Goal: Task Accomplishment & Management: Manage account settings

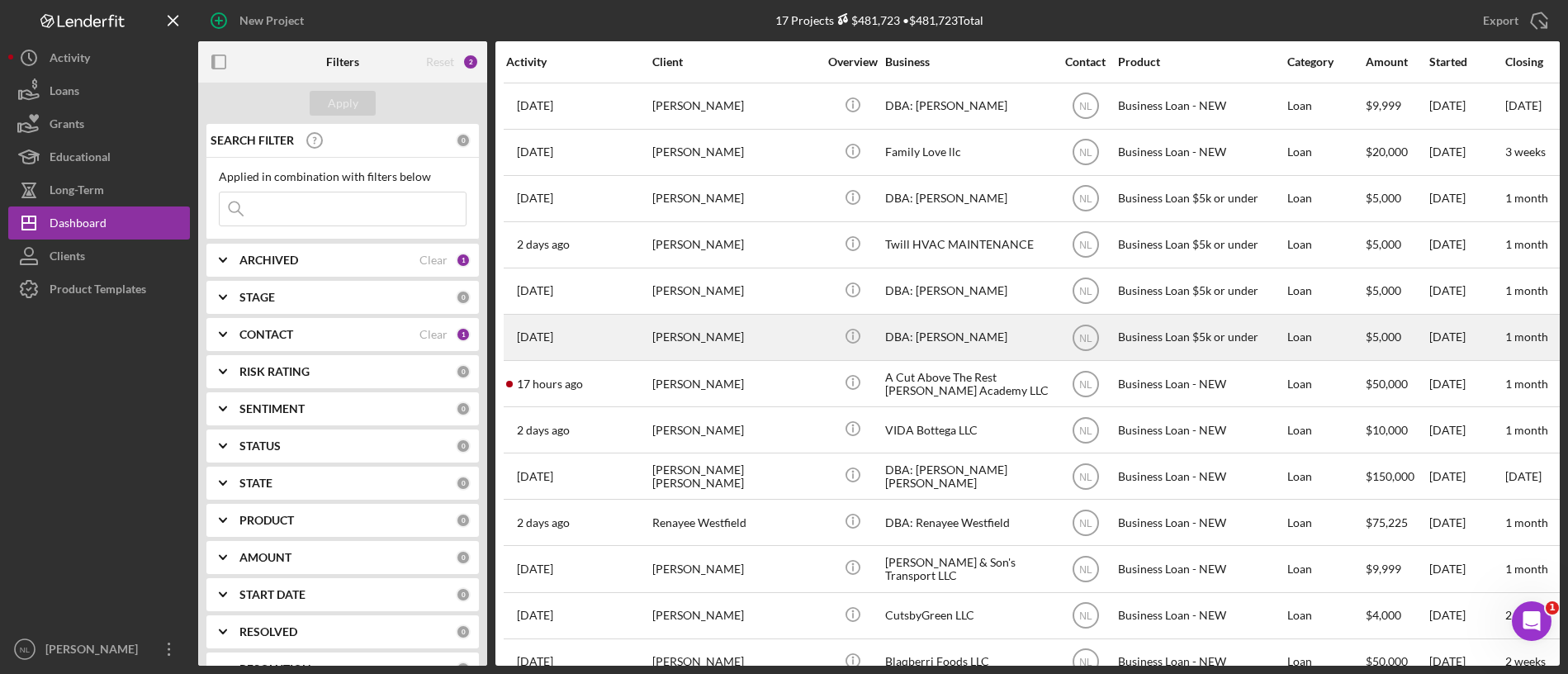
click at [550, 330] on time "[DATE]" at bounding box center [535, 337] width 36 height 13
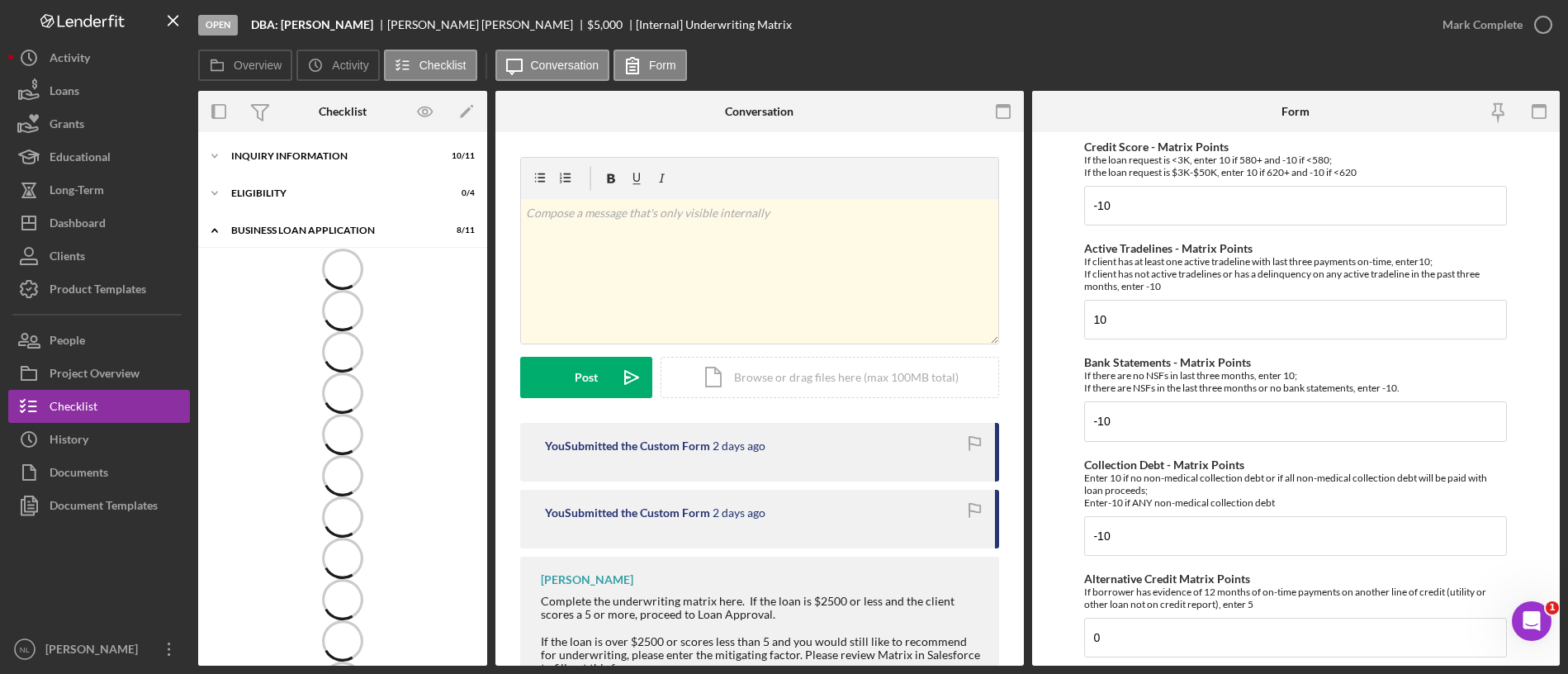
scroll to position [75, 0]
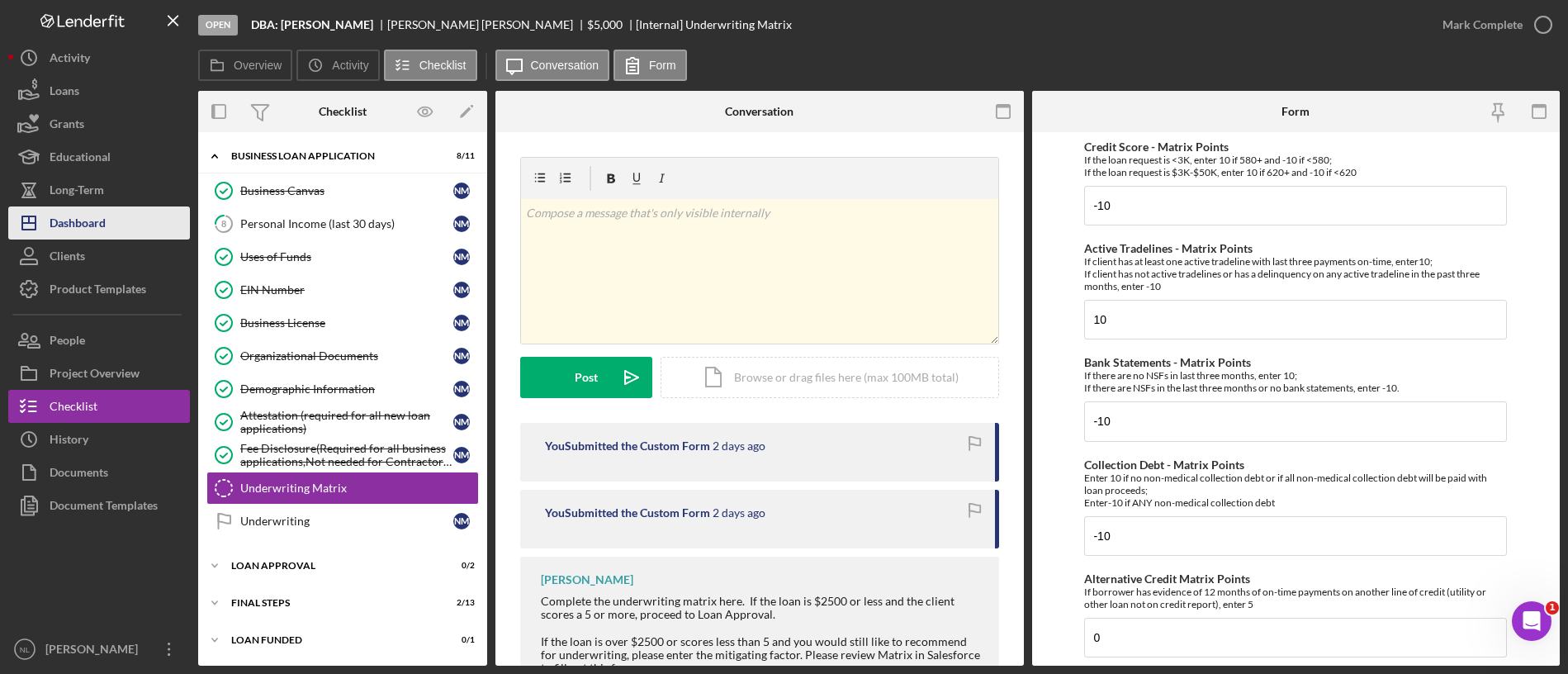
click at [121, 221] on button "Icon/Dashboard Dashboard" at bounding box center [99, 222] width 181 height 33
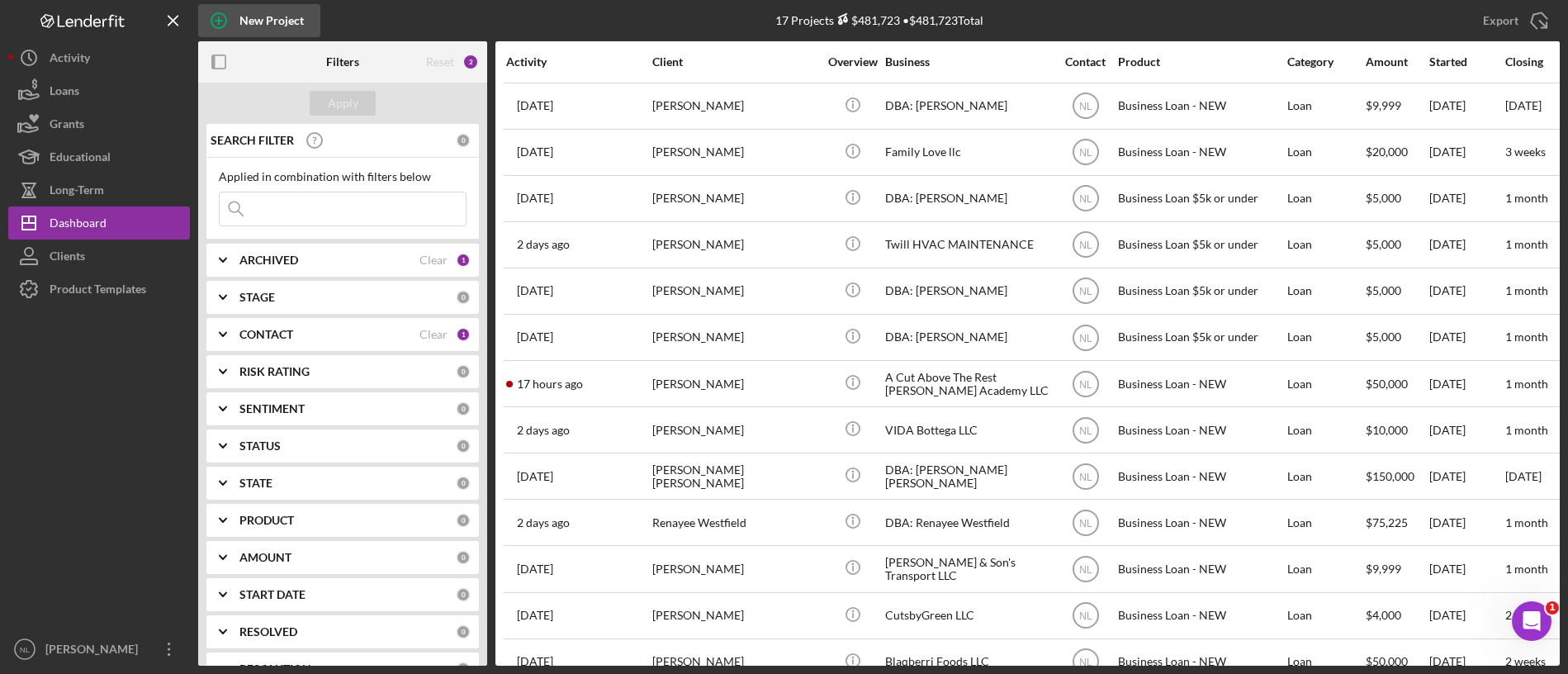
click at [262, 13] on div "New Project" at bounding box center [271, 20] width 64 height 33
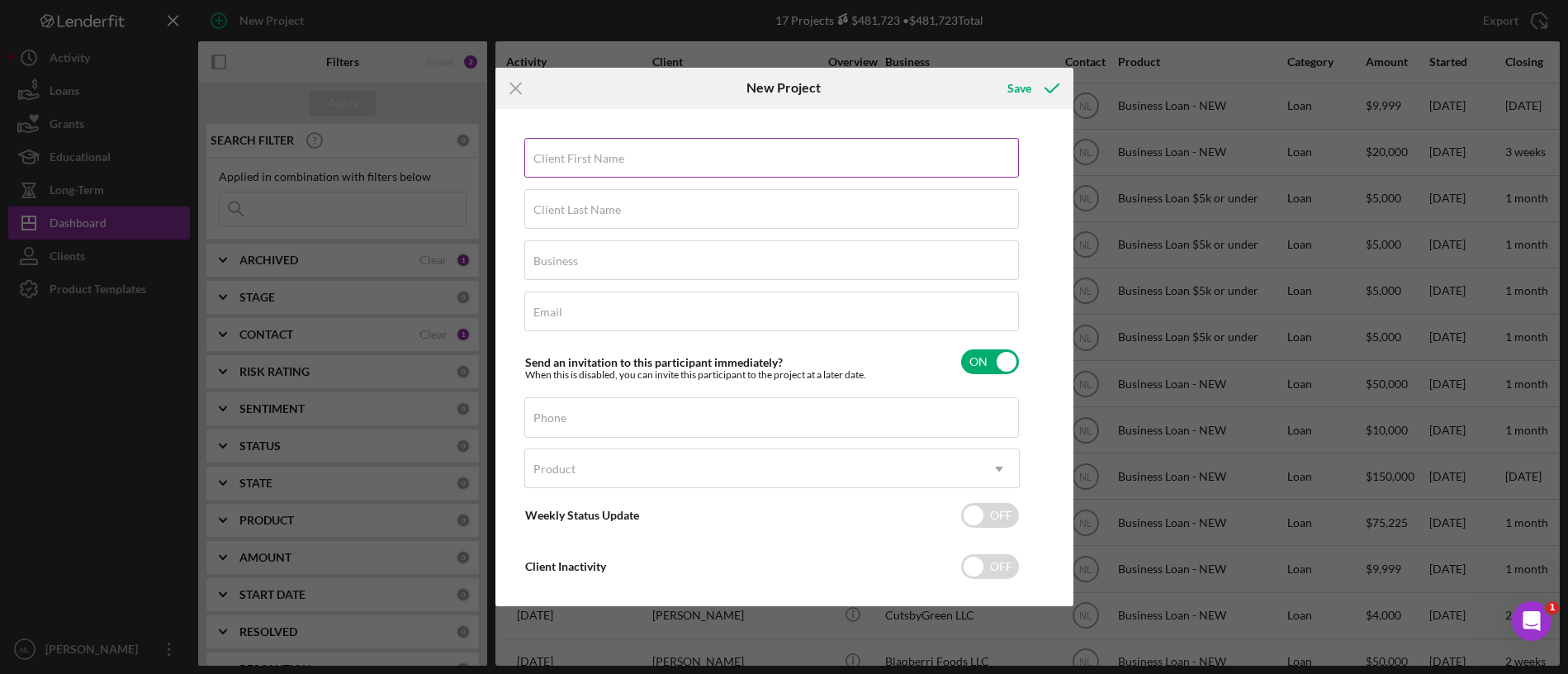
click at [691, 176] on input "Client First Name" at bounding box center [771, 158] width 494 height 39
type input "[PERSON_NAME]"
click at [606, 215] on label "Client Last Name" at bounding box center [577, 209] width 88 height 13
click at [606, 215] on input "Client Last Name" at bounding box center [771, 208] width 494 height 39
type input "[PERSON_NAME]"
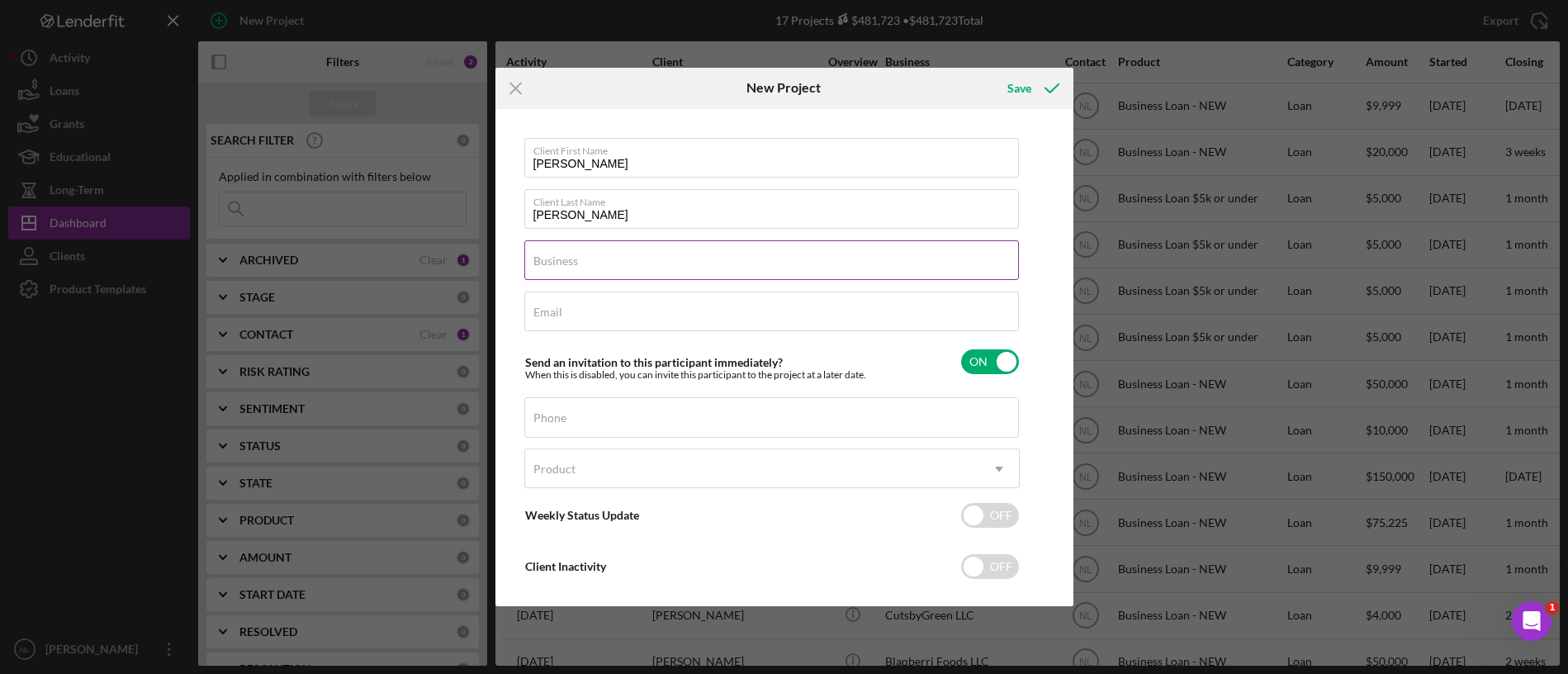
click at [666, 274] on input "Business" at bounding box center [771, 260] width 494 height 39
type input "IL Consumer Loan"
click at [615, 313] on input "Email" at bounding box center [771, 311] width 494 height 39
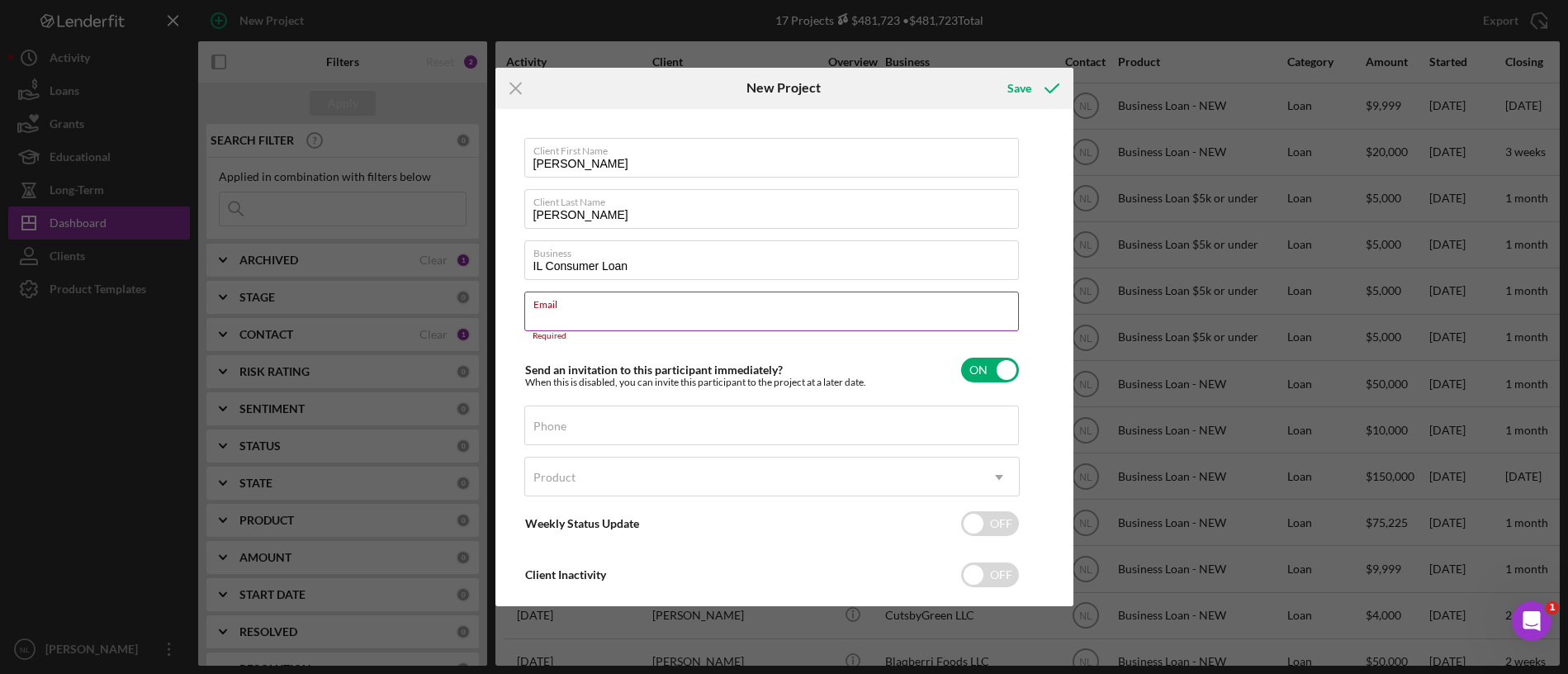
click at [625, 316] on input "Email" at bounding box center [771, 311] width 494 height 39
paste input "[EMAIL_ADDRESS][DOMAIN_NAME]"
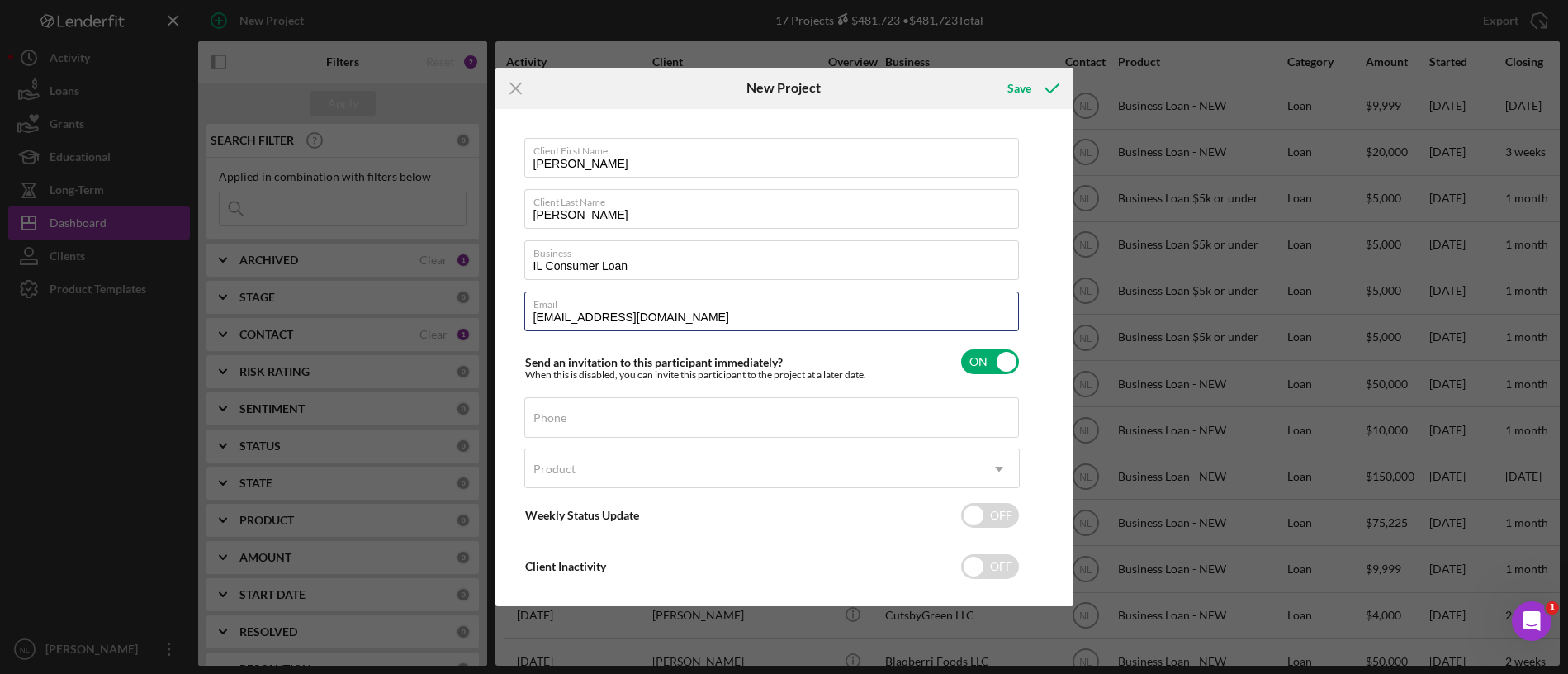
type input "[EMAIL_ADDRESS][DOMAIN_NAME]"
click at [603, 436] on input "Phone" at bounding box center [771, 417] width 494 height 39
paste input "[PHONE_NUMBER]"
type input "[PHONE_NUMBER]"
click at [629, 466] on div "Product" at bounding box center [752, 469] width 454 height 38
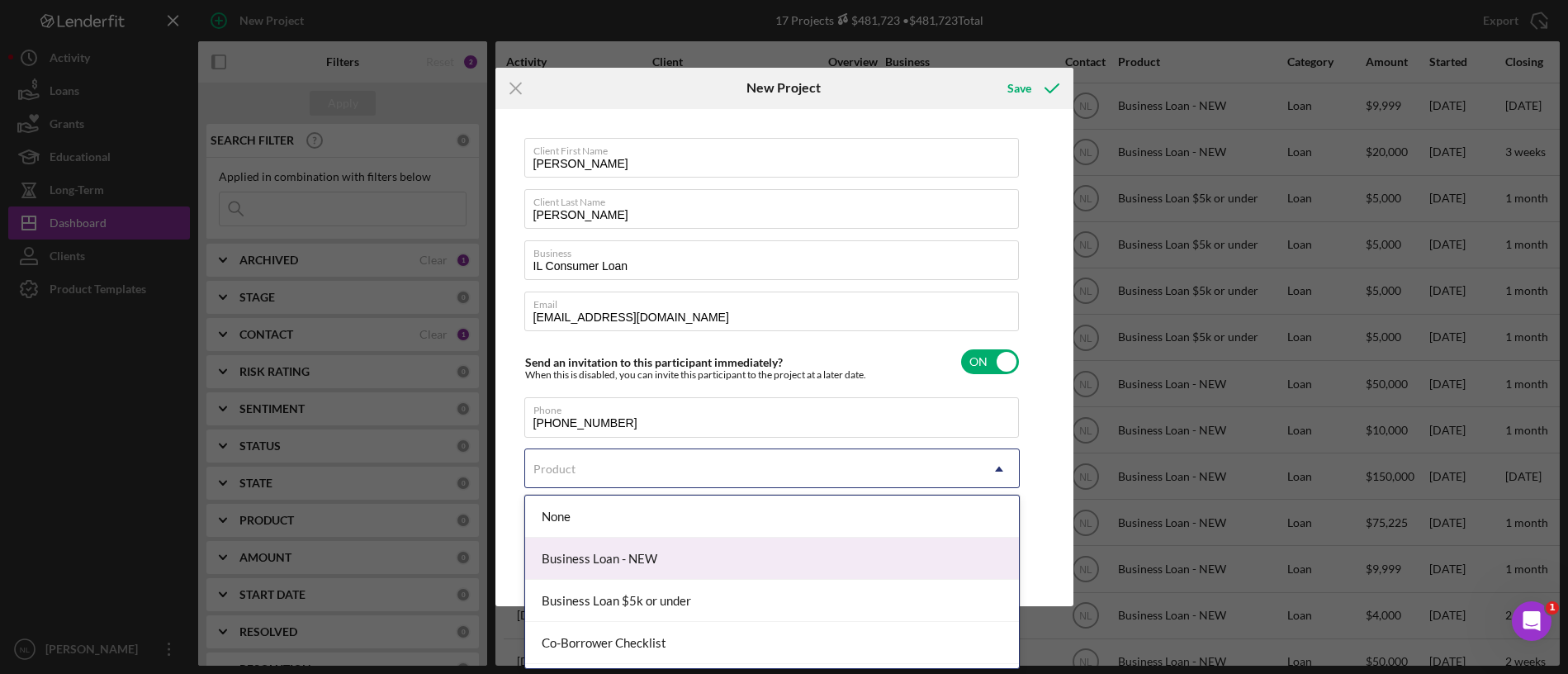
scroll to position [80, 0]
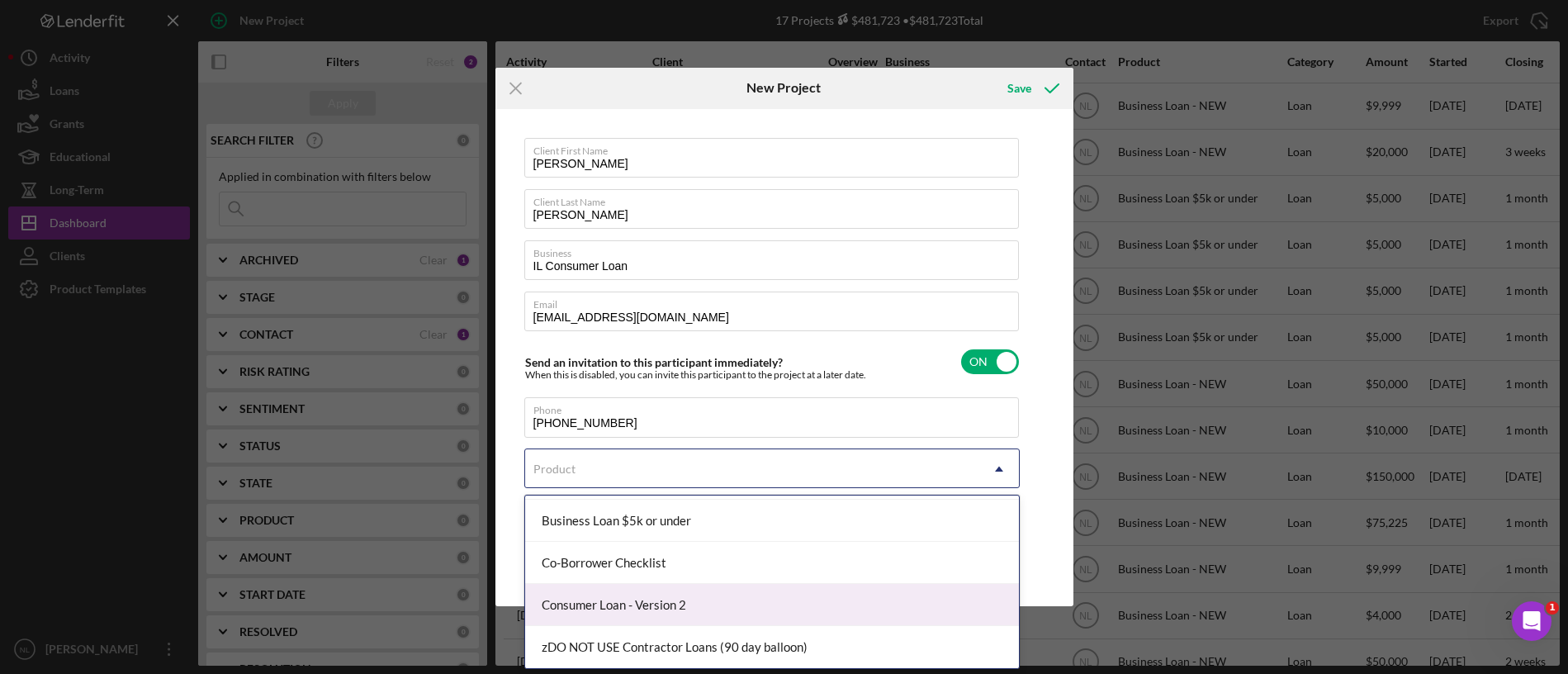
click at [655, 595] on div "Consumer Loan - Version 2" at bounding box center [772, 605] width 493 height 42
checkbox input "true"
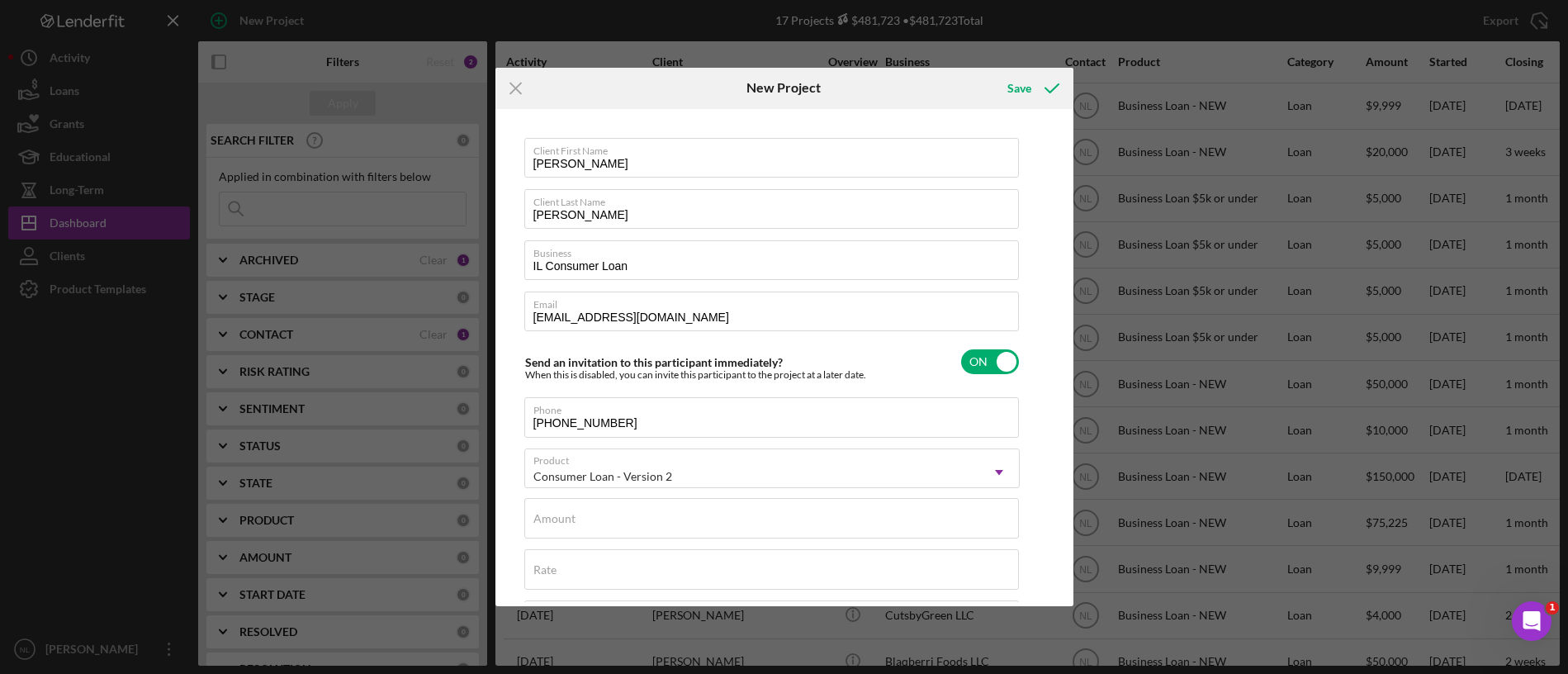
scroll to position [143, 0]
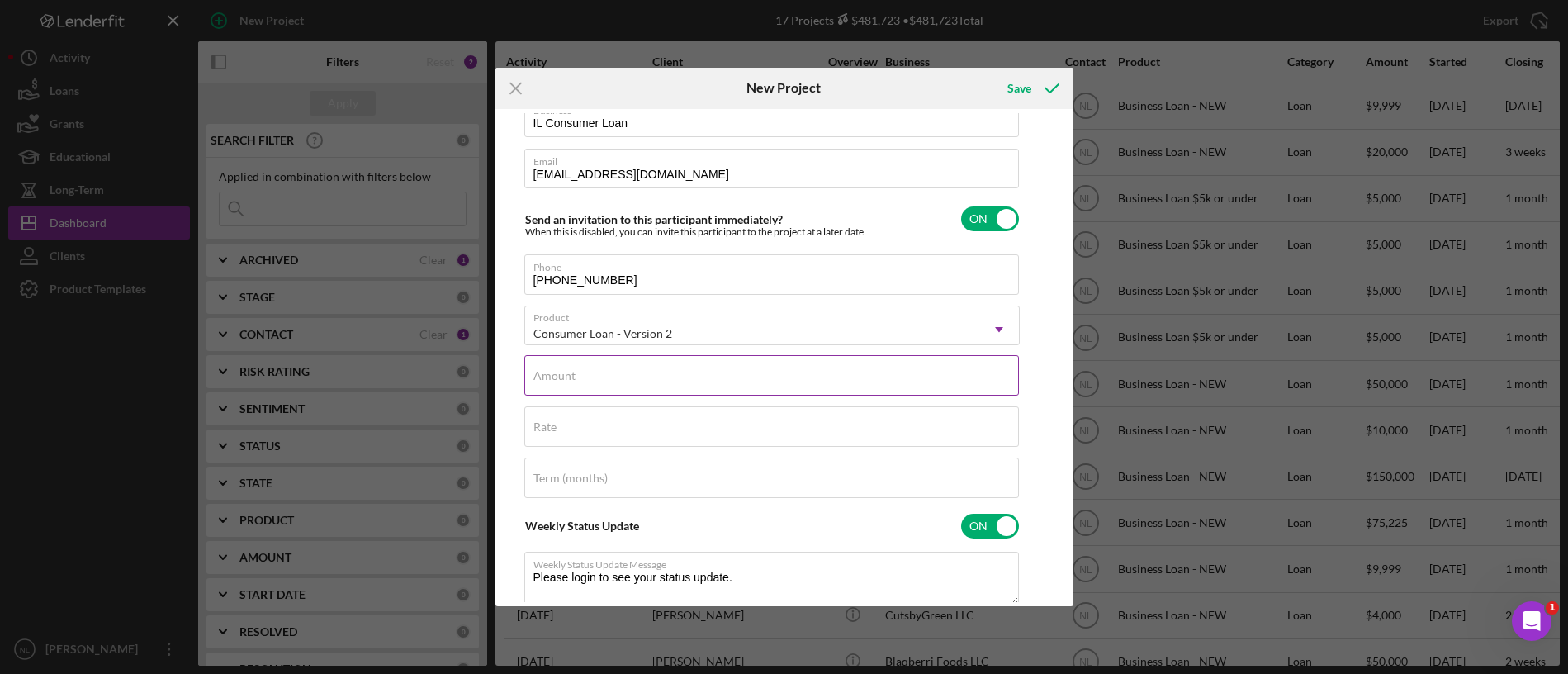
click at [562, 370] on label "Amount" at bounding box center [554, 376] width 42 height 13
click at [562, 370] on input "Amount" at bounding box center [771, 375] width 494 height 39
type input "$2"
type textarea "Thank you for your application to [PERSON_NAME]! Please login to see what we st…"
type input "$25"
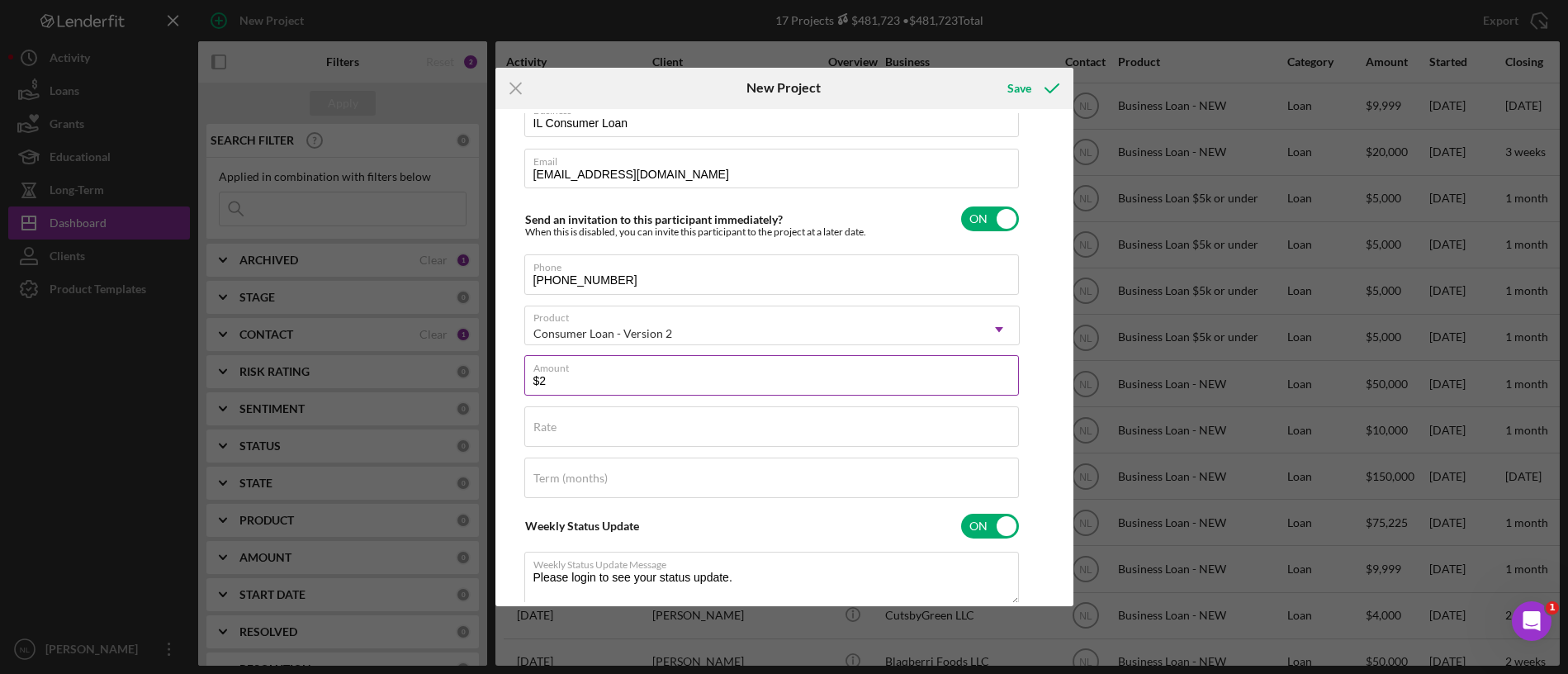
type textarea "Thank you for your application to [PERSON_NAME]! Please login to see what we st…"
type input "$250"
type textarea "Thank you for your application to [PERSON_NAME]! Please login to see what we st…"
type input "$2,500"
type textarea "Thank you for your application to [PERSON_NAME]! Please login to see what we st…"
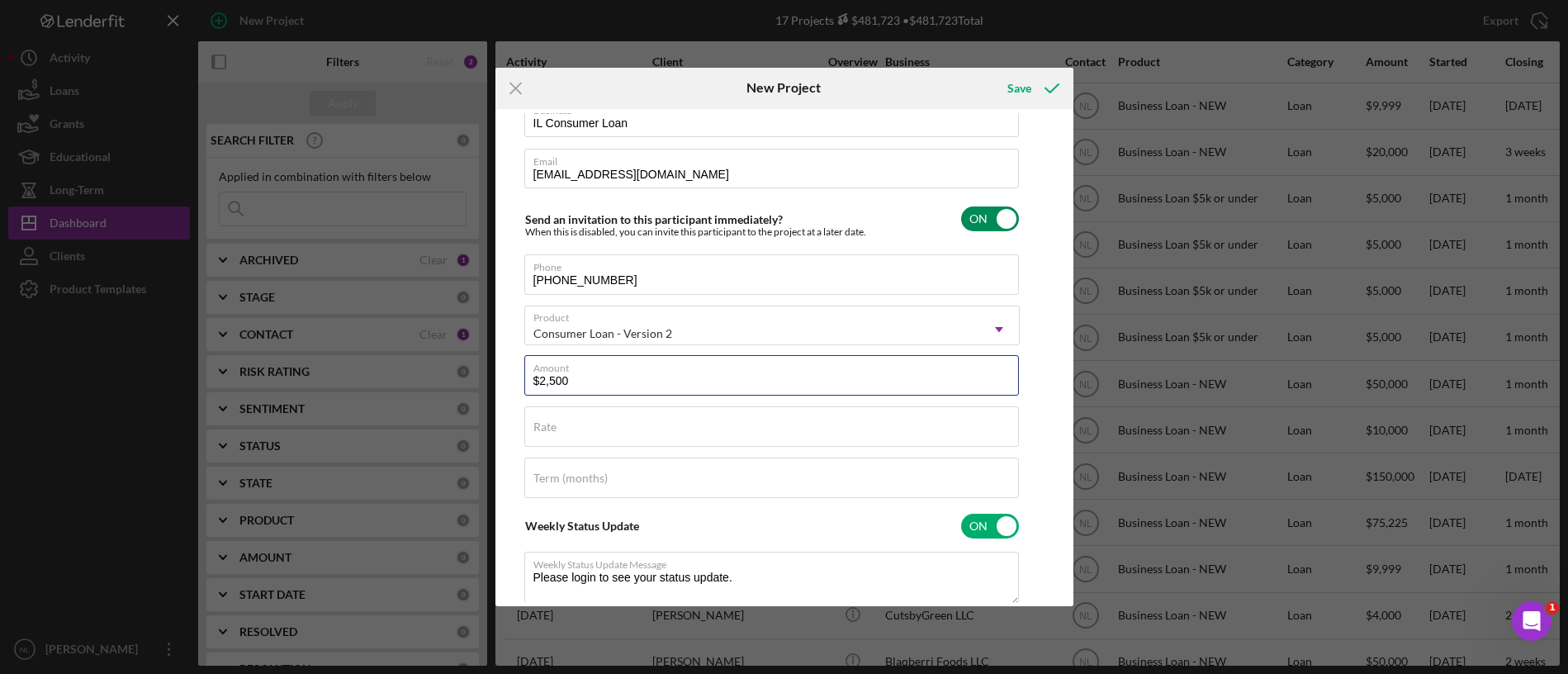
type input "$2,500"
type textarea "Thank you for your application to [PERSON_NAME]! Please login to see what we st…"
click at [996, 218] on input "checkbox" at bounding box center [990, 219] width 58 height 25
checkbox input "false"
click at [1029, 100] on div "Save" at bounding box center [1019, 88] width 24 height 33
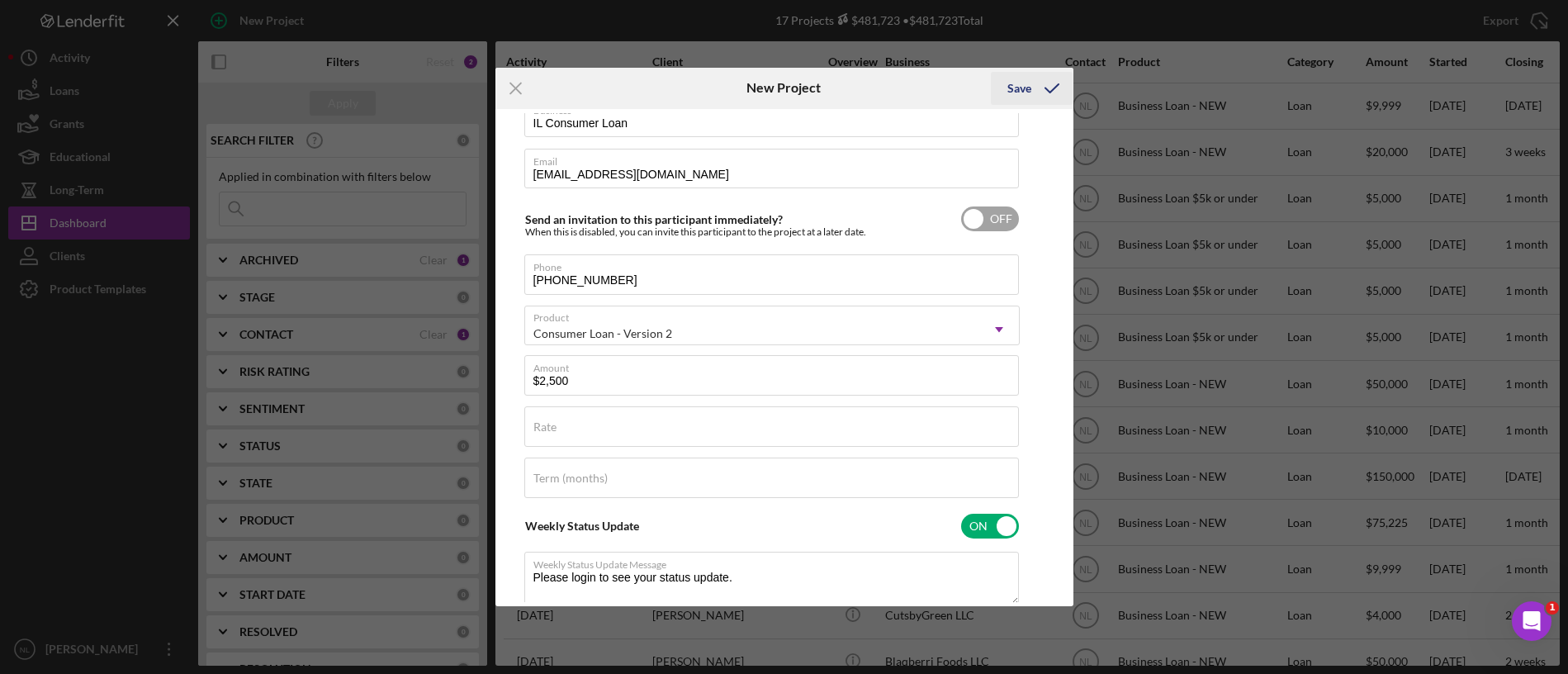
type textarea "Thank you for your application to [PERSON_NAME]! Please login to see what we st…"
checkbox input "true"
checkbox input "false"
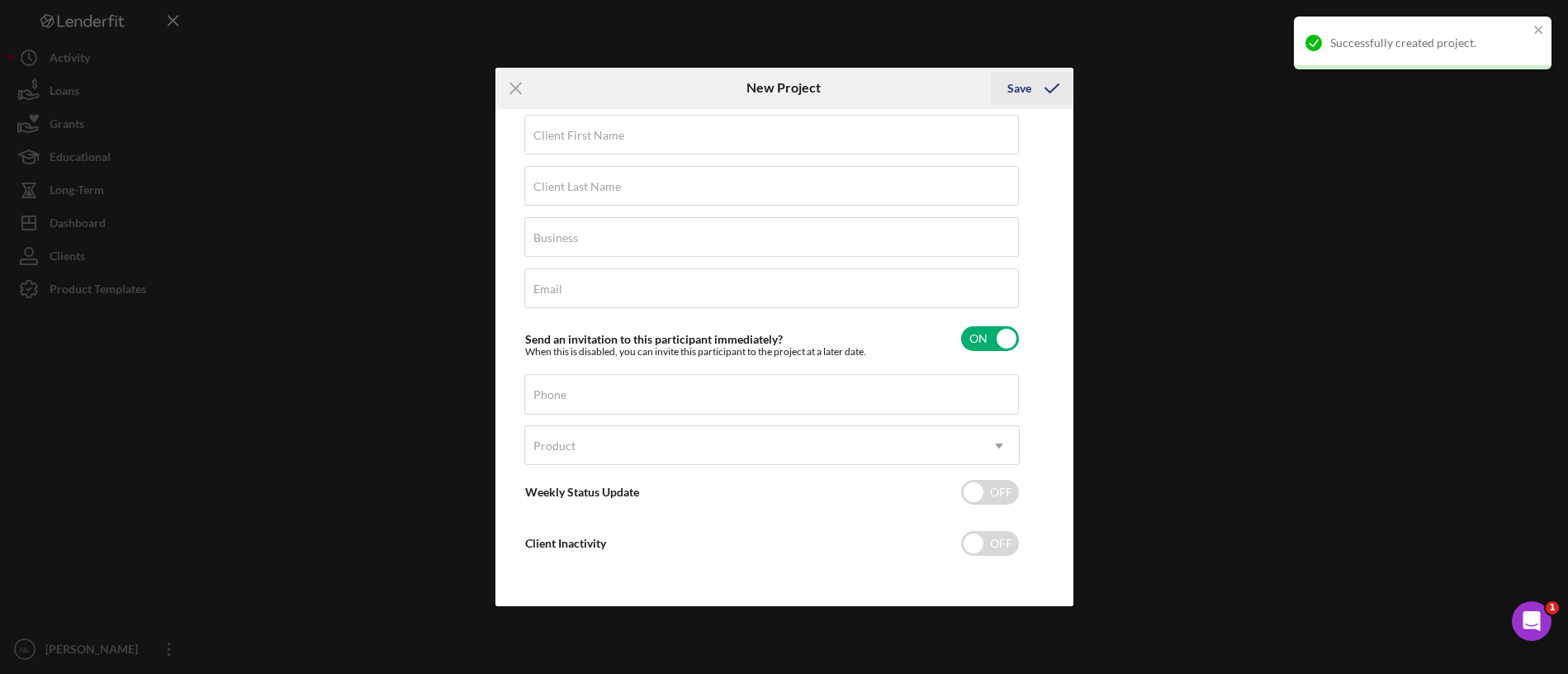
scroll to position [23, 0]
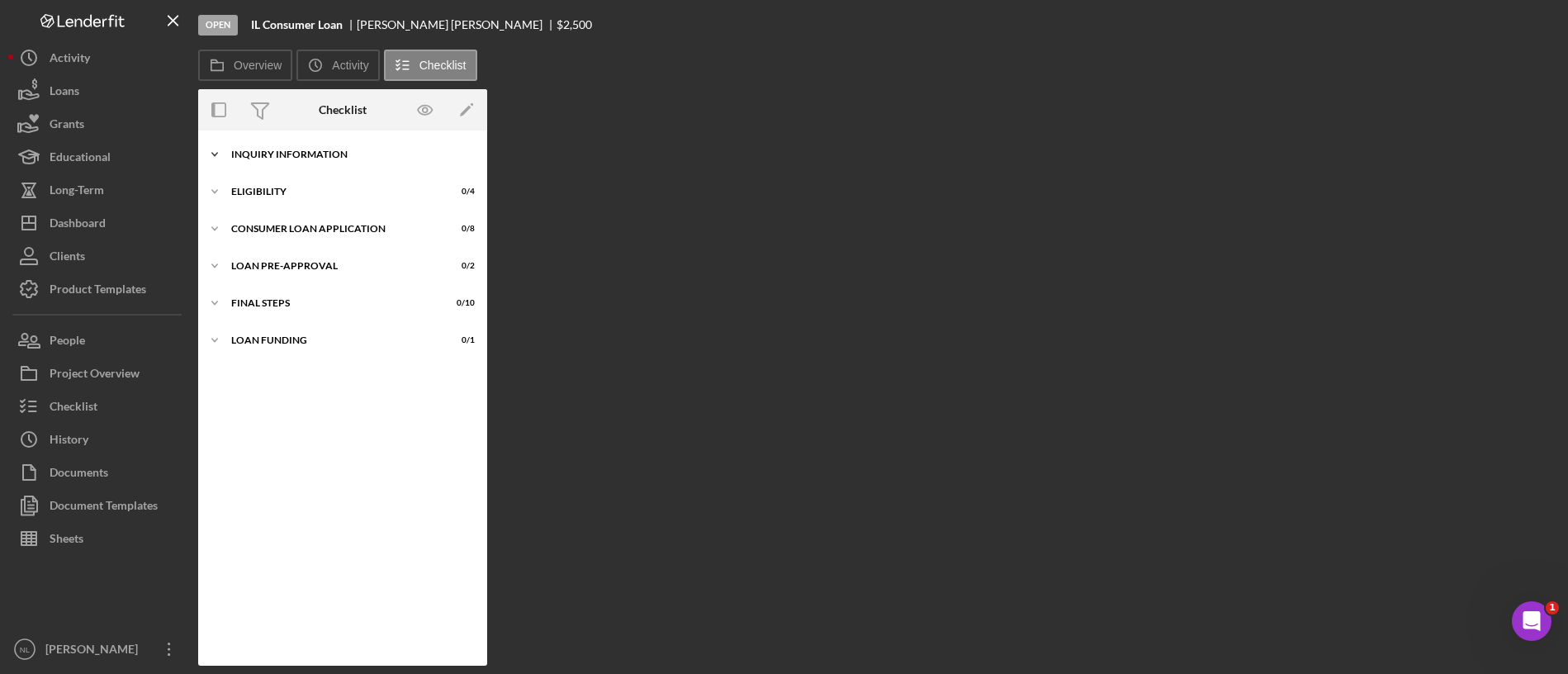
click at [374, 160] on div "Icon/Expander Inquiry Information 0 / 8" at bounding box center [342, 154] width 289 height 33
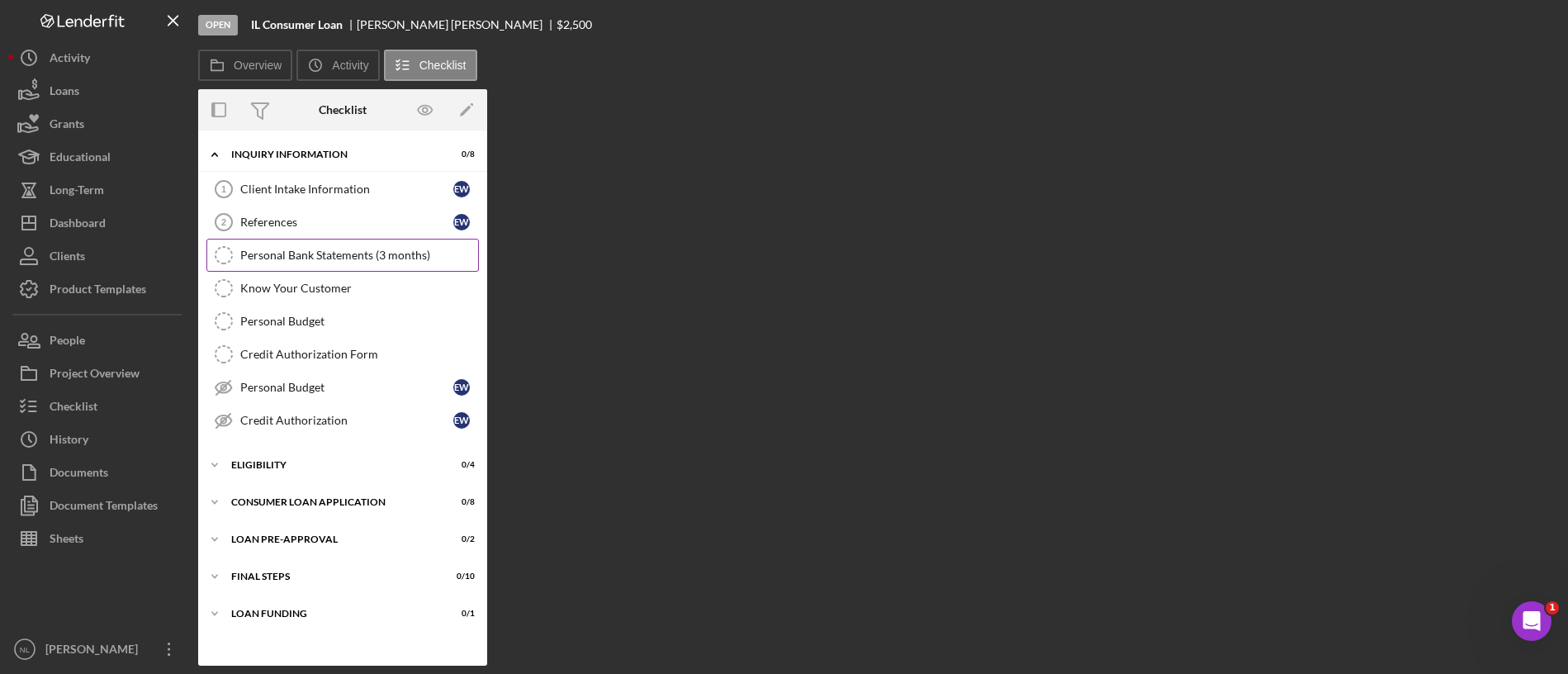
click at [324, 251] on div "Personal Bank Statements (3 months)" at bounding box center [359, 255] width 237 height 13
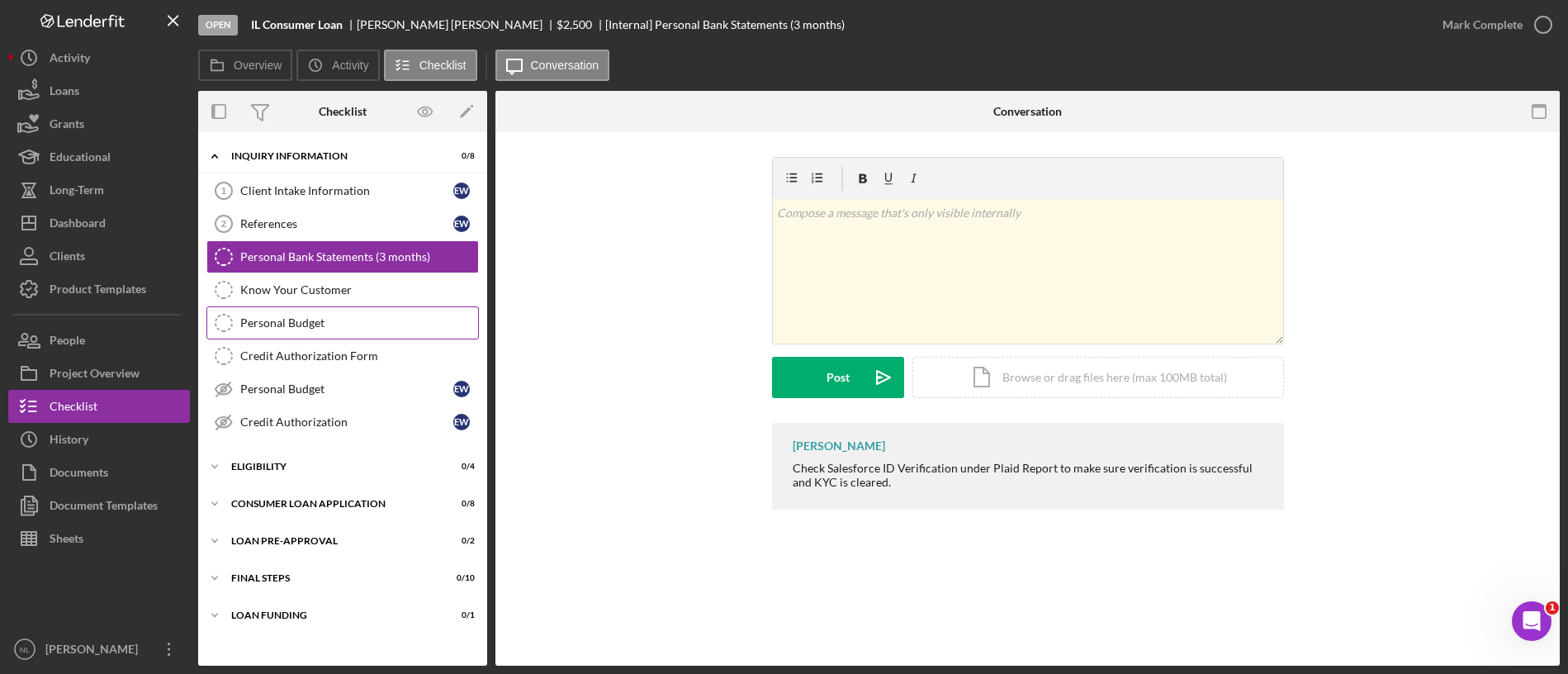
click at [322, 335] on link "Personal Budget Personal Budget" at bounding box center [343, 323] width 273 height 33
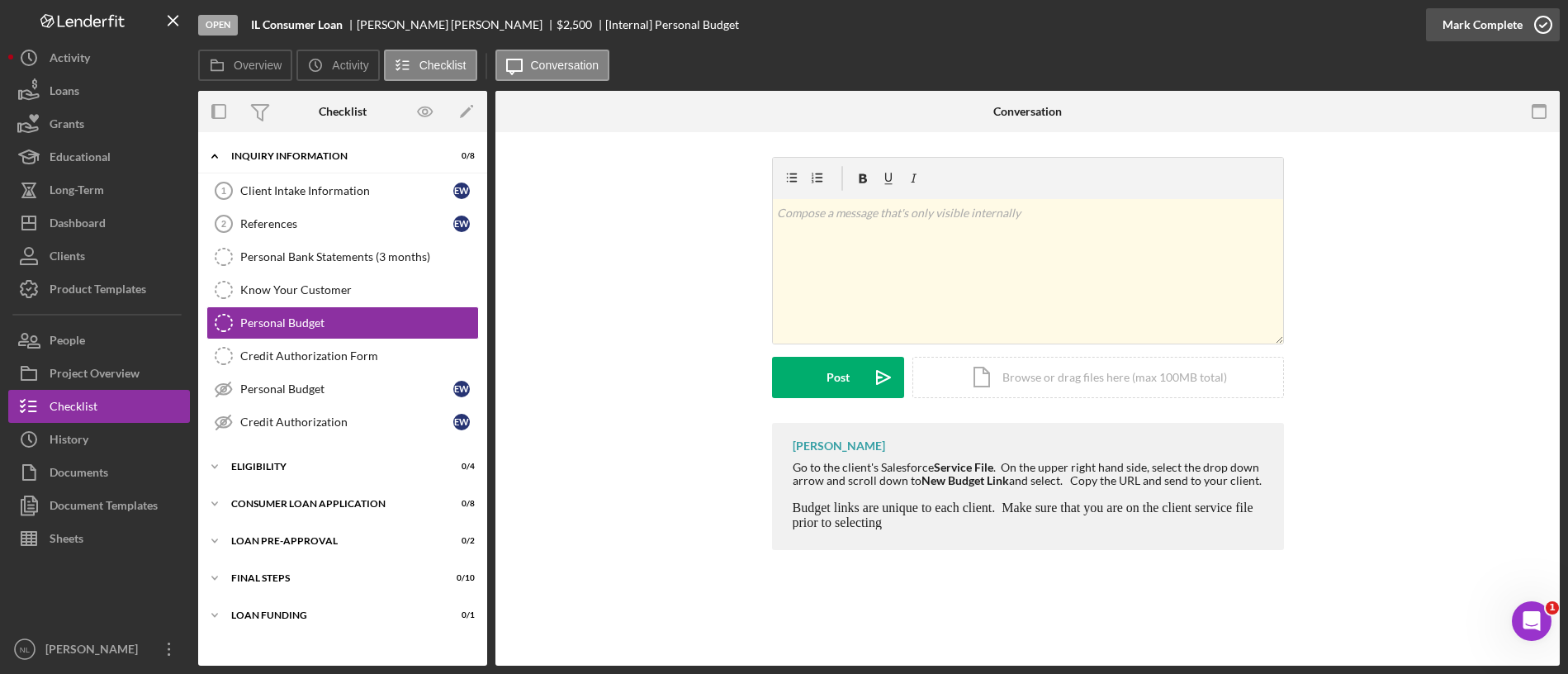
click at [1459, 33] on div "Mark Complete" at bounding box center [1482, 24] width 80 height 33
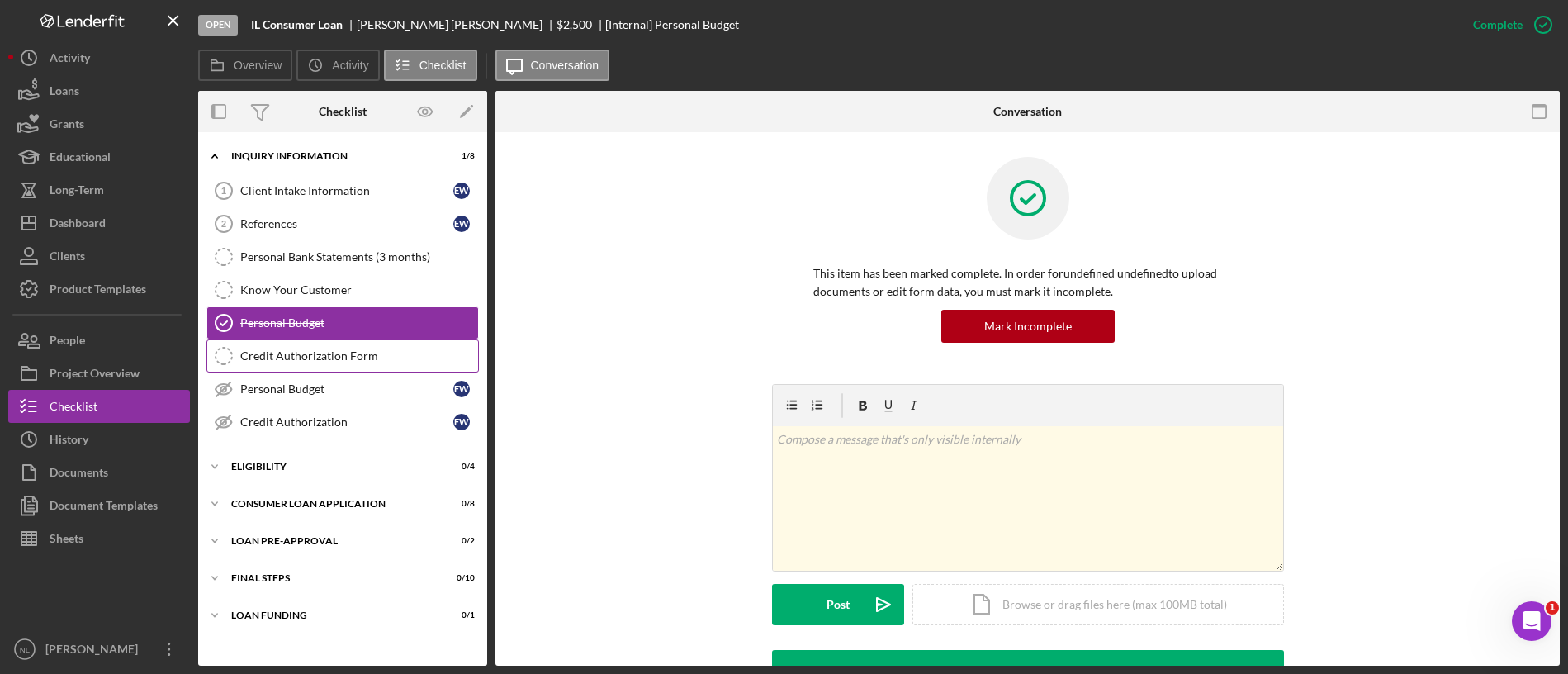
click at [281, 358] on div "Credit Authorization Form" at bounding box center [359, 356] width 237 height 13
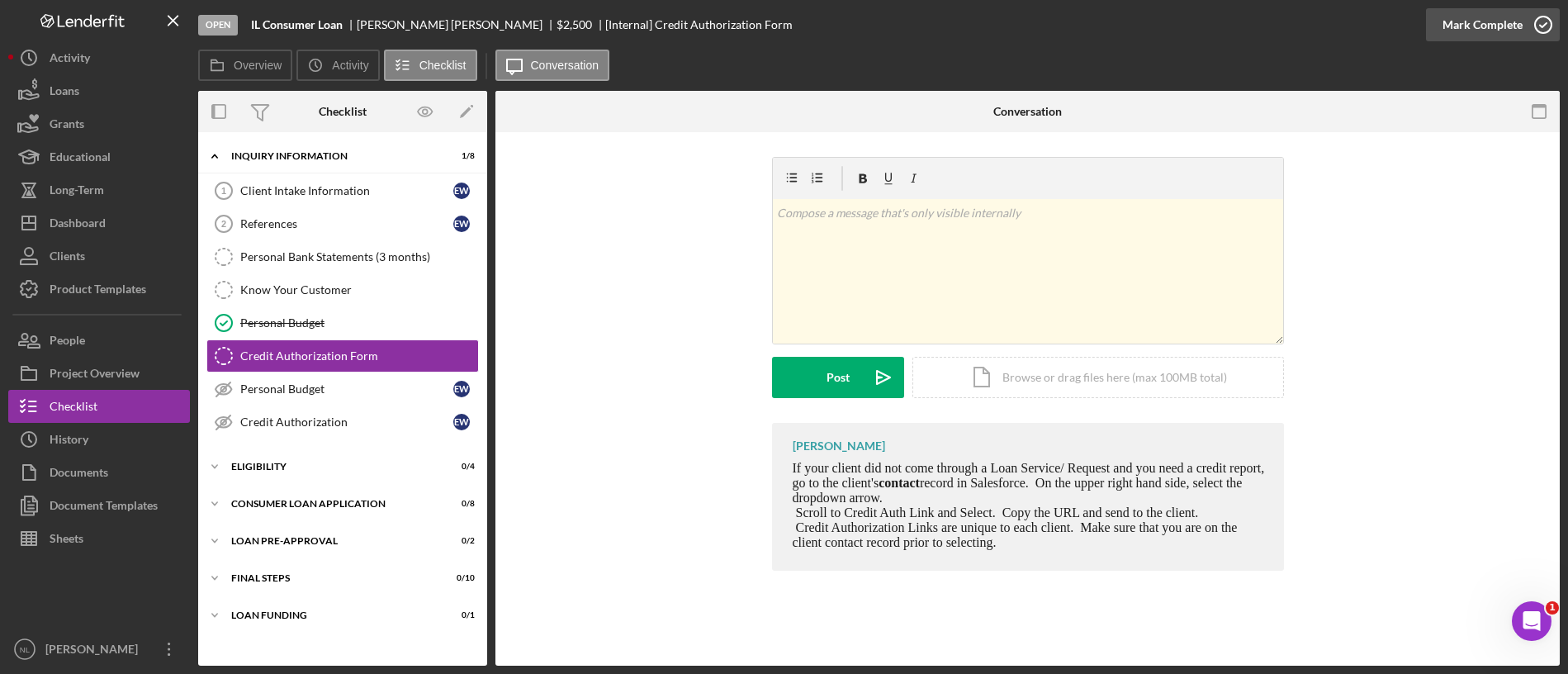
click at [1482, 39] on div "Mark Complete" at bounding box center [1482, 24] width 80 height 33
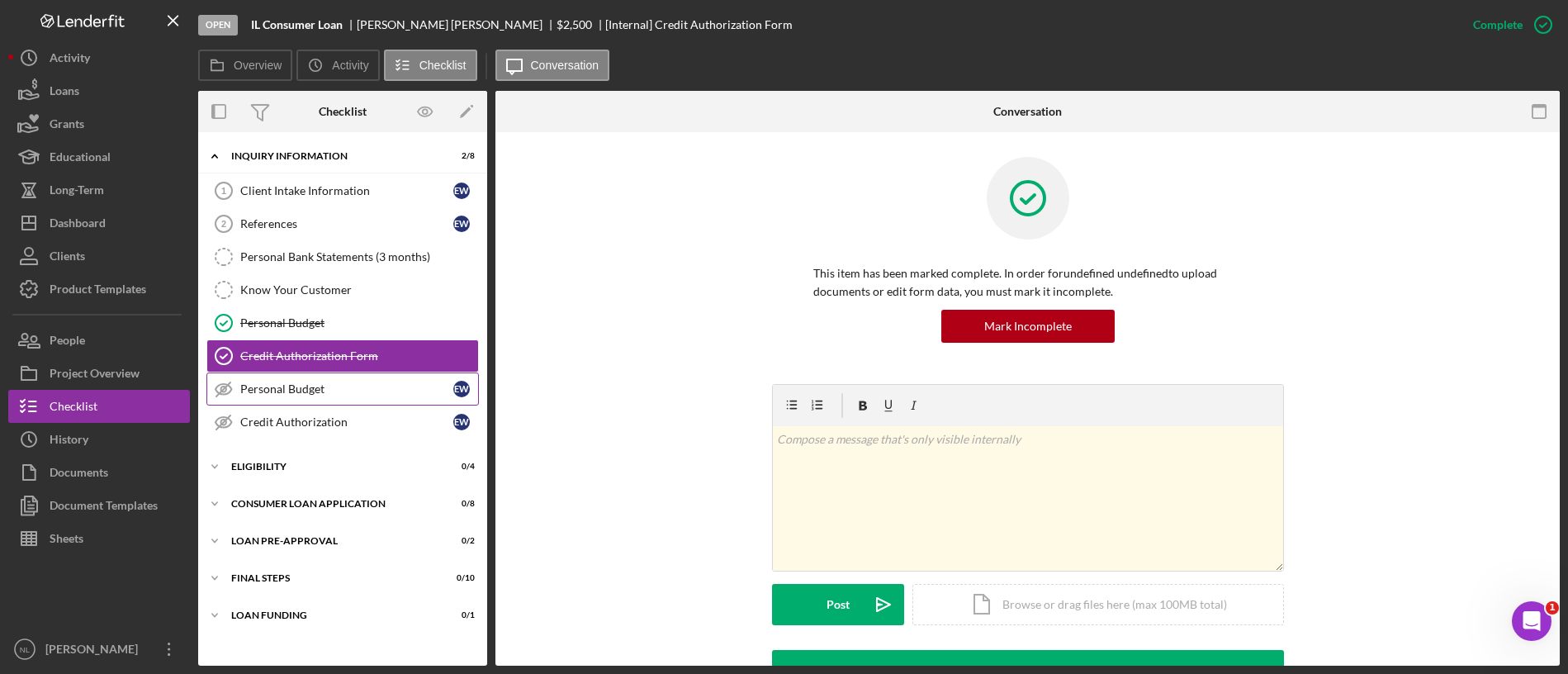
click at [310, 390] on div "Personal Budget" at bounding box center [347, 389] width 213 height 13
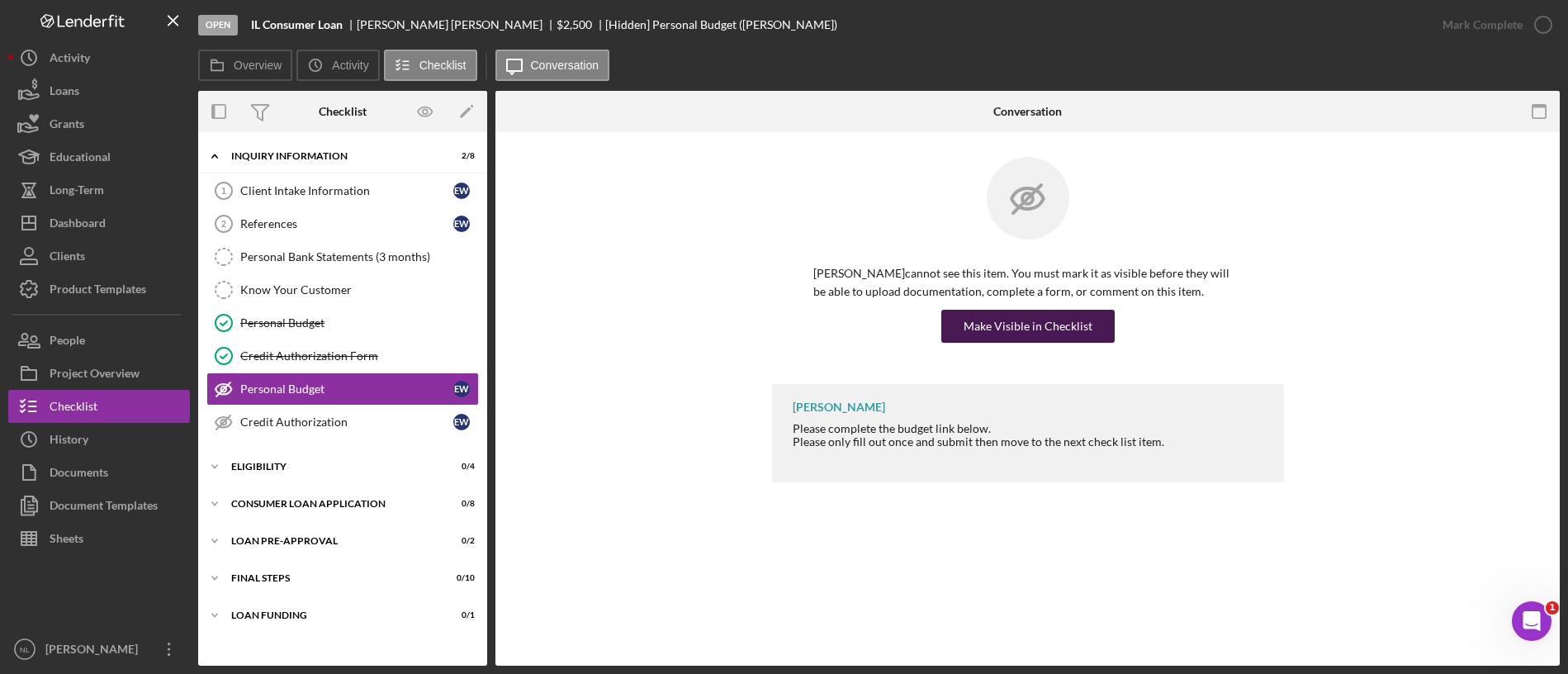
click at [1017, 321] on div "Make Visible in Checklist" at bounding box center [1028, 325] width 129 height 33
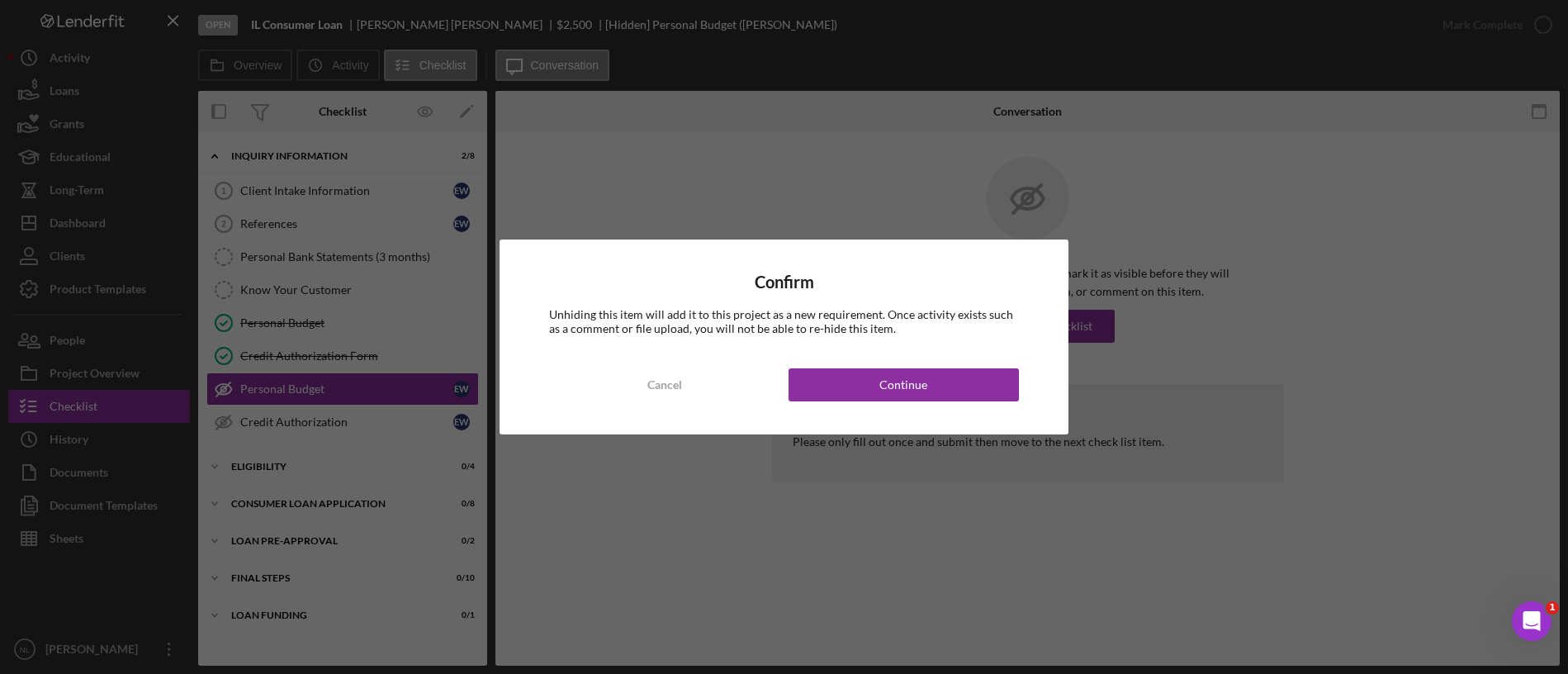
click at [975, 401] on div "Confirm Unhiding this item will add it to this project as a new requirement. On…" at bounding box center [785, 337] width 570 height 194
click at [935, 380] on button "Continue" at bounding box center [904, 384] width 231 height 33
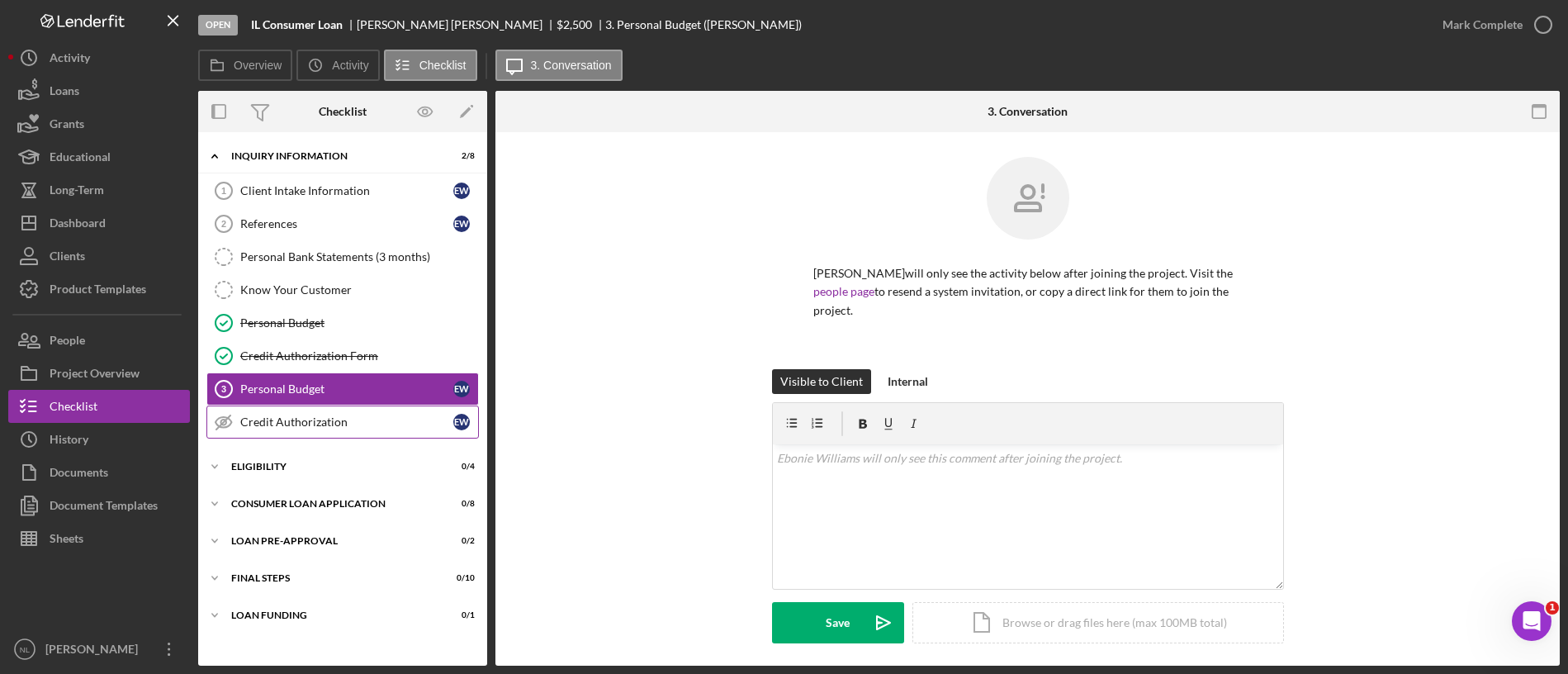
click at [404, 434] on link "Credit Authorization Credit Authorization E W" at bounding box center [343, 422] width 273 height 33
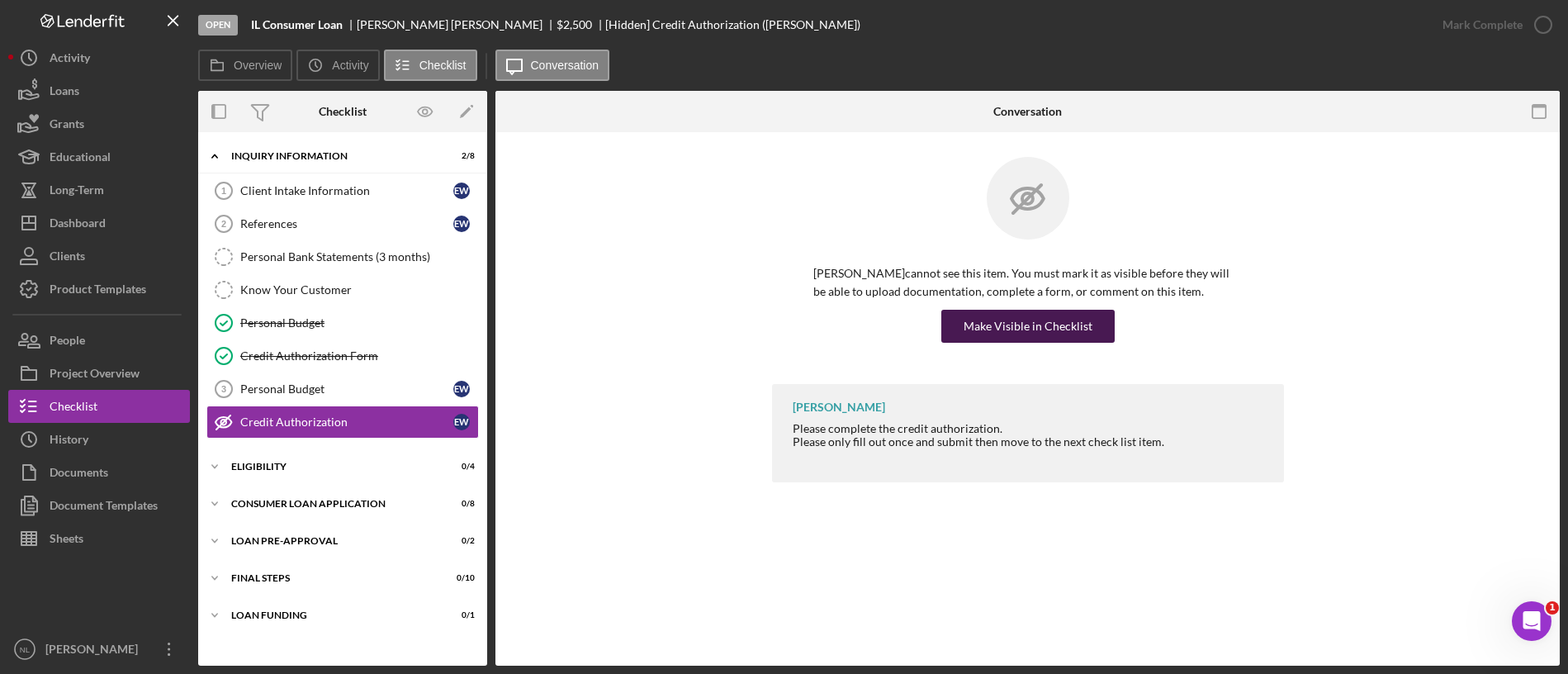
click at [1020, 324] on div "Make Visible in Checklist" at bounding box center [1028, 325] width 129 height 33
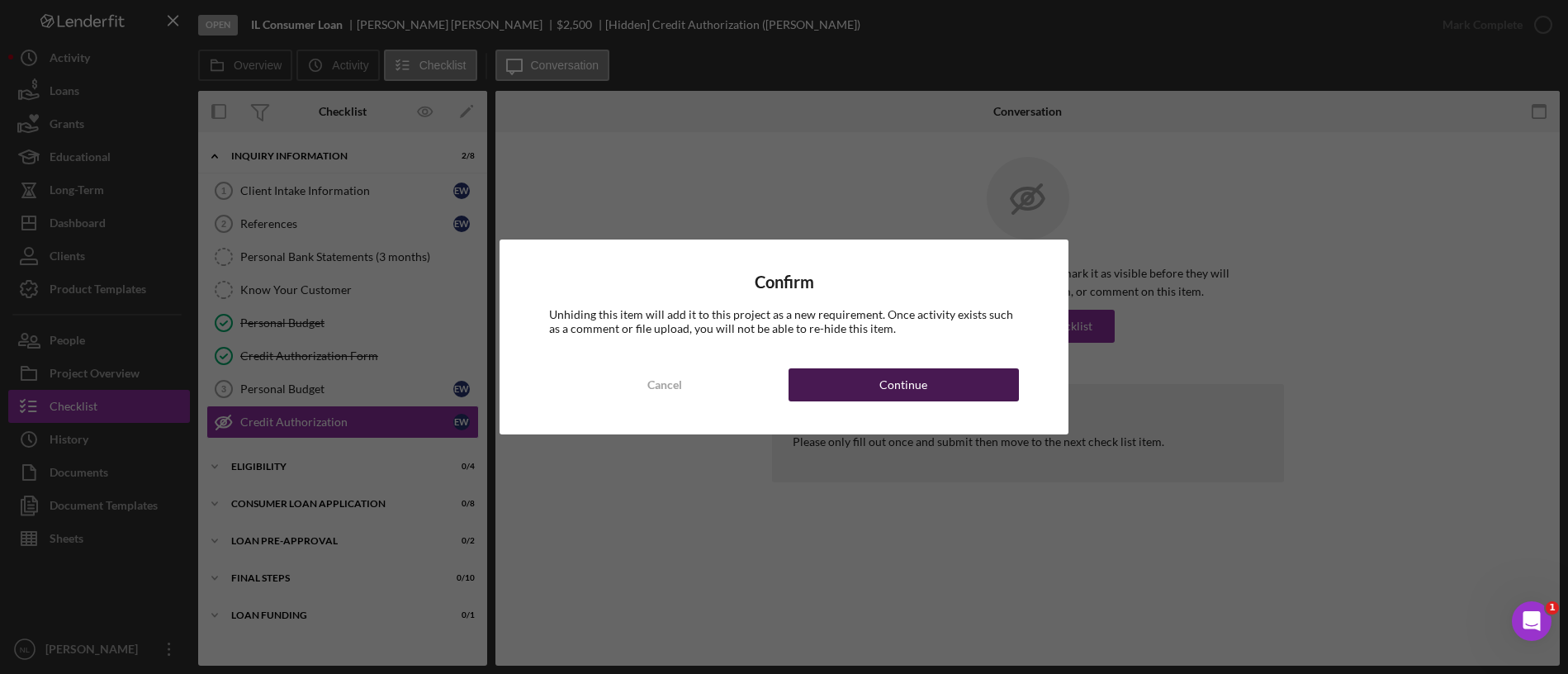
click at [989, 389] on button "Continue" at bounding box center [904, 384] width 231 height 33
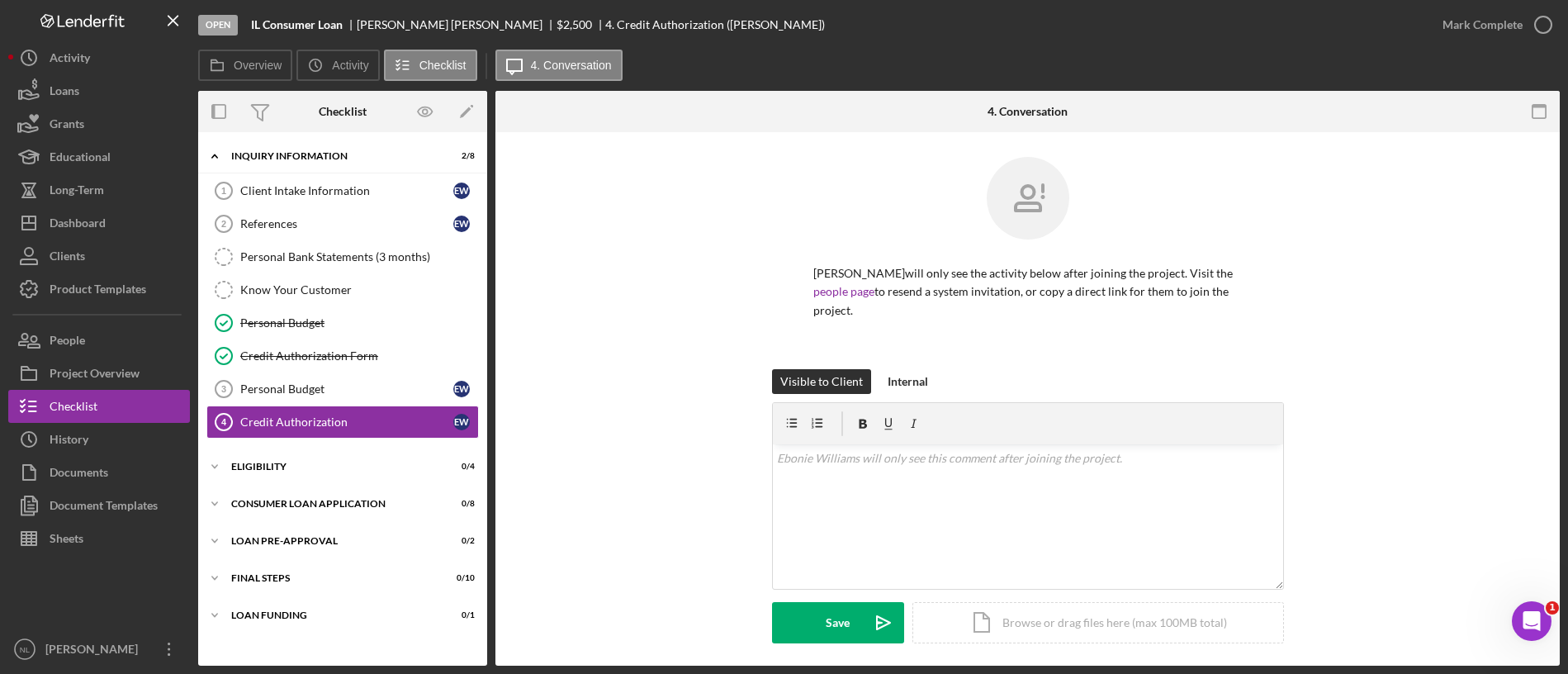
click at [316, 447] on div "Icon/Expander Inquiry Information 2 / 8 Client Intake Information 1 Client Inta…" at bounding box center [342, 398] width 289 height 517
click at [300, 457] on div "Icon/Expander Eligibility 0 / 4" at bounding box center [342, 466] width 289 height 33
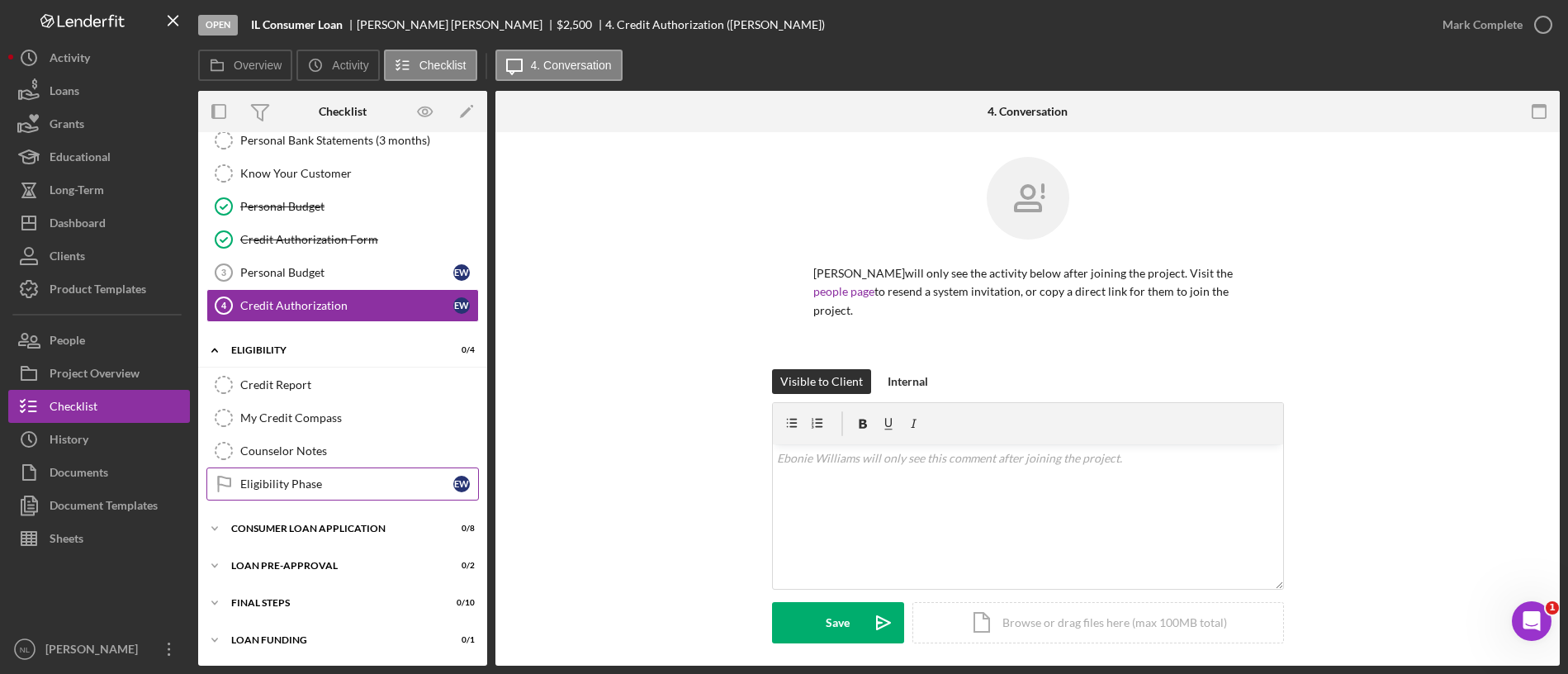
click at [325, 467] on link "Eligibility Phase Eligibility Phase E W" at bounding box center [343, 483] width 273 height 33
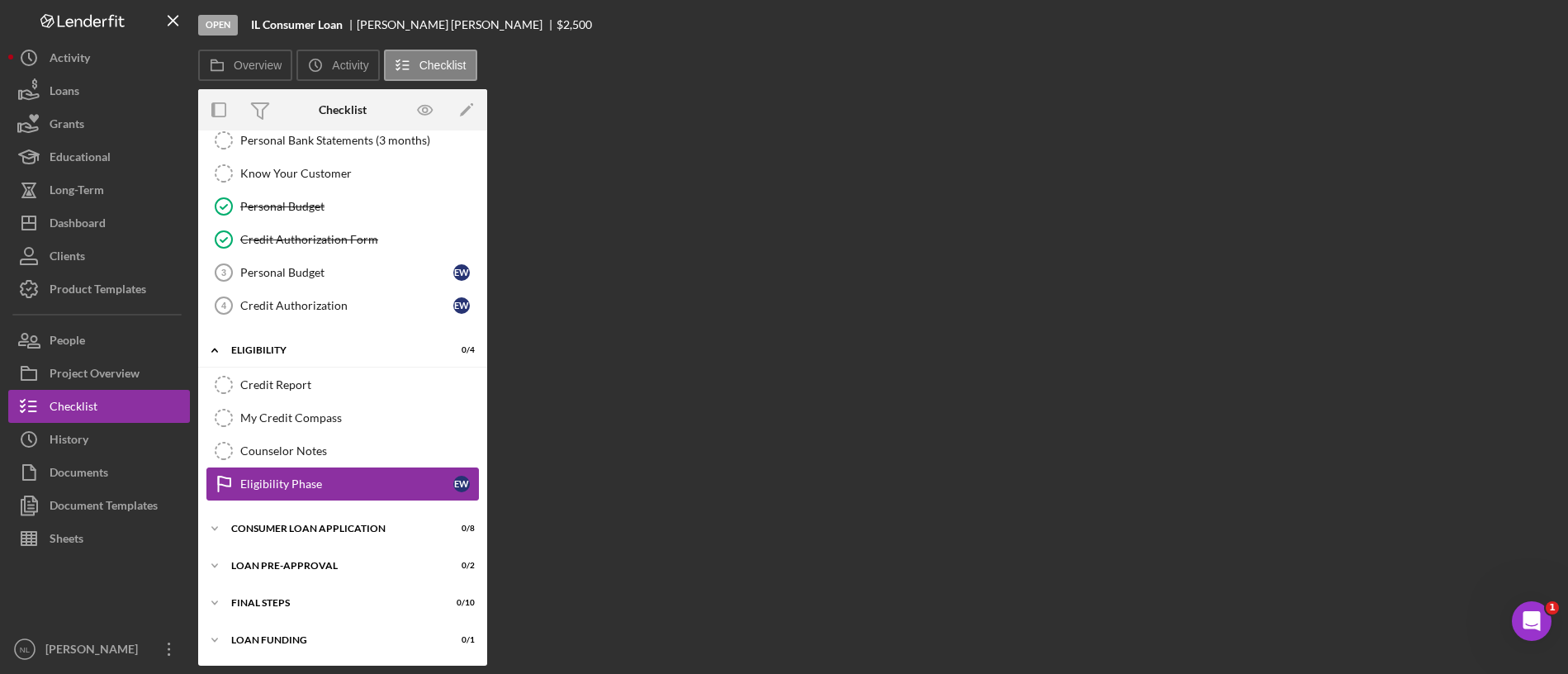
scroll to position [117, 0]
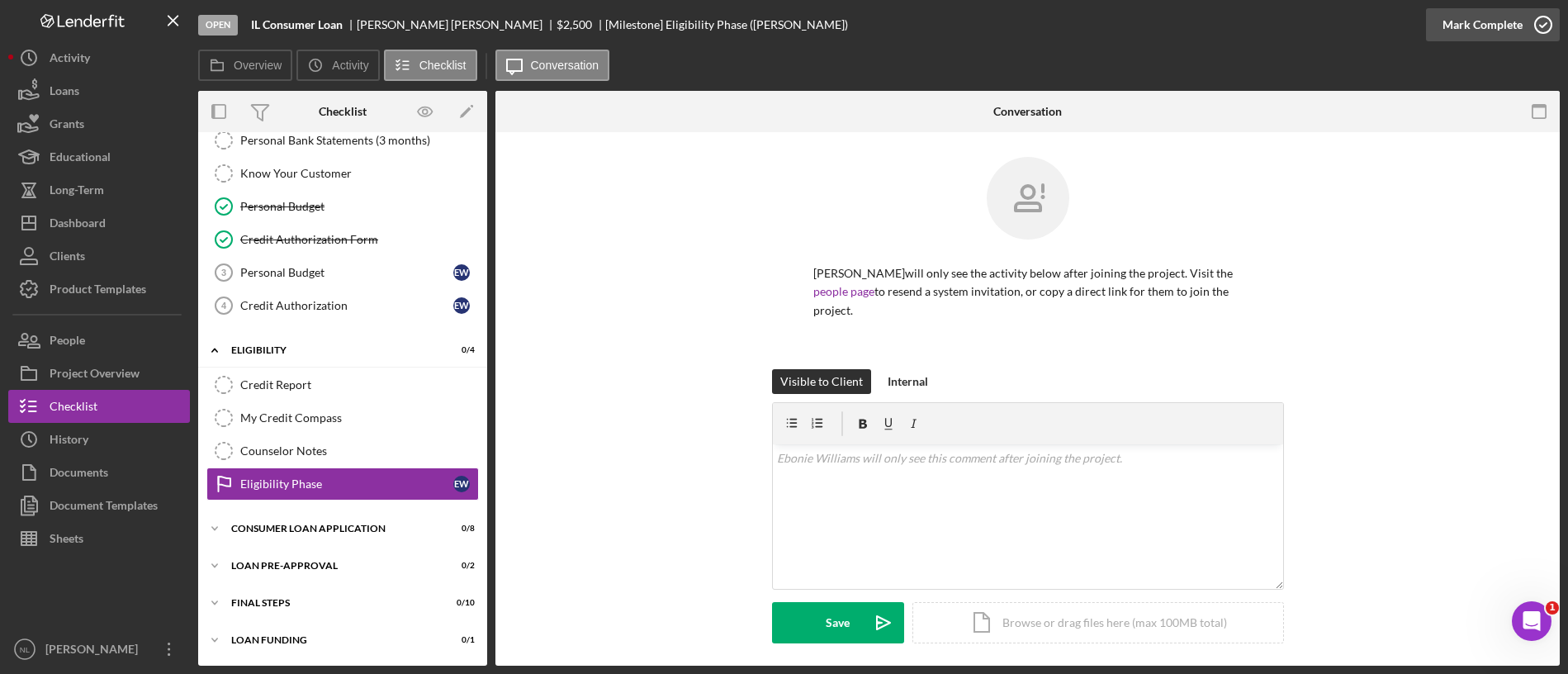
click at [1454, 26] on div "Mark Complete" at bounding box center [1482, 24] width 80 height 33
click at [341, 447] on div "Counselor Notes" at bounding box center [359, 451] width 237 height 13
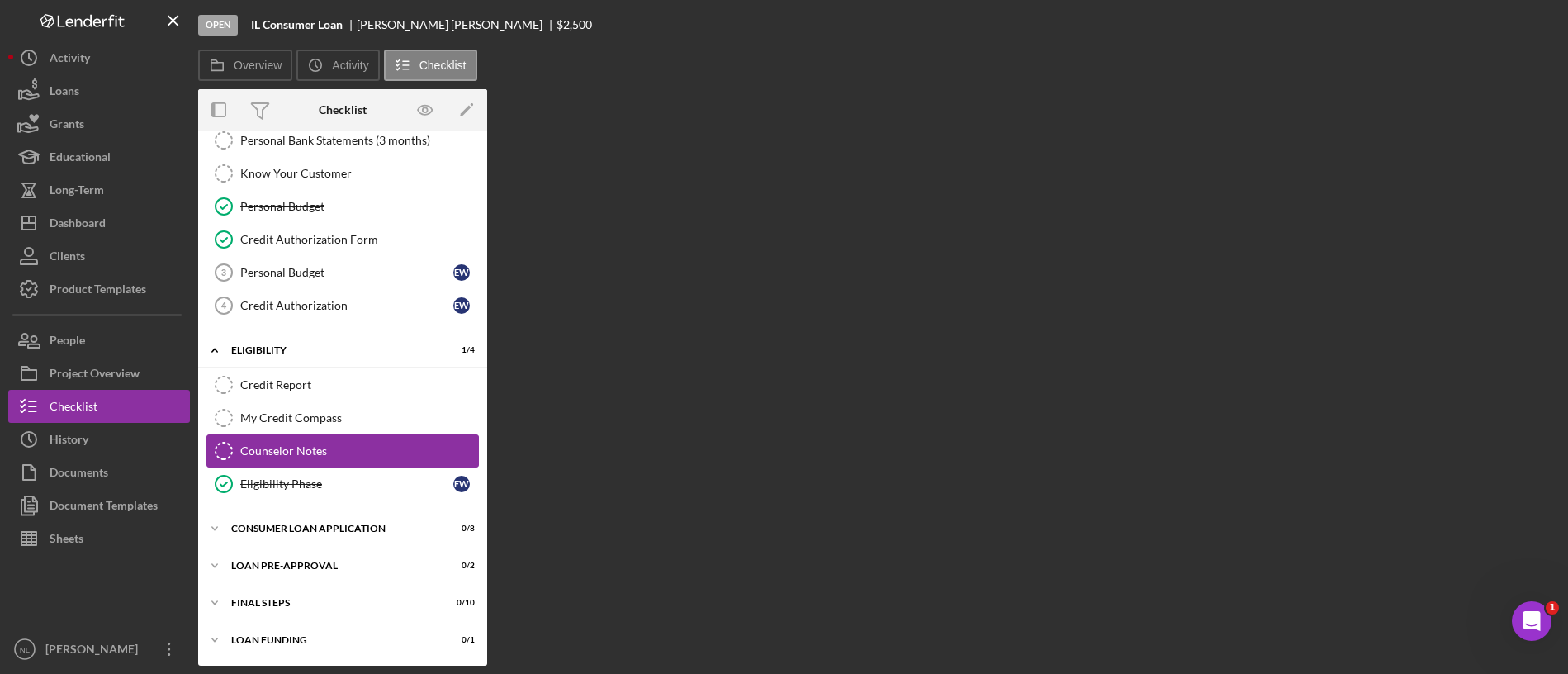
scroll to position [117, 0]
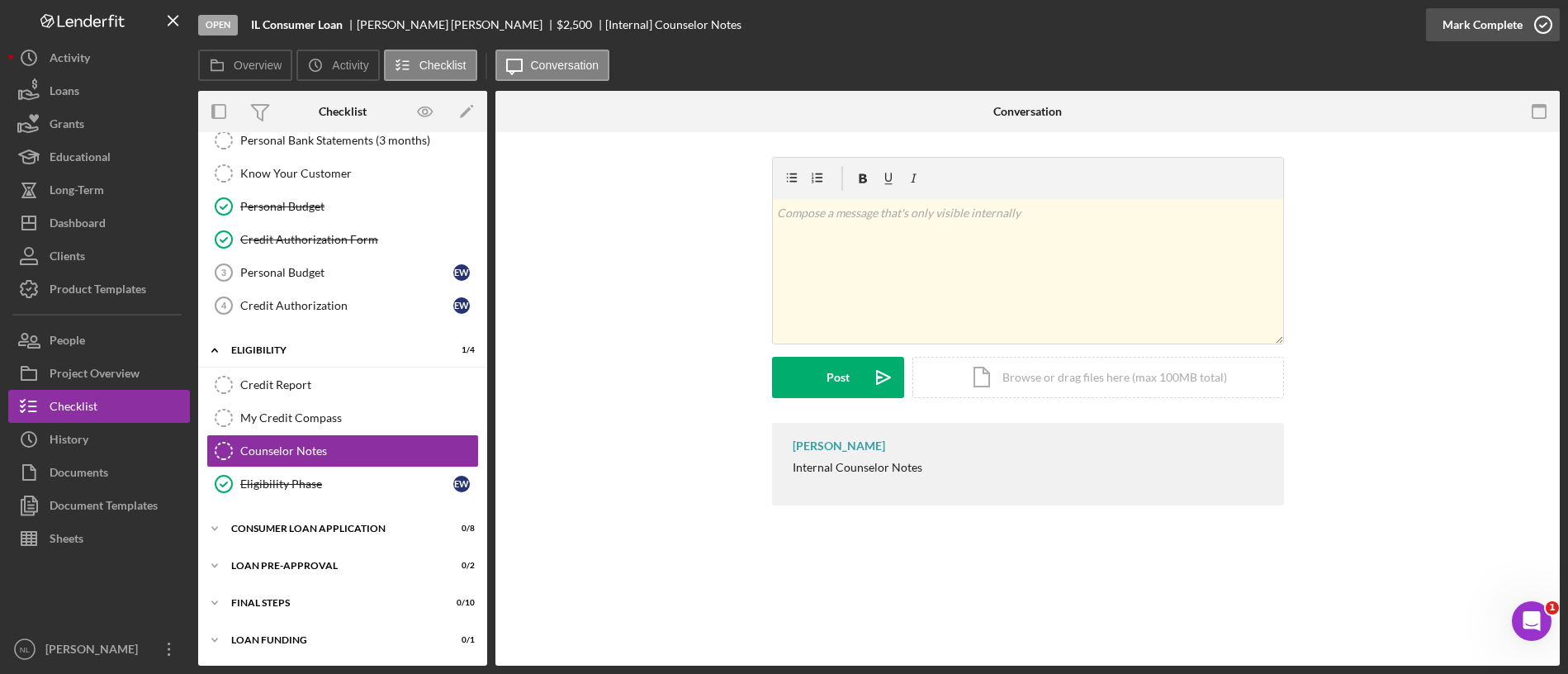
click at [1504, 18] on div "Mark Complete" at bounding box center [1482, 24] width 80 height 33
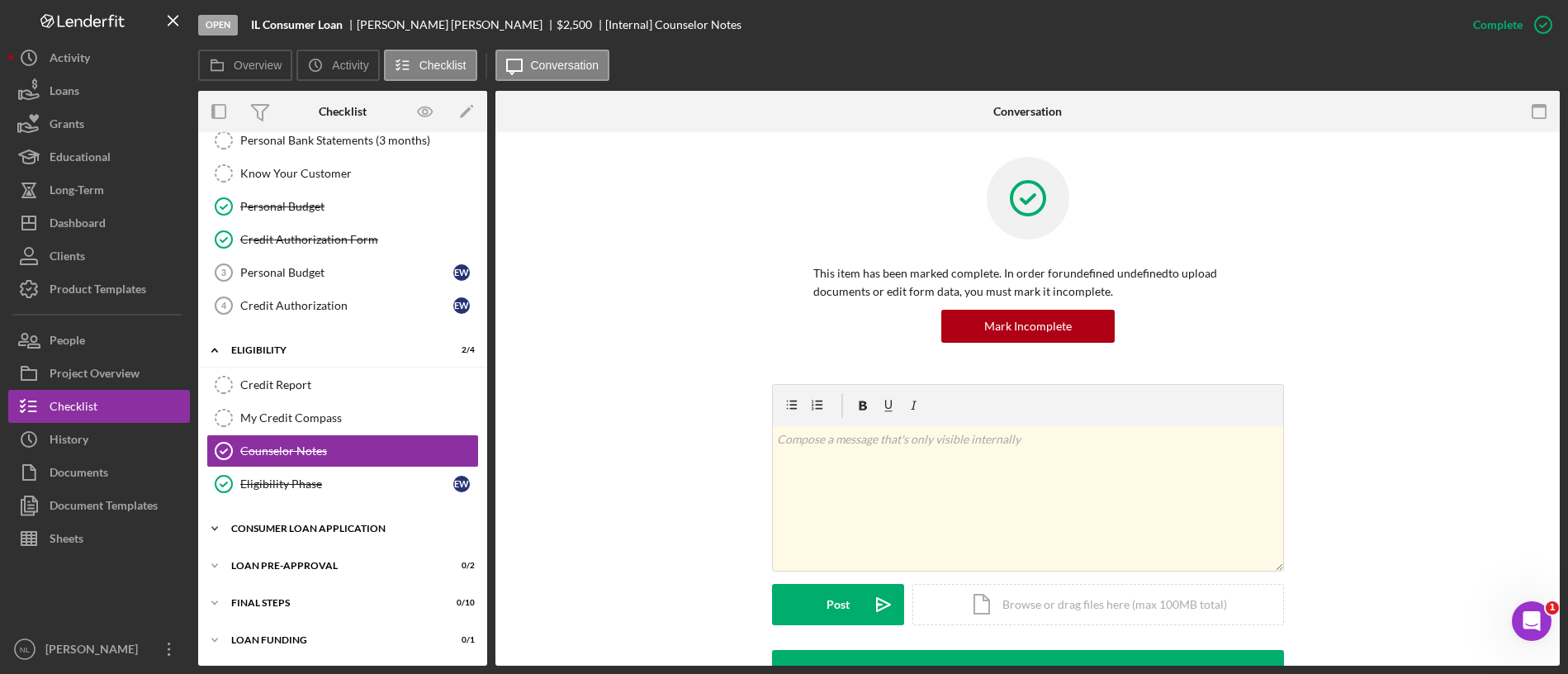
click at [366, 522] on div "Icon/Expander Consumer Loan Application 0 / 8" at bounding box center [342, 528] width 289 height 33
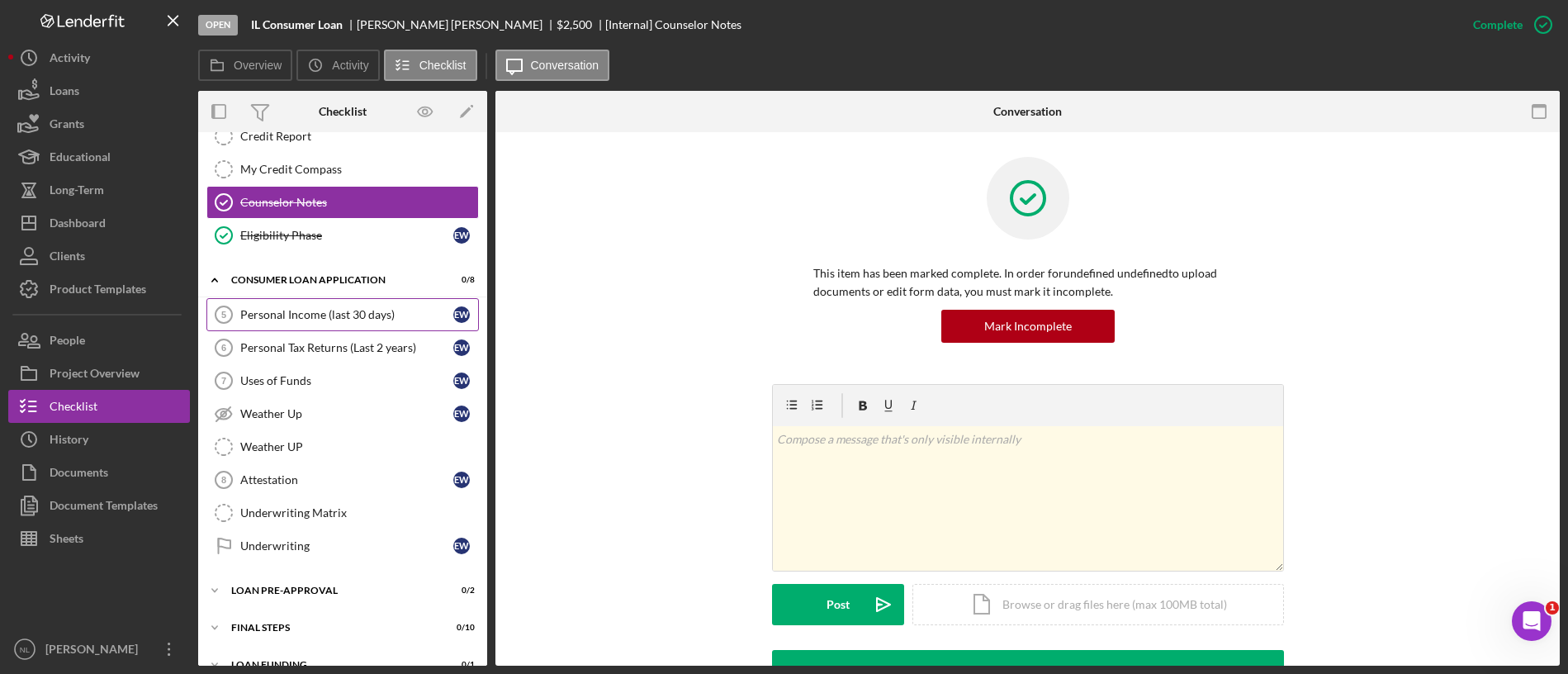
scroll to position [368, 0]
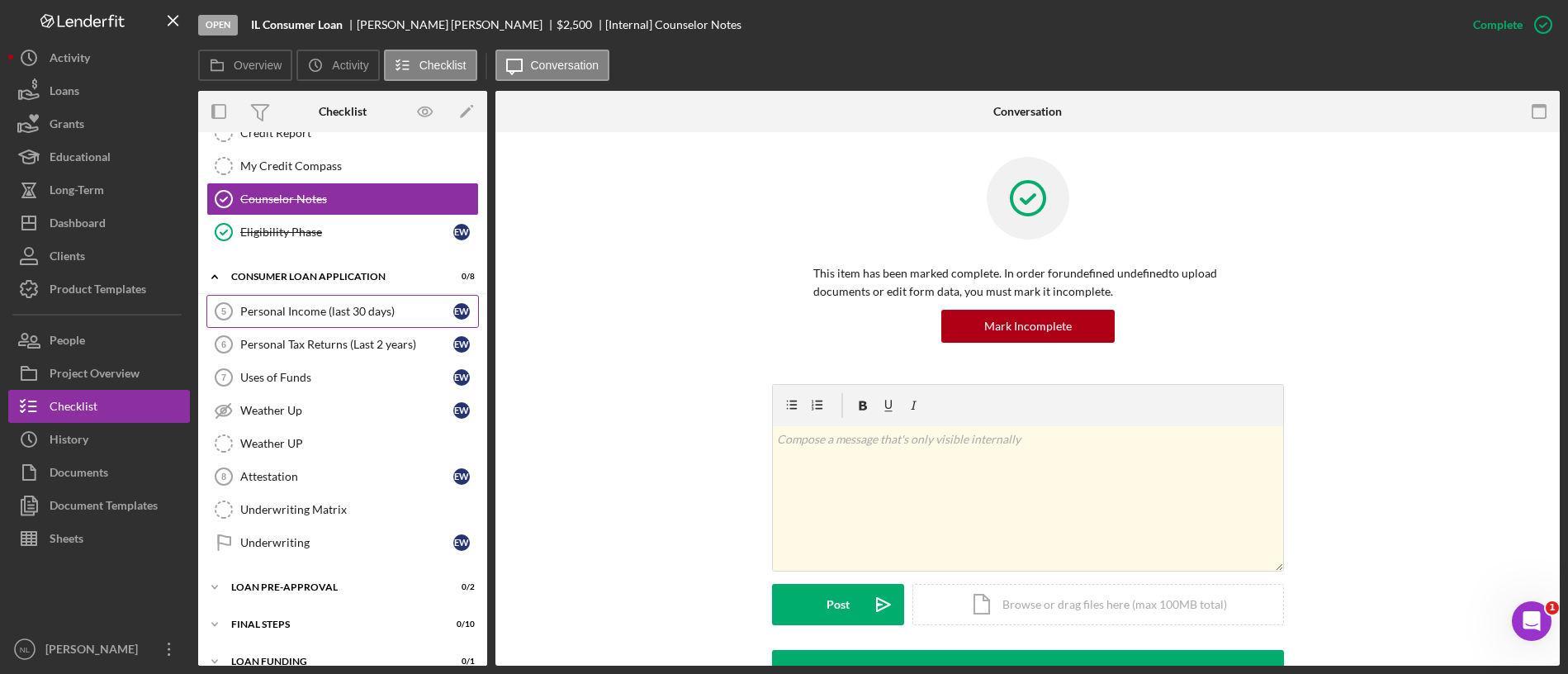
click at [276, 310] on div "Personal Income (last 30 days)" at bounding box center [347, 311] width 213 height 13
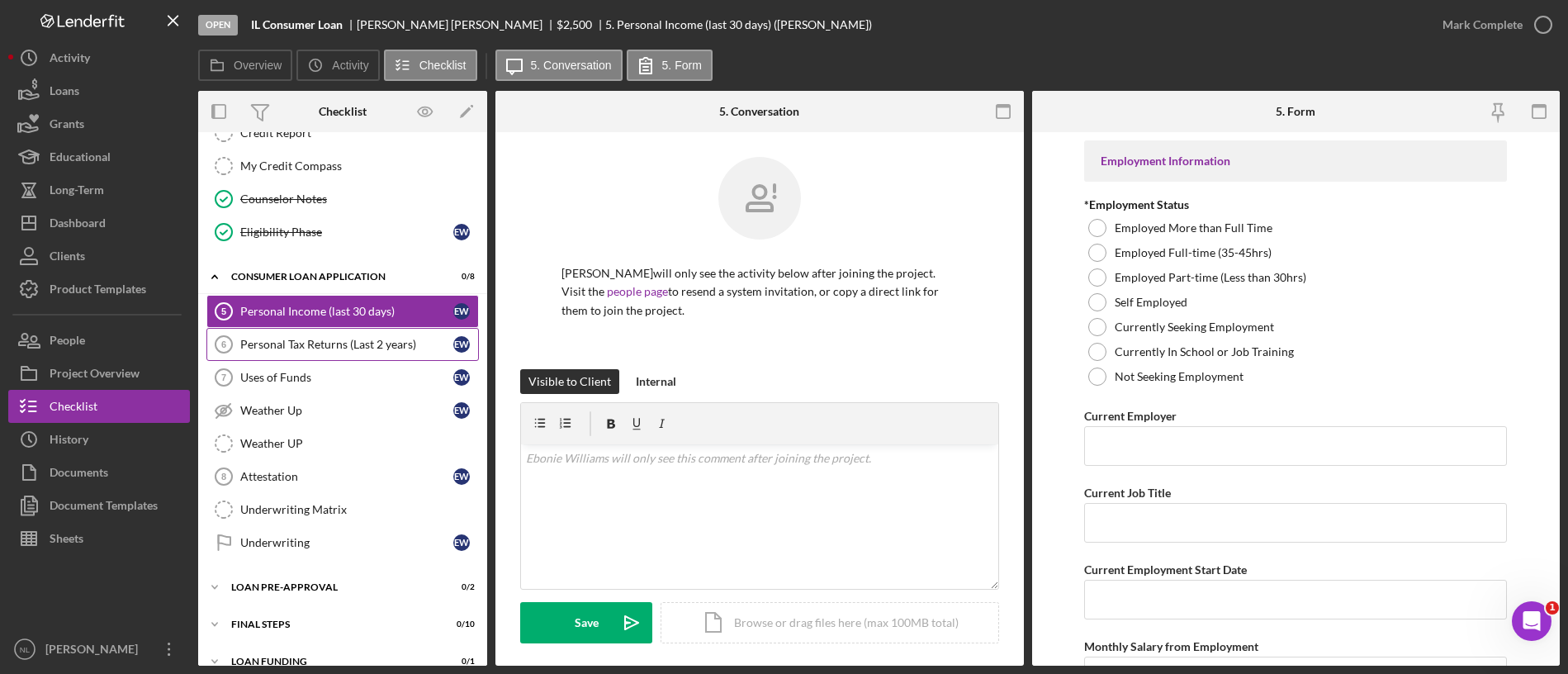
click at [282, 345] on div "Personal Tax Returns (Last 2 years)" at bounding box center [347, 344] width 213 height 13
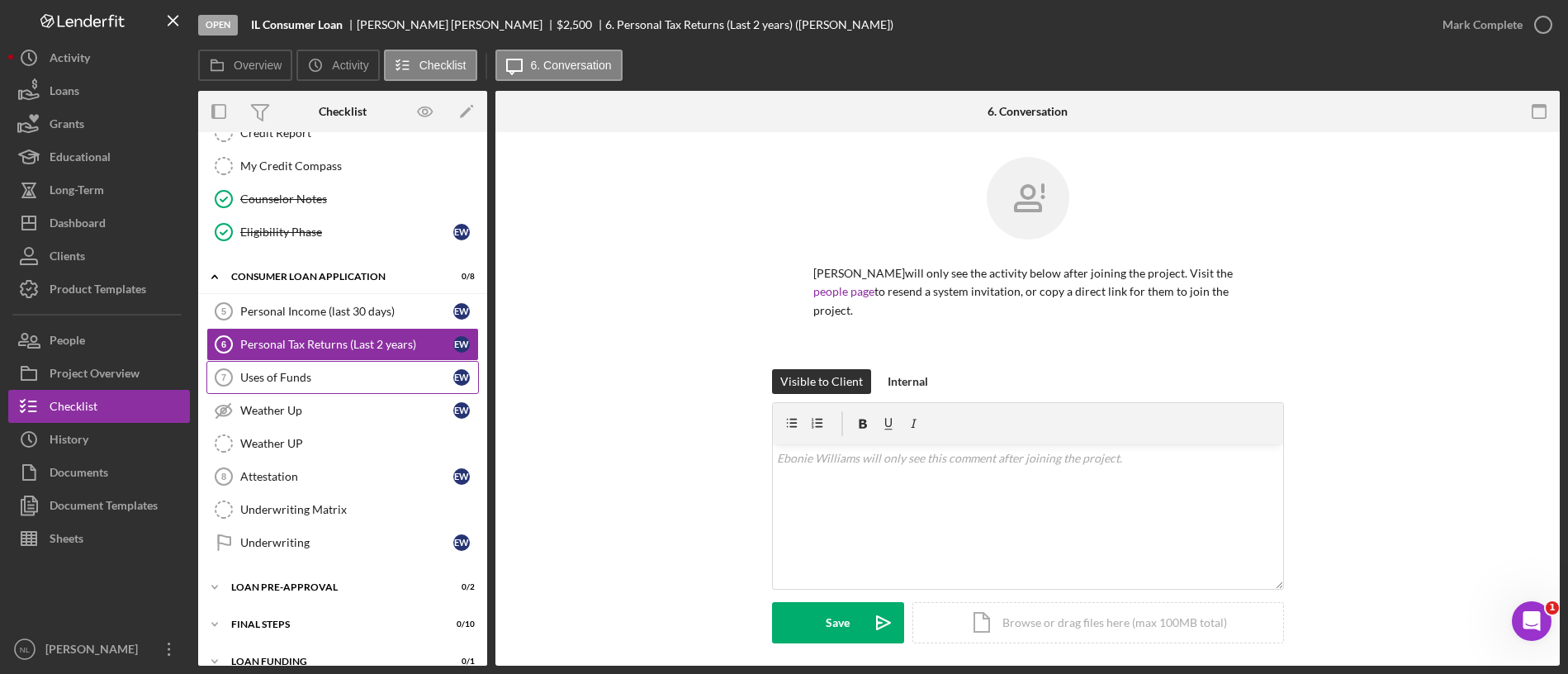
click at [282, 371] on div "Uses of Funds" at bounding box center [347, 378] width 213 height 13
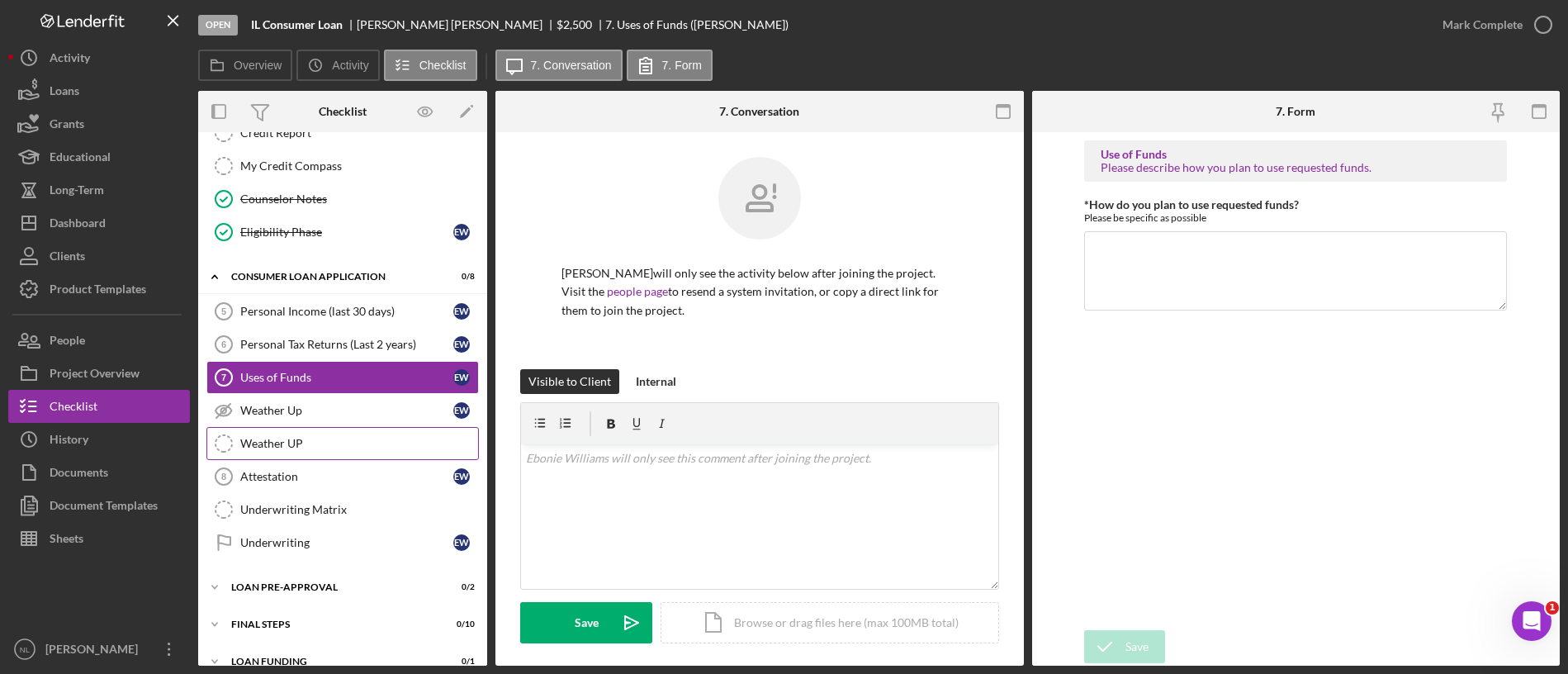
click at [284, 429] on link "Weather UP Weather UP" at bounding box center [343, 443] width 273 height 33
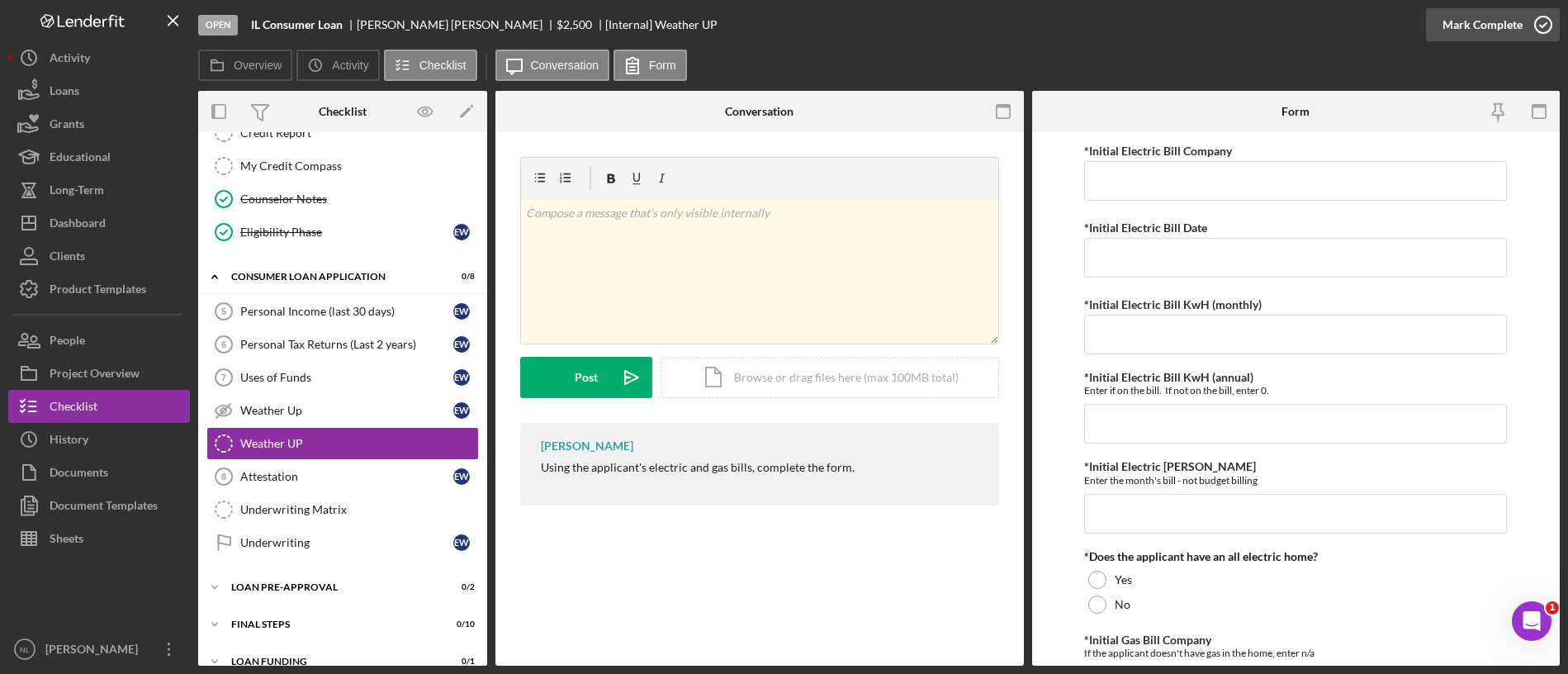
click at [1525, 16] on icon "button" at bounding box center [1543, 24] width 41 height 41
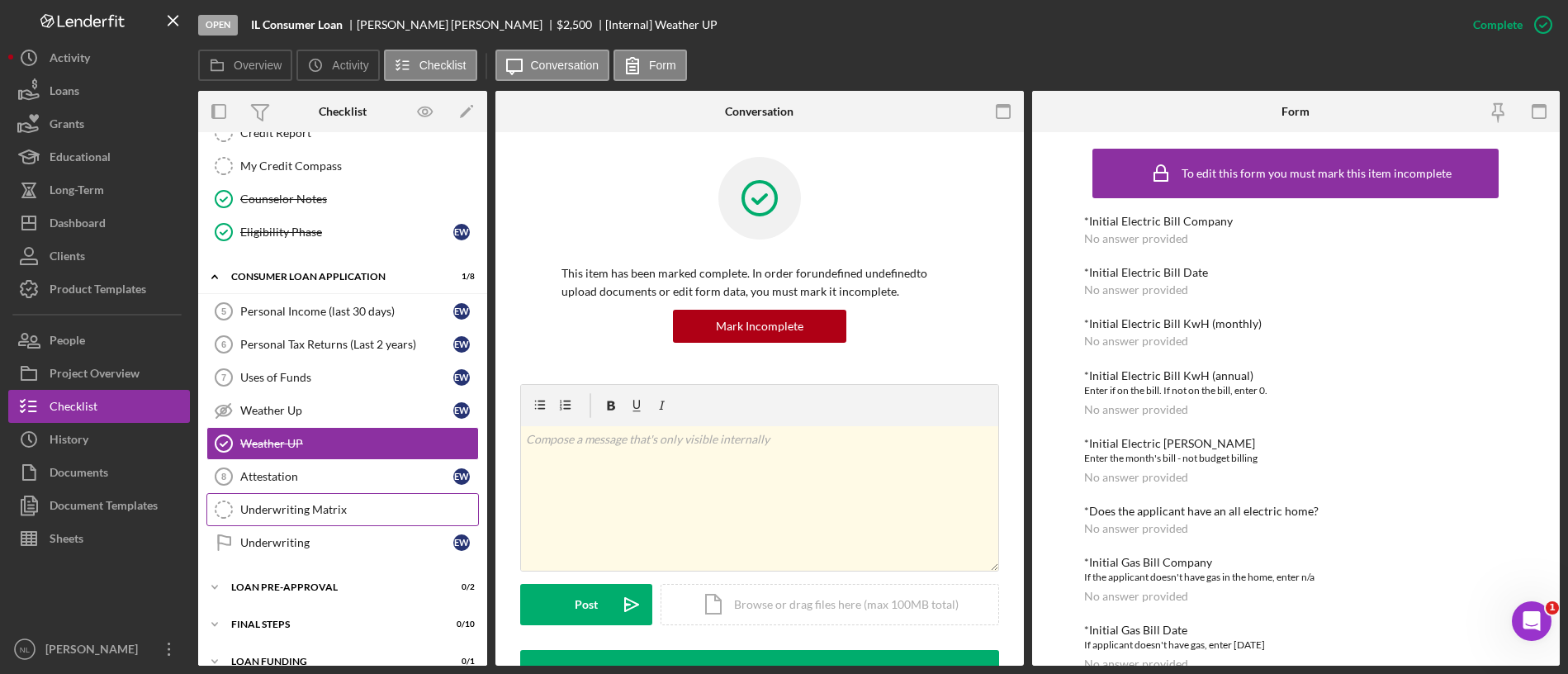
click at [317, 513] on div "Underwriting Matrix" at bounding box center [359, 509] width 237 height 13
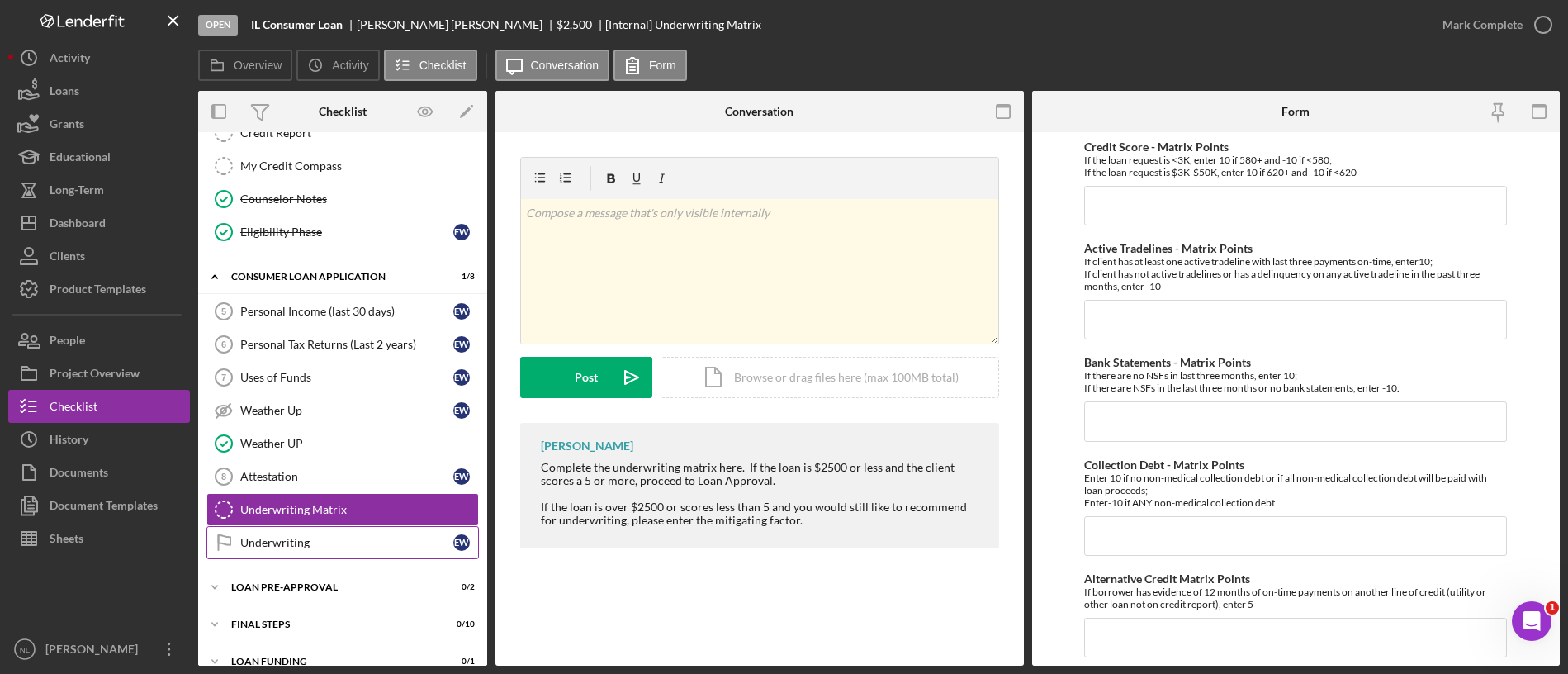
click at [321, 544] on div "Underwriting" at bounding box center [347, 542] width 213 height 13
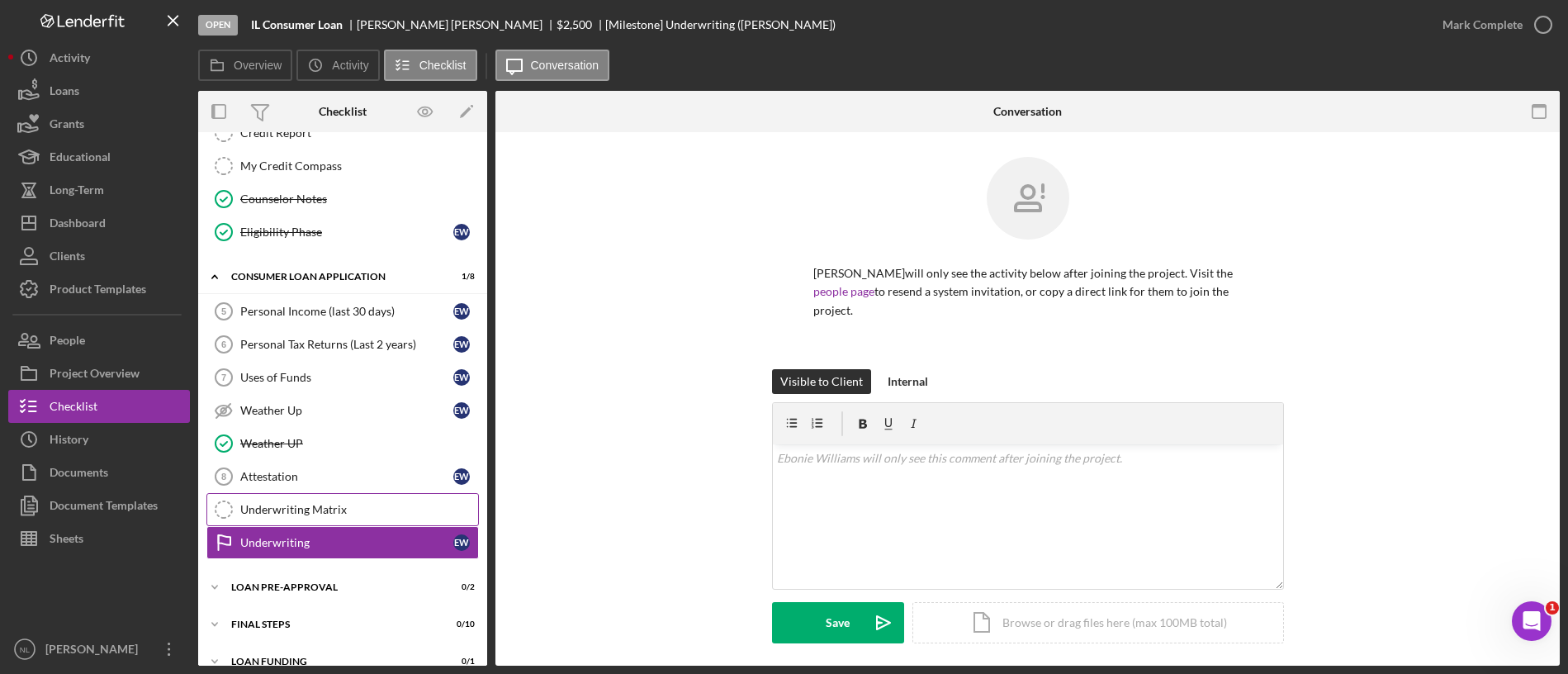
click at [391, 500] on link "Underwriting Matrix Underwriting Matrix" at bounding box center [343, 509] width 273 height 33
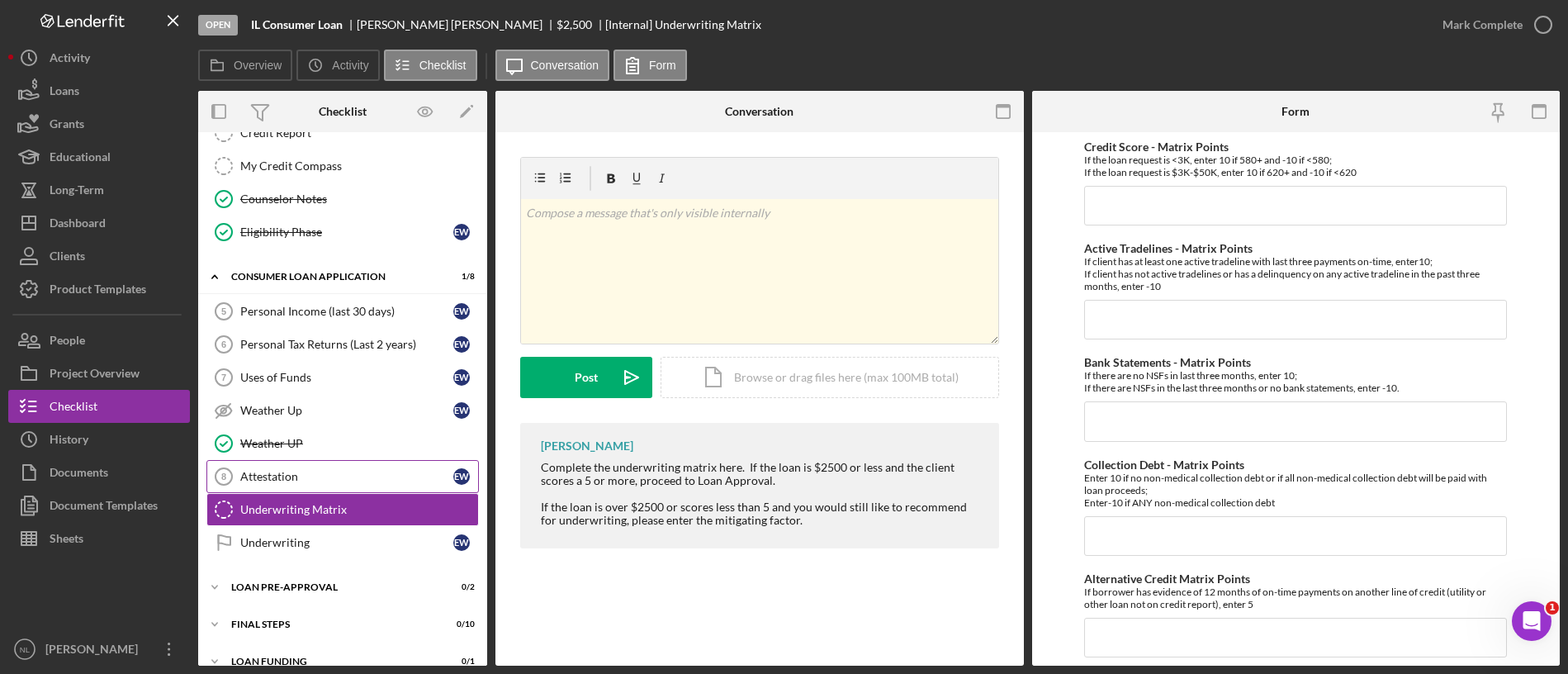
click at [366, 483] on link "Attestation 8 Attestation E W" at bounding box center [343, 476] width 273 height 33
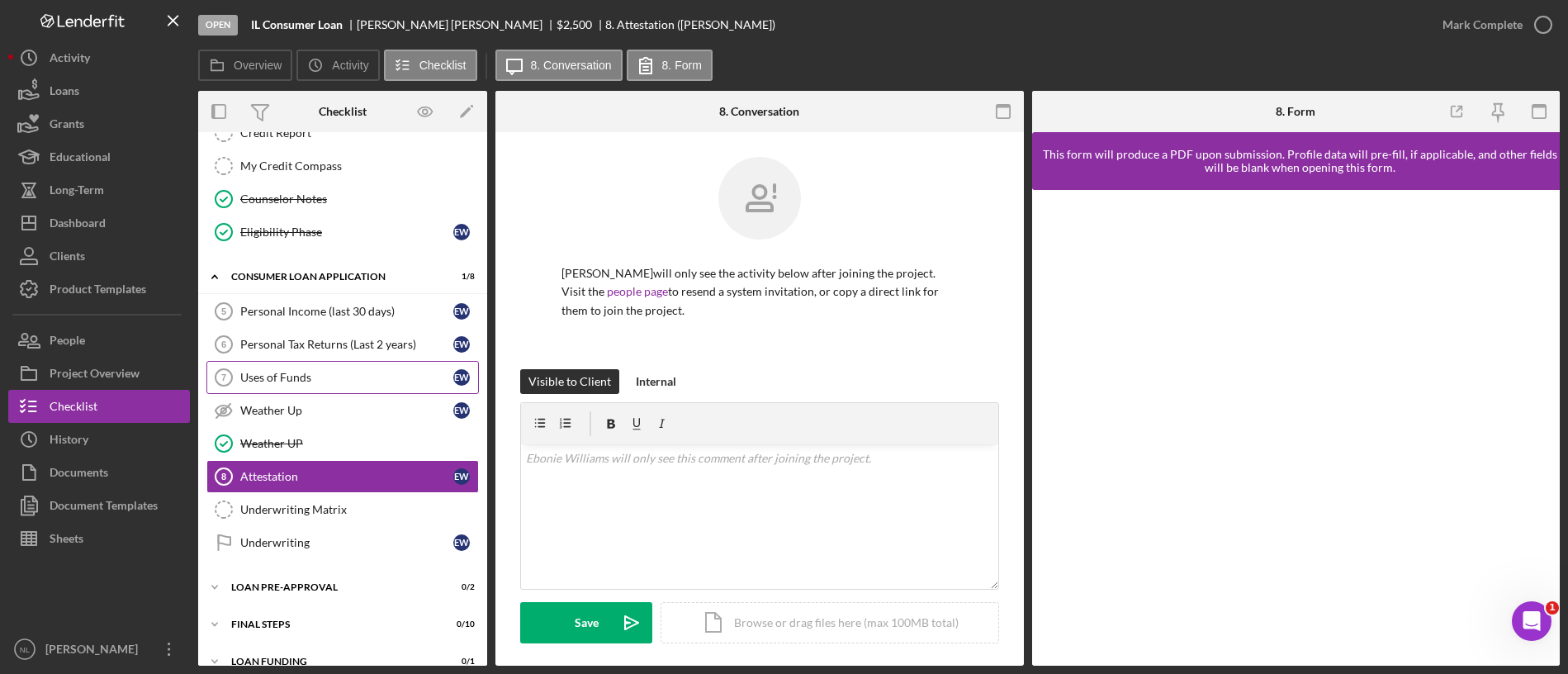
scroll to position [390, 0]
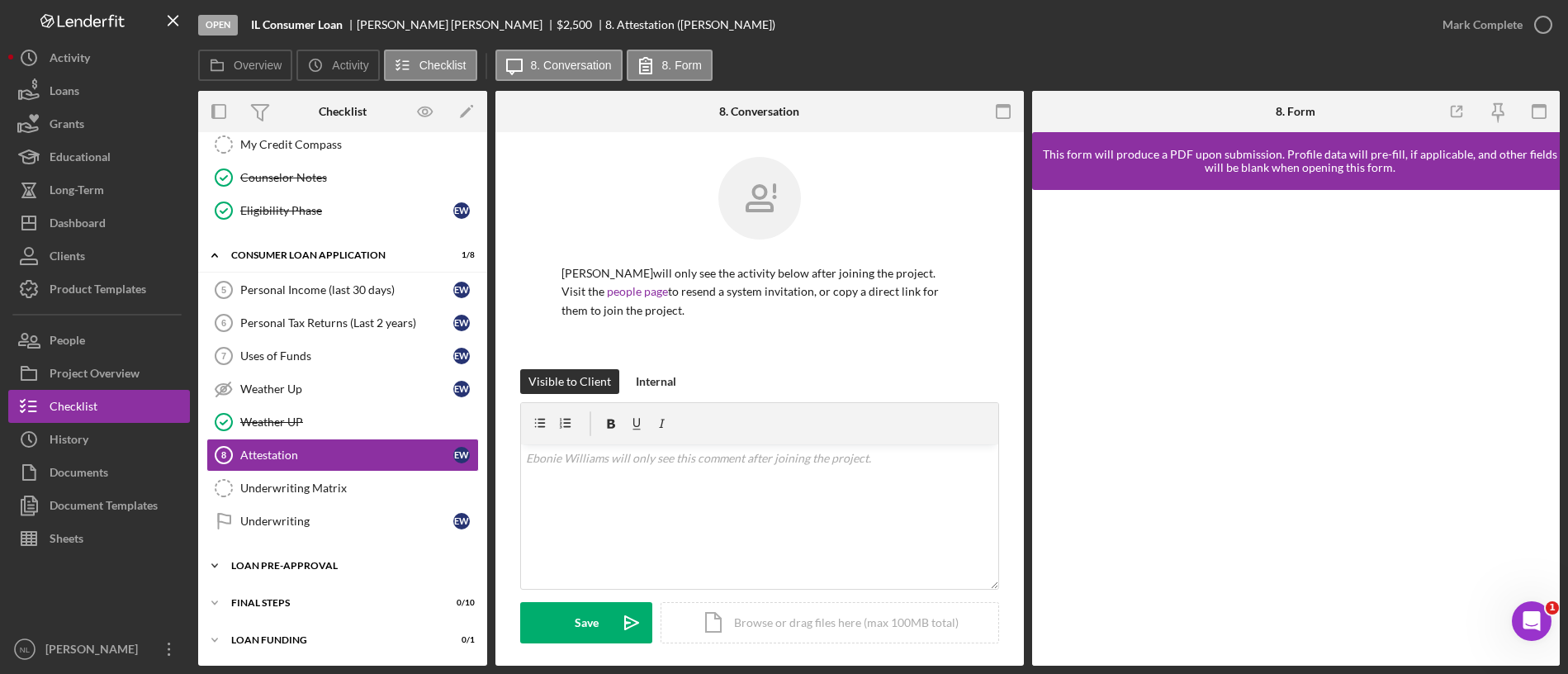
click at [341, 564] on div "Loan Pre-Approval" at bounding box center [349, 566] width 235 height 10
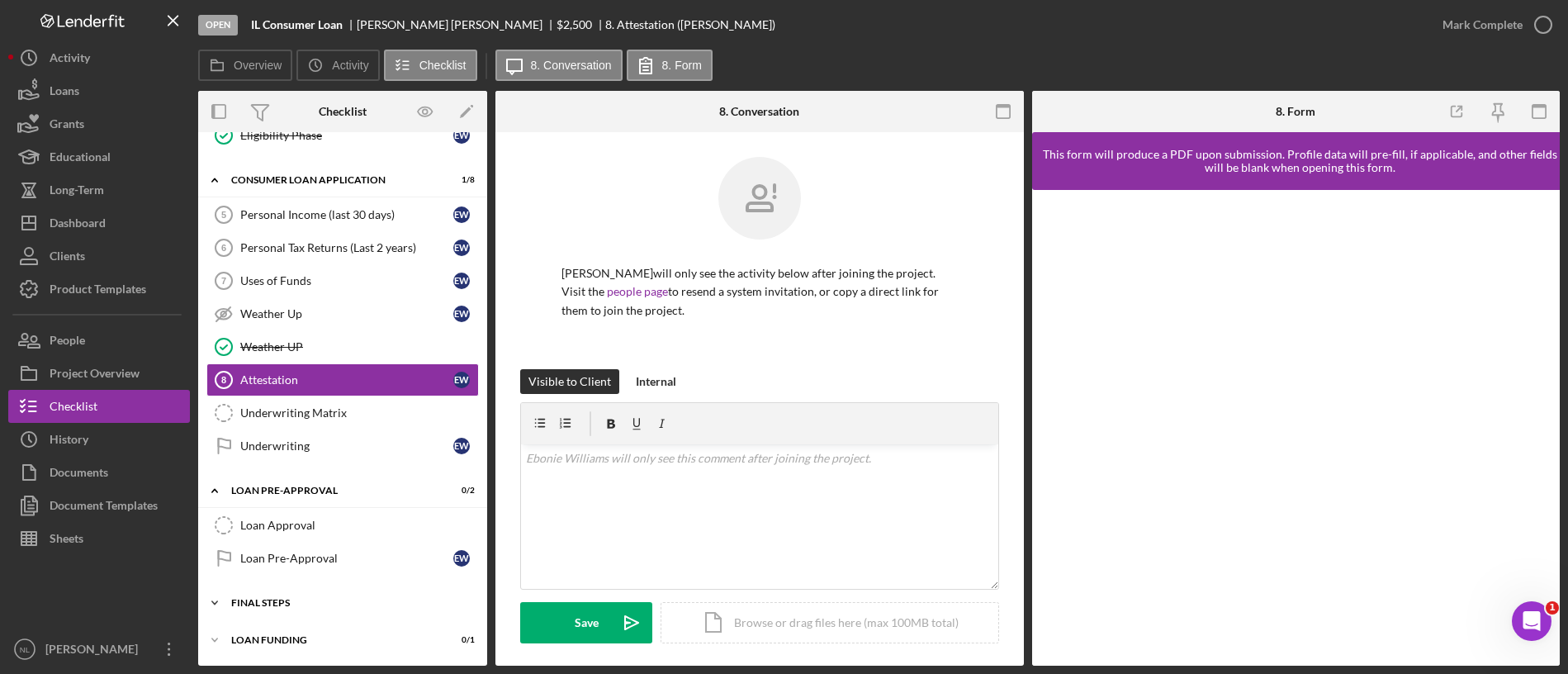
click at [321, 603] on div "FINAL STEPS" at bounding box center [349, 603] width 235 height 10
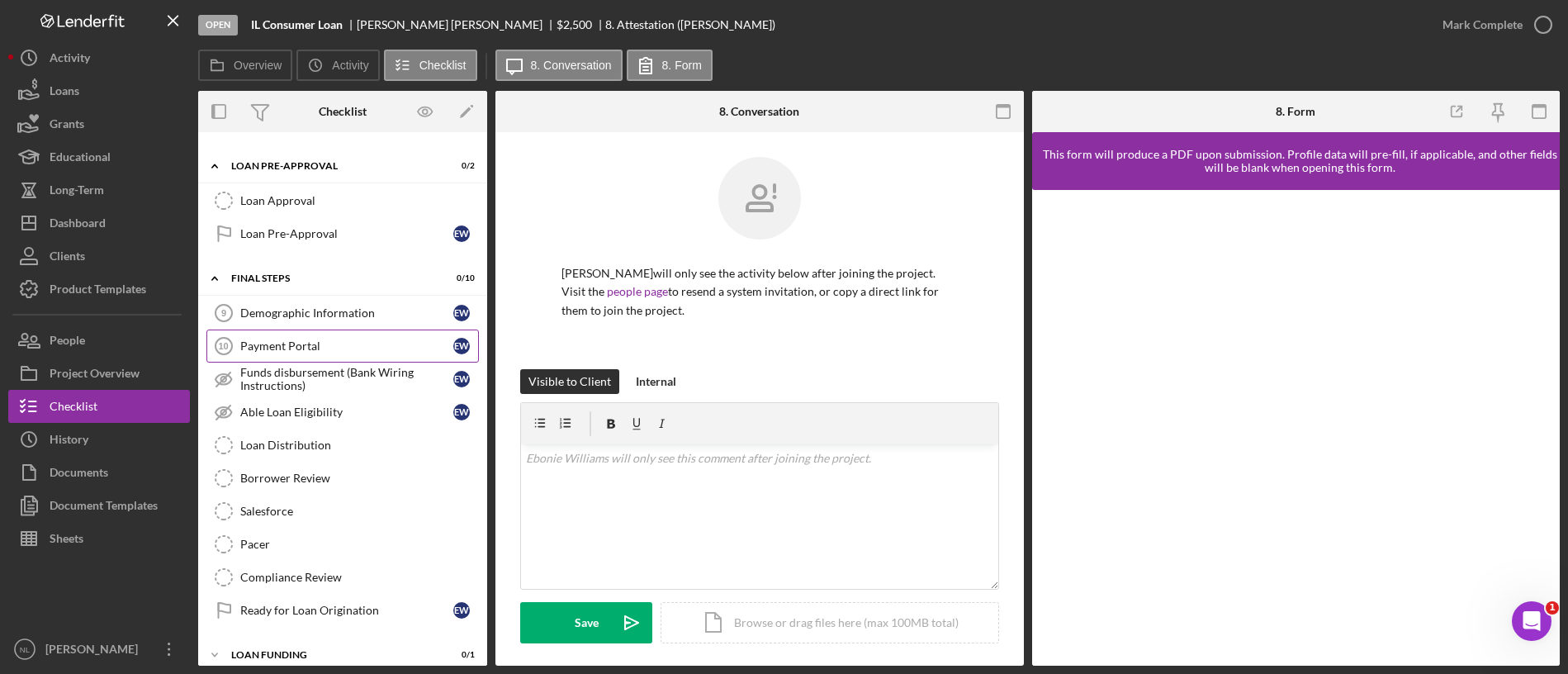
scroll to position [791, 0]
click at [321, 348] on div "Payment Portal" at bounding box center [347, 345] width 213 height 13
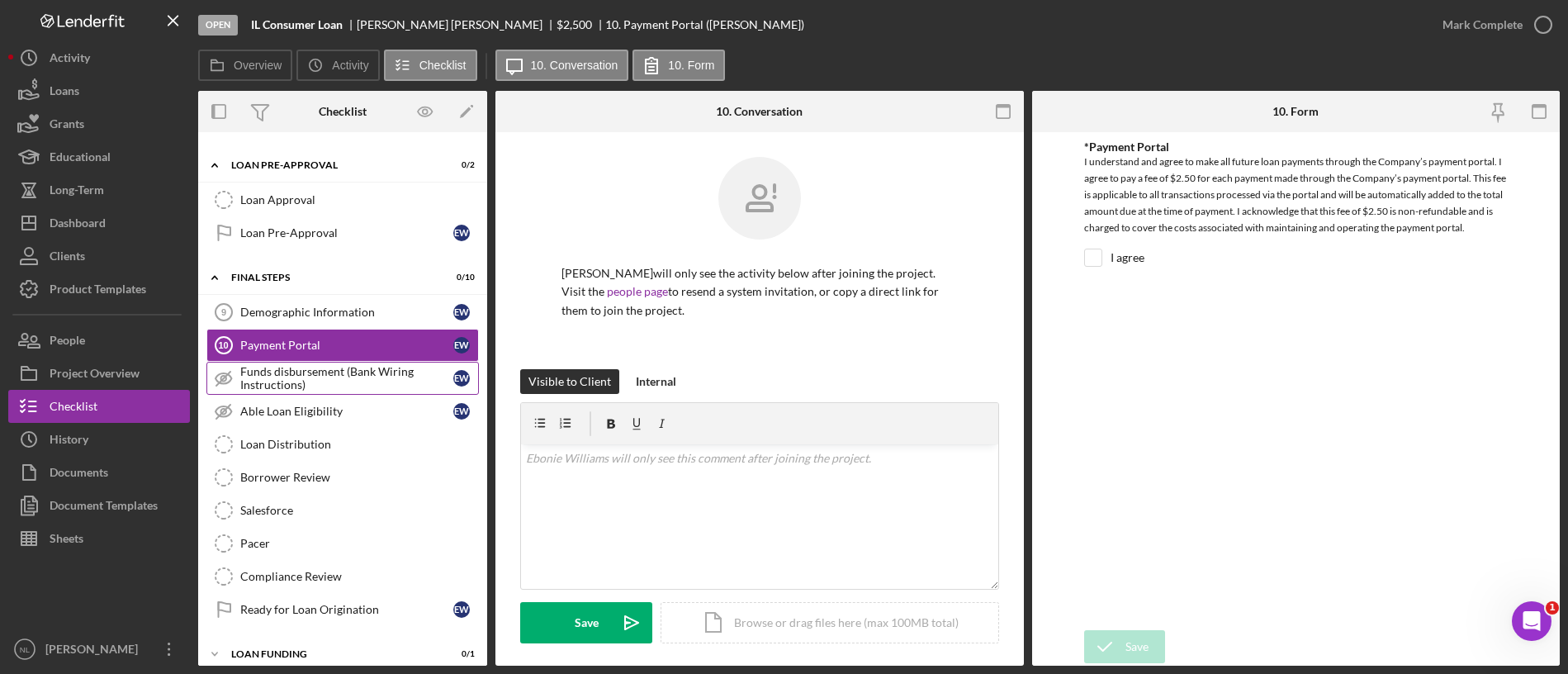
click at [323, 374] on div "Funds disbursement (Bank Wiring Instructions)" at bounding box center [347, 379] width 213 height 26
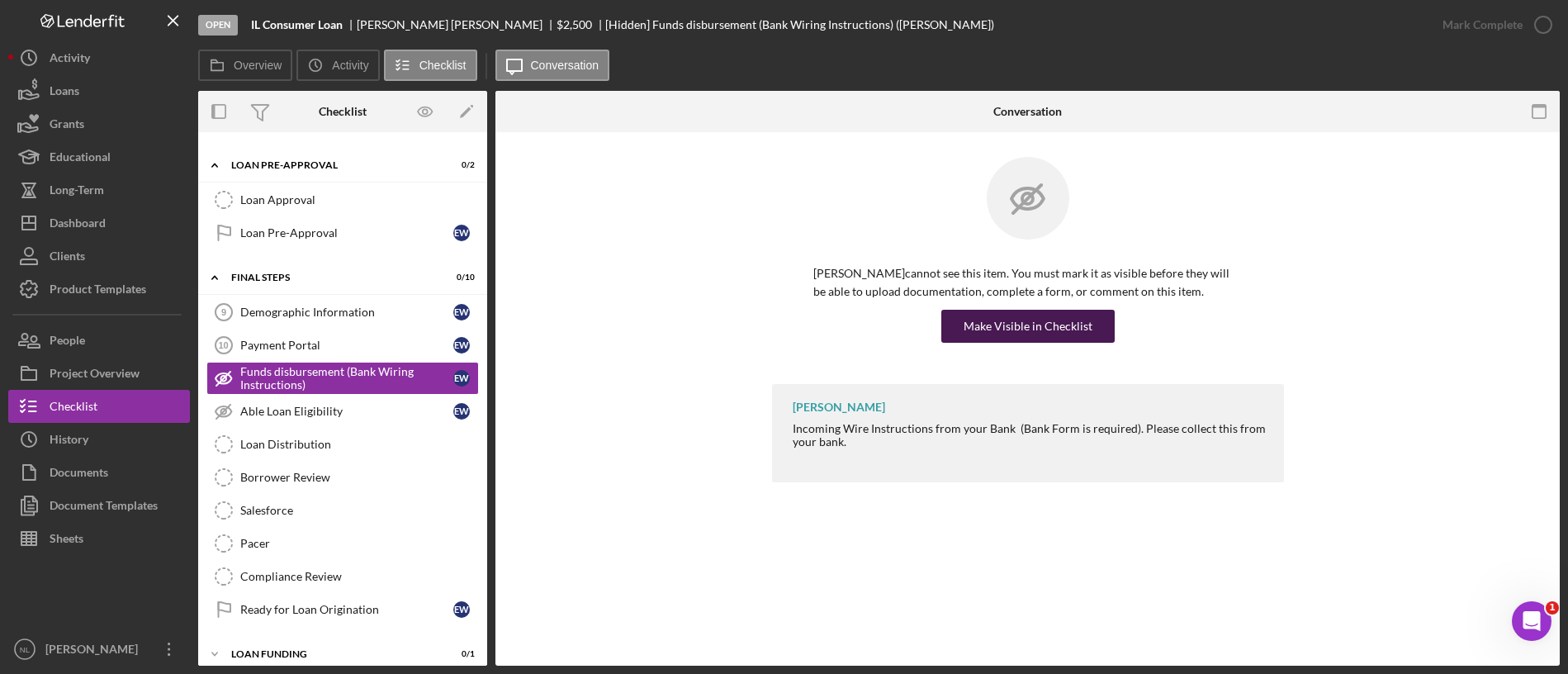
click at [979, 321] on div "Make Visible in Checklist" at bounding box center [1028, 325] width 129 height 33
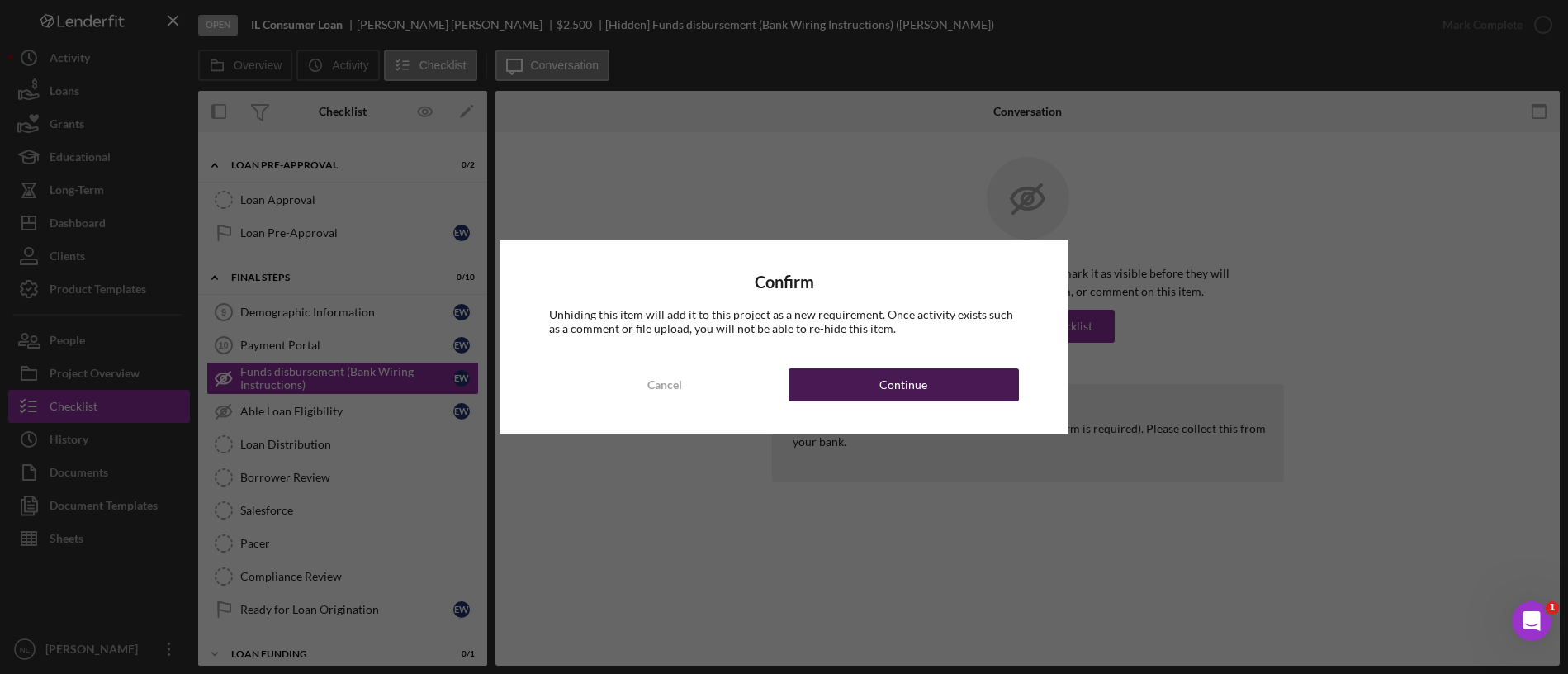
click at [956, 375] on button "Continue" at bounding box center [904, 384] width 231 height 33
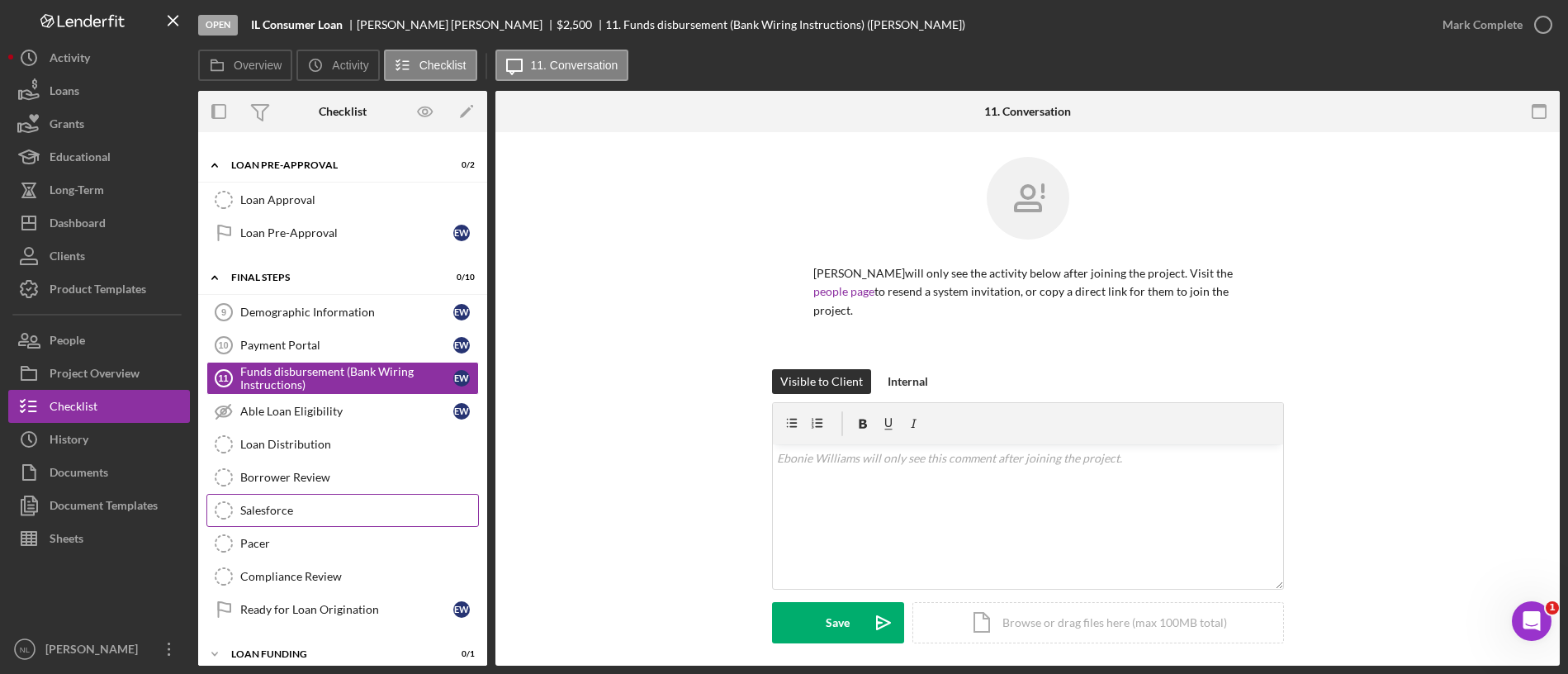
click at [353, 512] on div "Salesforce" at bounding box center [359, 510] width 237 height 13
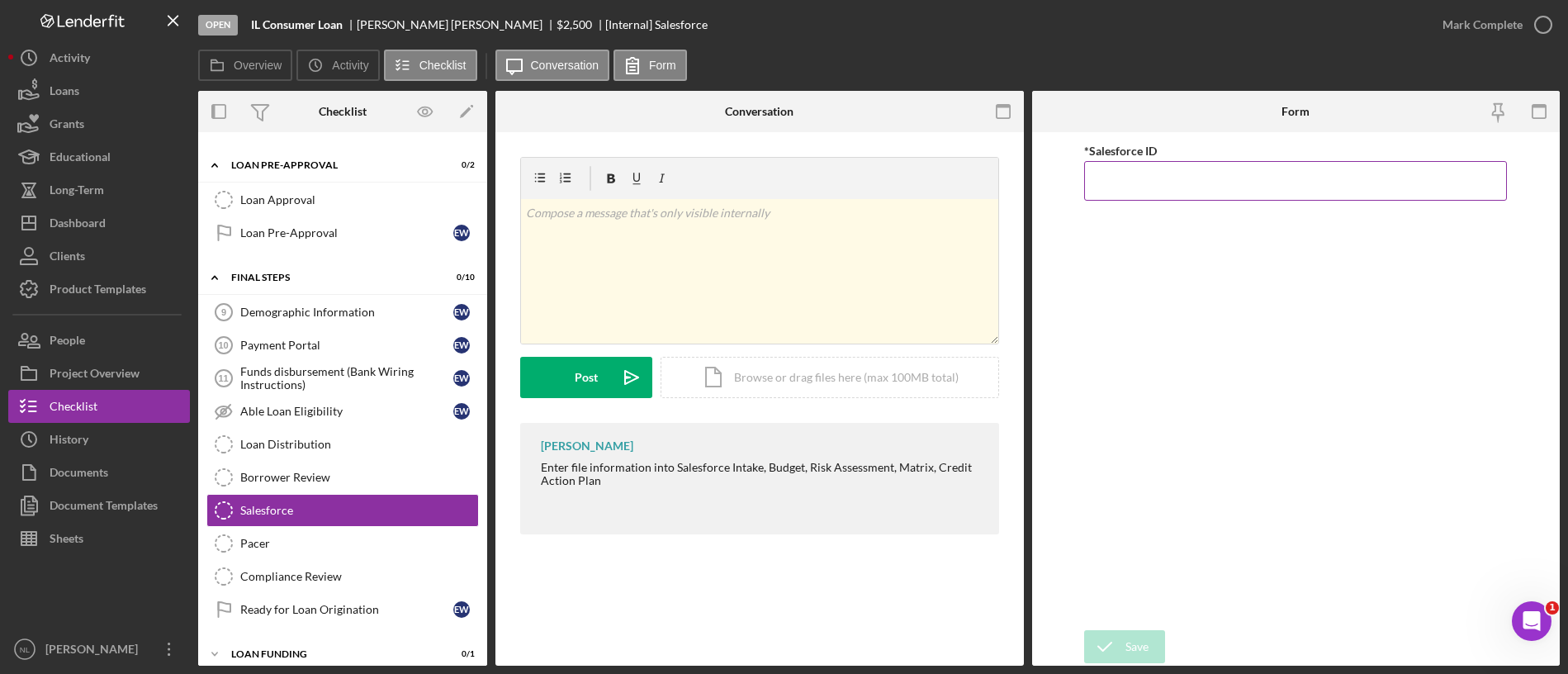
click at [1121, 183] on input "*Salesforce ID" at bounding box center [1295, 180] width 422 height 39
paste input "a0wPC000002TvTBYA0"
type input "a0wPC000002TvTBYA0"
click at [1150, 632] on button "Save" at bounding box center [1124, 646] width 81 height 33
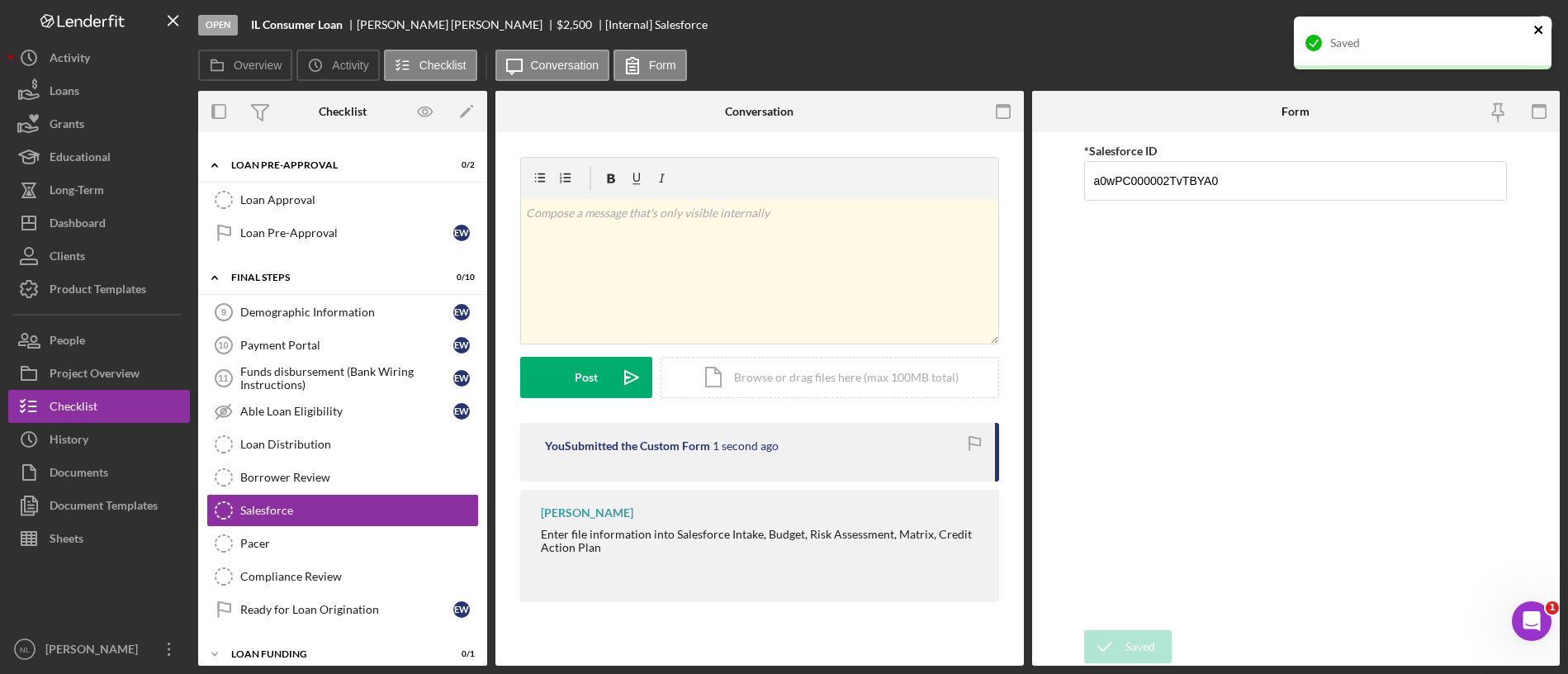
click at [1534, 32] on icon "close" at bounding box center [1539, 30] width 11 height 13
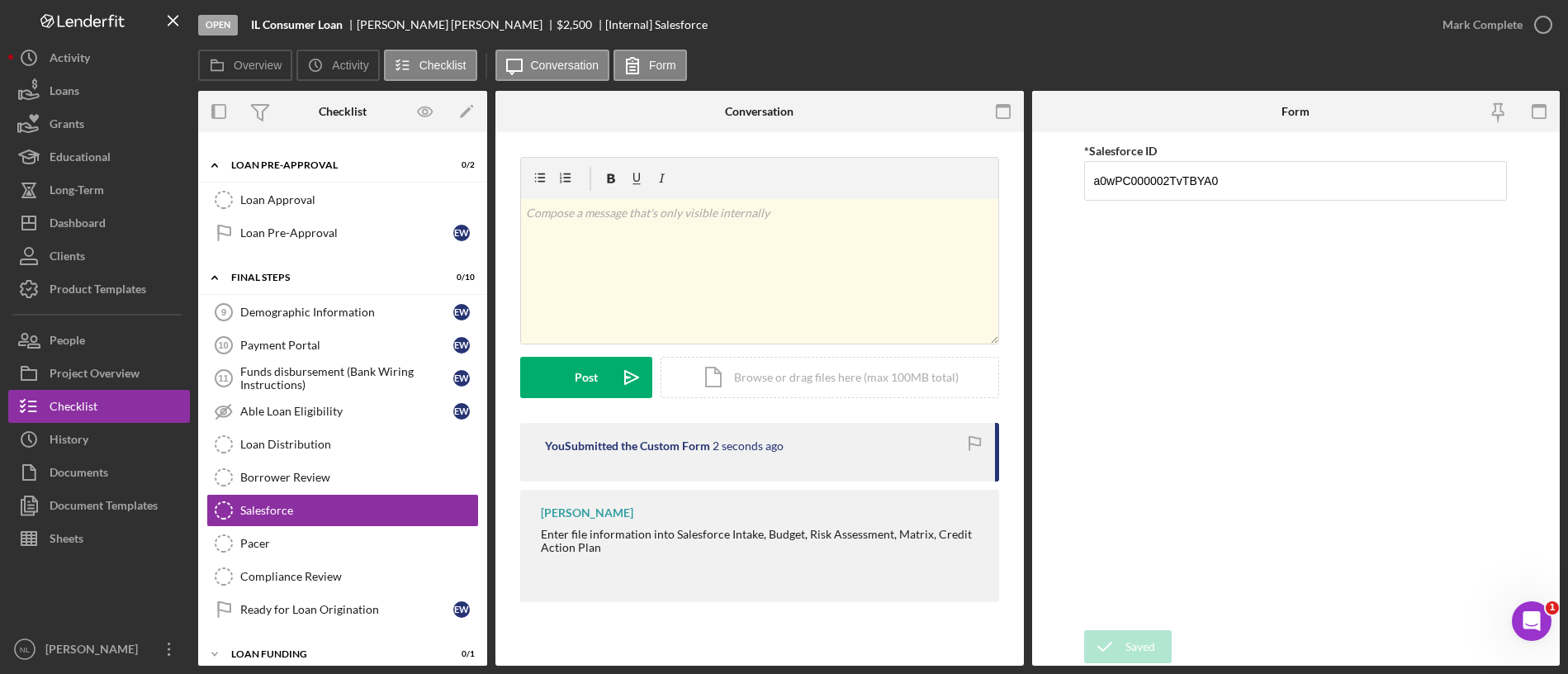
click at [1447, 20] on div "Saved" at bounding box center [1422, 16] width 264 height 7
click at [1445, 24] on div "Mark Complete" at bounding box center [1482, 24] width 80 height 33
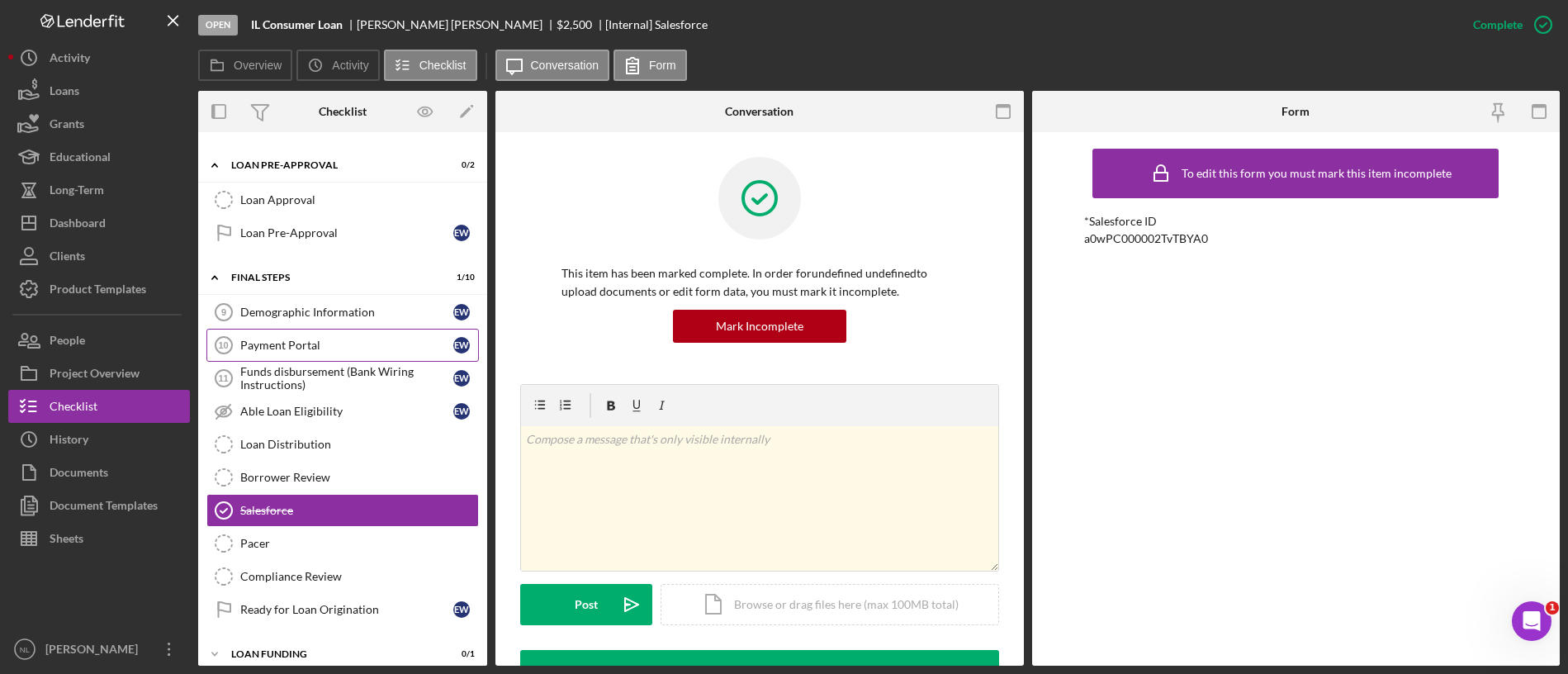
click at [379, 330] on link "Payment Portal 10 Payment Portal E W" at bounding box center [343, 345] width 273 height 33
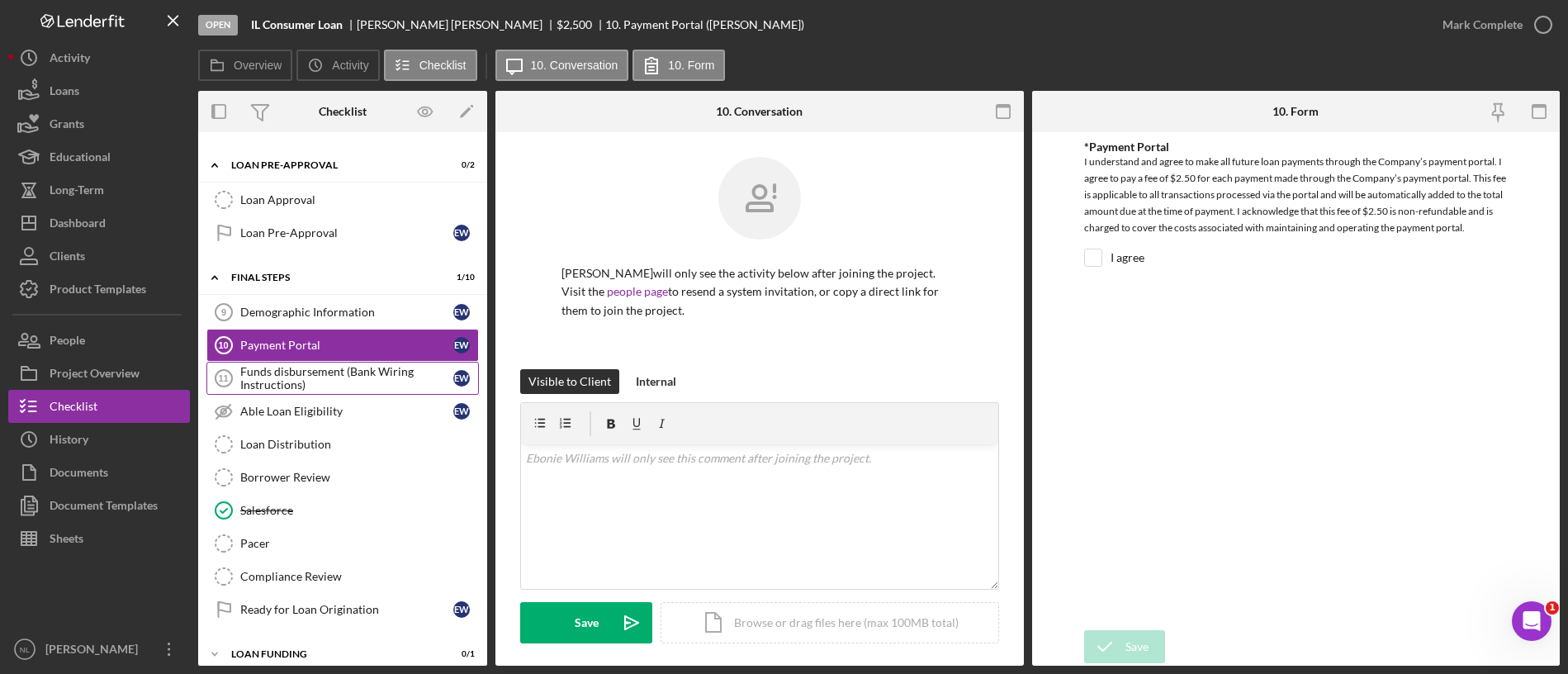
click at [348, 380] on div "Funds disbursement (Bank Wiring Instructions)" at bounding box center [347, 379] width 213 height 26
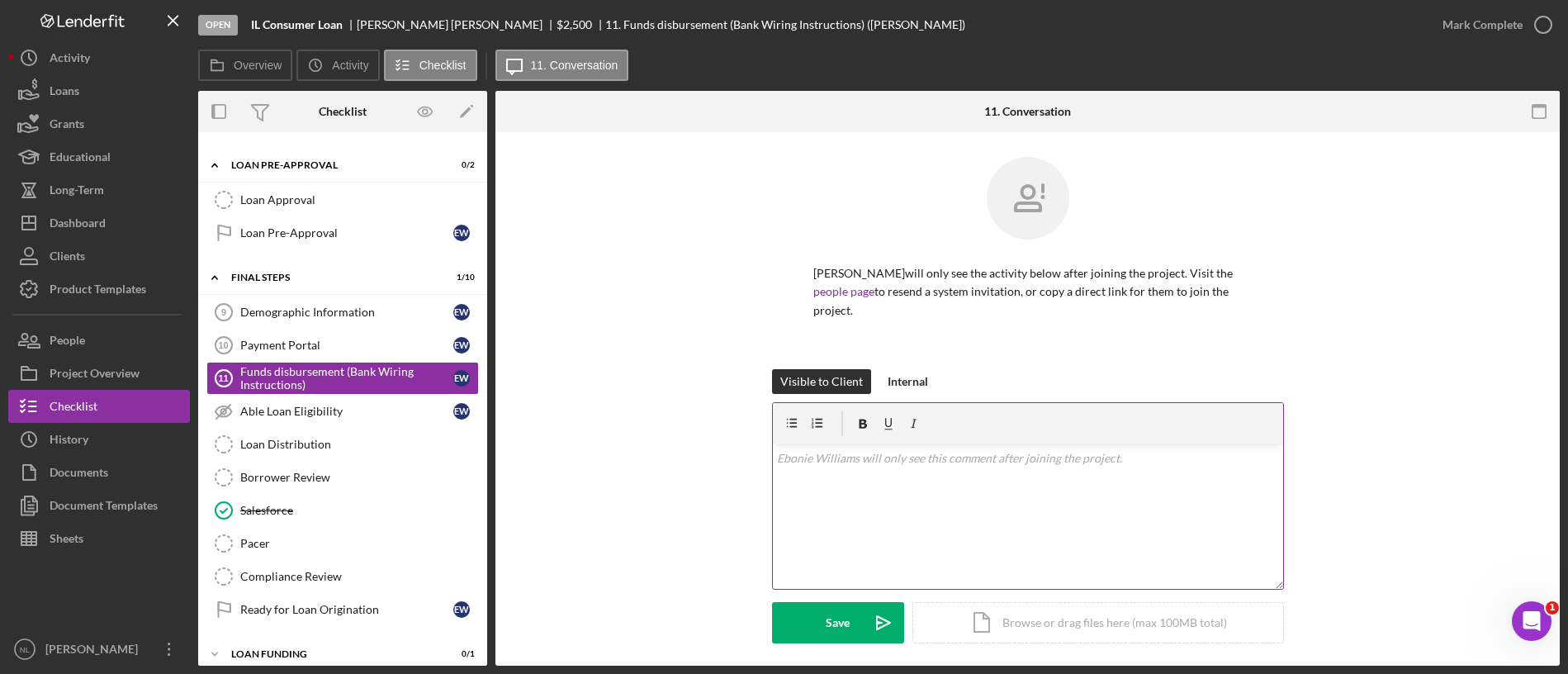
click at [823, 510] on div "v Color teal Color pink Remove color Add row above Add row below Add column bef…" at bounding box center [1028, 516] width 510 height 145
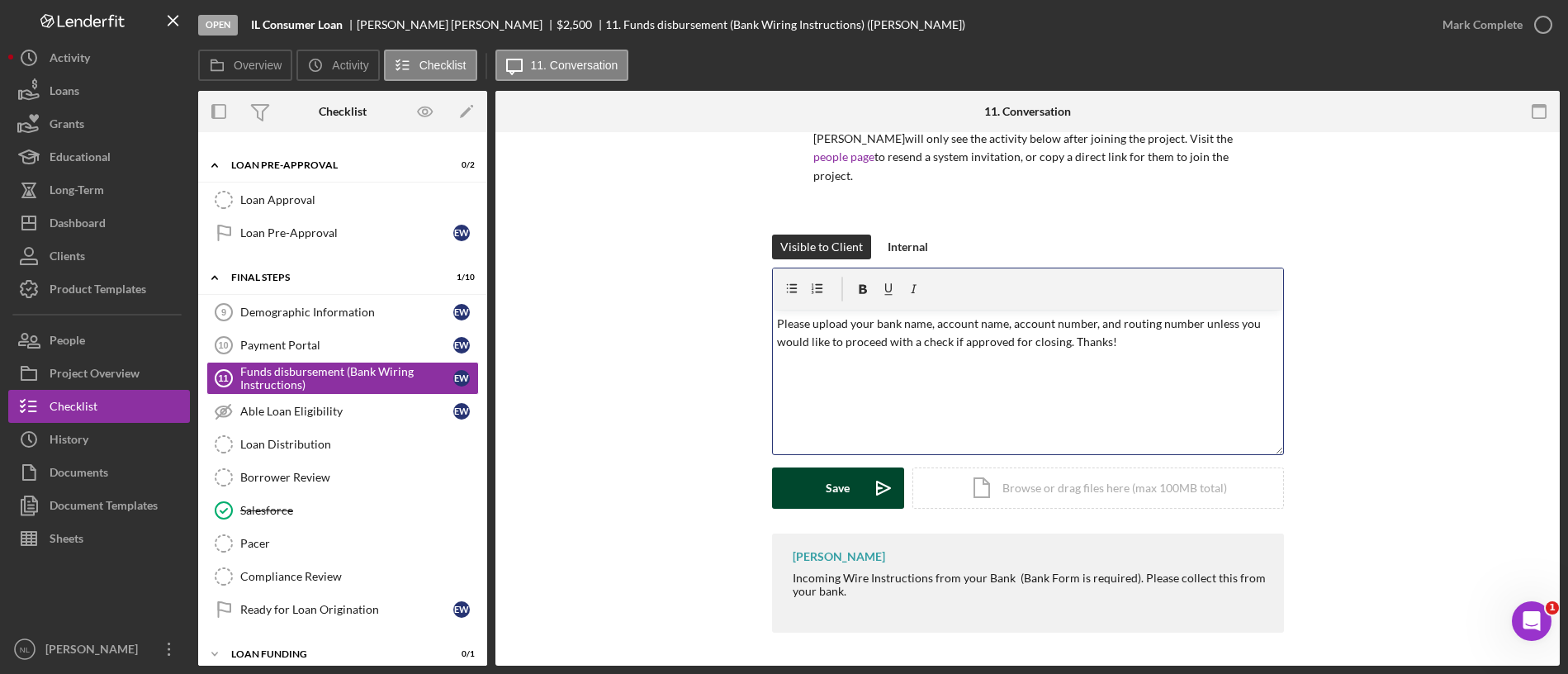
click at [835, 493] on div "Save" at bounding box center [837, 488] width 24 height 41
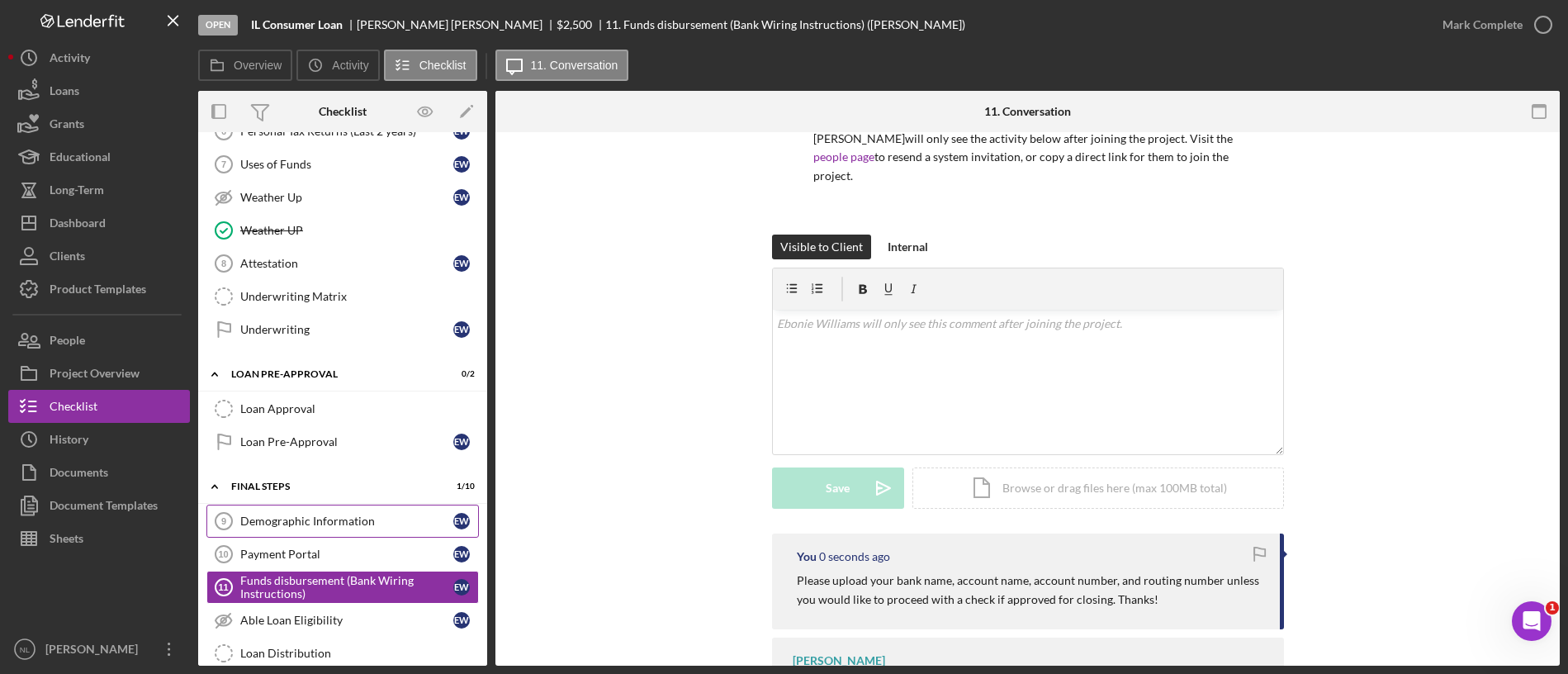
scroll to position [573, 0]
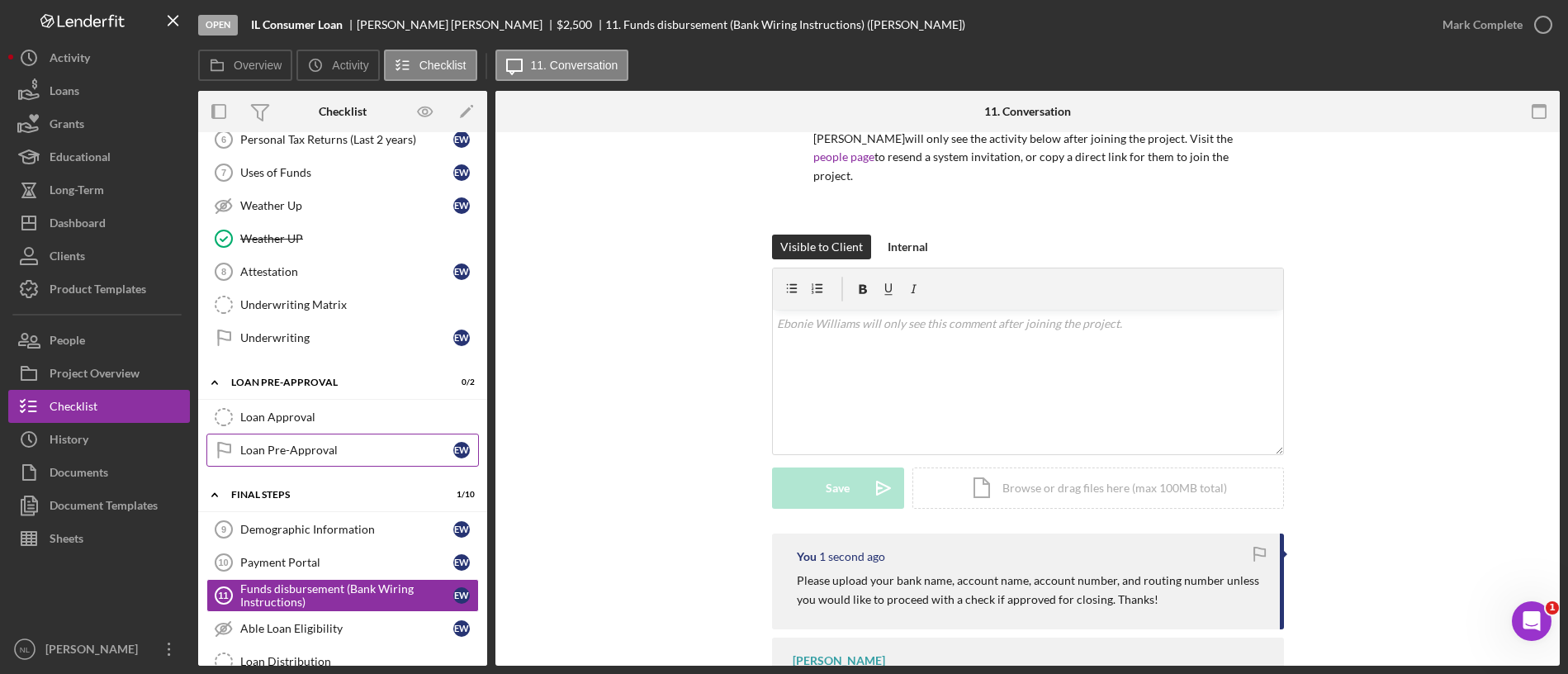
click at [335, 452] on div "Loan Pre-Approval" at bounding box center [347, 450] width 213 height 13
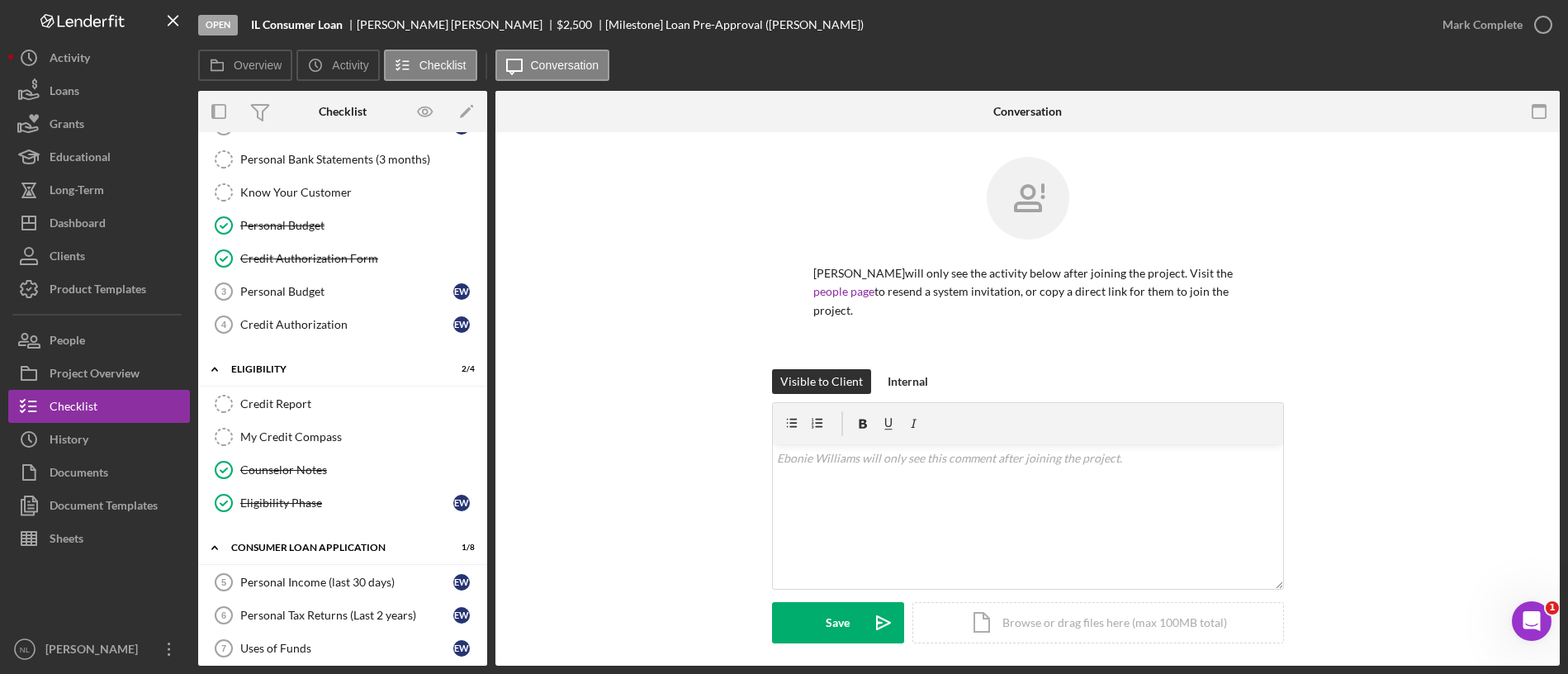
scroll to position [53, 0]
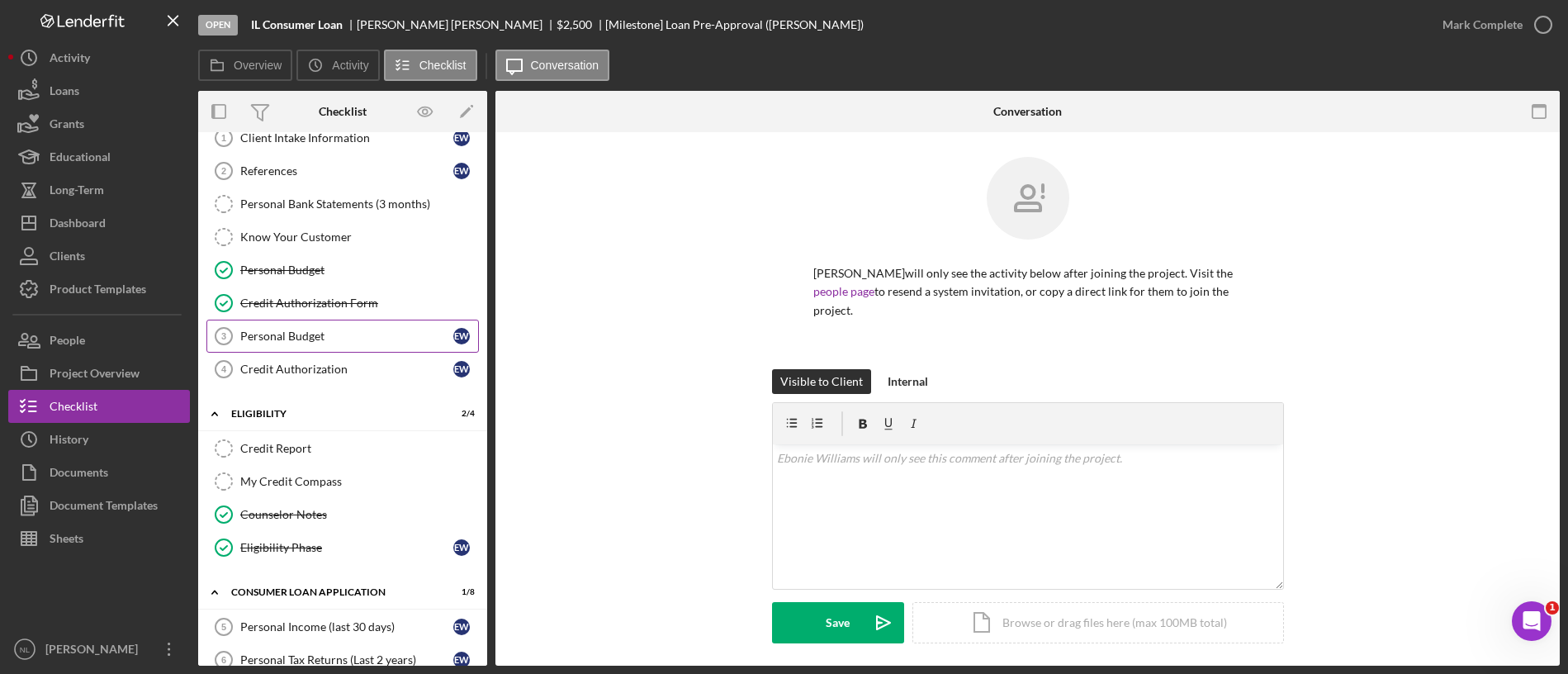
click at [350, 328] on link "Personal Budget 3 Personal Budget E W" at bounding box center [343, 336] width 273 height 33
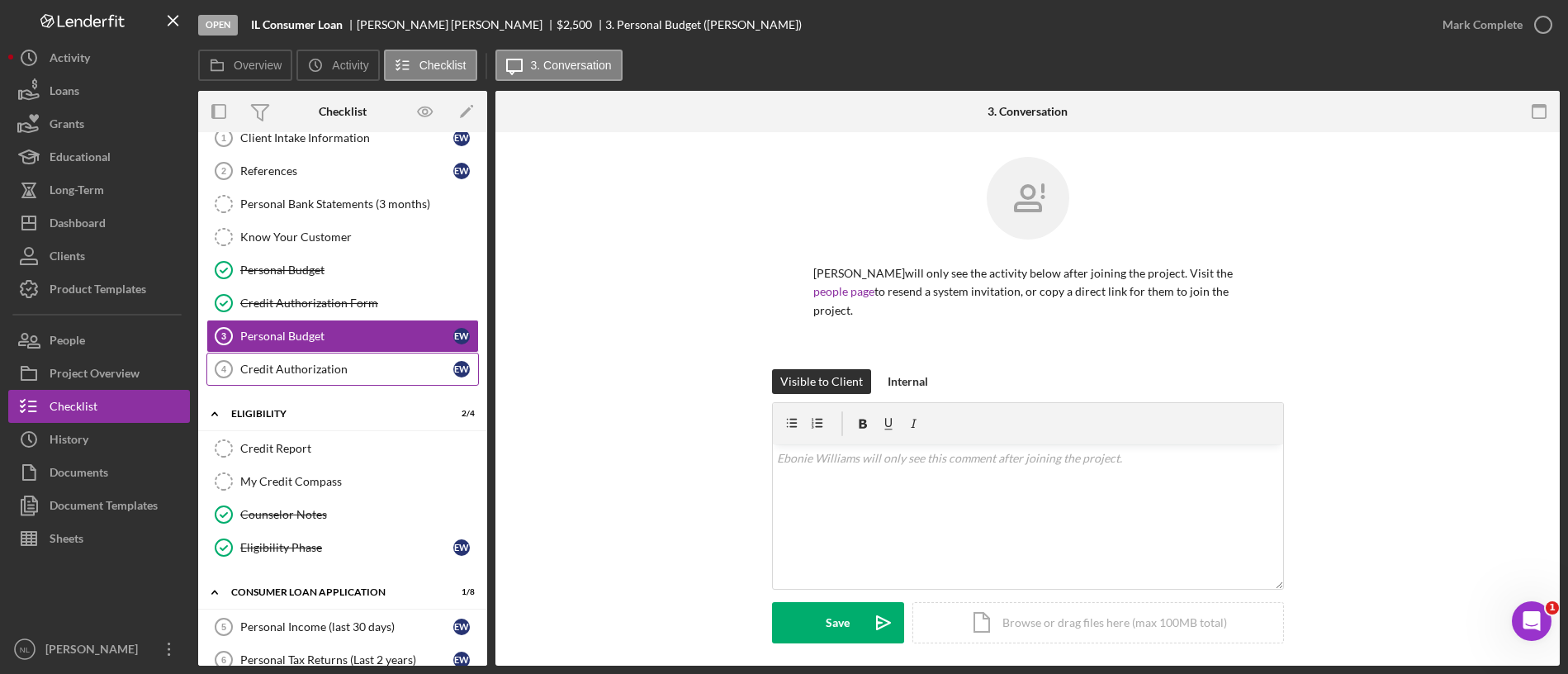
click at [385, 373] on div "Credit Authorization" at bounding box center [347, 369] width 213 height 13
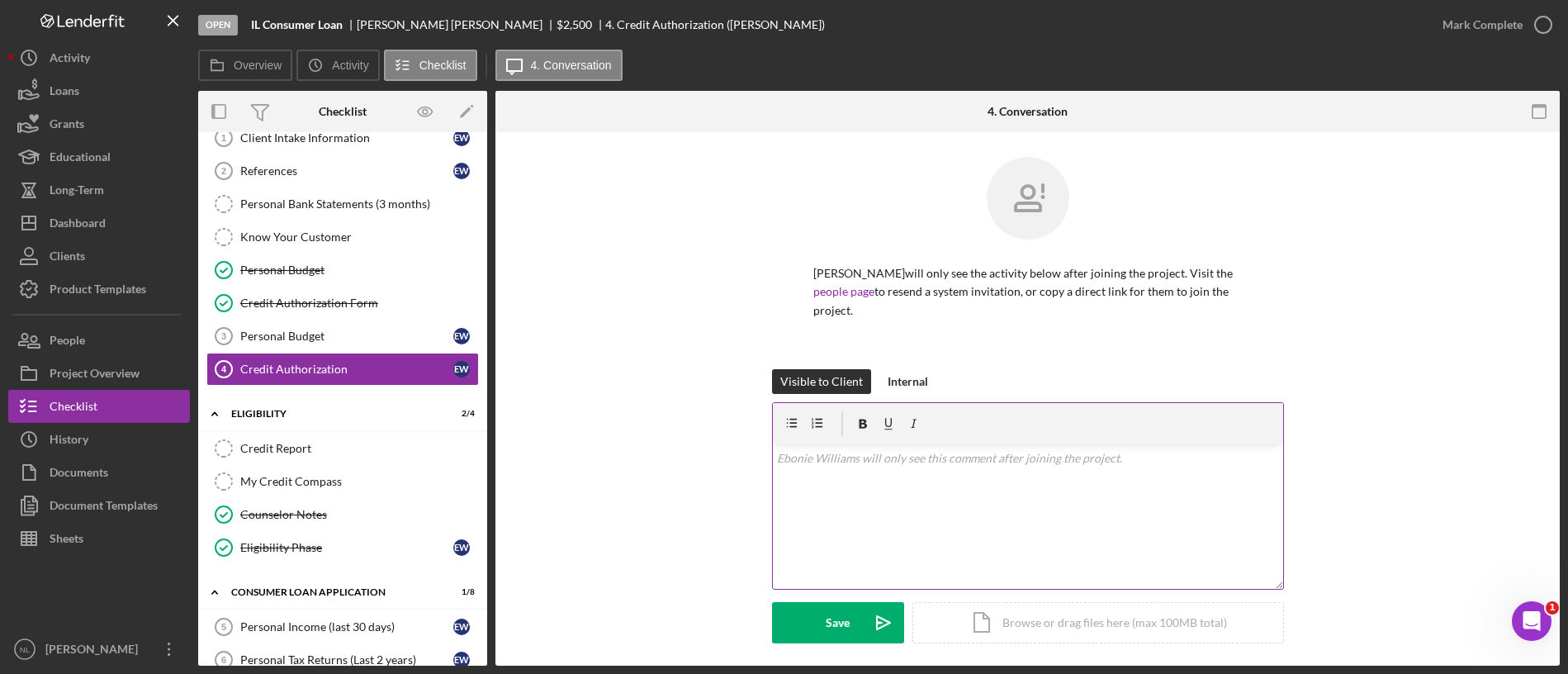
click at [990, 527] on div "v Color teal Color pink Remove color Add row above Add row below Add column bef…" at bounding box center [1028, 516] width 510 height 145
click at [877, 622] on polygon "submit" at bounding box center [878, 623] width 5 height 2
click at [846, 520] on div "v Color teal Color pink Remove color Add row above Add row below Add column bef…" at bounding box center [1028, 516] width 510 height 145
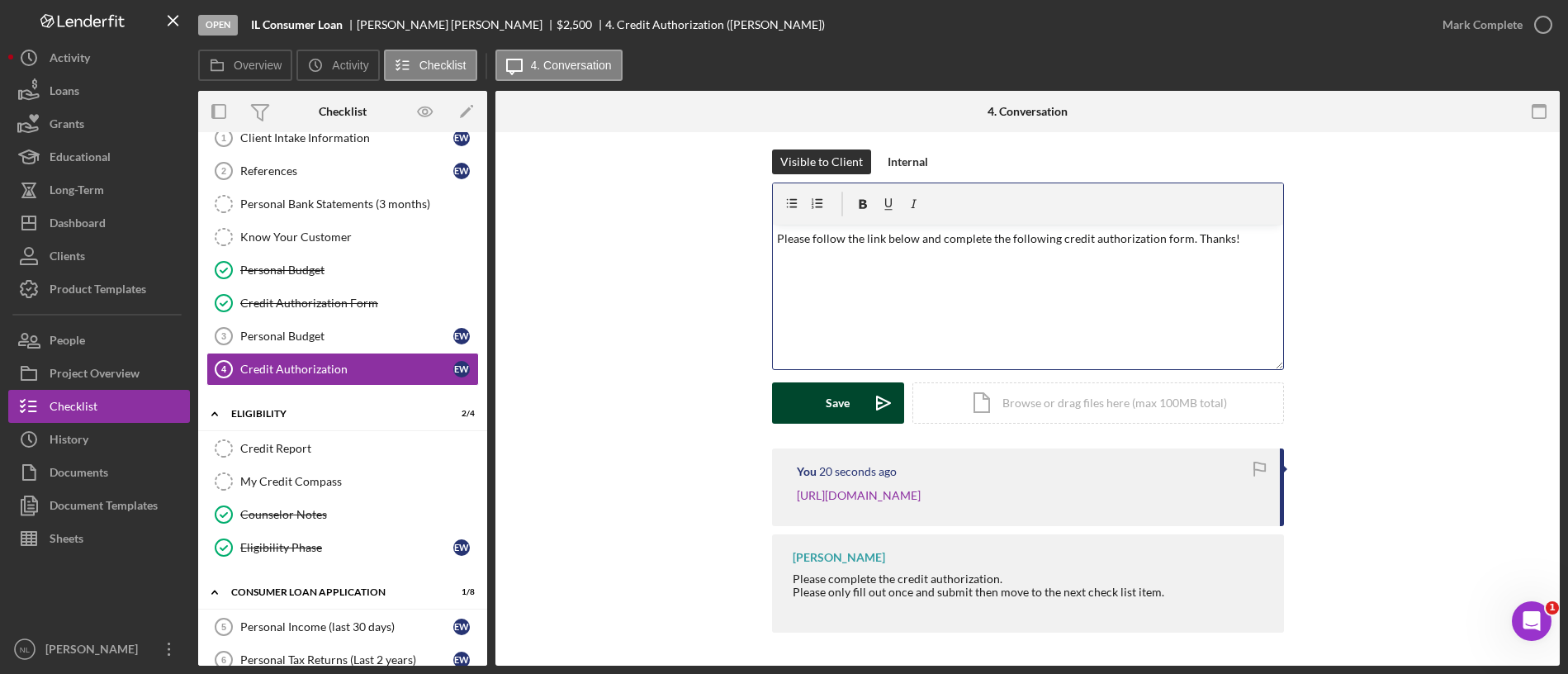
scroll to position [131, 0]
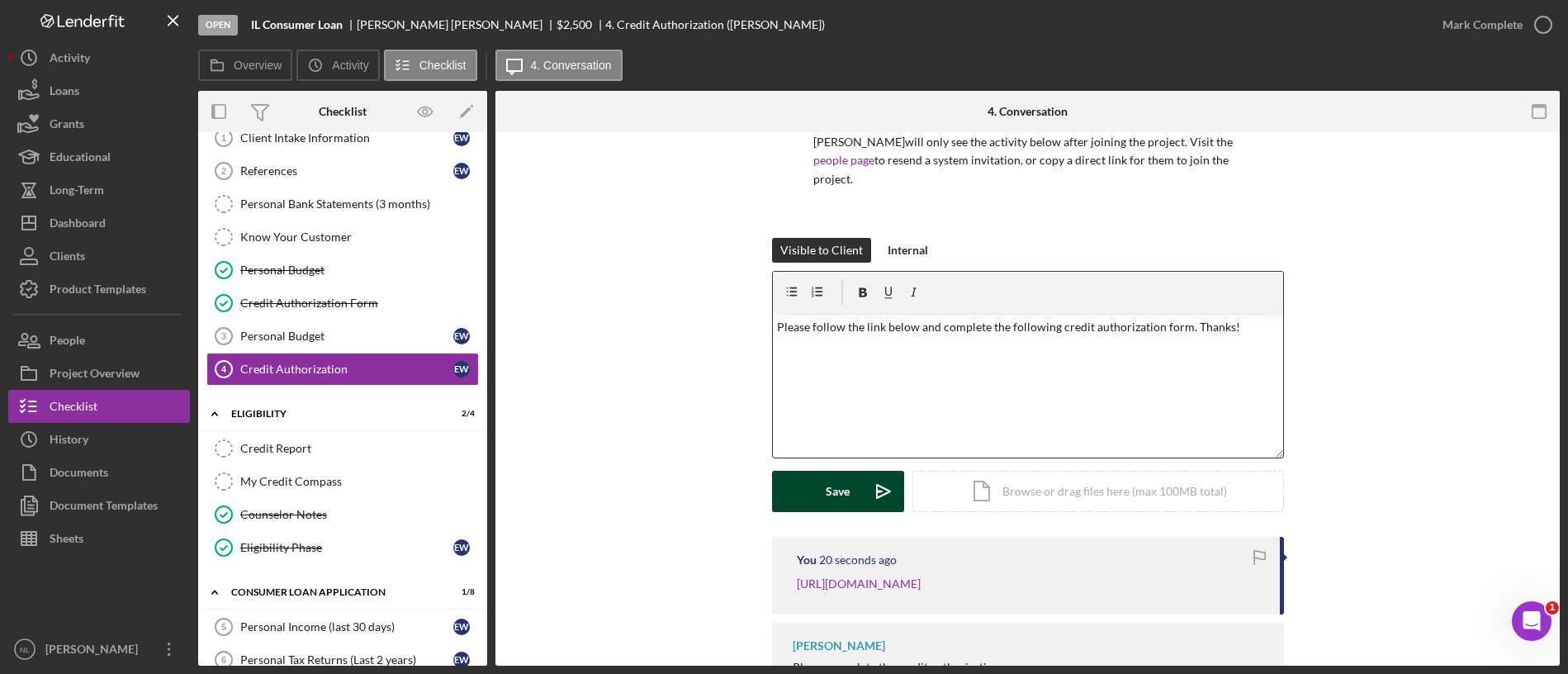
click at [872, 461] on form "v Color teal Color pink Remove color Add row above Add row below Add column bef…" at bounding box center [1028, 392] width 512 height 241
click at [792, 466] on form "v Color teal Color pink Remove color Add row above Add row below Add column bef…" at bounding box center [1028, 392] width 512 height 241
click at [804, 480] on button "Save Icon/icon-invite-send" at bounding box center [837, 492] width 132 height 41
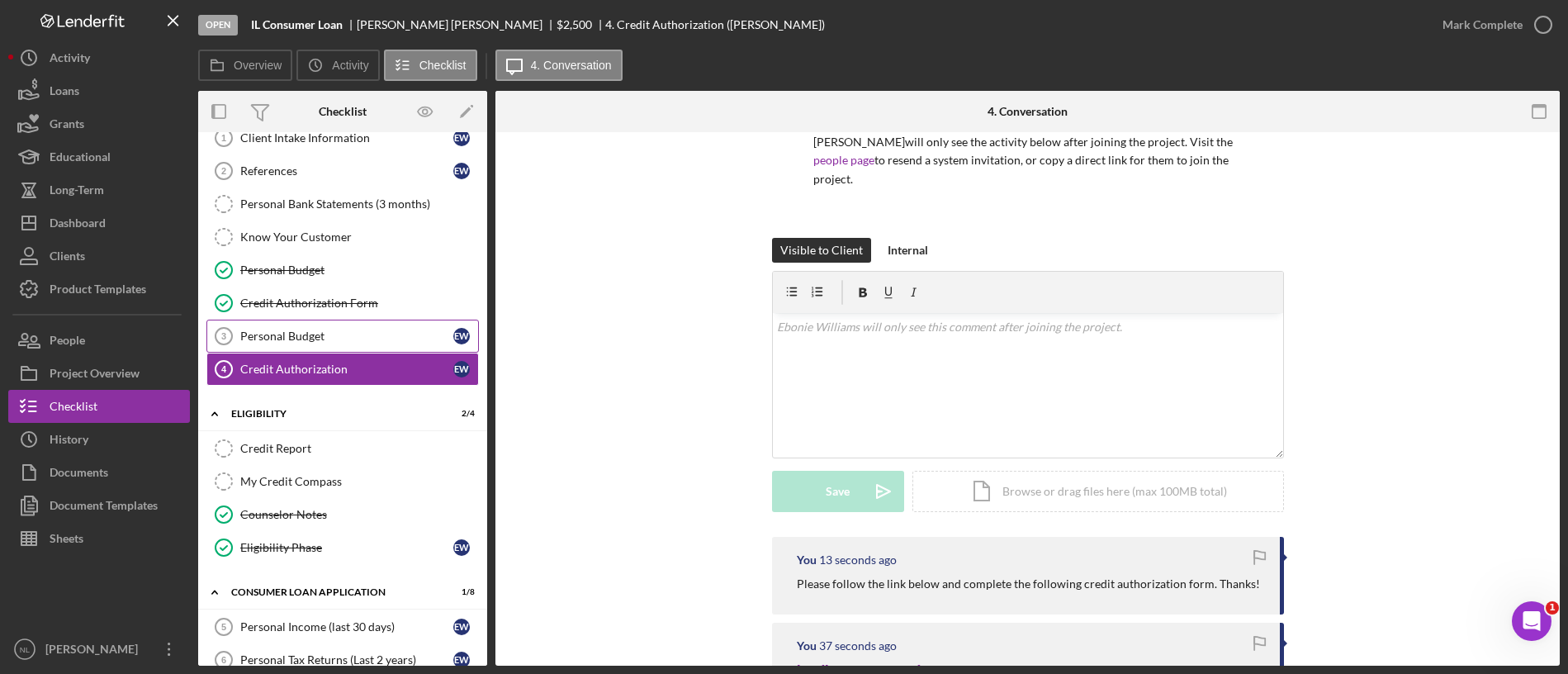
click at [386, 344] on link "Personal Budget 3 Personal Budget E W" at bounding box center [343, 336] width 273 height 33
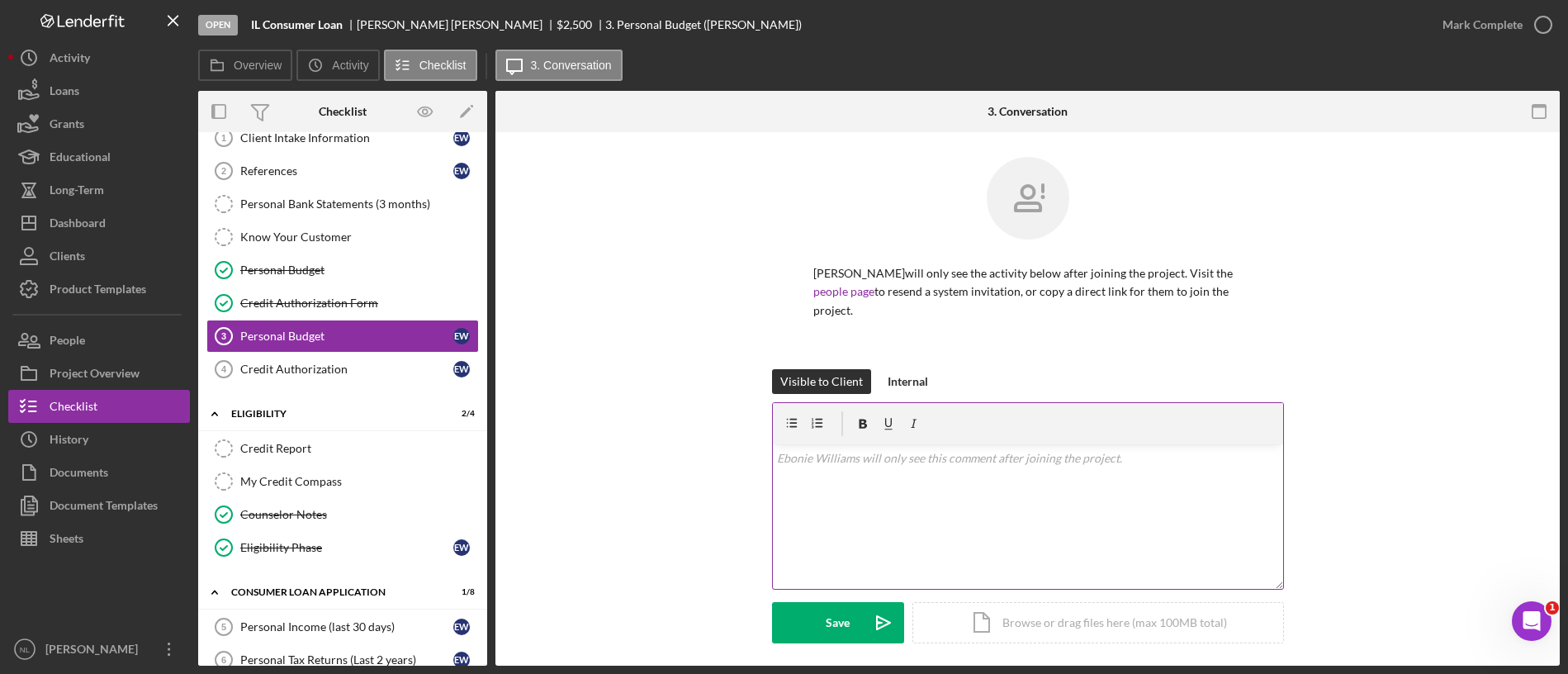
click at [862, 490] on div "v Color teal Color pink Remove color Add row above Add row below Add column bef…" at bounding box center [1028, 516] width 510 height 145
click at [854, 614] on button "Save Icon/icon-invite-send" at bounding box center [837, 623] width 132 height 41
click at [849, 501] on div "v Color teal Color pink Remove color Add row above Add row below Add column bef…" at bounding box center [1028, 516] width 510 height 145
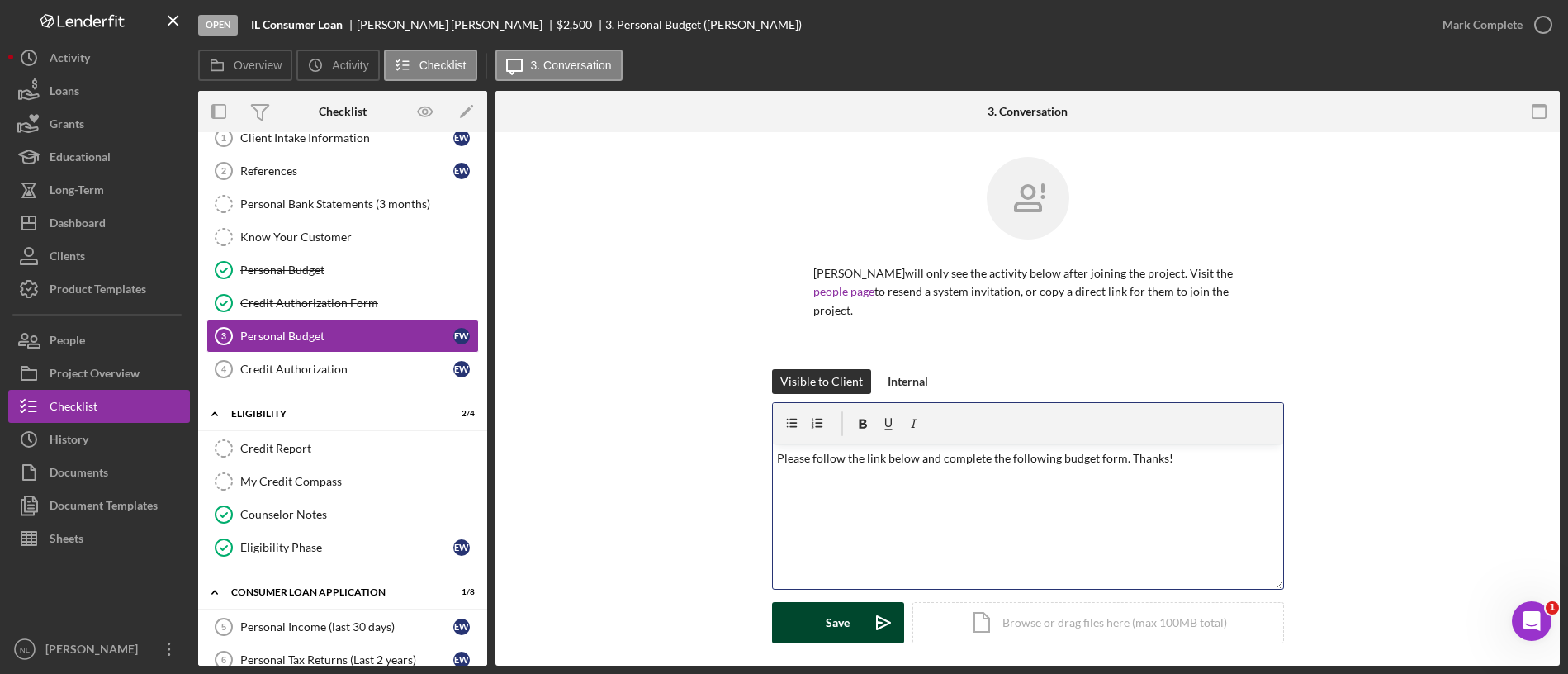
click at [842, 625] on div "Save" at bounding box center [837, 623] width 24 height 41
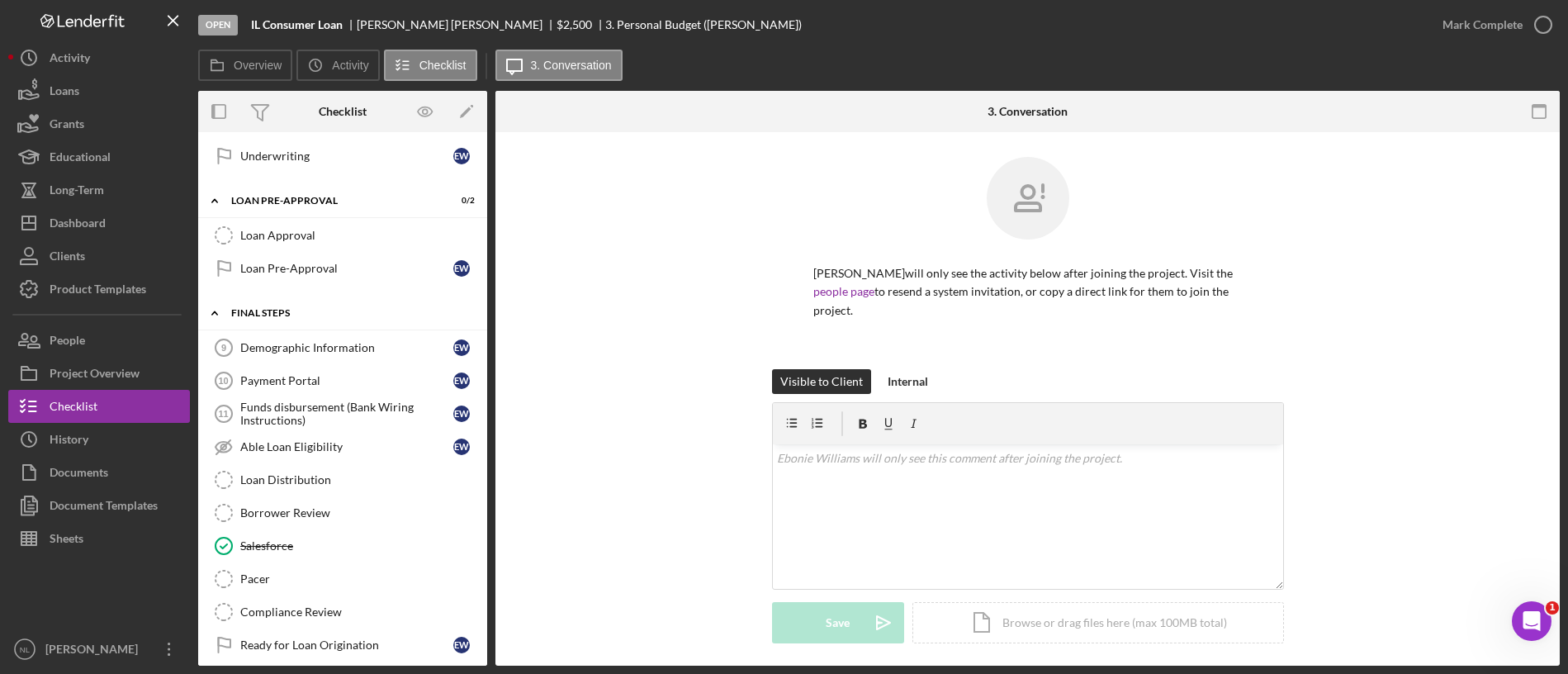
scroll to position [758, 0]
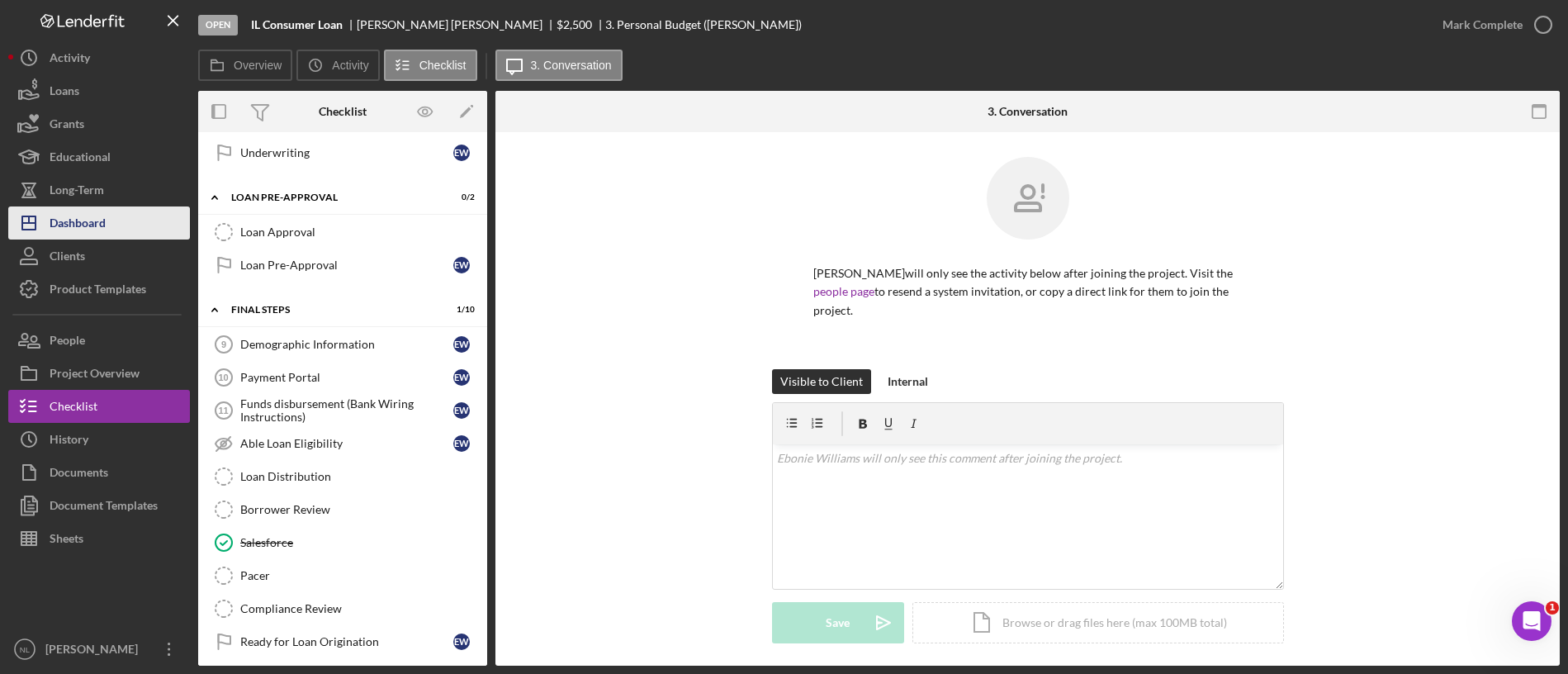
click at [119, 229] on button "Icon/Dashboard Dashboard" at bounding box center [99, 222] width 181 height 33
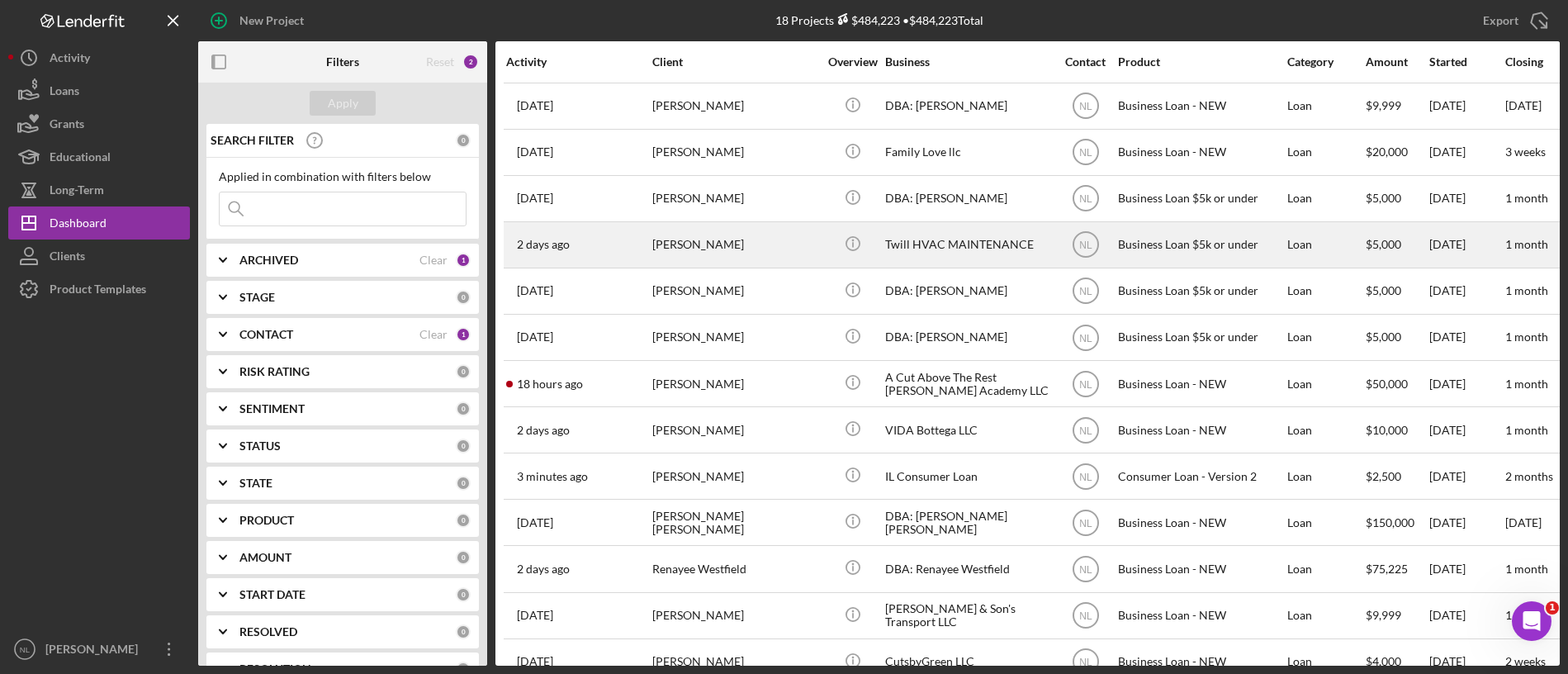
click at [711, 249] on div "[PERSON_NAME]" at bounding box center [734, 245] width 165 height 44
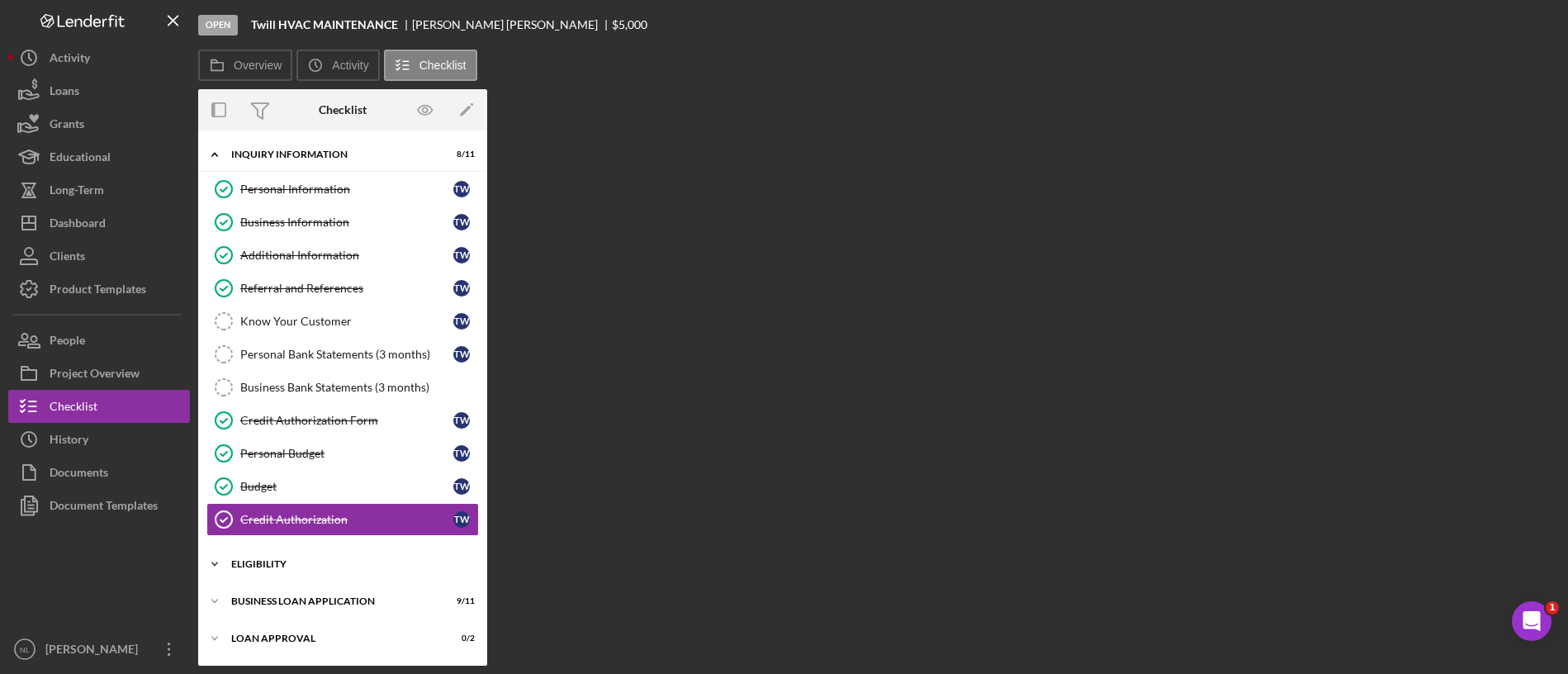
scroll to position [73, 0]
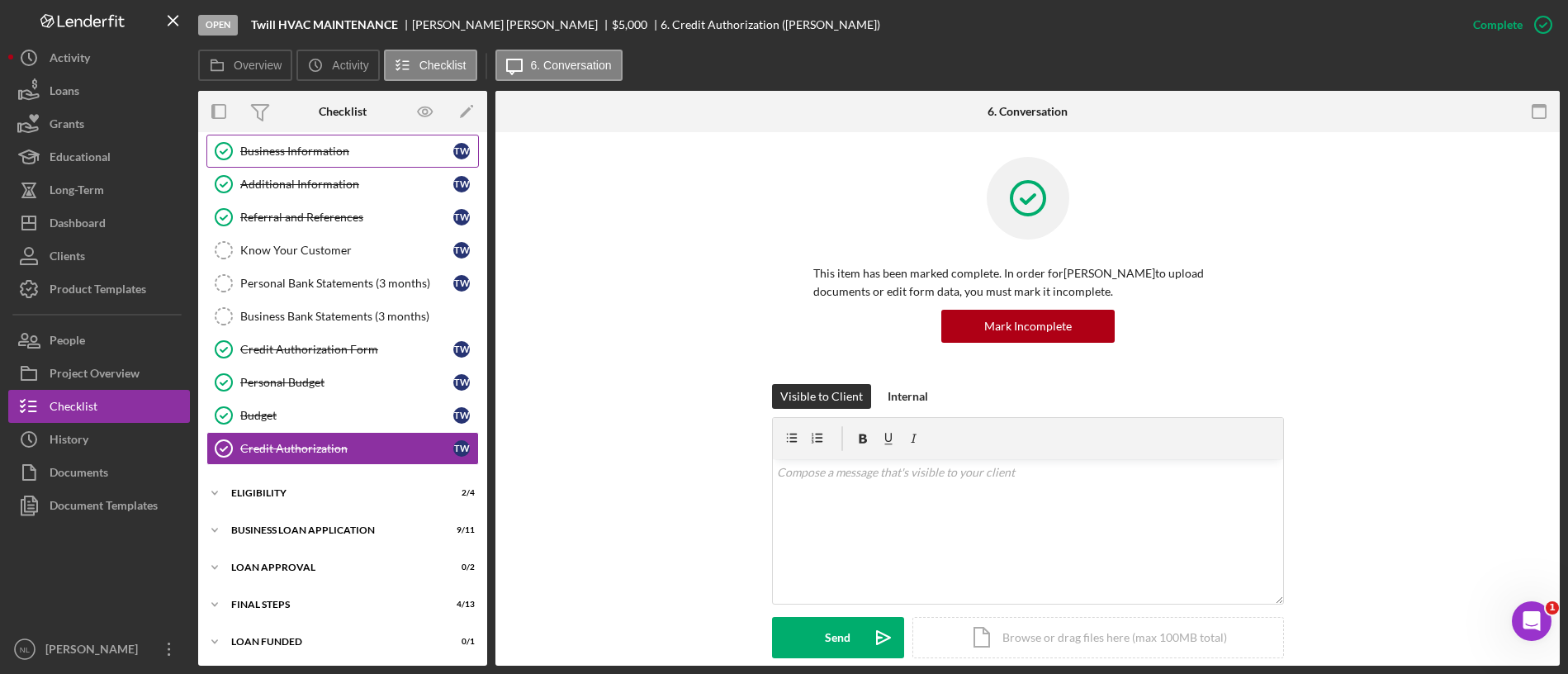
click at [303, 156] on div "Business Information" at bounding box center [347, 151] width 213 height 13
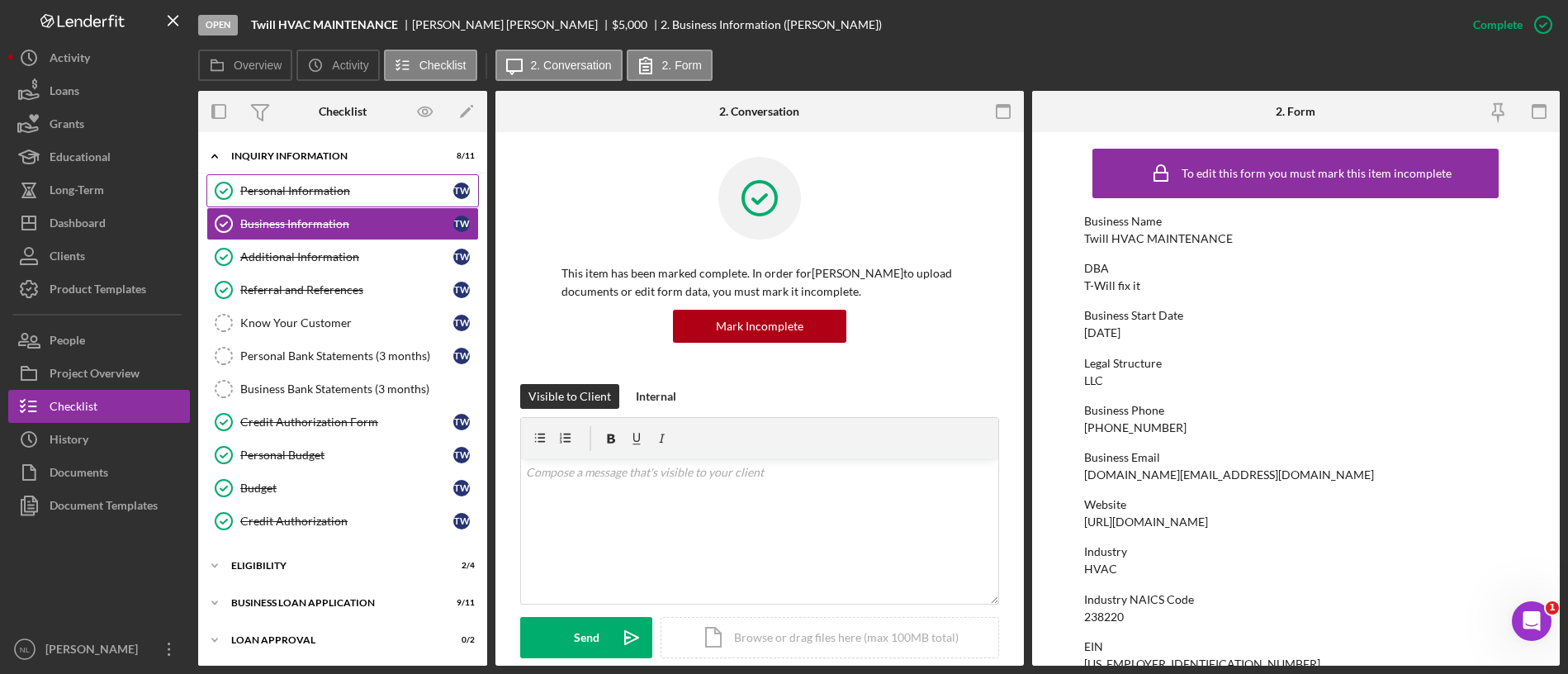
click at [324, 195] on div "Personal Information" at bounding box center [347, 191] width 213 height 13
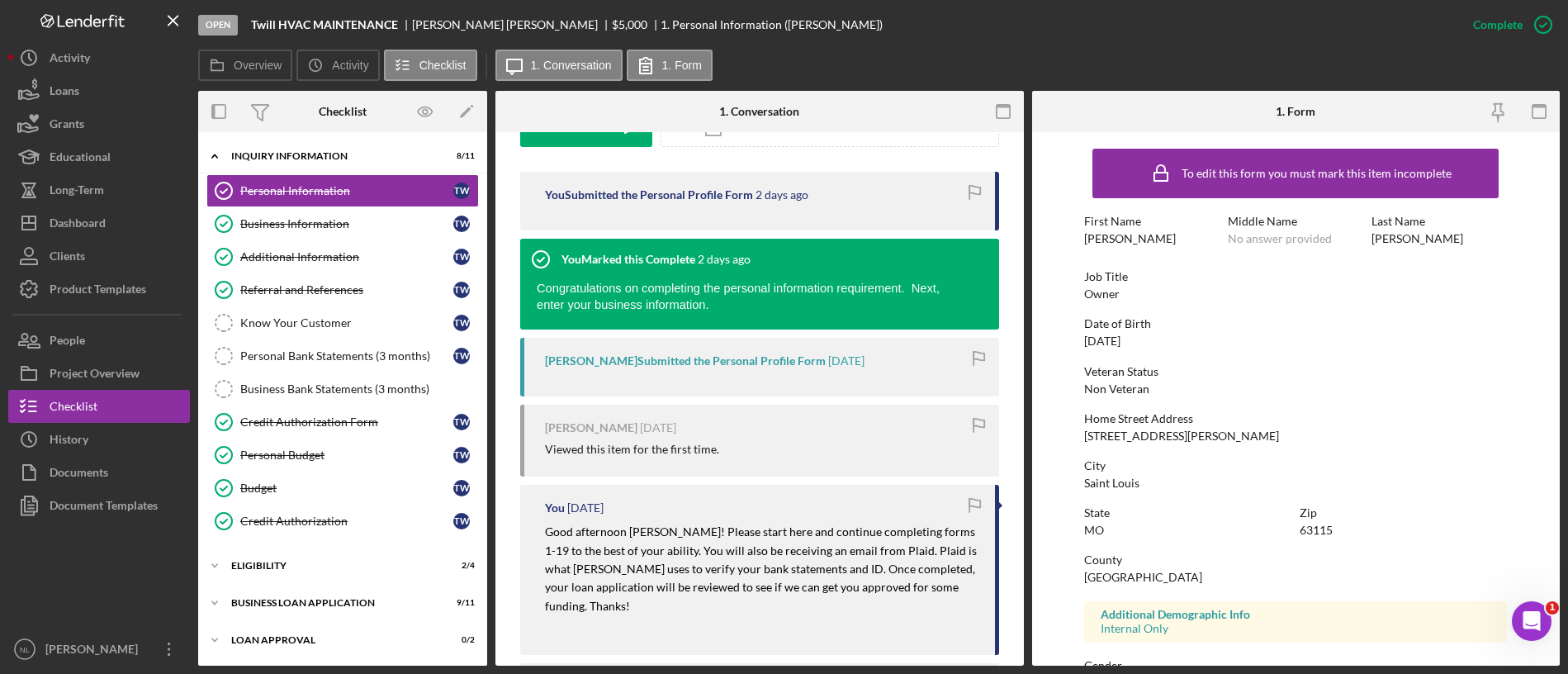
scroll to position [543, 0]
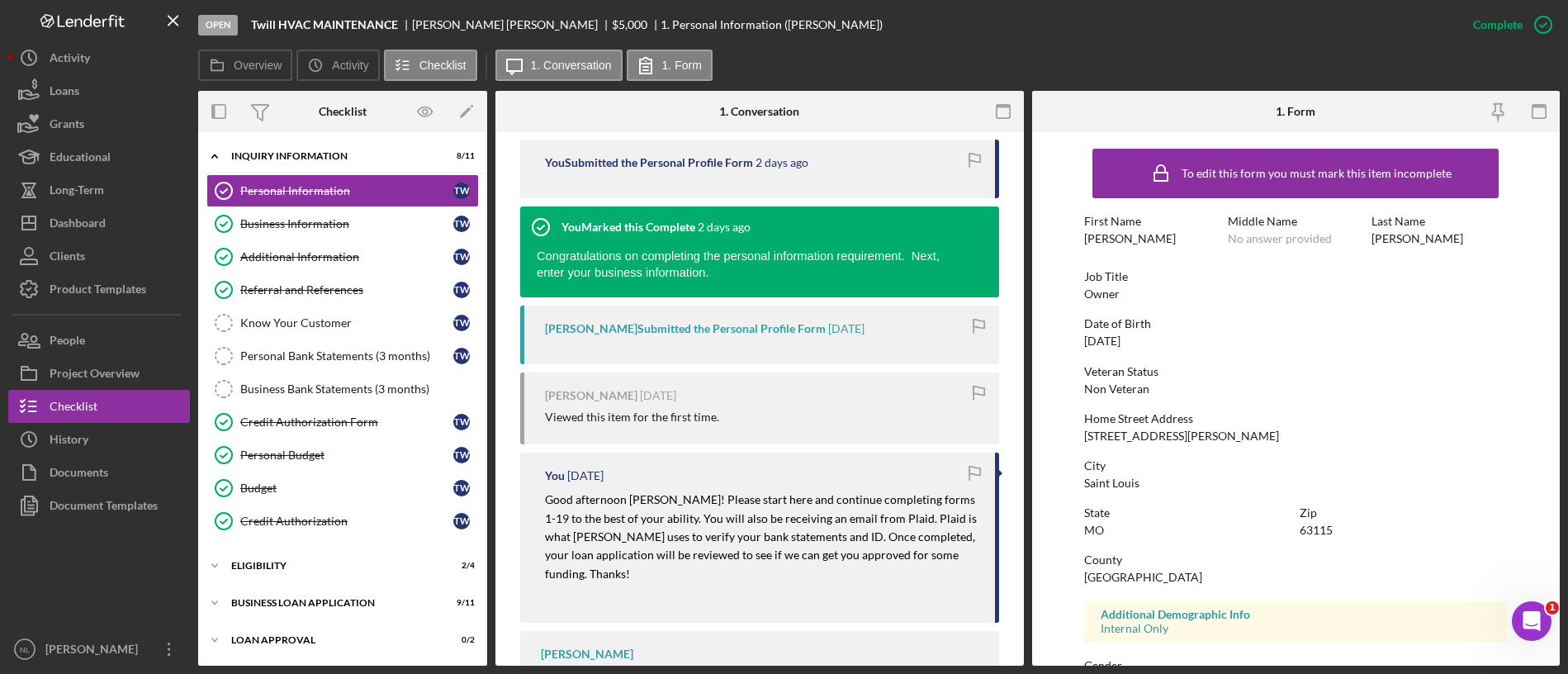
click at [686, 545] on p "Good afternoon [PERSON_NAME]! Please start here and continue completing forms 1…" at bounding box center [762, 537] width 434 height 93
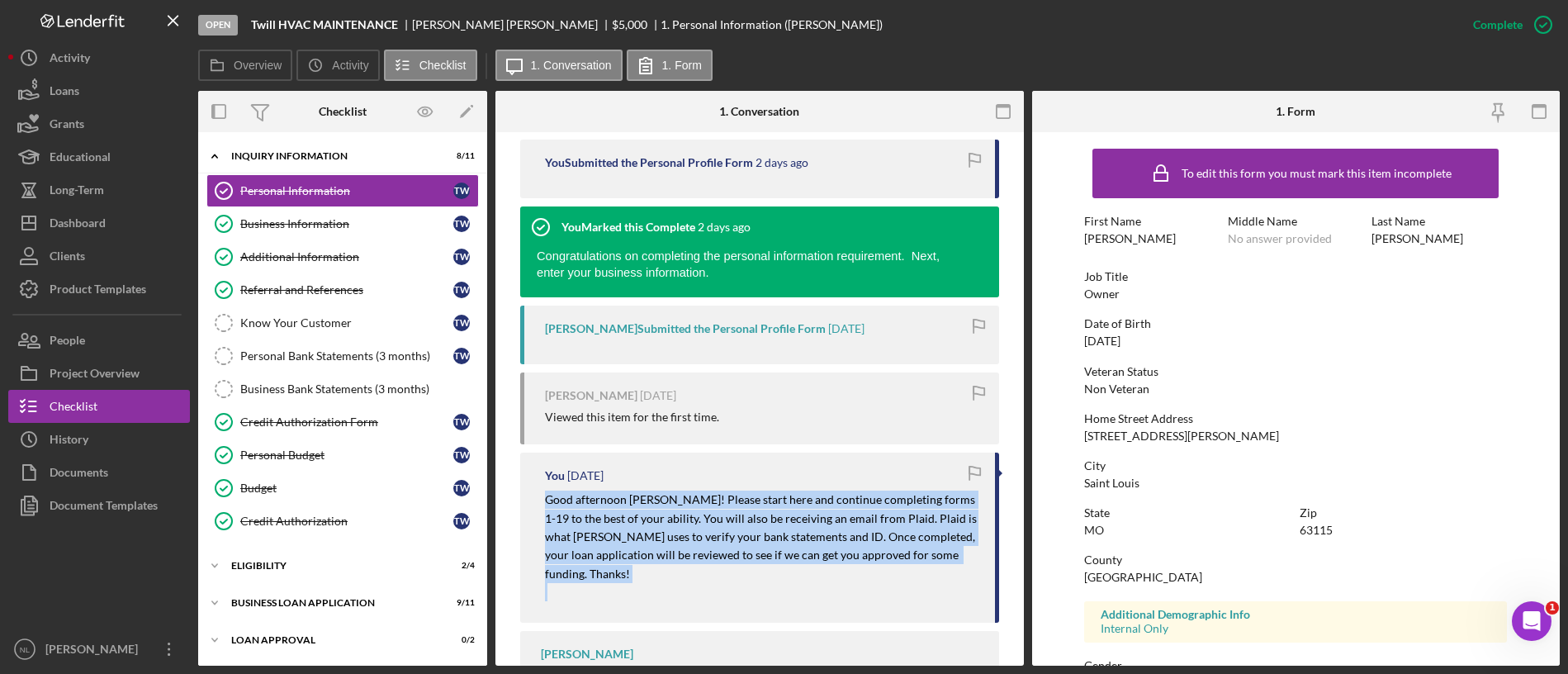
click at [686, 545] on p "Good afternoon [PERSON_NAME]! Please start here and continue completing forms 1…" at bounding box center [762, 537] width 434 height 93
copy mark "Good afternoon [PERSON_NAME]! Please start here and continue completing forms 1…"
click at [138, 239] on button "Clients" at bounding box center [99, 255] width 181 height 33
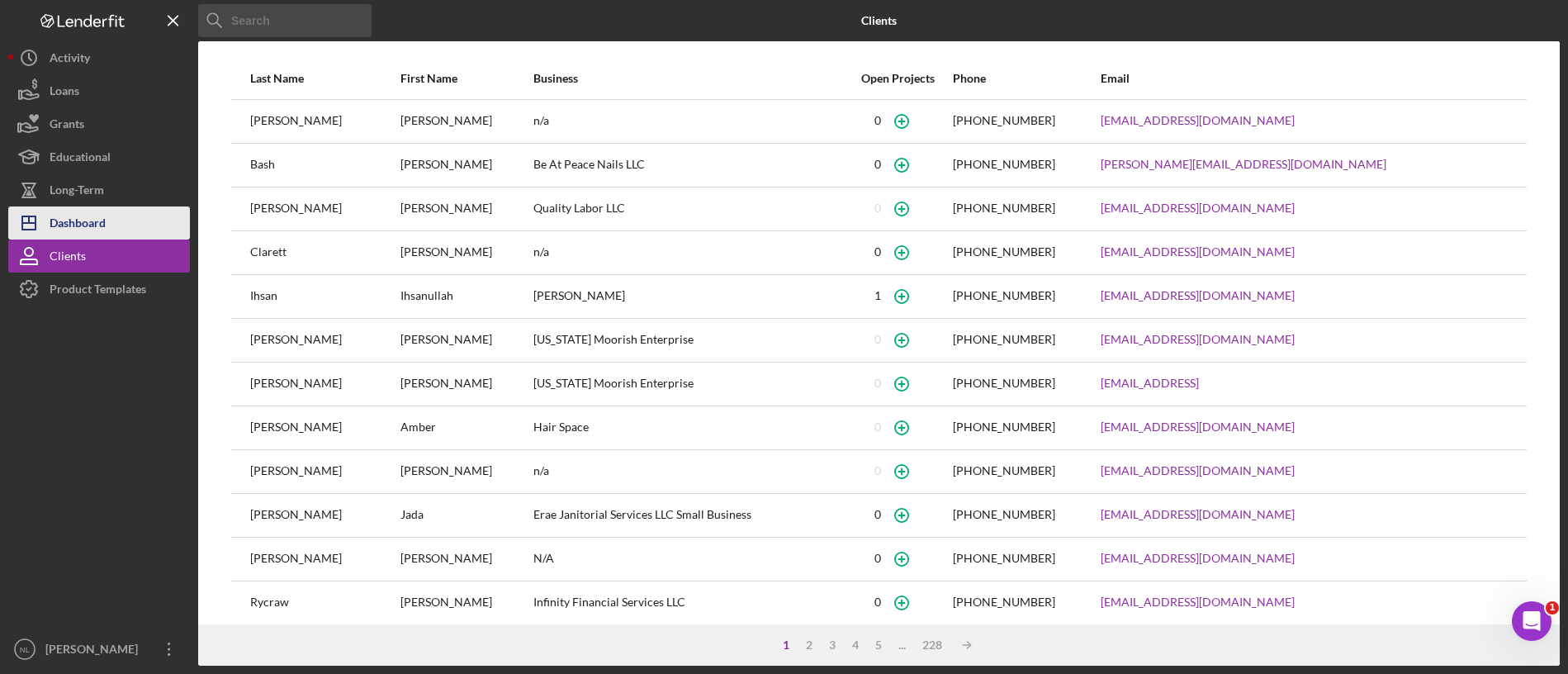
click at [119, 216] on button "Icon/Dashboard Dashboard" at bounding box center [99, 222] width 181 height 33
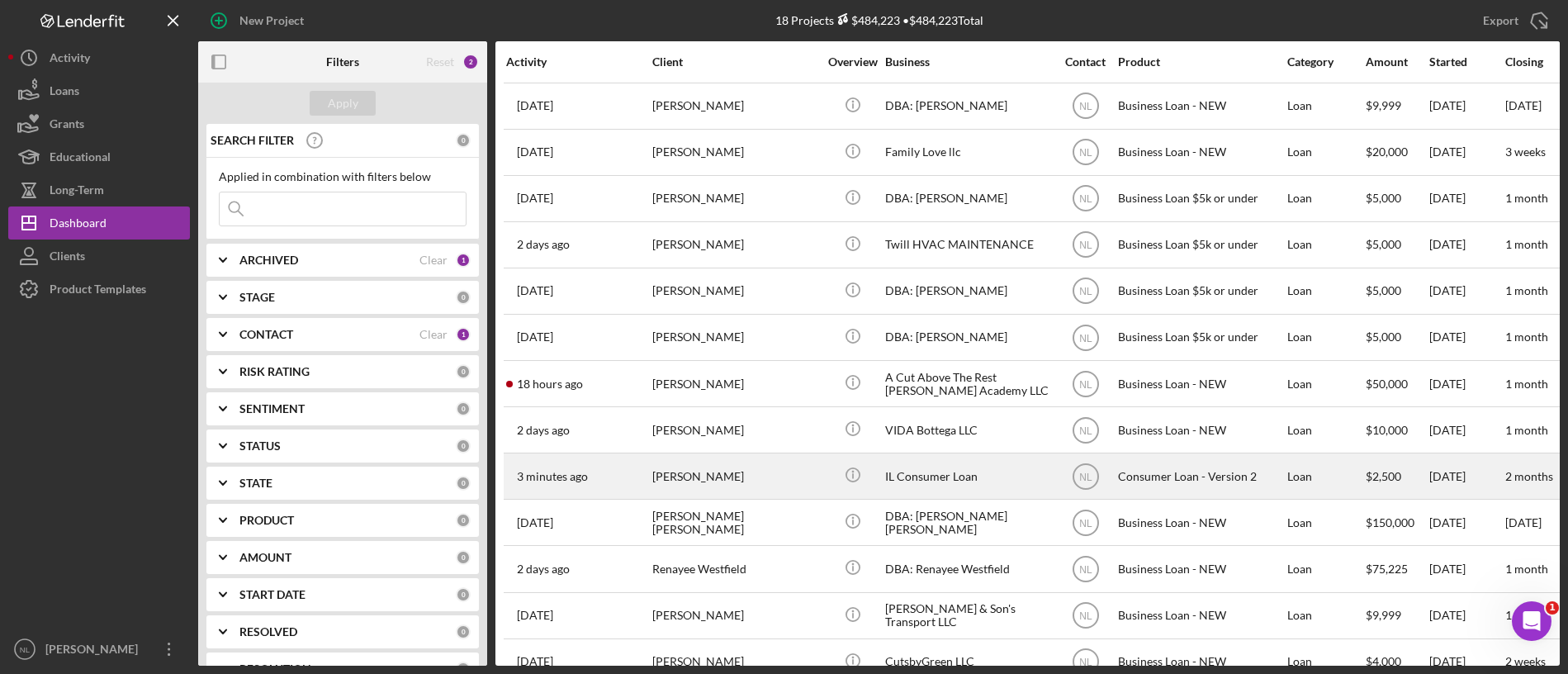
drag, startPoint x: 756, startPoint y: 425, endPoint x: 719, endPoint y: 482, distance: 68.0
drag, startPoint x: 719, startPoint y: 482, endPoint x: 671, endPoint y: 470, distance: 49.5
click at [671, 470] on div "[PERSON_NAME]" at bounding box center [734, 476] width 165 height 44
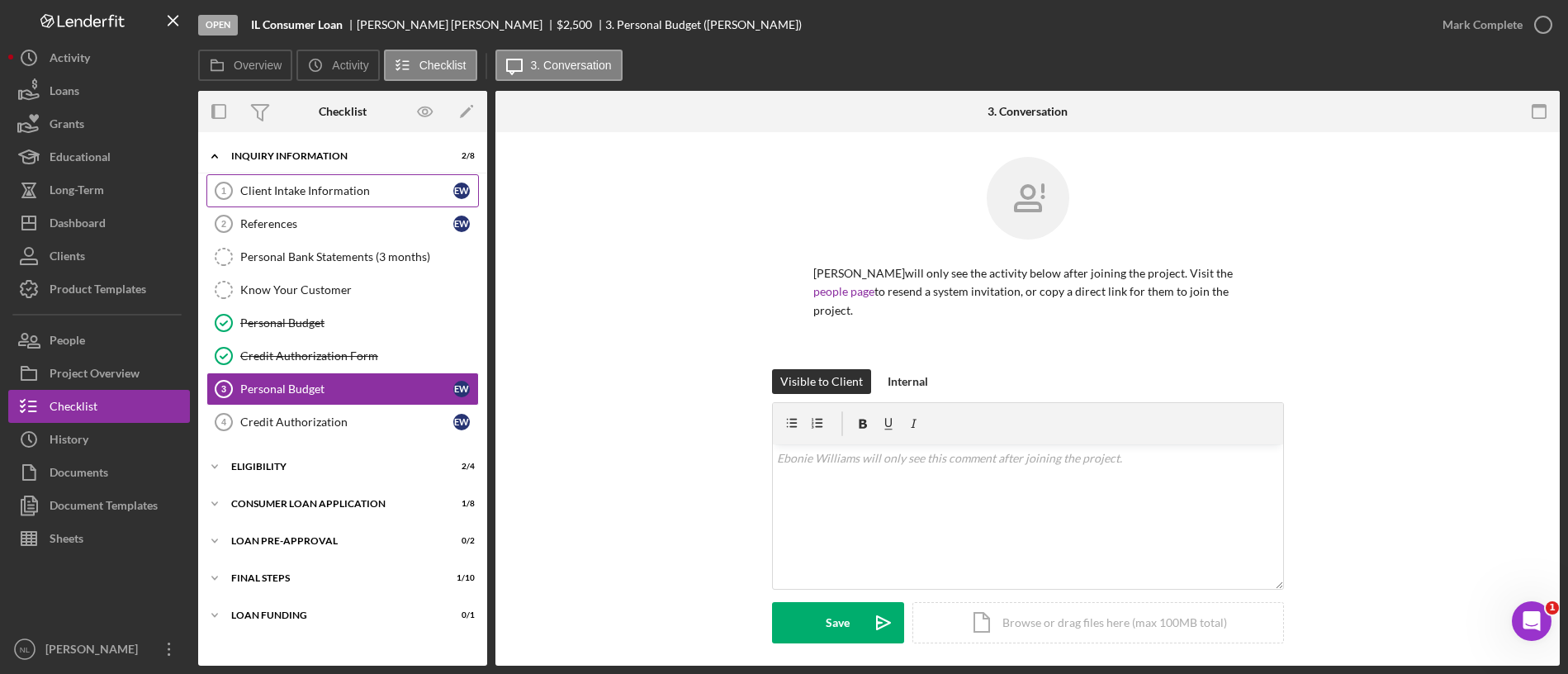
click at [280, 194] on div "Client Intake Information" at bounding box center [347, 191] width 213 height 13
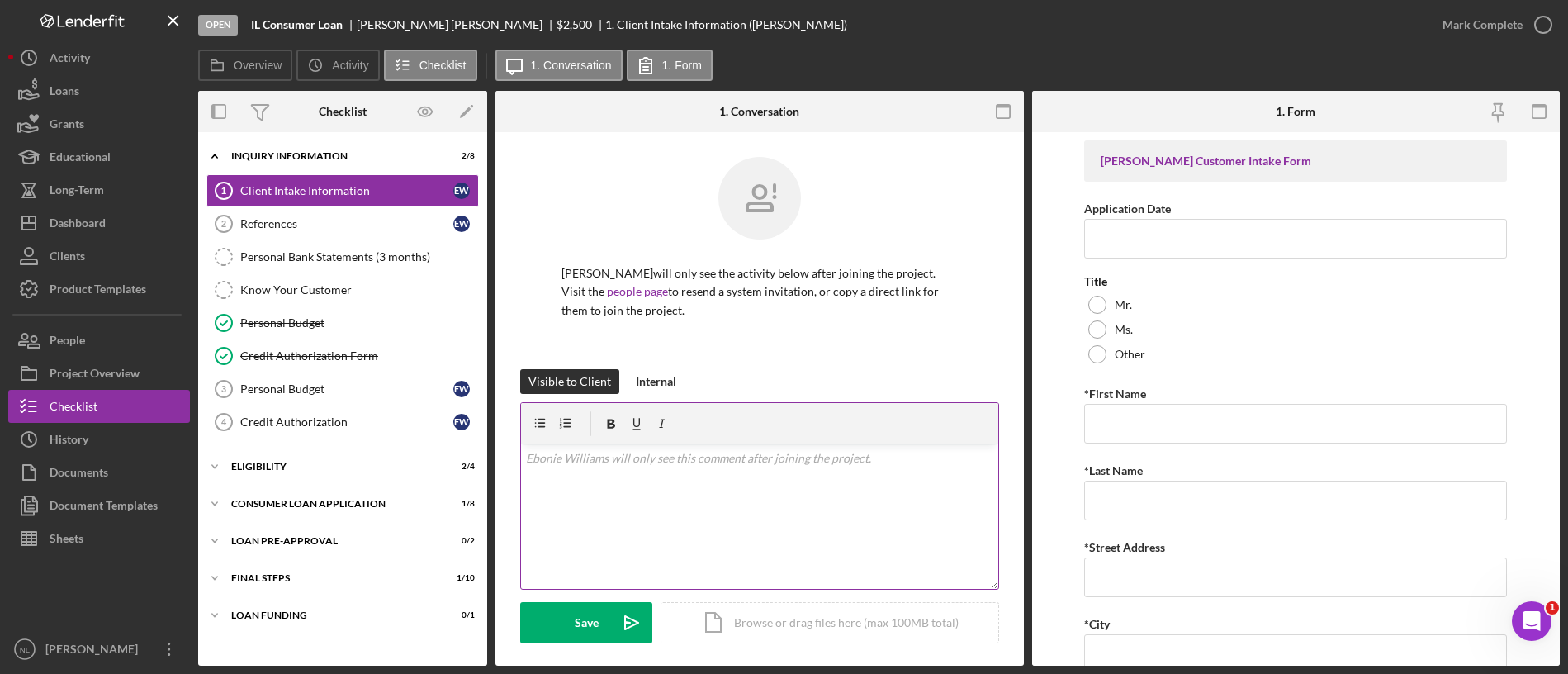
click at [692, 468] on div "v Color teal Color pink Remove color Add row above Add row below Add column bef…" at bounding box center [759, 516] width 478 height 145
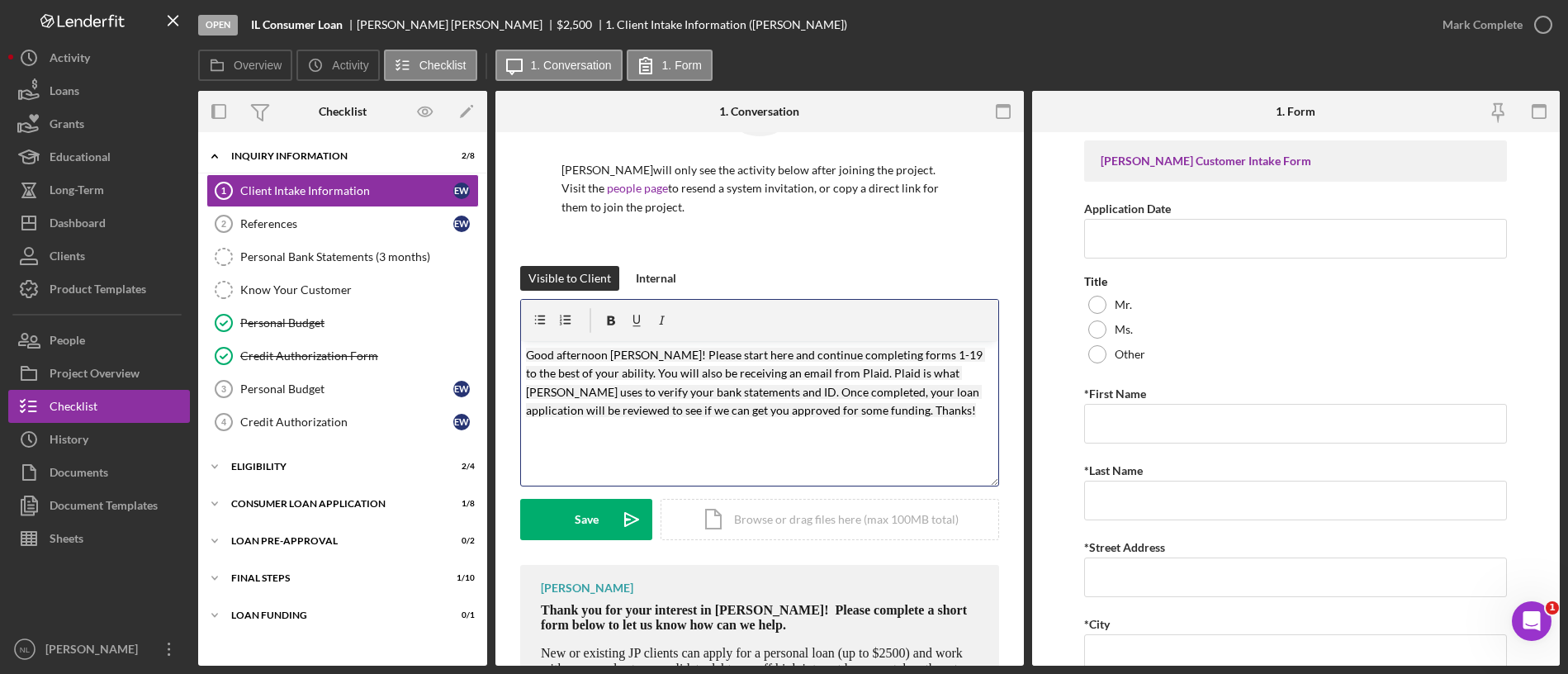
scroll to position [104, 0]
click at [672, 354] on mark "Good afternoon [PERSON_NAME]! Please start here and continue completing forms 1…" at bounding box center [755, 381] width 459 height 69
click at [670, 354] on mark "Good afternoon [PERSON_NAME]! Please start here and continue completing forms 1…" at bounding box center [755, 381] width 459 height 69
click at [330, 567] on div "Icon/Expander FINAL STEPS 1 / 10" at bounding box center [342, 578] width 289 height 33
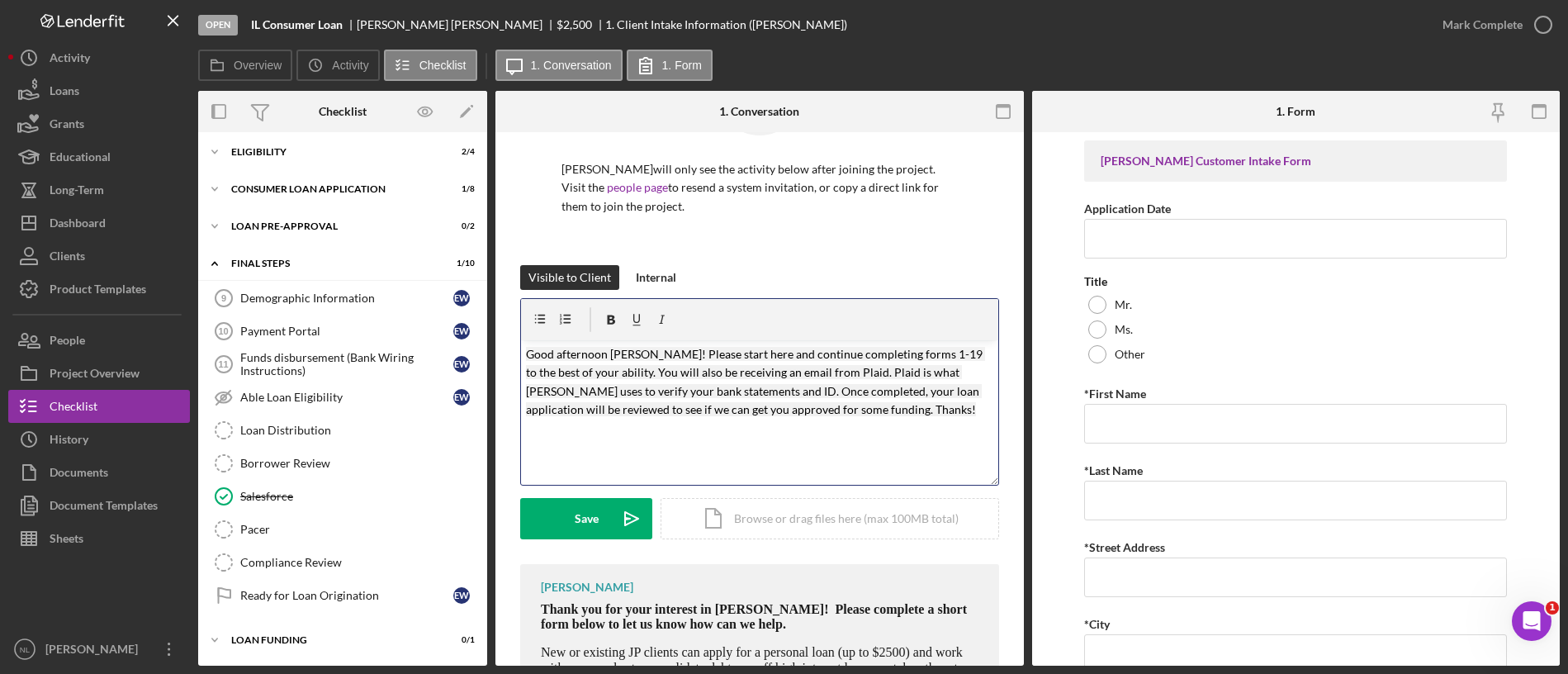
click at [946, 354] on mark "Good afternoon [PERSON_NAME]! Please start here and continue completing forms 1…" at bounding box center [755, 381] width 459 height 69
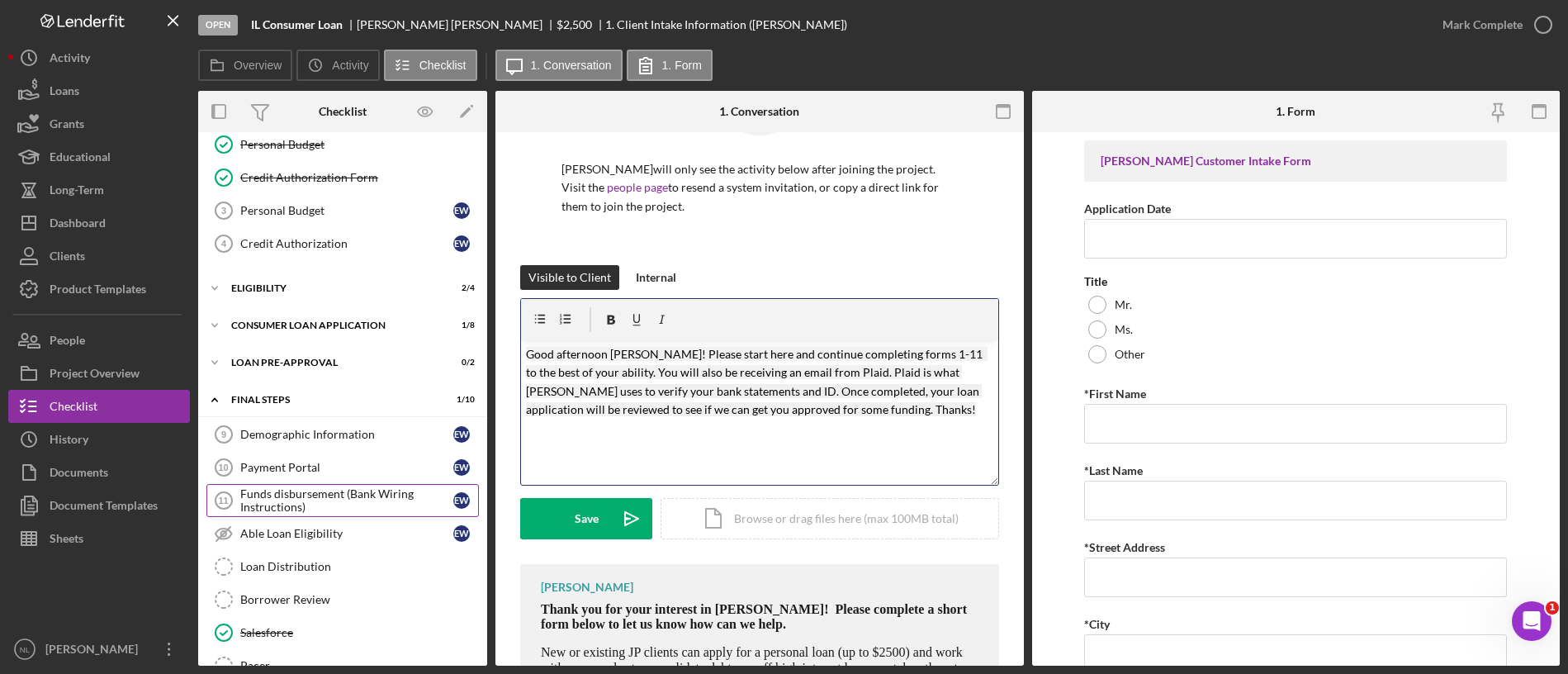
scroll to position [0, 0]
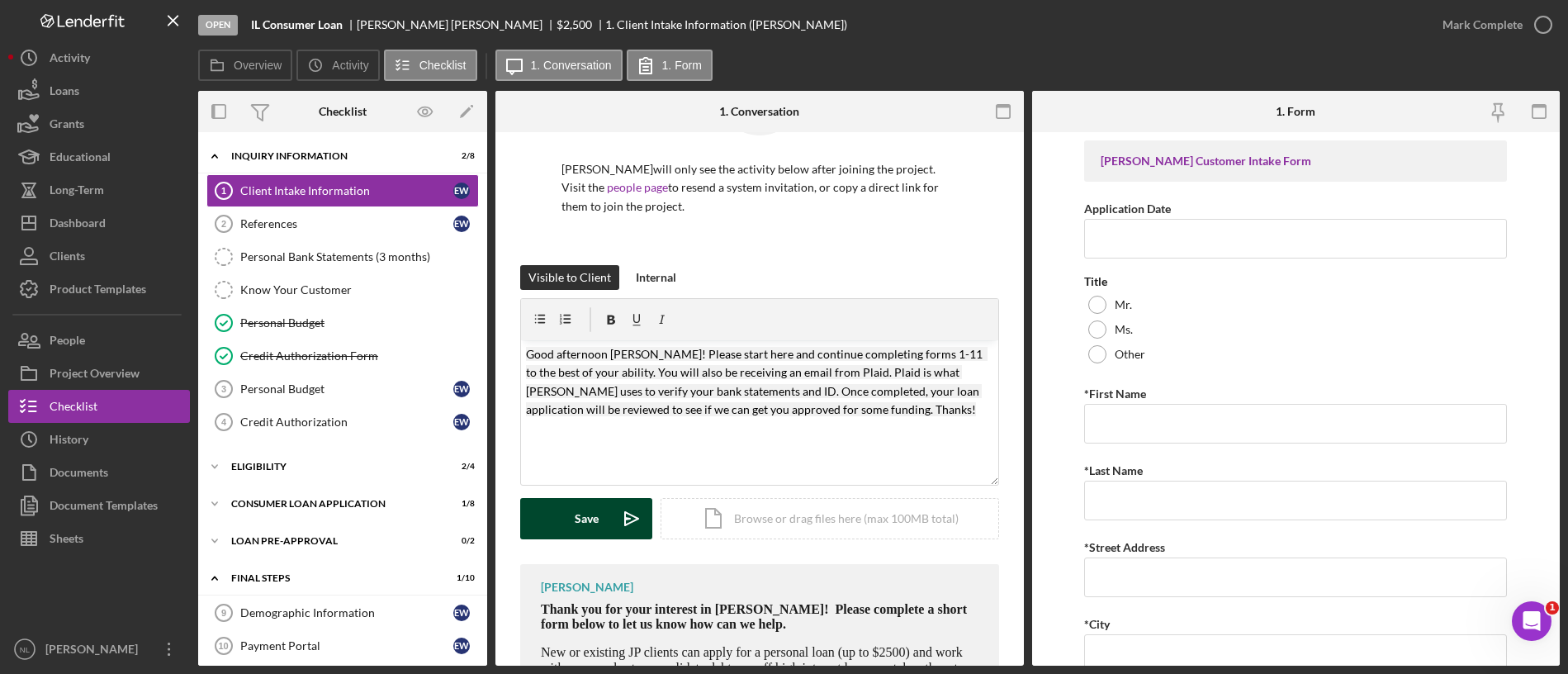
click at [599, 521] on button "Save Icon/icon-invite-send" at bounding box center [586, 519] width 132 height 41
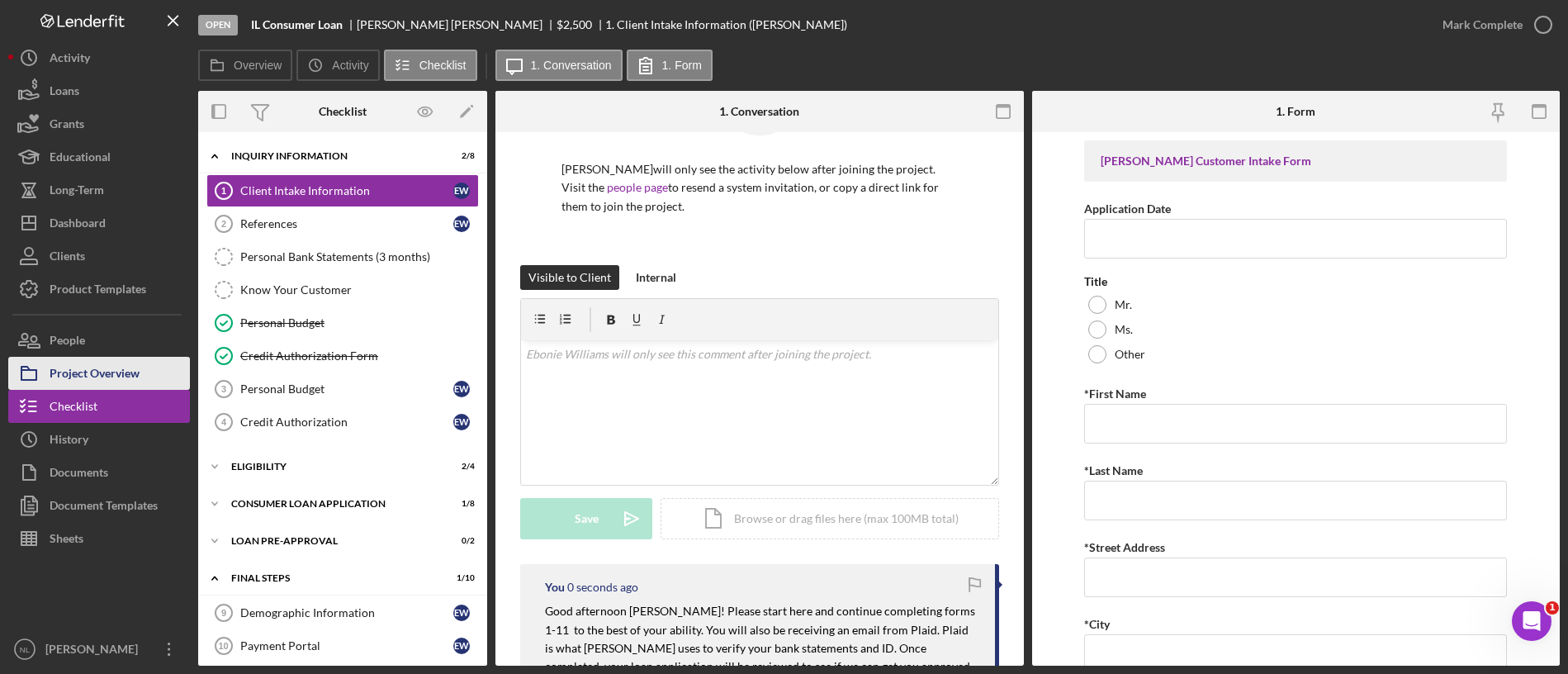
click at [67, 370] on div "Project Overview" at bounding box center [94, 376] width 90 height 37
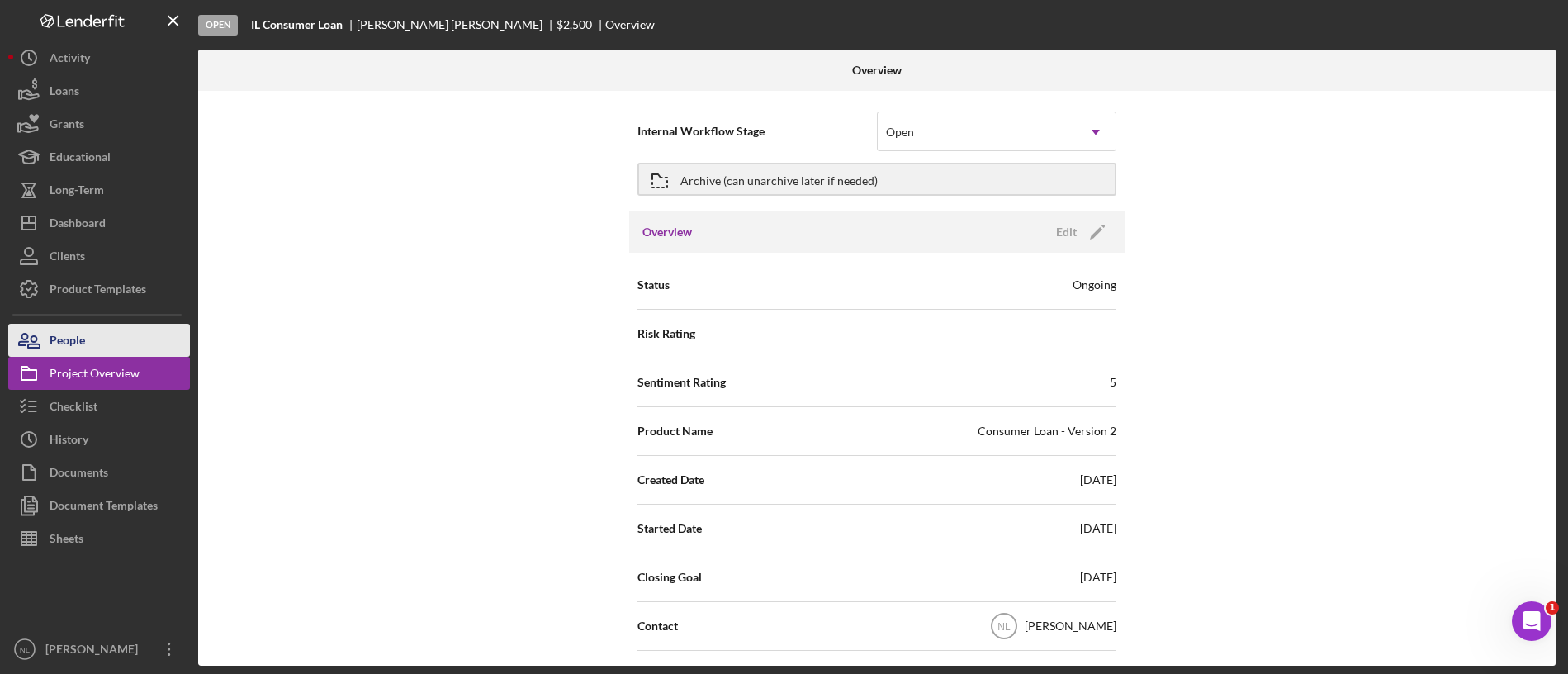
click at [120, 335] on button "People" at bounding box center [99, 339] width 181 height 33
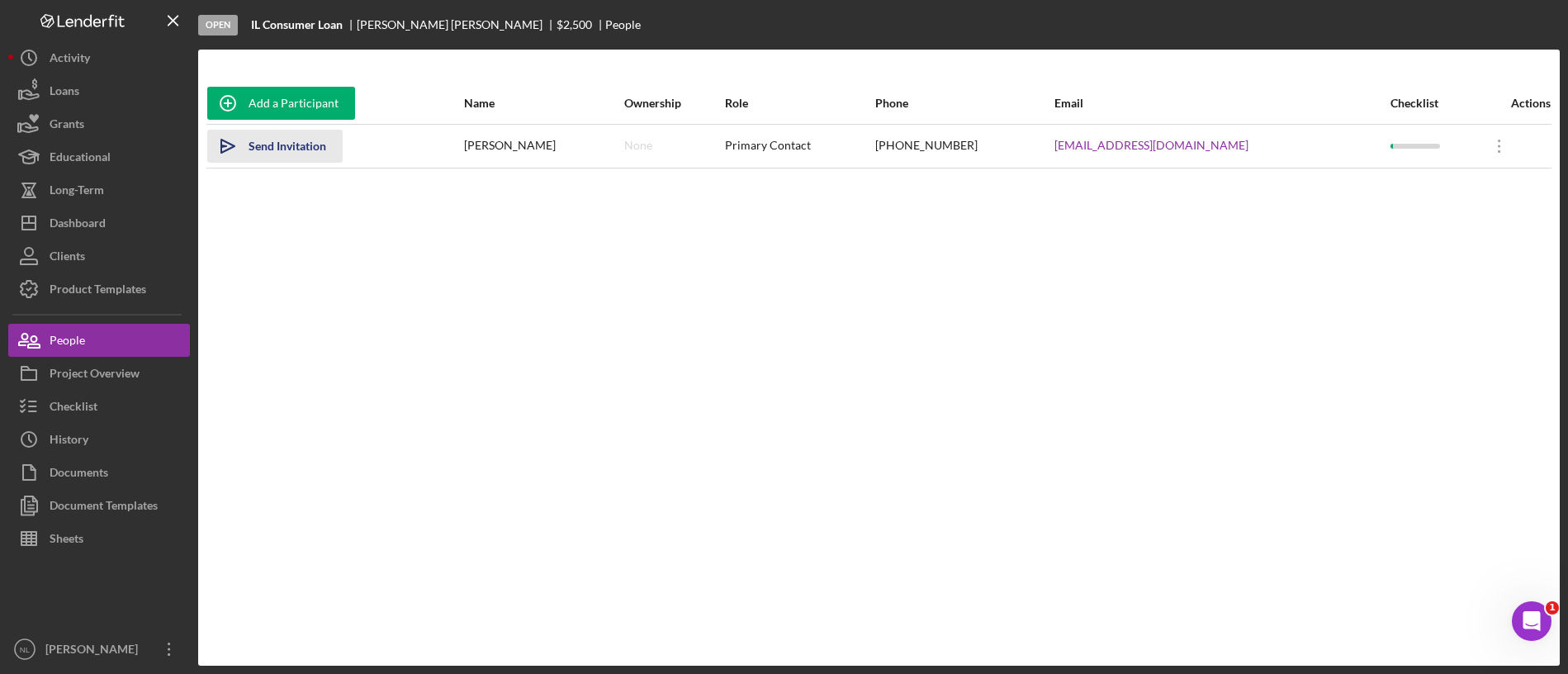
click at [302, 136] on div "Send Invitation" at bounding box center [287, 146] width 78 height 33
click at [82, 411] on div "Checklist" at bounding box center [73, 409] width 48 height 37
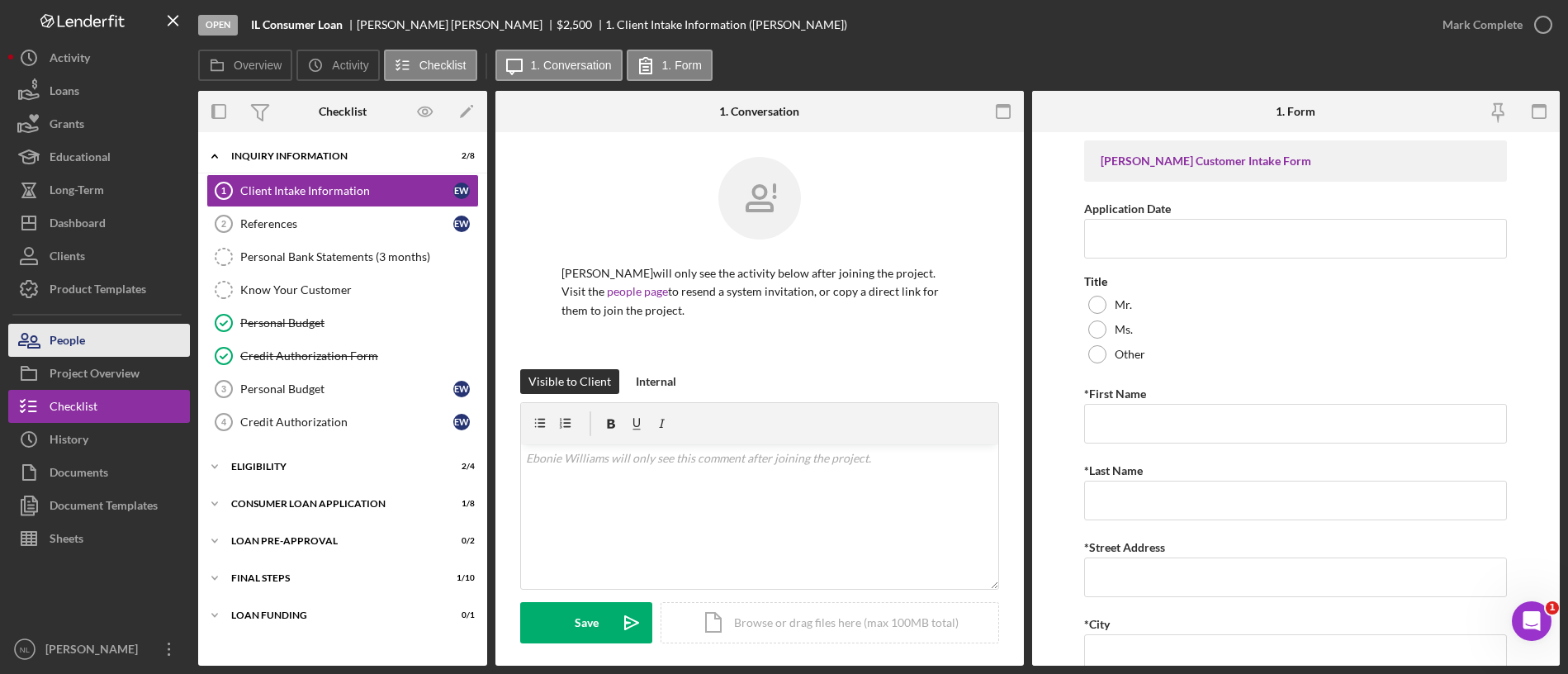
click at [117, 339] on button "People" at bounding box center [99, 339] width 181 height 33
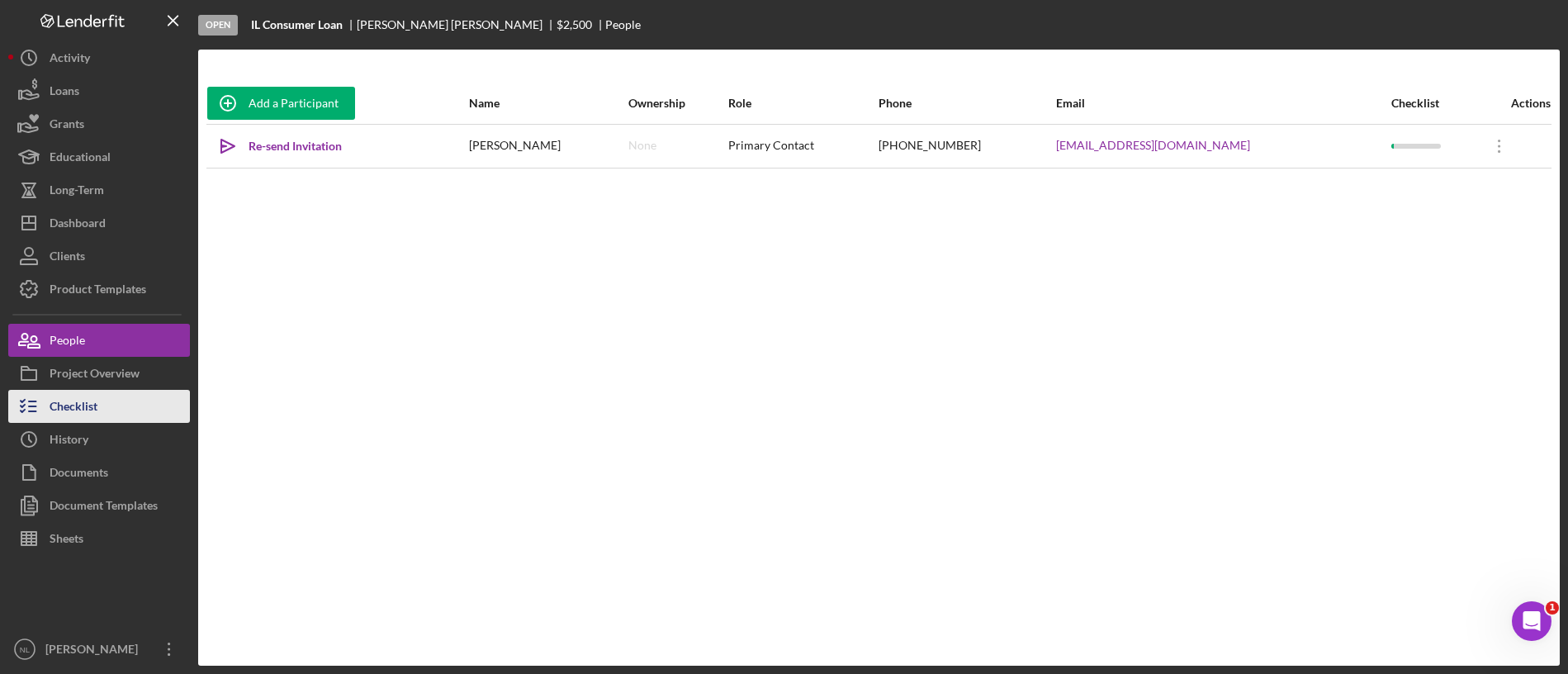
click at [118, 415] on button "Checklist" at bounding box center [99, 406] width 181 height 33
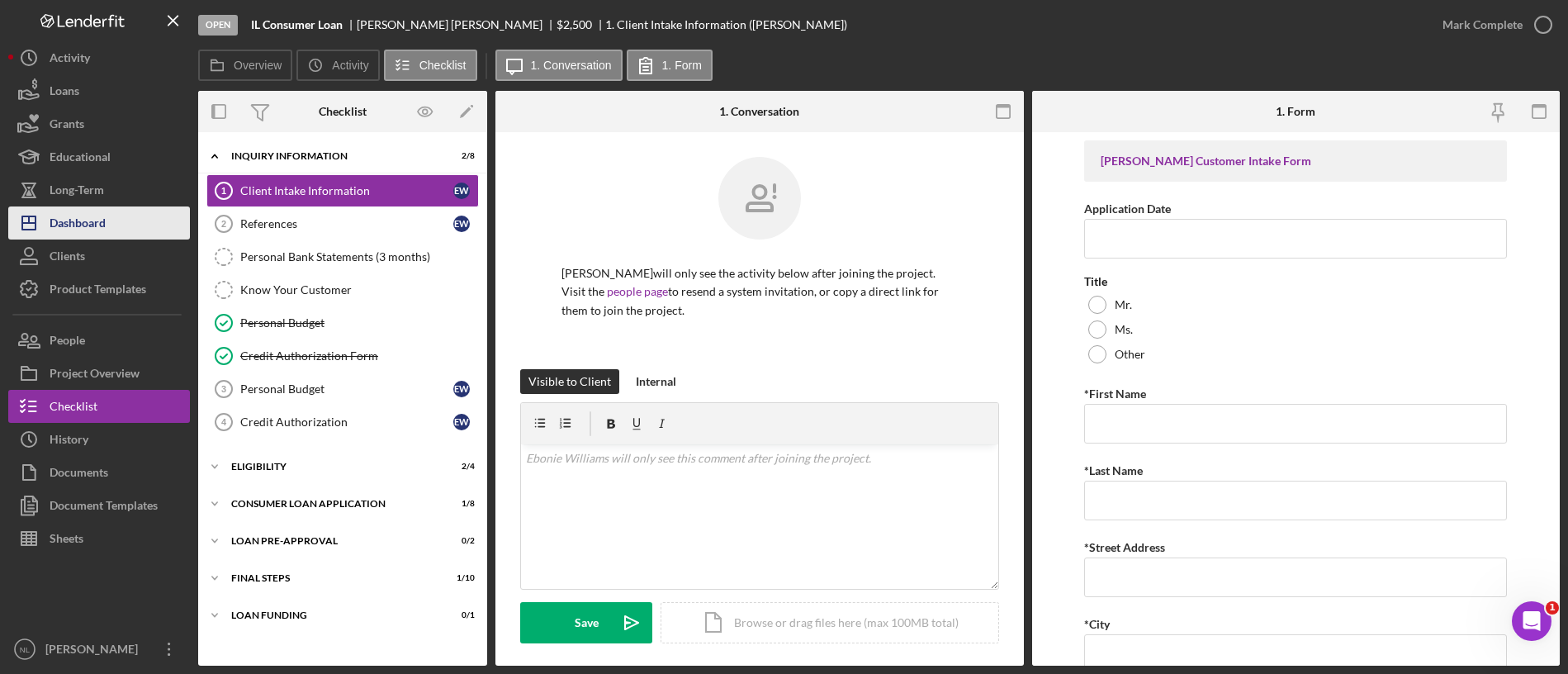
click at [120, 216] on button "Icon/Dashboard Dashboard" at bounding box center [99, 222] width 181 height 33
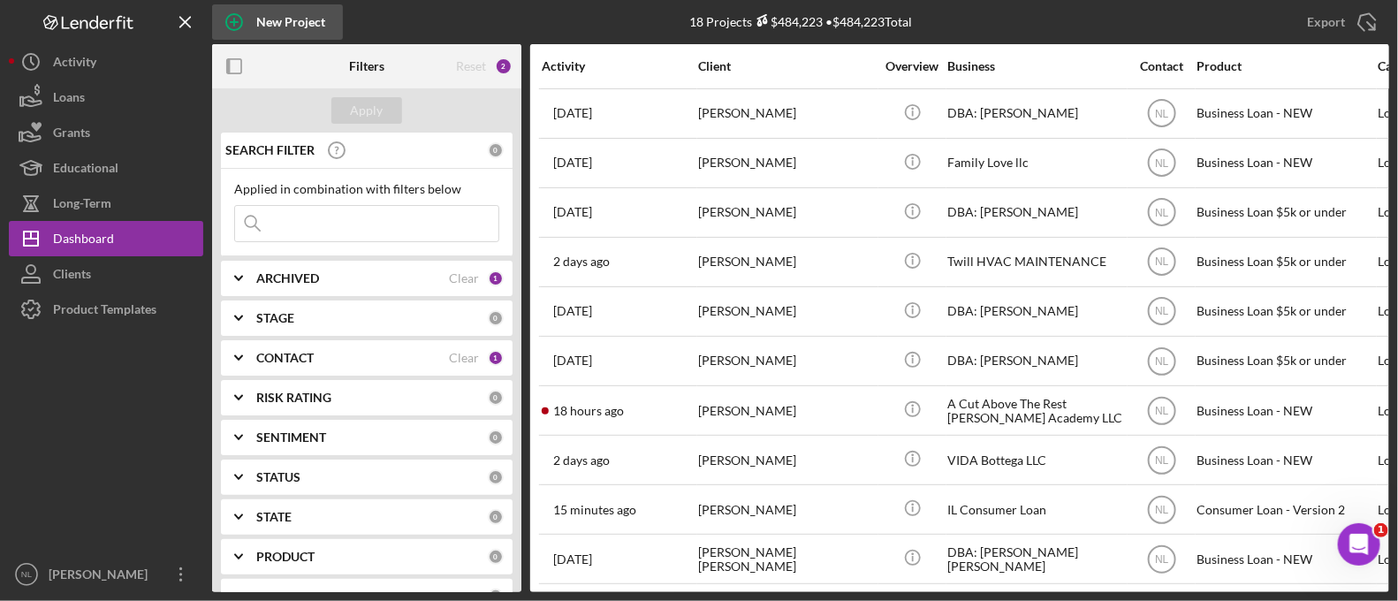
click at [321, 28] on div "New Project" at bounding box center [290, 21] width 69 height 35
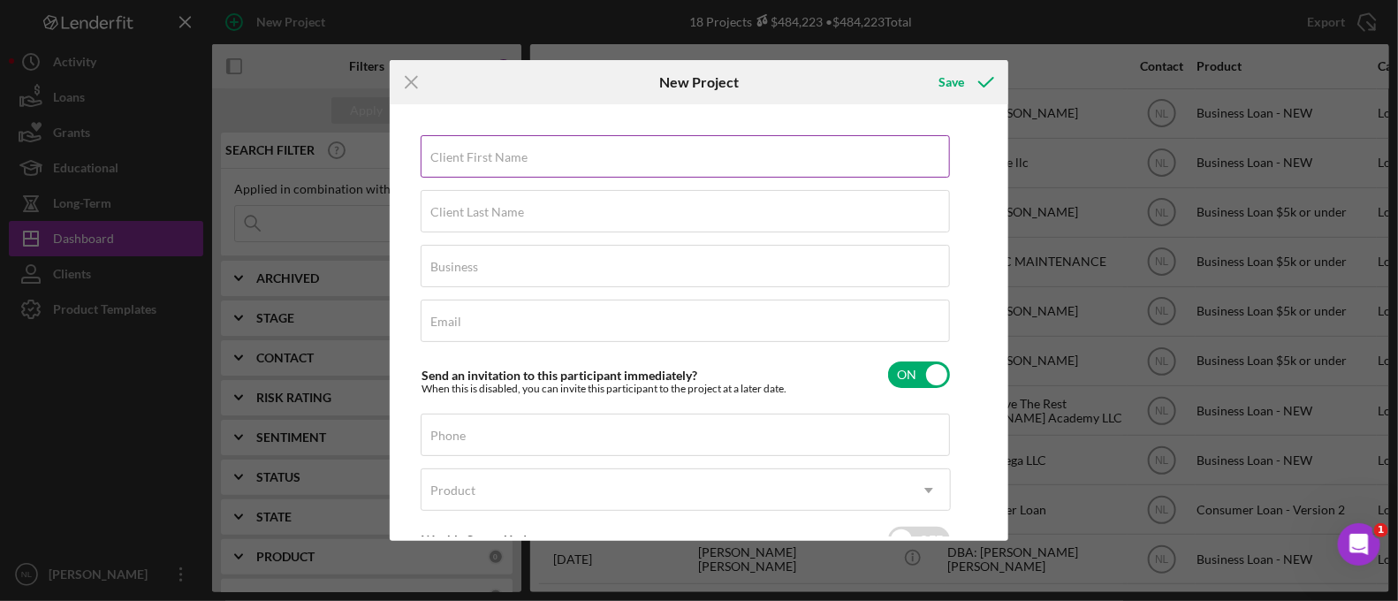
click at [555, 155] on div "Client First Name Required" at bounding box center [686, 157] width 530 height 44
type input "[PERSON_NAME]"
click at [623, 225] on input "Client Last Name" at bounding box center [685, 211] width 529 height 42
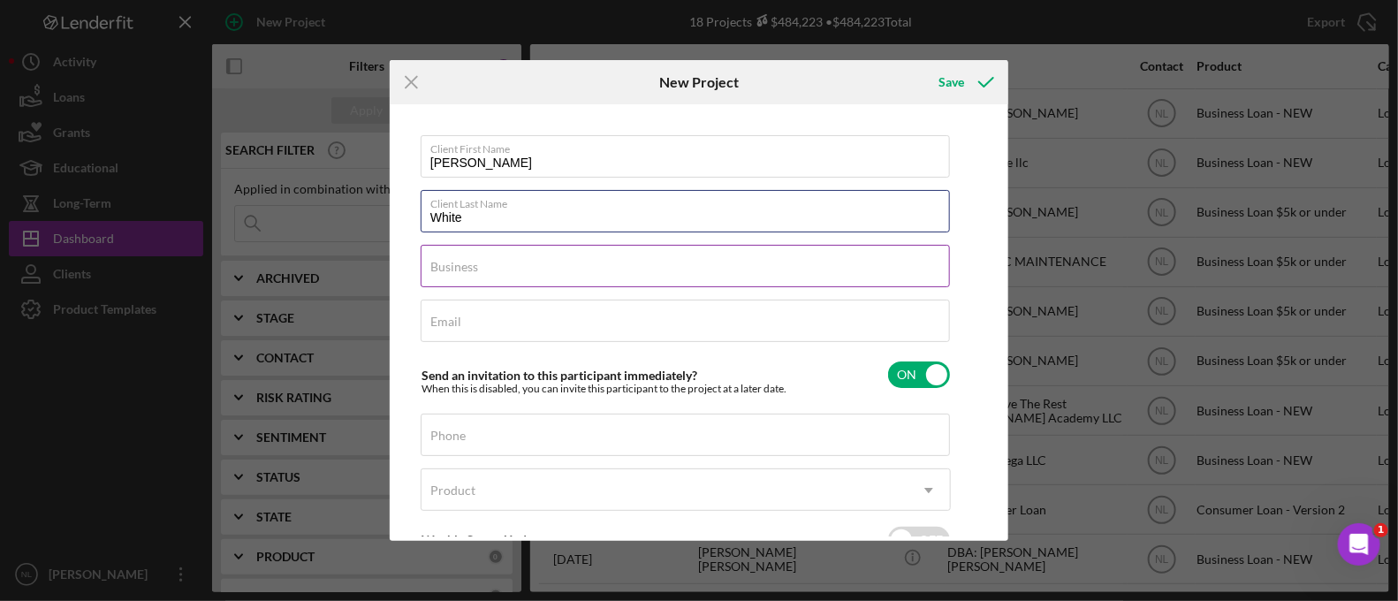
type input "White"
click at [524, 253] on div "Business Required" at bounding box center [686, 267] width 530 height 44
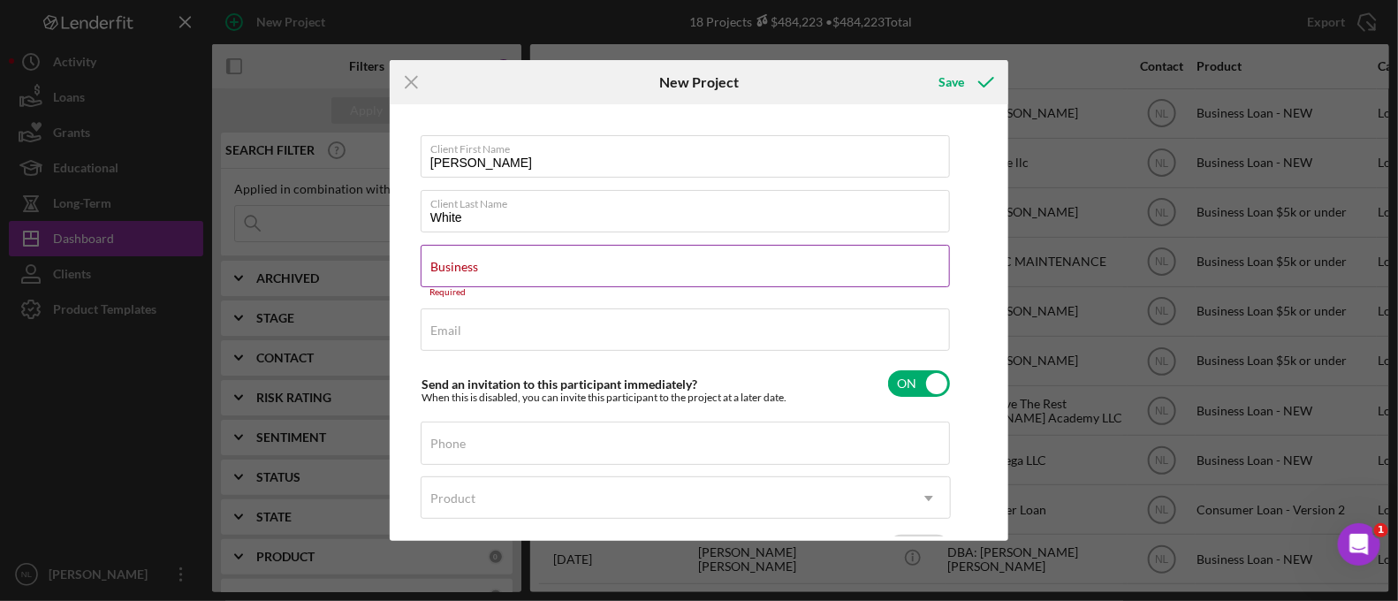
click at [464, 263] on label "Business" at bounding box center [454, 267] width 48 height 14
click at [464, 263] on input "Business" at bounding box center [685, 266] width 529 height 42
drag, startPoint x: 464, startPoint y: 263, endPoint x: 440, endPoint y: 272, distance: 25.4
click at [440, 272] on label "Business" at bounding box center [454, 267] width 48 height 14
click at [440, 272] on input "Business" at bounding box center [685, 266] width 529 height 42
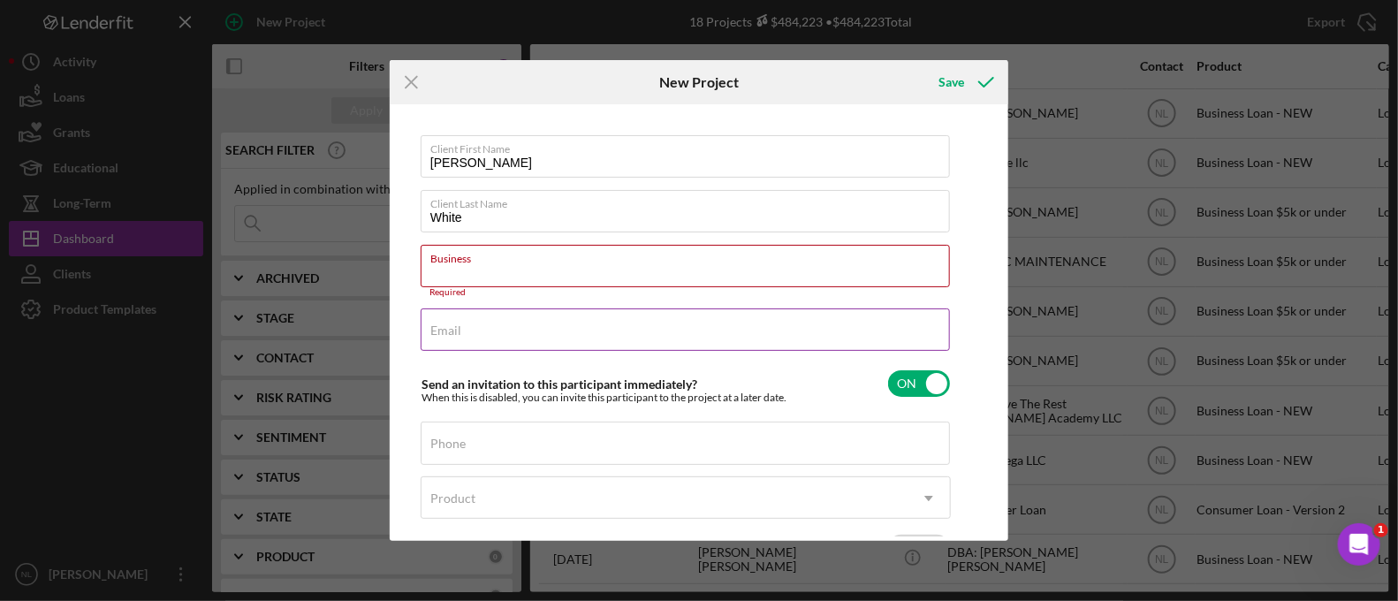
drag, startPoint x: 440, startPoint y: 272, endPoint x: 433, endPoint y: 331, distance: 59.6
click at [433, 331] on label "Email" at bounding box center [445, 330] width 31 height 14
click at [433, 331] on input "Email" at bounding box center [685, 329] width 529 height 42
click at [444, 284] on input "Business" at bounding box center [685, 266] width 529 height 42
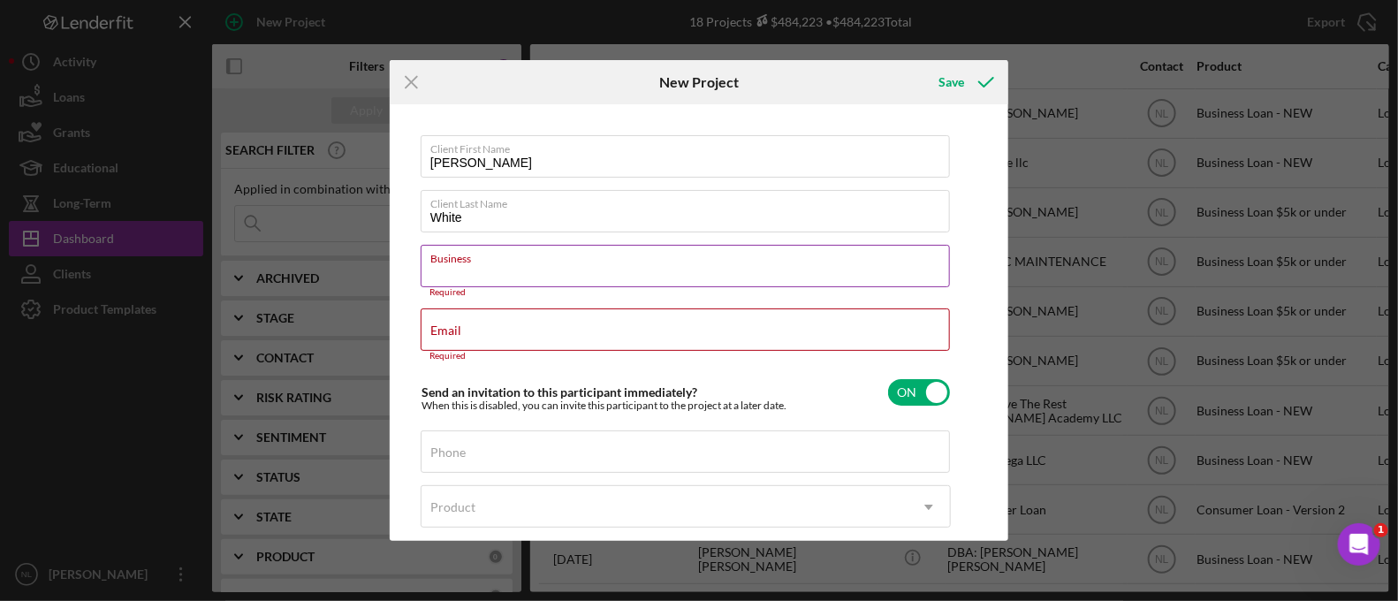
click at [436, 263] on label "Business" at bounding box center [689, 255] width 519 height 19
click at [436, 263] on input "Business" at bounding box center [685, 266] width 529 height 42
drag, startPoint x: 436, startPoint y: 263, endPoint x: 421, endPoint y: 264, distance: 15.9
click at [421, 264] on input "Business" at bounding box center [685, 266] width 529 height 42
paste input "DBA: [PERSON_NAME]"
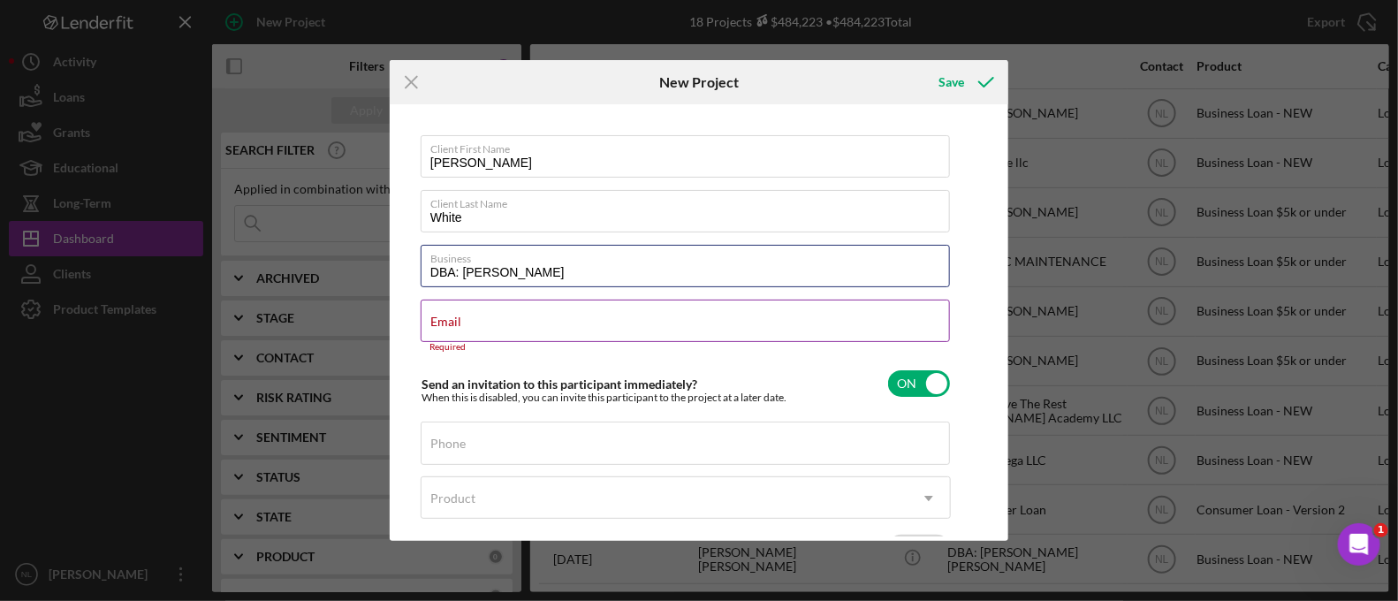
type input "DBA: [PERSON_NAME]"
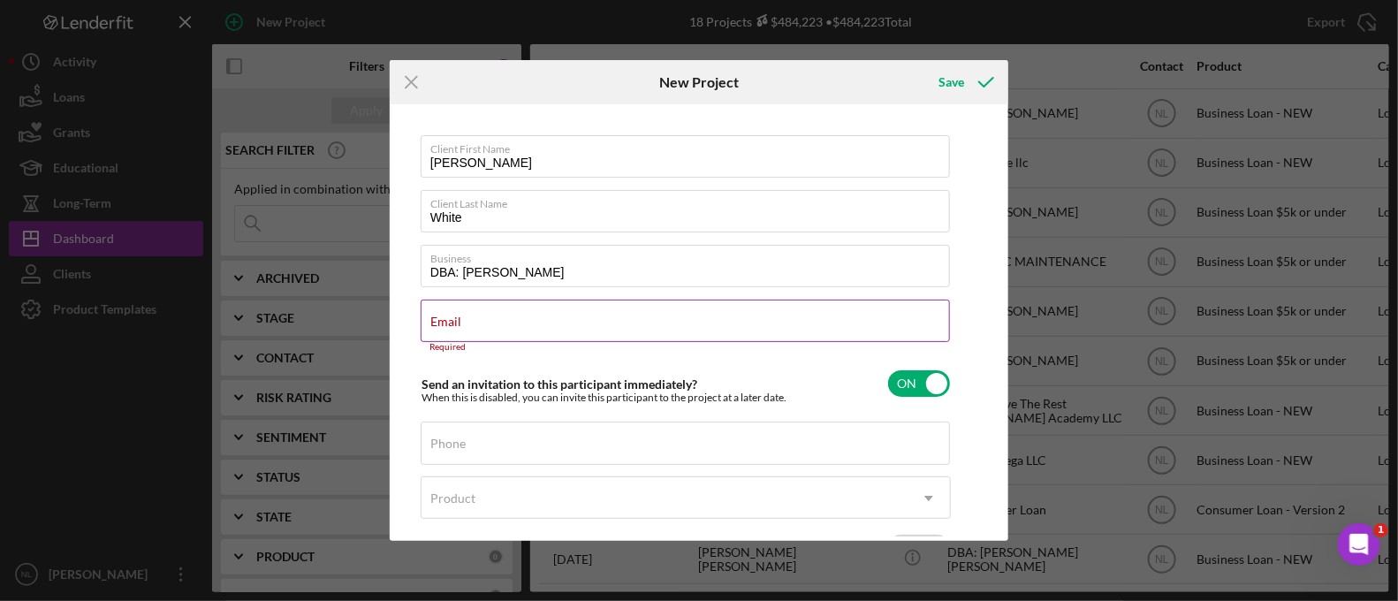
click at [504, 337] on input "Email" at bounding box center [685, 321] width 529 height 42
paste input "[URL][DOMAIN_NAME][EMAIL_ADDRESS][DOMAIN_NAME]"
type input "[URL][DOMAIN_NAME][EMAIL_ADDRESS][DOMAIN_NAME]"
click at [641, 320] on input "[URL][DOMAIN_NAME][EMAIL_ADDRESS][DOMAIN_NAME]" at bounding box center [685, 321] width 529 height 42
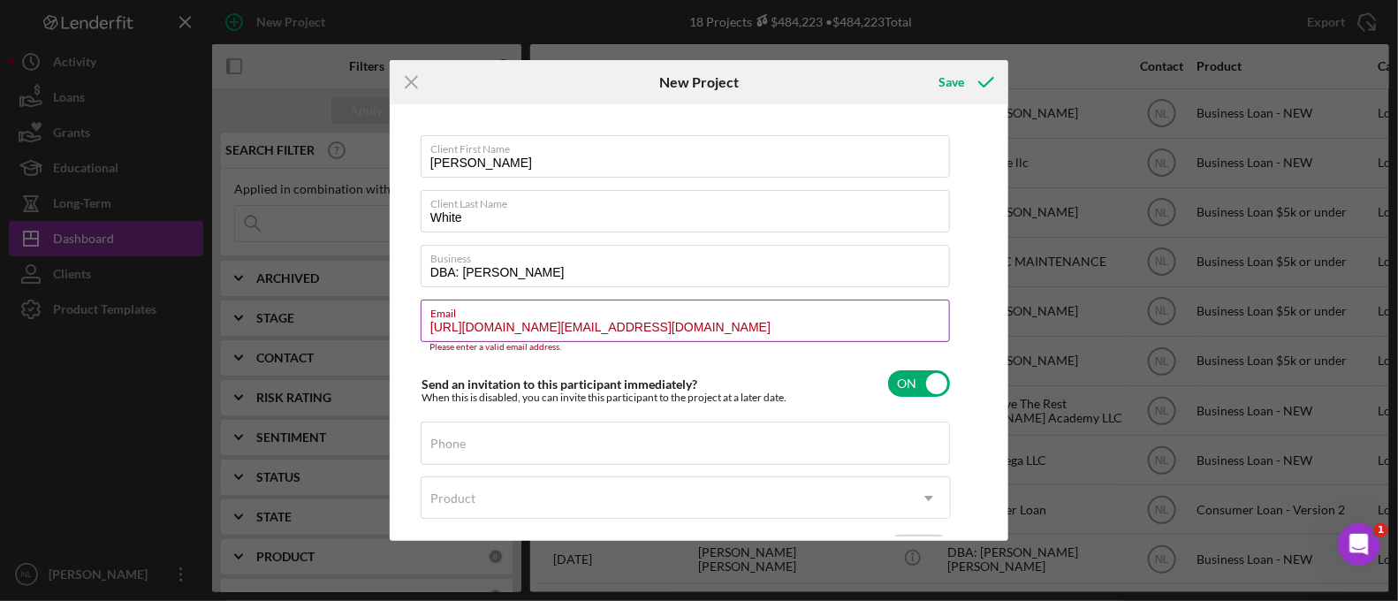
click at [641, 320] on input "[URL][DOMAIN_NAME][EMAIL_ADDRESS][DOMAIN_NAME]" at bounding box center [685, 321] width 529 height 42
click at [440, 330] on input "Email" at bounding box center [685, 321] width 529 height 42
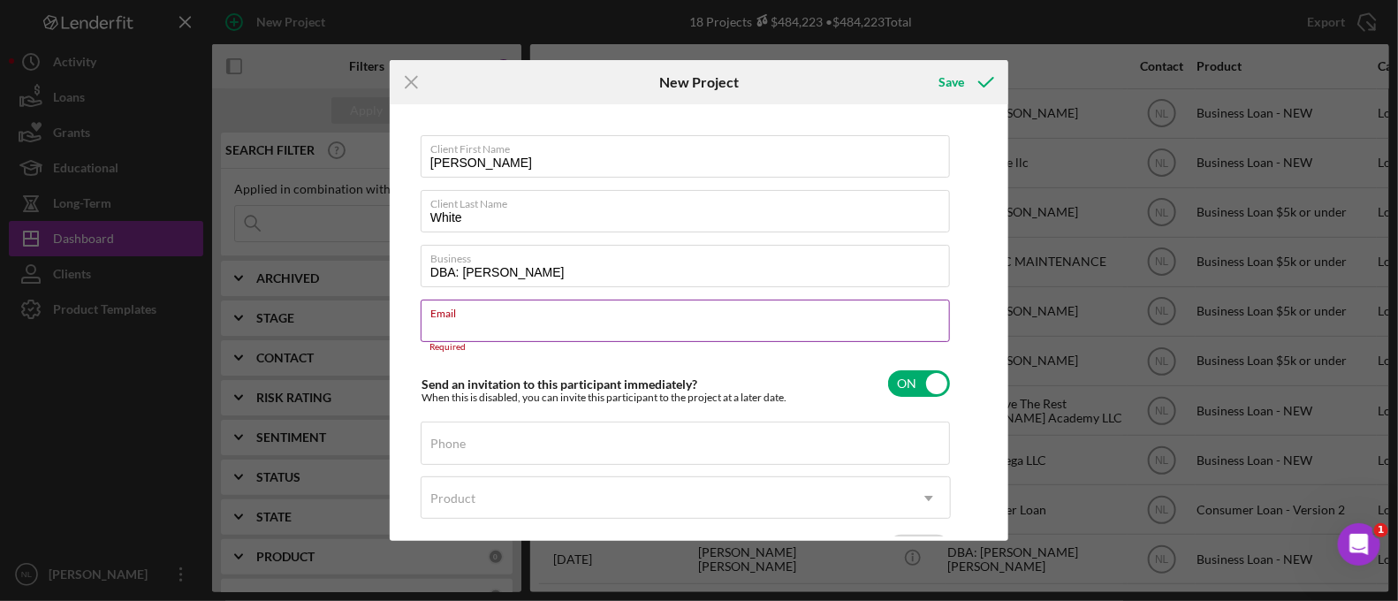
paste input "[EMAIL_ADDRESS][DOMAIN_NAME]"
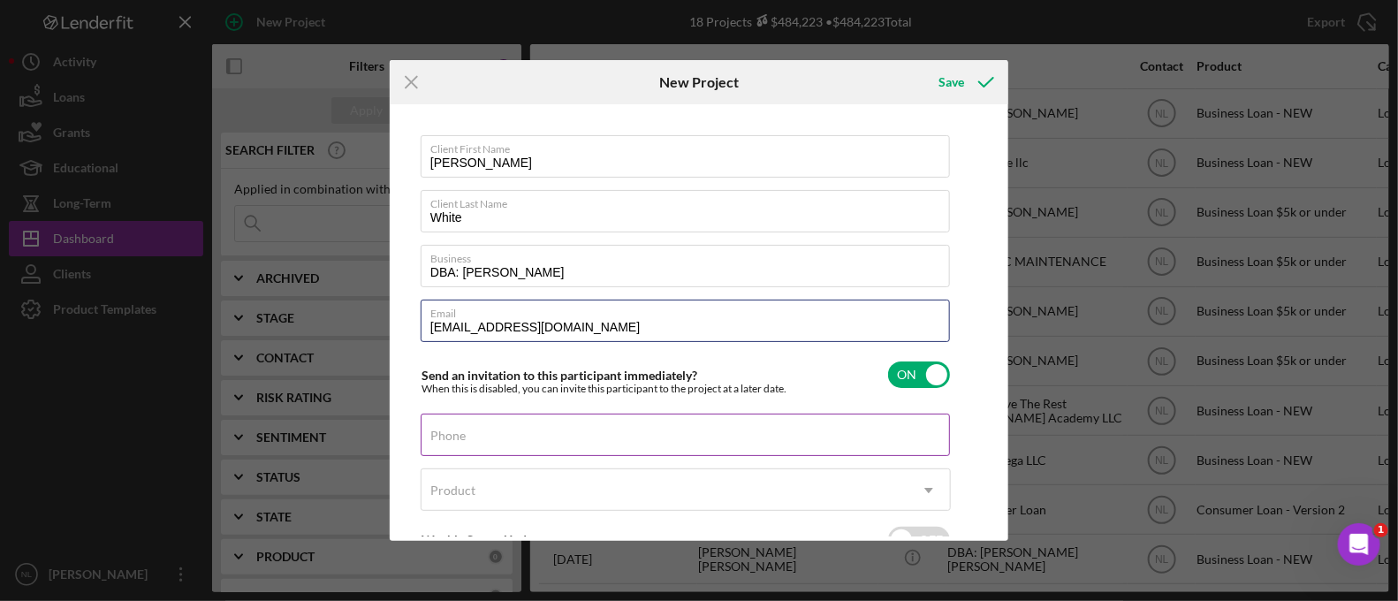
type input "[EMAIL_ADDRESS][DOMAIN_NAME]"
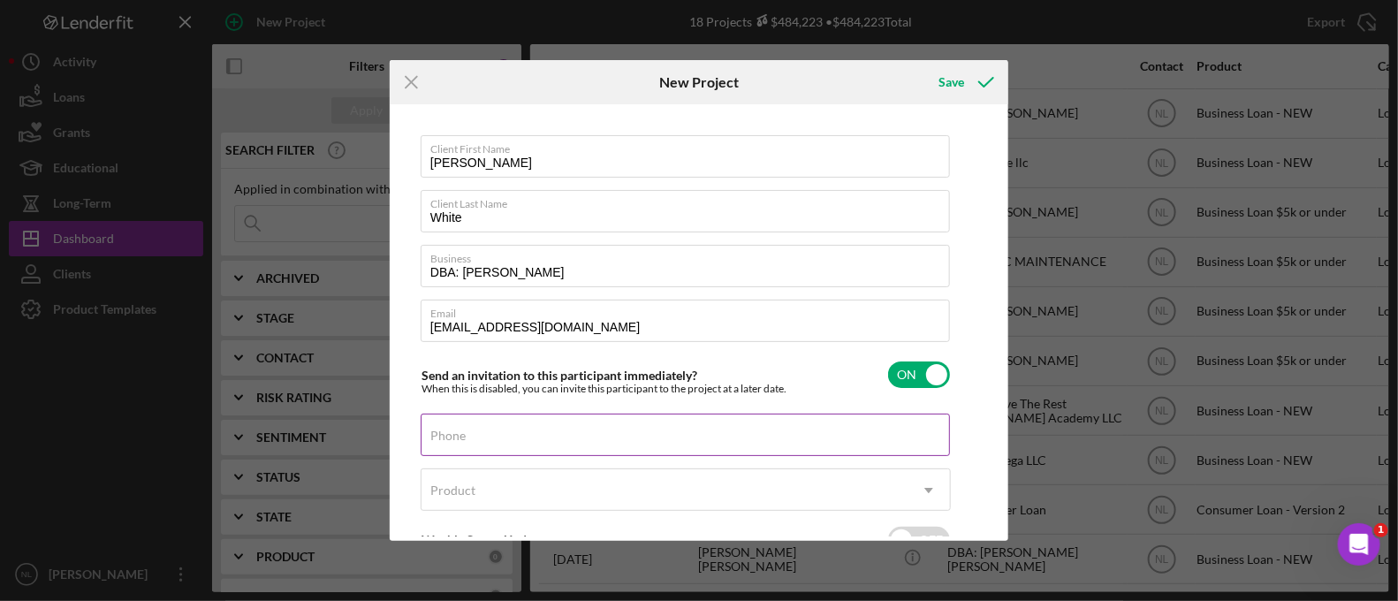
click at [482, 429] on div "Phone" at bounding box center [686, 435] width 530 height 44
click at [469, 443] on input "Phone" at bounding box center [685, 434] width 529 height 42
paste input "[PHONE_NUMBER]"
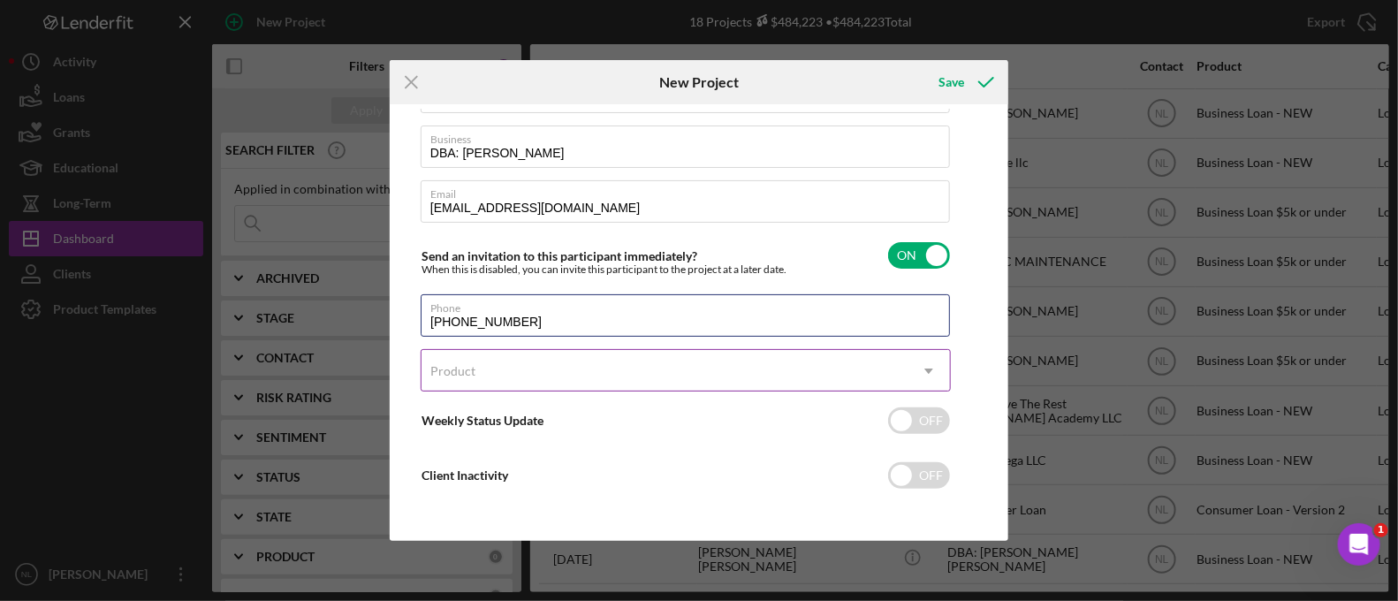
type input "[PHONE_NUMBER]"
click at [515, 368] on div "Product" at bounding box center [664, 371] width 486 height 41
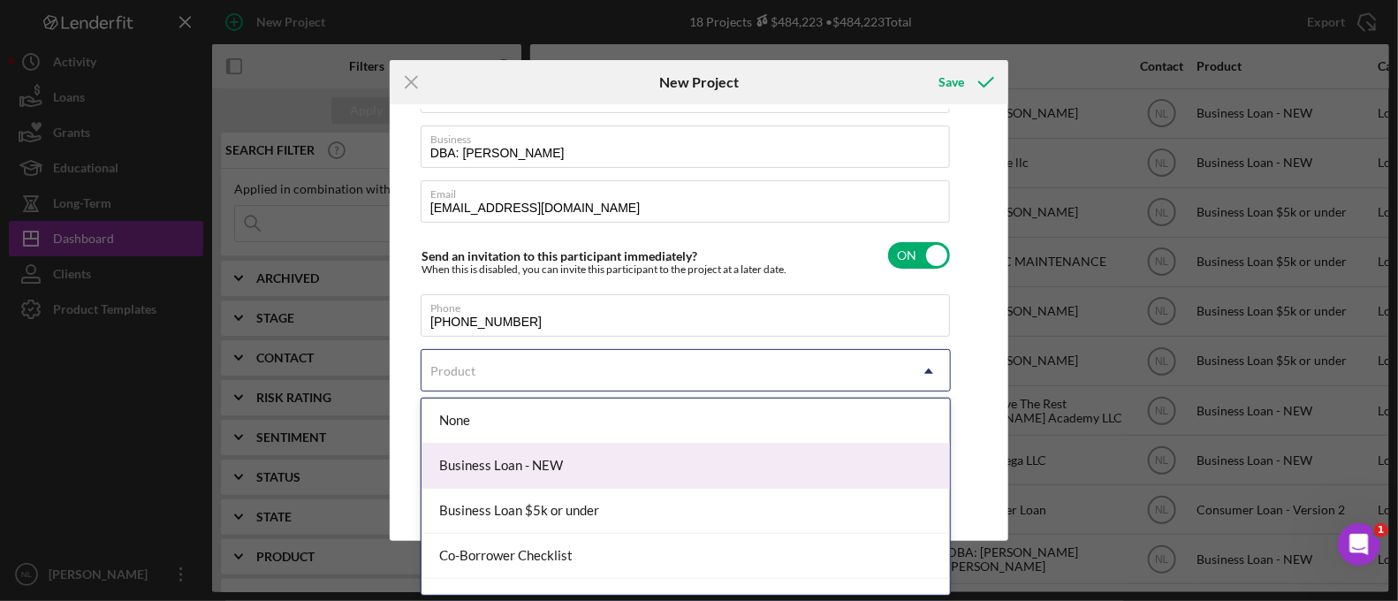
click at [532, 472] on div "Business Loan - NEW" at bounding box center [685, 466] width 528 height 45
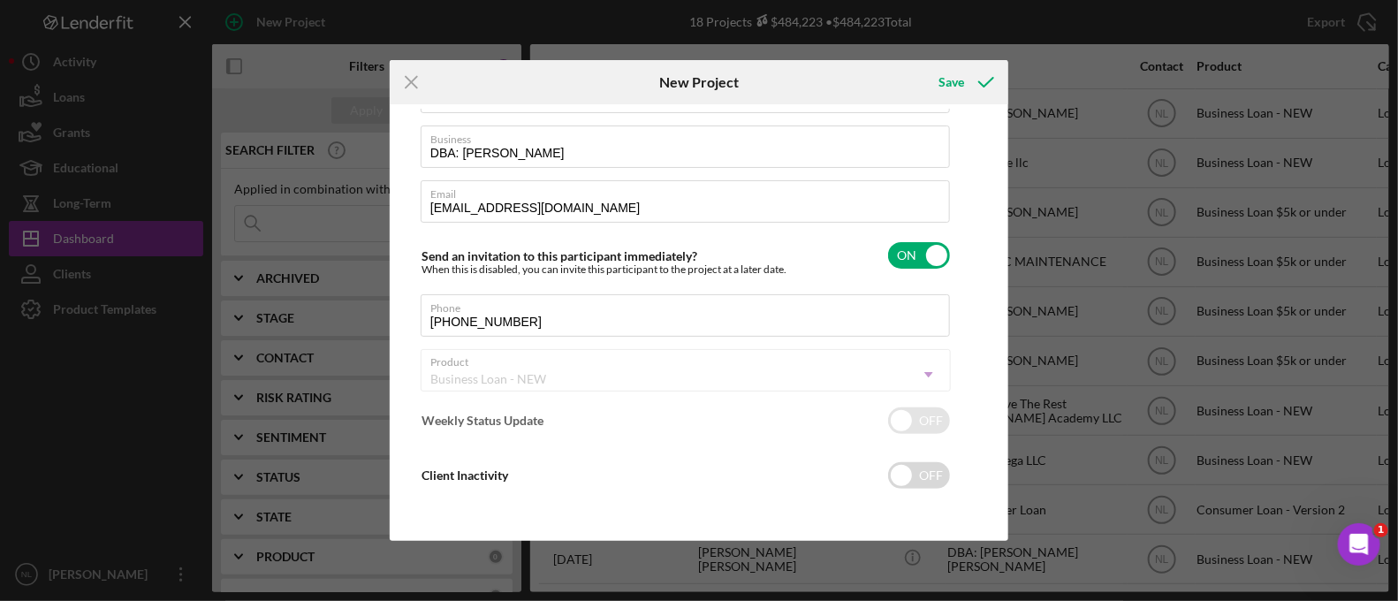
checkbox input "true"
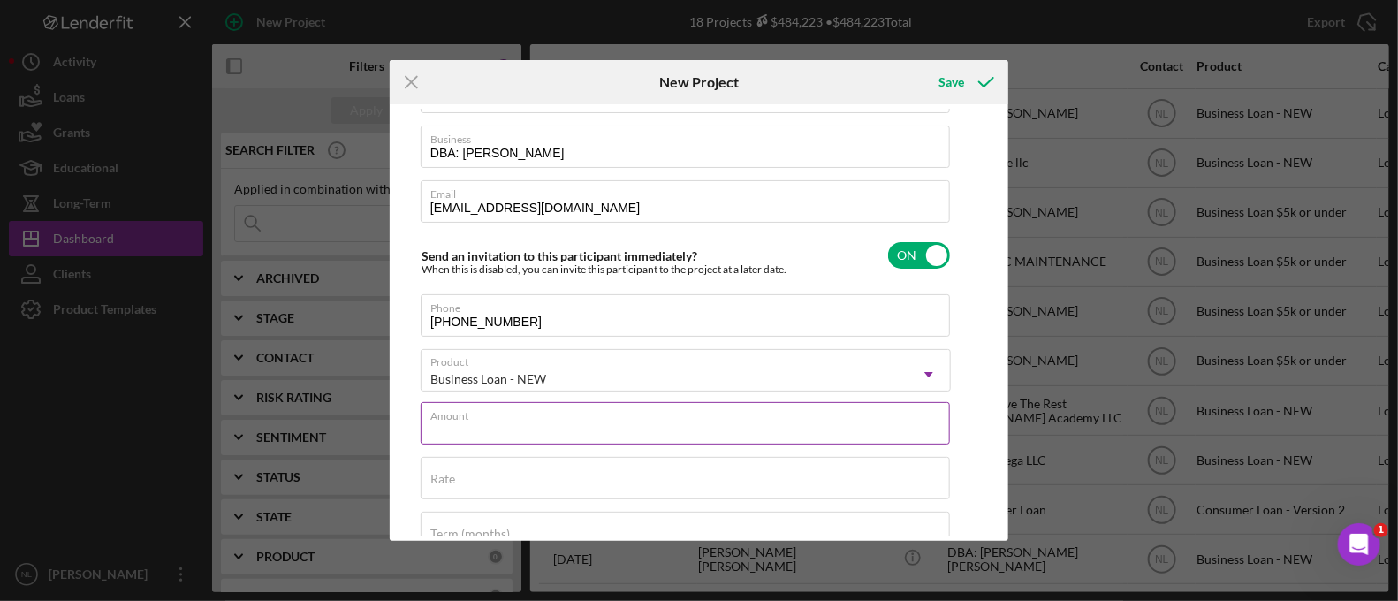
click at [534, 424] on input "Amount" at bounding box center [685, 423] width 529 height 42
type input "$19,999.99"
click at [482, 475] on div "Rate" at bounding box center [686, 479] width 530 height 44
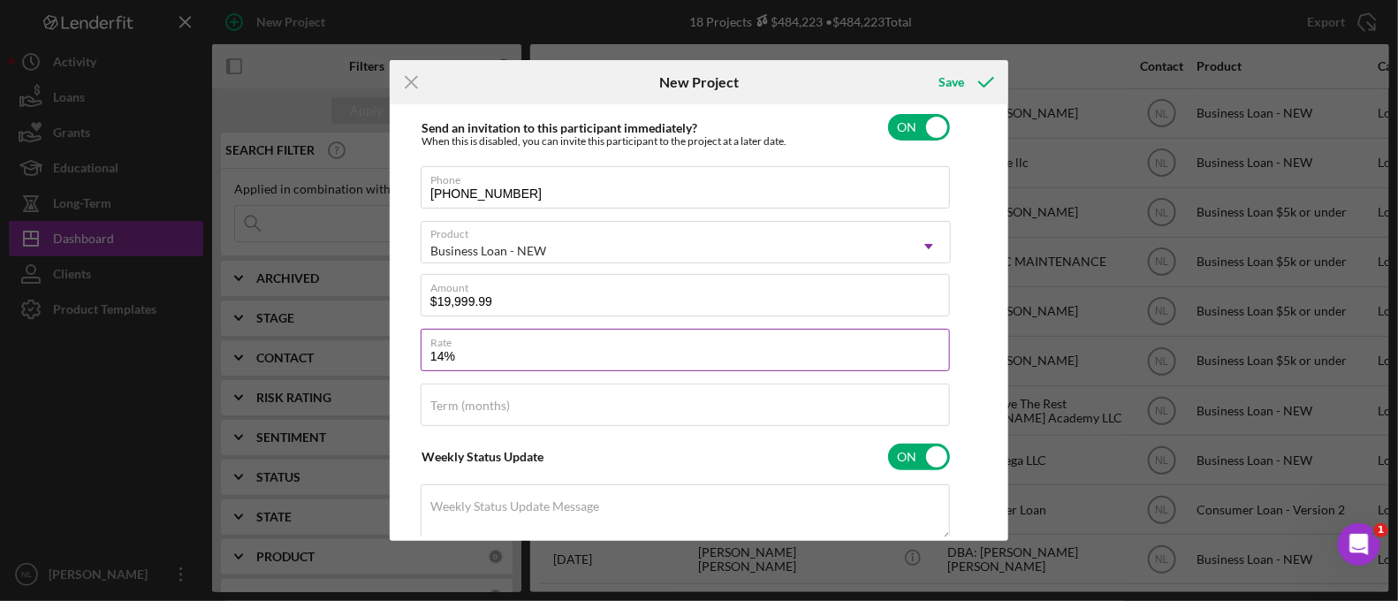
scroll to position [251, 0]
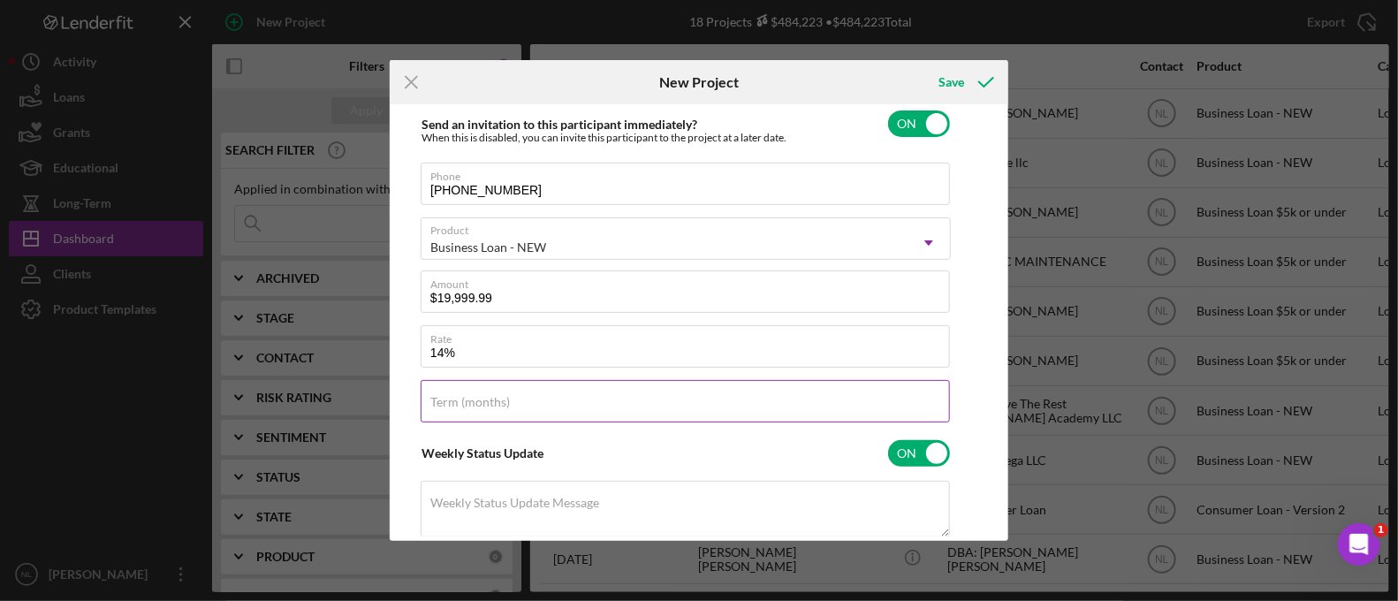
type input "14.000%"
click at [457, 408] on label "Term (months)" at bounding box center [470, 402] width 80 height 14
click at [457, 408] on input "Term (months)" at bounding box center [685, 401] width 529 height 42
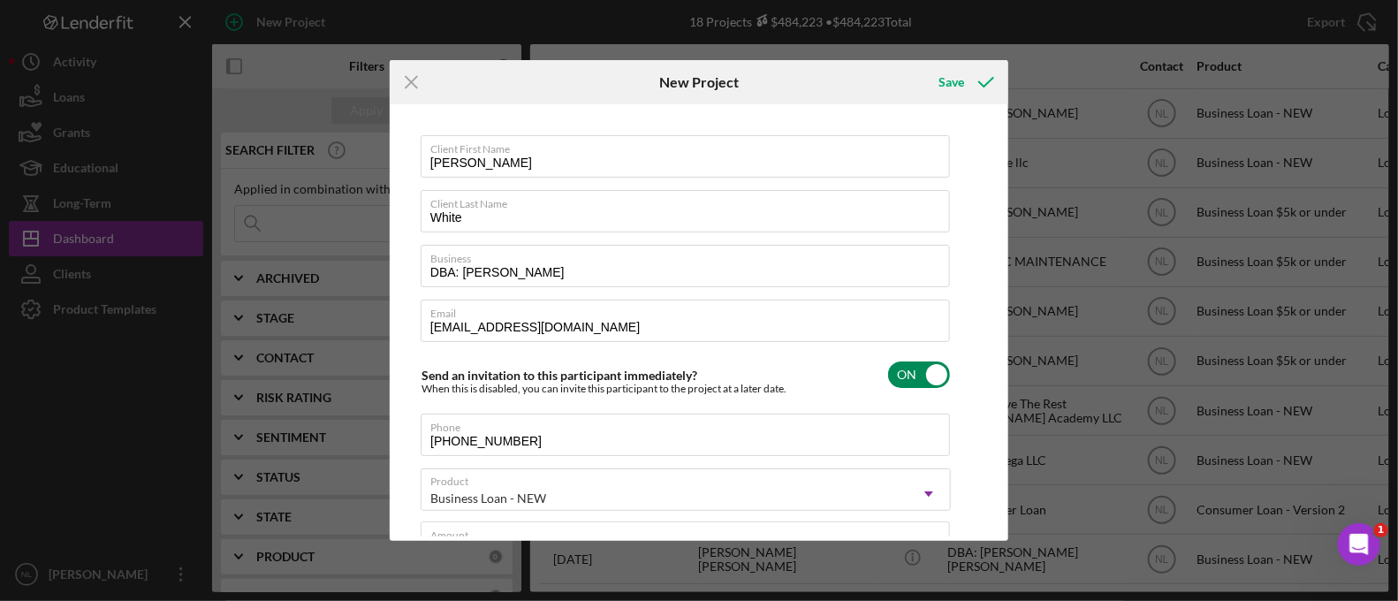
type input "84"
click at [937, 375] on input "checkbox" at bounding box center [919, 374] width 62 height 27
checkbox input "false"
click at [959, 77] on div "Save" at bounding box center [951, 81] width 26 height 35
checkbox input "true"
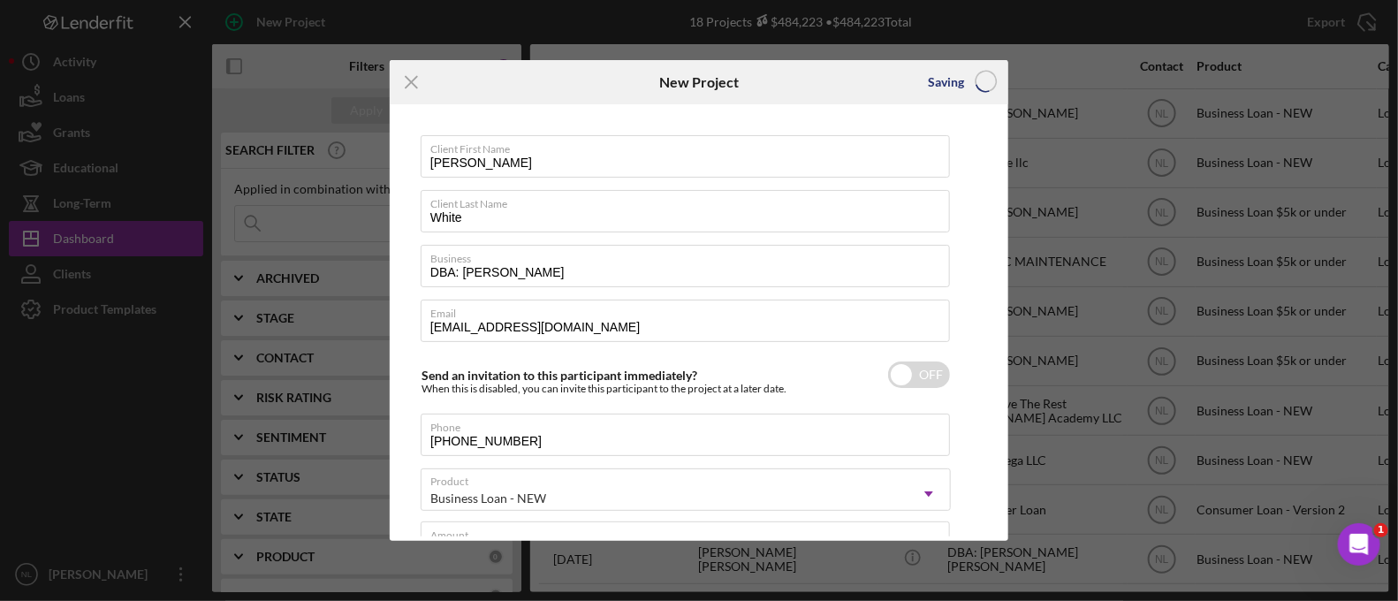
checkbox input "false"
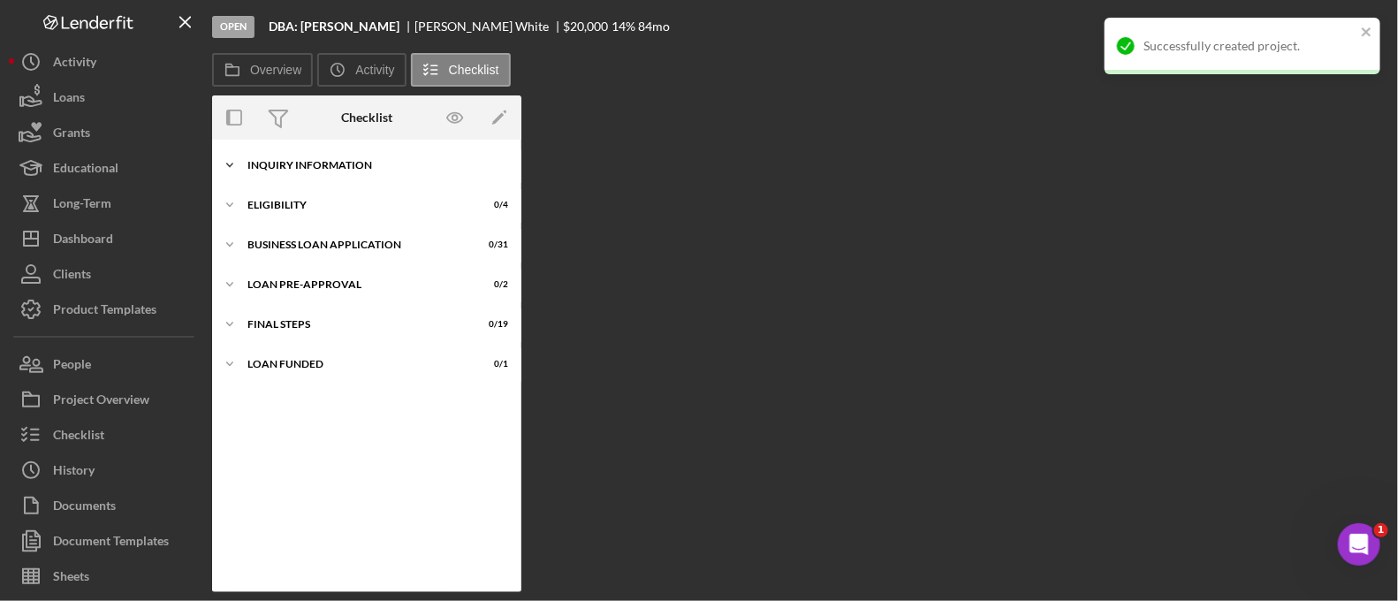
click at [369, 156] on div "Icon/Expander INQUIRY INFORMATION 0 / 11" at bounding box center [366, 165] width 309 height 35
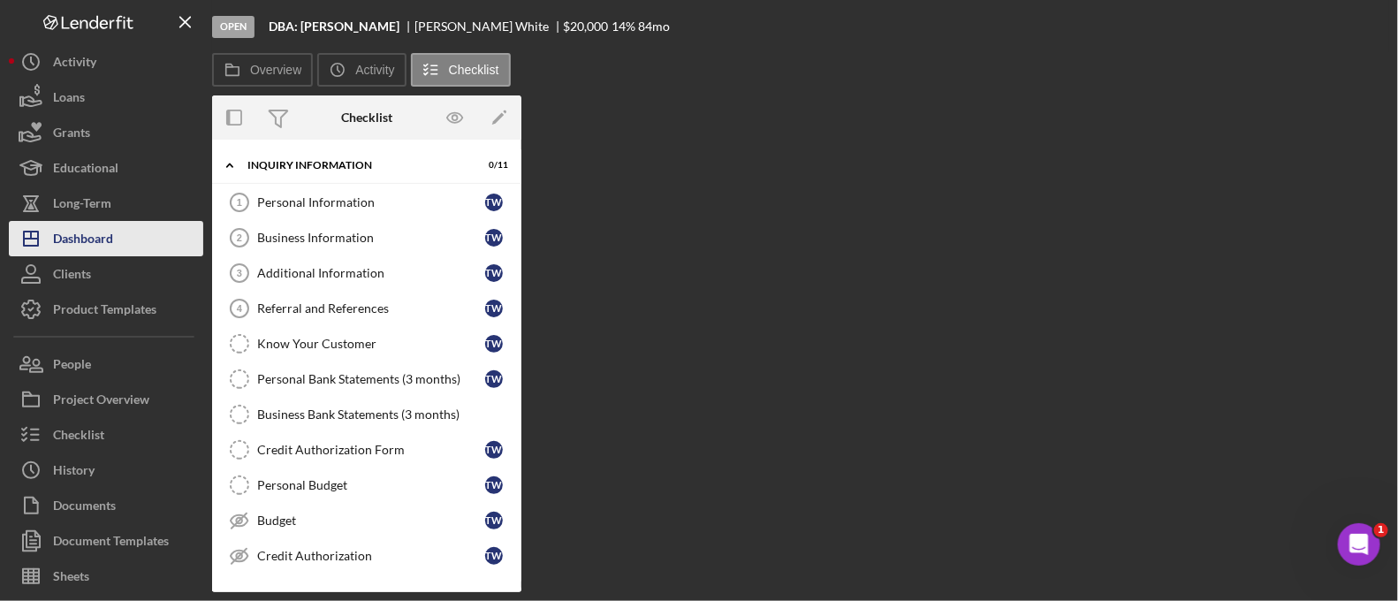
click at [78, 236] on div "Dashboard" at bounding box center [83, 241] width 60 height 40
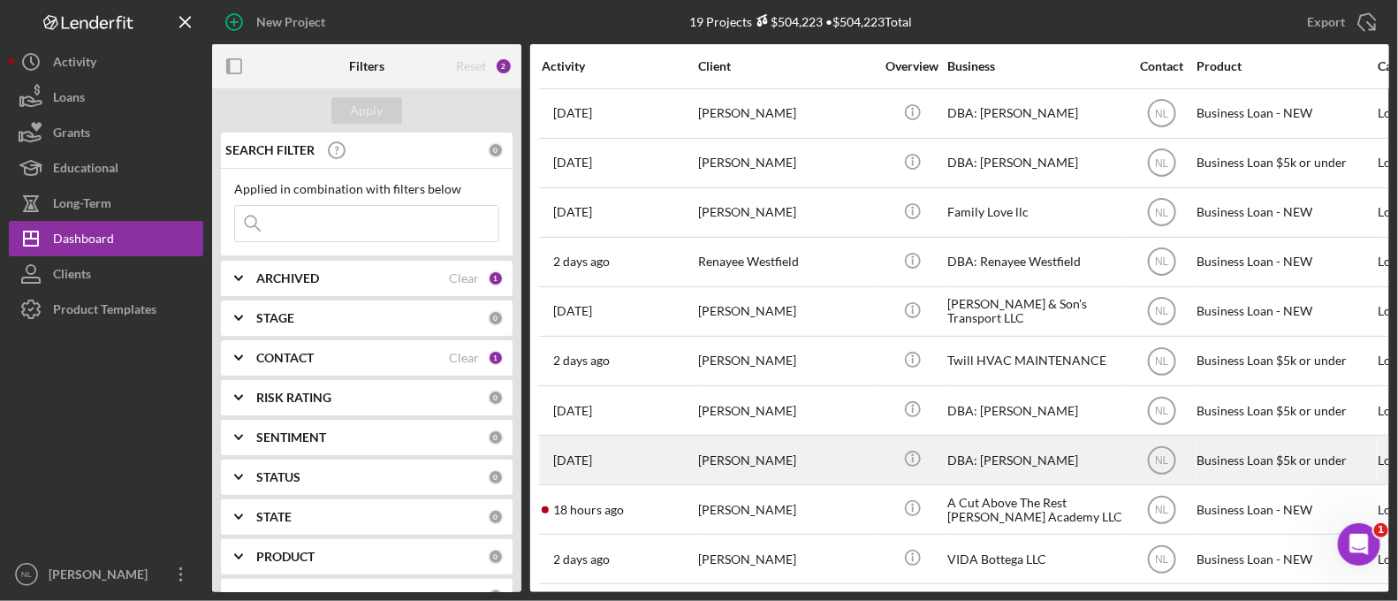
scroll to position [455, 0]
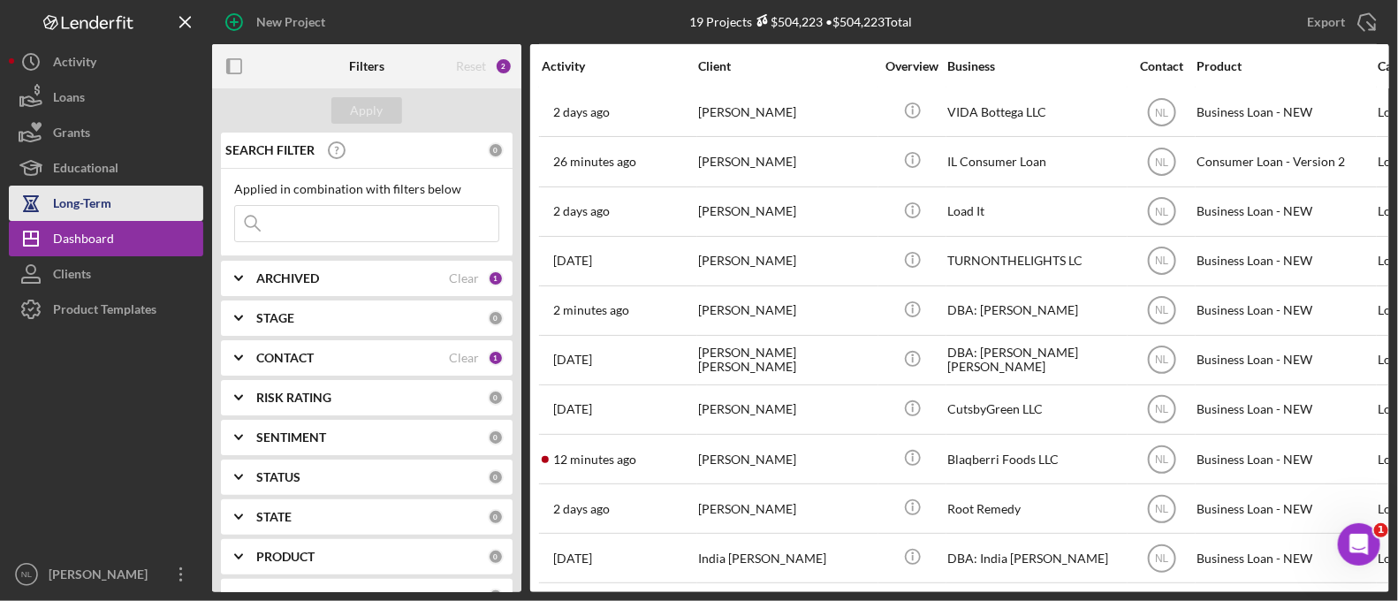
click at [87, 216] on div "Long-Term" at bounding box center [82, 206] width 58 height 40
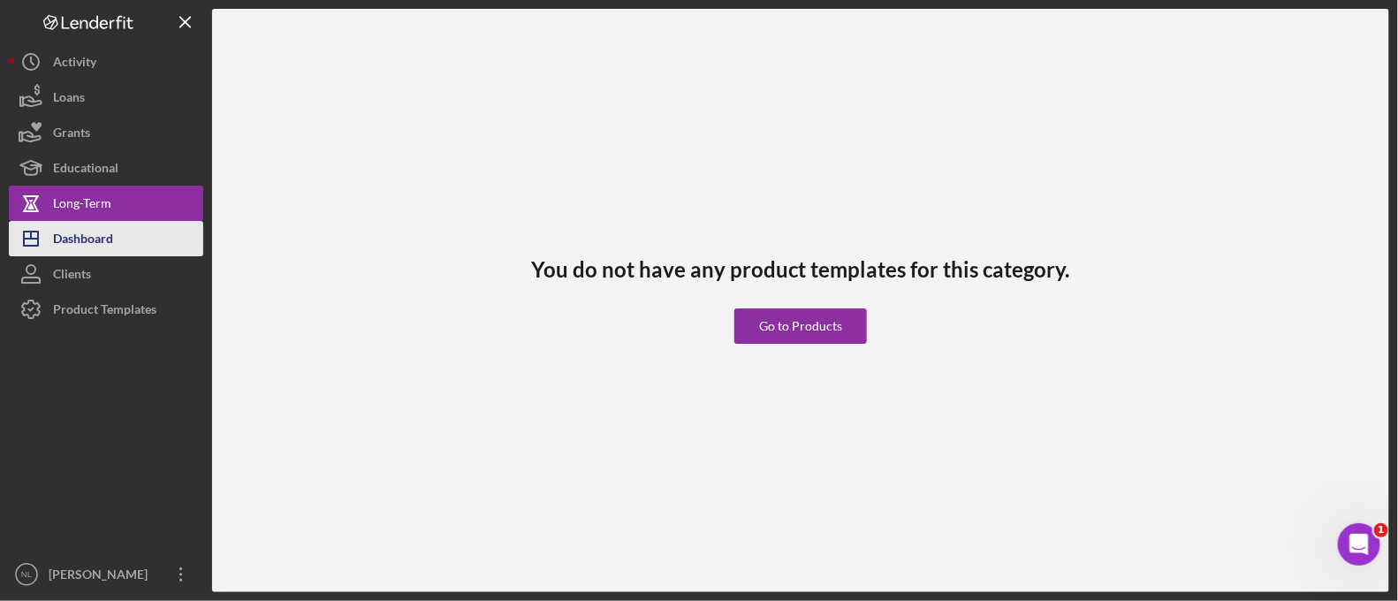
click at [88, 229] on div "Dashboard" at bounding box center [83, 241] width 60 height 40
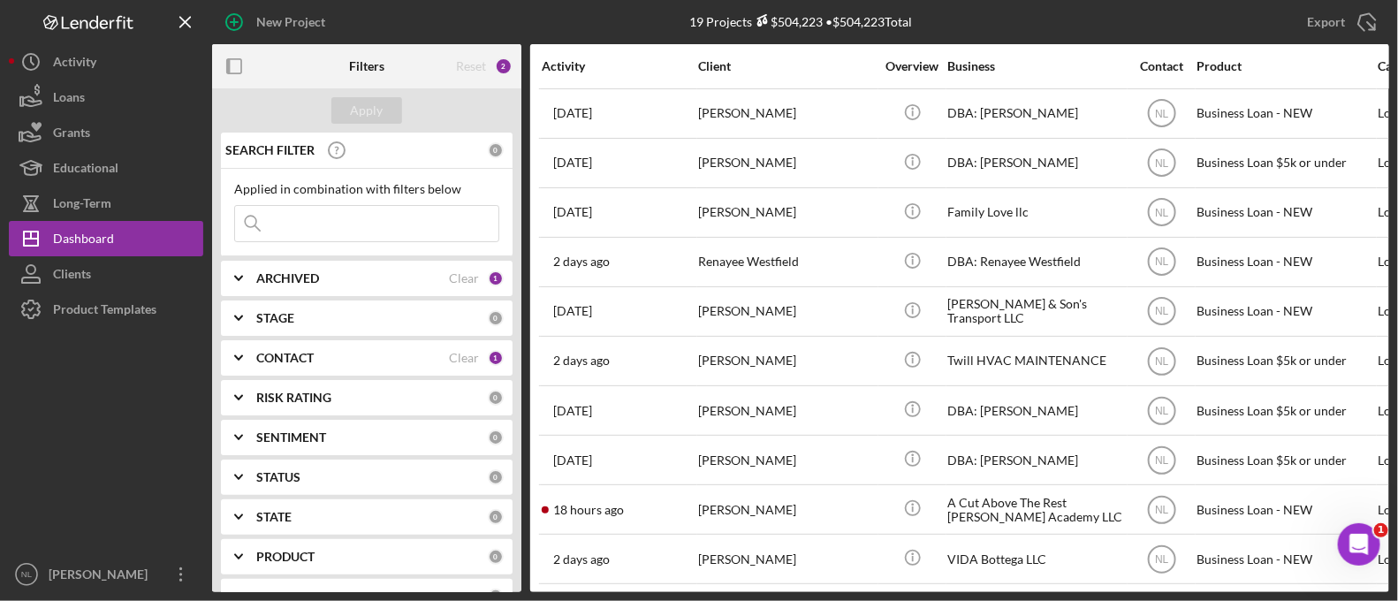
click at [325, 267] on div "ARCHIVED Clear 1" at bounding box center [379, 278] width 247 height 35
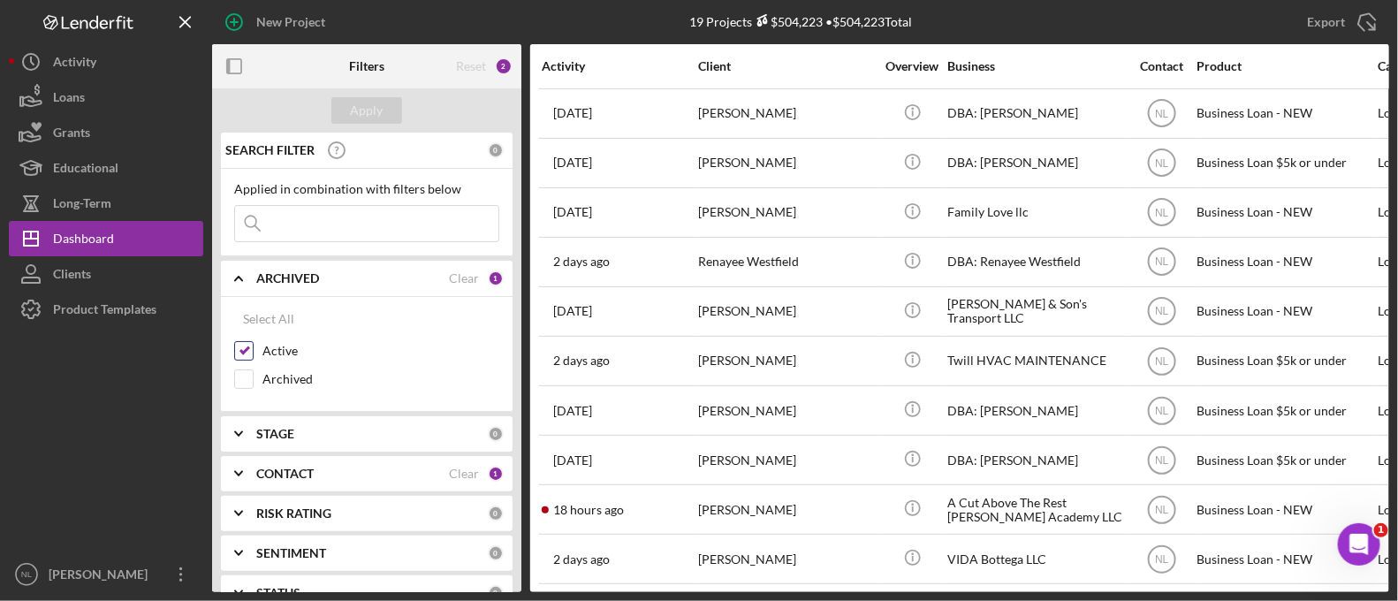
click at [240, 346] on input "Active" at bounding box center [244, 351] width 18 height 18
checkbox input "false"
click at [262, 470] on b "CONTACT" at bounding box center [284, 473] width 57 height 14
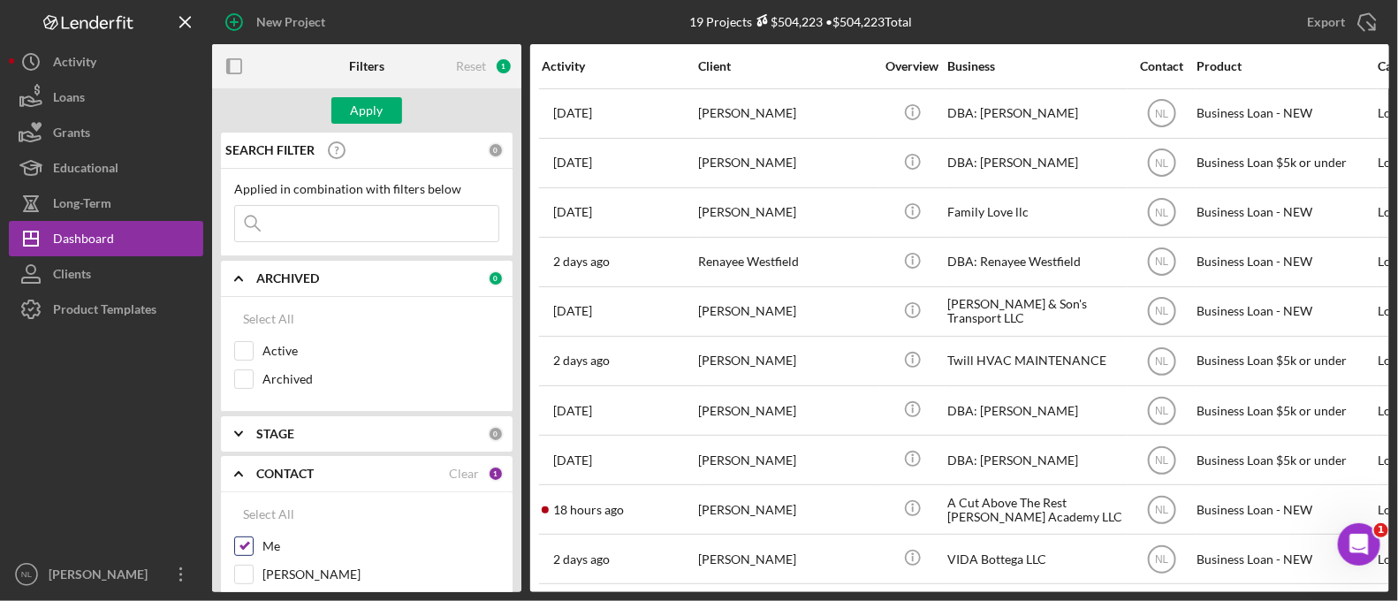
click at [248, 545] on input "Me" at bounding box center [244, 546] width 18 height 18
checkbox input "false"
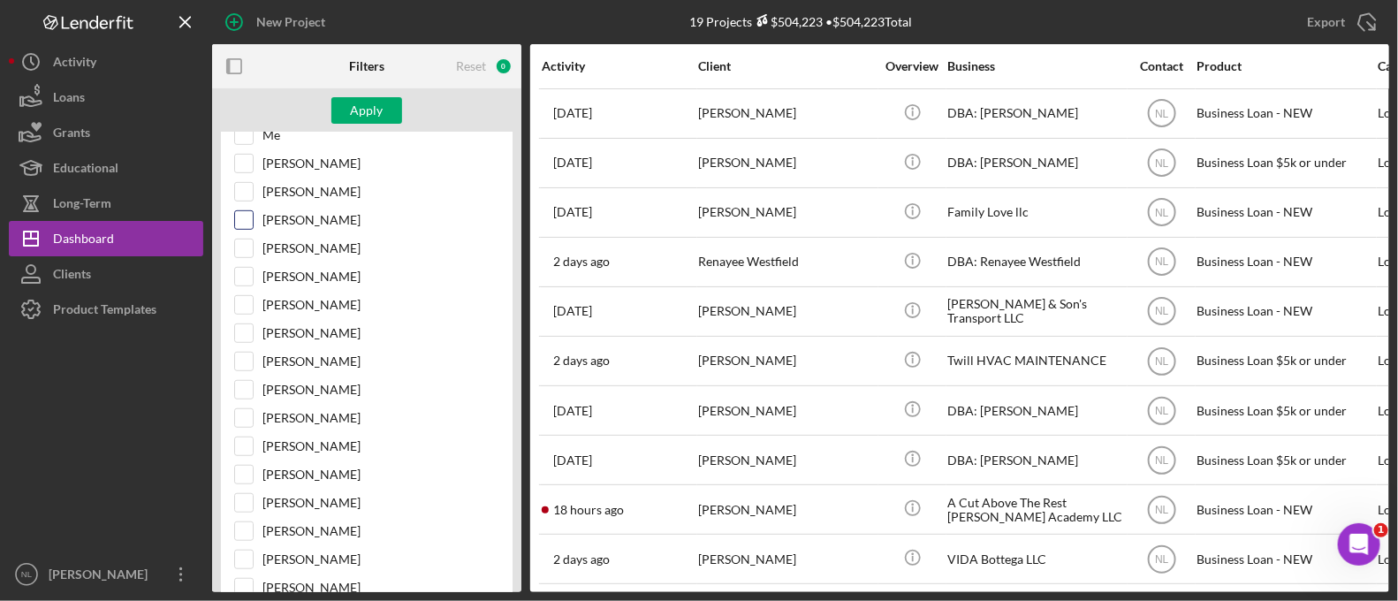
scroll to position [605, 0]
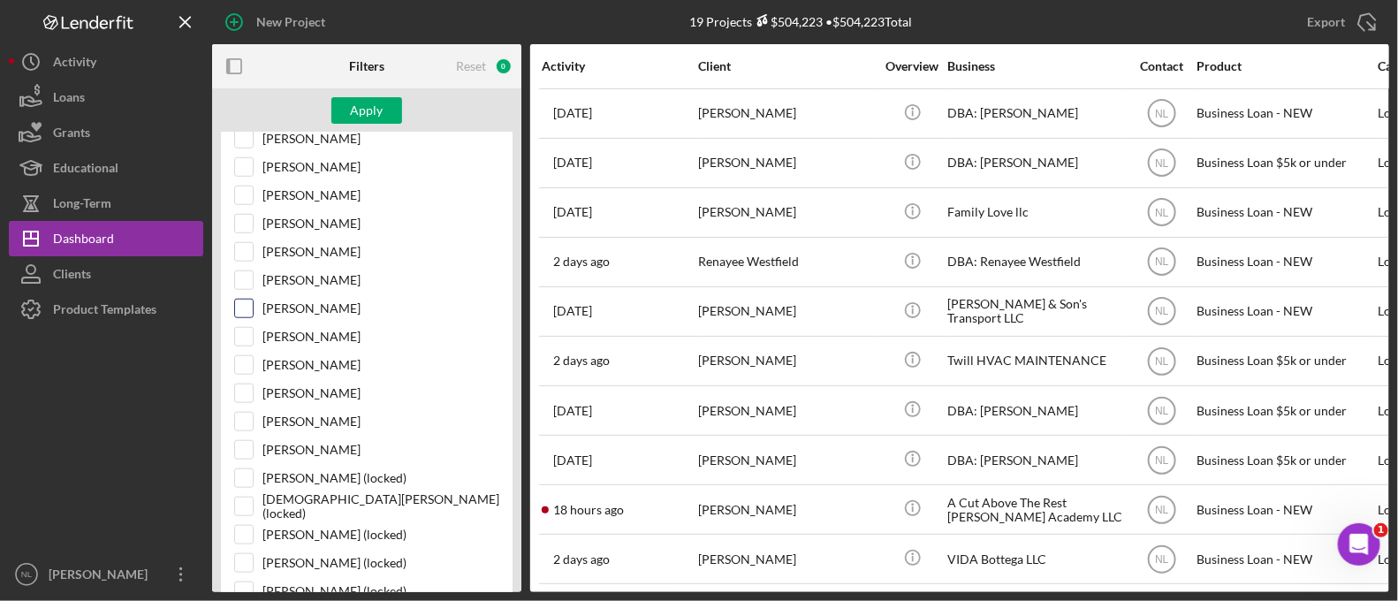
click at [238, 307] on input "[PERSON_NAME]" at bounding box center [244, 309] width 18 height 18
checkbox input "true"
click at [338, 102] on button "Apply" at bounding box center [366, 110] width 71 height 27
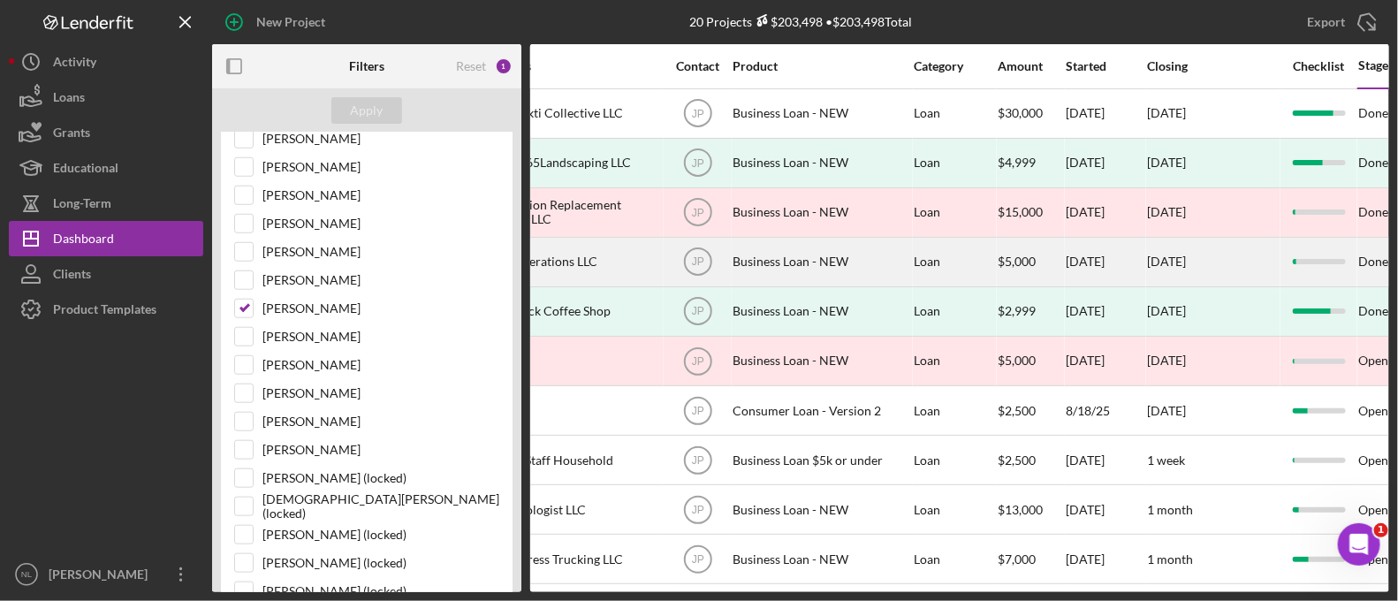
scroll to position [0, 698]
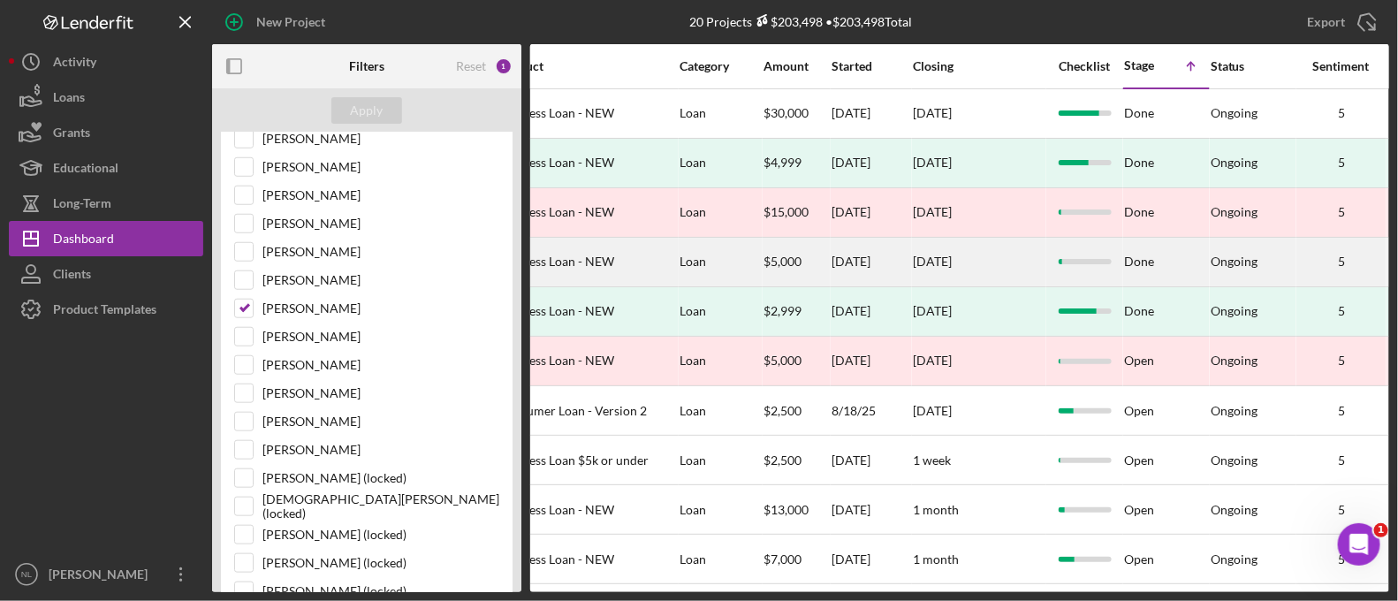
click at [857, 250] on div "[DATE]" at bounding box center [871, 262] width 80 height 47
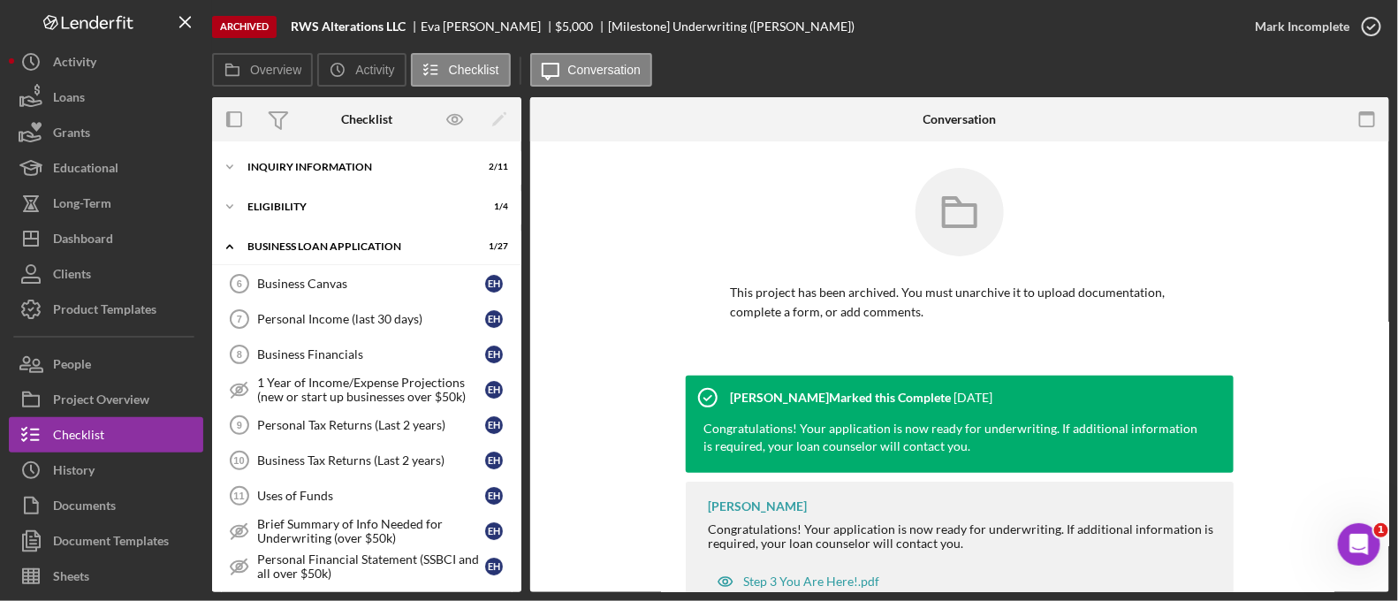
scroll to position [755, 0]
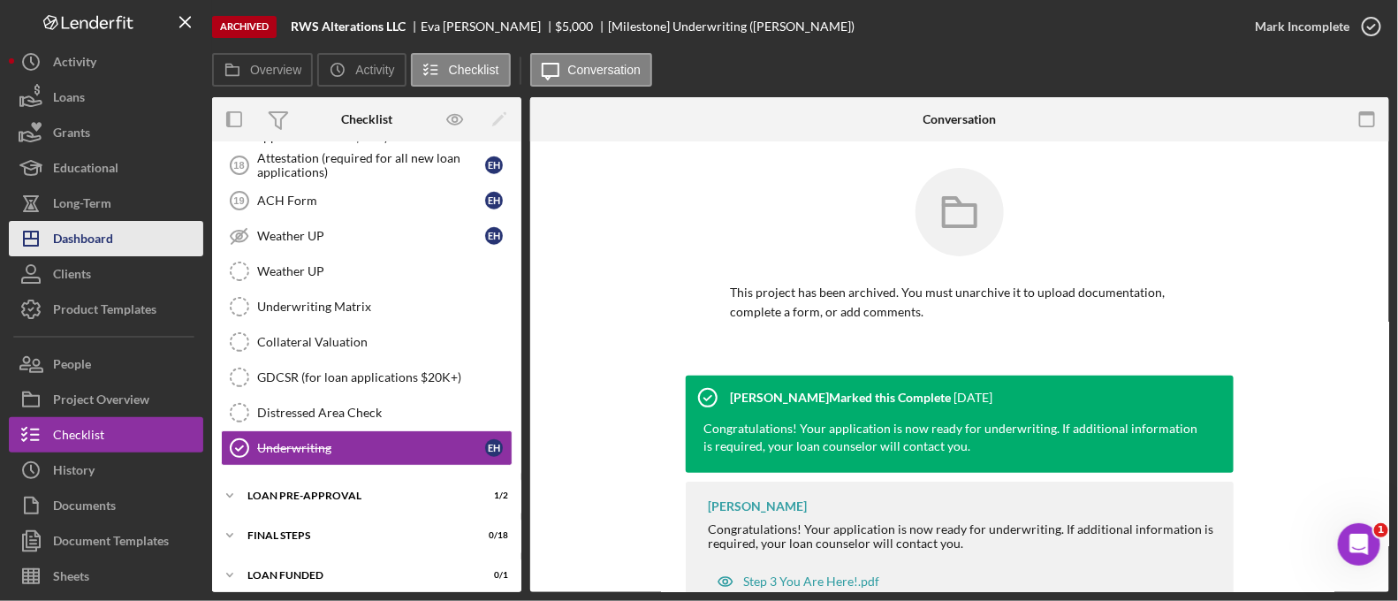
click at [112, 225] on div "Dashboard" at bounding box center [83, 241] width 60 height 40
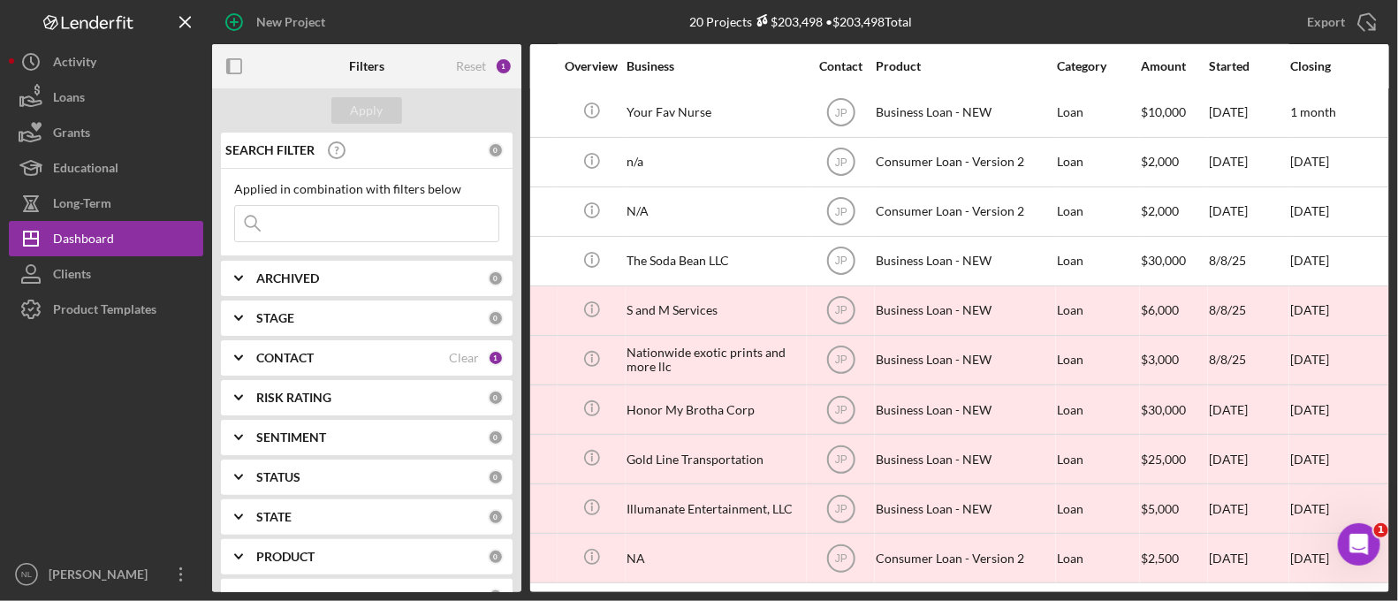
scroll to position [504, 0]
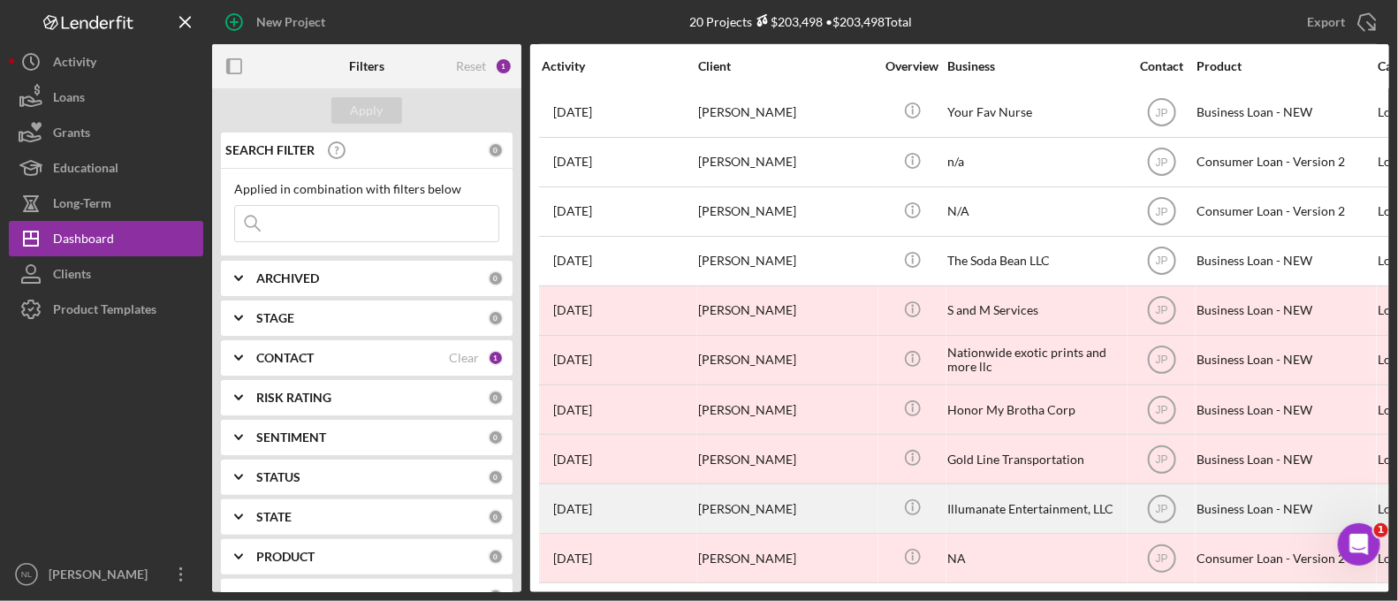
click at [834, 485] on div "[PERSON_NAME]" at bounding box center [786, 508] width 177 height 47
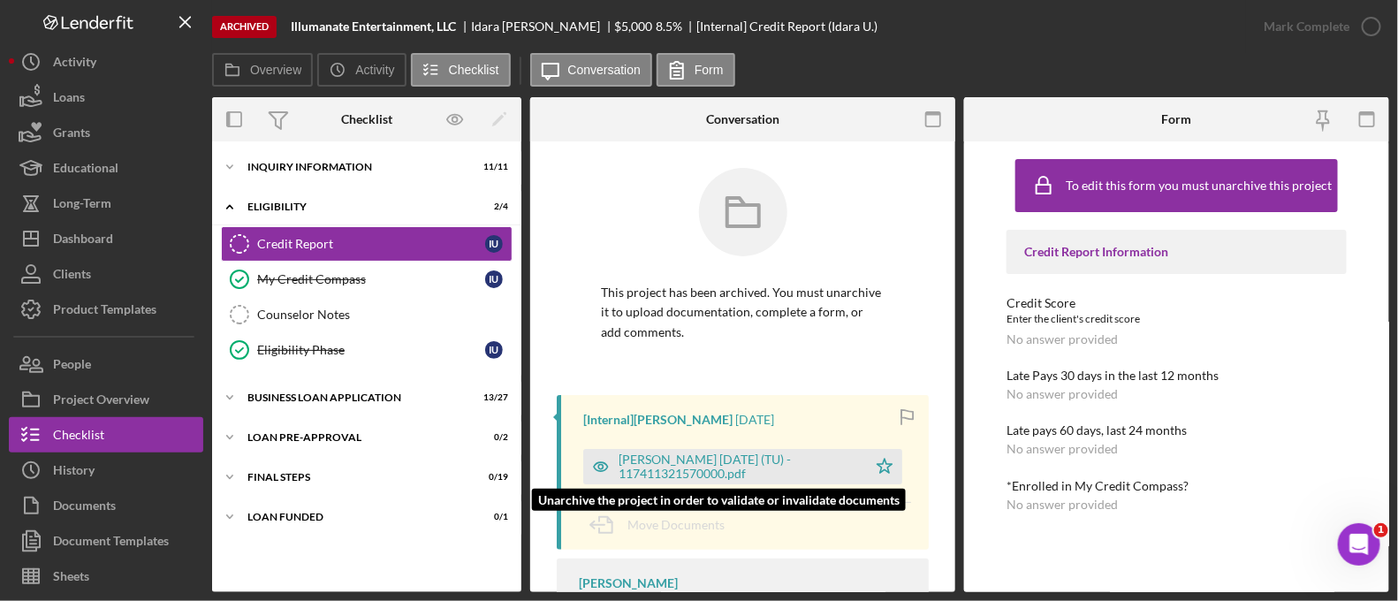
click at [684, 459] on div "[PERSON_NAME] [DATE] (TU) - 117411321570000.pdf" at bounding box center [737, 466] width 239 height 28
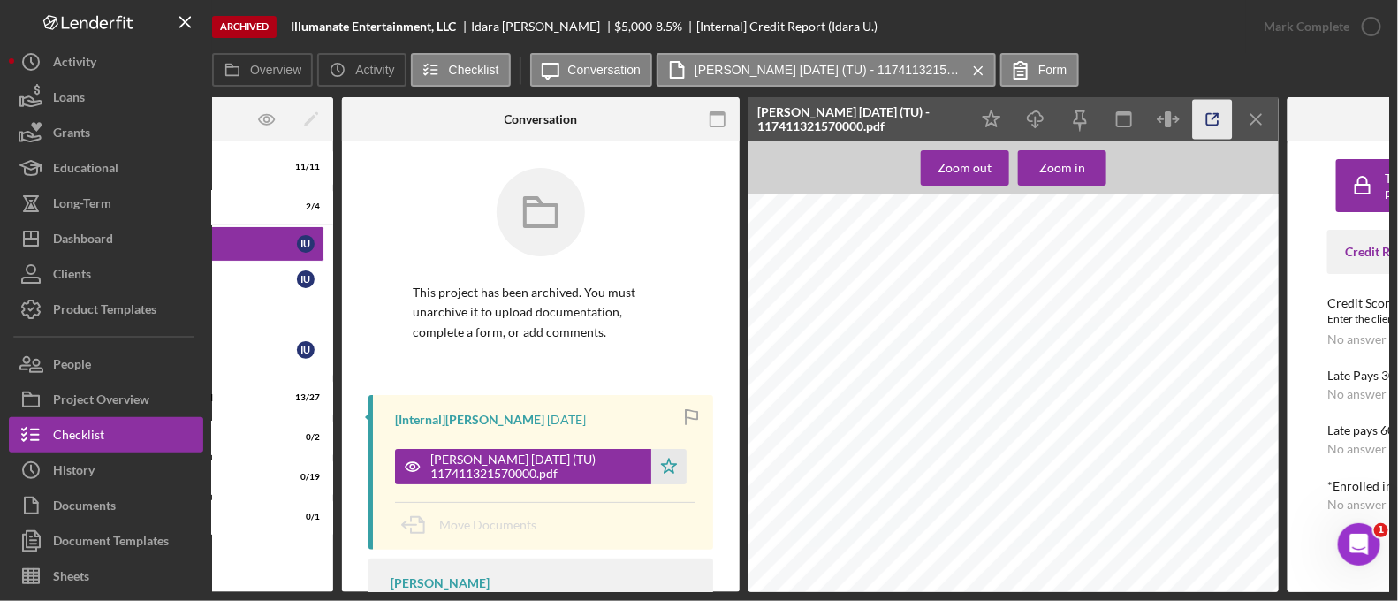
scroll to position [0, 209]
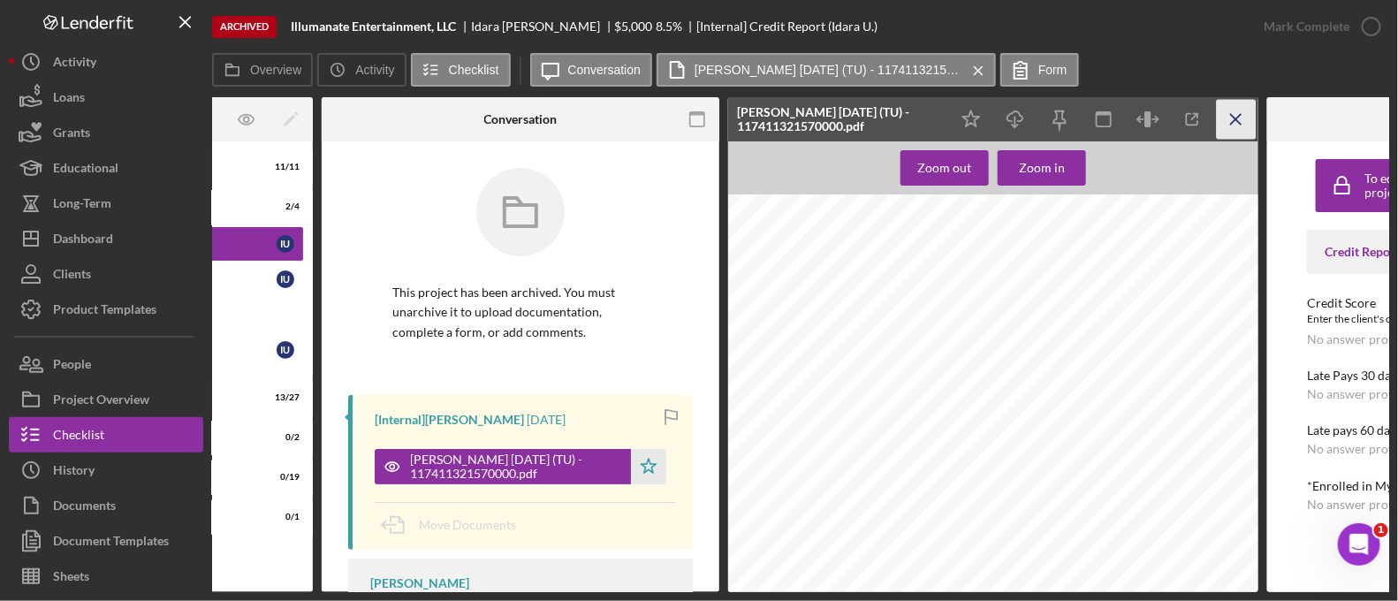
click at [1237, 126] on icon "Icon/Menu Close" at bounding box center [1237, 120] width 40 height 40
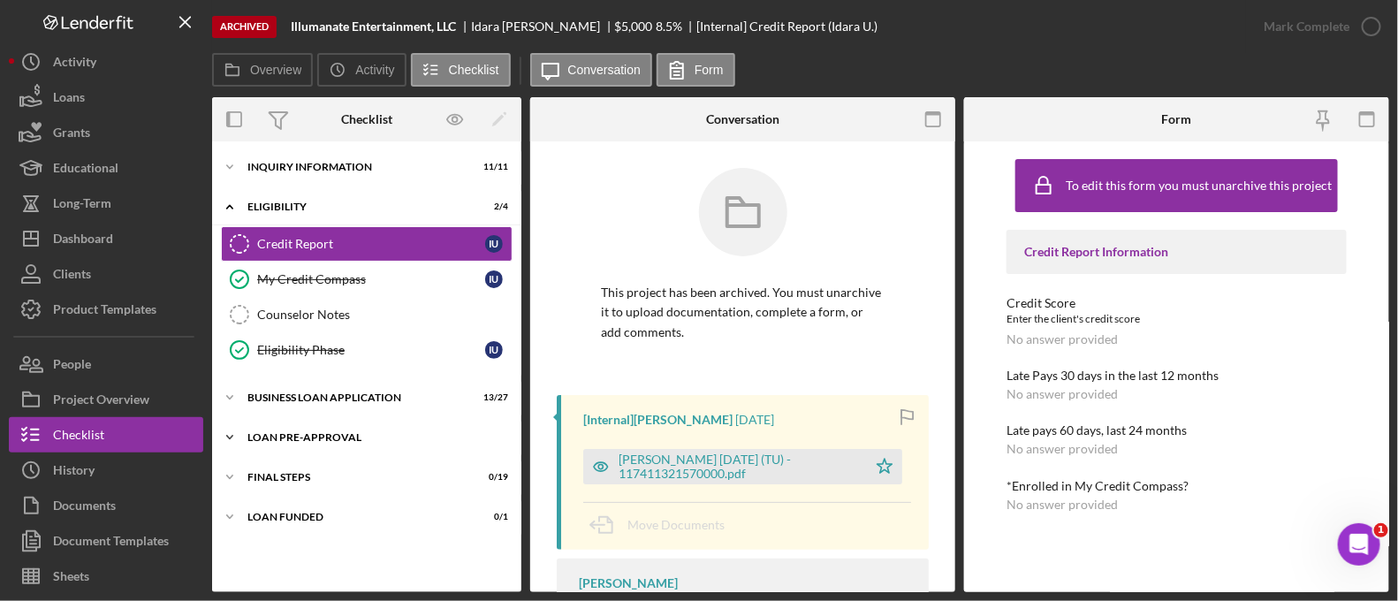
click at [367, 426] on div "Icon/Expander LOAN PRE-APPROVAL 0 / 2" at bounding box center [366, 437] width 309 height 35
click at [340, 406] on div "Icon/Expander BUSINESS LOAN APPLICATION 13 / 27" at bounding box center [366, 397] width 309 height 35
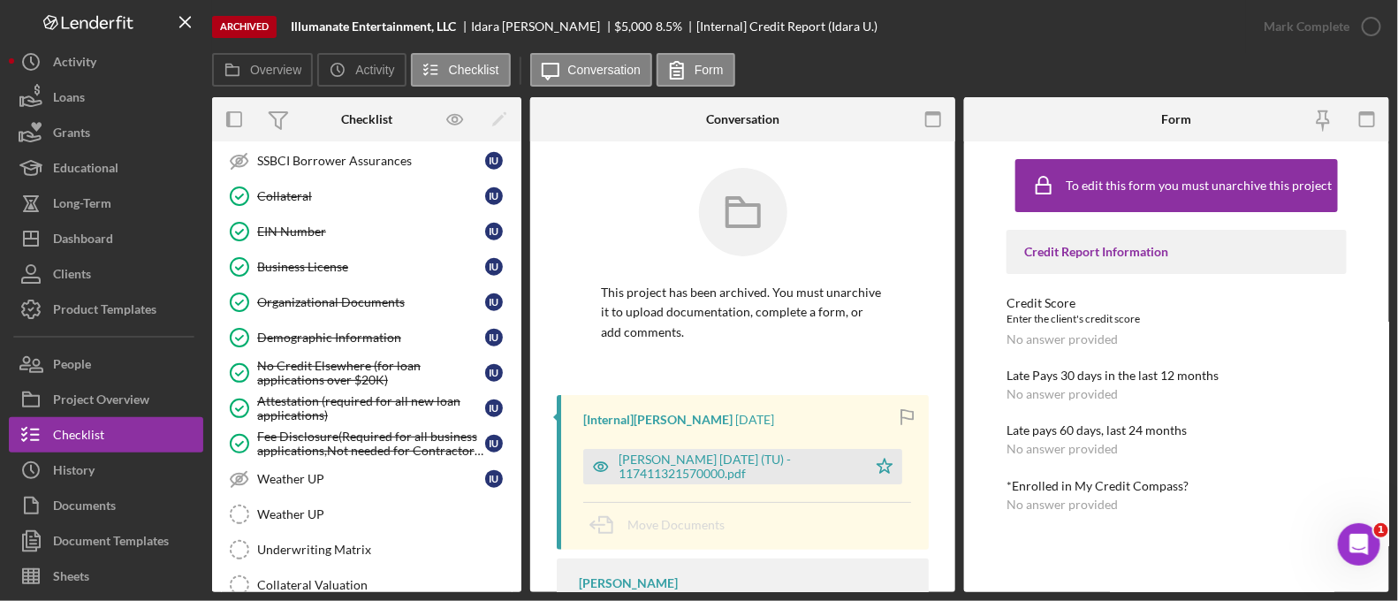
scroll to position [739, 0]
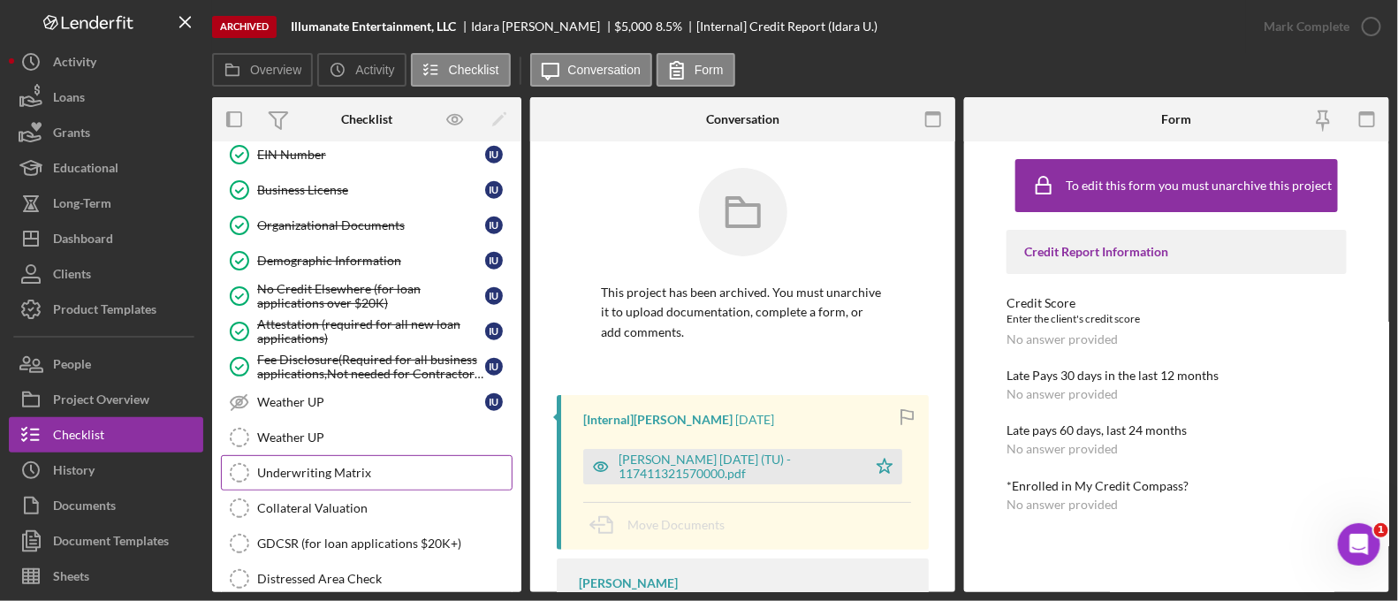
click at [358, 473] on link "Underwriting Matrix Underwriting Matrix" at bounding box center [367, 472] width 292 height 35
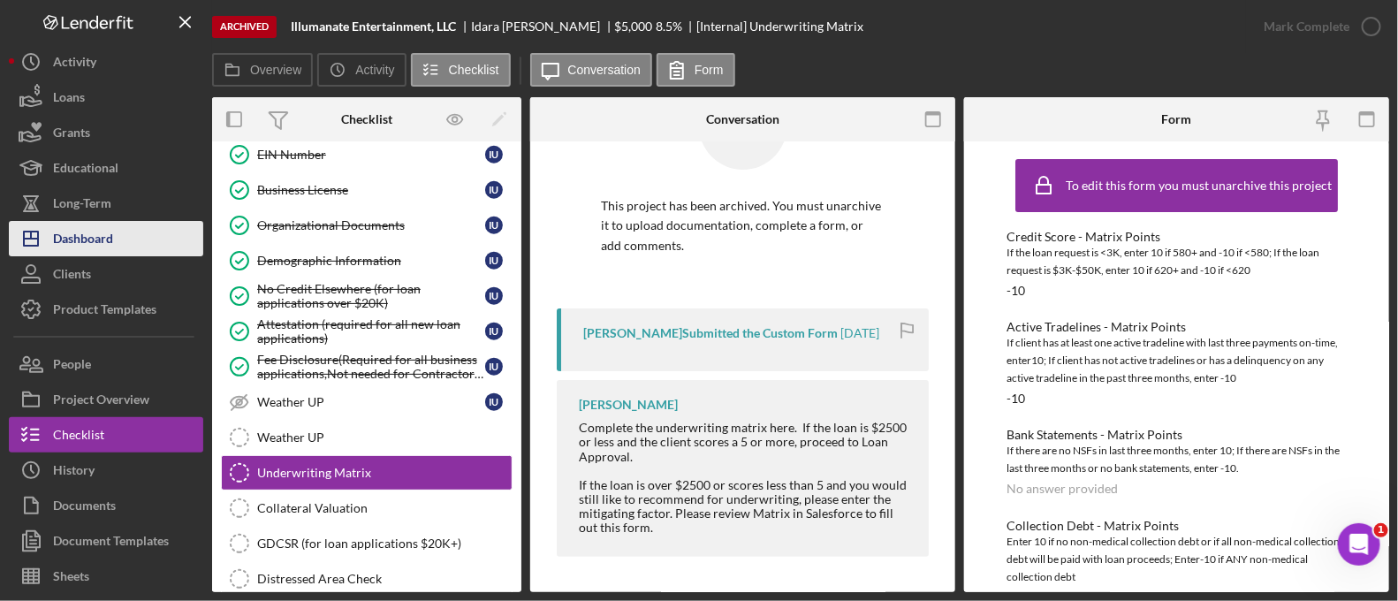
click at [181, 249] on button "Icon/Dashboard Dashboard" at bounding box center [106, 238] width 194 height 35
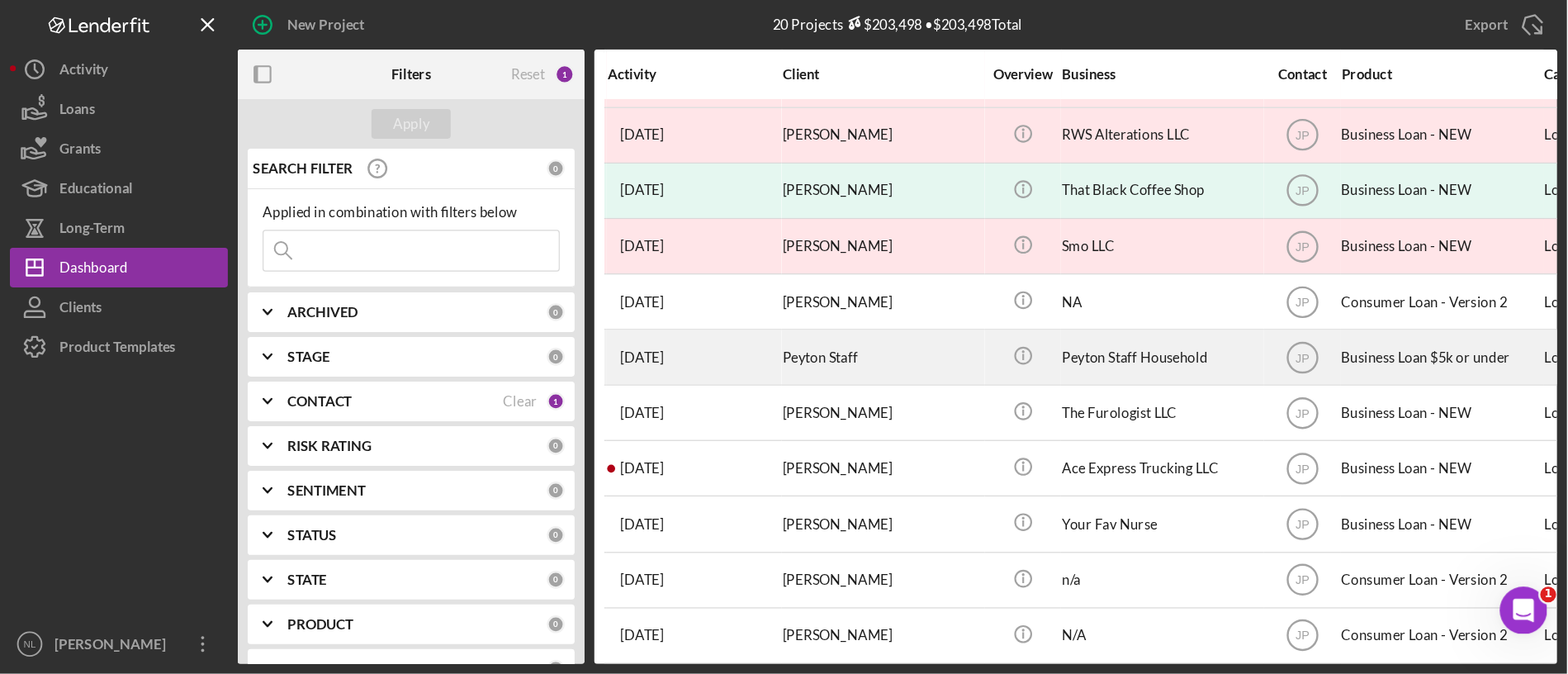
scroll to position [65, 0]
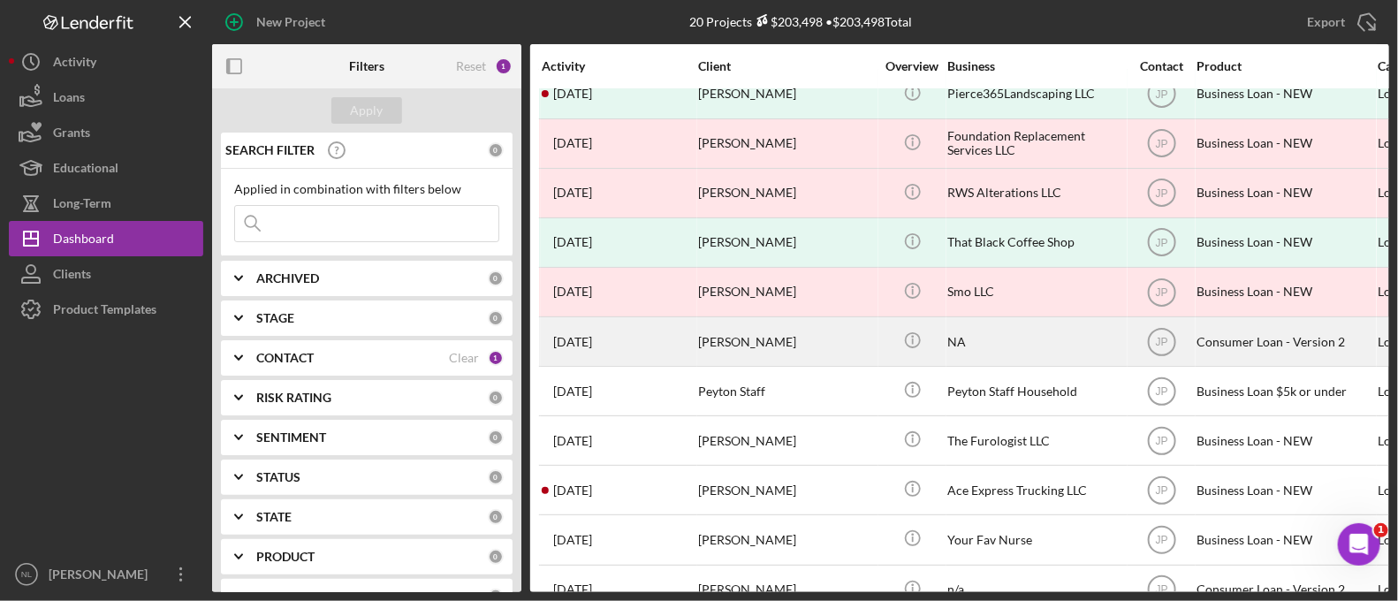
click at [742, 329] on div "[PERSON_NAME]" at bounding box center [786, 341] width 177 height 47
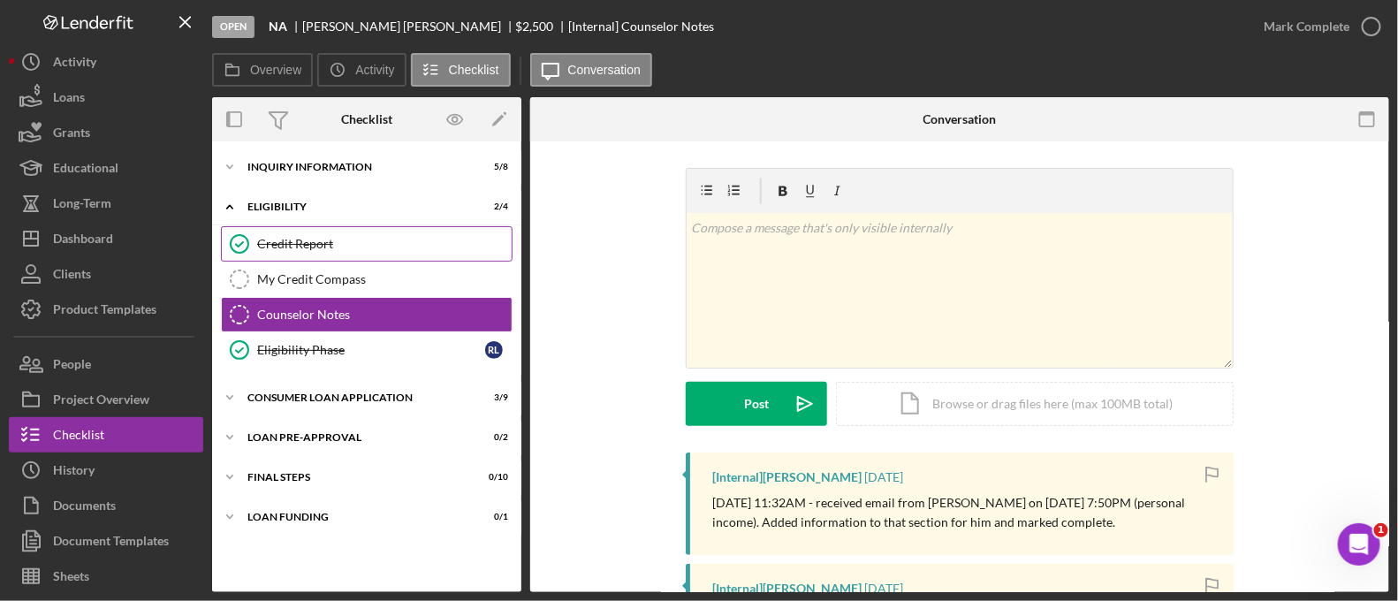
click at [304, 247] on div "Credit Report" at bounding box center [384, 244] width 254 height 14
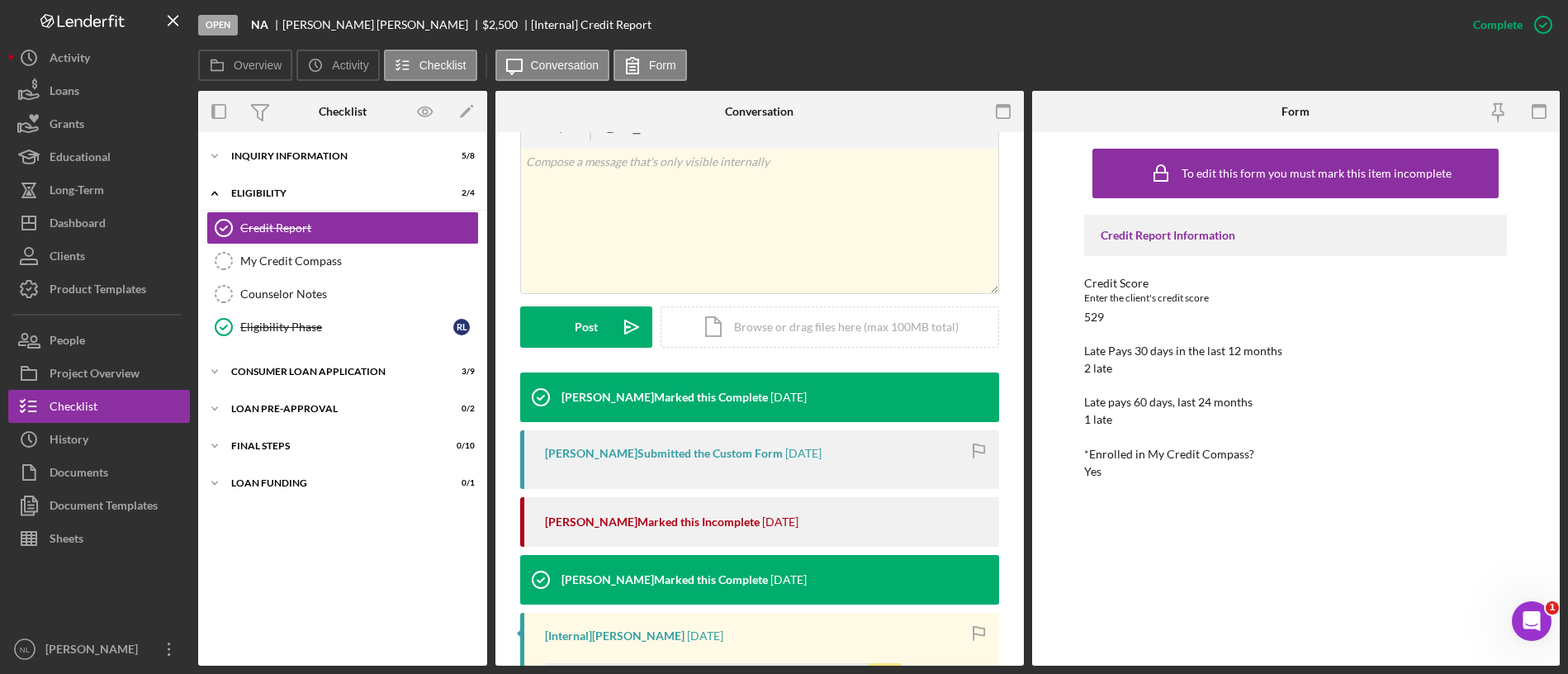
scroll to position [572, 0]
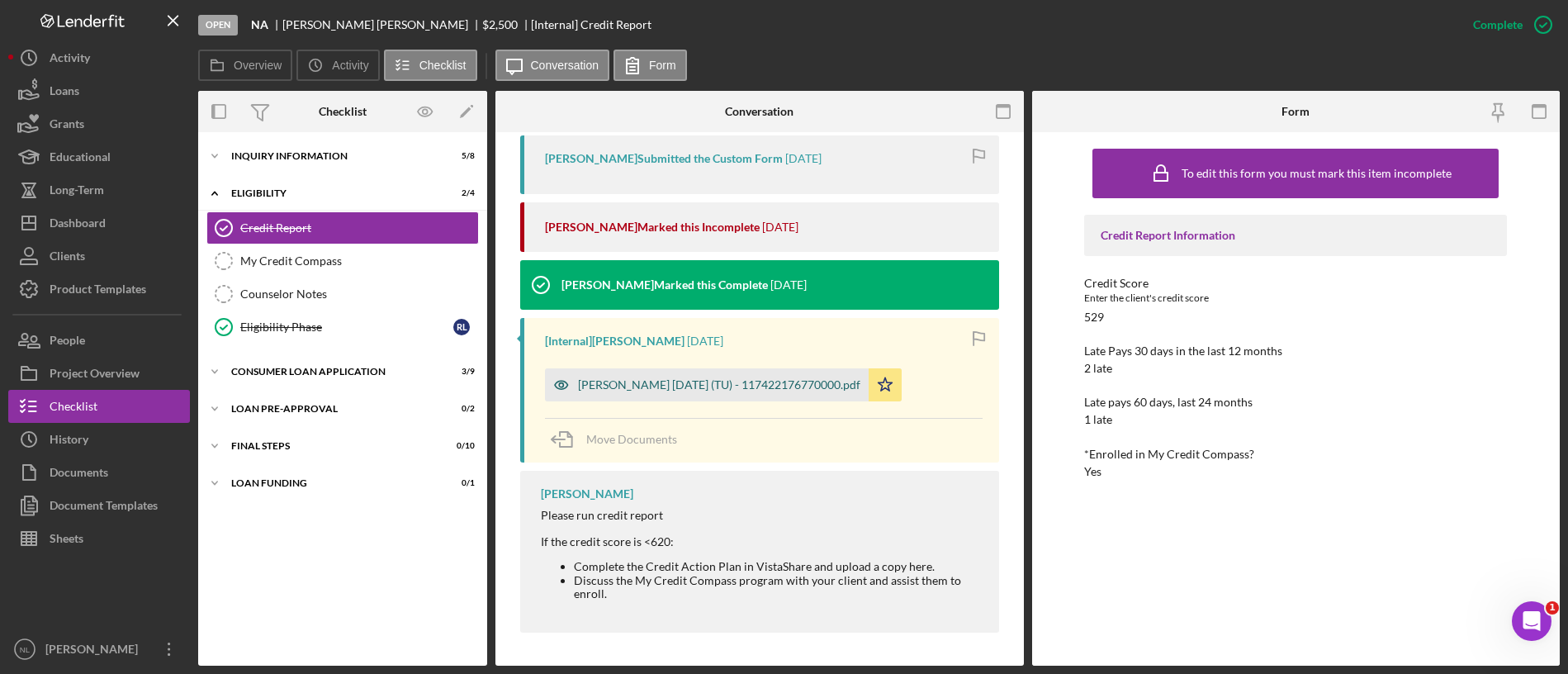
click at [684, 381] on div "[PERSON_NAME] [DATE] (TU) - 117422176770000.pdf" at bounding box center [719, 385] width 282 height 13
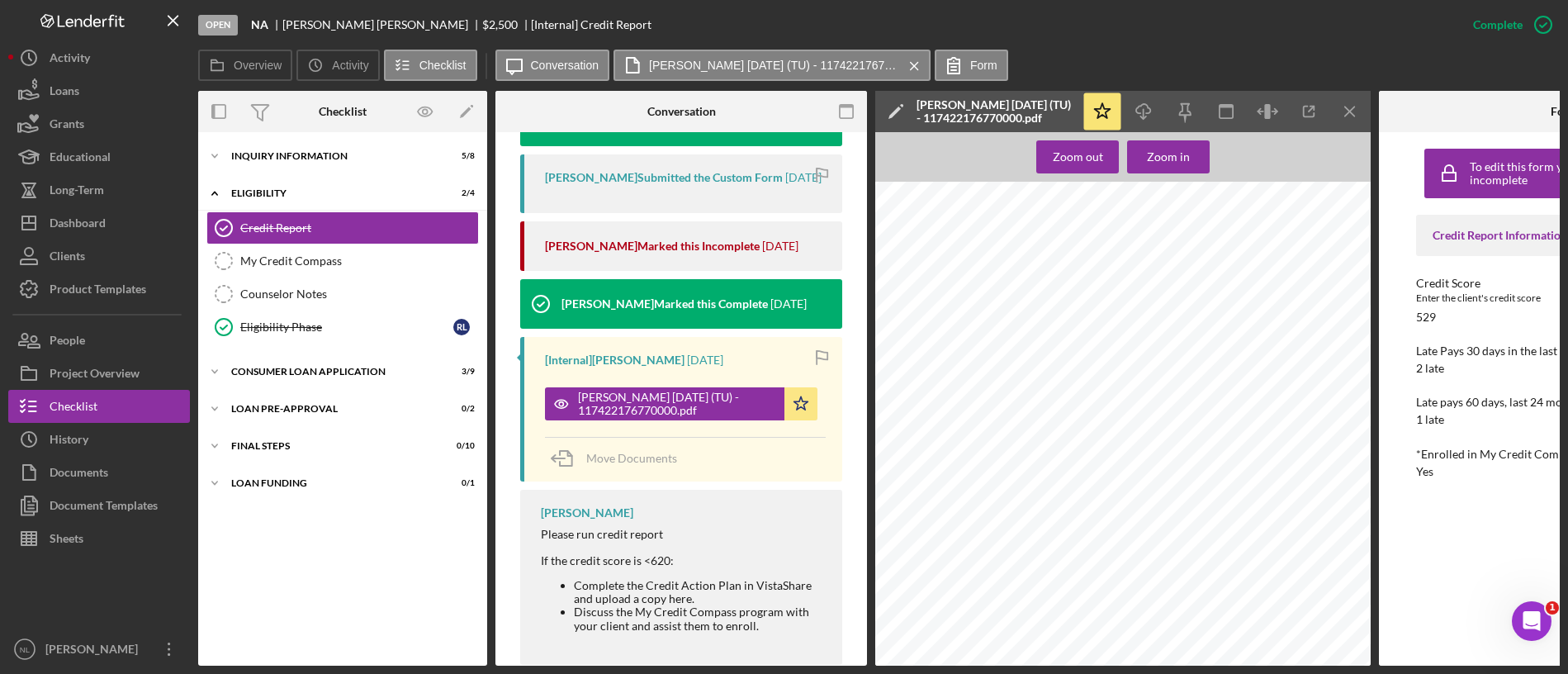
scroll to position [507, 0]
click at [1339, 111] on icon "Icon/Menu Close" at bounding box center [1350, 112] width 37 height 37
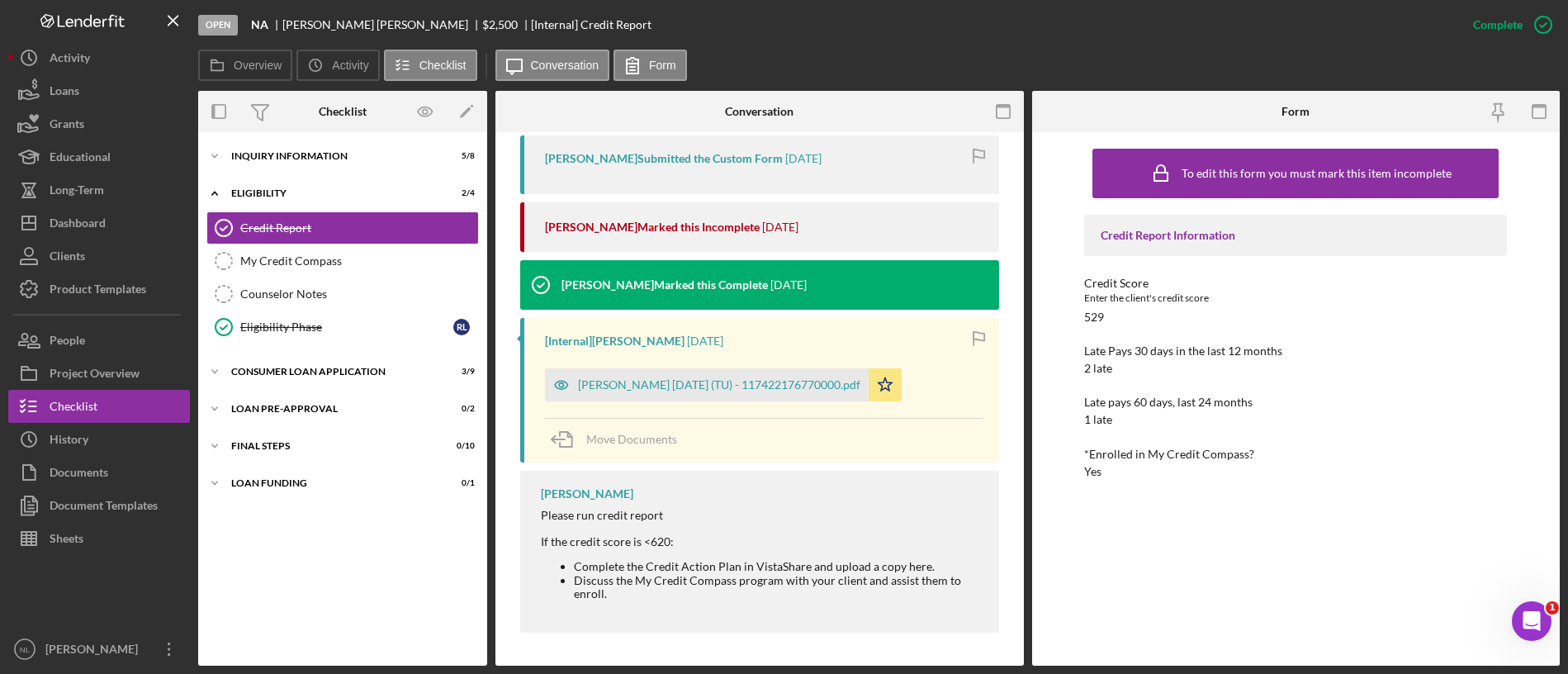
scroll to position [0, 0]
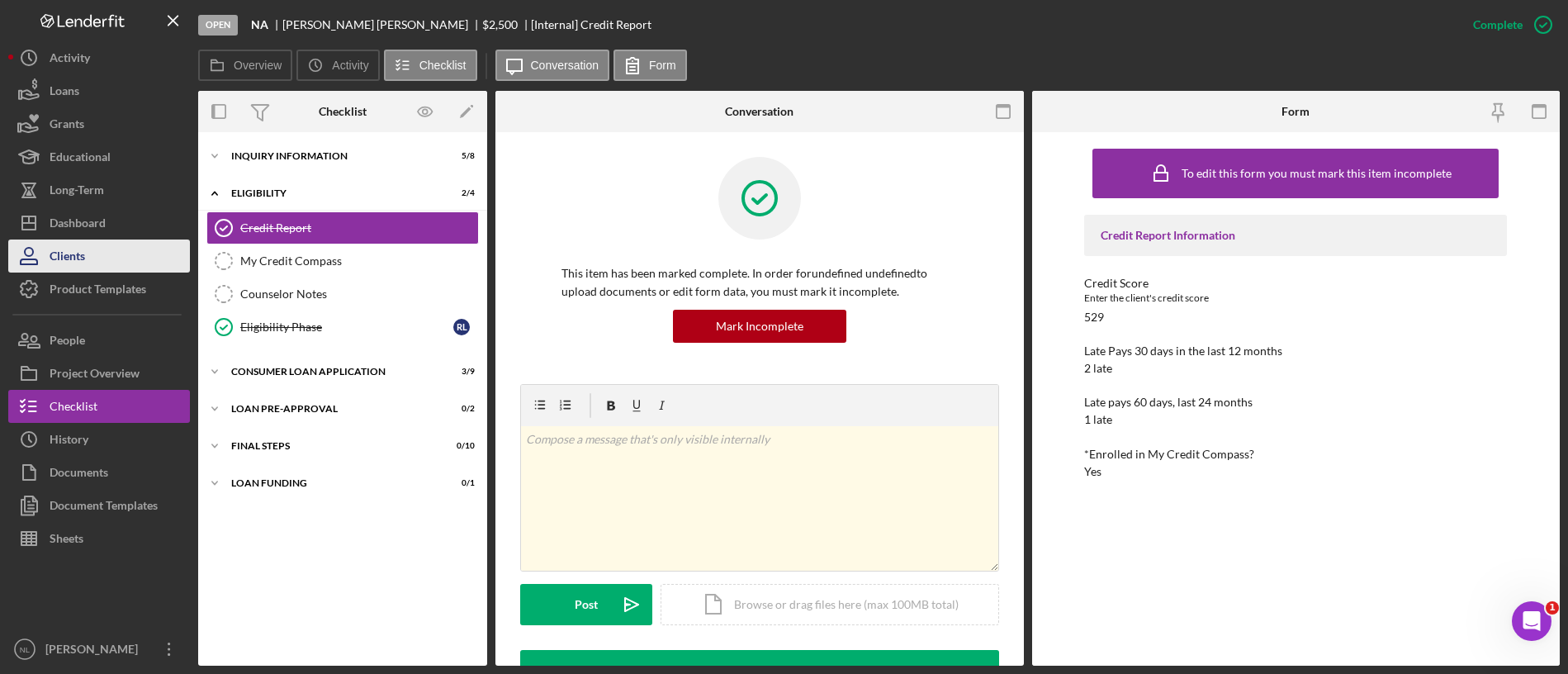
click at [89, 239] on button "Clients" at bounding box center [99, 255] width 181 height 33
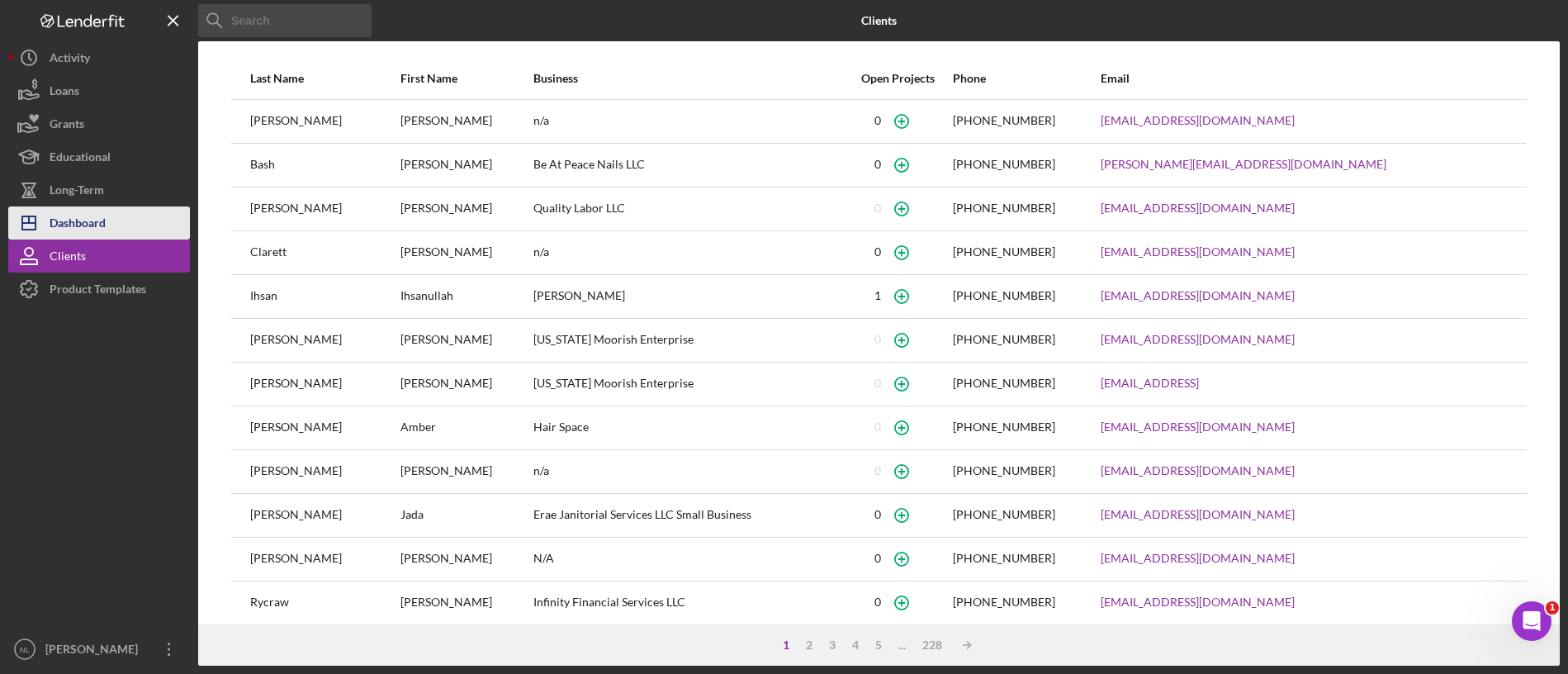
click at [89, 230] on div "Dashboard" at bounding box center [78, 225] width 56 height 37
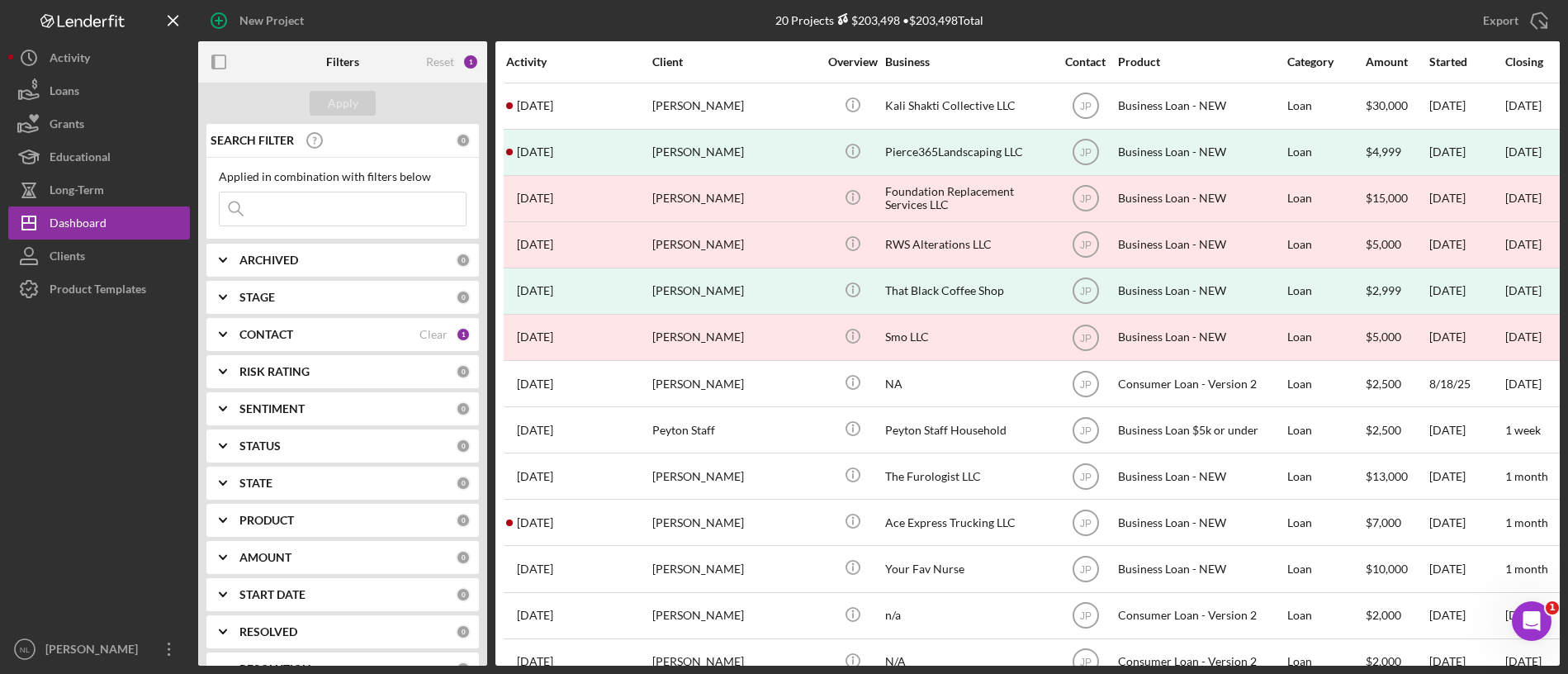
click at [346, 207] on input at bounding box center [342, 208] width 246 height 33
click at [259, 294] on b "STAGE" at bounding box center [257, 297] width 36 height 13
click at [260, 322] on div "CONTACT Clear 1" at bounding box center [354, 334] width 231 height 33
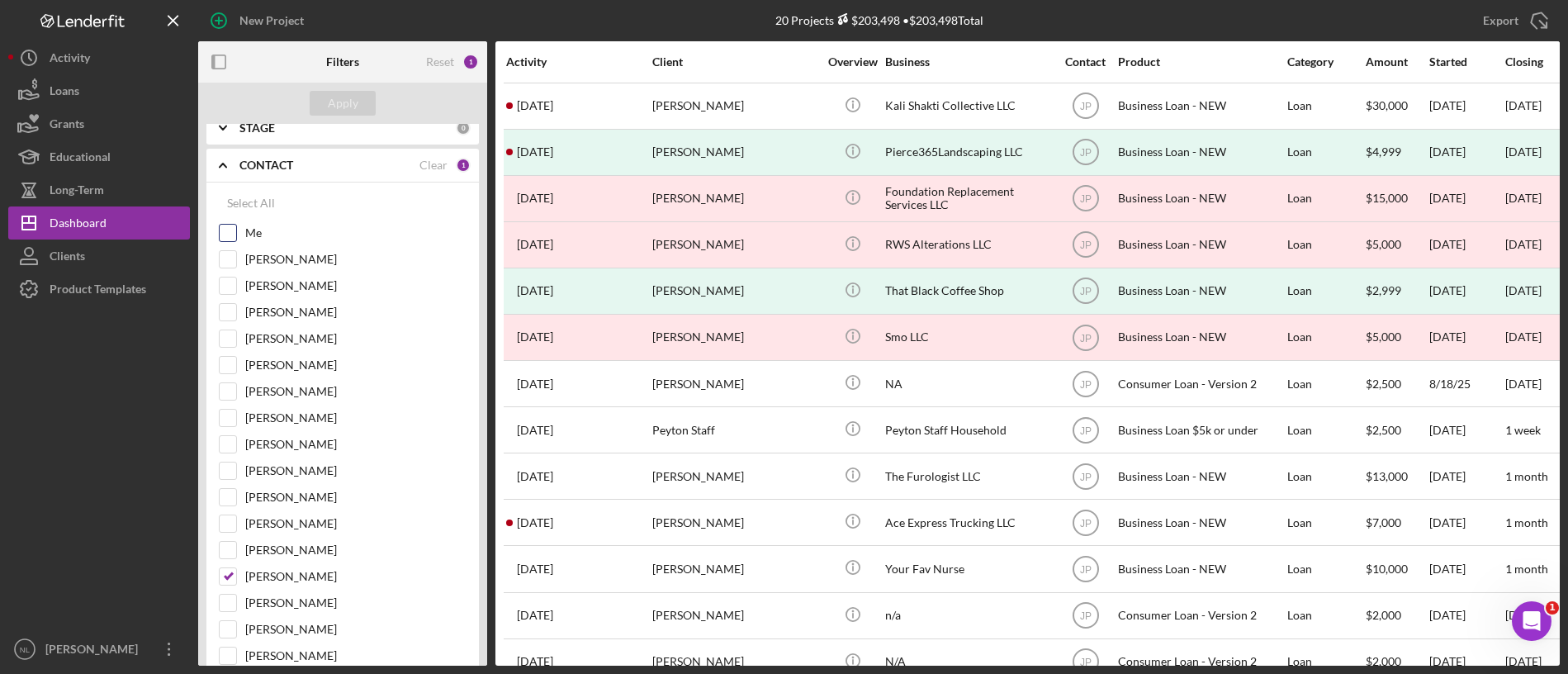
scroll to position [172, 0]
drag, startPoint x: 230, startPoint y: 417, endPoint x: 226, endPoint y: 575, distance: 158.1
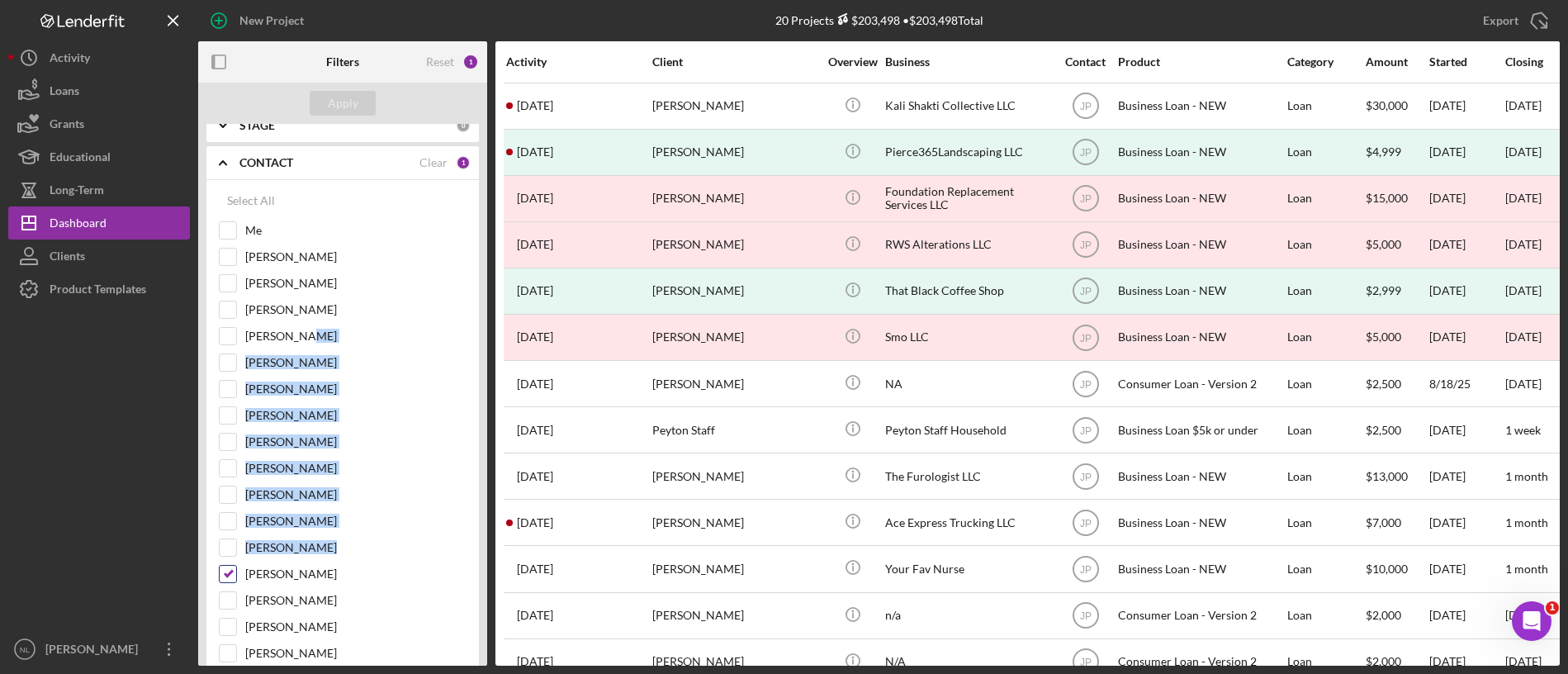
drag, startPoint x: 338, startPoint y: 335, endPoint x: 230, endPoint y: 572, distance: 260.4
click at [230, 572] on input "[PERSON_NAME]" at bounding box center [228, 574] width 17 height 17
checkbox input "false"
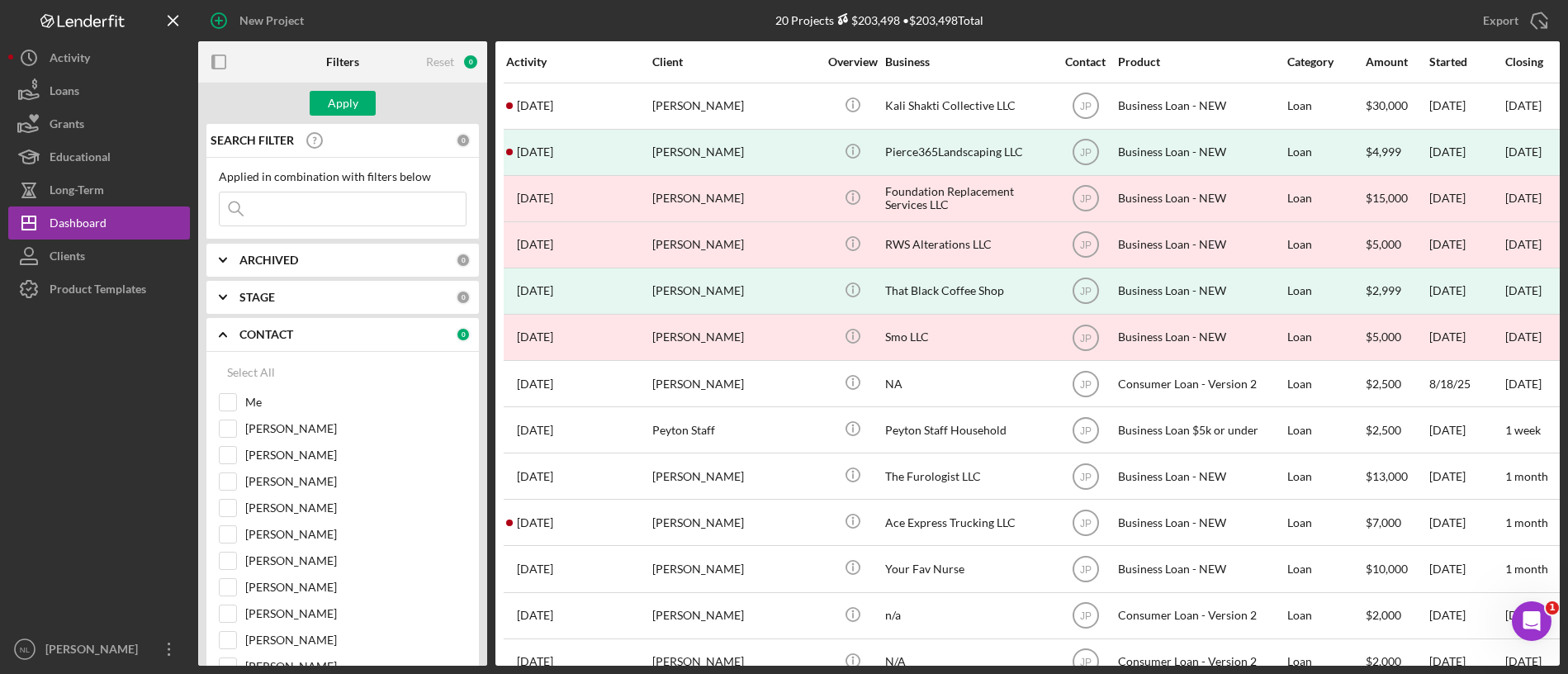
click at [306, 336] on div "CONTACT" at bounding box center [347, 335] width 216 height 13
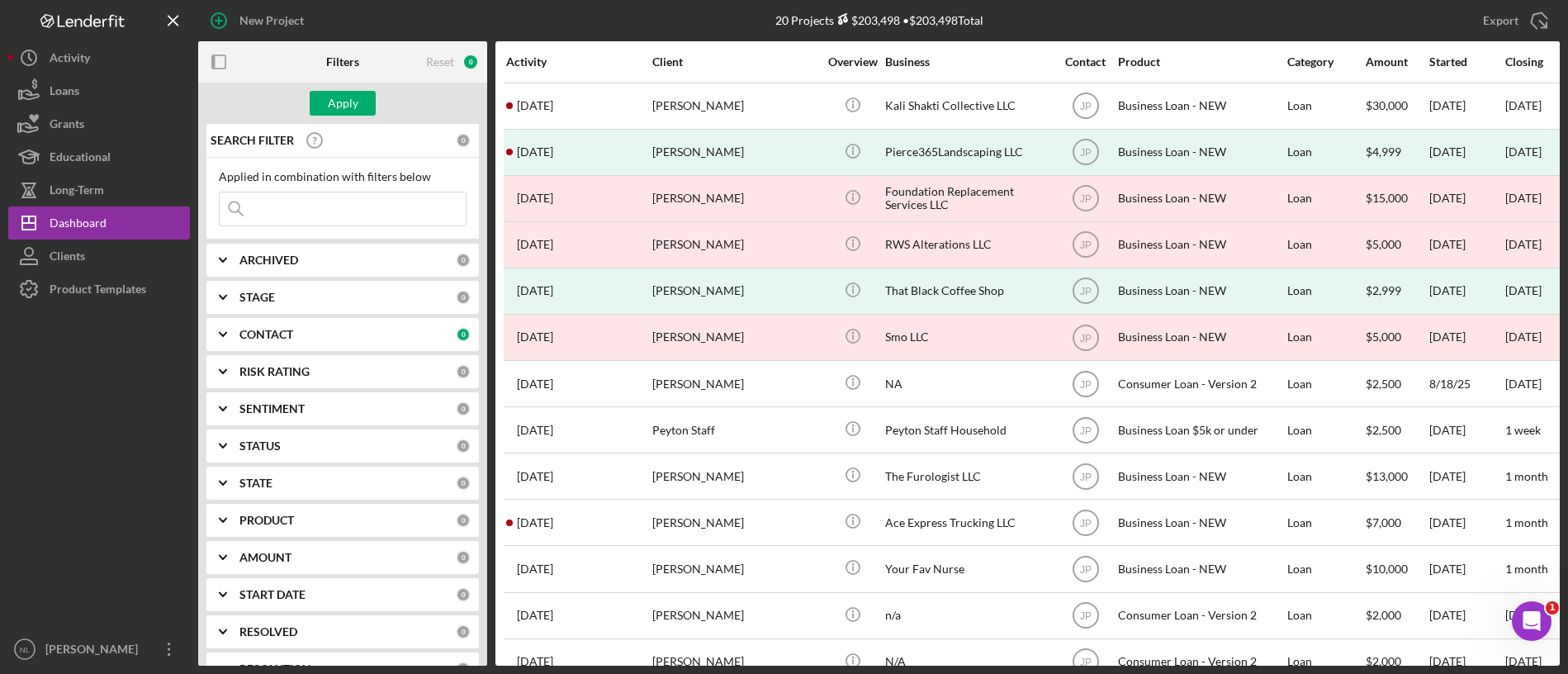
click at [273, 270] on div "ARCHIVED 0" at bounding box center [354, 260] width 231 height 33
click at [223, 346] on input "Archived" at bounding box center [228, 354] width 17 height 17
checkbox input "true"
click at [271, 230] on div "Applied in combination with filters below Icon/Menu Close" at bounding box center [343, 198] width 273 height 81
click at [271, 229] on div "Applied in combination with filters below Icon/Menu Close" at bounding box center [343, 198] width 273 height 81
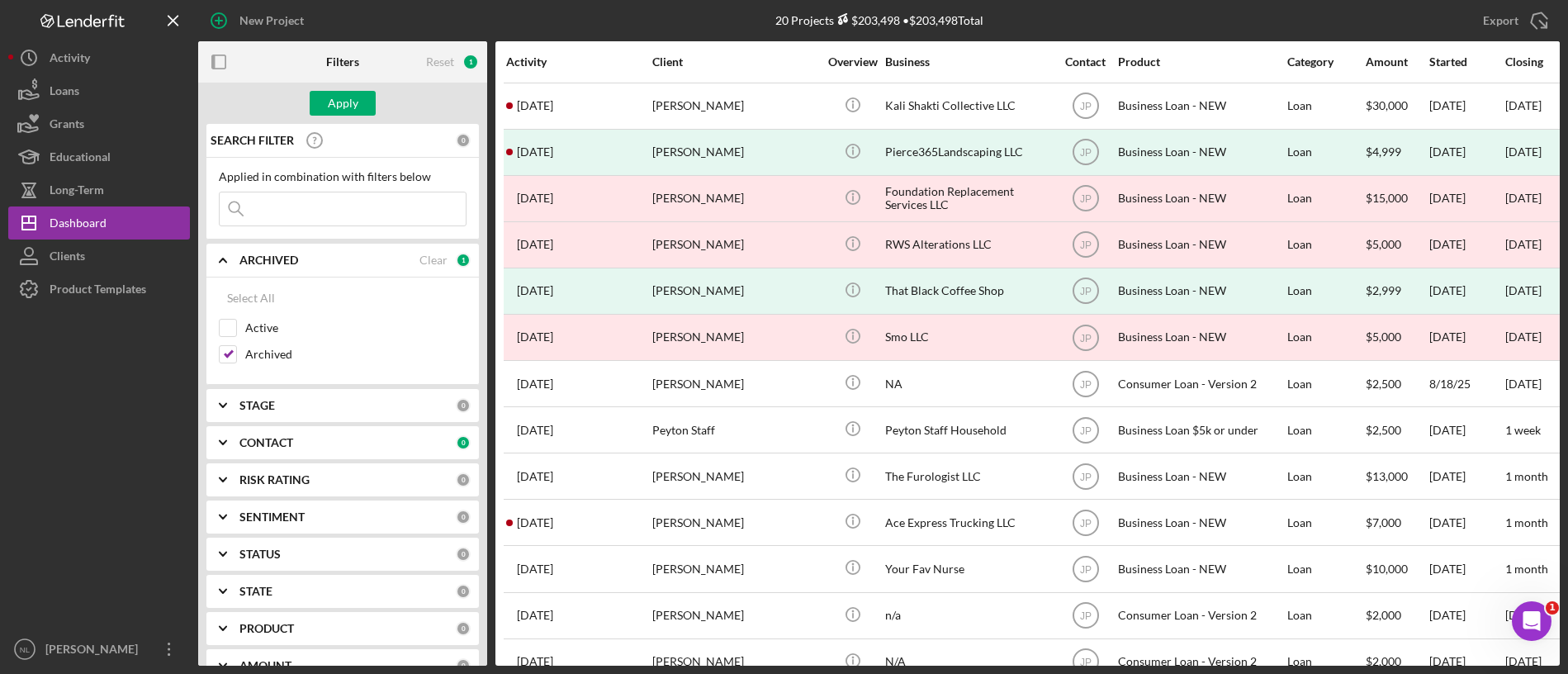
click at [273, 225] on div "Icon/Menu Close" at bounding box center [342, 208] width 248 height 35
click at [272, 209] on input at bounding box center [342, 208] width 246 height 33
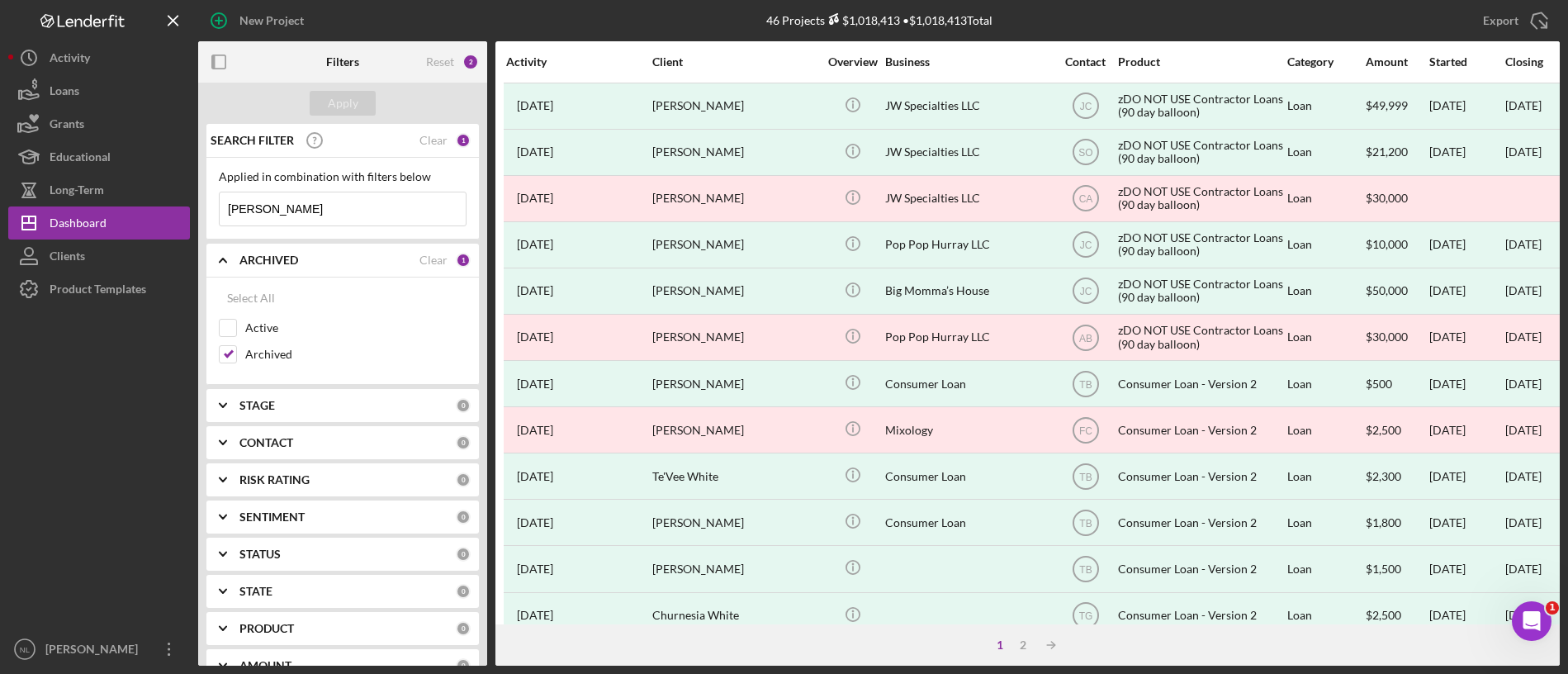
click at [399, 196] on input "[PERSON_NAME]" at bounding box center [342, 208] width 246 height 33
type input "t"
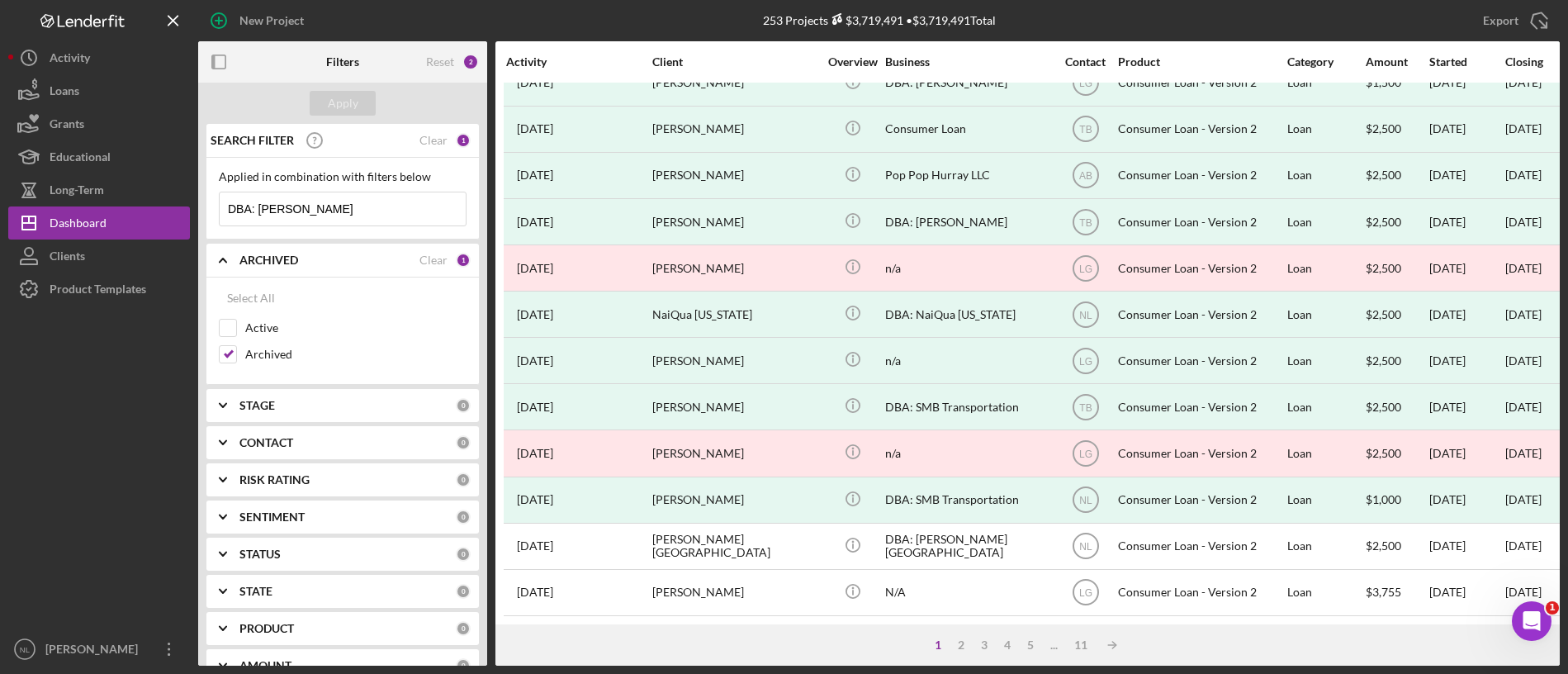
scroll to position [644, 3]
type input "DBA: [PERSON_NAME]"
click at [264, 449] on b "CONTACT" at bounding box center [265, 442] width 53 height 13
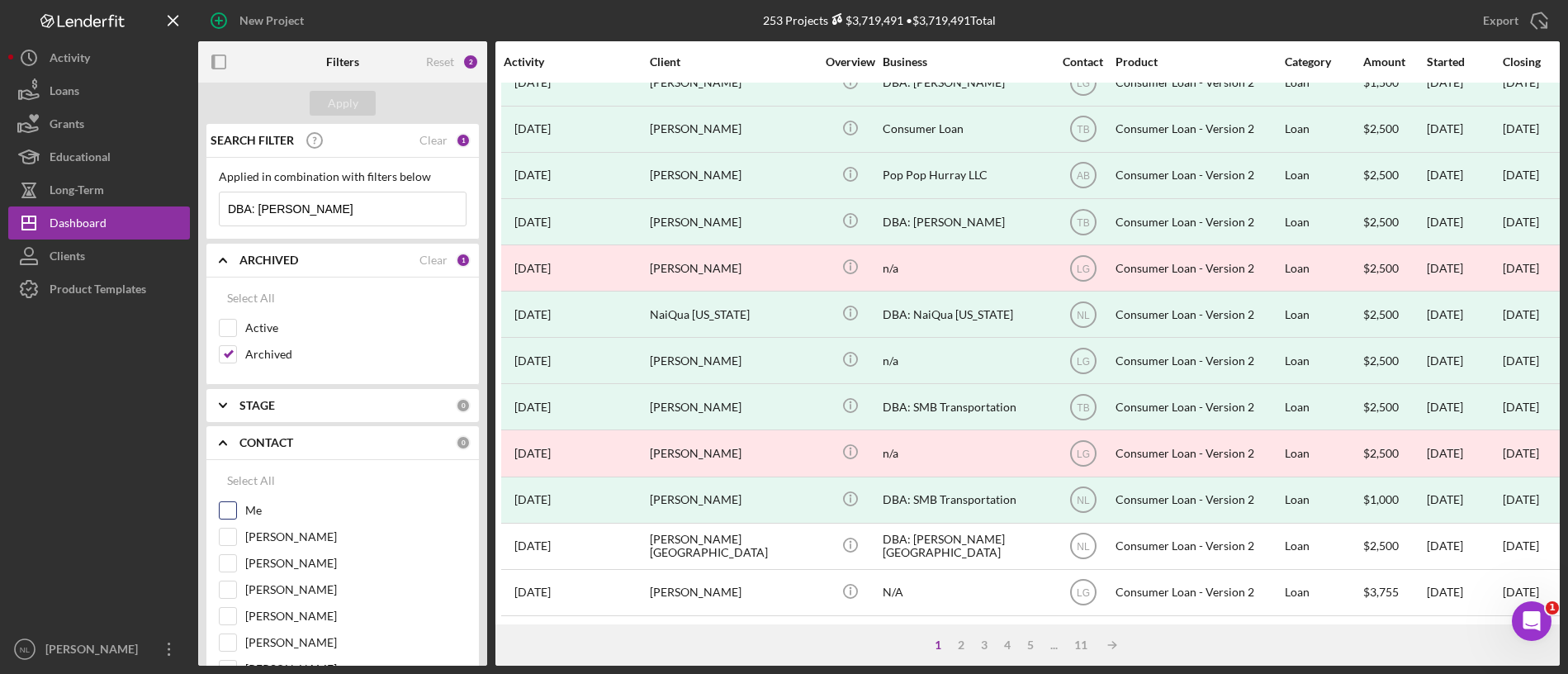
click at [227, 511] on input "Me" at bounding box center [228, 510] width 17 height 17
checkbox input "true"
click at [343, 213] on input "DBA: [PERSON_NAME]" at bounding box center [342, 208] width 246 height 33
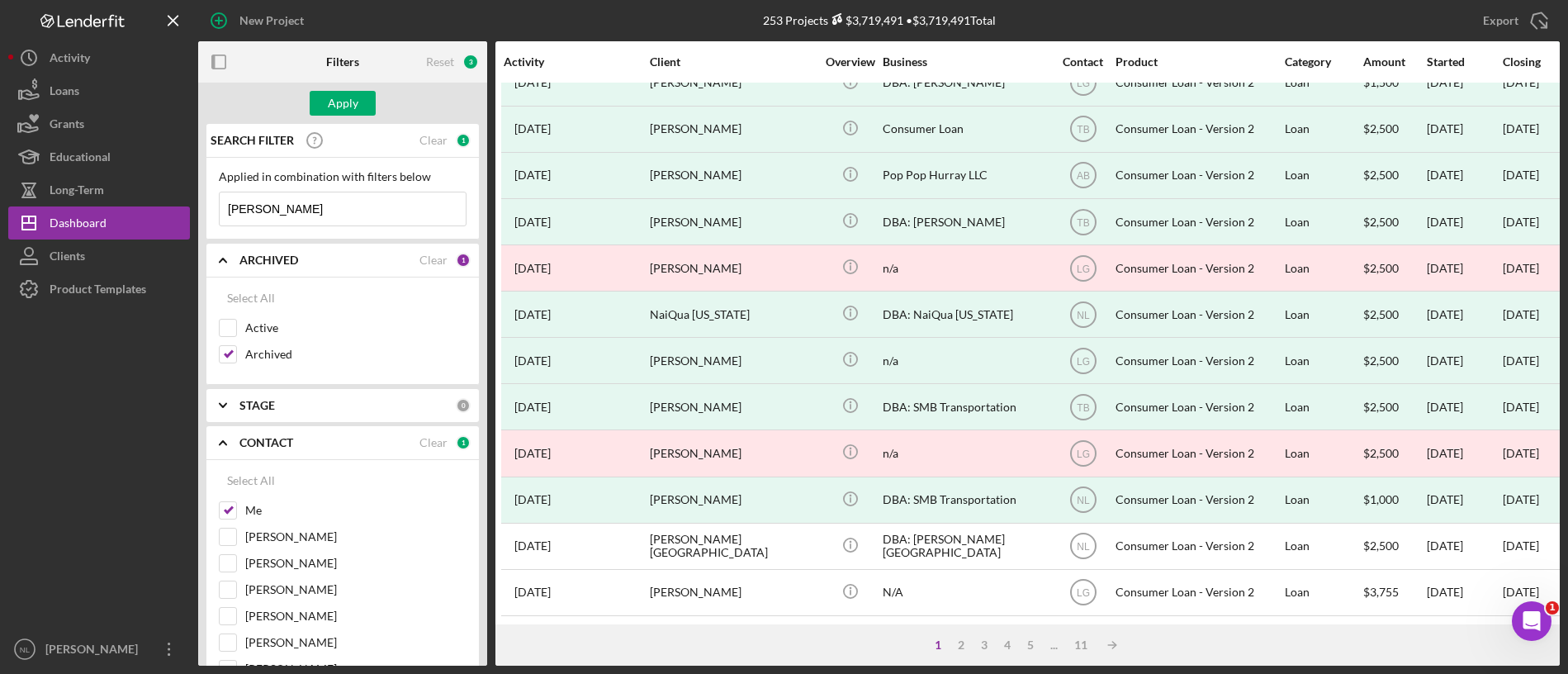
type input "[PERSON_NAME]"
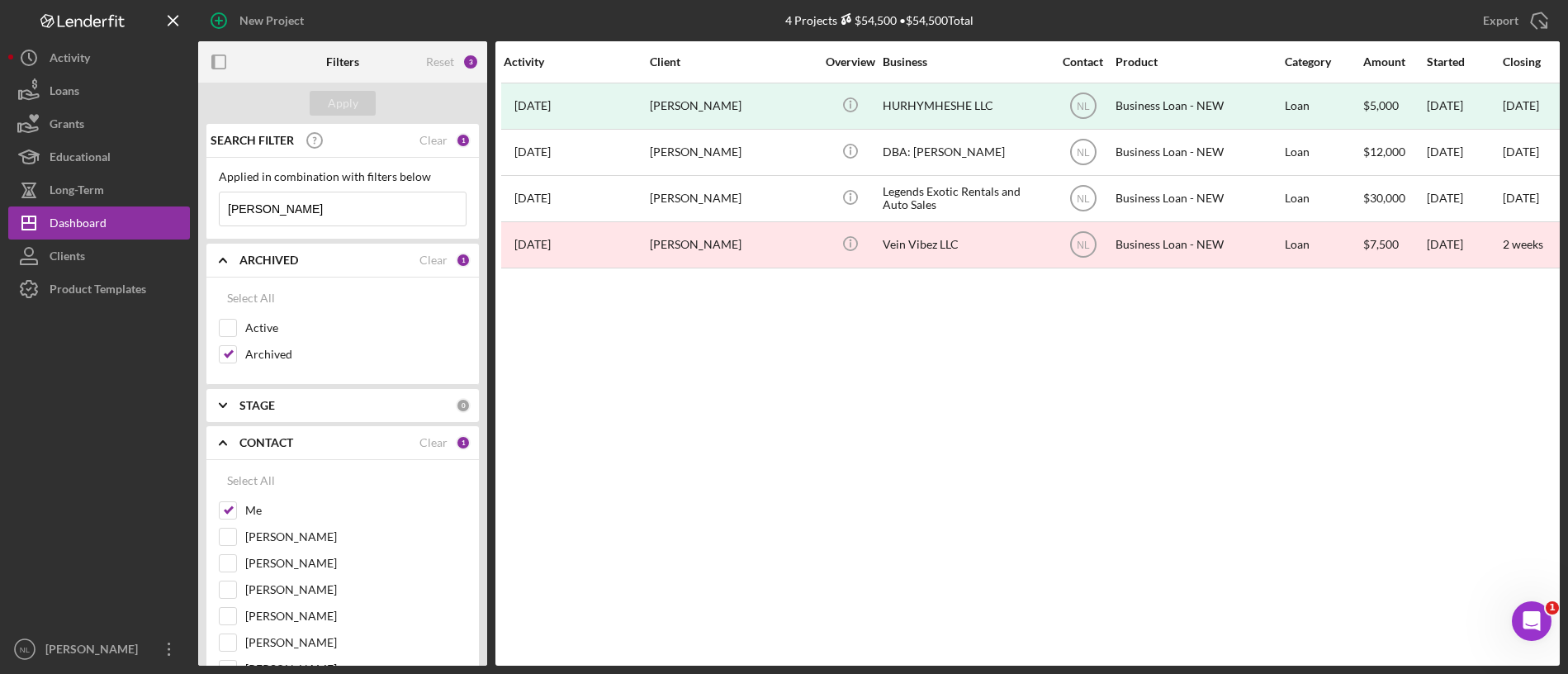
scroll to position [0, 3]
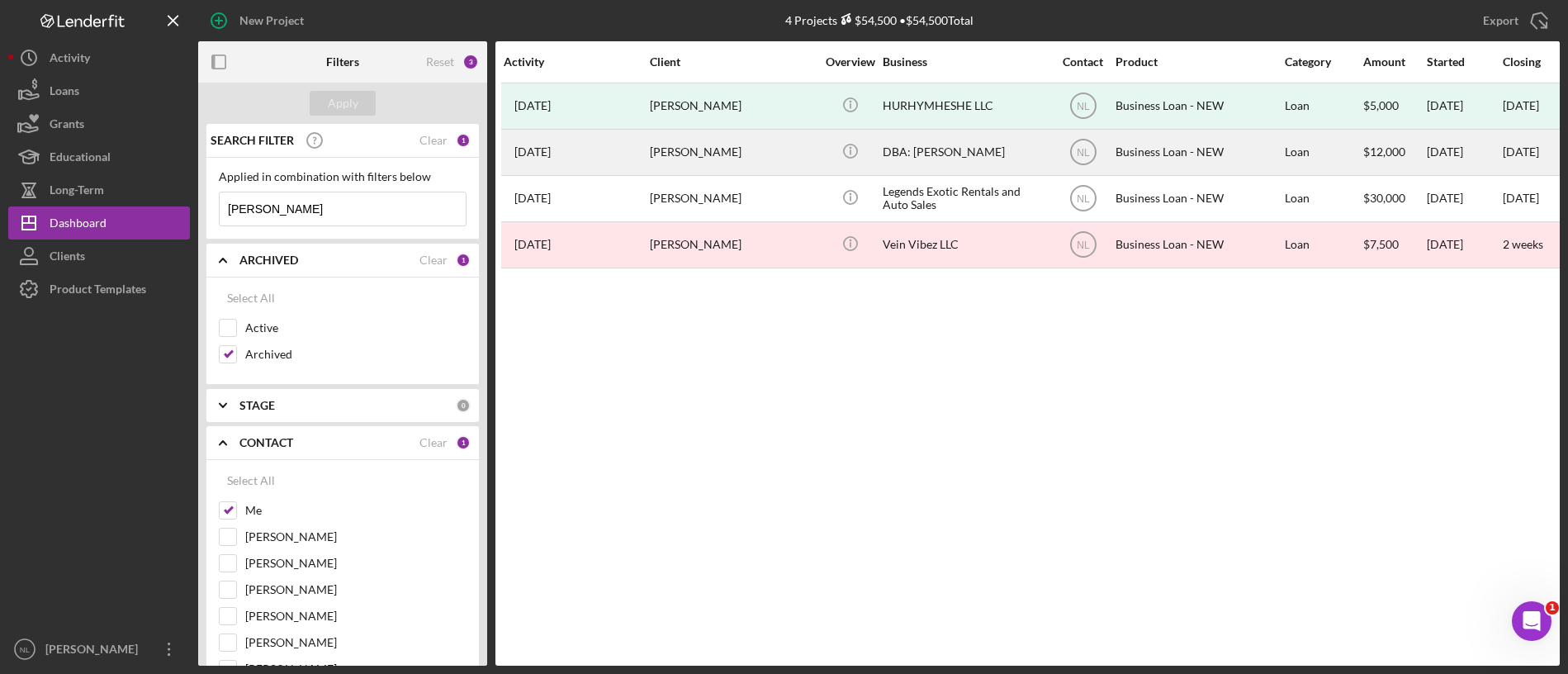
click at [797, 166] on div "[PERSON_NAME]" at bounding box center [732, 152] width 165 height 44
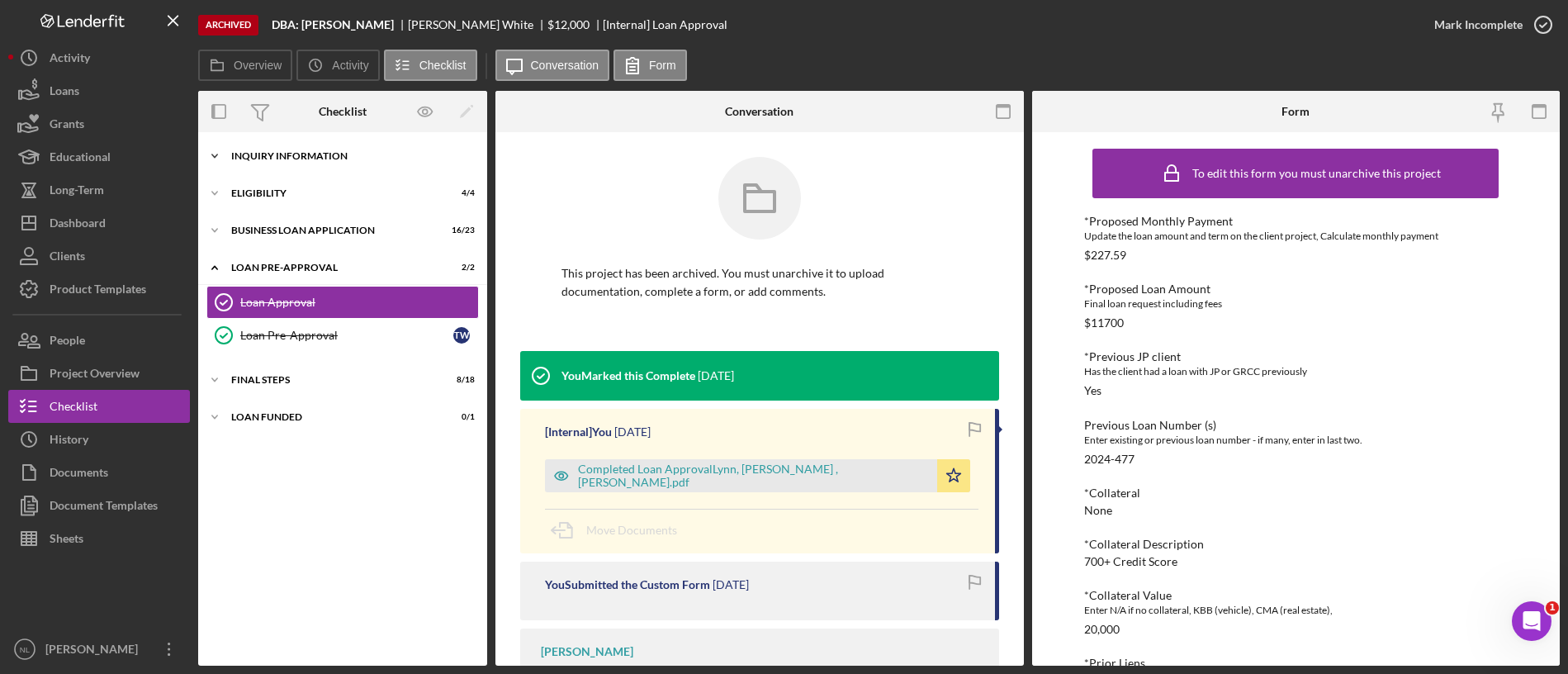
click at [319, 157] on div "INQUIRY INFORMATION" at bounding box center [349, 156] width 235 height 10
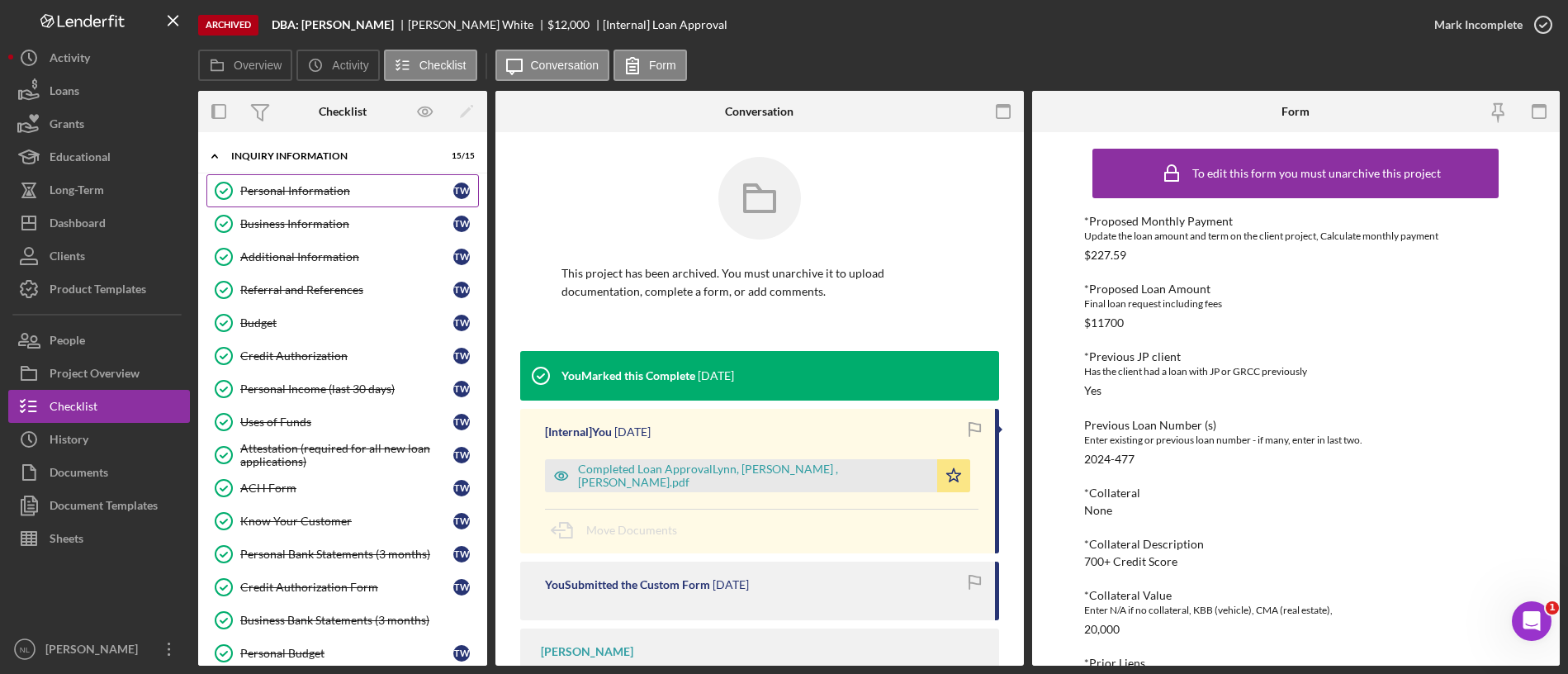
click at [330, 196] on div "Personal Information" at bounding box center [347, 191] width 213 height 13
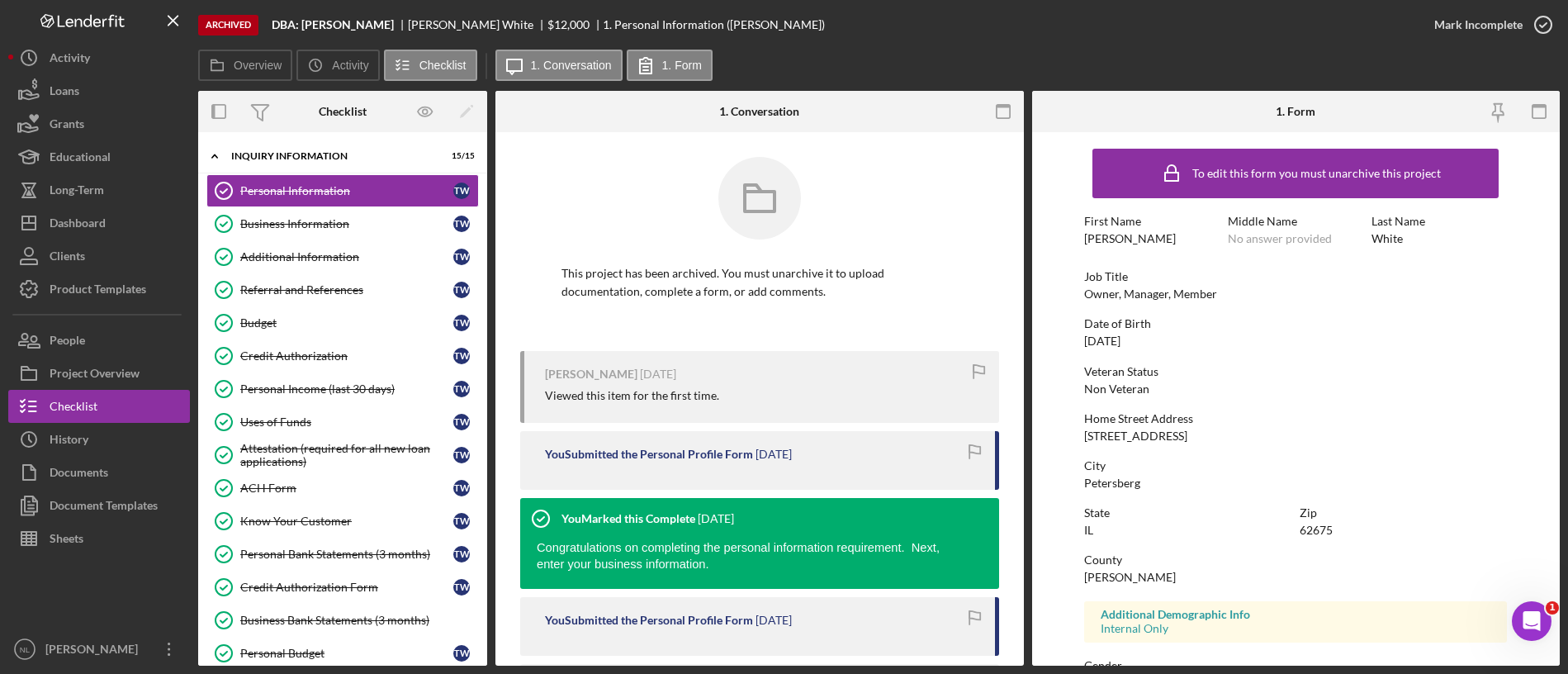
click at [1151, 283] on div "Job Title Owner, Manager, Member" at bounding box center [1295, 285] width 422 height 31
click at [1149, 288] on div "Owner, Manager, Member" at bounding box center [1150, 294] width 133 height 13
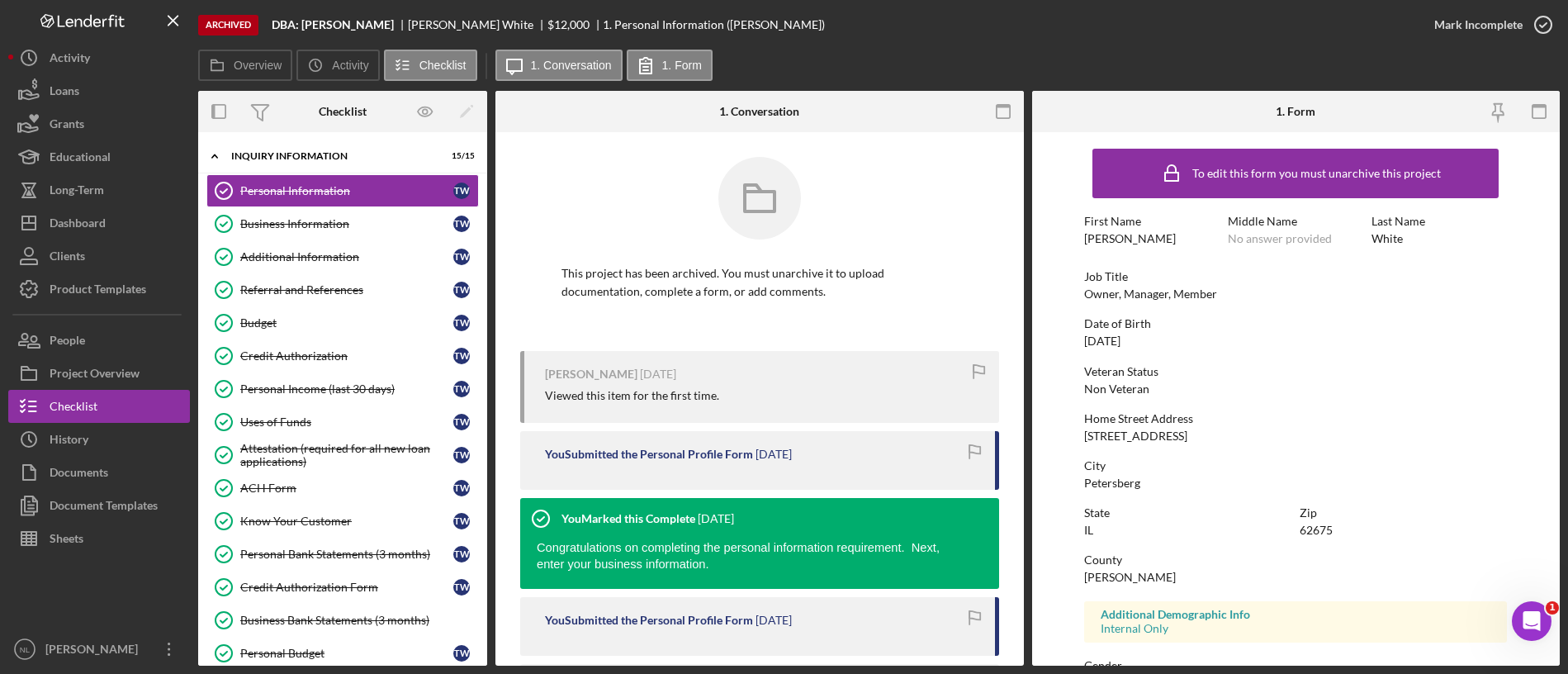
click at [1116, 353] on div "To edit this form you must unarchive this project First Name [PERSON_NAME] Midd…" at bounding box center [1295, 517] width 422 height 754
click at [1112, 341] on div "[DATE]" at bounding box center [1102, 341] width 36 height 13
click at [1112, 342] on div "[DATE]" at bounding box center [1102, 341] width 36 height 13
copy div "[DATE]"
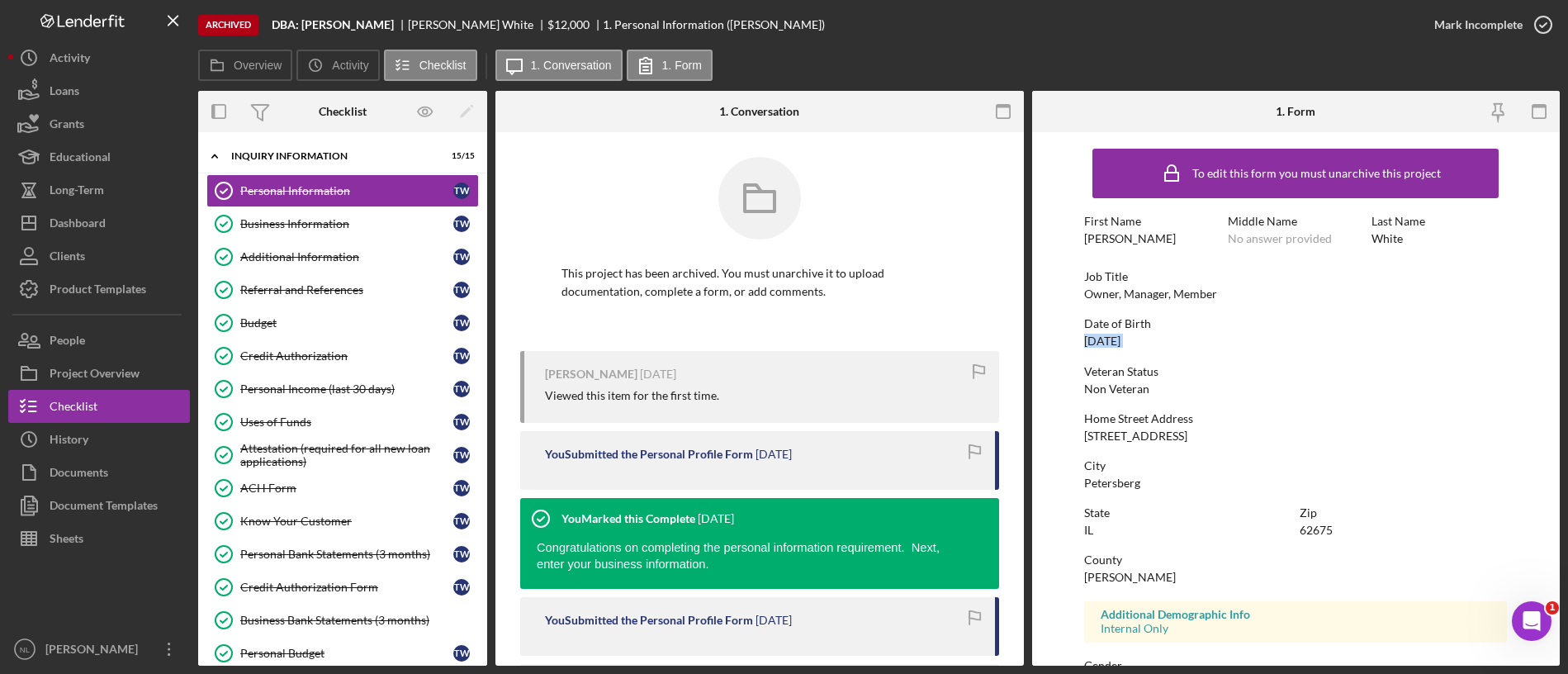
scroll to position [95, 0]
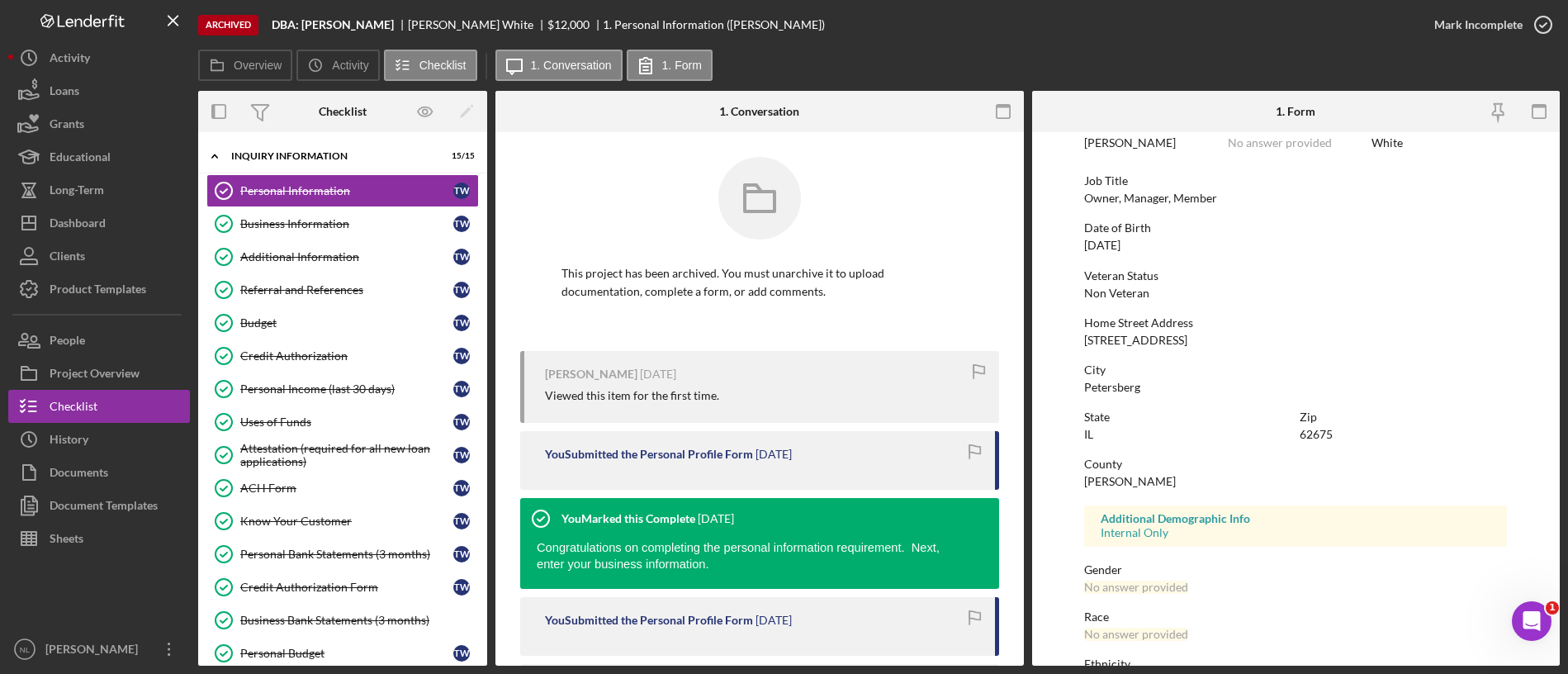
click at [1142, 340] on div "[STREET_ADDRESS]" at bounding box center [1135, 340] width 103 height 13
copy div "[STREET_ADDRESS]"
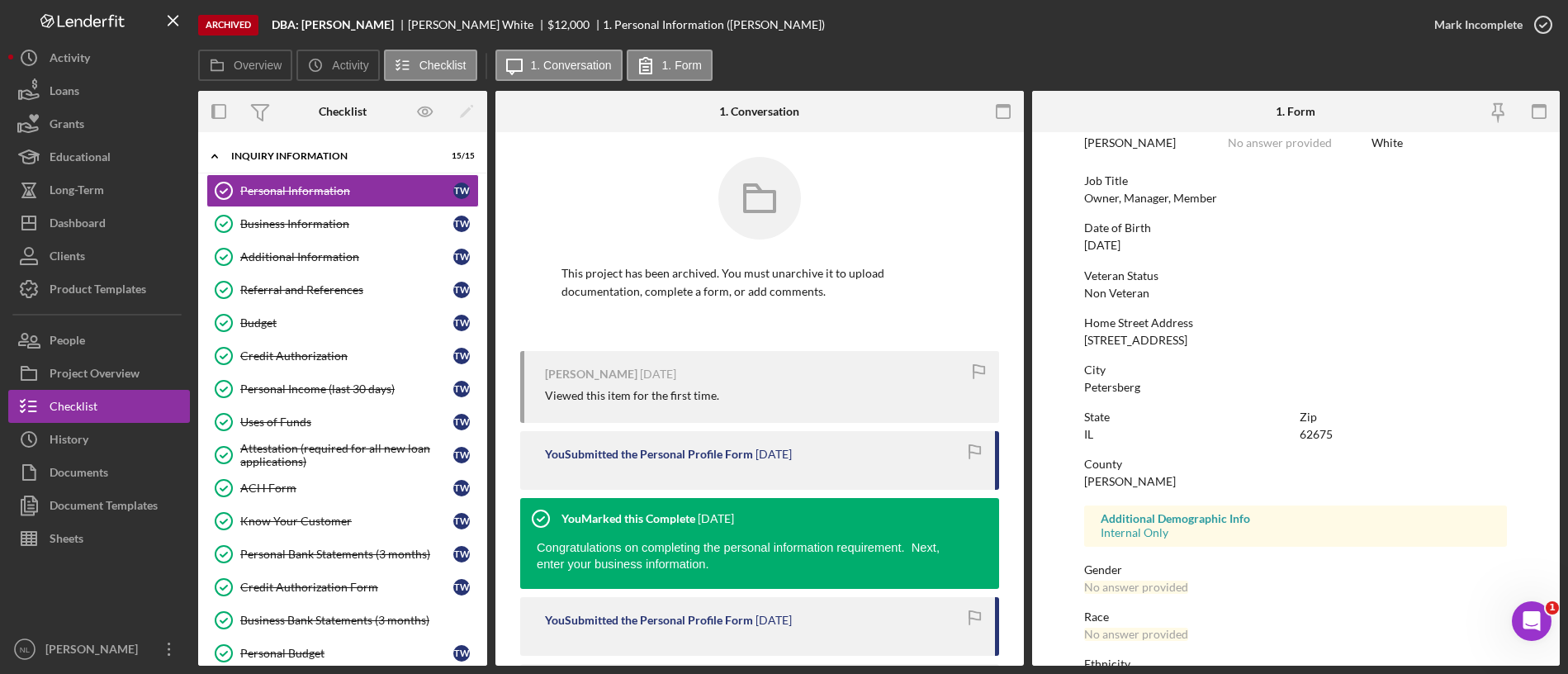
click at [1325, 437] on div "62675" at bounding box center [1316, 435] width 33 height 13
copy div "62675"
click at [1090, 480] on div "[PERSON_NAME]" at bounding box center [1130, 481] width 92 height 13
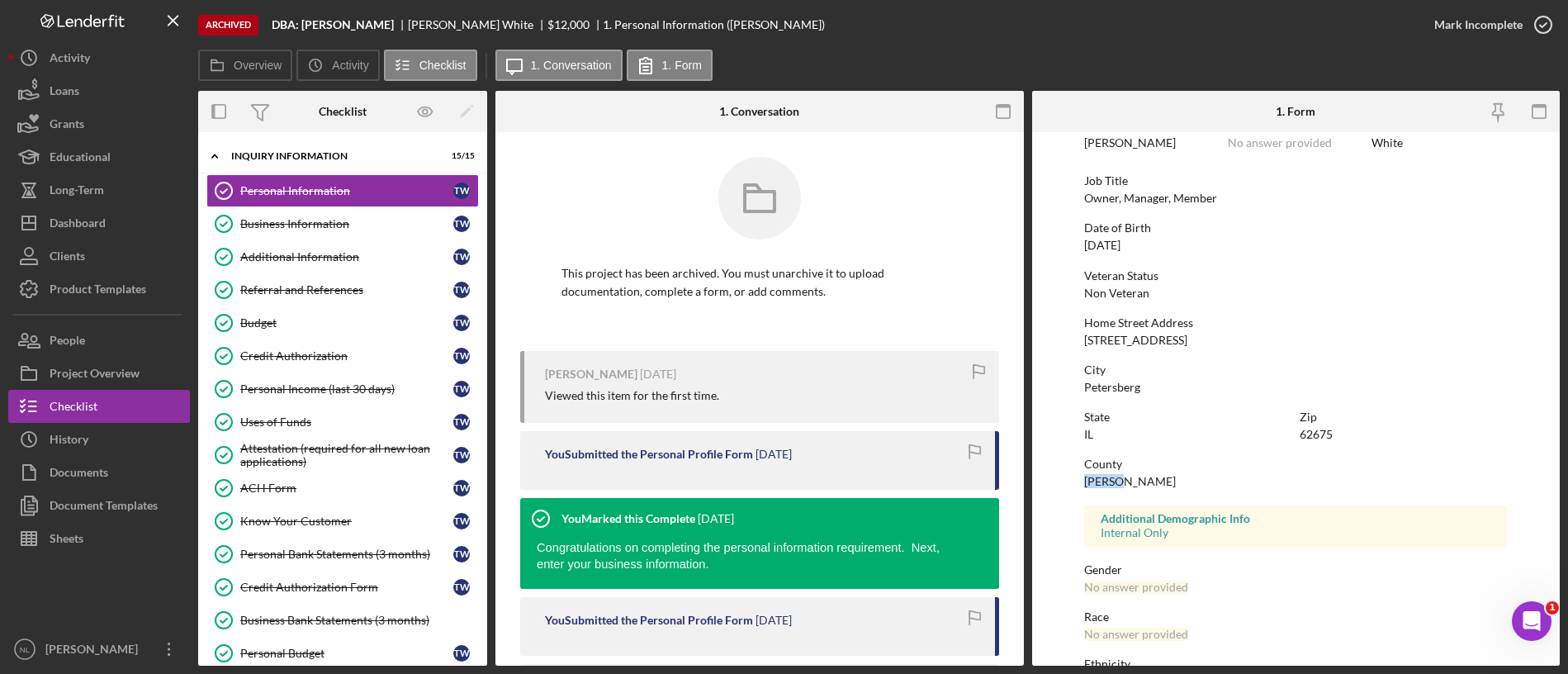
click at [1090, 480] on div "[PERSON_NAME]" at bounding box center [1130, 481] width 92 height 13
copy div "[PERSON_NAME]"
click at [332, 209] on link "Business Information Business Information T W" at bounding box center [343, 223] width 273 height 33
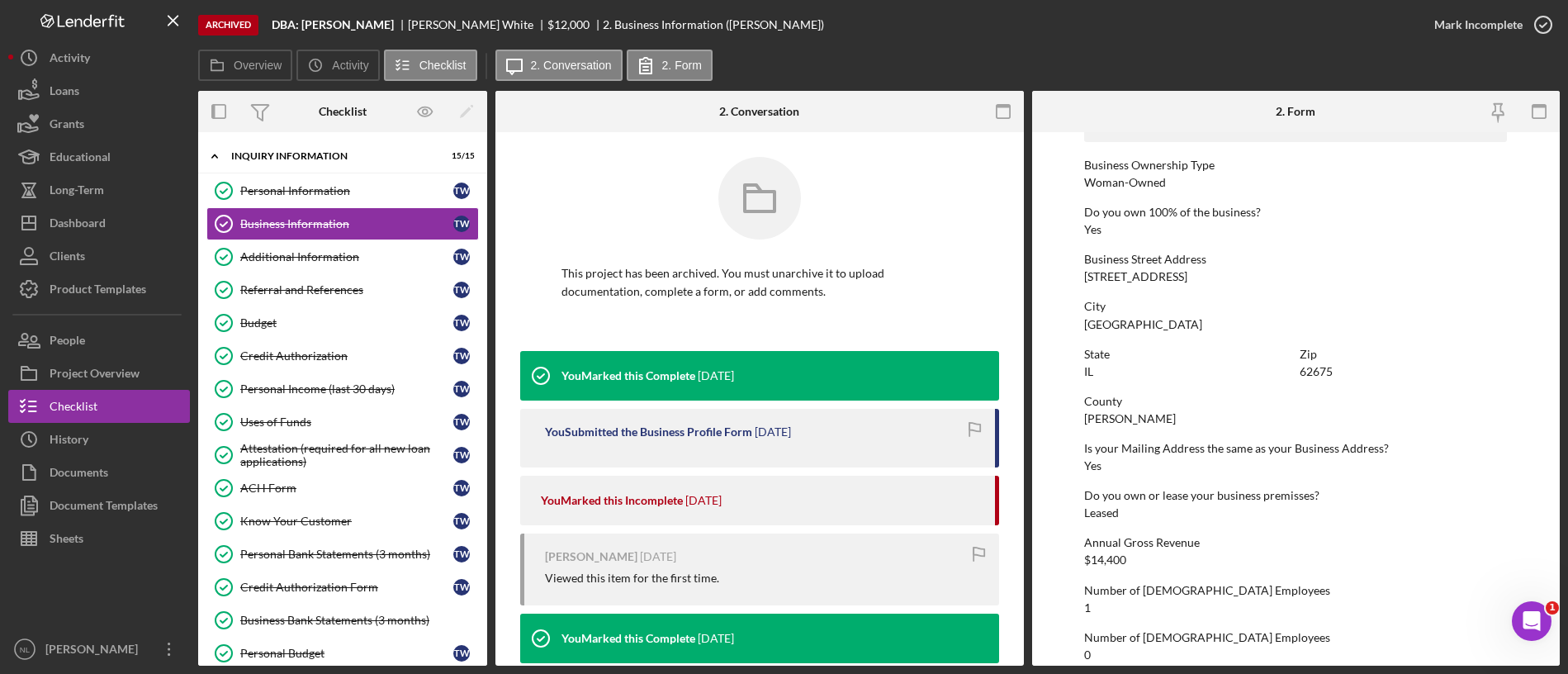
scroll to position [712, 0]
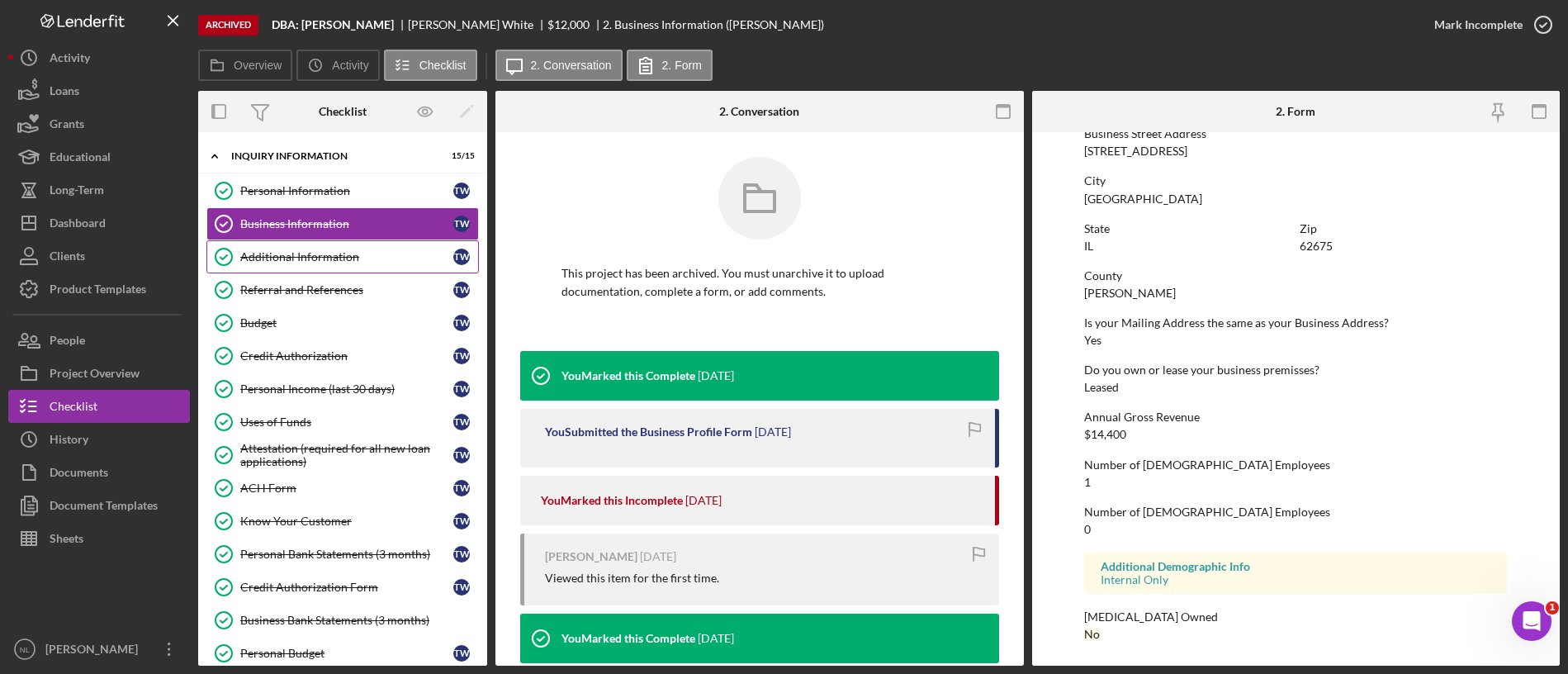
click at [362, 265] on link "Additional Information Additional Information T W" at bounding box center [343, 256] width 273 height 33
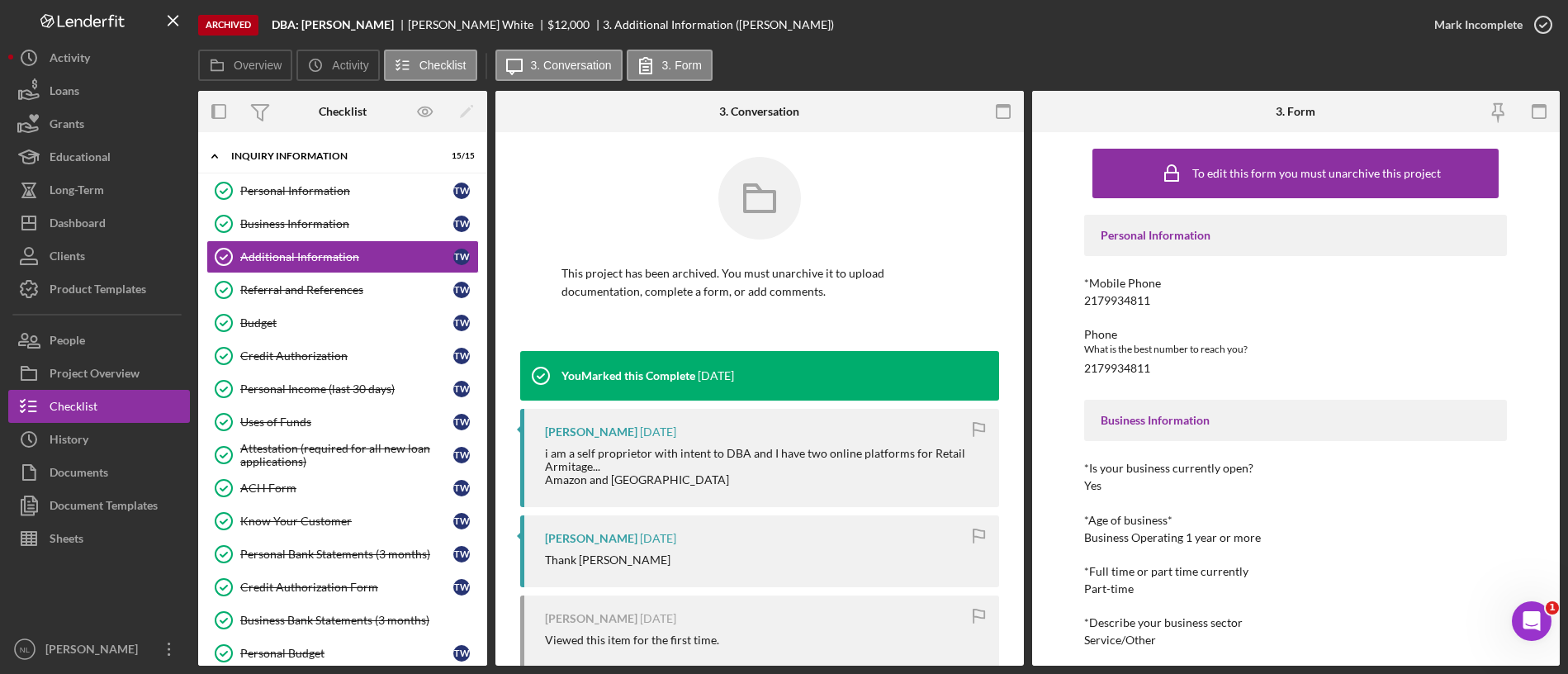
click at [1124, 288] on div "*Mobile Phone" at bounding box center [1295, 283] width 422 height 13
click at [1120, 289] on div "*Mobile Phone" at bounding box center [1295, 283] width 422 height 13
drag, startPoint x: 1120, startPoint y: 289, endPoint x: 1099, endPoint y: 300, distance: 23.7
click at [1099, 300] on div "2179934811" at bounding box center [1117, 301] width 66 height 13
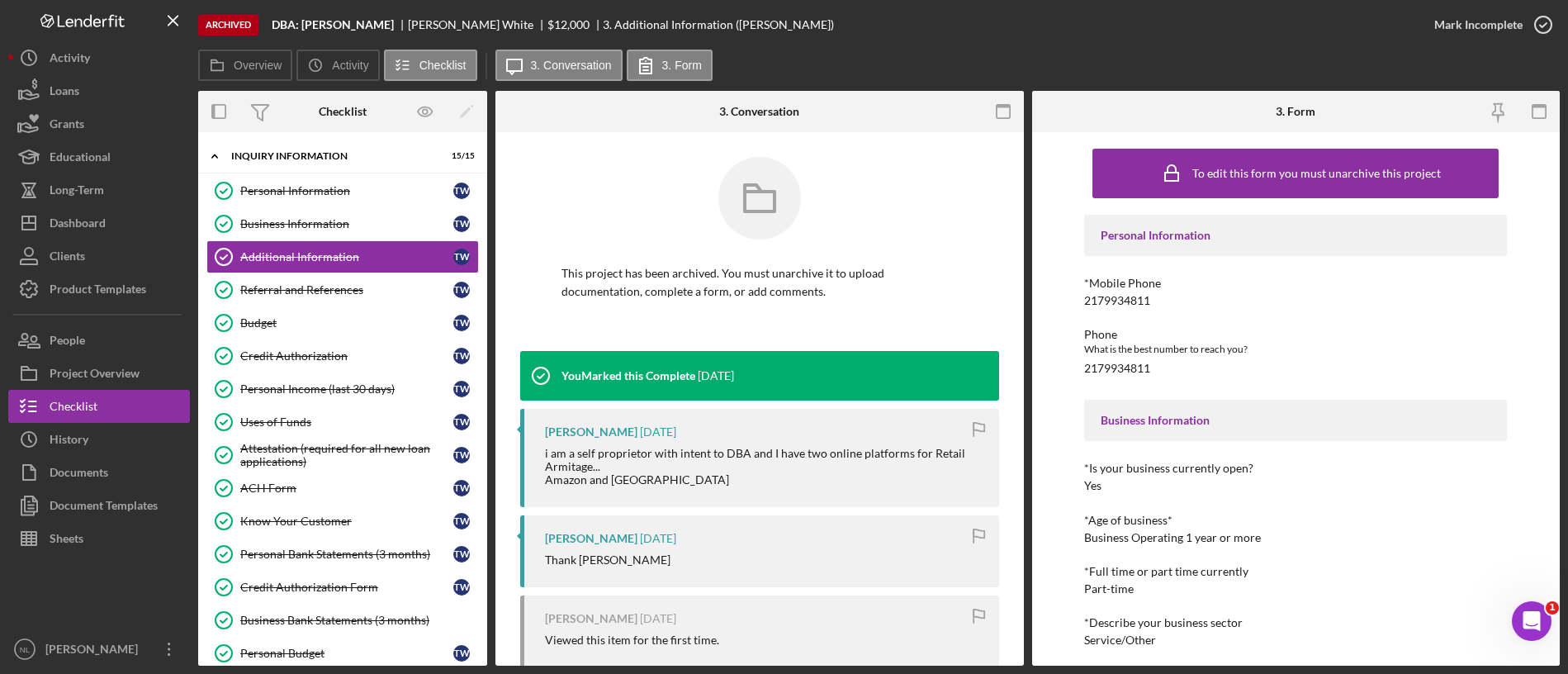
click at [1099, 300] on div "2179934811" at bounding box center [1117, 301] width 66 height 13
copy div "2179934811"
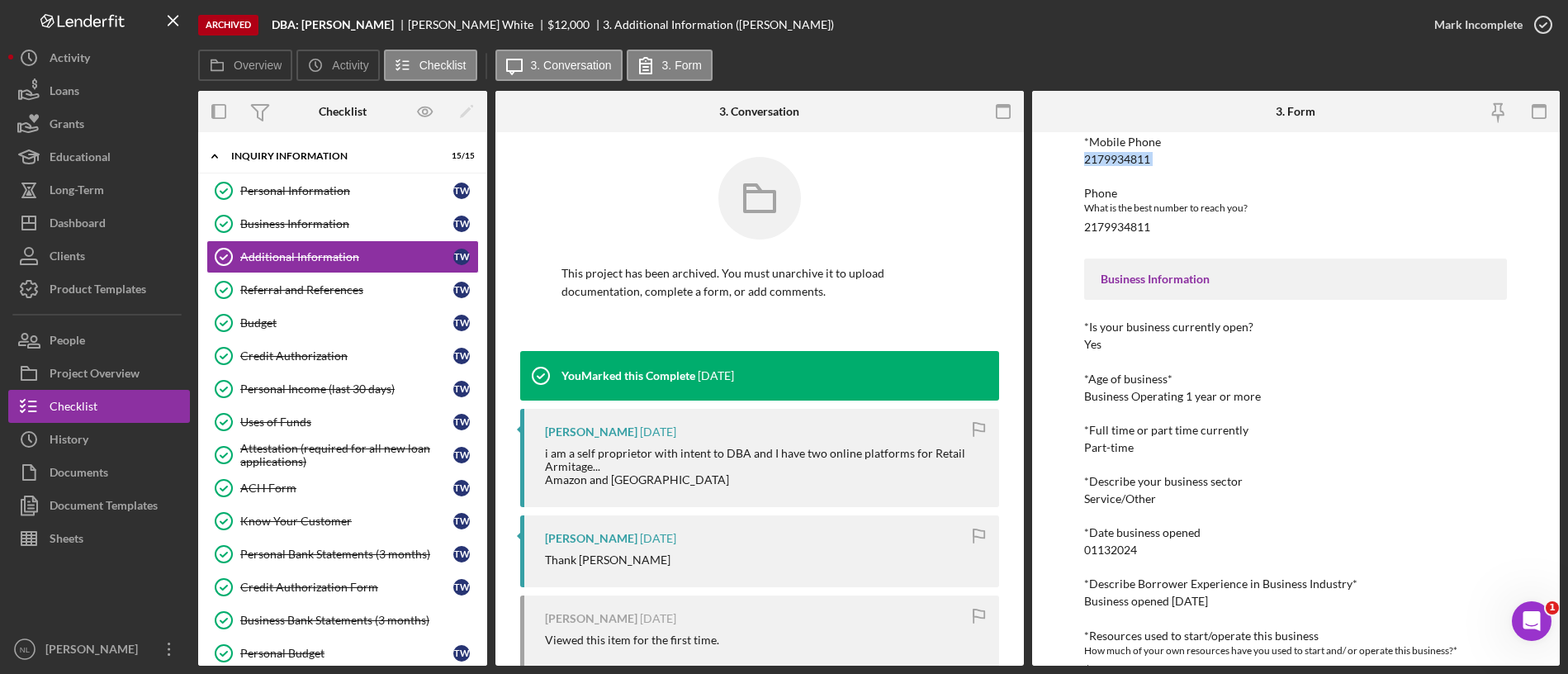
scroll to position [179, 0]
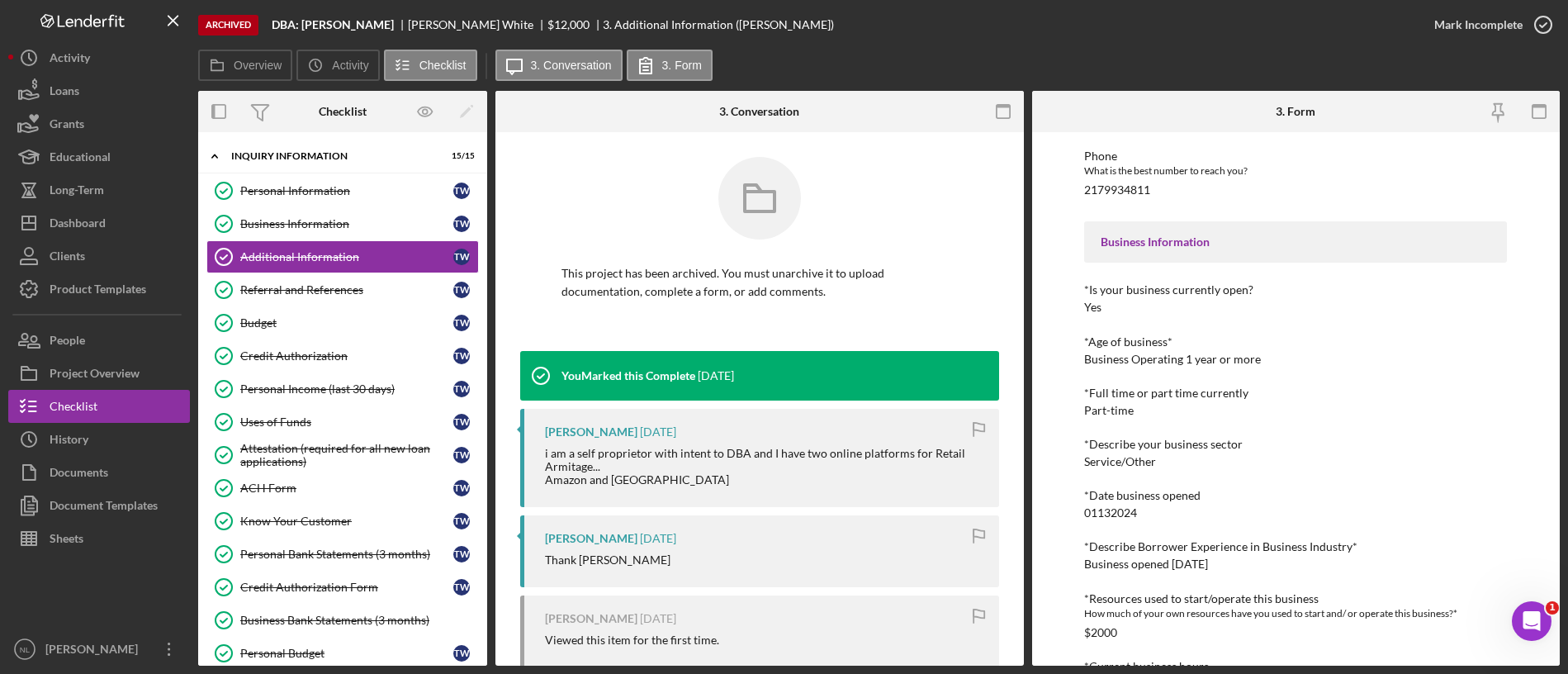
click at [1123, 509] on div "01132024" at bounding box center [1110, 513] width 53 height 13
copy div "01132024"
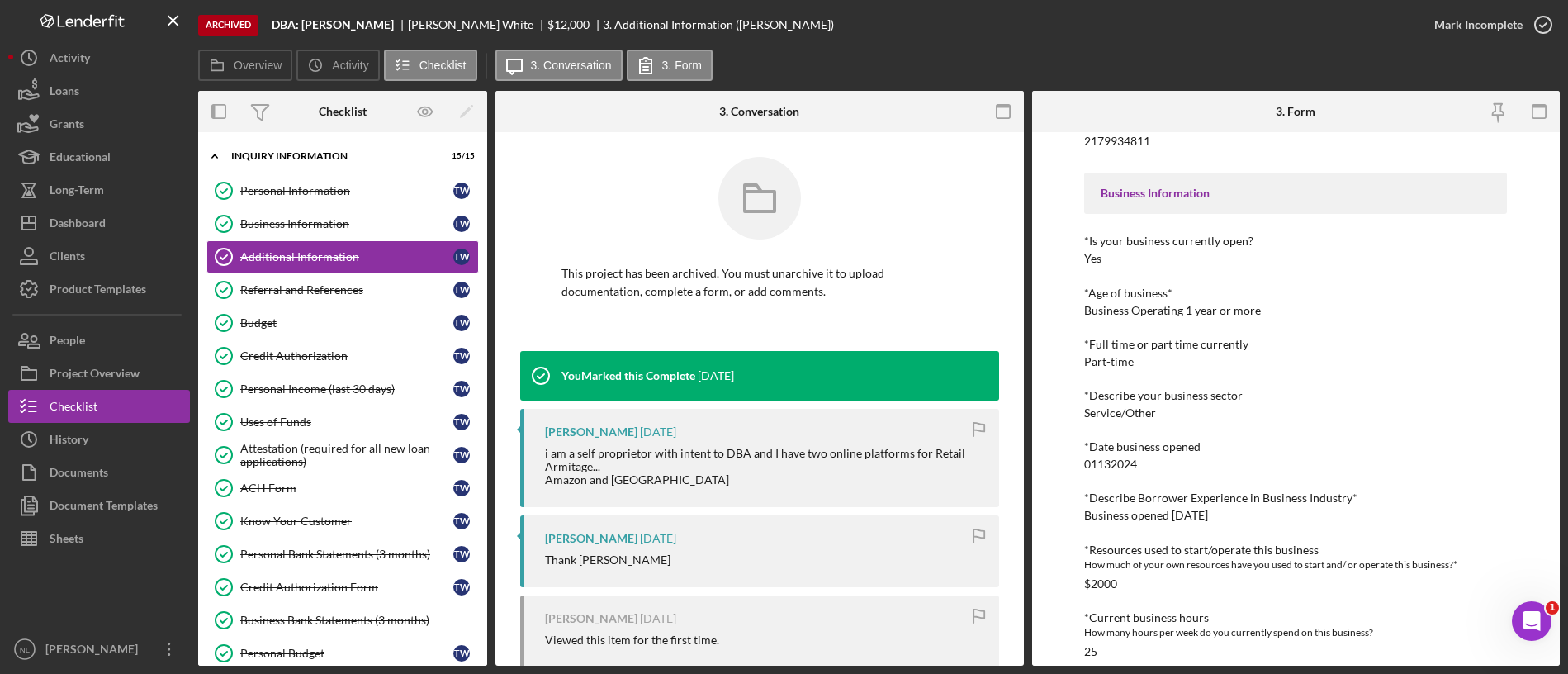
click at [1152, 516] on div "Business opened [DATE]" at bounding box center [1146, 515] width 124 height 13
copy div "Business opened [DATE]"
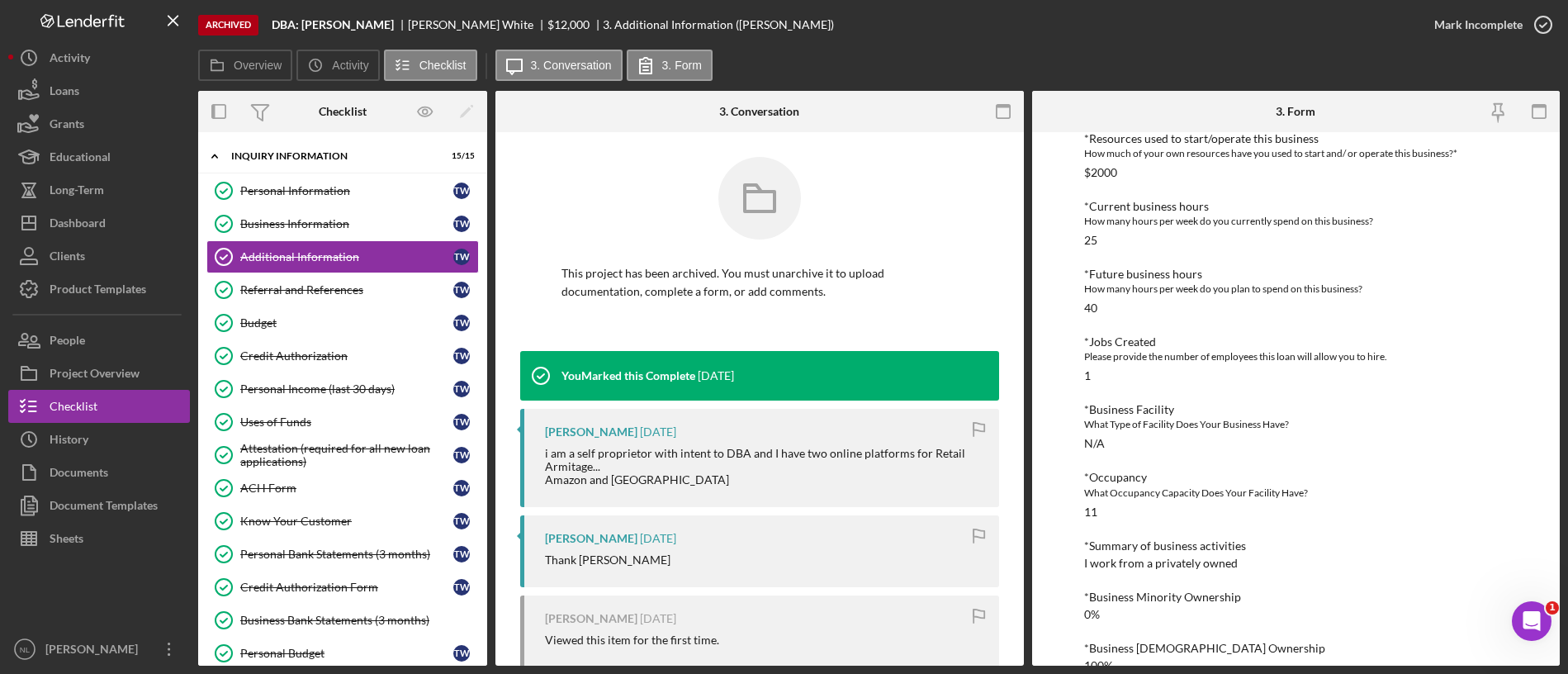
scroll to position [670, 0]
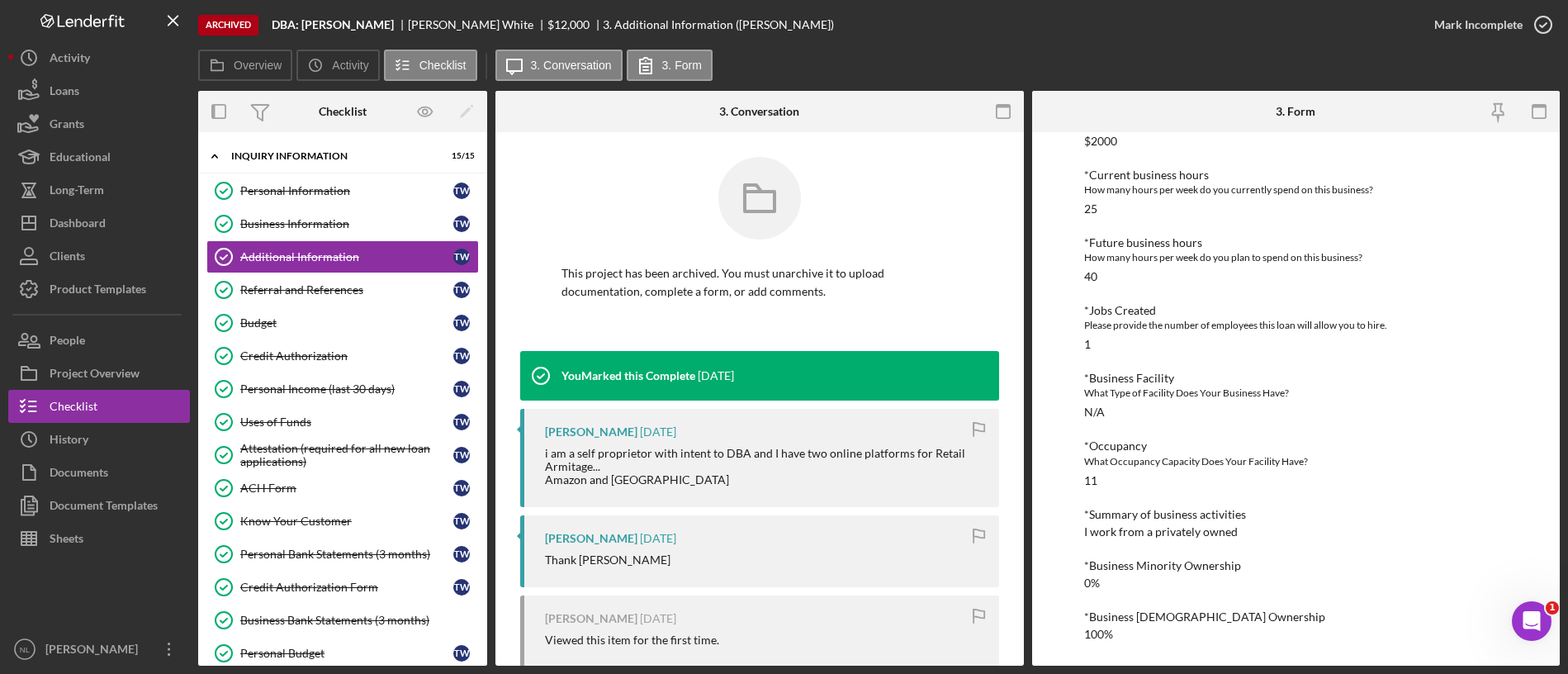
click at [1200, 536] on div "I work from a privately owned" at bounding box center [1161, 532] width 153 height 13
copy div "I work from a privately owned"
click at [355, 299] on link "Referral and References [PERSON_NAME] and References T W" at bounding box center [343, 289] width 273 height 33
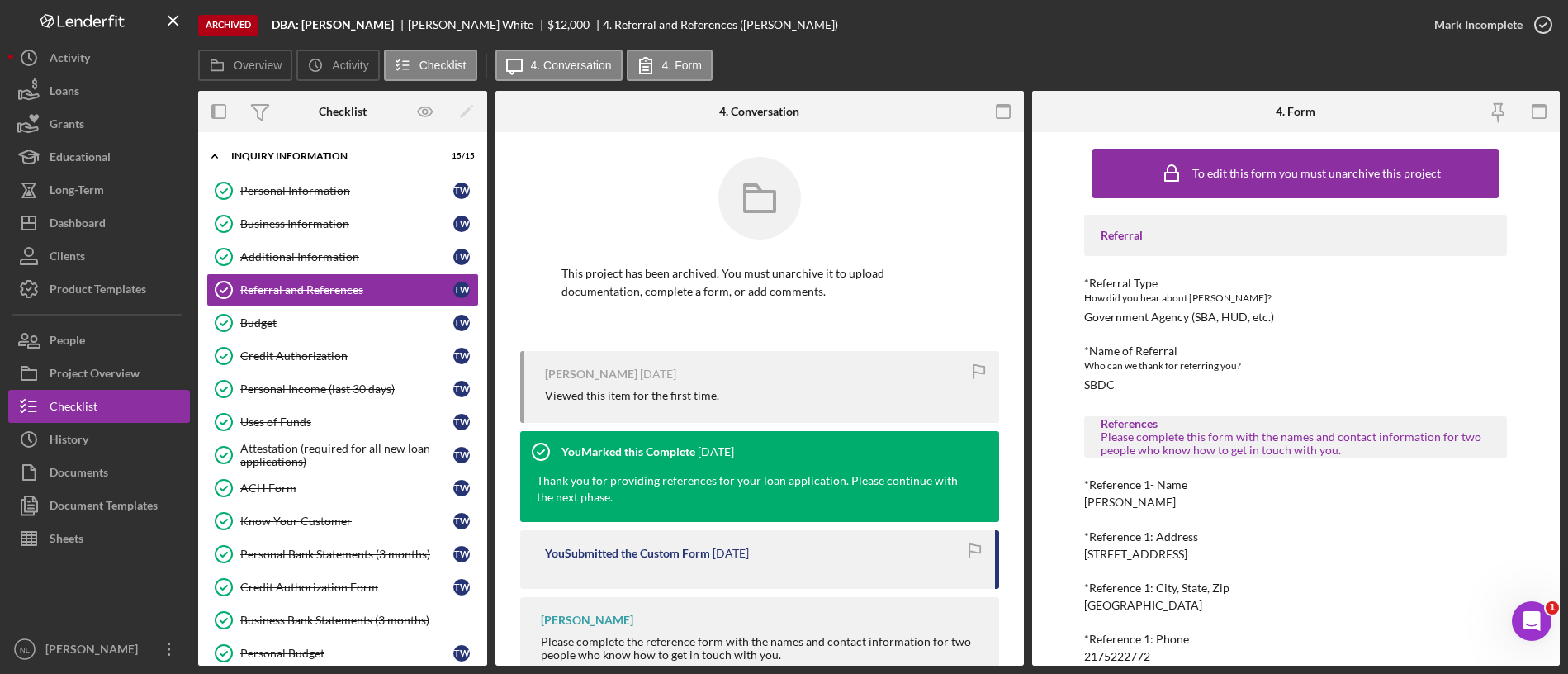
click at [1186, 321] on div "Government Agency (SBA, HUD, etc.)" at bounding box center [1178, 317] width 190 height 13
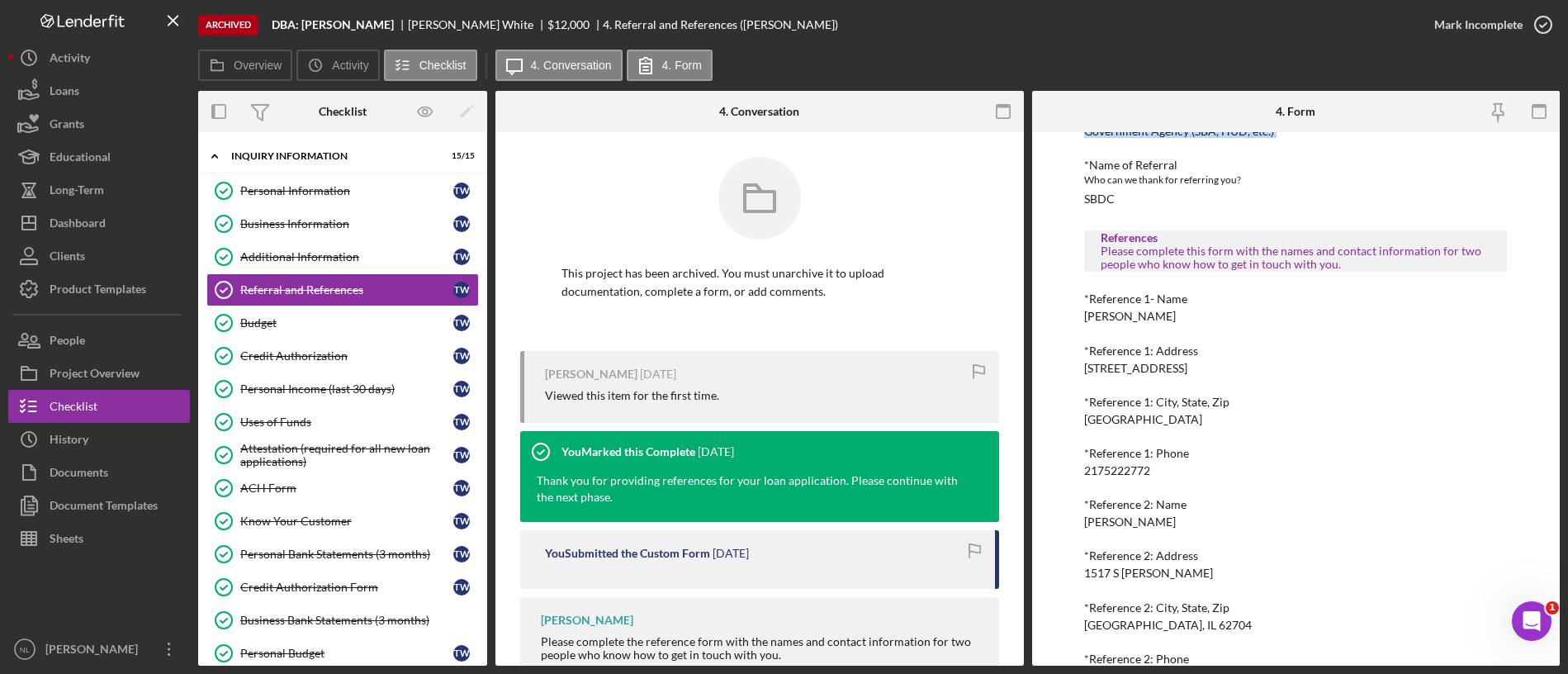
scroll to position [189, 0]
click at [1115, 479] on div "Referral *Referral Type How did you hear about [PERSON_NAME]? Government Agency…" at bounding box center [1295, 352] width 422 height 654
click at [1109, 465] on div "2175222772" at bounding box center [1117, 467] width 66 height 13
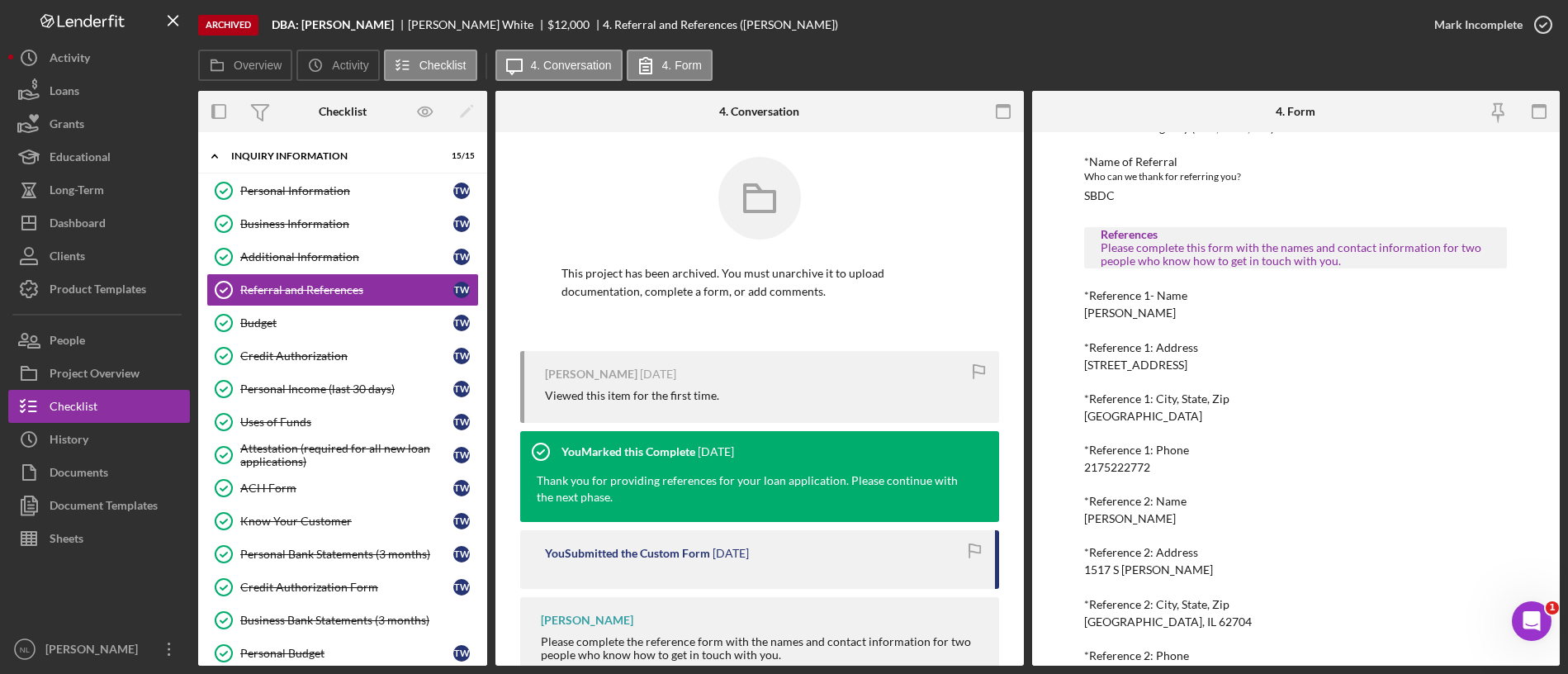
click at [1133, 360] on div "[STREET_ADDRESS]" at bounding box center [1135, 365] width 103 height 13
click at [1152, 420] on div "[GEOGRAPHIC_DATA]" at bounding box center [1143, 416] width 118 height 13
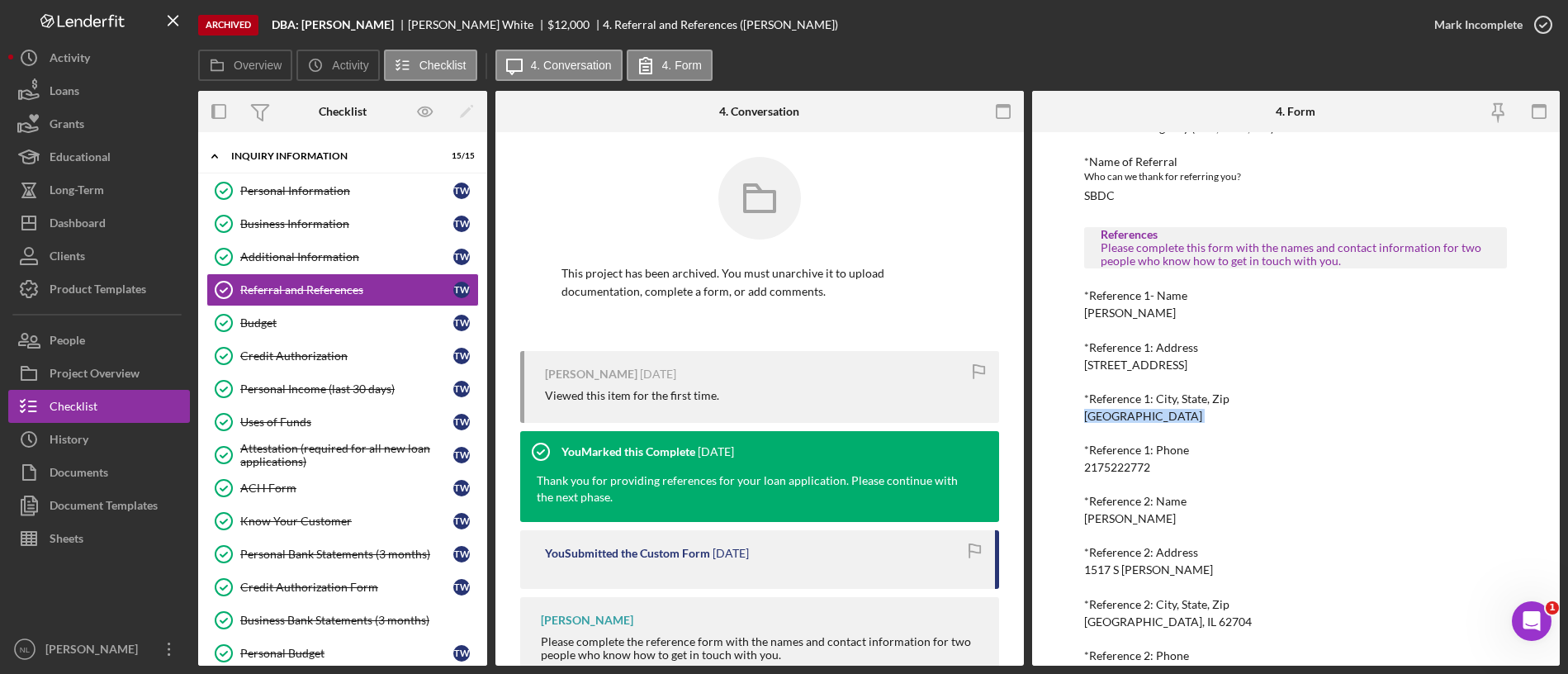
click at [1152, 420] on div "[GEOGRAPHIC_DATA]" at bounding box center [1143, 416] width 118 height 13
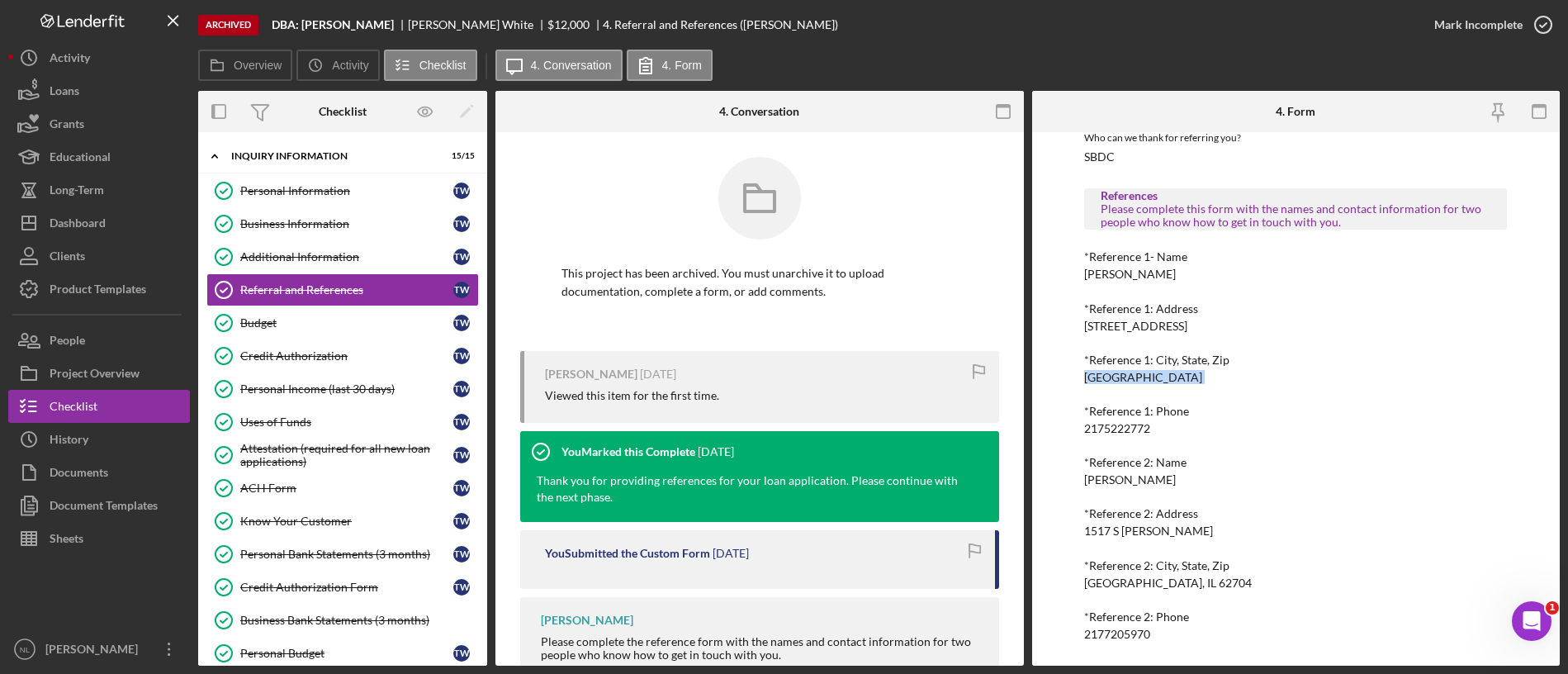
click at [1116, 642] on div "To edit this form you must unarchive this project Referral *Referral Type How d…" at bounding box center [1295, 284] width 422 height 745
click at [1116, 638] on div "2177205970" at bounding box center [1117, 634] width 66 height 13
click at [1123, 530] on div "1517 S [PERSON_NAME]" at bounding box center [1148, 531] width 129 height 13
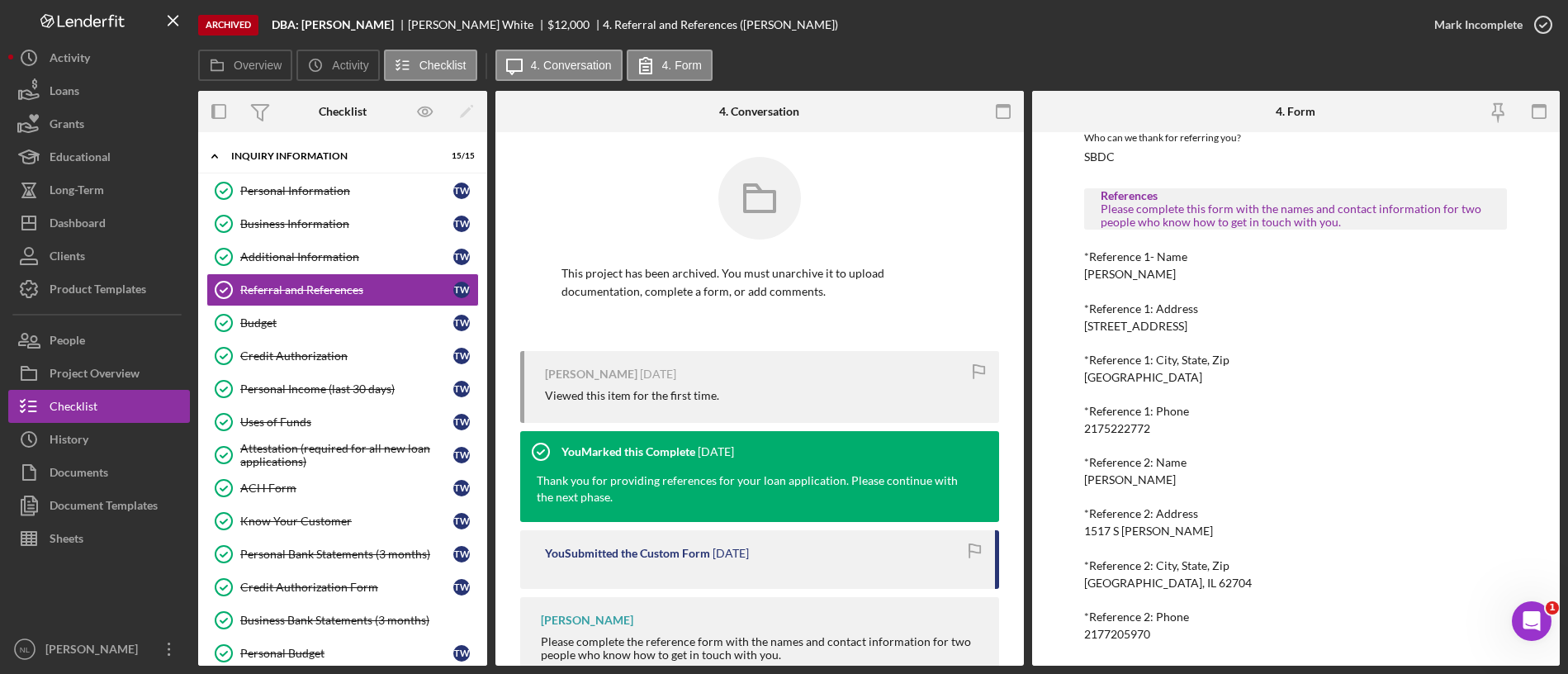
click at [1123, 530] on div "1517 S [PERSON_NAME]" at bounding box center [1148, 531] width 129 height 13
click at [1137, 586] on div "[GEOGRAPHIC_DATA], IL 62704" at bounding box center [1167, 583] width 167 height 13
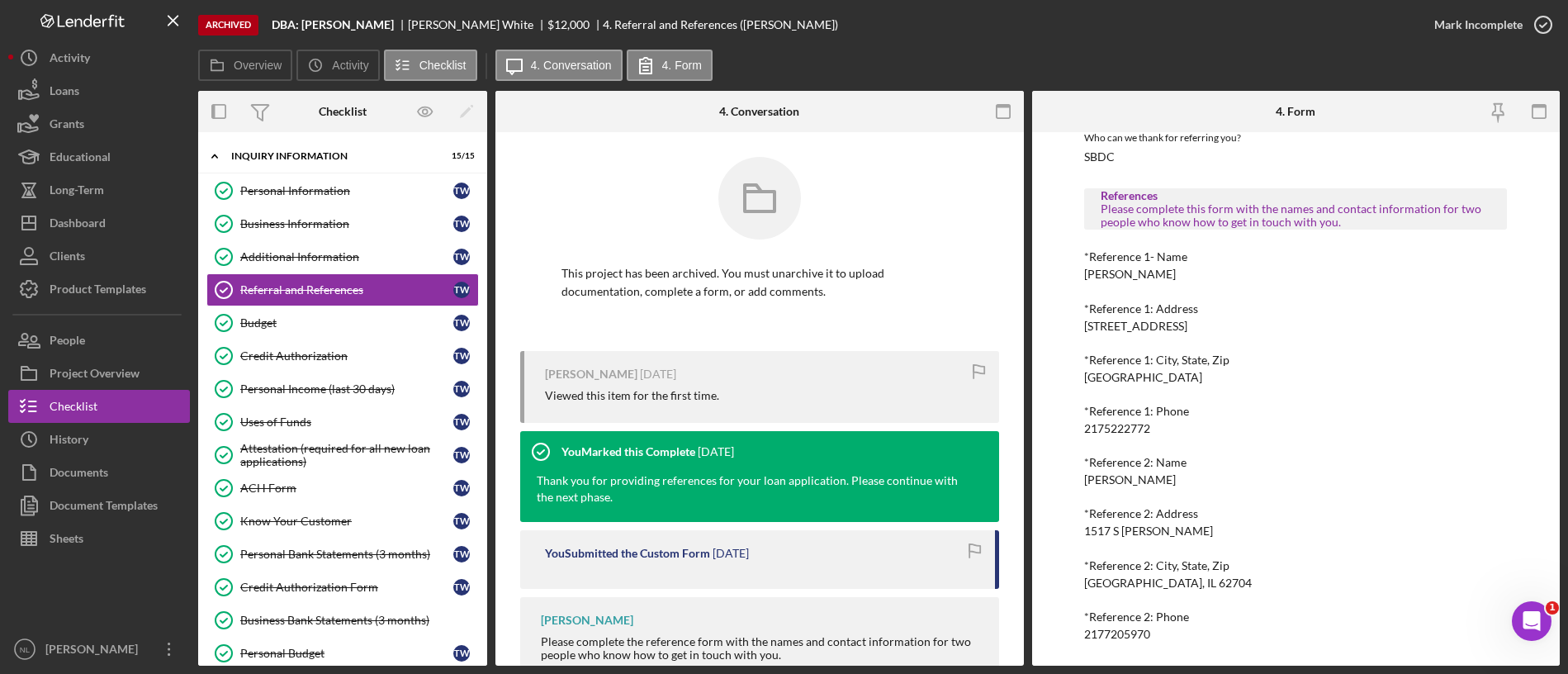
click at [1137, 586] on div "[GEOGRAPHIC_DATA], IL 62704" at bounding box center [1167, 583] width 167 height 13
click at [1123, 535] on div "1517 S [PERSON_NAME]" at bounding box center [1148, 531] width 129 height 13
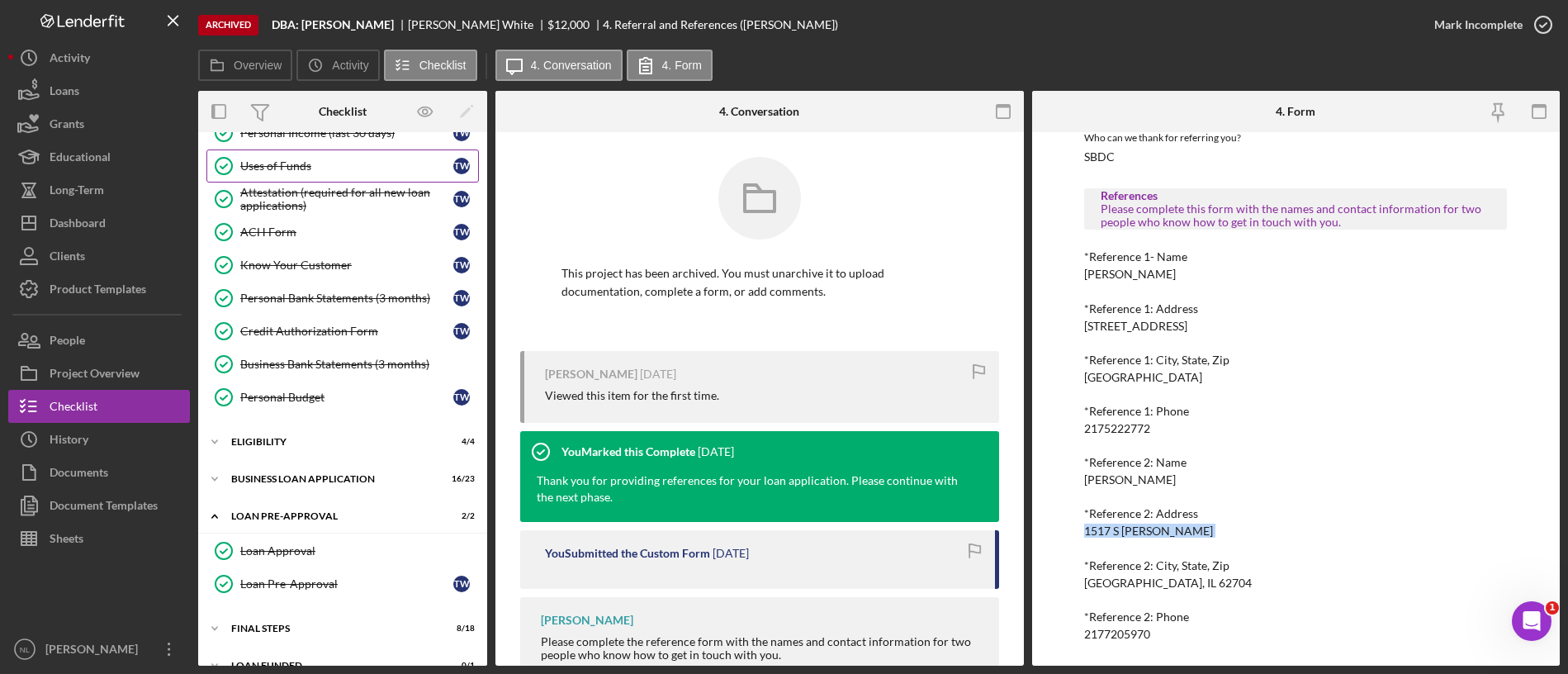
scroll to position [281, 0]
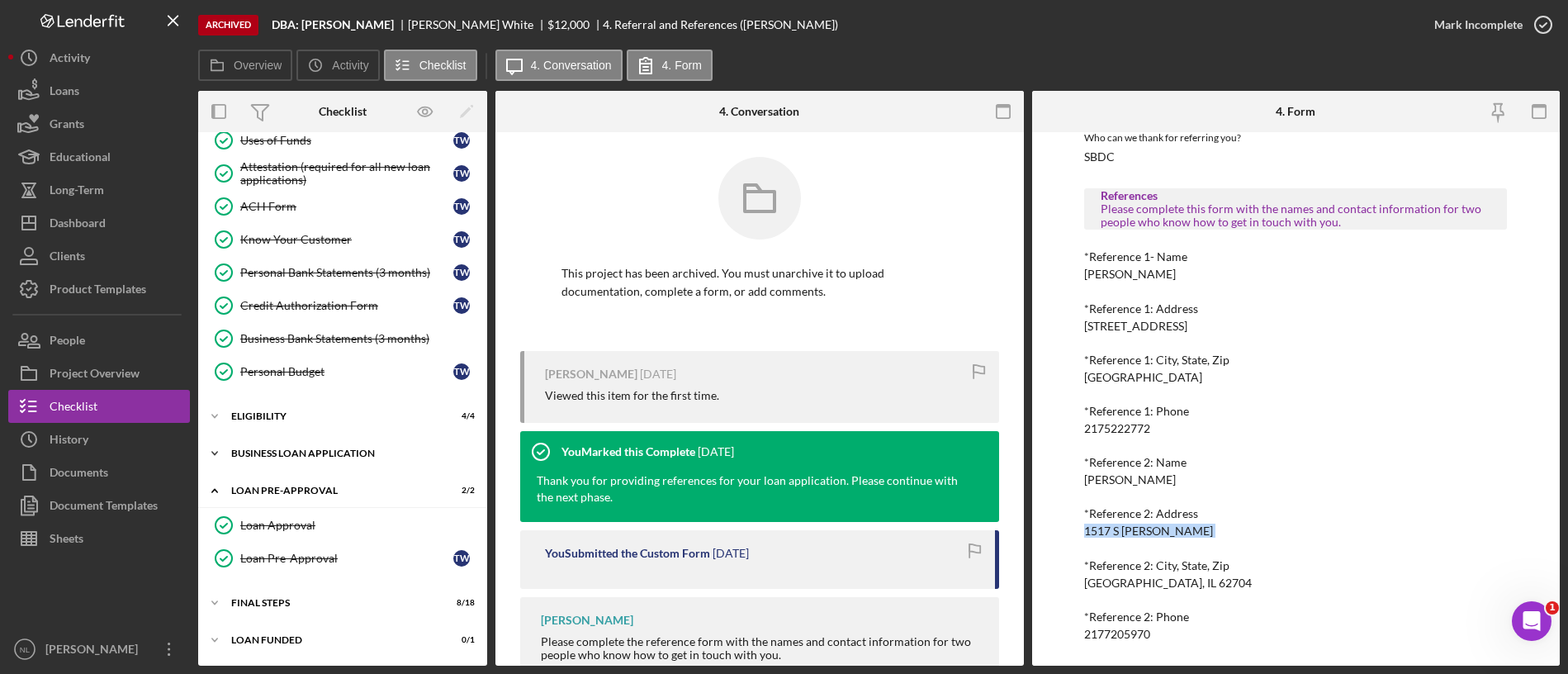
click at [324, 457] on div "BUSINESS LOAN APPLICATION" at bounding box center [349, 453] width 235 height 10
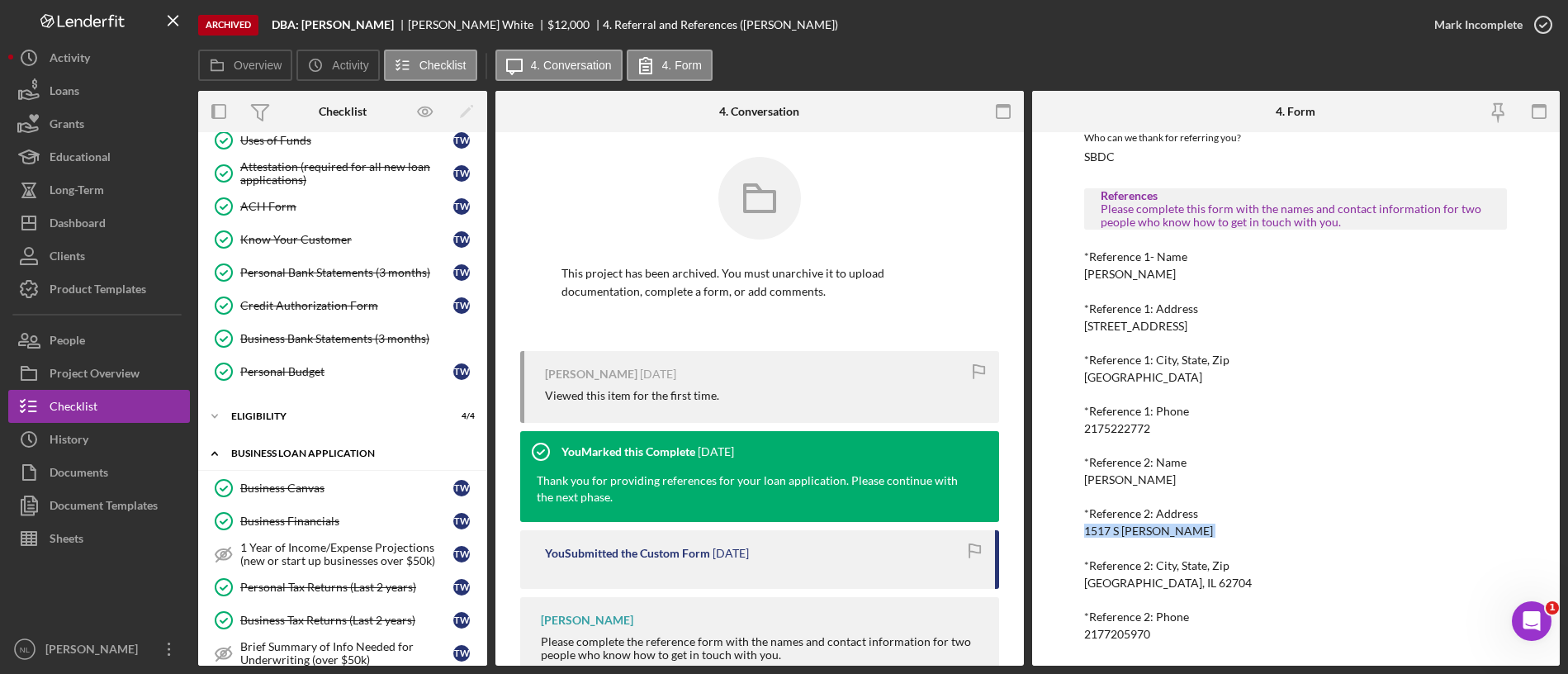
click at [321, 470] on div "Icon/Expander BUSINESS LOAN APPLICATION 16 / 23" at bounding box center [342, 453] width 289 height 34
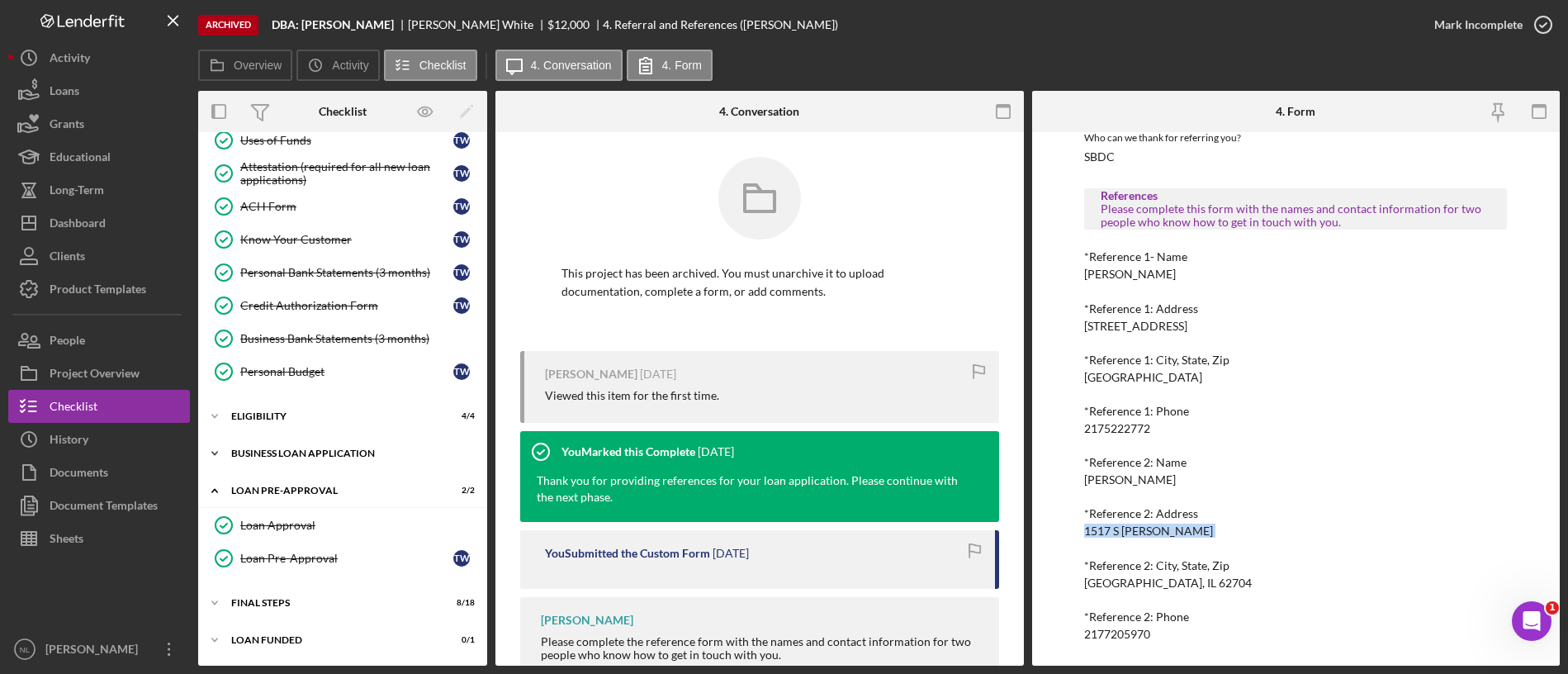
click at [318, 461] on div "Icon/Expander BUSINESS LOAN APPLICATION 16 / 23" at bounding box center [342, 452] width 289 height 33
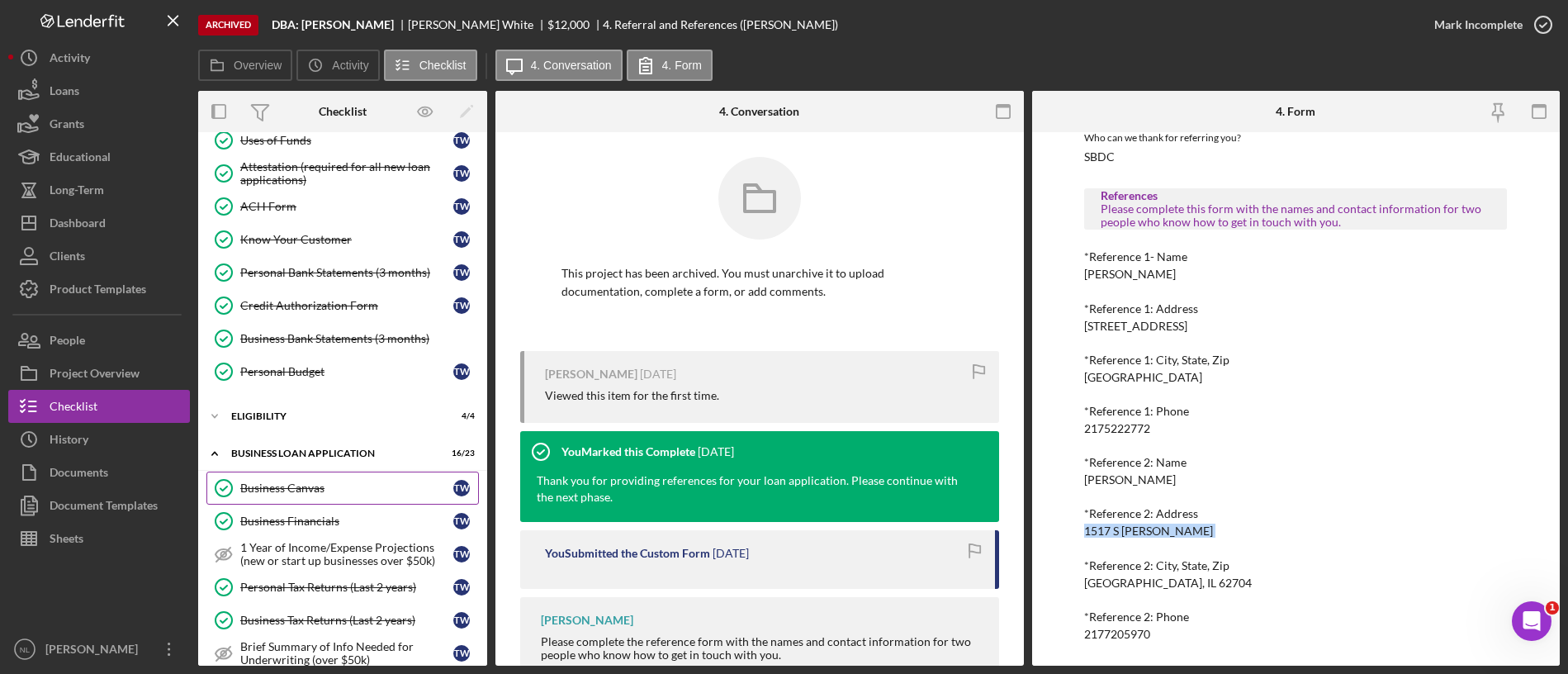
click at [318, 477] on link "Business Canvas Business Canvas T W" at bounding box center [343, 487] width 273 height 33
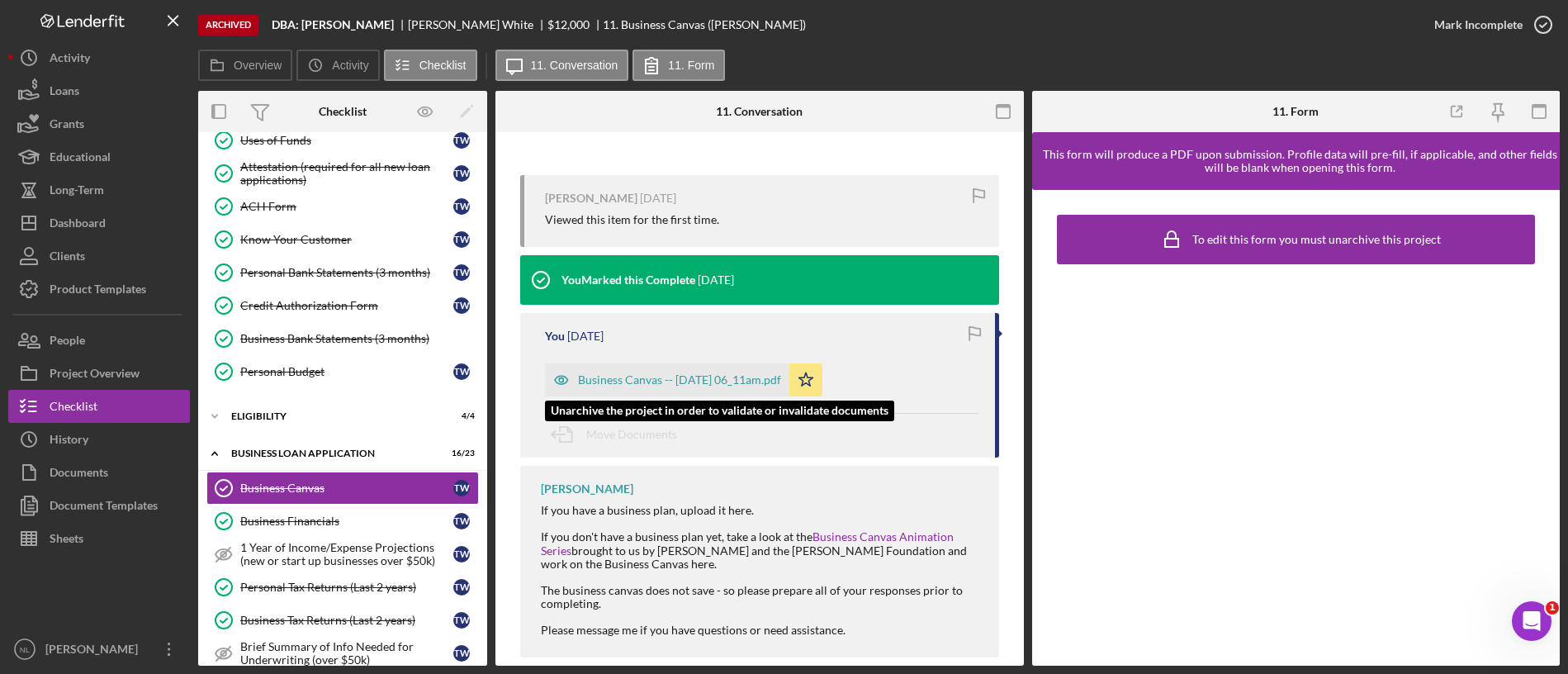
scroll to position [177, 0]
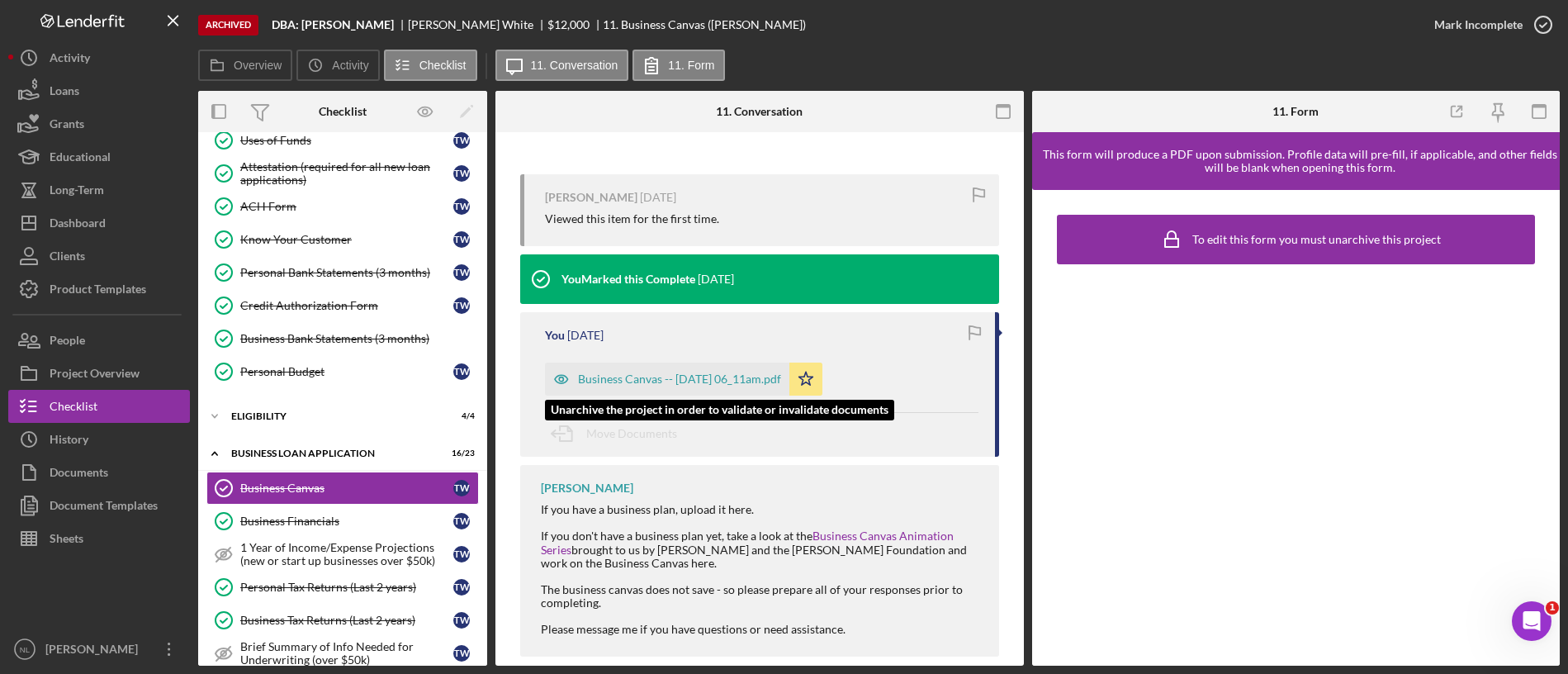
click at [713, 376] on div "Business Canvas -- [DATE] 06_11am.pdf" at bounding box center [678, 379] width 203 height 13
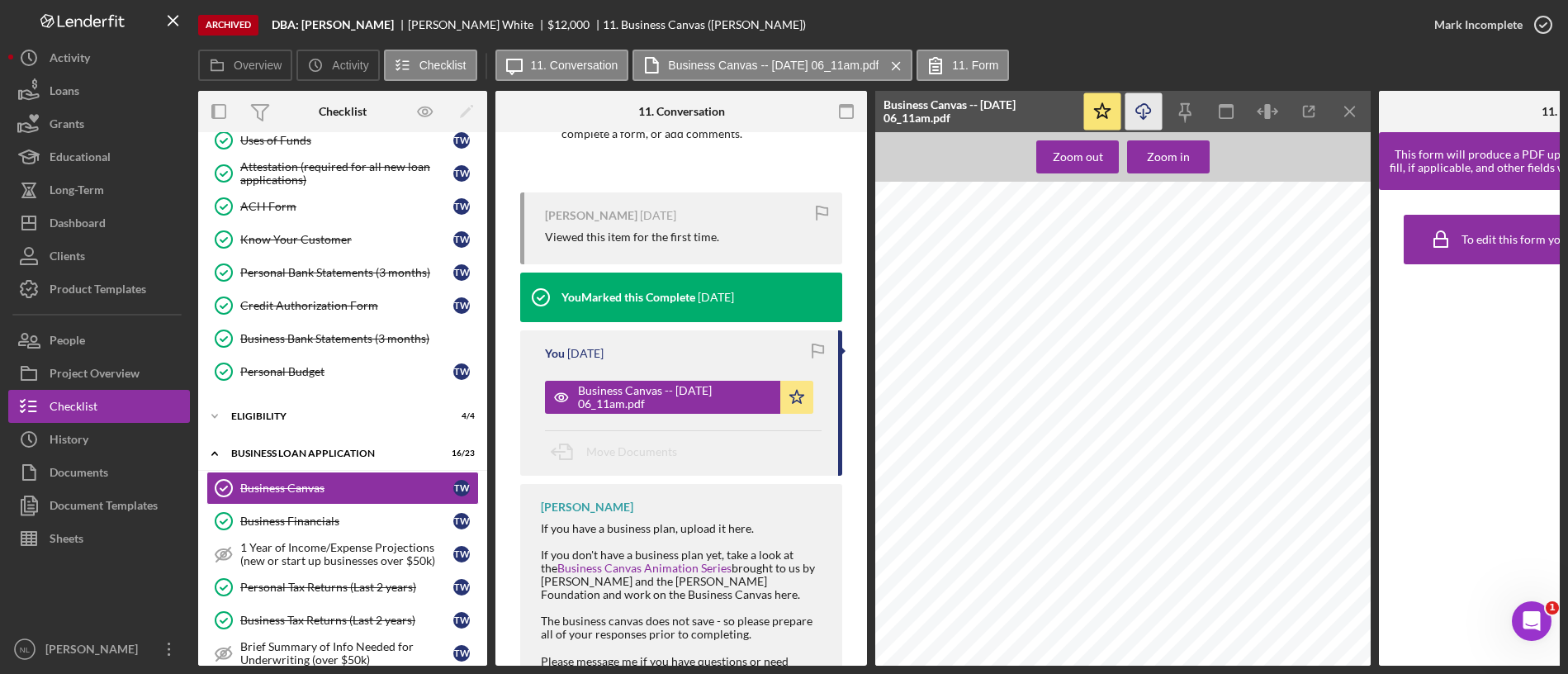
click at [1152, 106] on icon "Icon/Download" at bounding box center [1144, 112] width 37 height 37
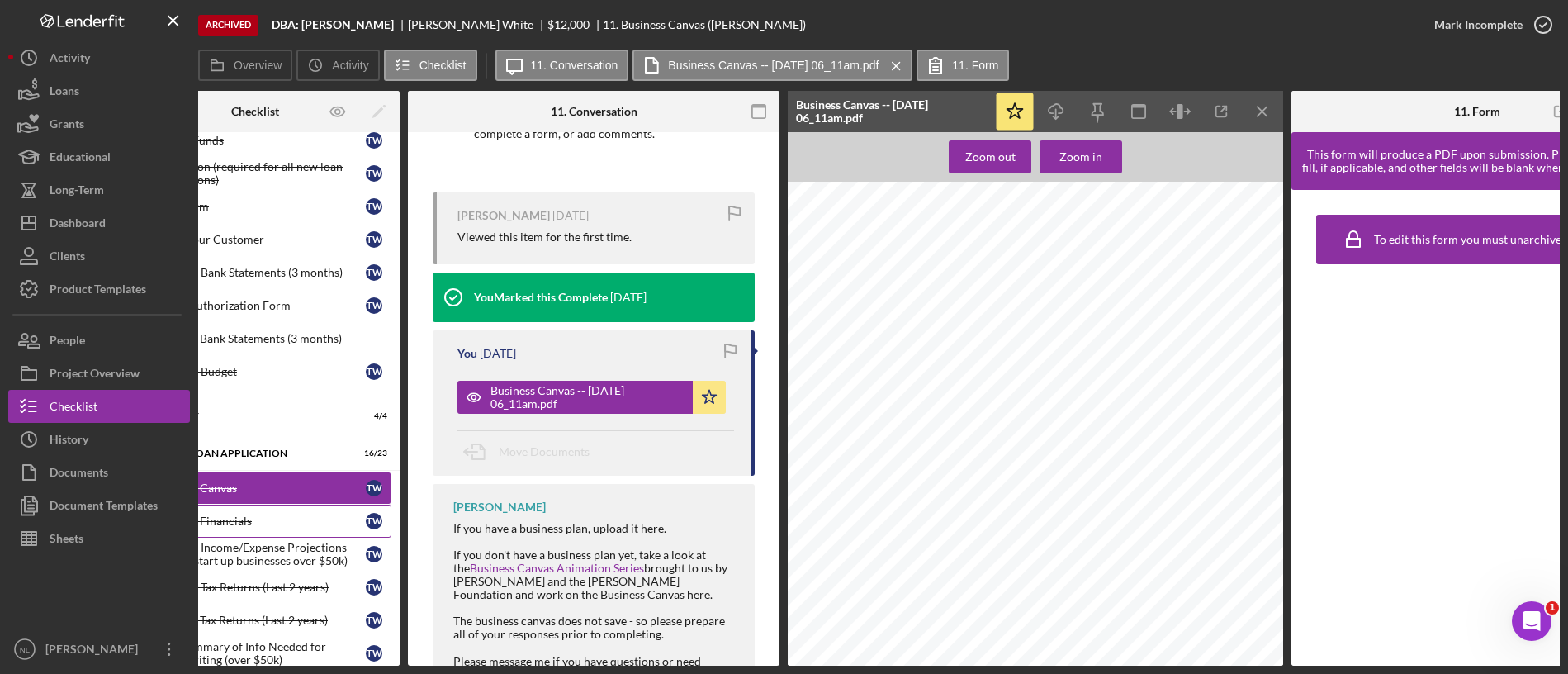
scroll to position [0, 89]
click at [315, 587] on div "Personal Tax Returns (Last 2 years)" at bounding box center [259, 587] width 213 height 13
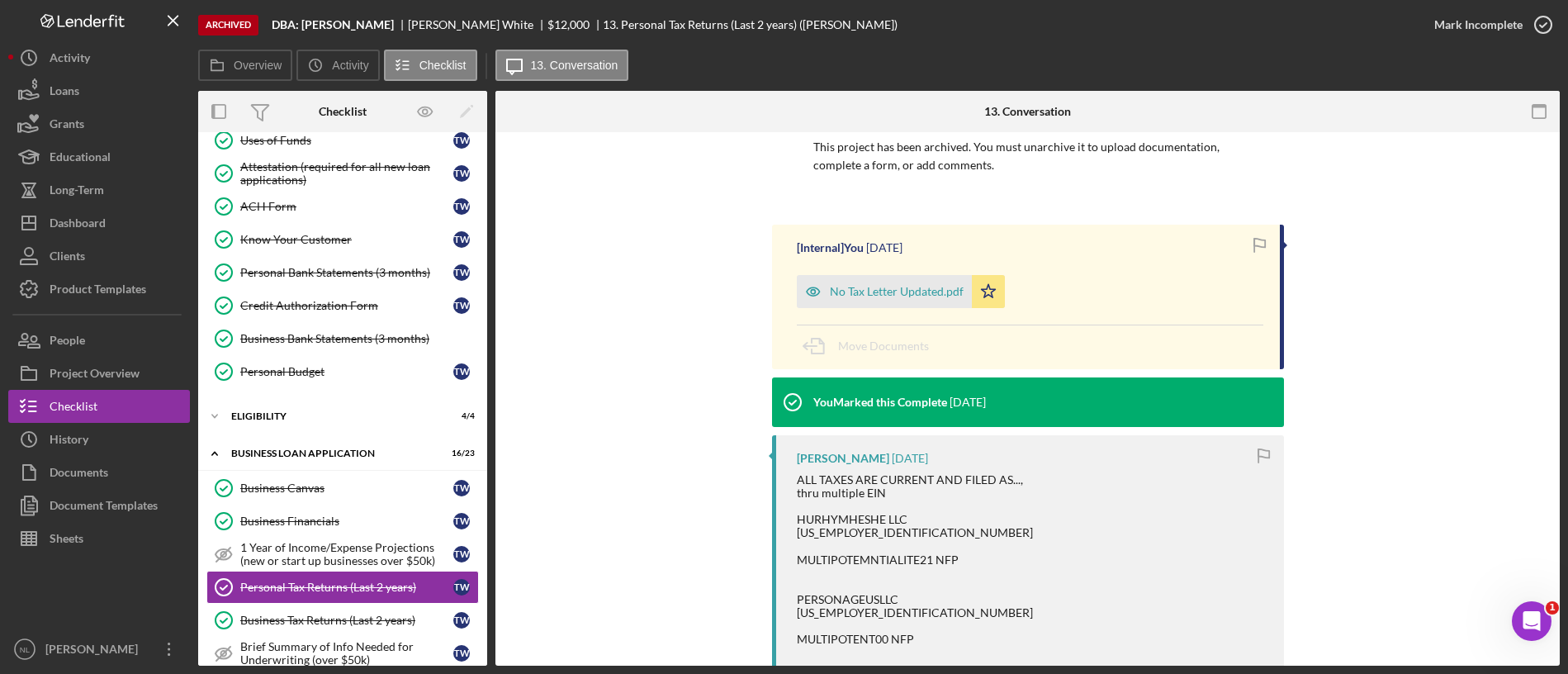
scroll to position [136, 0]
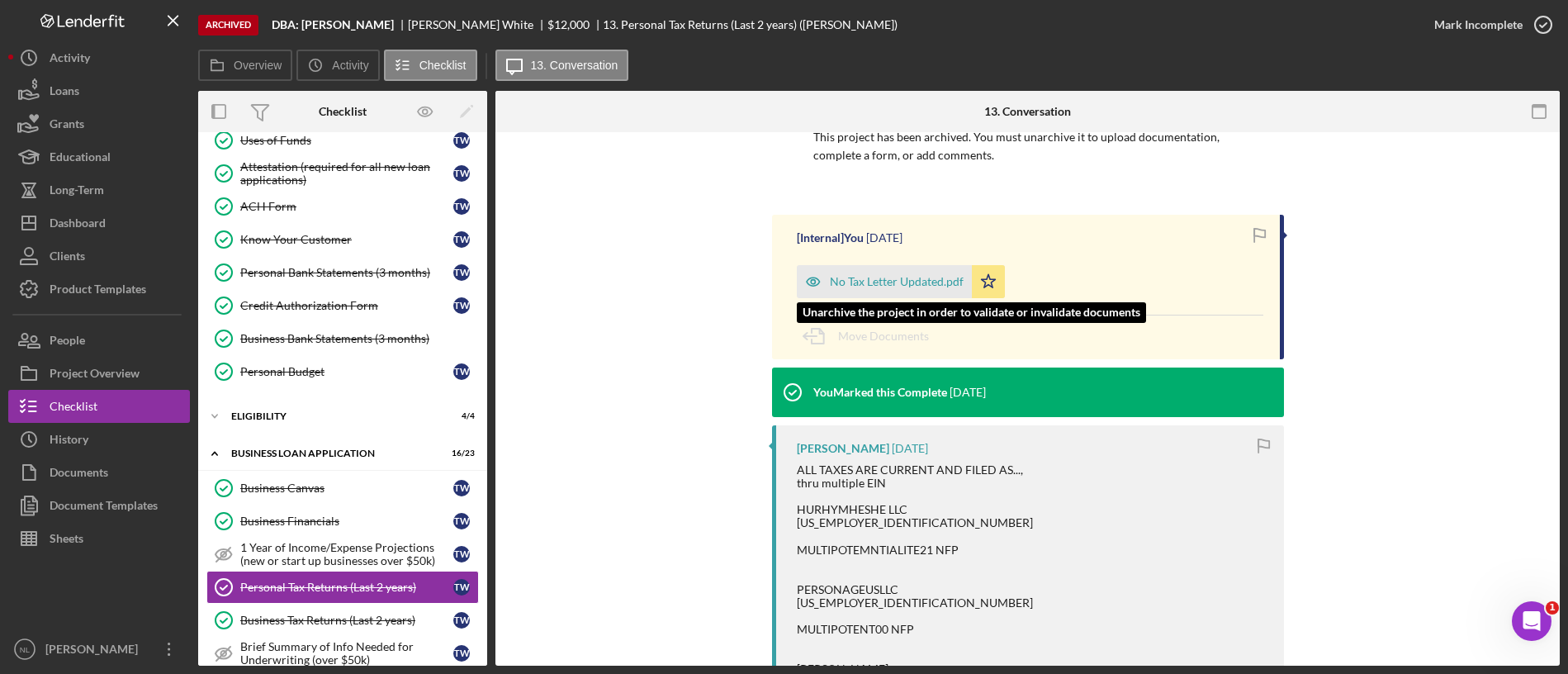
click at [877, 277] on div "No Tax Letter Updated.pdf" at bounding box center [896, 281] width 134 height 13
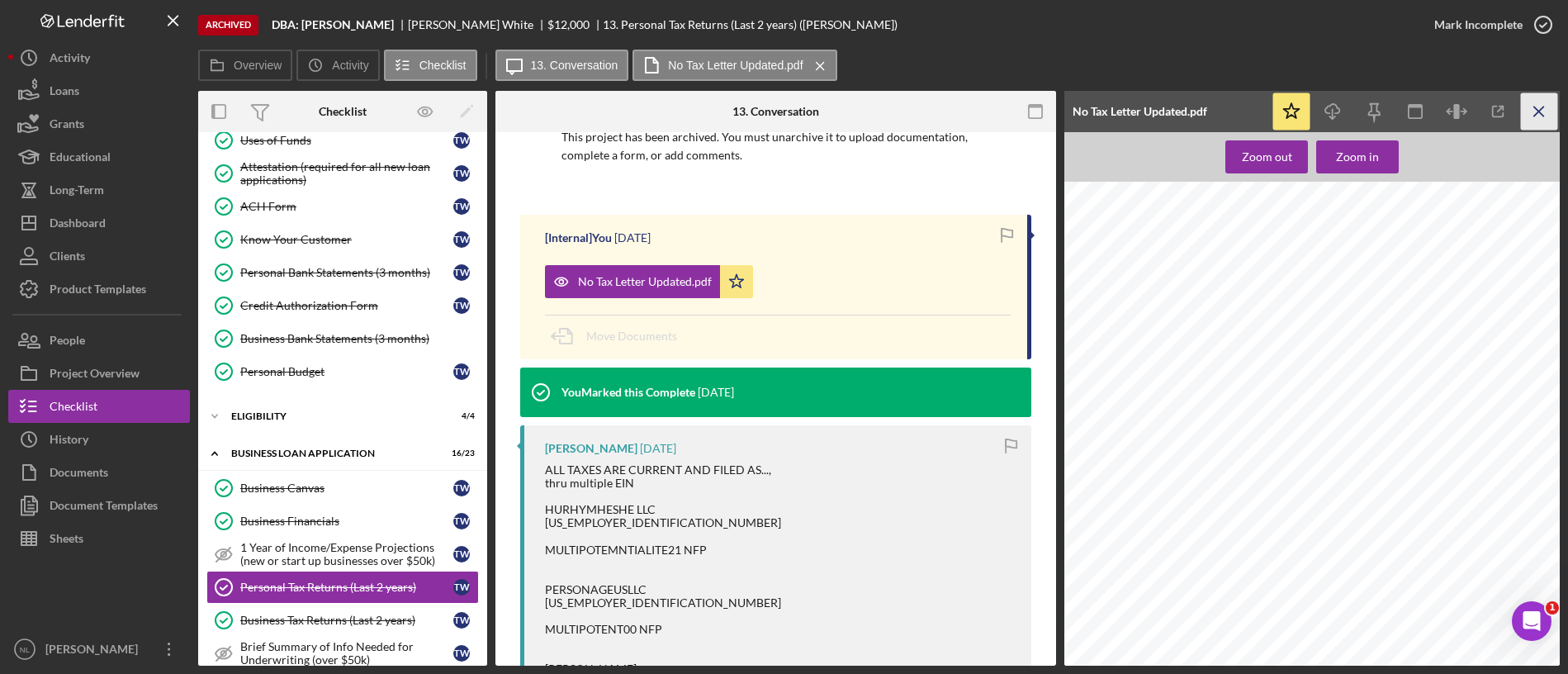
click at [1529, 104] on icon "Icon/Menu Close" at bounding box center [1539, 112] width 37 height 37
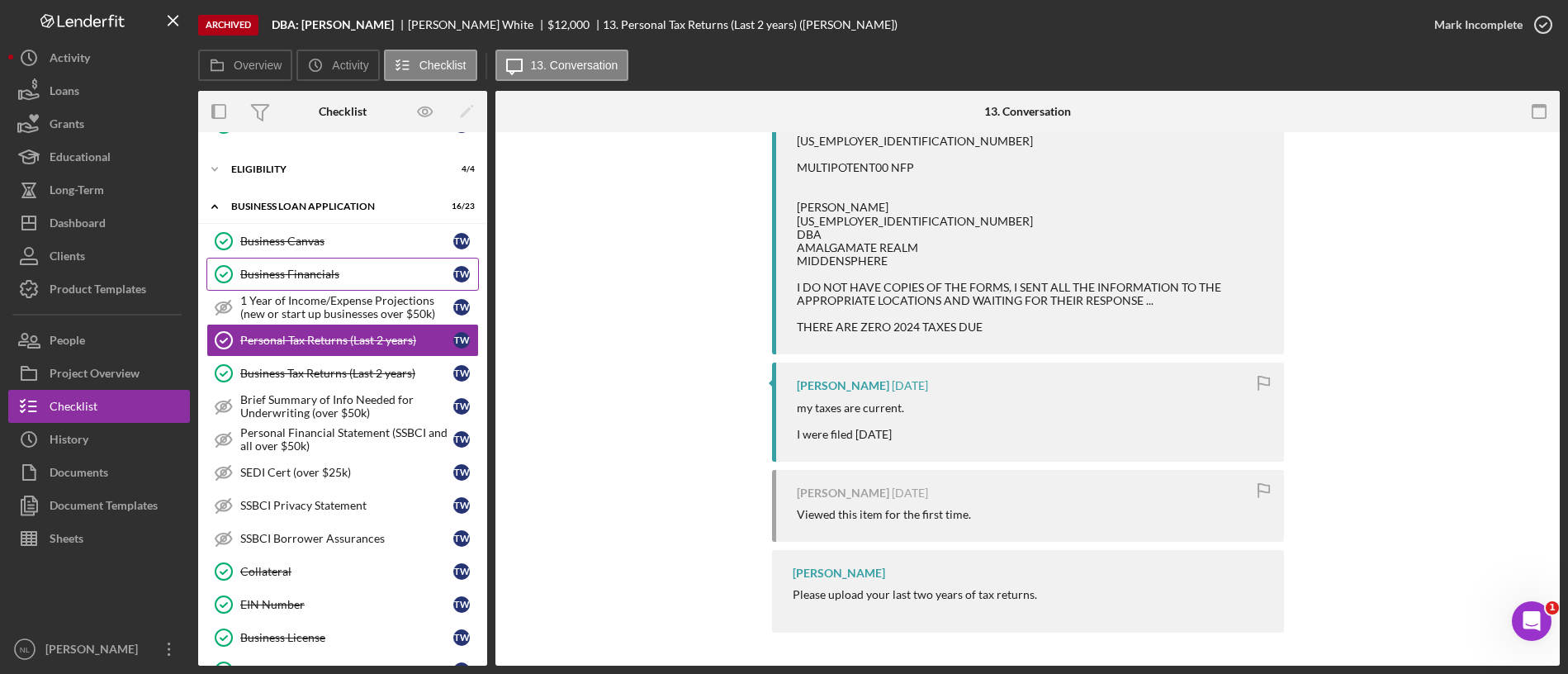
scroll to position [655, 0]
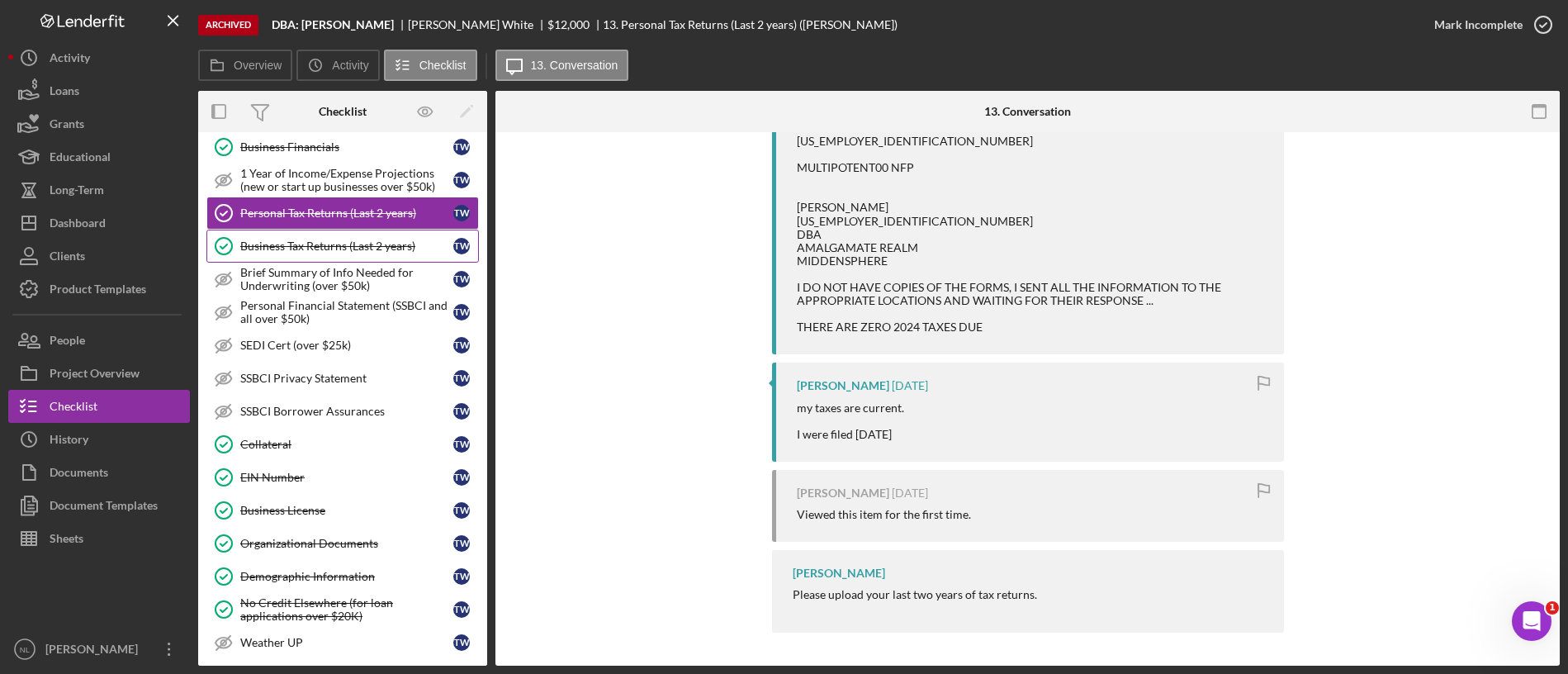
click at [335, 243] on div "Business Tax Returns (Last 2 years)" at bounding box center [347, 246] width 213 height 13
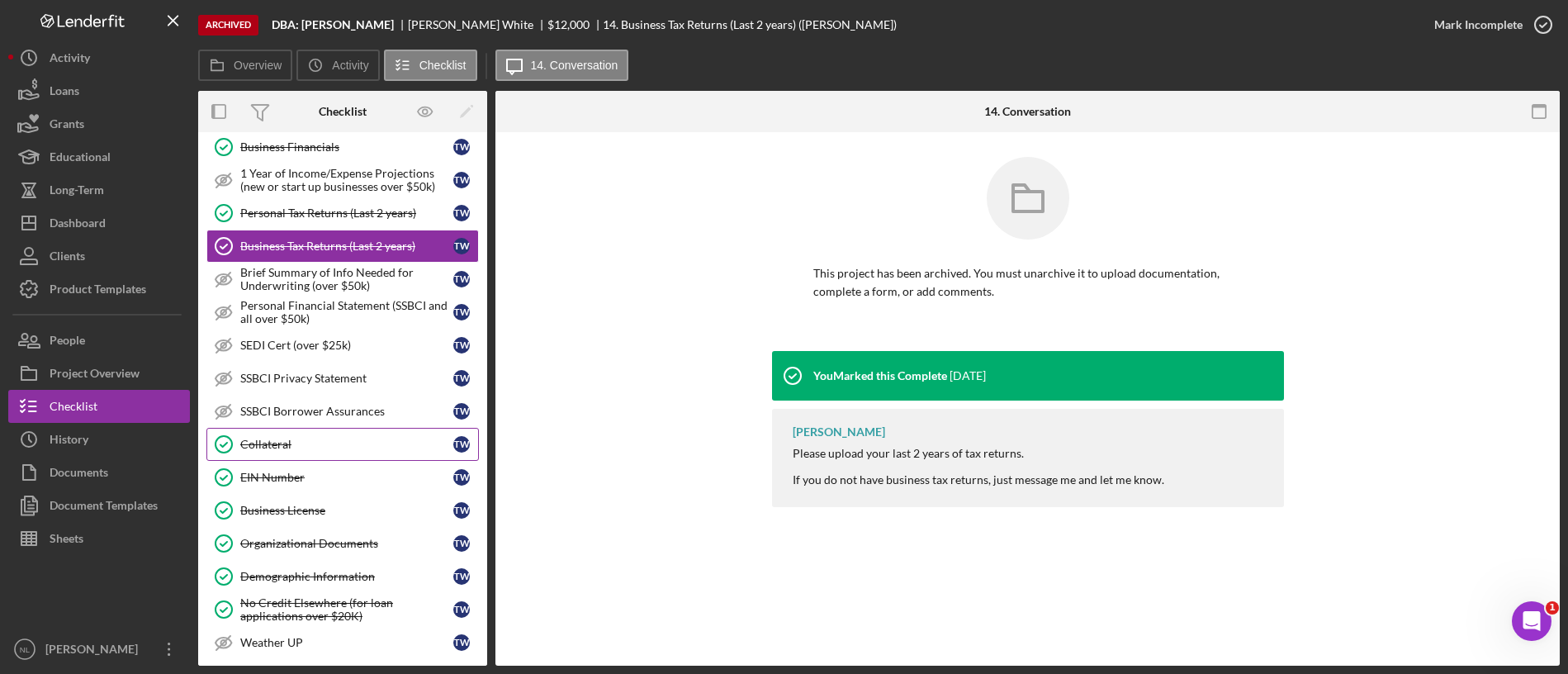
click at [320, 434] on link "Collateral Collateral T W" at bounding box center [343, 444] width 273 height 33
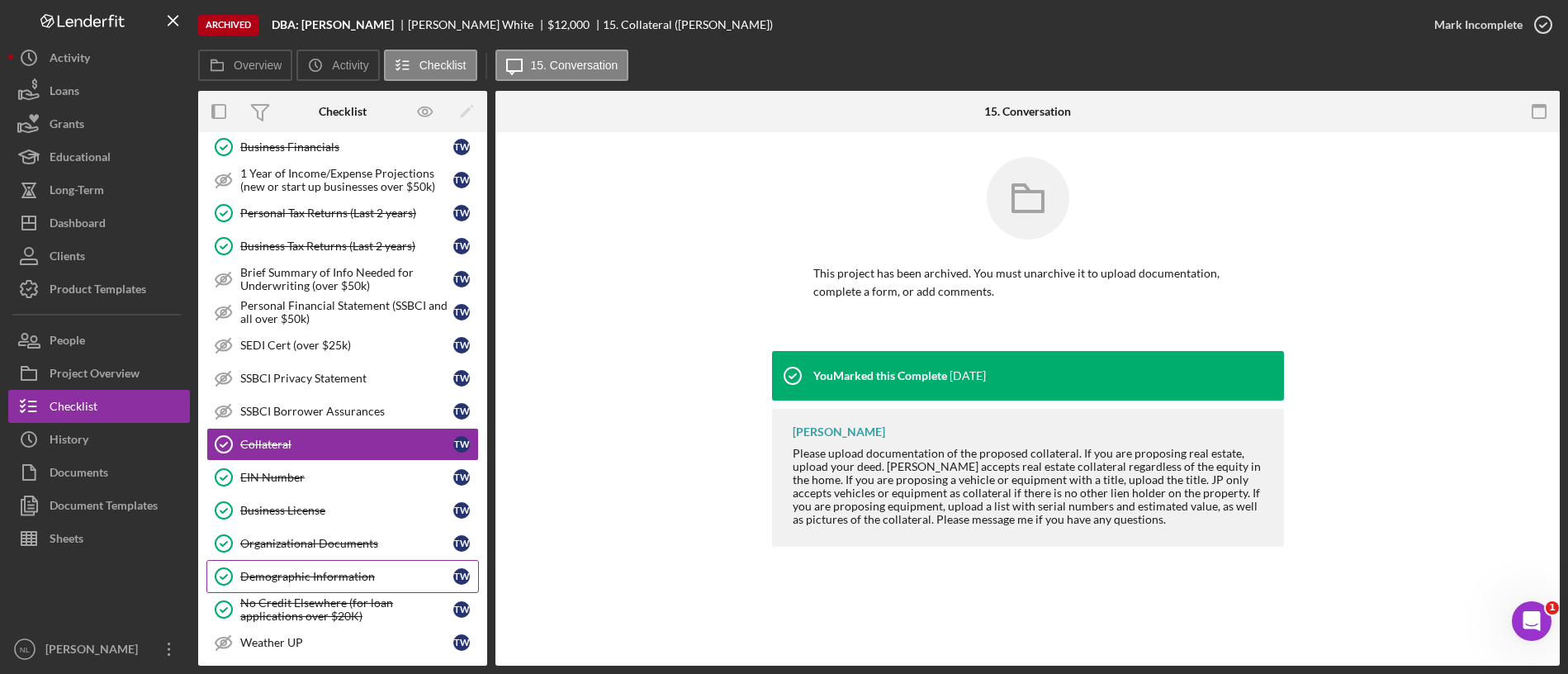
click at [325, 572] on div "Demographic Information" at bounding box center [347, 577] width 213 height 13
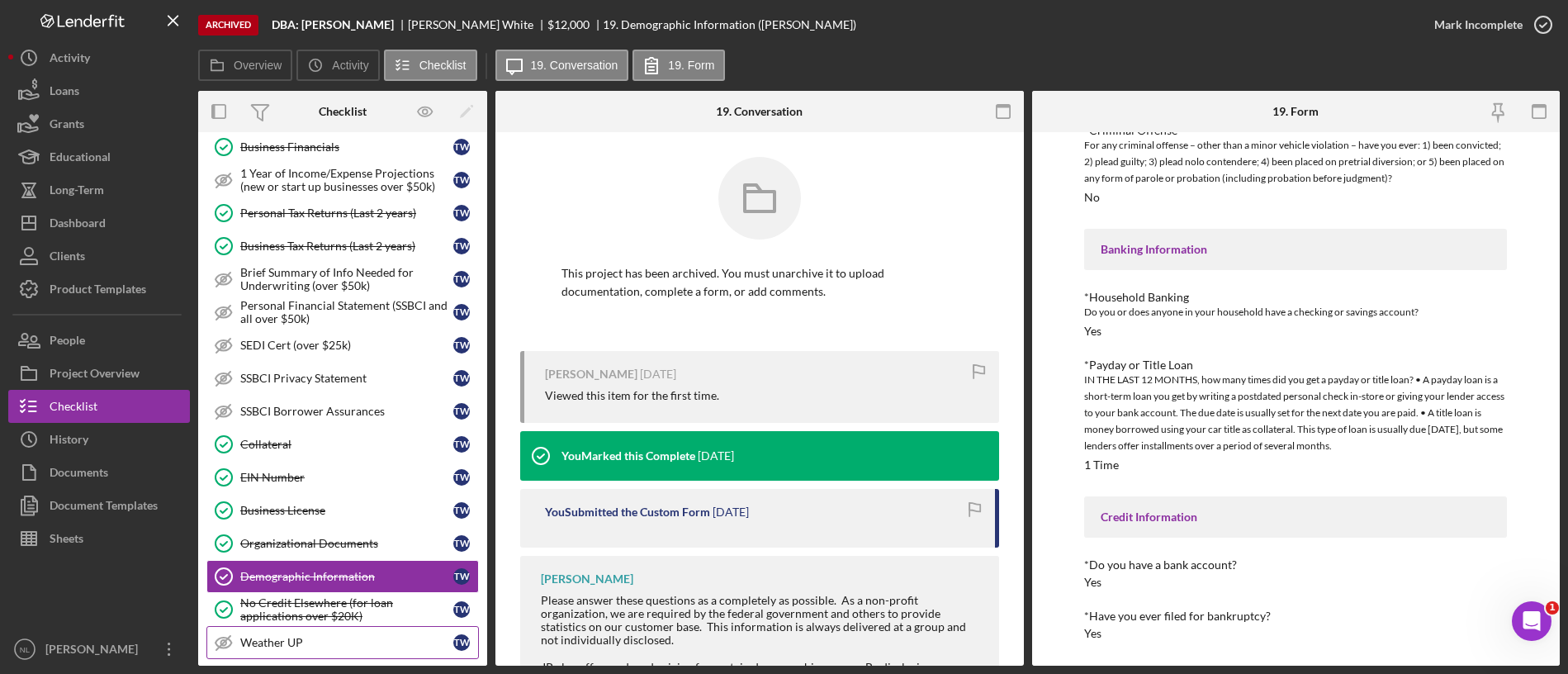
scroll to position [1051, 0]
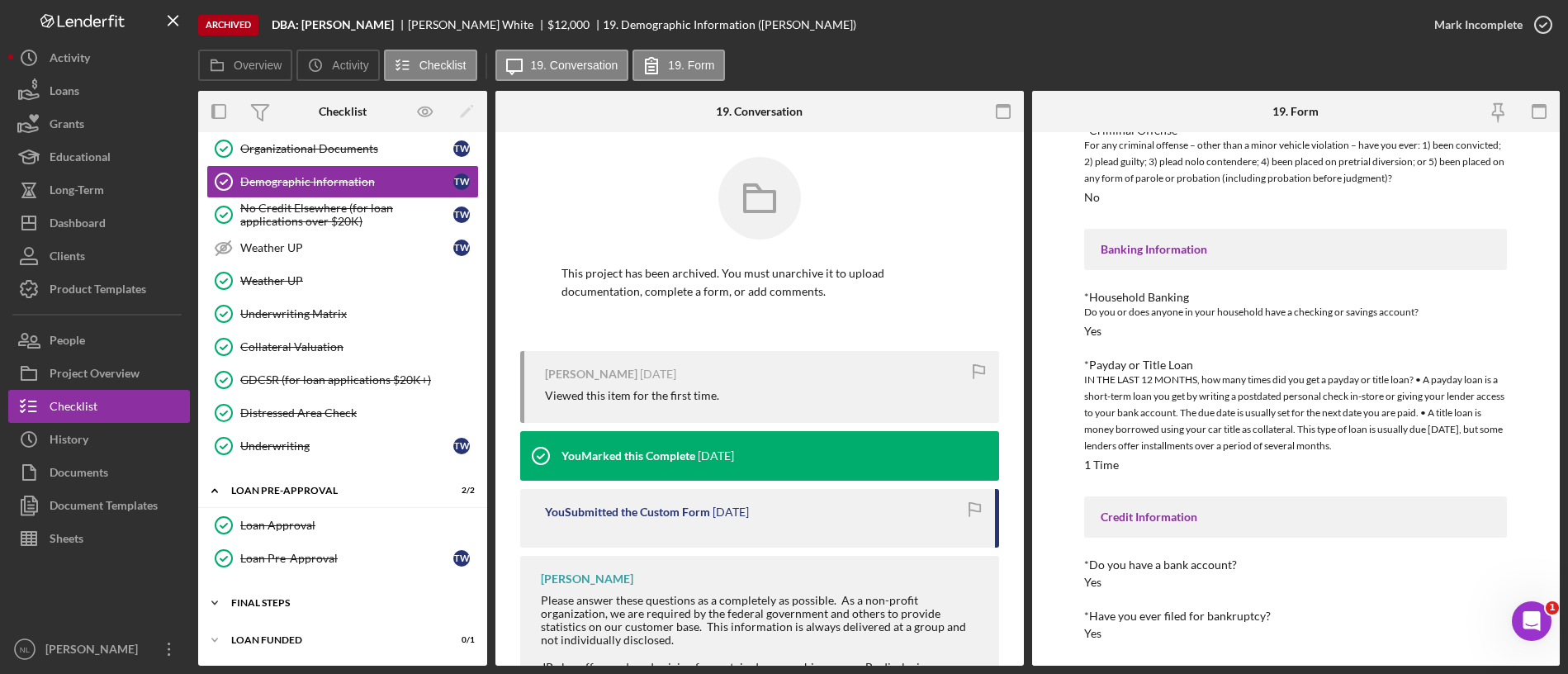
click at [349, 608] on div "Icon/Expander FINAL STEPS 8 / 18" at bounding box center [342, 602] width 289 height 33
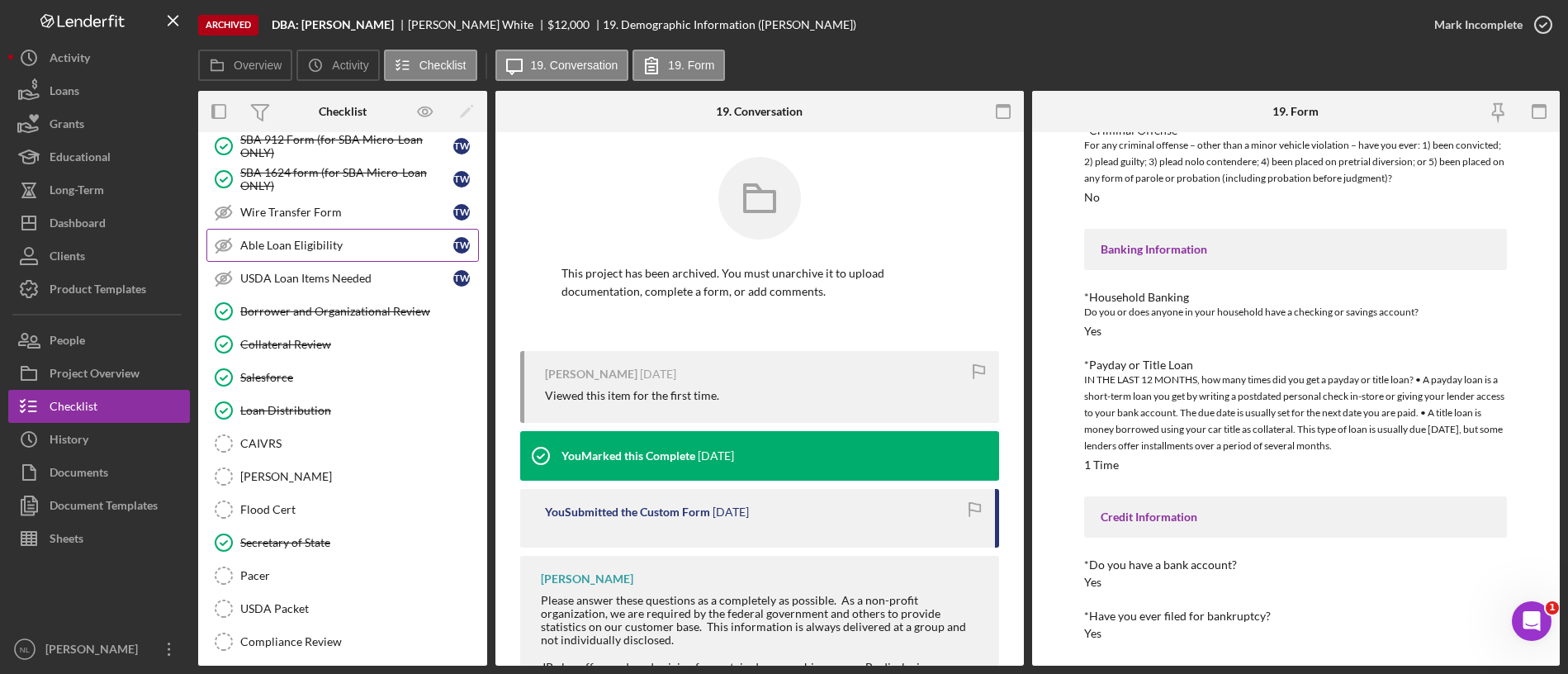
scroll to position [1573, 0]
click at [363, 218] on div "Wire Transfer Form" at bounding box center [347, 214] width 213 height 13
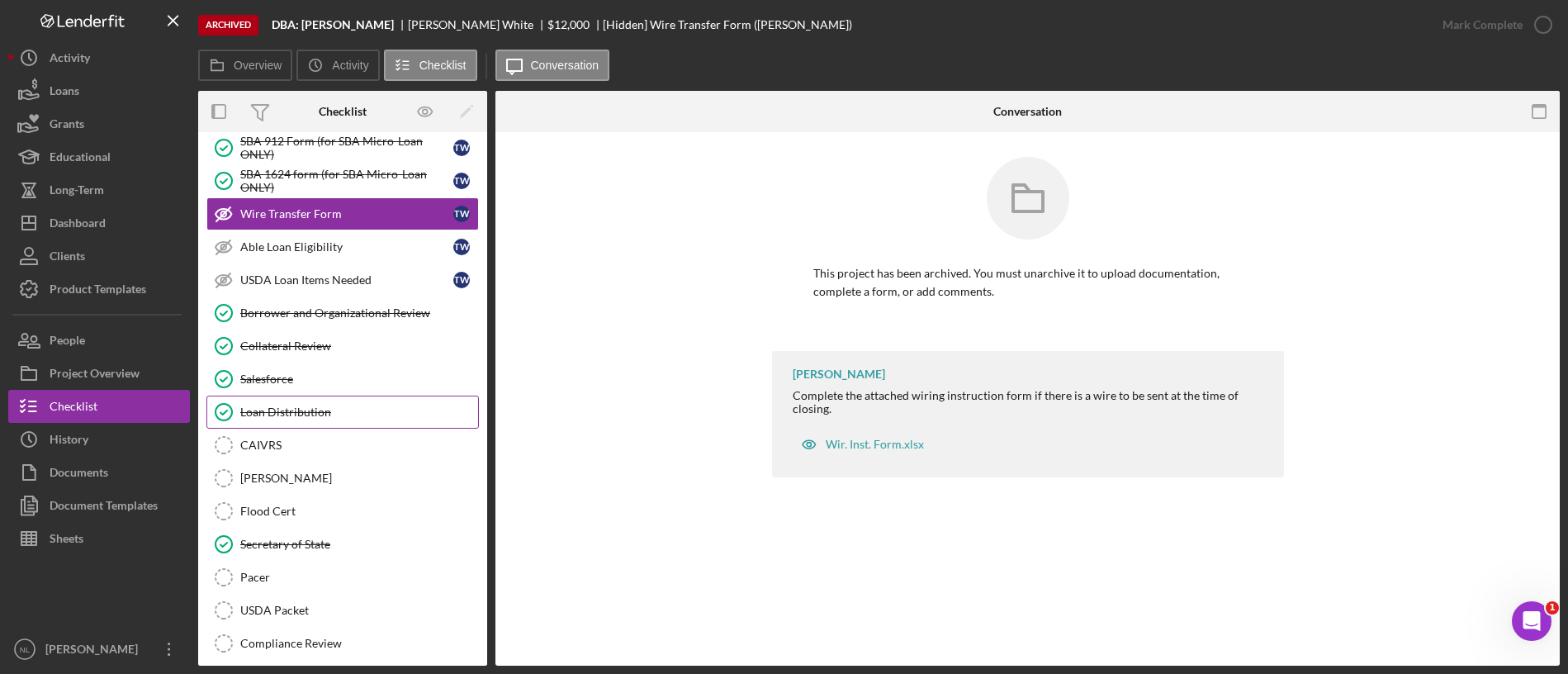
click at [349, 407] on div "Loan Distribution" at bounding box center [359, 412] width 237 height 13
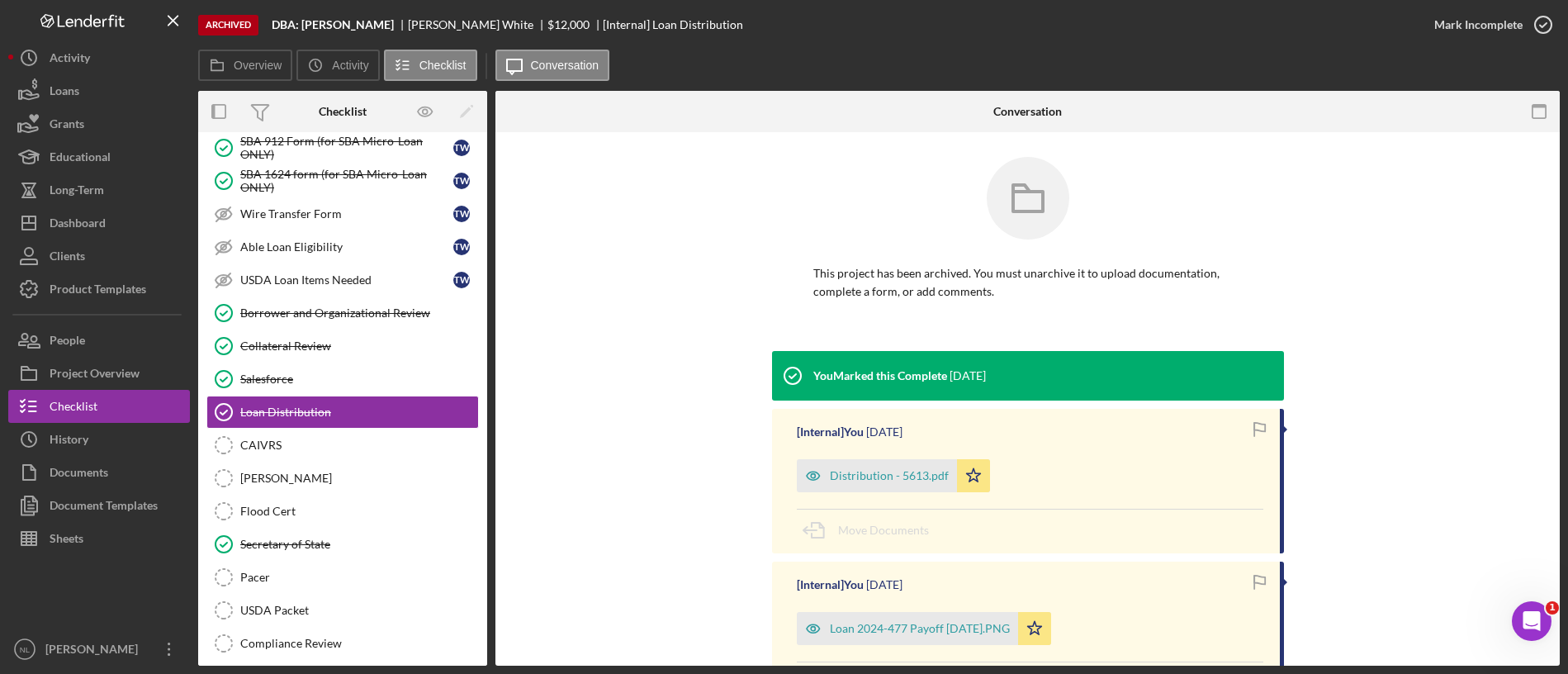
scroll to position [180, 0]
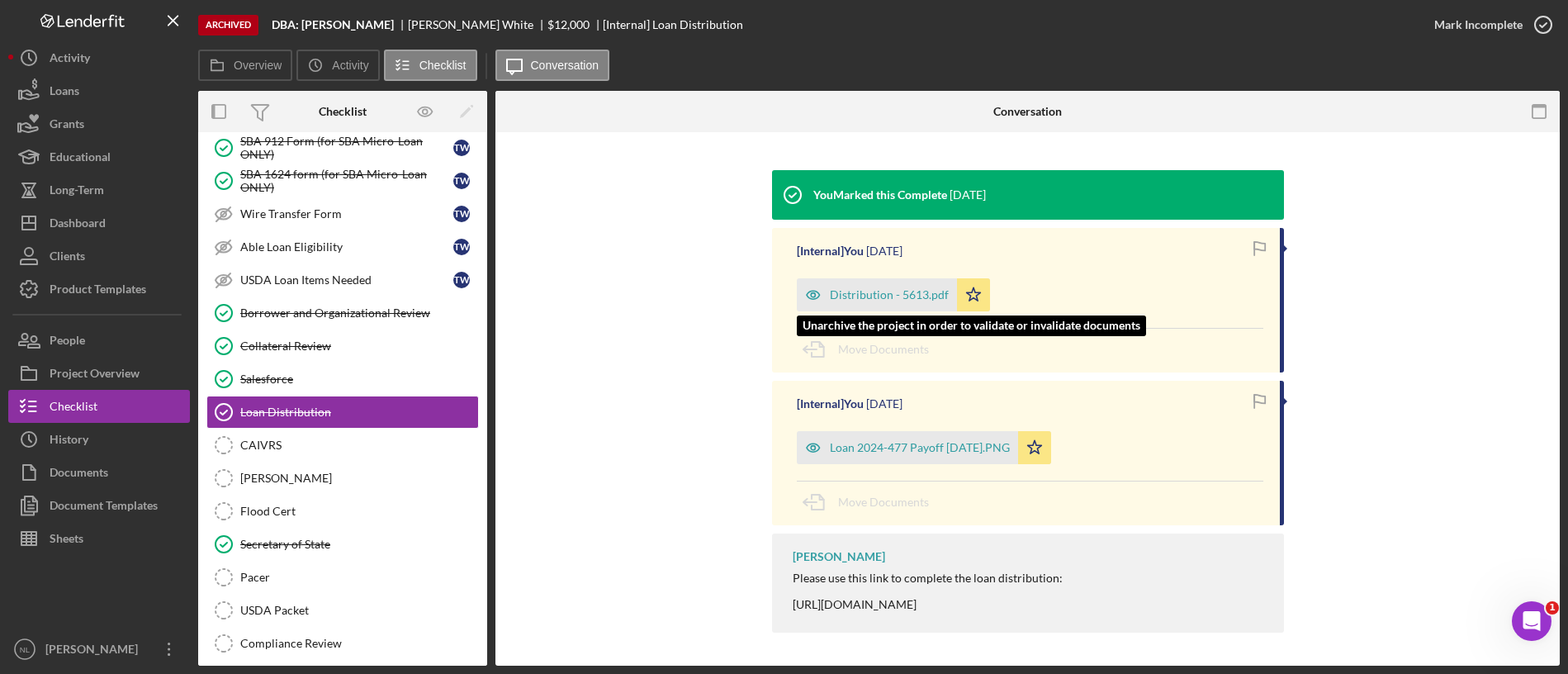
click at [892, 283] on div "Distribution - 5613.pdf" at bounding box center [877, 294] width 160 height 33
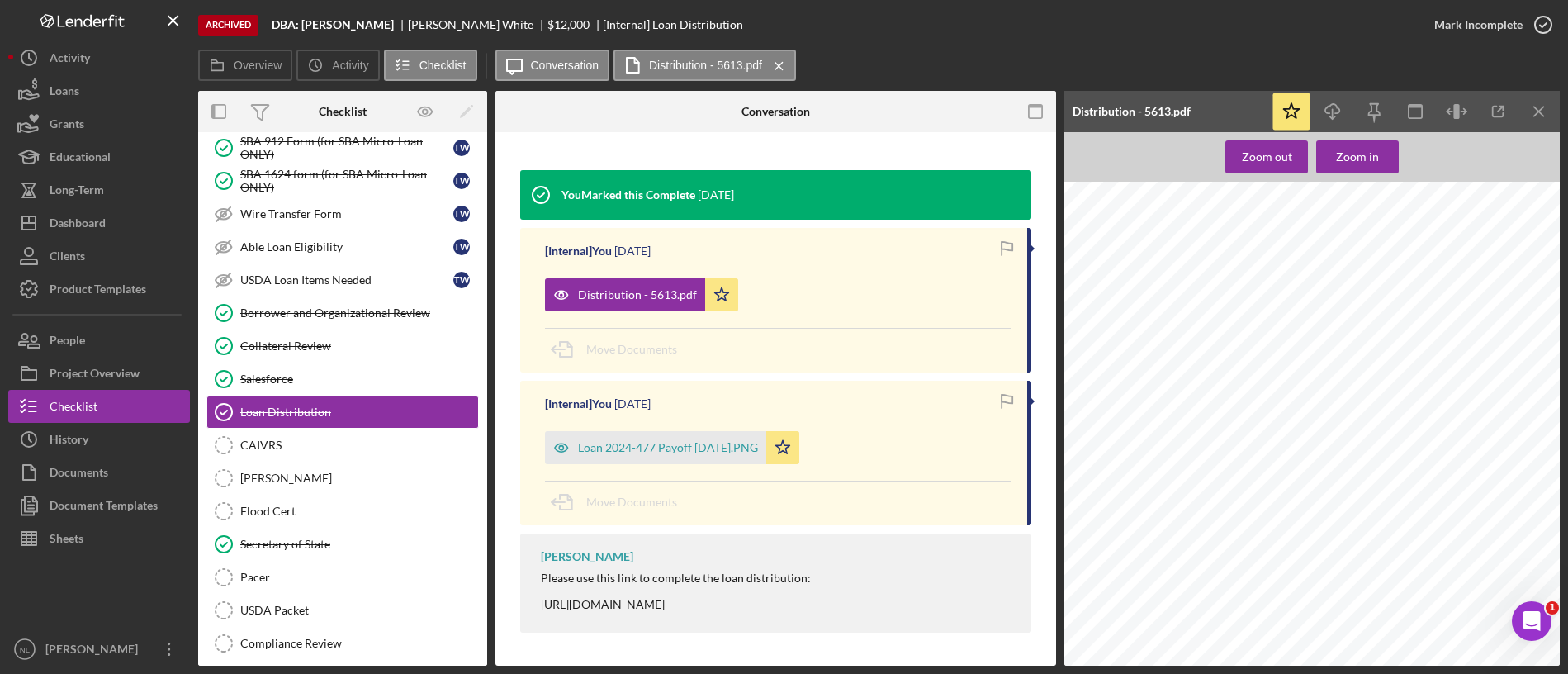
scroll to position [729, 0]
click at [1541, 96] on icon "Icon/Menu Close" at bounding box center [1539, 112] width 37 height 37
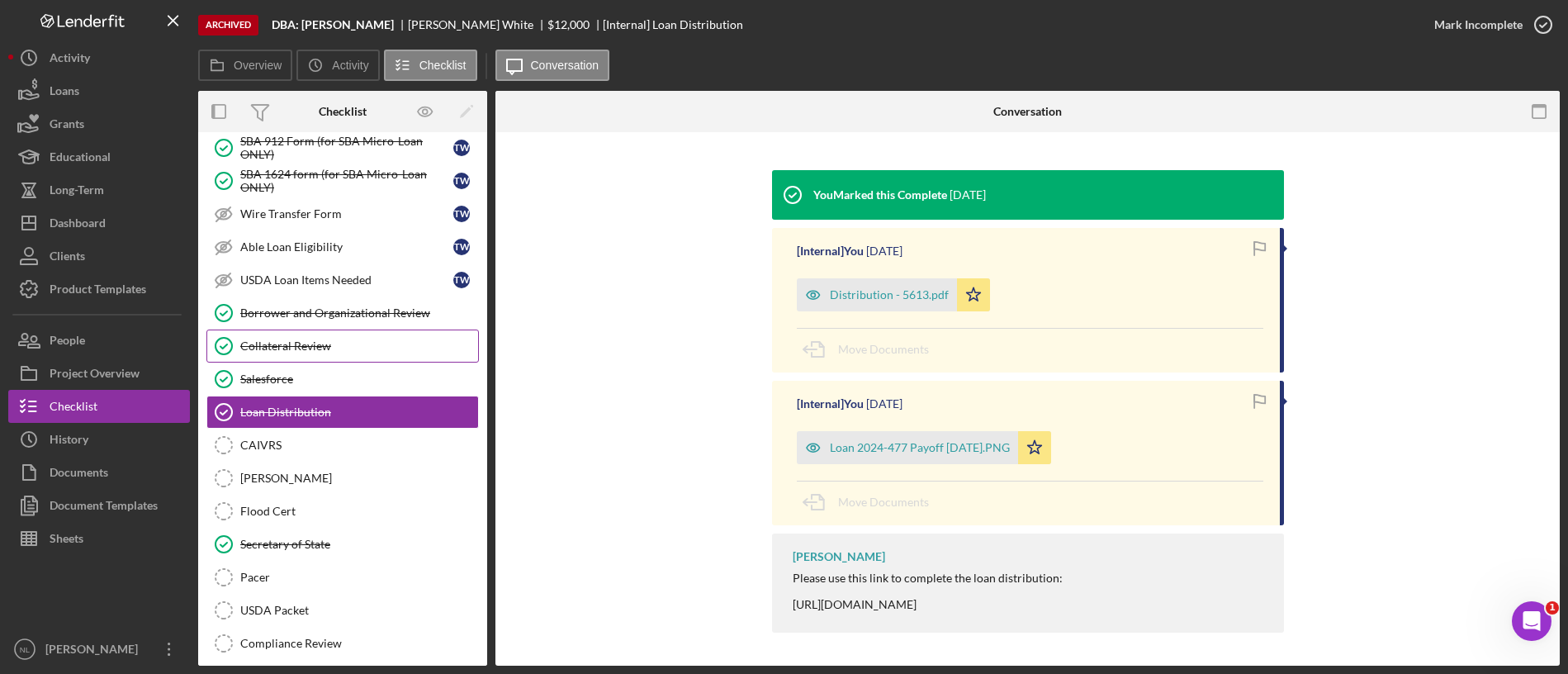
click at [287, 358] on link "Collateral Review Collateral Review" at bounding box center [343, 346] width 273 height 33
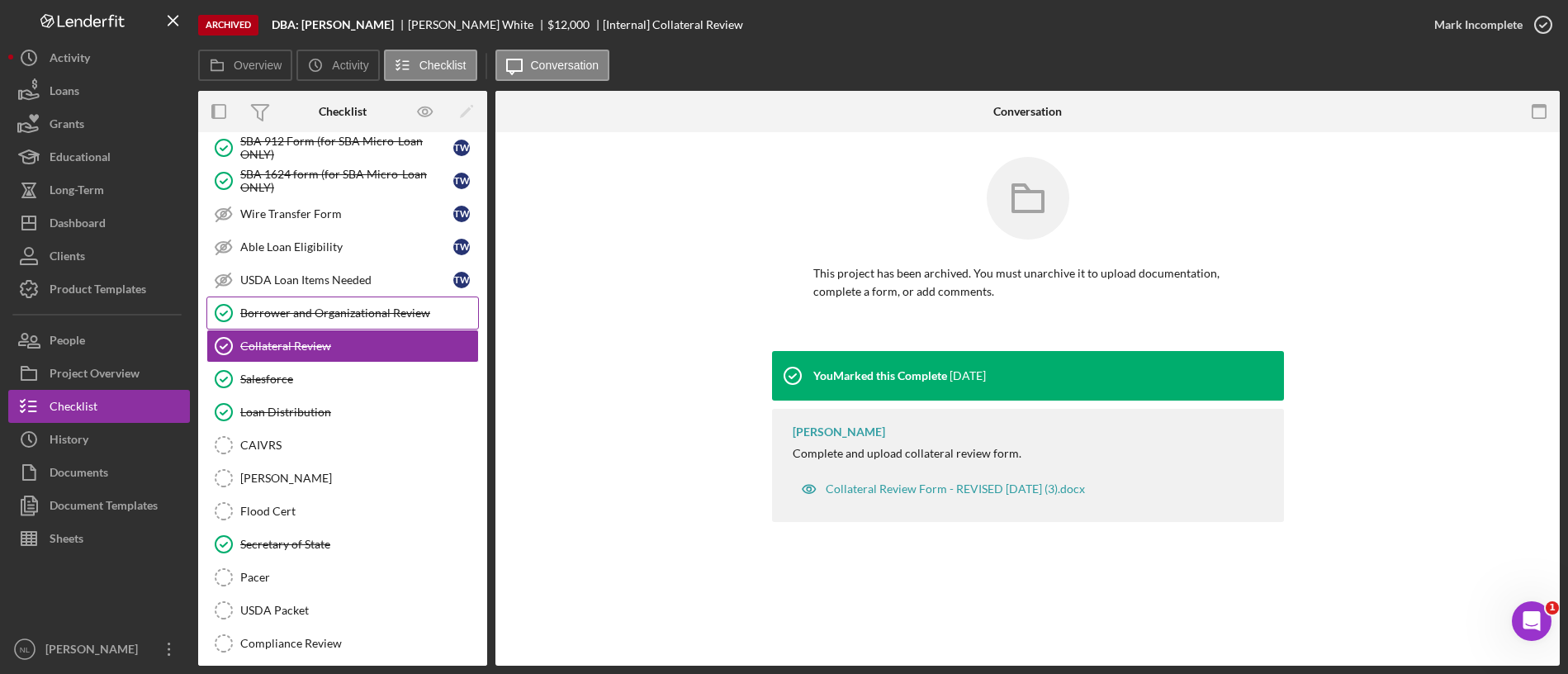
click at [286, 320] on link "Borrower and Organizational Review Borrower and Organizational Review" at bounding box center [343, 312] width 273 height 33
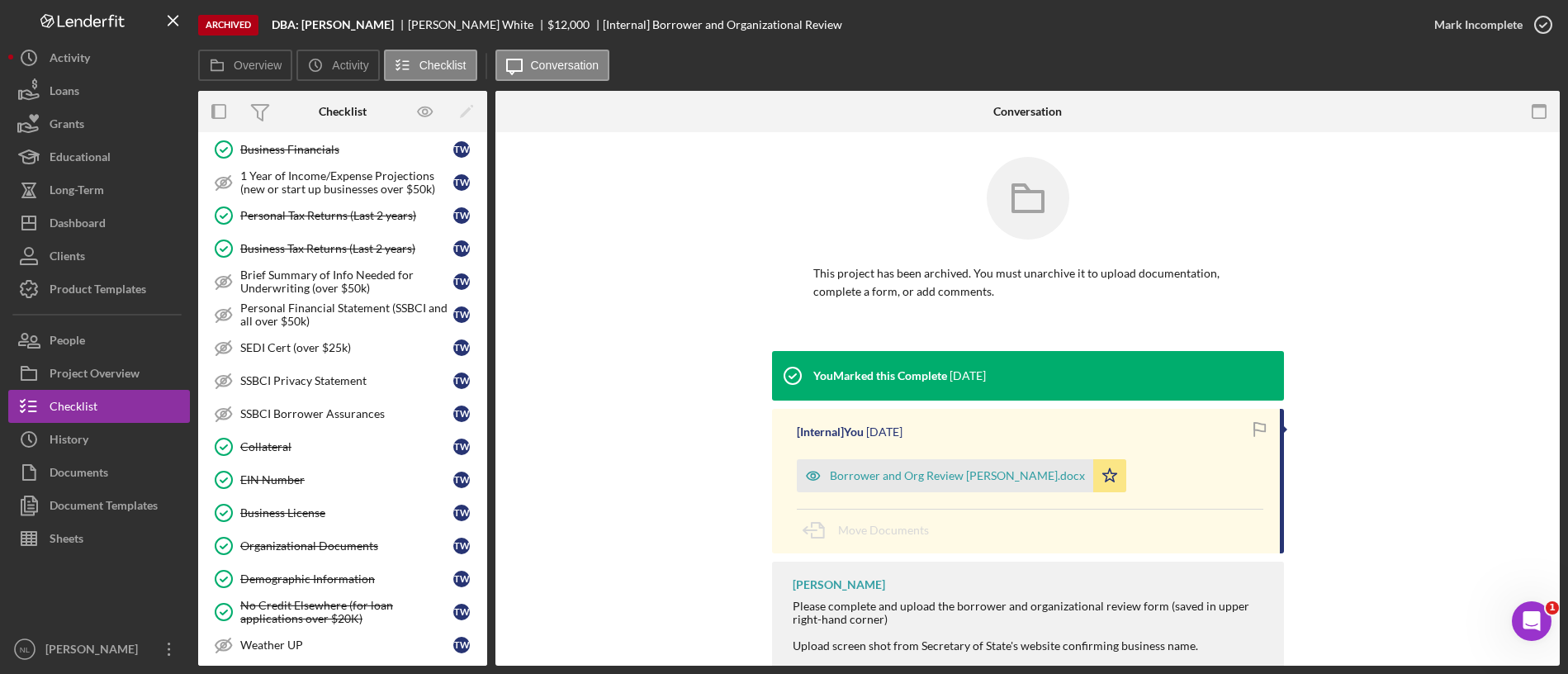
scroll to position [635, 0]
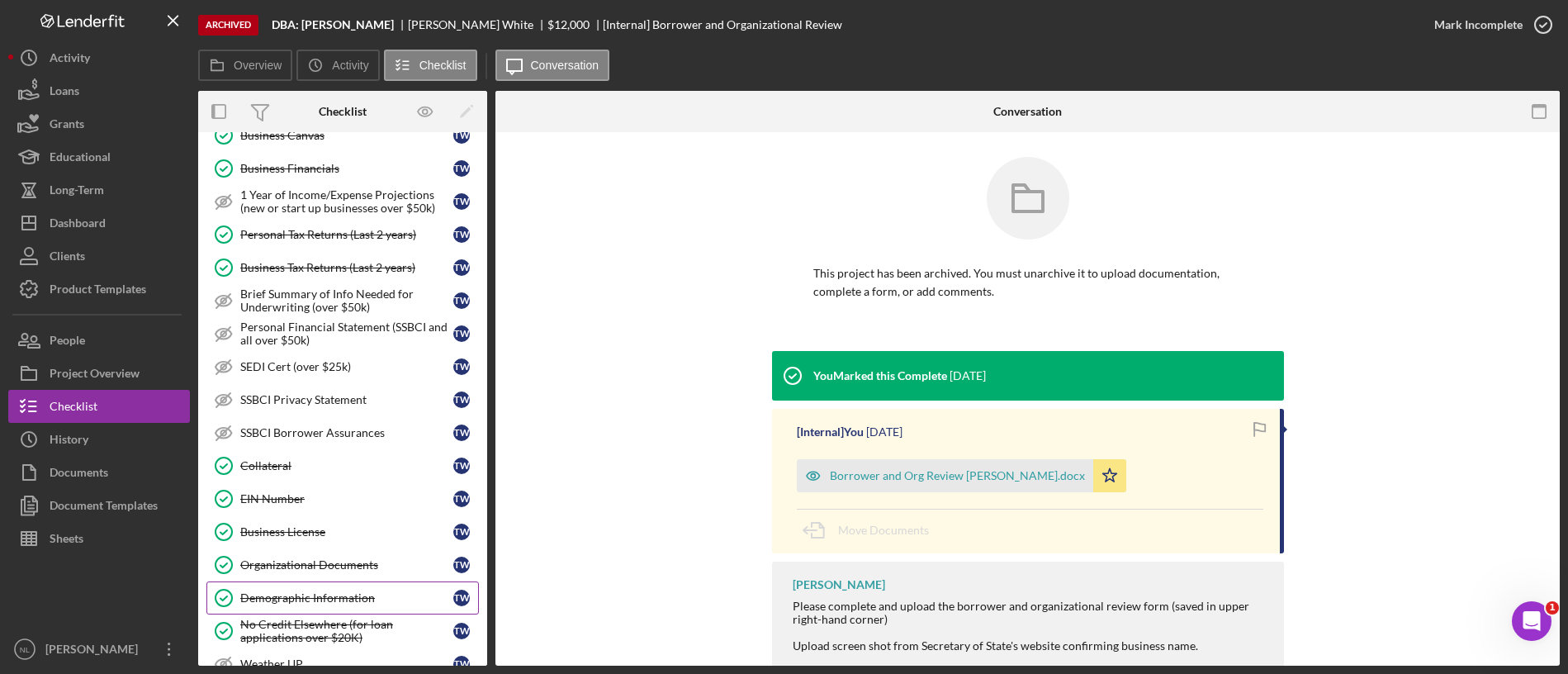
click at [315, 581] on link "Demographic Information Demographic Information T W" at bounding box center [343, 597] width 273 height 33
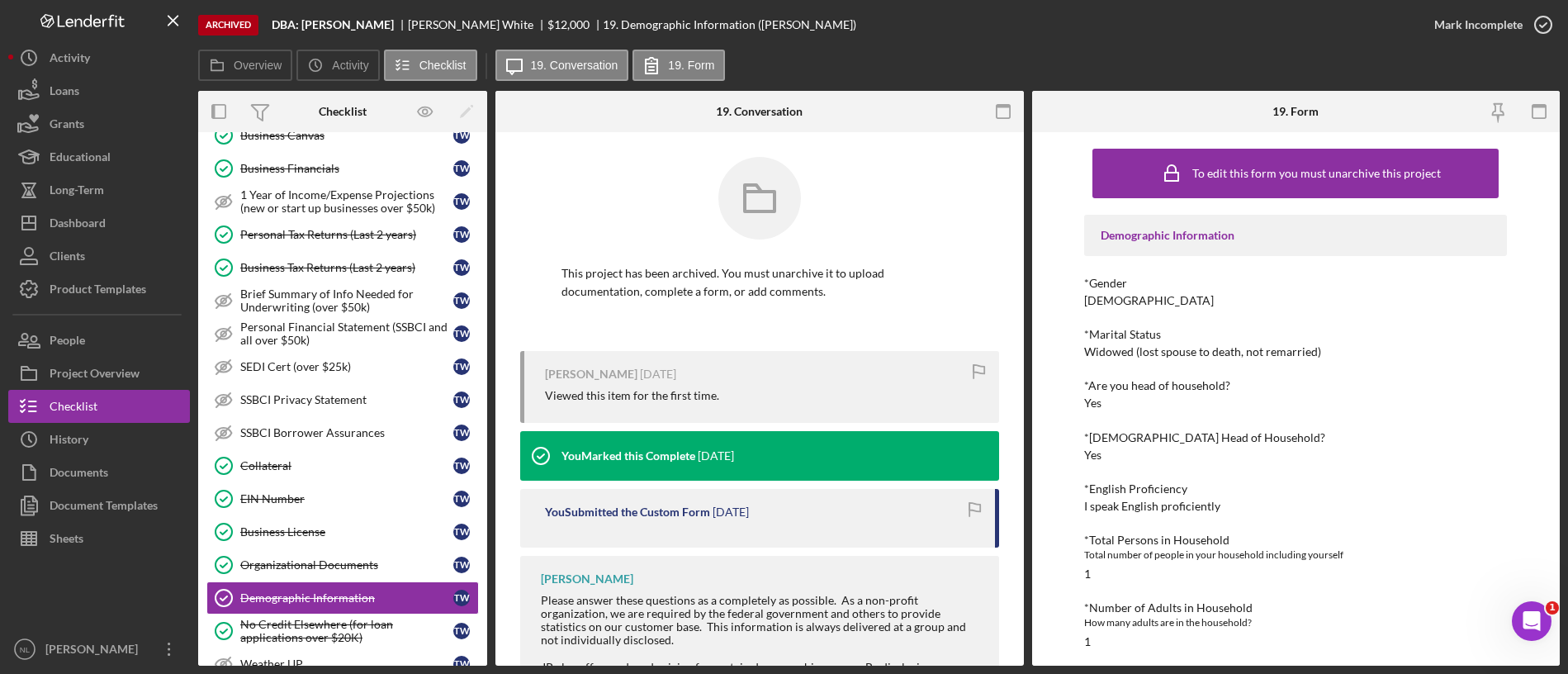
scroll to position [102, 0]
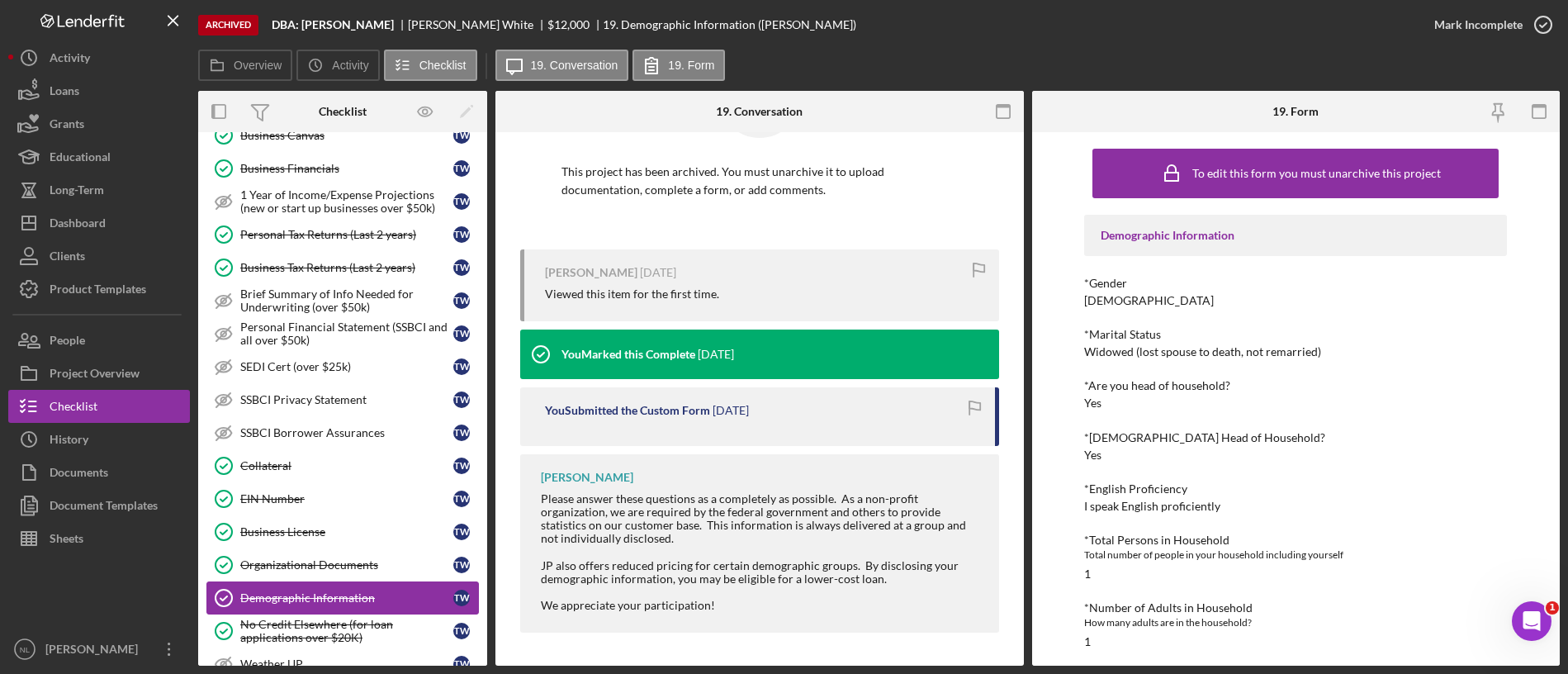
click at [317, 585] on link "Demographic Information Demographic Information T W" at bounding box center [343, 597] width 273 height 33
click at [312, 570] on div "Organizational Documents" at bounding box center [347, 565] width 213 height 13
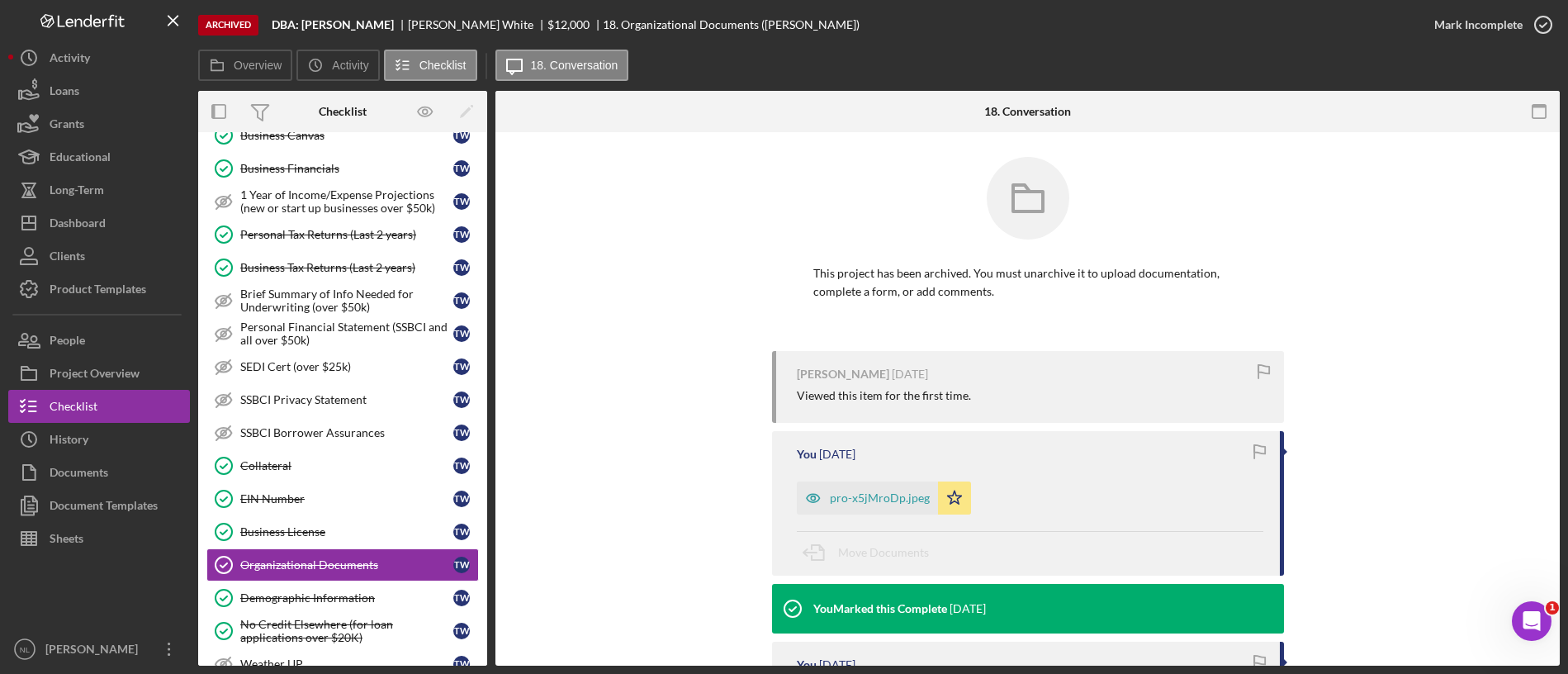
scroll to position [301, 0]
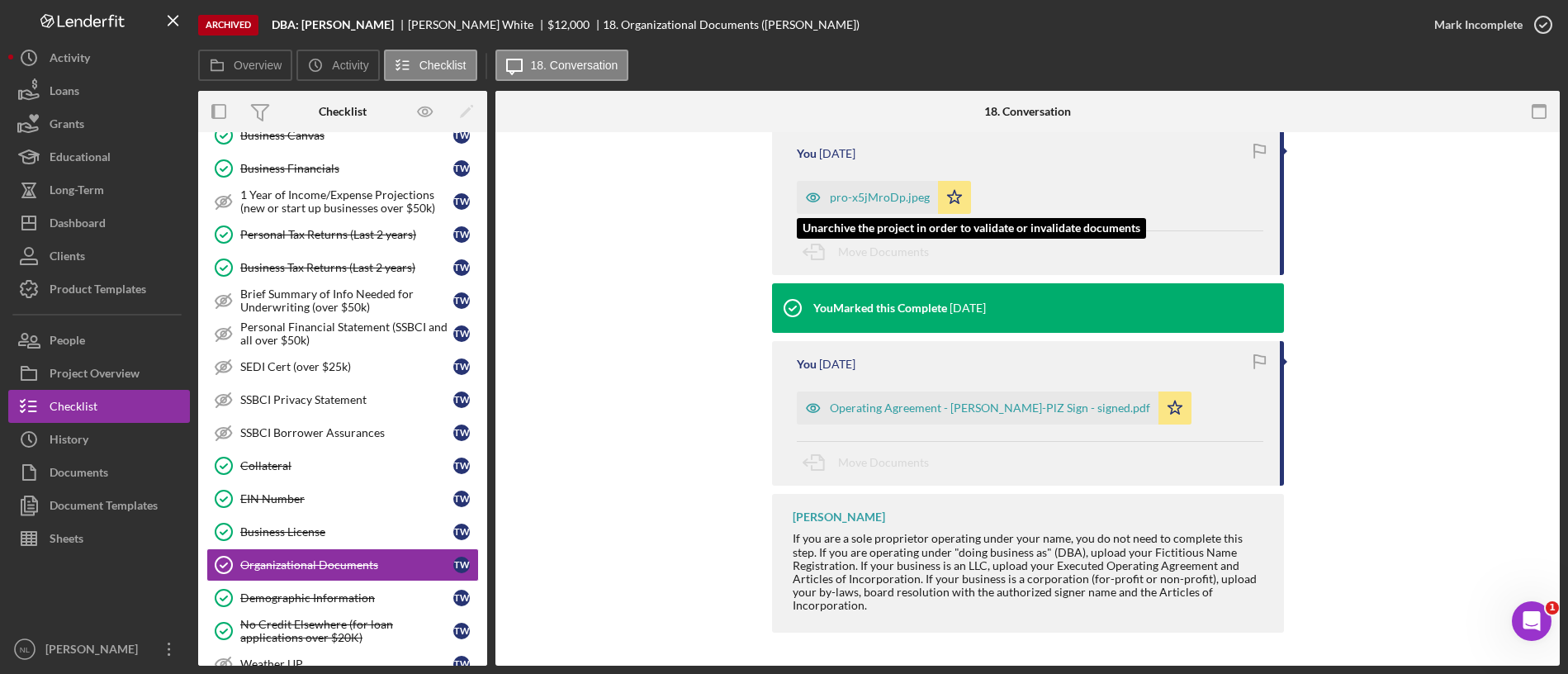
click at [862, 185] on div "pro-x5jMroDp.jpeg" at bounding box center [867, 196] width 141 height 33
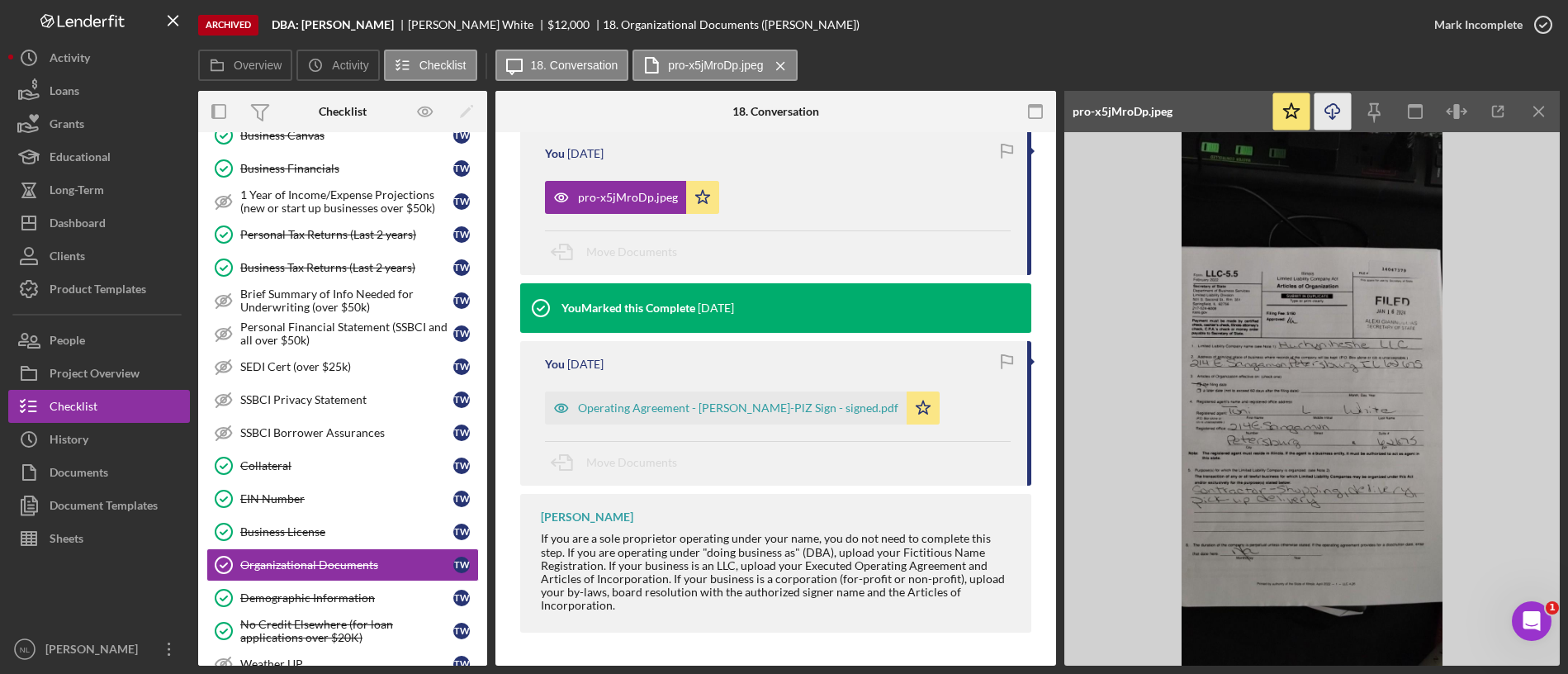
click at [1342, 126] on icon "Icon/Download" at bounding box center [1333, 112] width 37 height 37
click at [286, 509] on link "EIN Number EIN Number T W" at bounding box center [343, 498] width 273 height 33
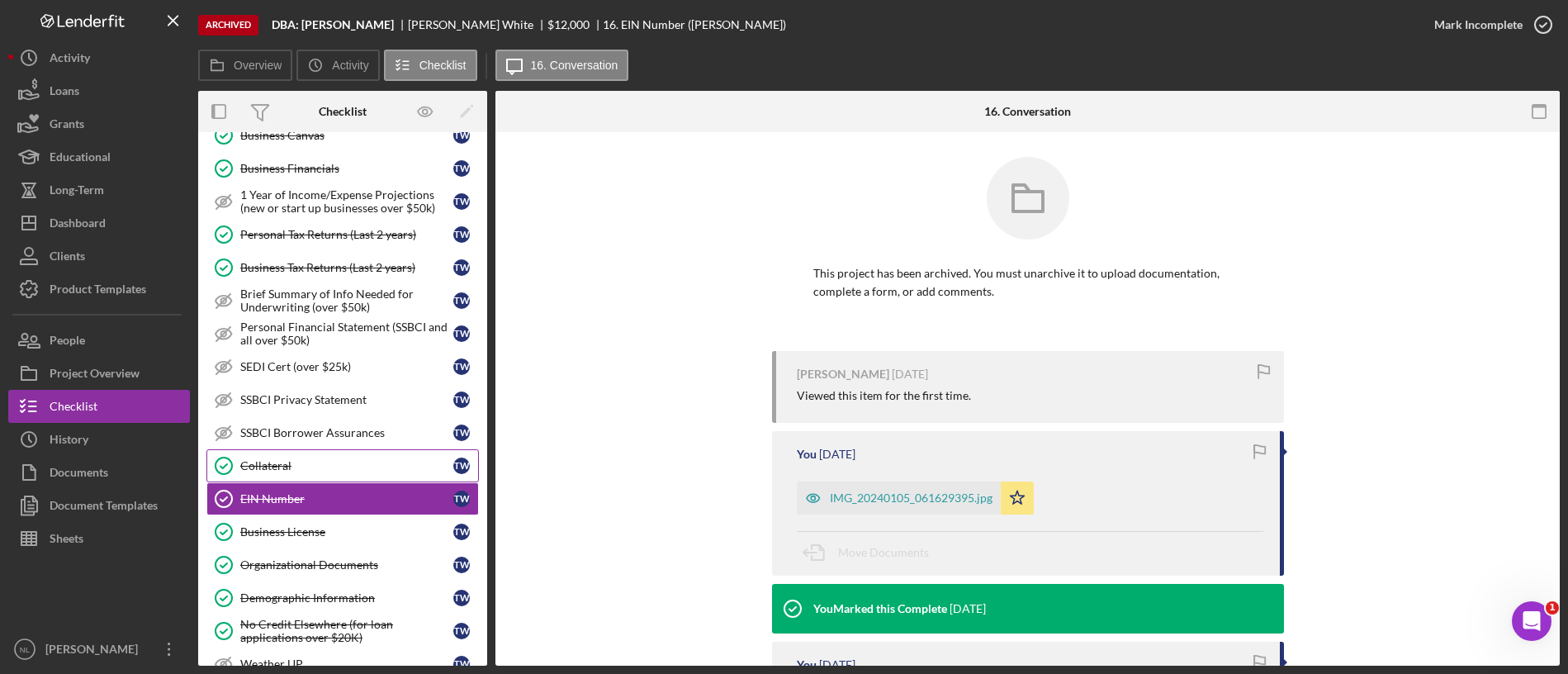
click at [269, 464] on div "Collateral" at bounding box center [347, 466] width 213 height 13
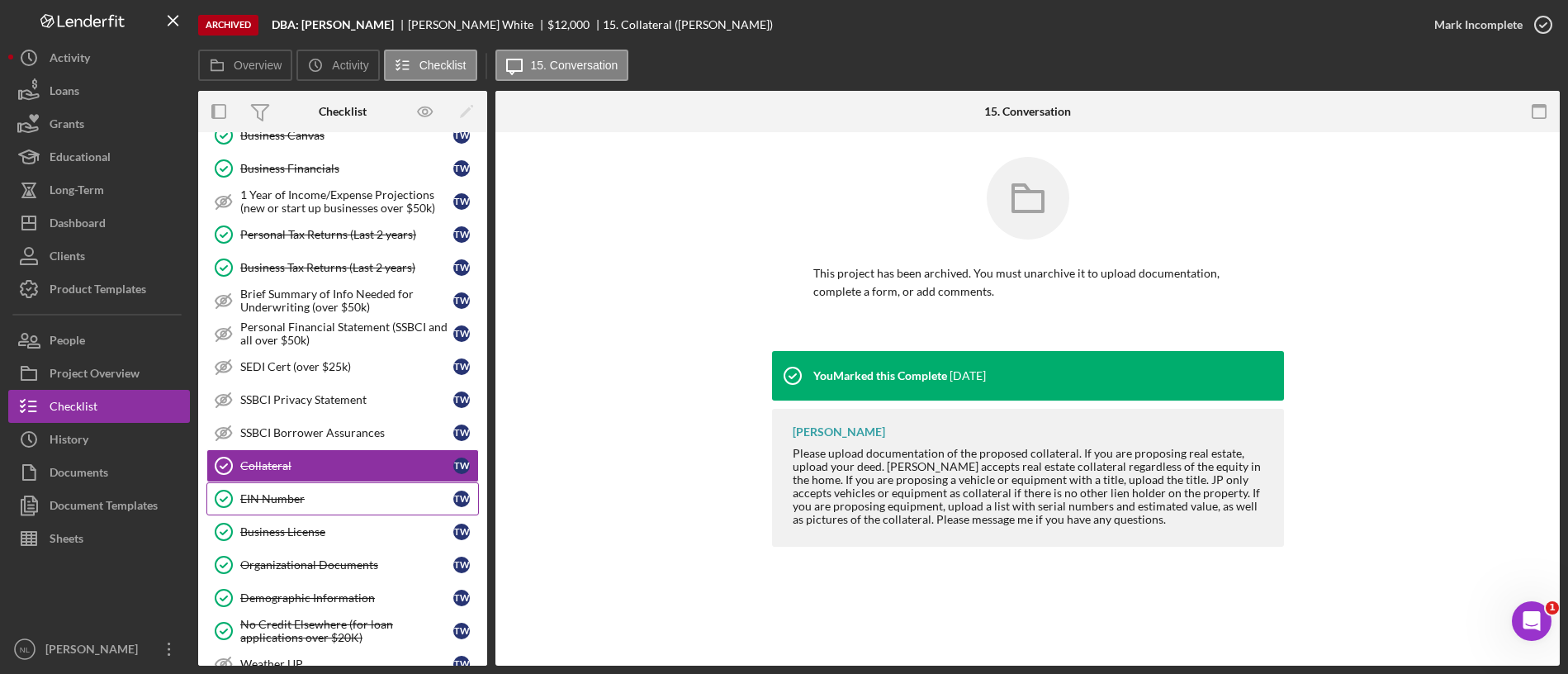
click at [297, 490] on link "EIN Number EIN Number T W" at bounding box center [343, 498] width 273 height 33
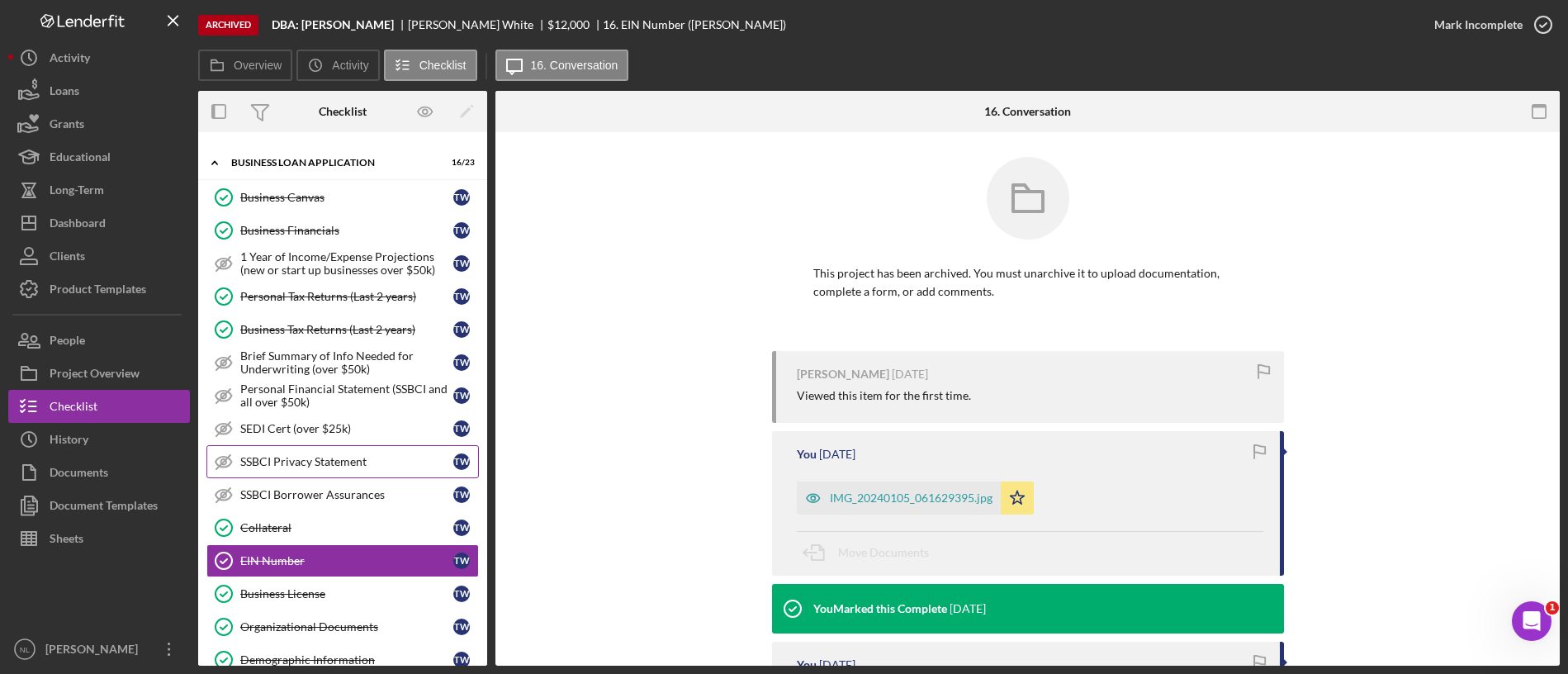
scroll to position [535, 0]
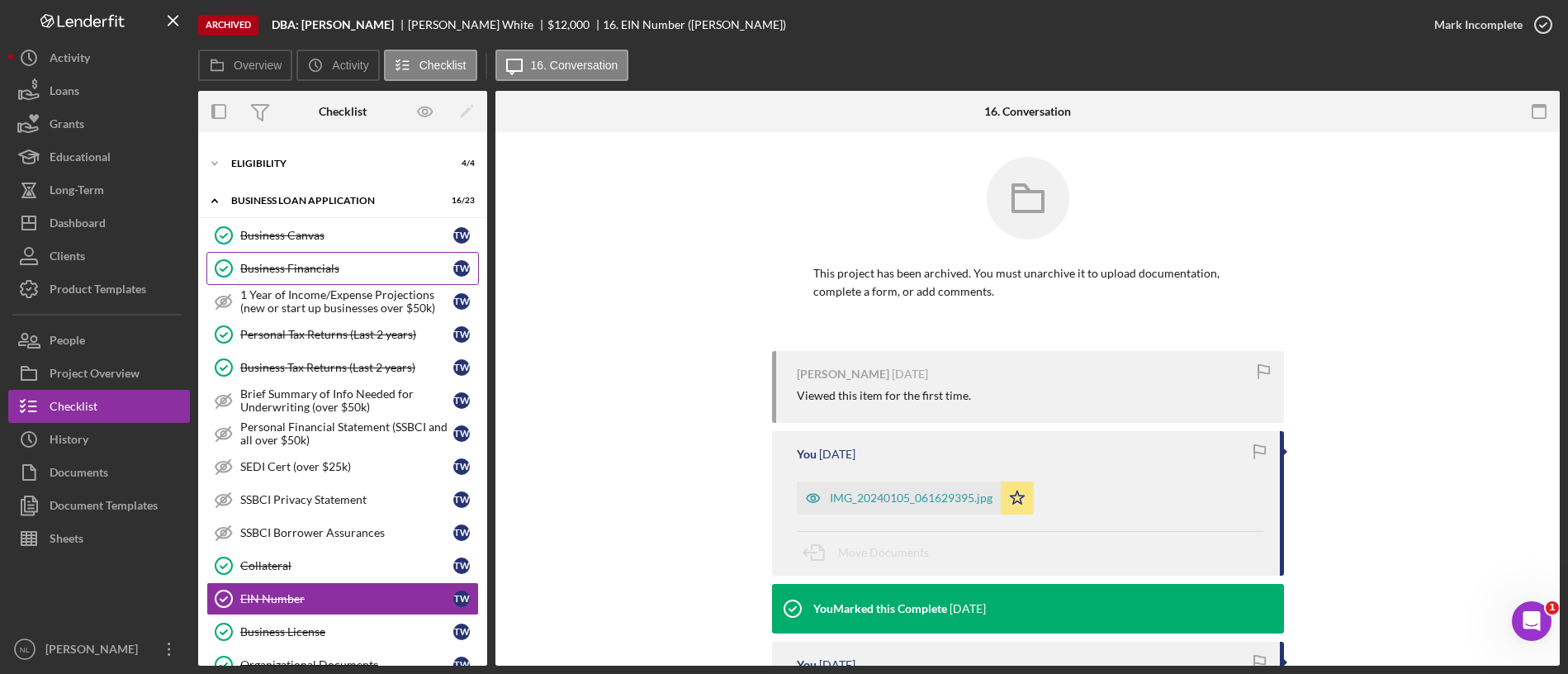
click at [354, 265] on div "Business Financials" at bounding box center [347, 268] width 213 height 13
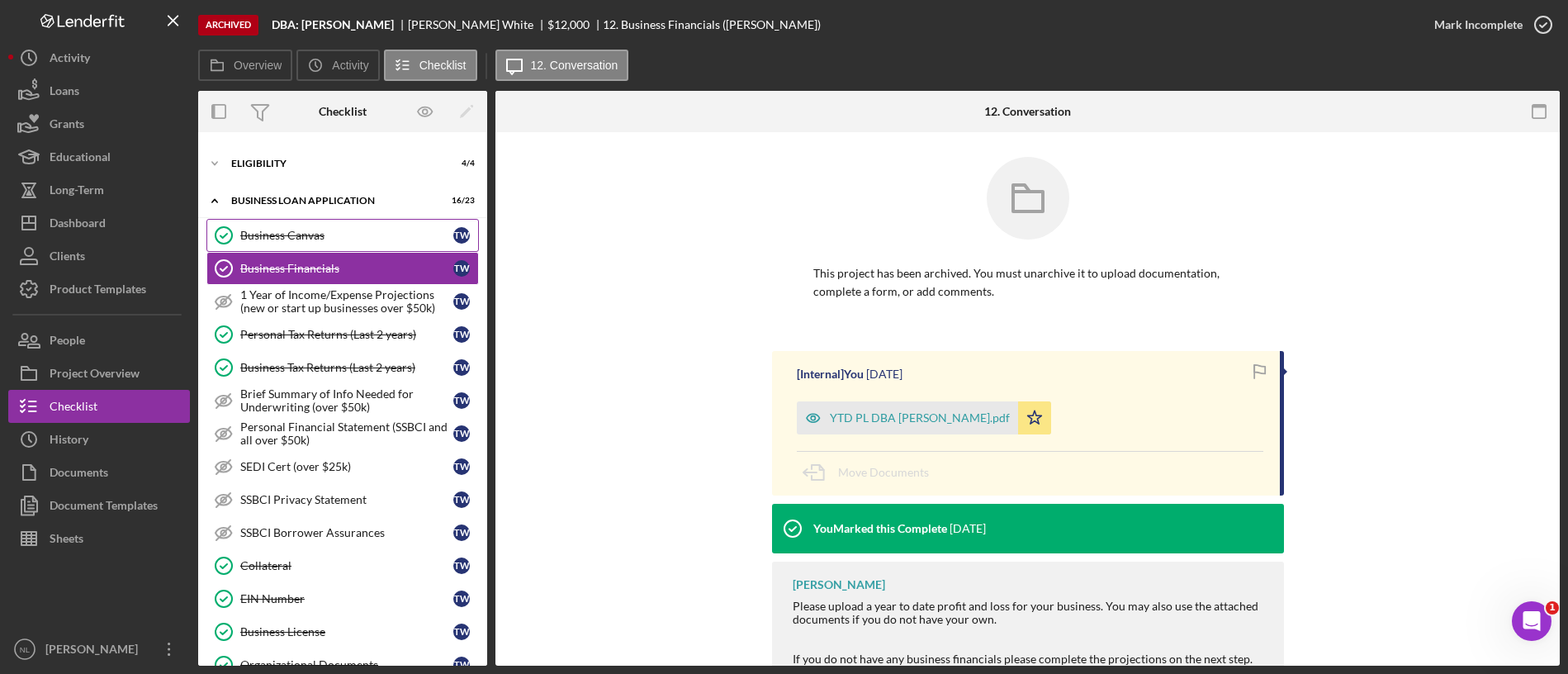
click at [332, 242] on link "Business Canvas Business Canvas T W" at bounding box center [343, 235] width 273 height 33
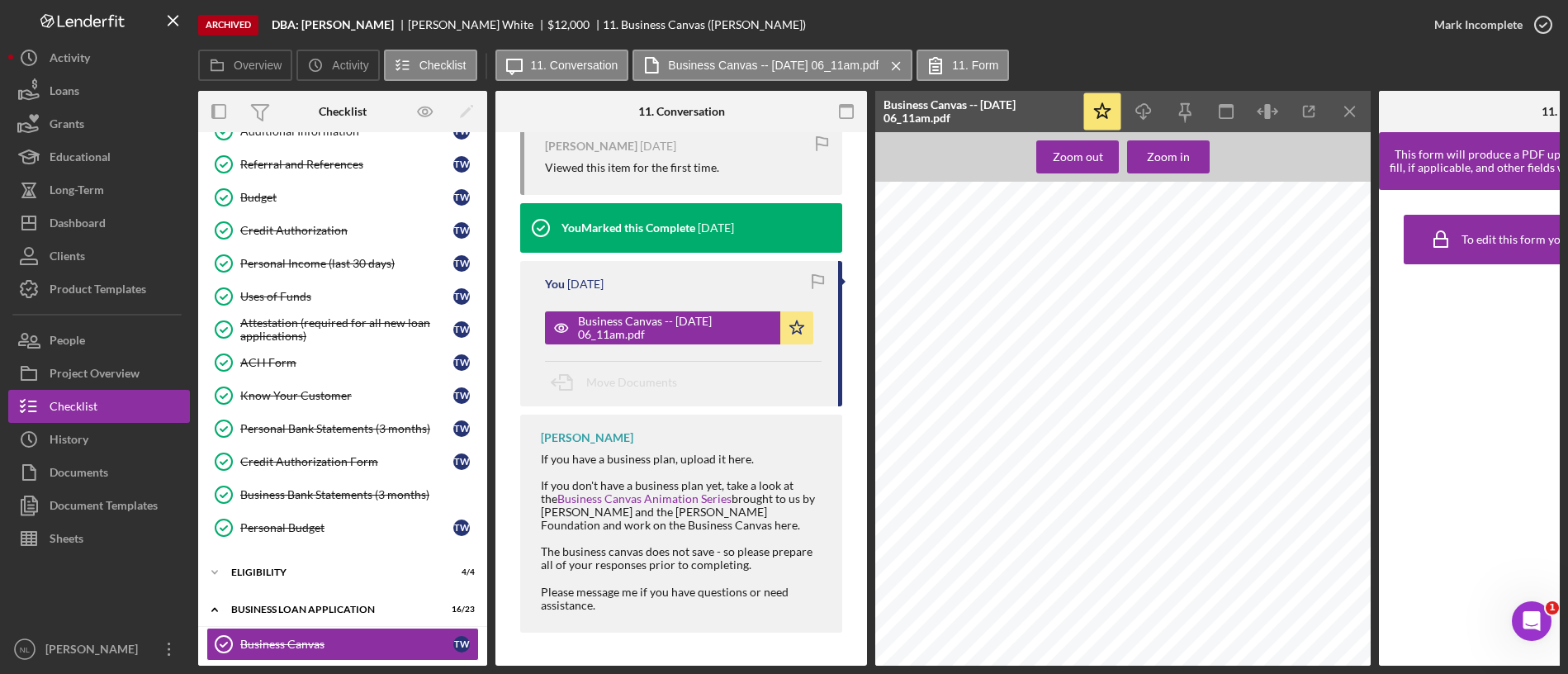
scroll to position [85, 0]
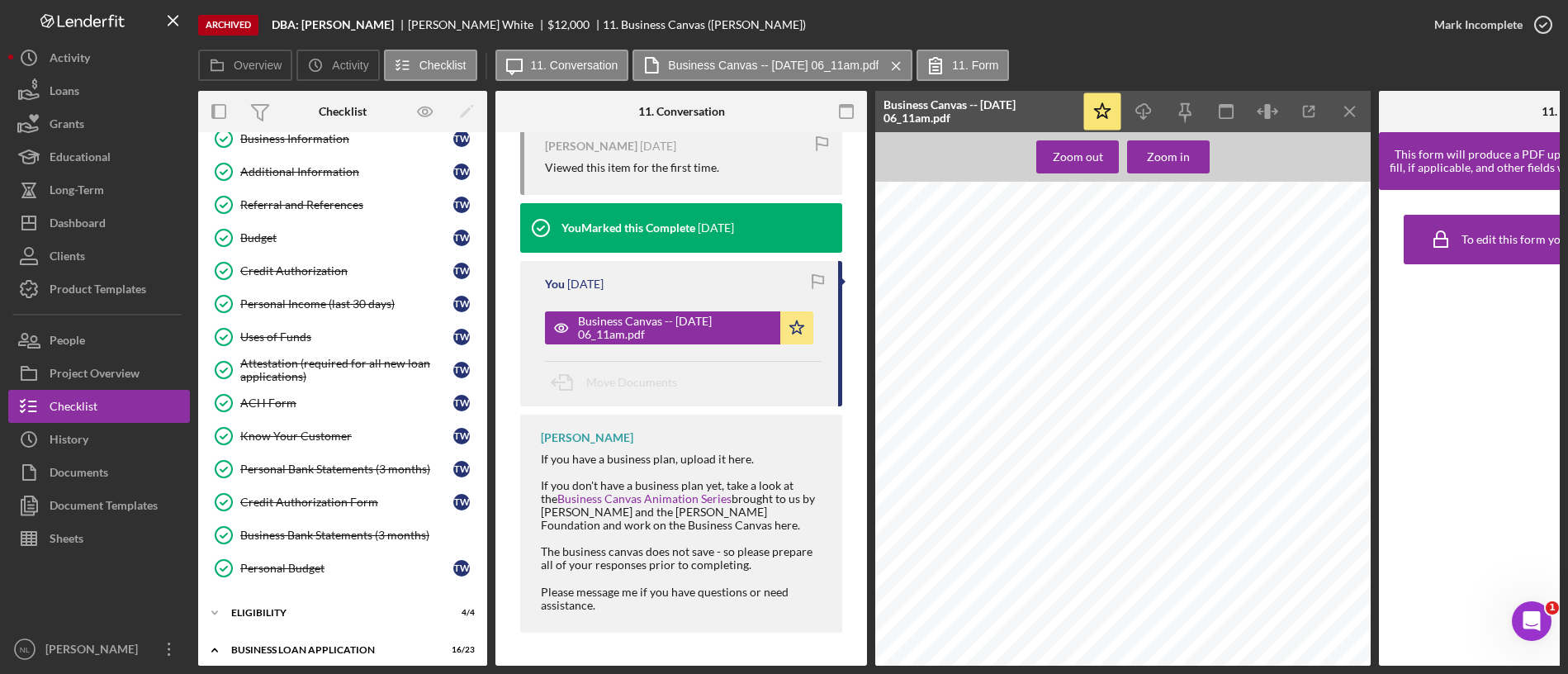
click at [356, 337] on div "Uses of Funds" at bounding box center [347, 337] width 213 height 13
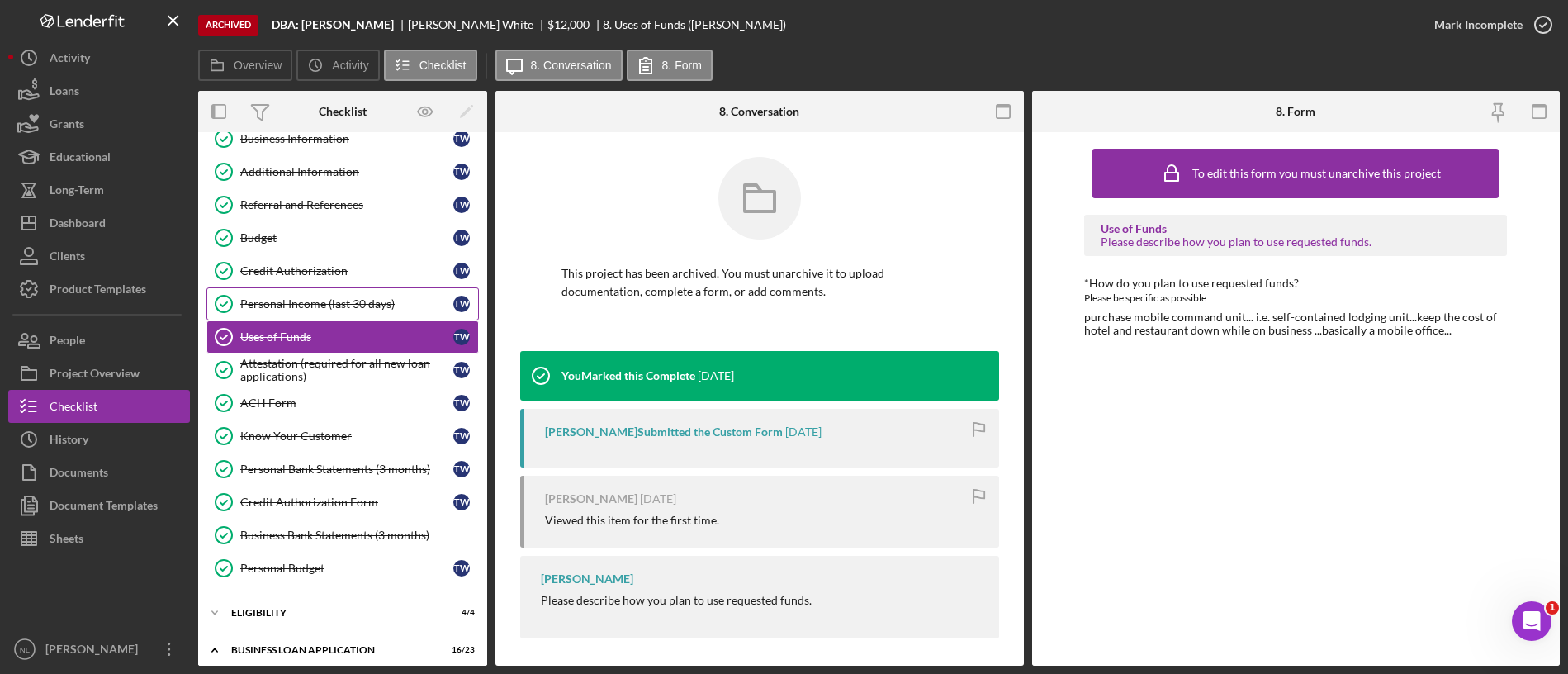
click at [324, 294] on link "Personal Income (last 30 days) Personal Income (last 30 days) T W" at bounding box center [343, 303] width 273 height 33
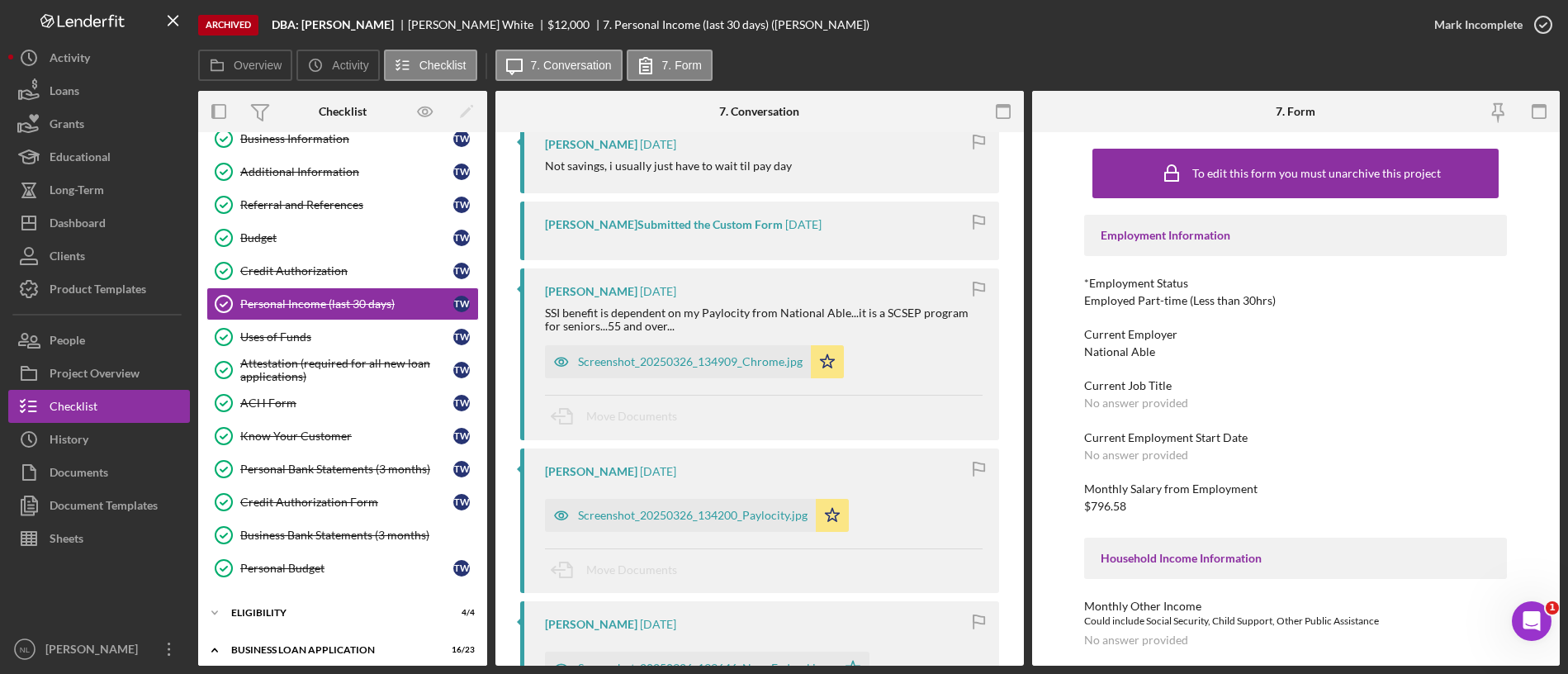
scroll to position [493, 0]
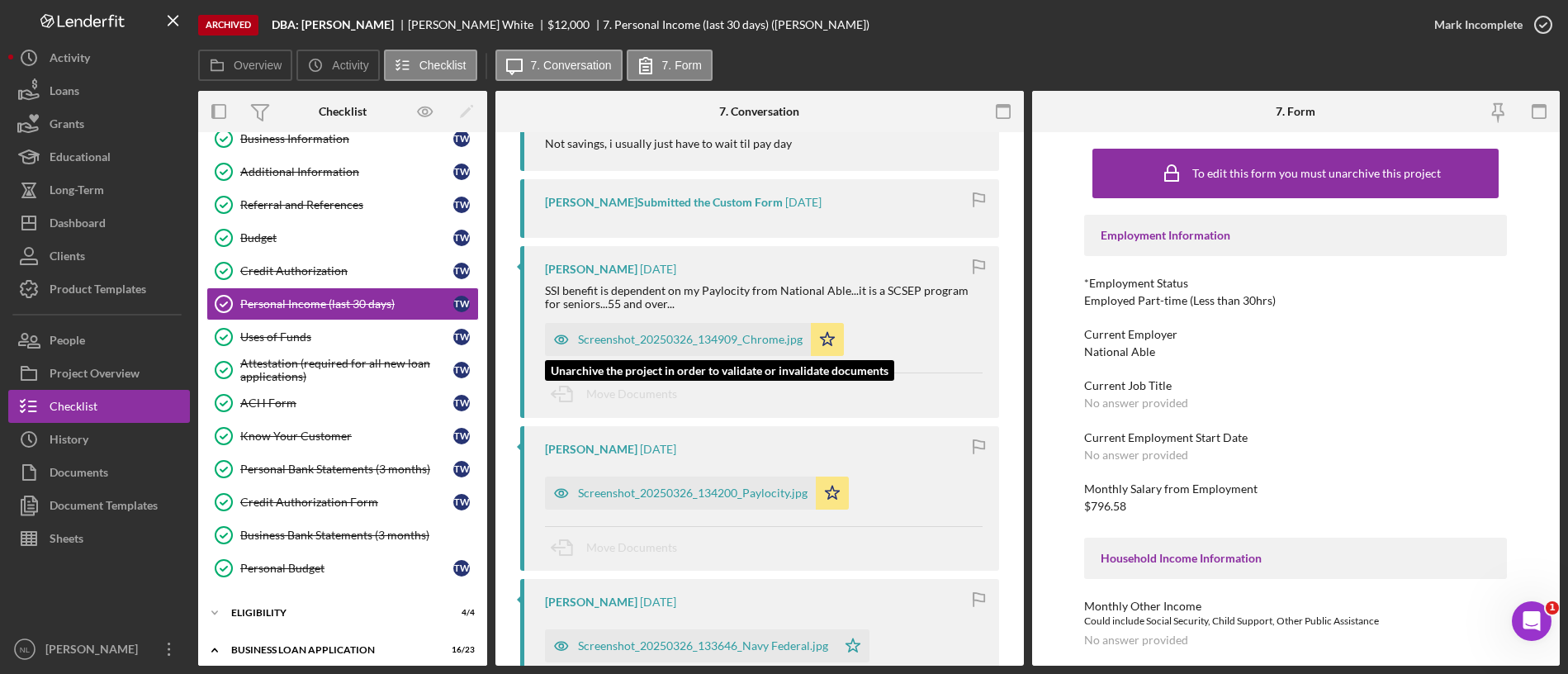
click at [715, 345] on div "Screenshot_20250326_134909_Chrome.jpg" at bounding box center [690, 339] width 224 height 13
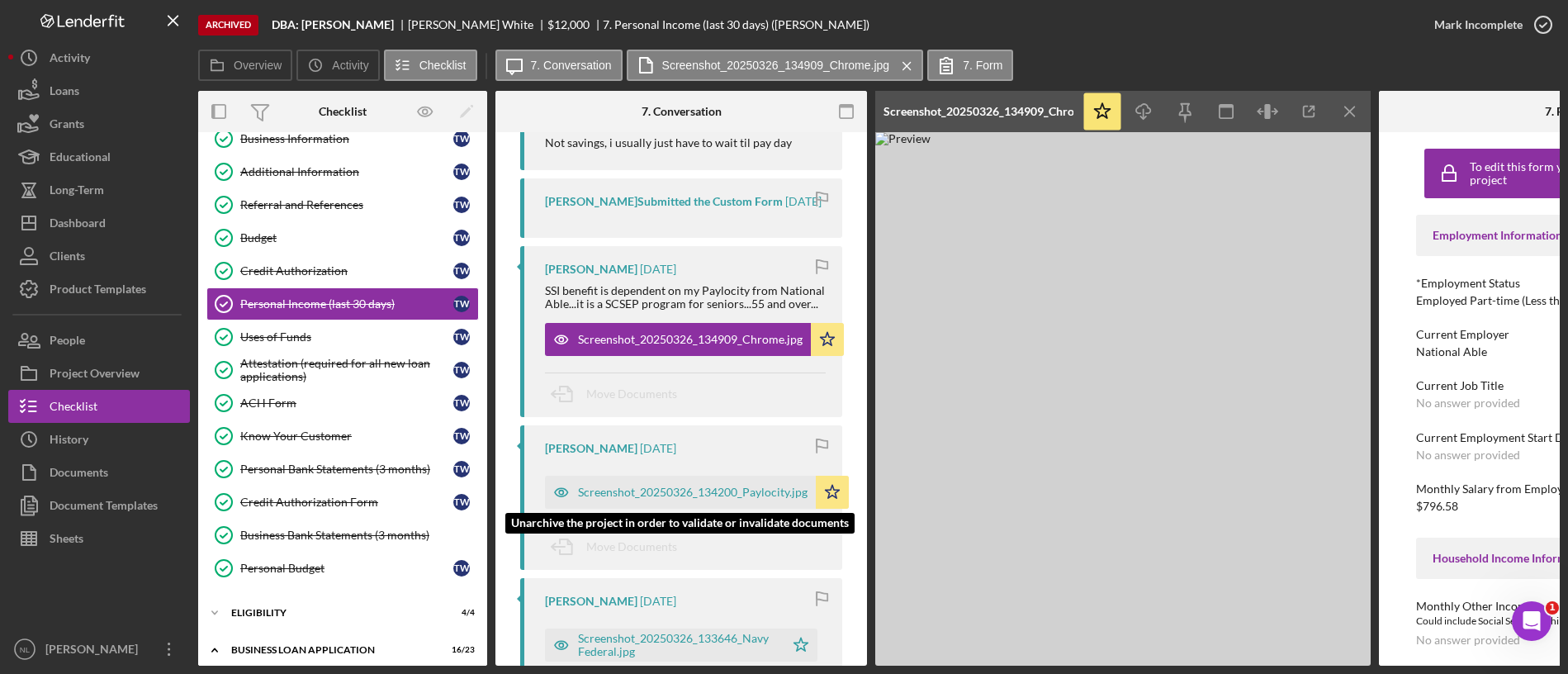
click at [719, 493] on div "Screenshot_20250326_134200_Paylocity.jpg" at bounding box center [692, 492] width 230 height 13
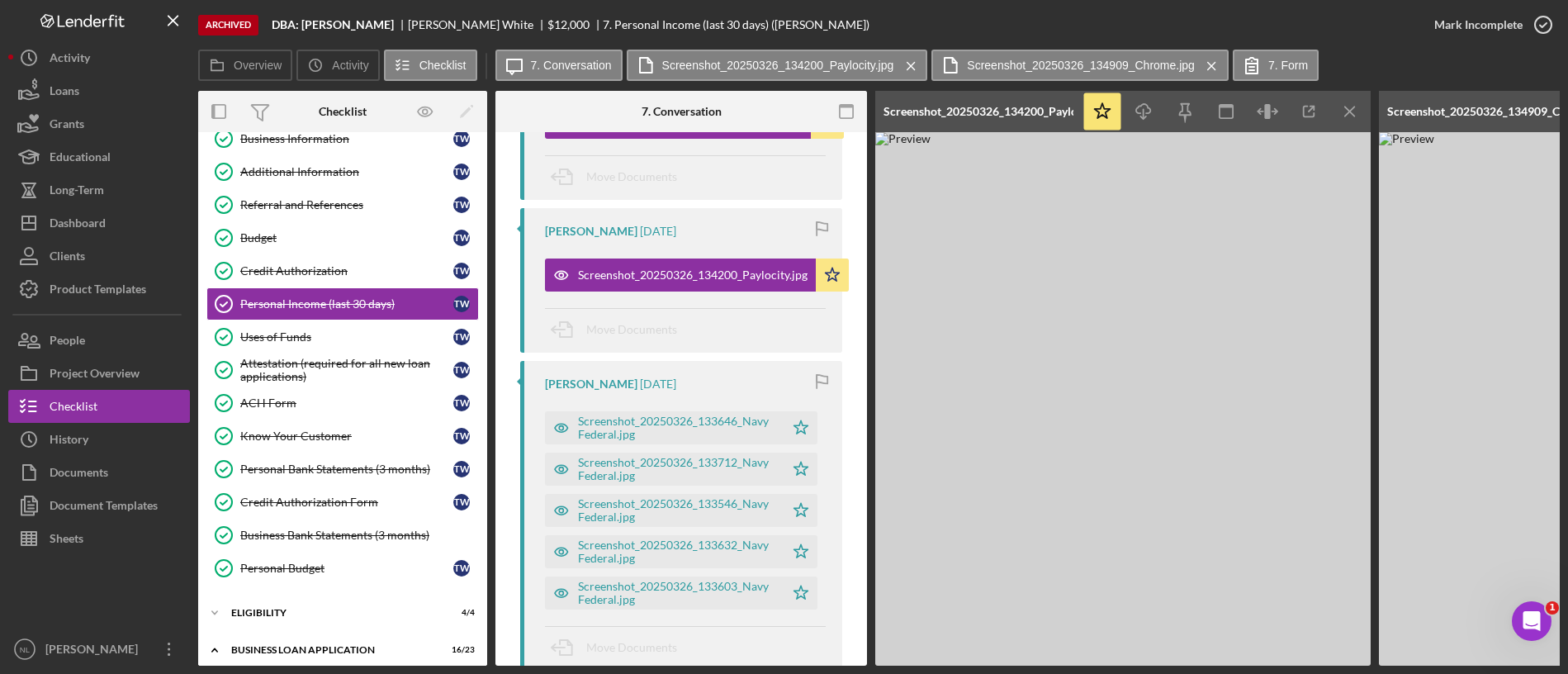
scroll to position [756, 0]
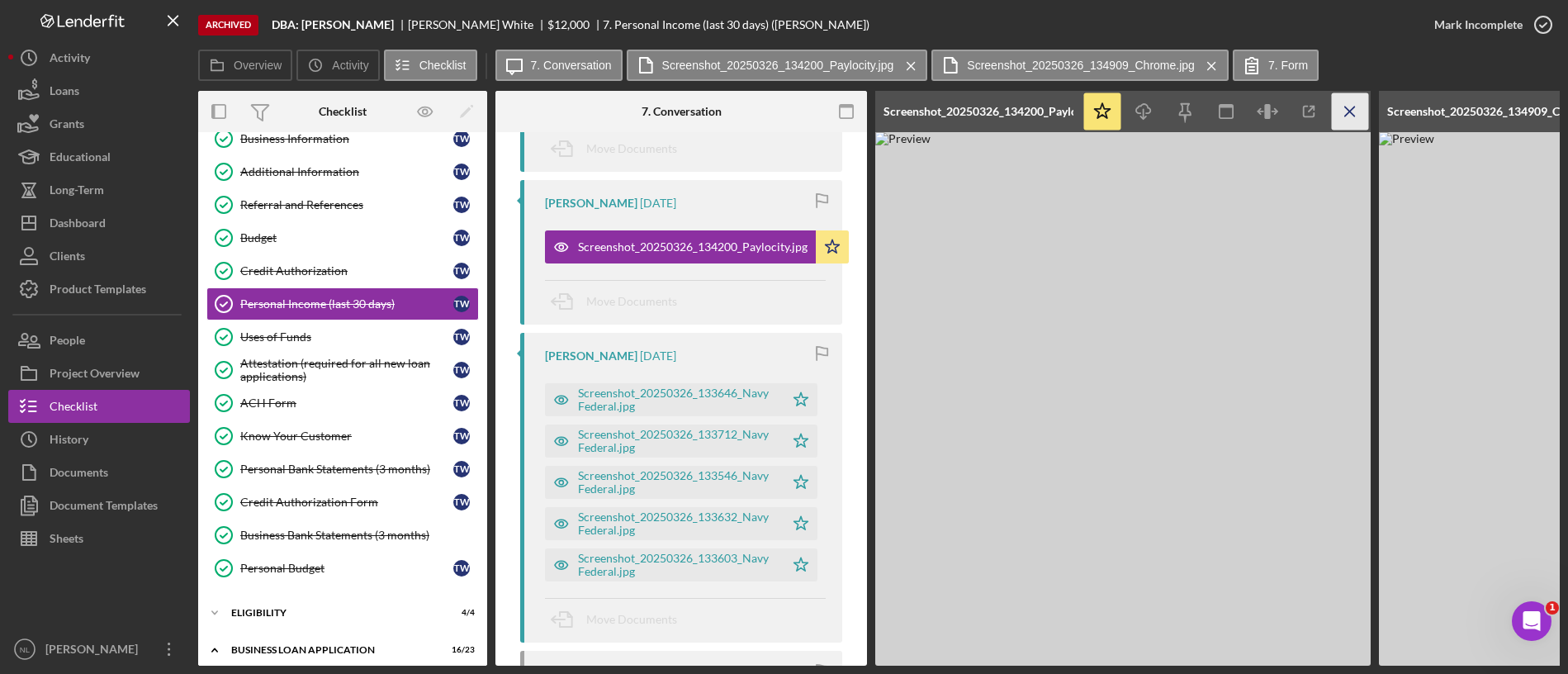
click at [1343, 113] on icon "Icon/Menu Close" at bounding box center [1350, 112] width 37 height 37
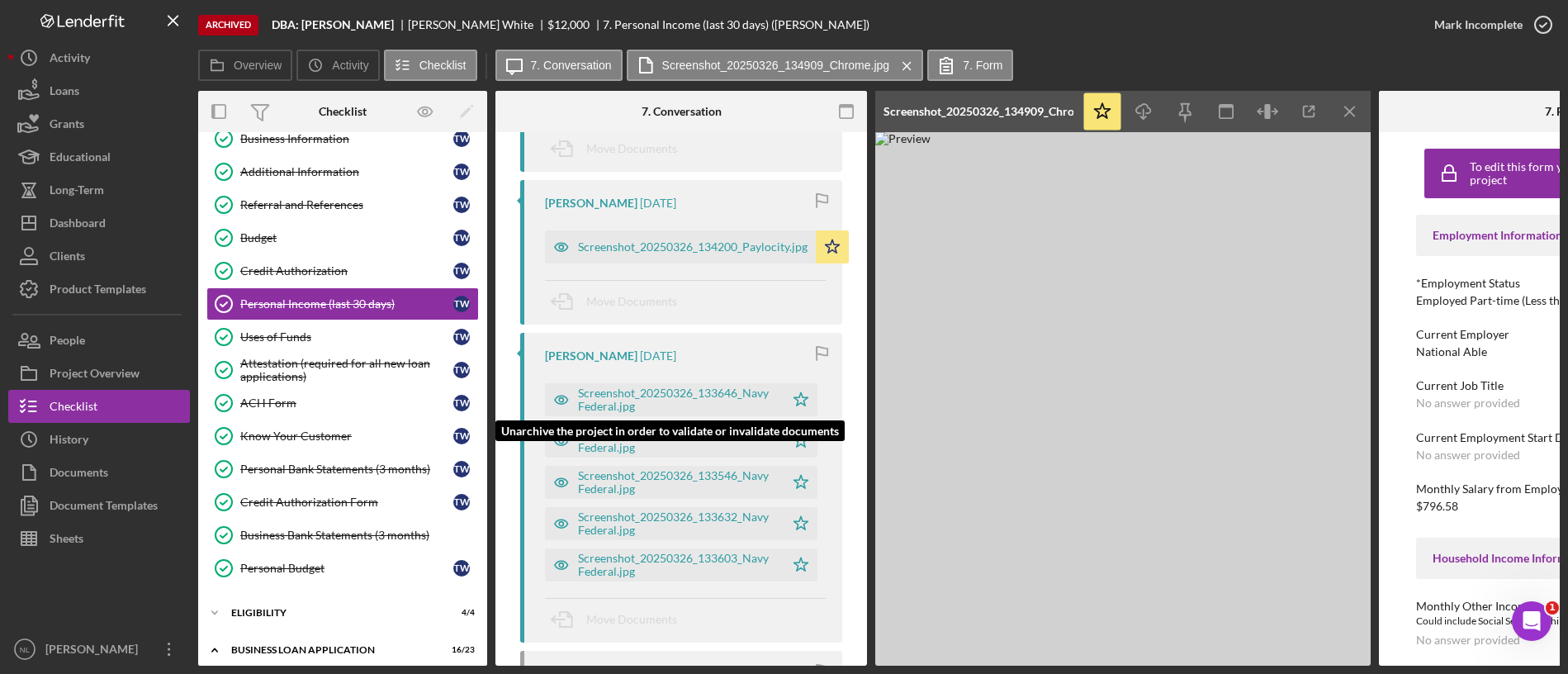
click at [743, 409] on div "Screenshot_20250326_133646_Navy Federal.jpg" at bounding box center [677, 399] width 198 height 26
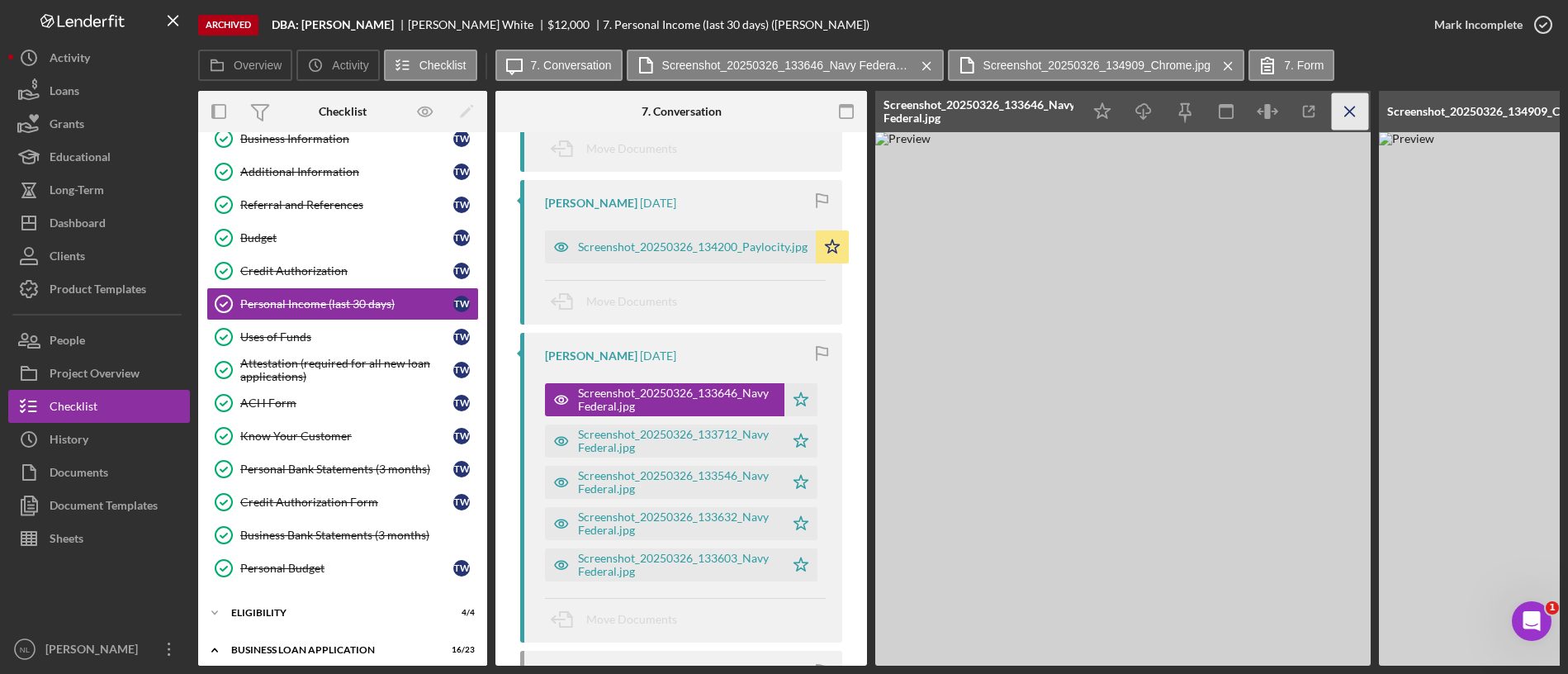
click at [1344, 110] on icon "Icon/Menu Close" at bounding box center [1350, 112] width 37 height 37
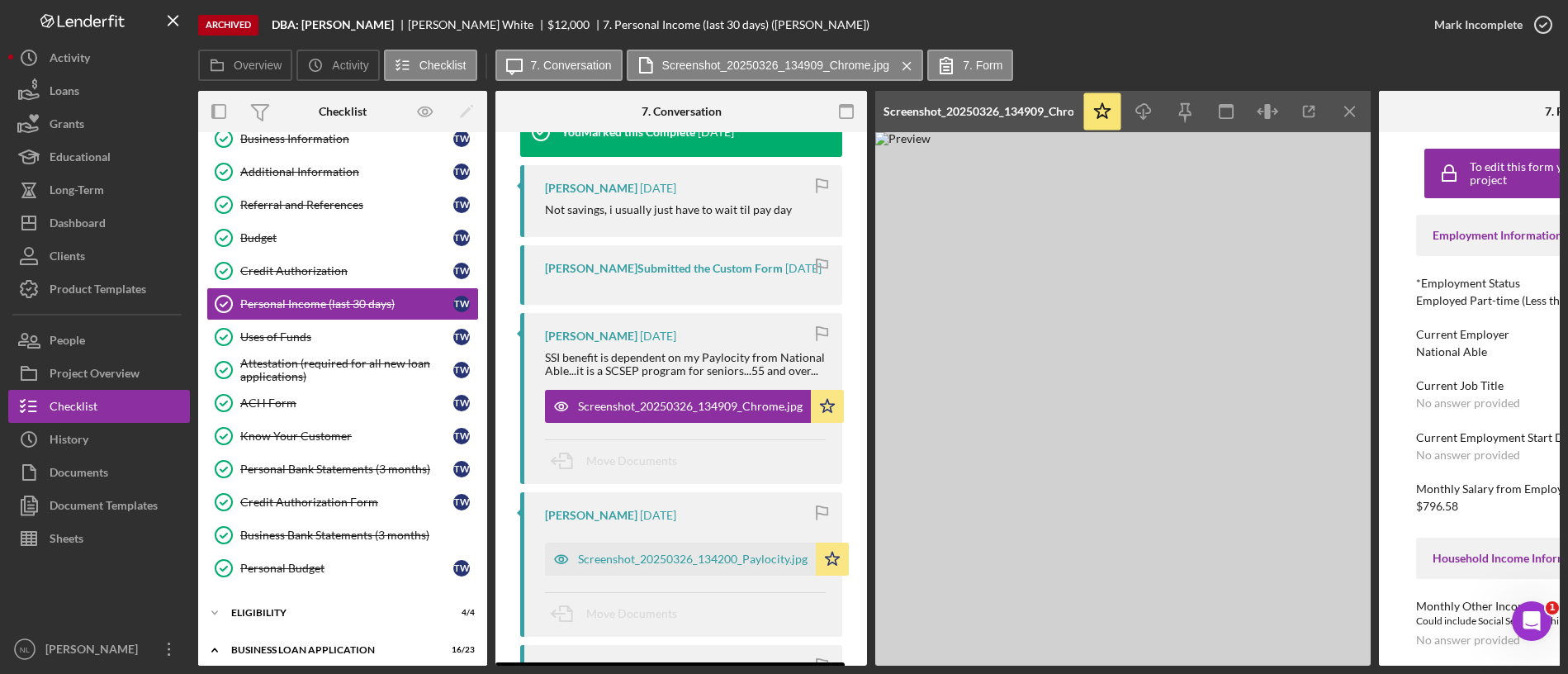
scroll to position [432, 0]
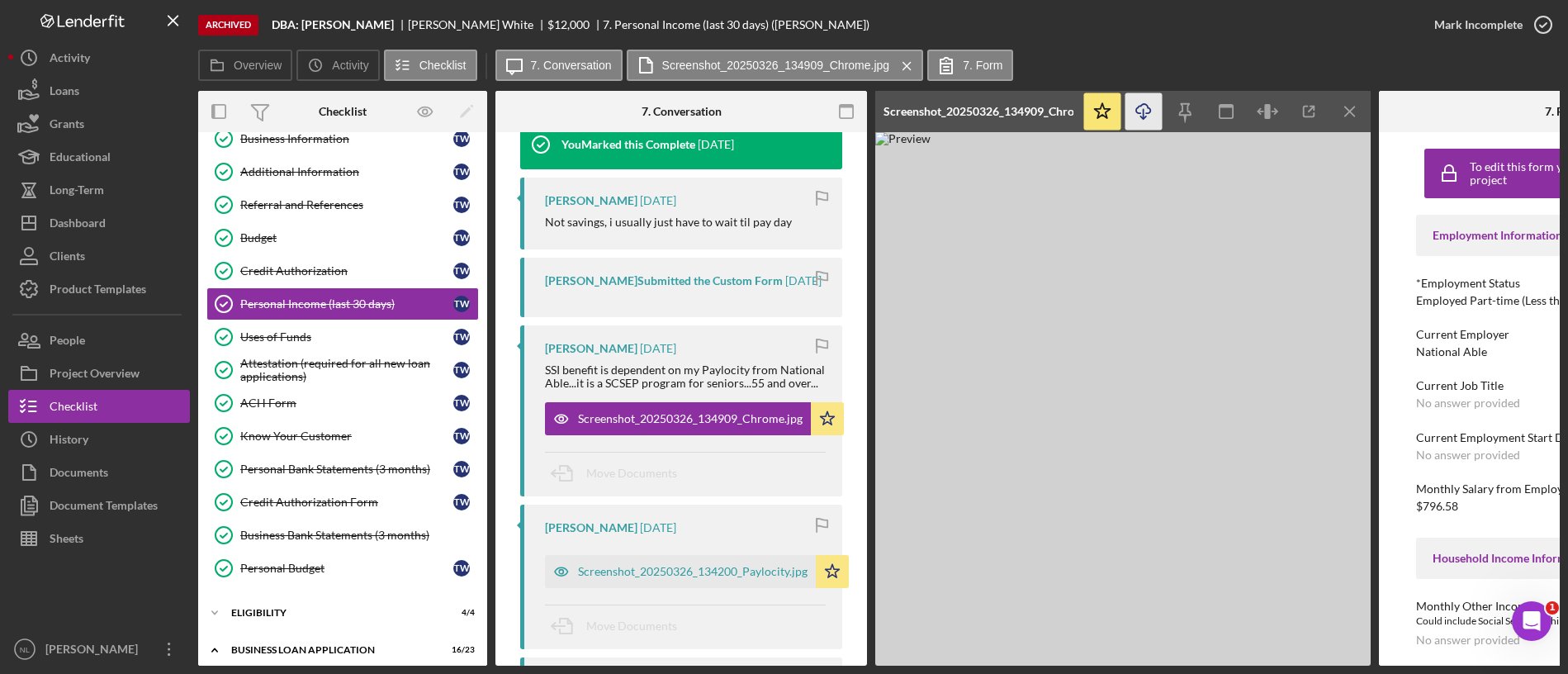
click at [1147, 115] on icon "Icon/Download" at bounding box center [1144, 112] width 37 height 37
click at [317, 195] on link "Referral and References [PERSON_NAME] and References T W" at bounding box center [343, 204] width 273 height 33
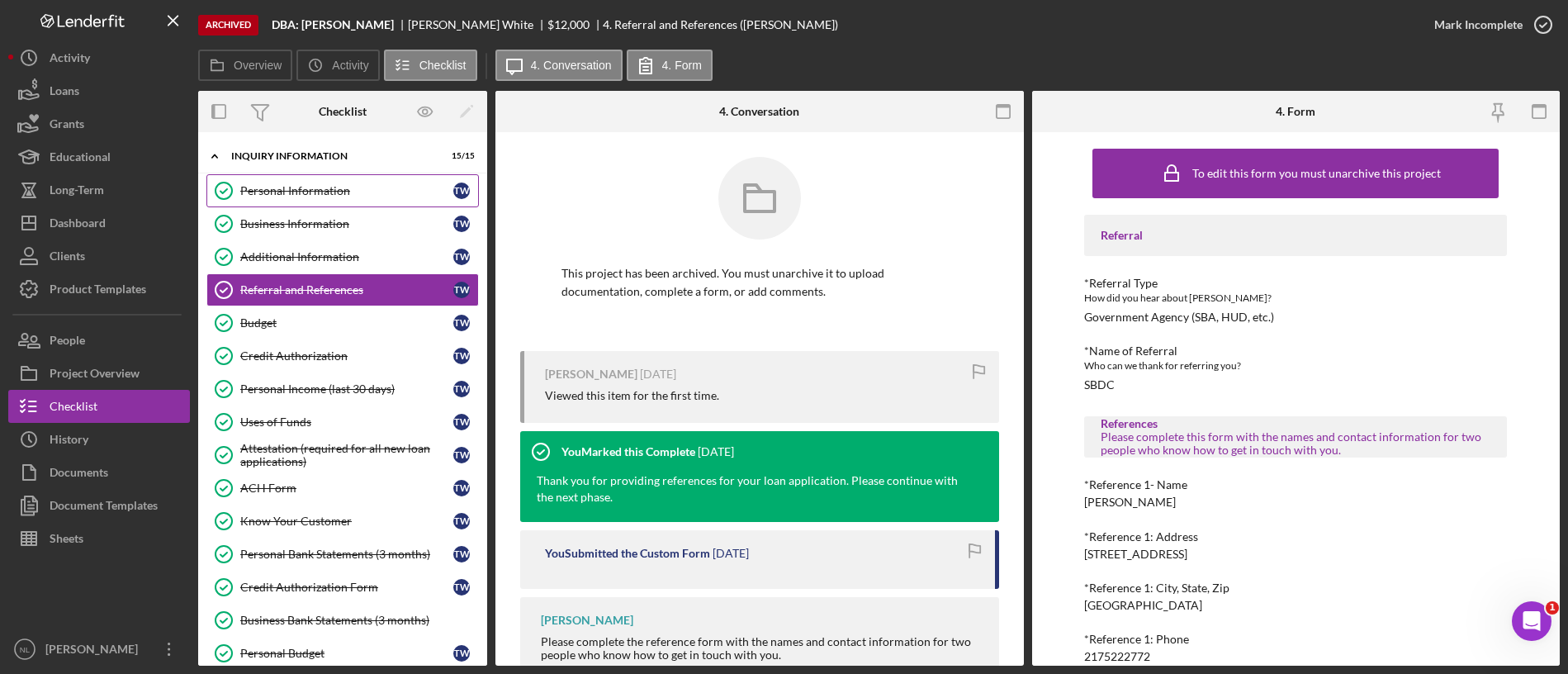
click at [321, 194] on div "Personal Information" at bounding box center [347, 191] width 213 height 13
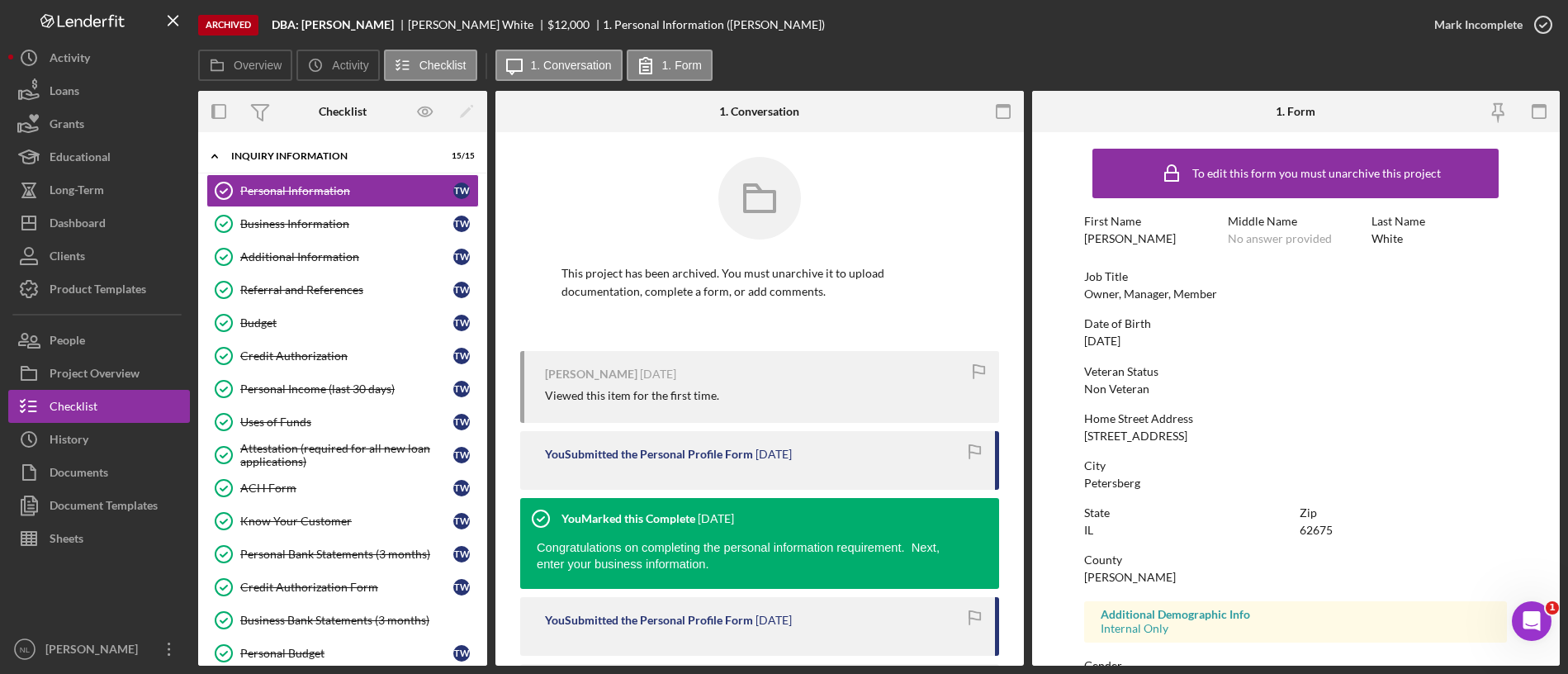
scroll to position [203, 0]
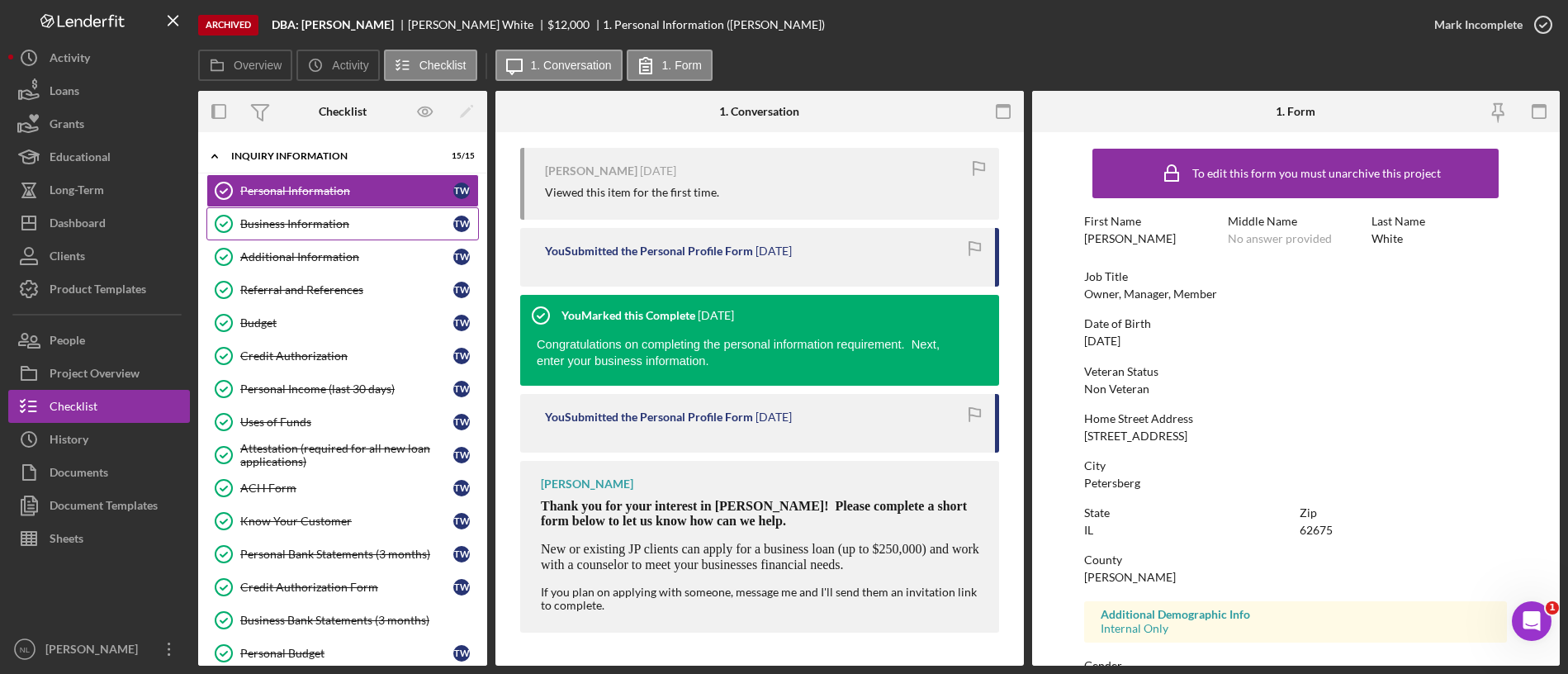
click at [344, 232] on link "Business Information Business Information T W" at bounding box center [343, 223] width 273 height 33
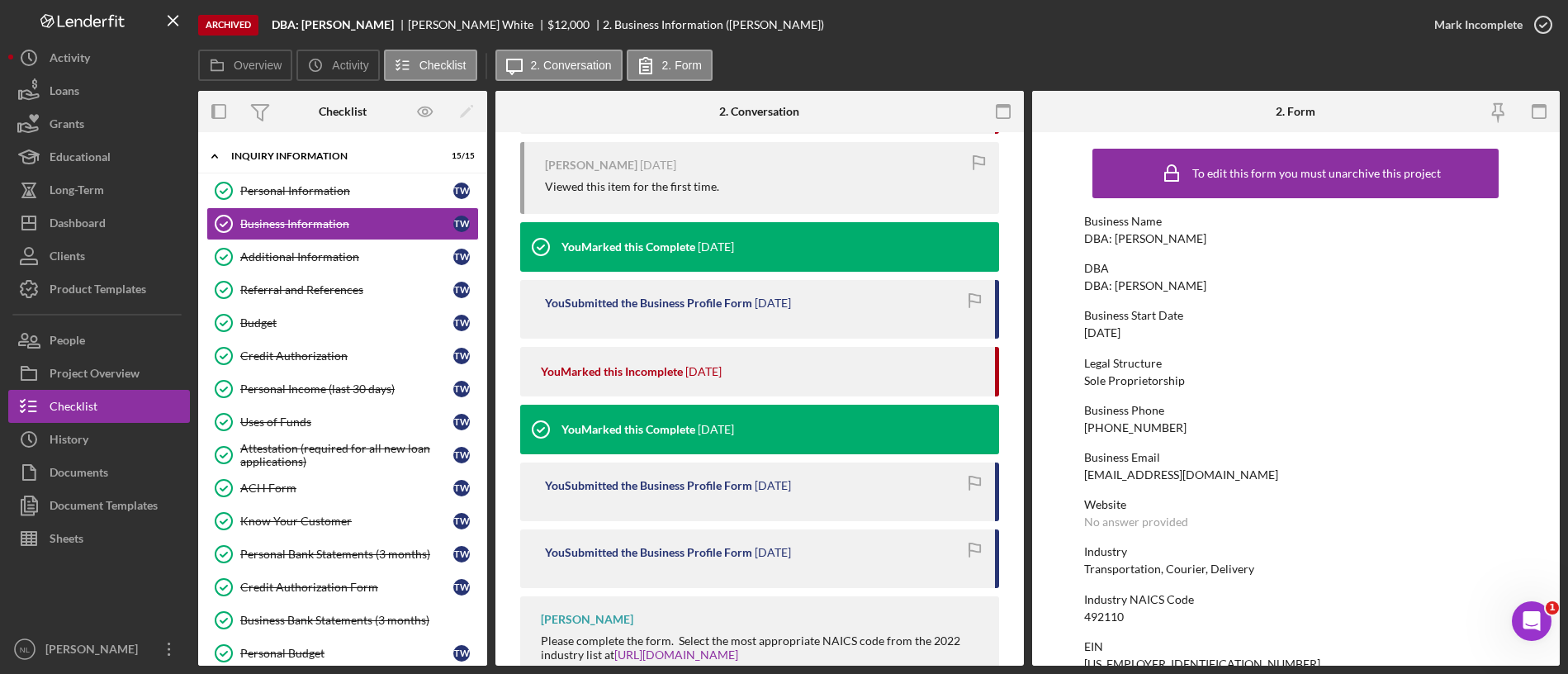
scroll to position [393, 0]
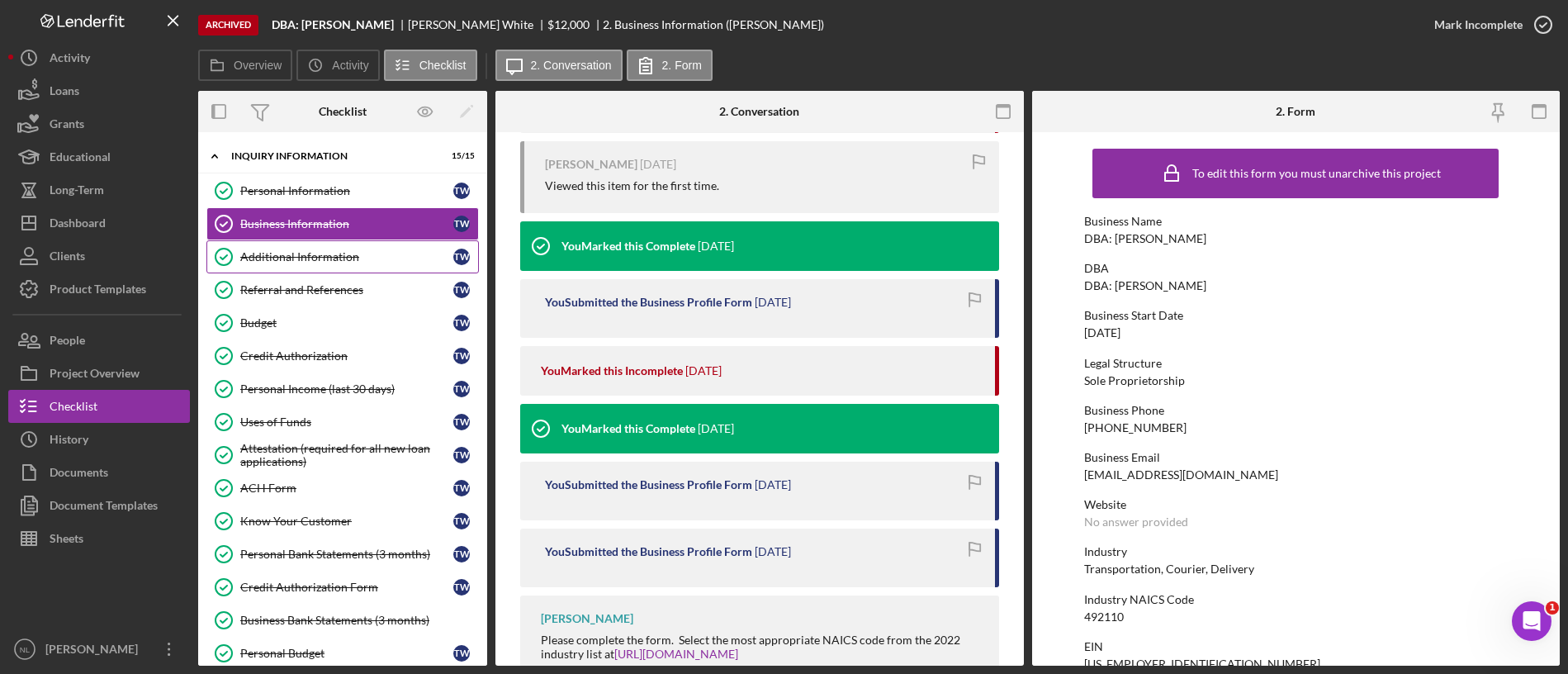
click at [354, 248] on link "Additional Information Additional Information T W" at bounding box center [343, 256] width 273 height 33
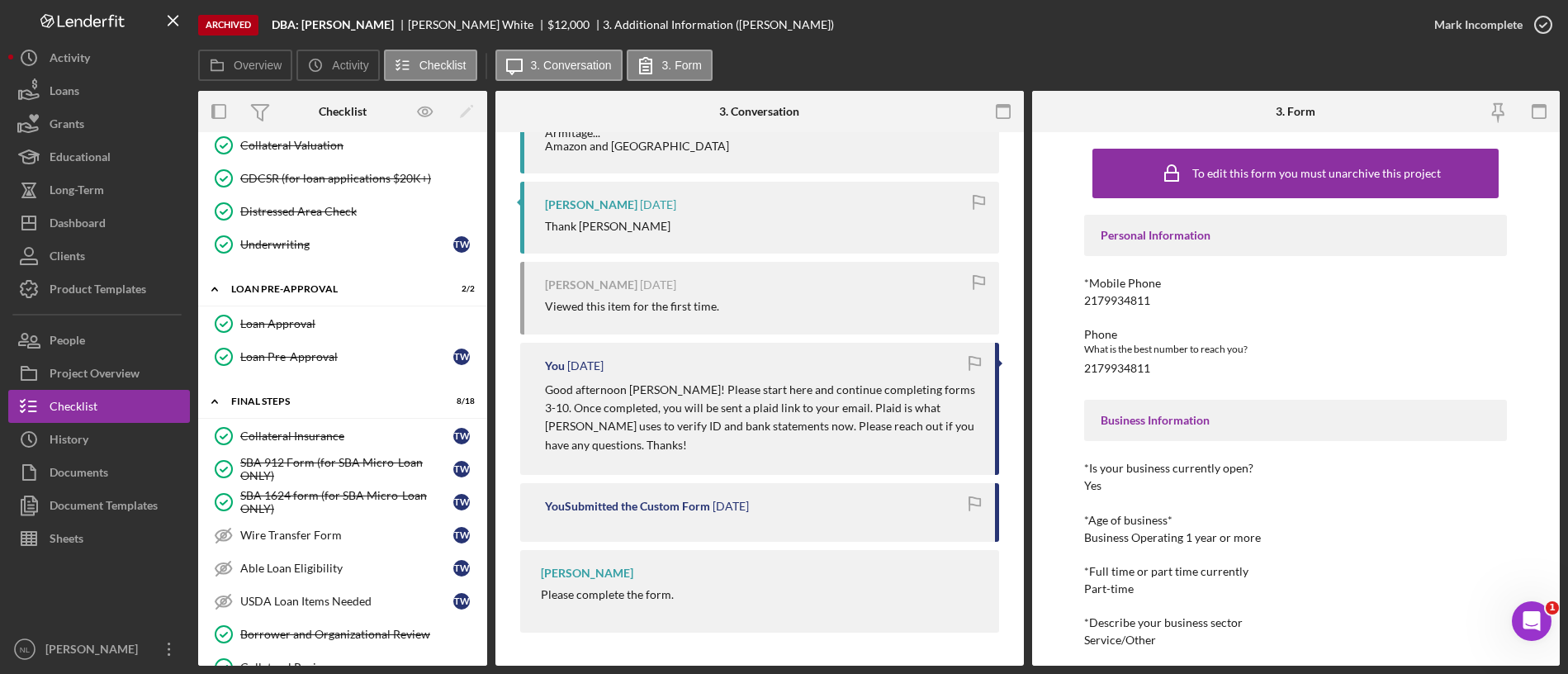
scroll to position [1655, 0]
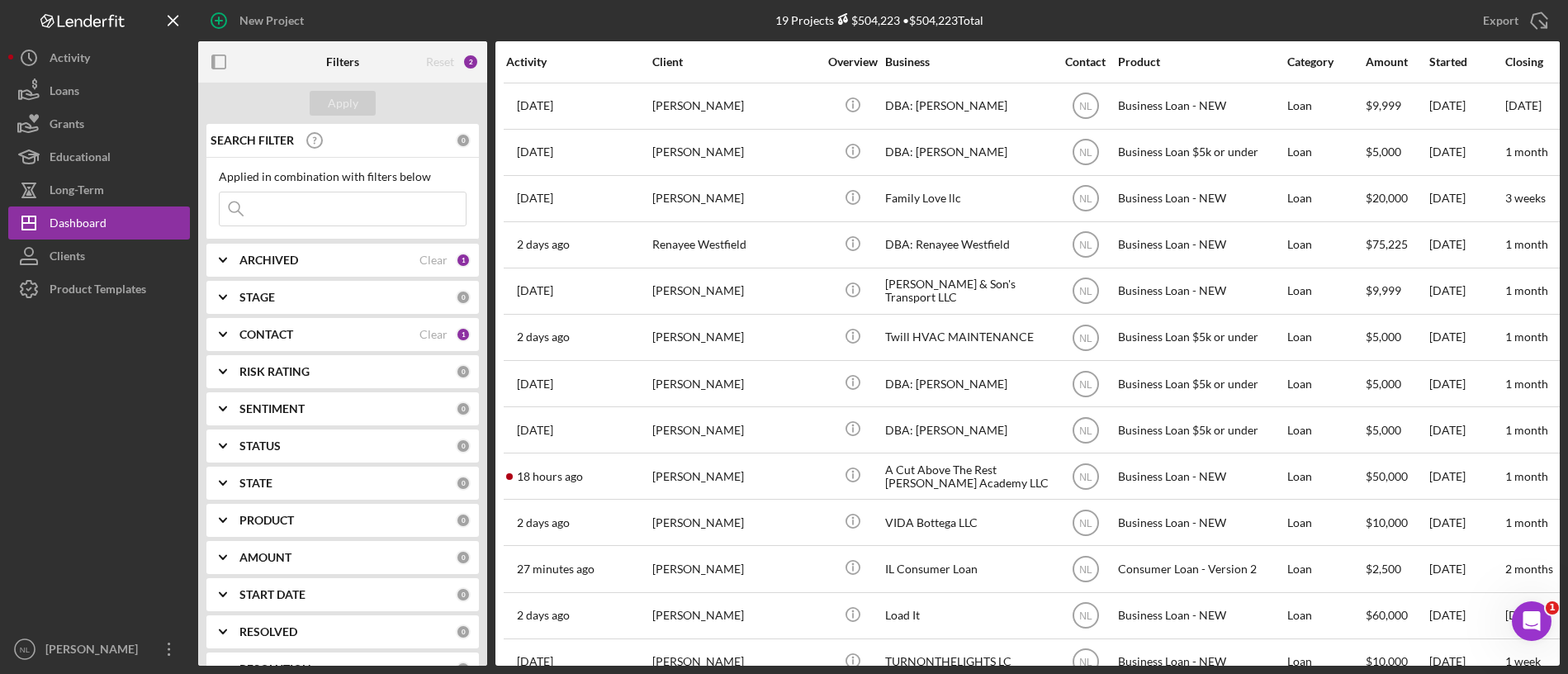
click at [302, 259] on div "ARCHIVED" at bounding box center [329, 260] width 180 height 13
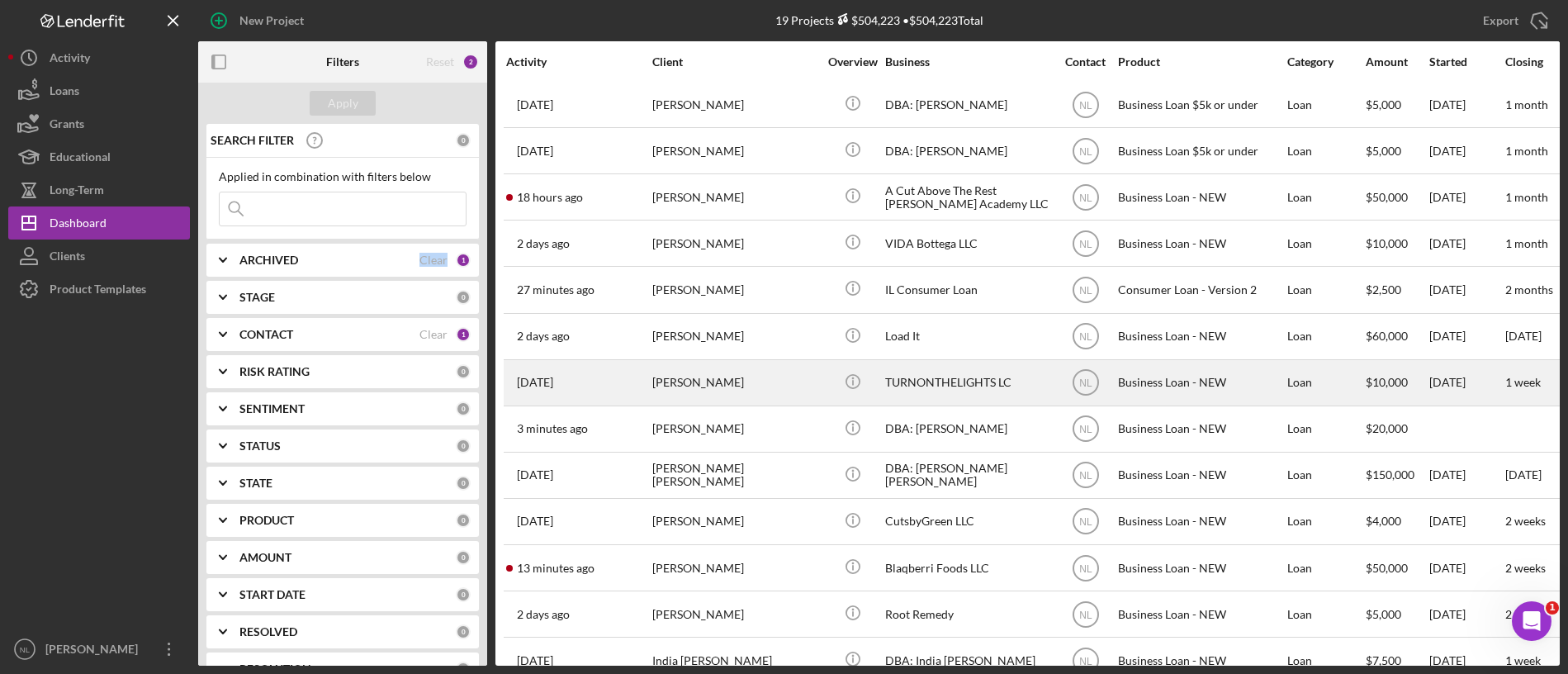
scroll to position [280, 0]
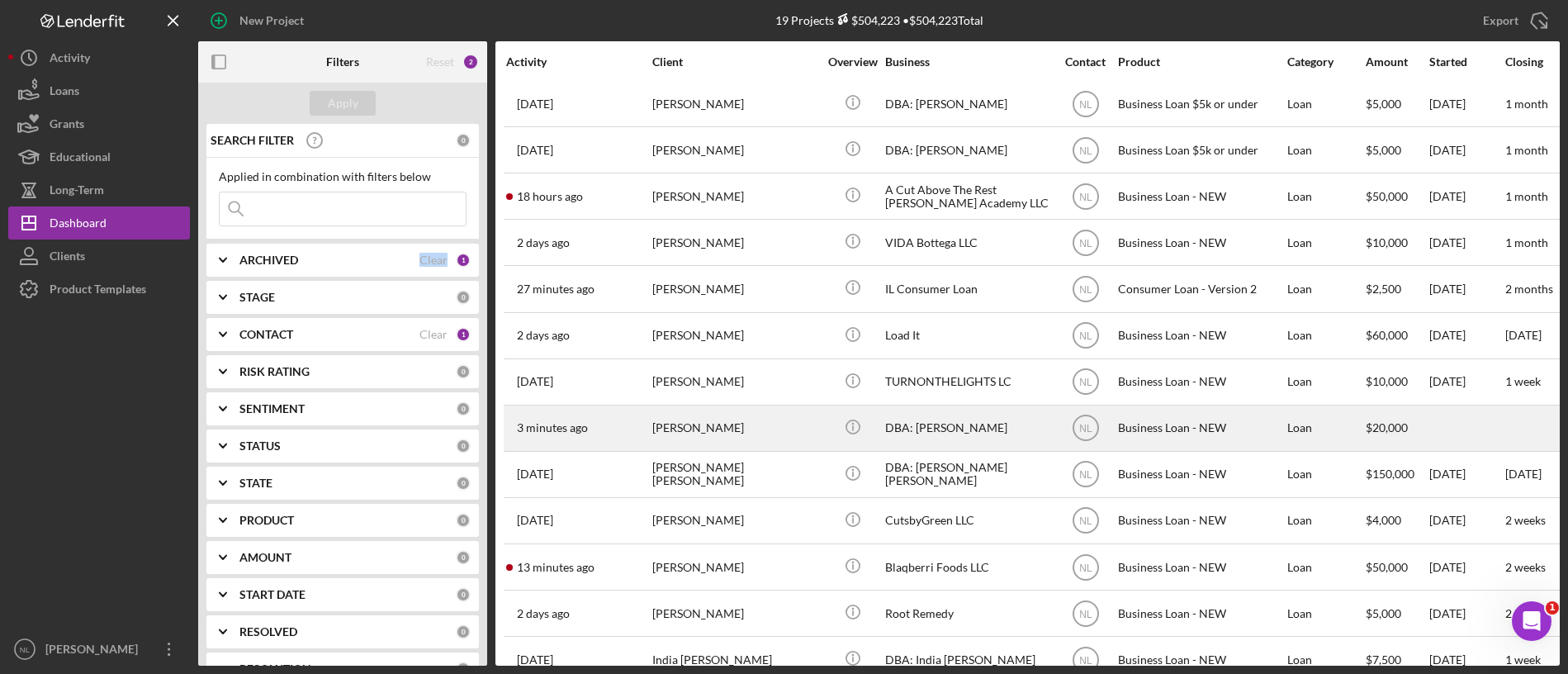
click at [700, 423] on div "[PERSON_NAME]" at bounding box center [734, 428] width 165 height 44
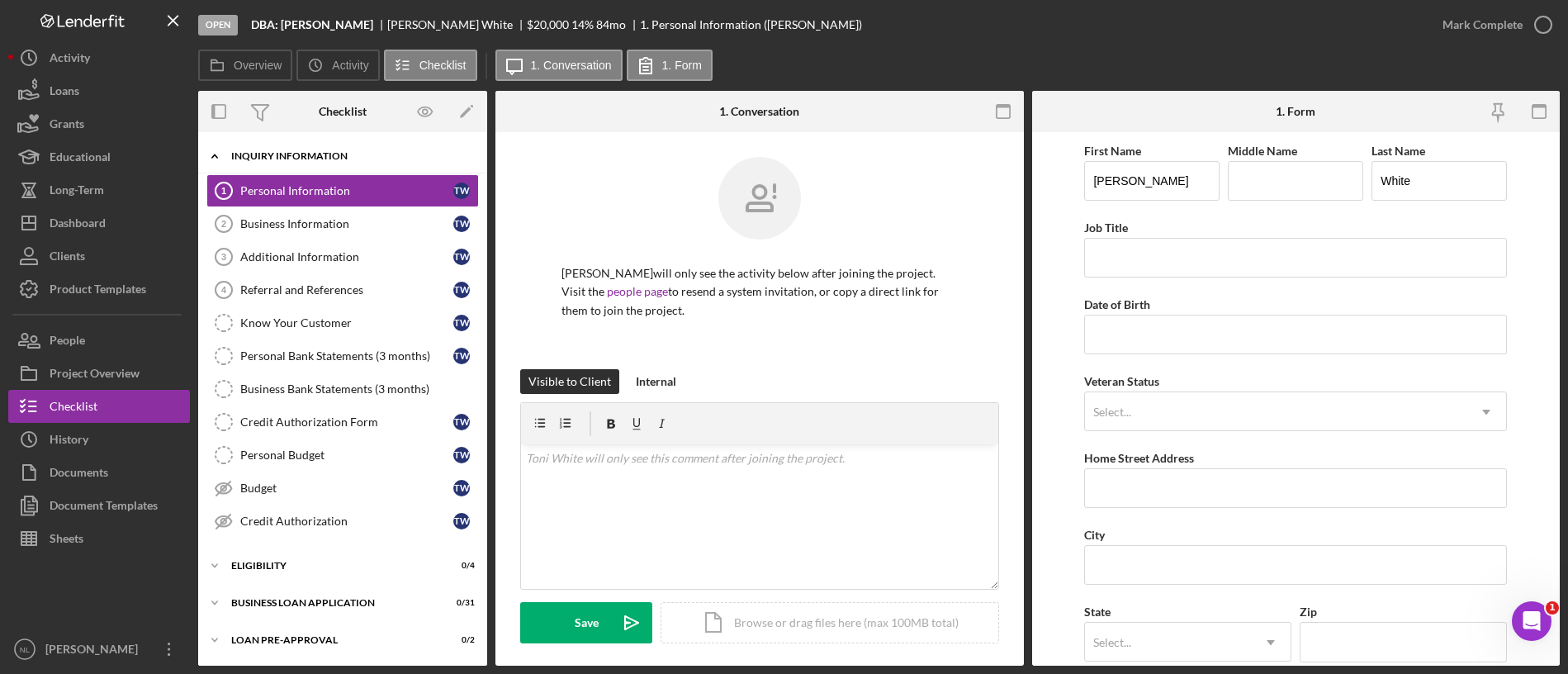
click at [282, 160] on div "INQUIRY INFORMATION" at bounding box center [349, 156] width 235 height 10
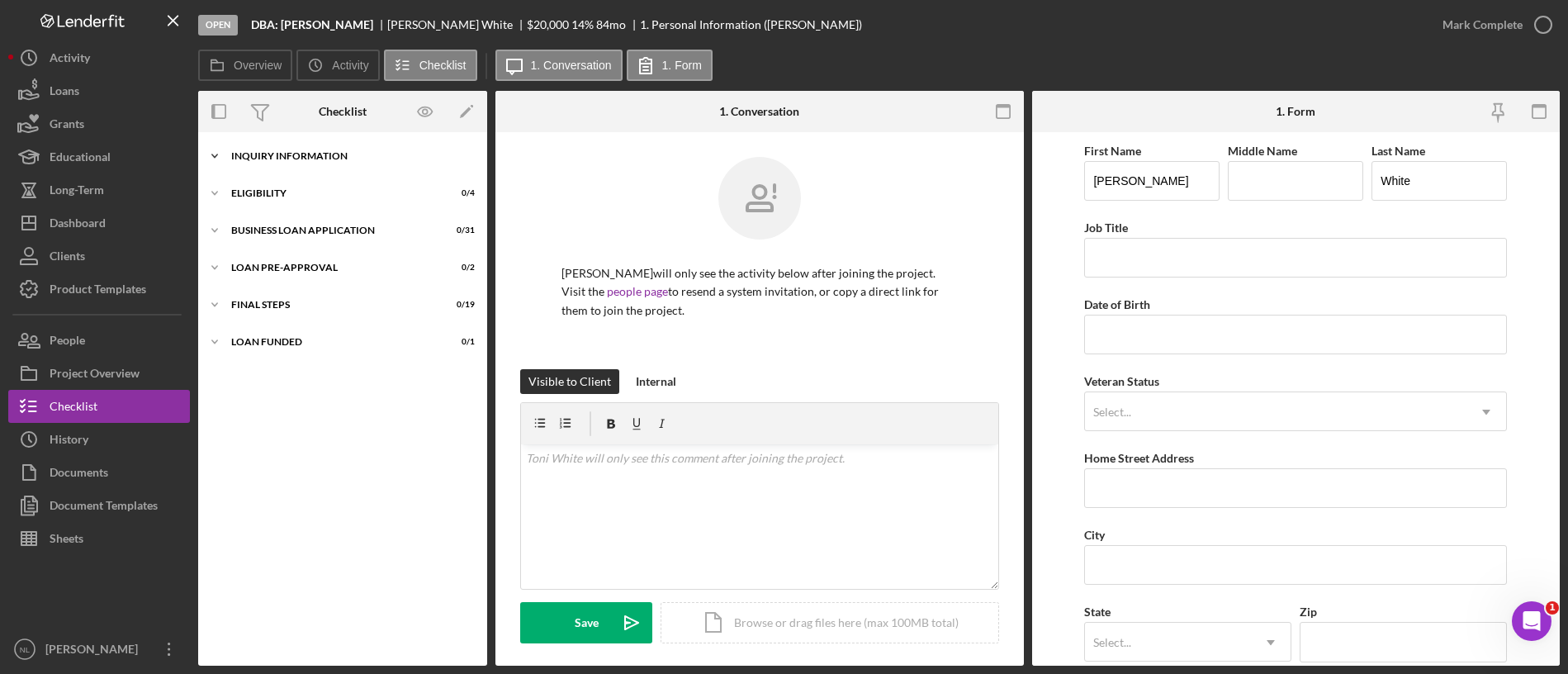
click at [282, 160] on div "INQUIRY INFORMATION" at bounding box center [349, 156] width 235 height 10
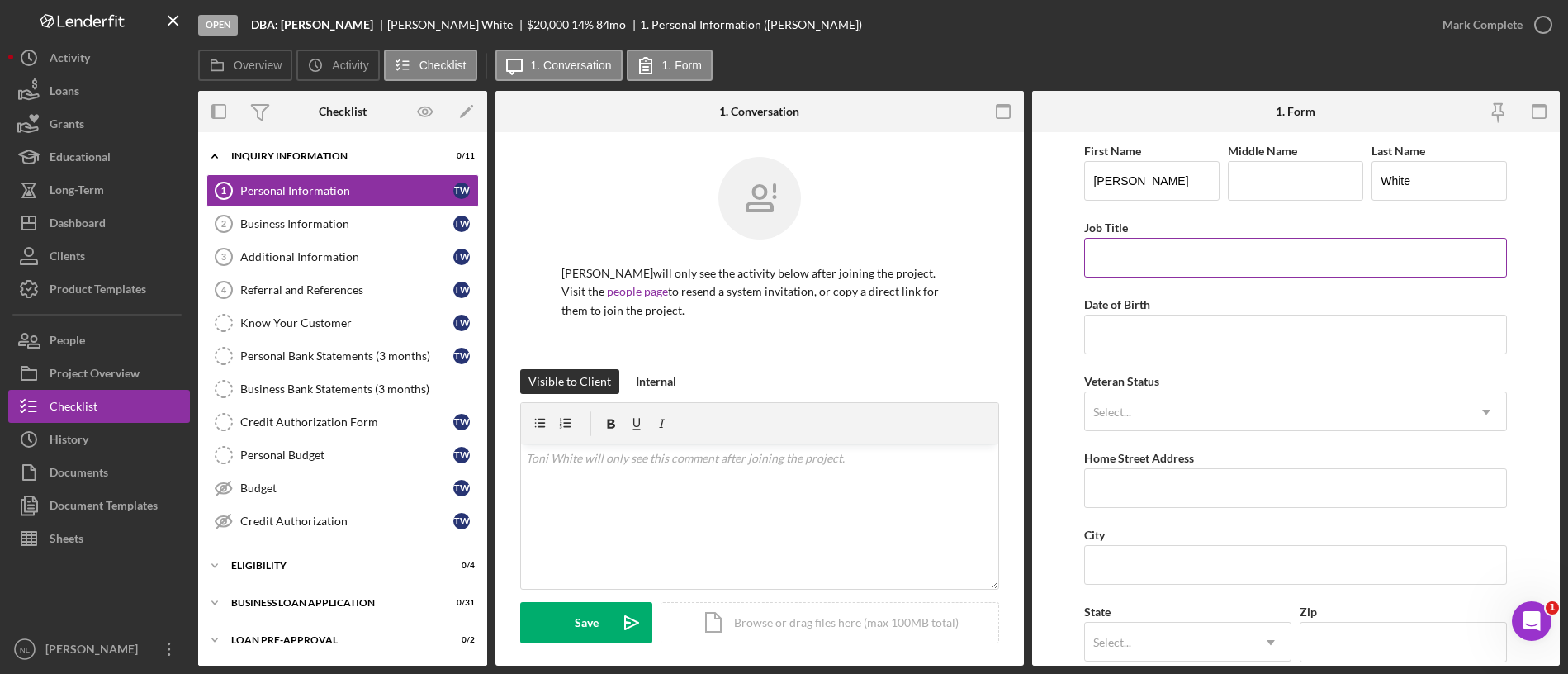
click at [1174, 248] on input "Job Title" at bounding box center [1295, 257] width 422 height 39
click at [1105, 265] on input "Job Title" at bounding box center [1295, 257] width 422 height 39
paste input "Owner, Manager, Member"
type input "Owner, Manager, Member"
click at [1124, 344] on input "Date of Birth" at bounding box center [1295, 335] width 422 height 39
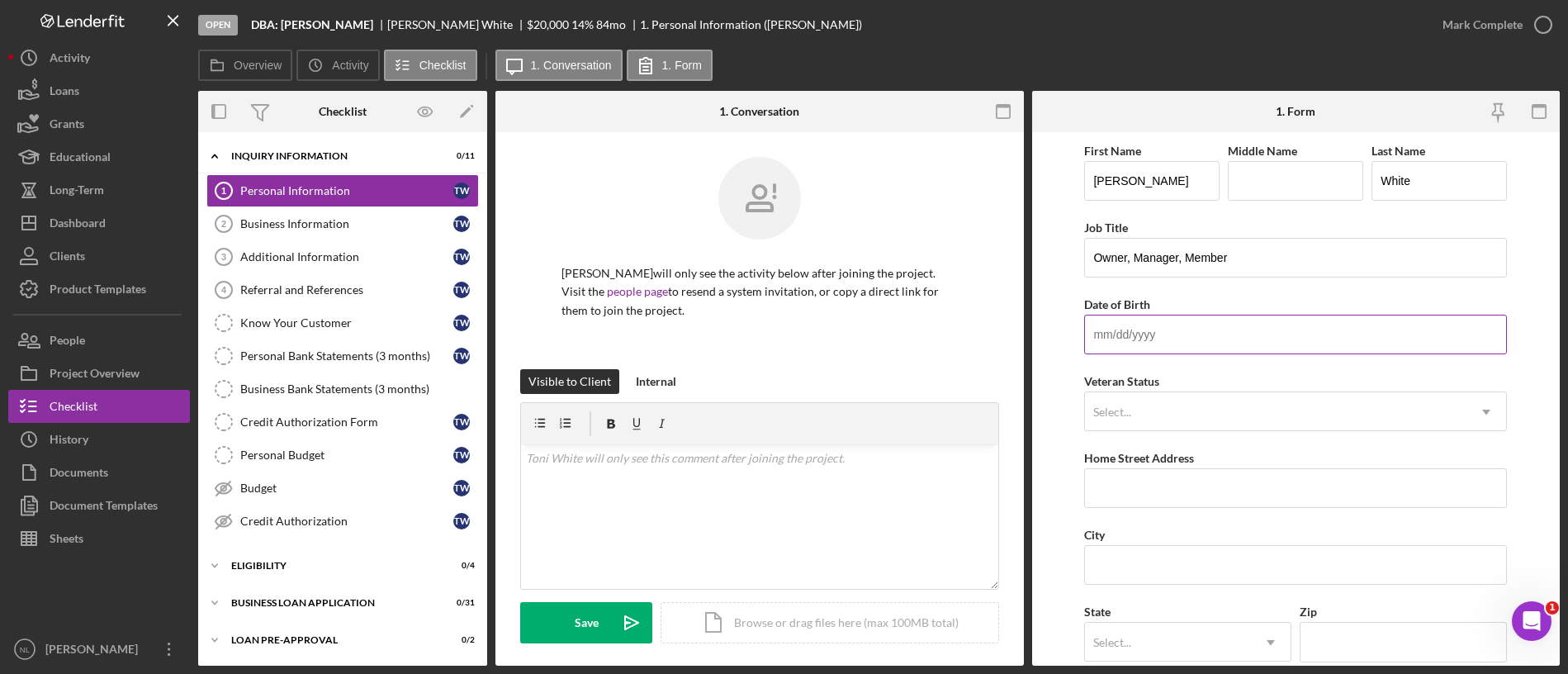
paste input "[DATE]"
type input "[DATE]"
click at [1152, 403] on div "Select..." at bounding box center [1276, 412] width 381 height 38
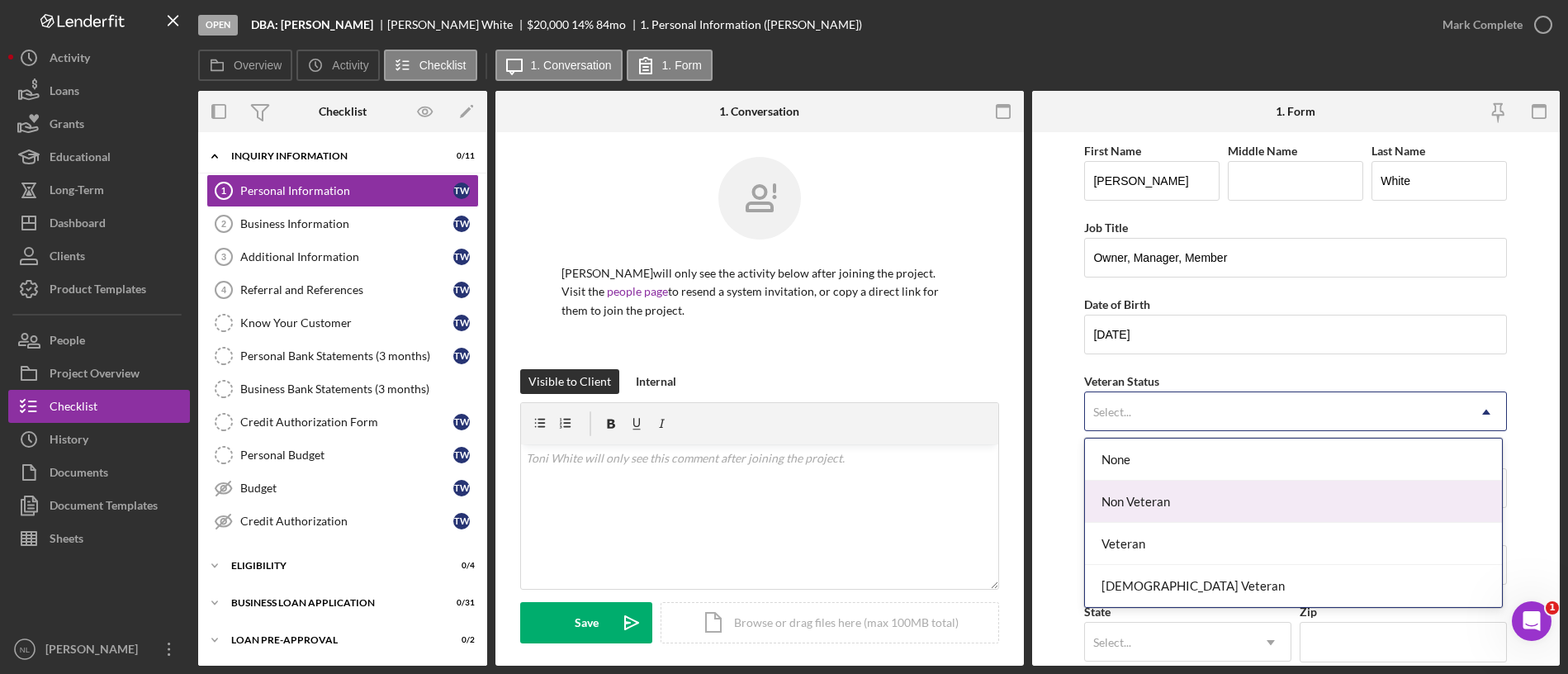
click at [1163, 507] on div "Non Veteran" at bounding box center [1293, 501] width 417 height 42
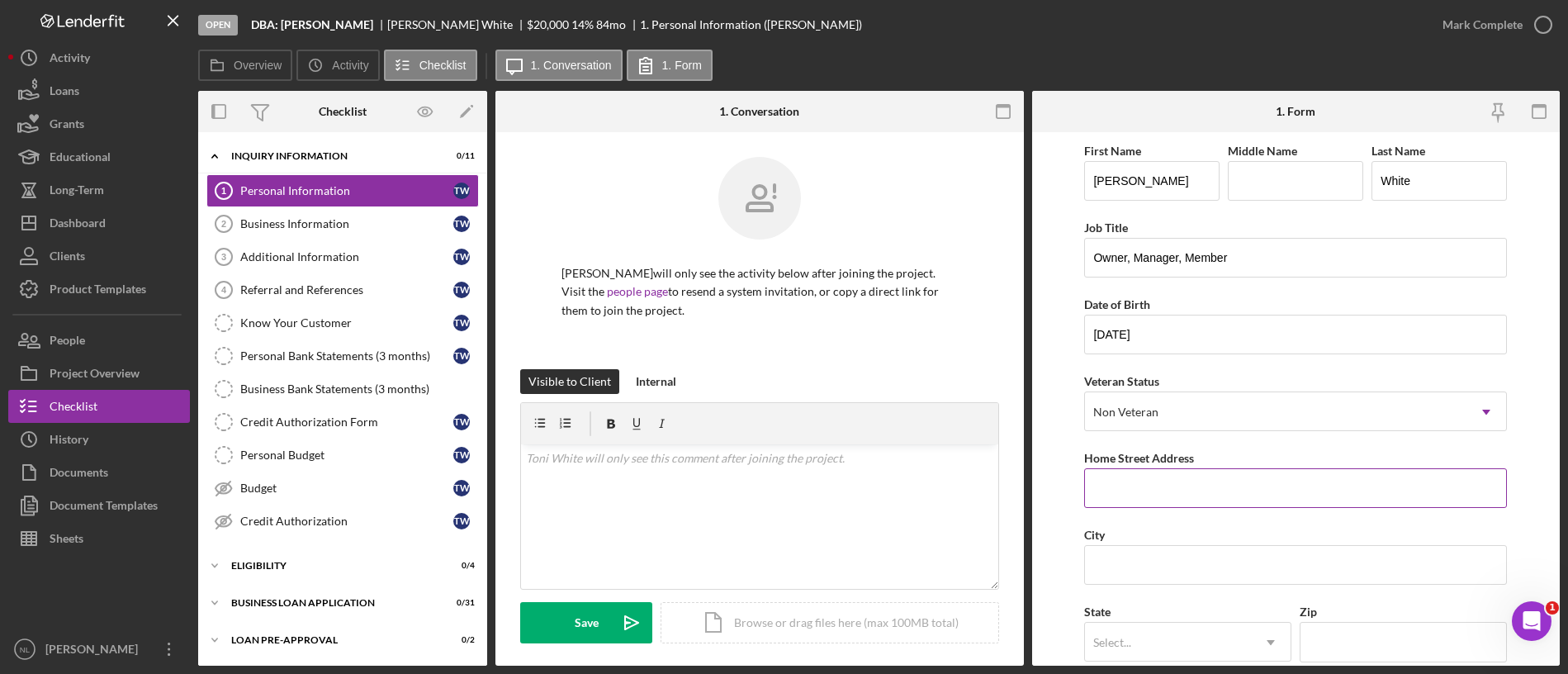
click at [1126, 495] on input "Home Street Address" at bounding box center [1295, 488] width 422 height 39
paste input "[STREET_ADDRESS]"
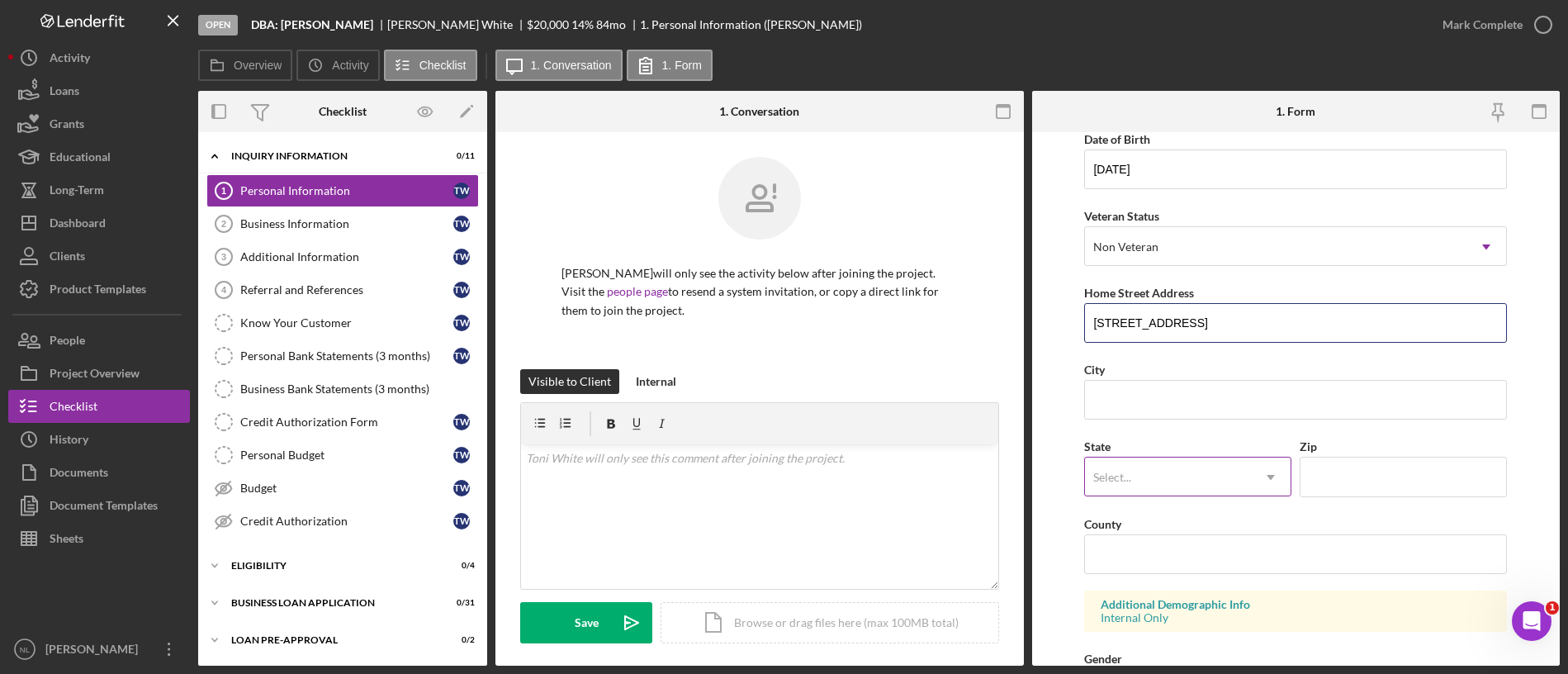
scroll to position [166, 0]
type input "[STREET_ADDRESS]"
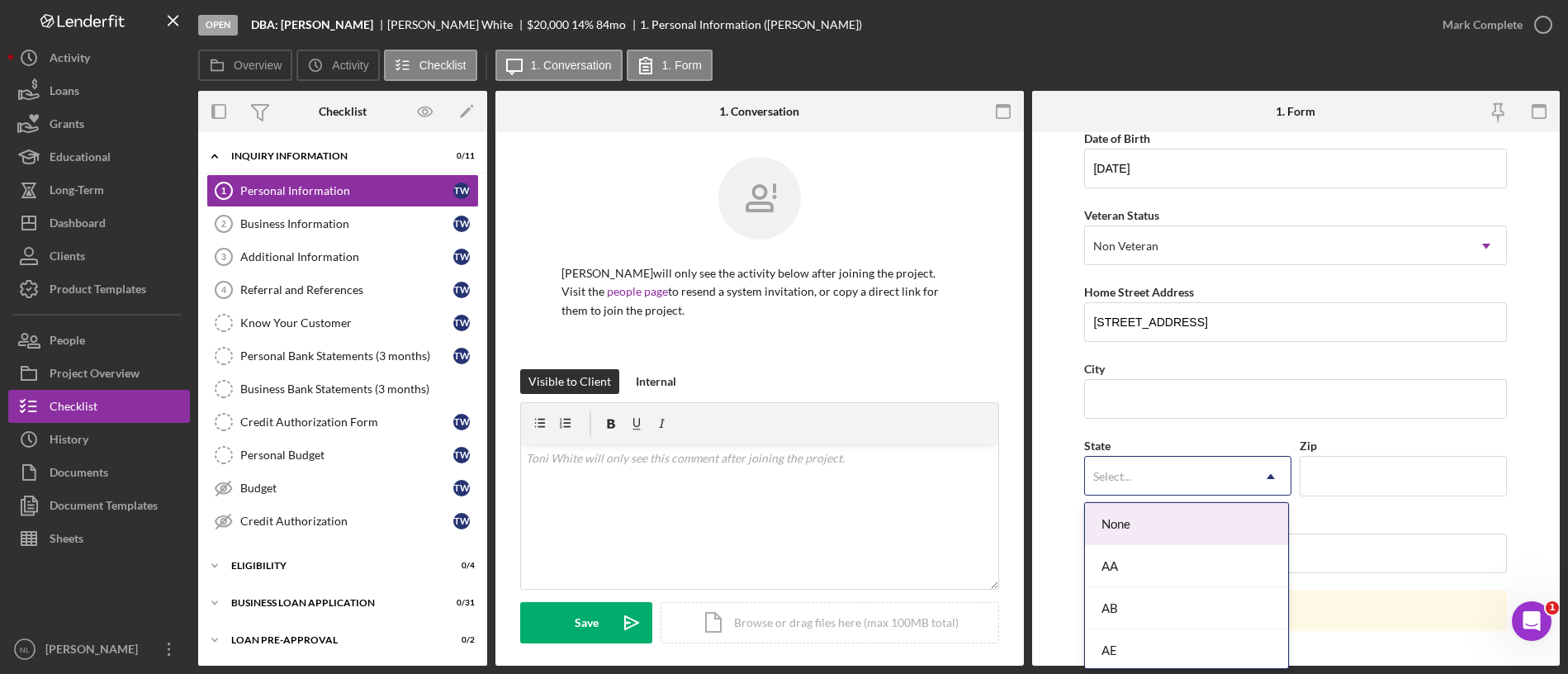
click at [1138, 486] on div "Select..." at bounding box center [1168, 476] width 166 height 38
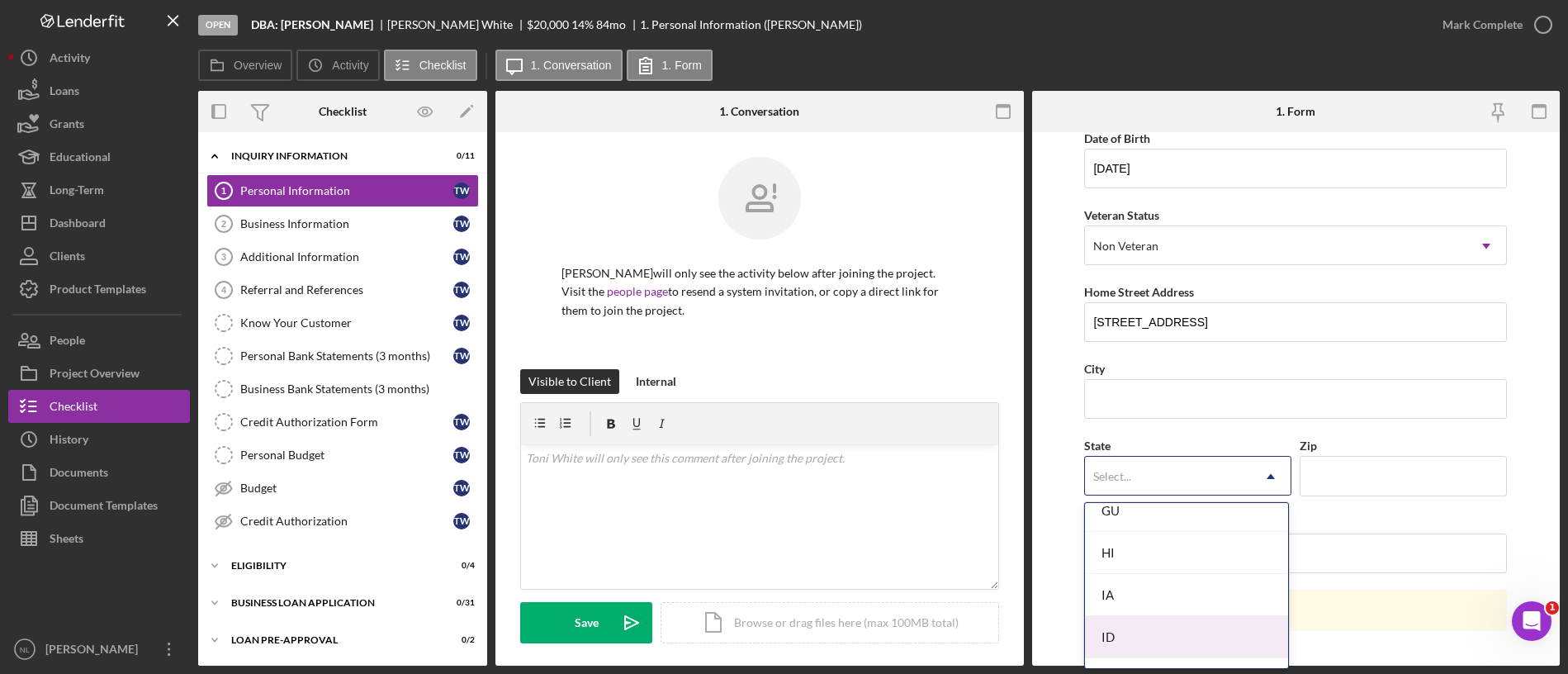
scroll to position [904, 0]
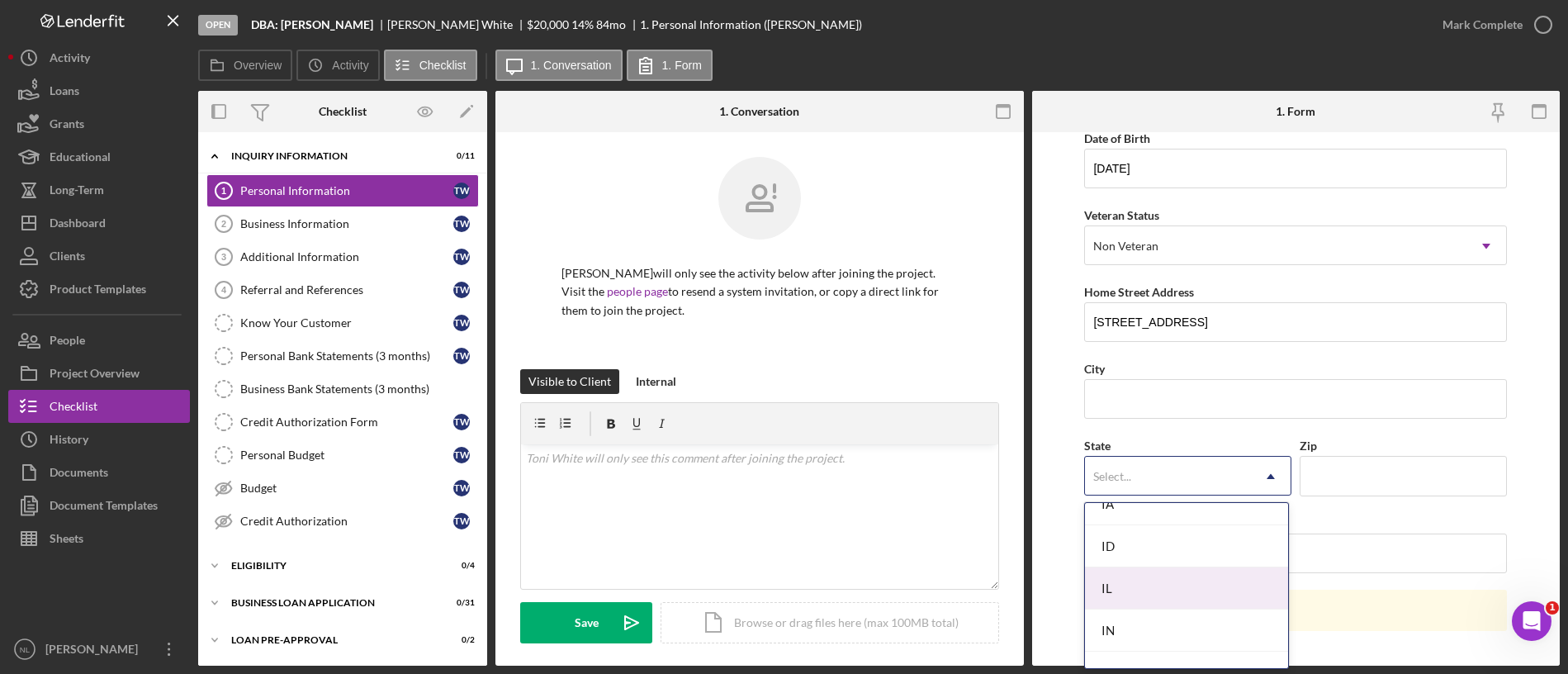
click at [1128, 561] on div "IL" at bounding box center [1186, 588] width 203 height 42
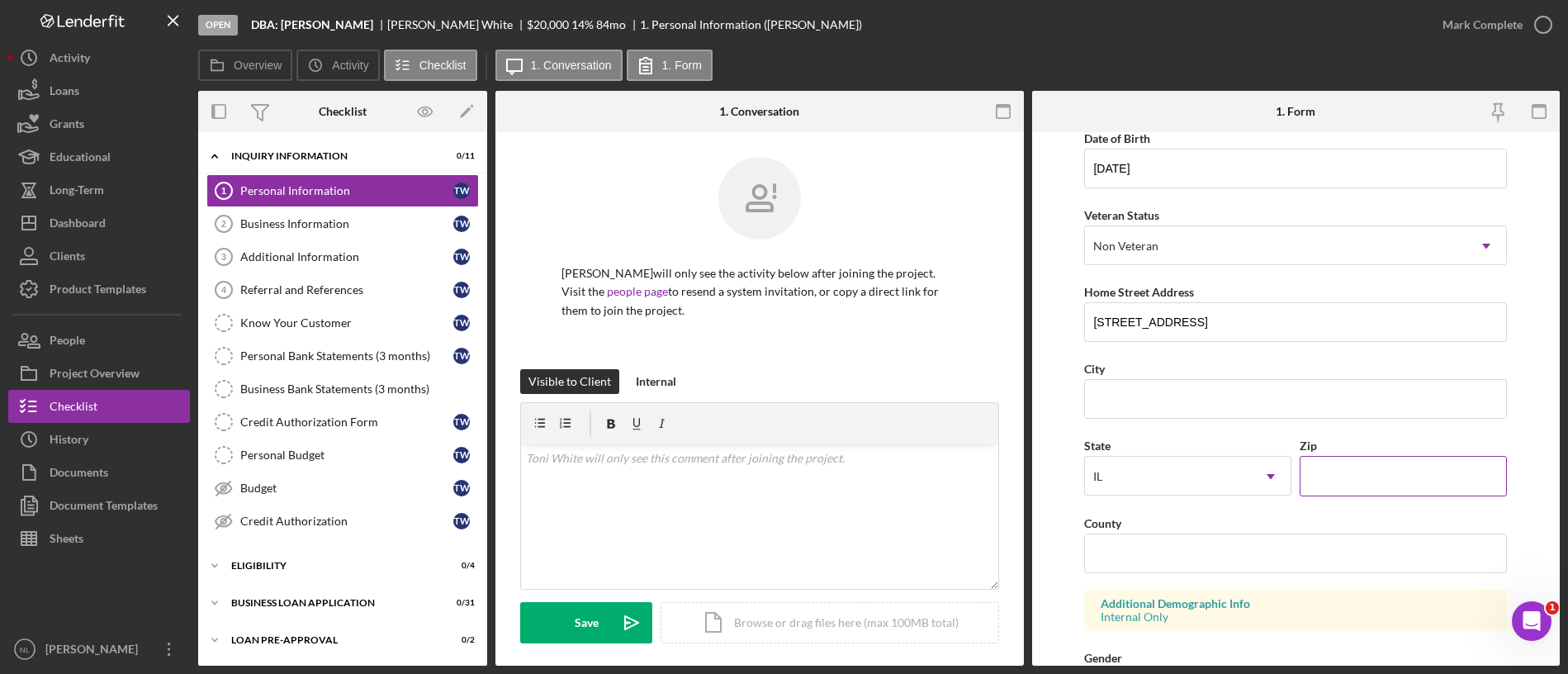
click at [1305, 457] on input "Zip" at bounding box center [1404, 476] width 207 height 39
paste input "62675"
type input "62675"
click at [1171, 398] on input "City" at bounding box center [1295, 399] width 422 height 39
type input "Petersberg"
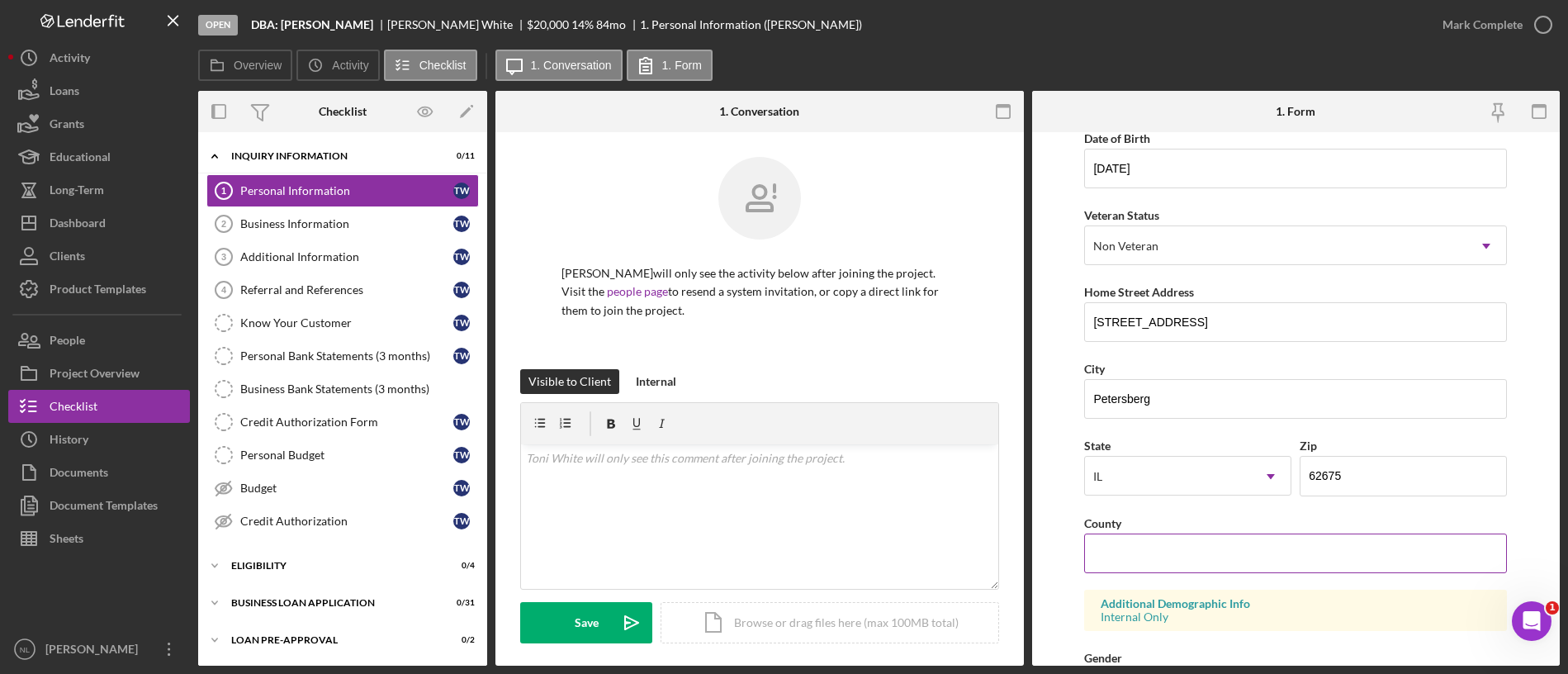
click at [1135, 543] on input "County" at bounding box center [1295, 553] width 422 height 39
paste input "[PERSON_NAME]"
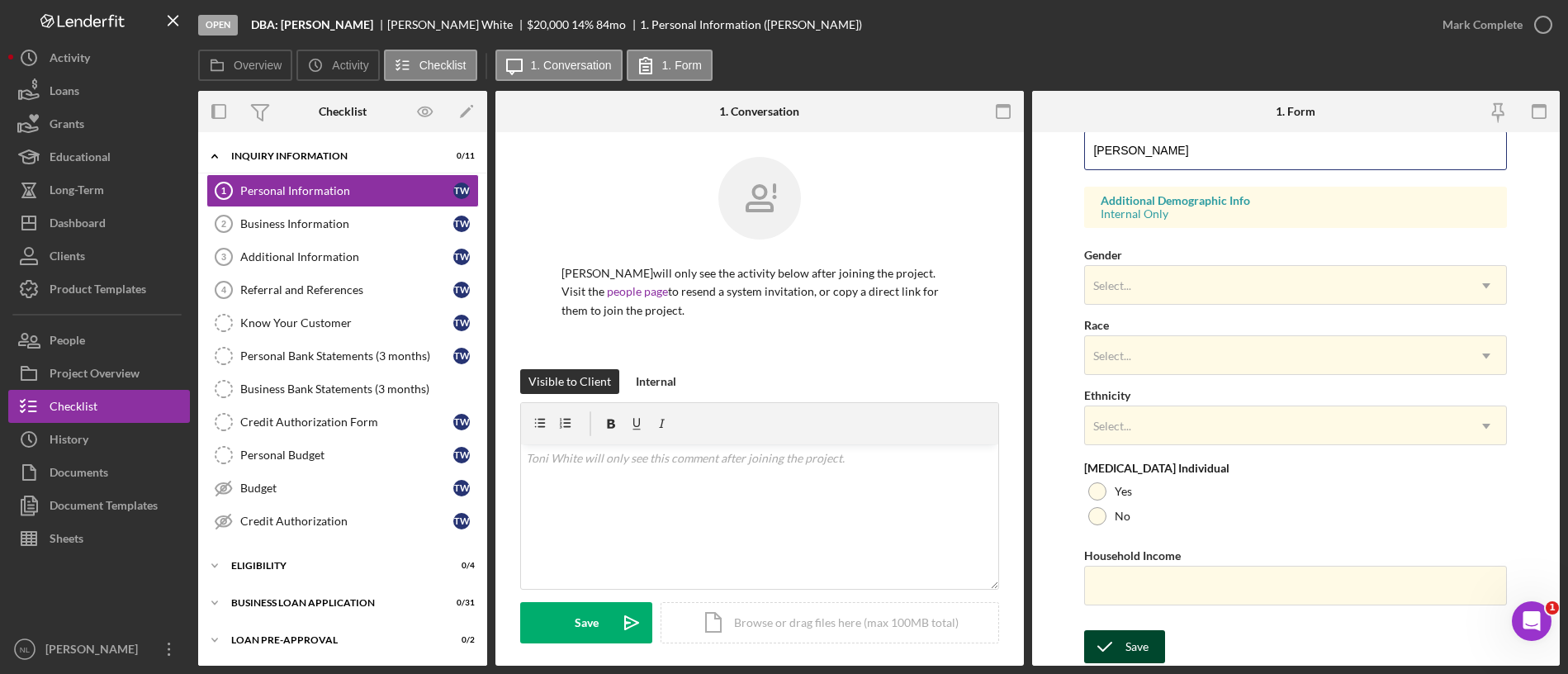
type input "[PERSON_NAME]"
click at [1143, 561] on div "Save" at bounding box center [1136, 646] width 23 height 33
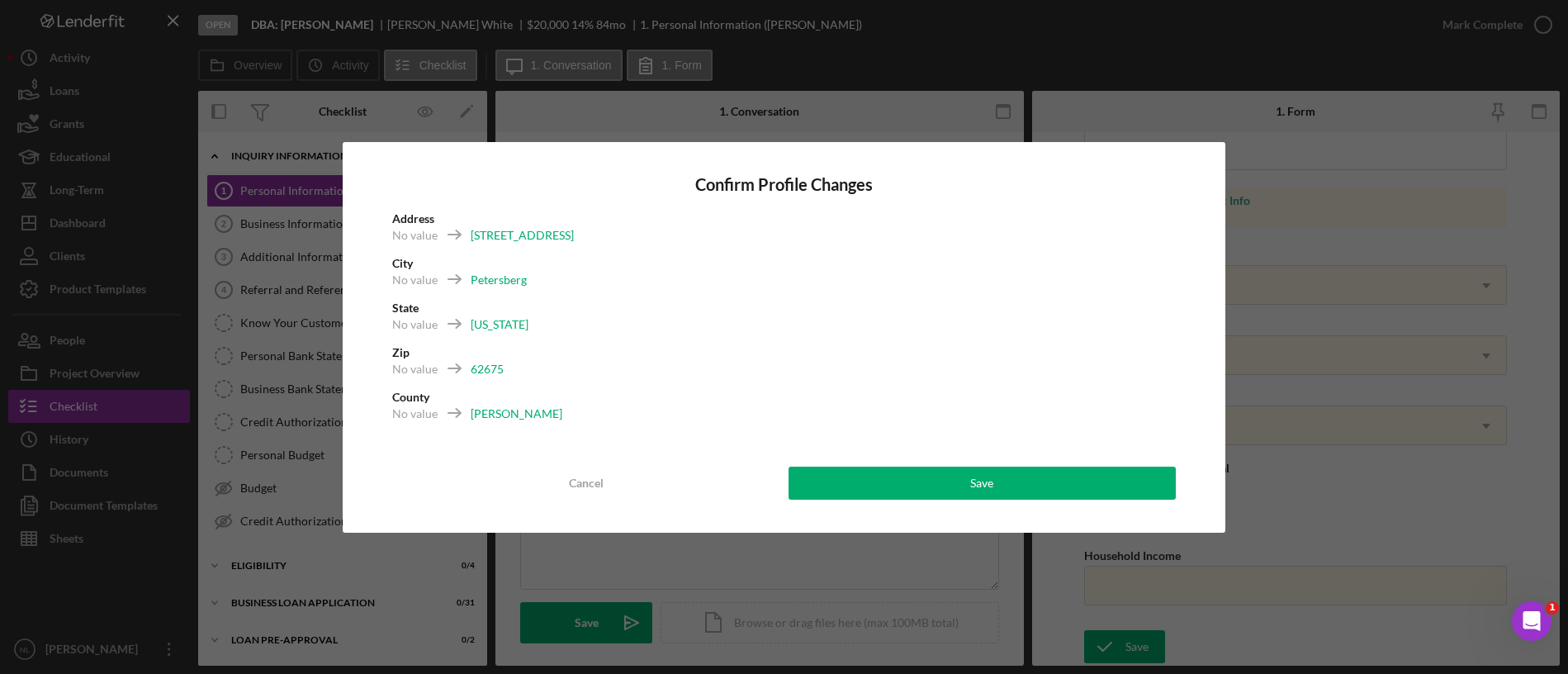
click at [1056, 500] on div "Confirm Profile Changes Address No value 209 E Sheridan Road, unit 406 City No …" at bounding box center [784, 337] width 883 height 391
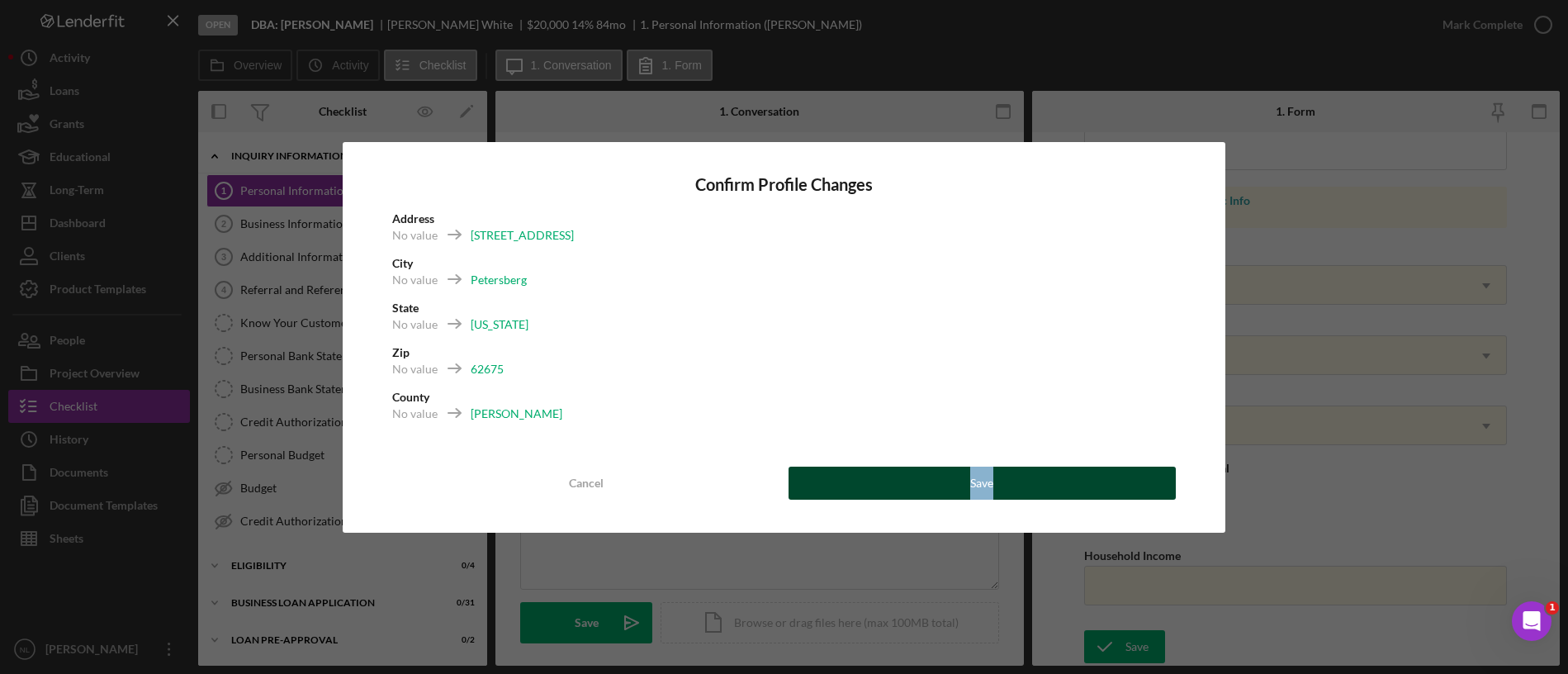
click at [1057, 490] on button "Save" at bounding box center [982, 482] width 388 height 33
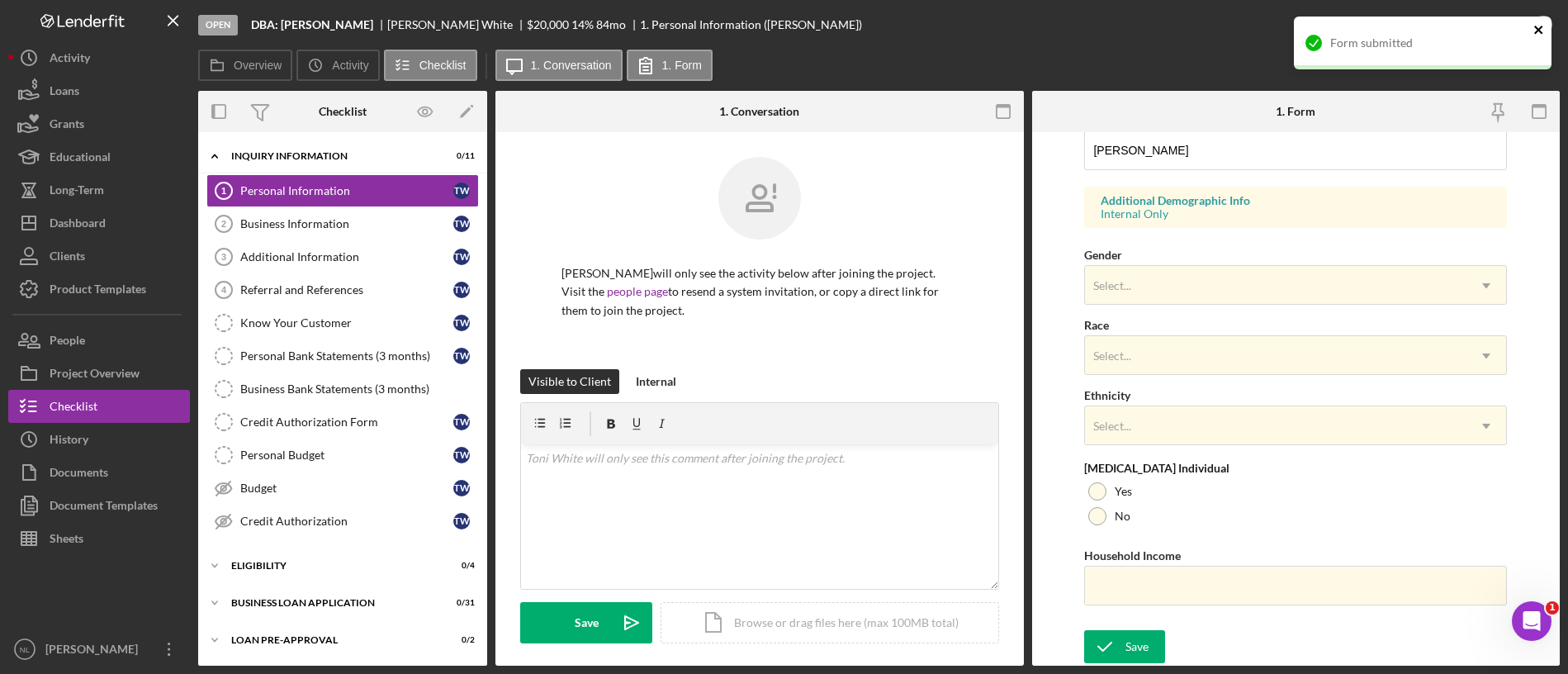
click at [1305, 28] on icon "close" at bounding box center [1539, 30] width 11 height 13
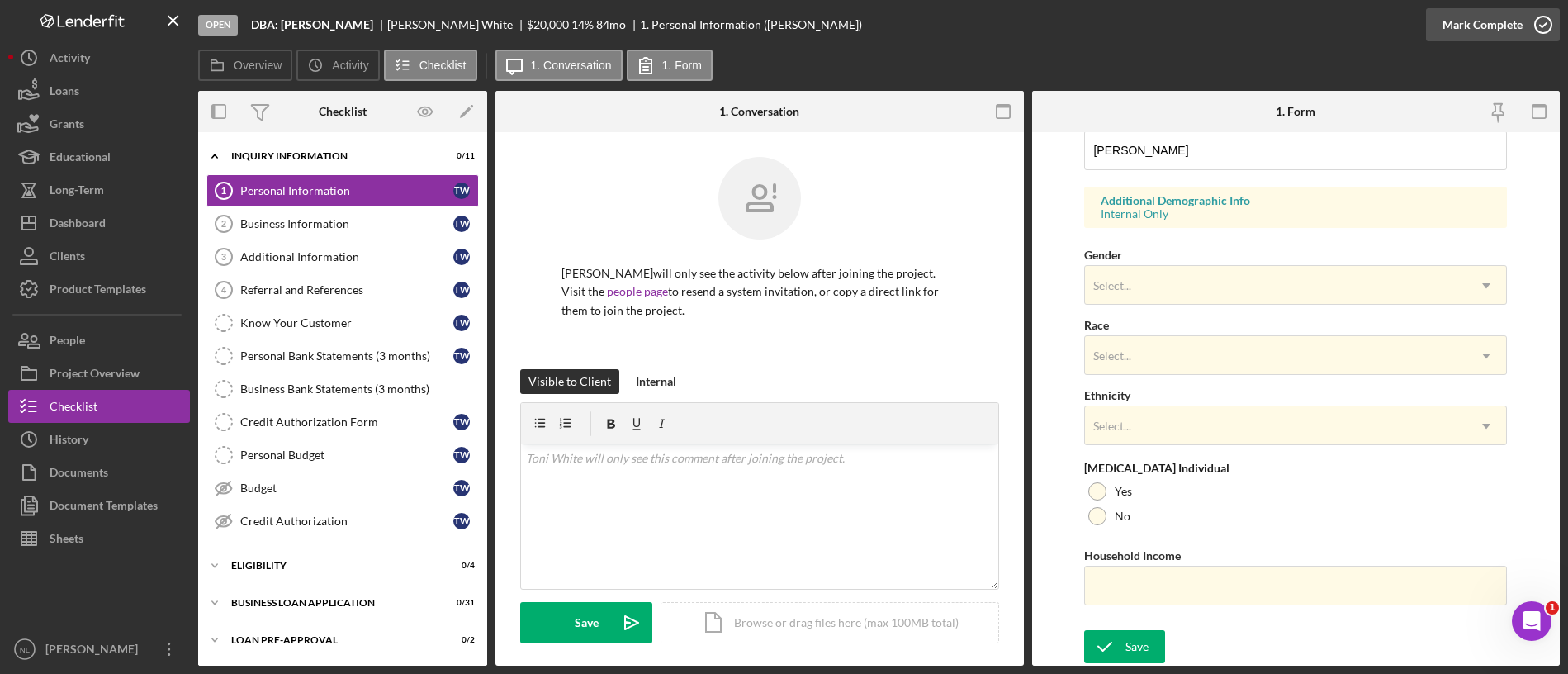
click at [1305, 29] on div "Mark Complete" at bounding box center [1482, 24] width 80 height 33
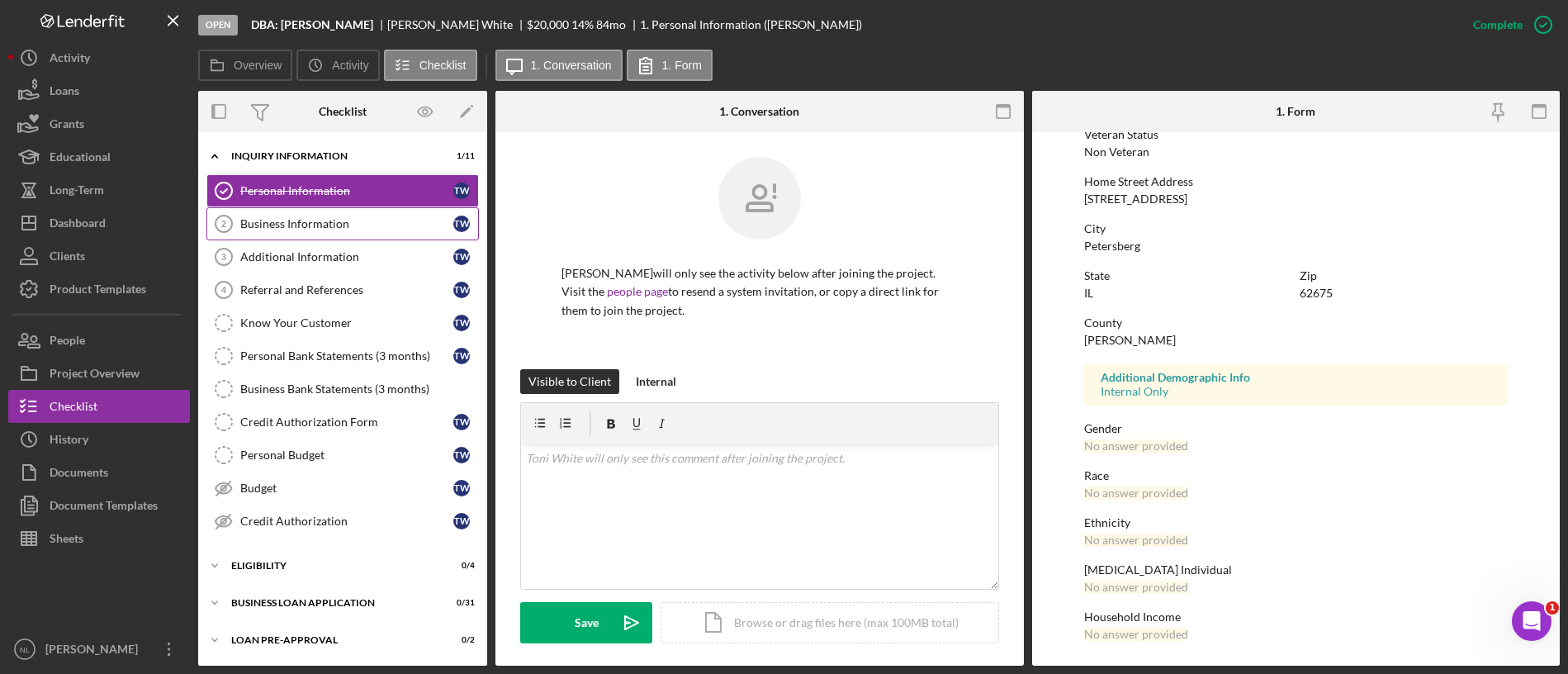
click at [336, 238] on link "Business Information 2 Business Information T W" at bounding box center [343, 223] width 273 height 33
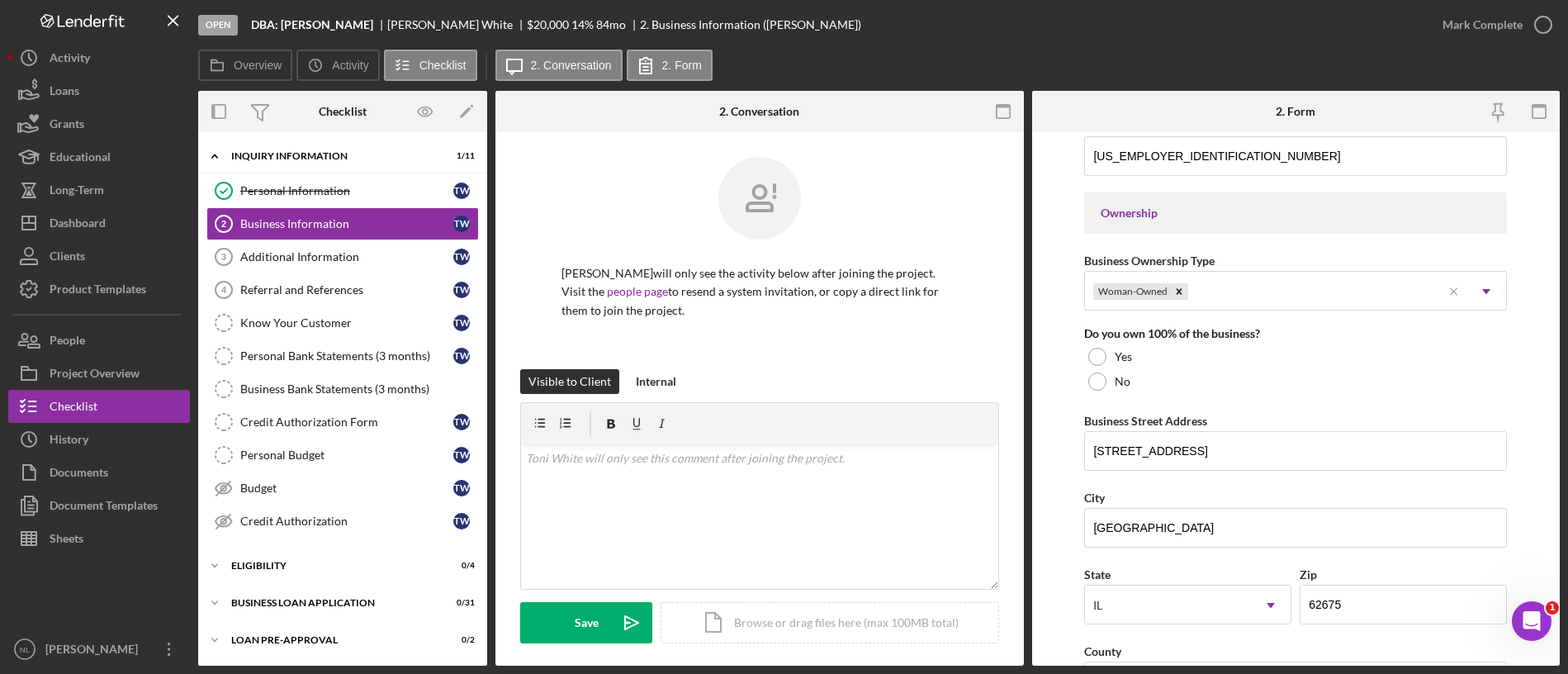
scroll to position [812, 0]
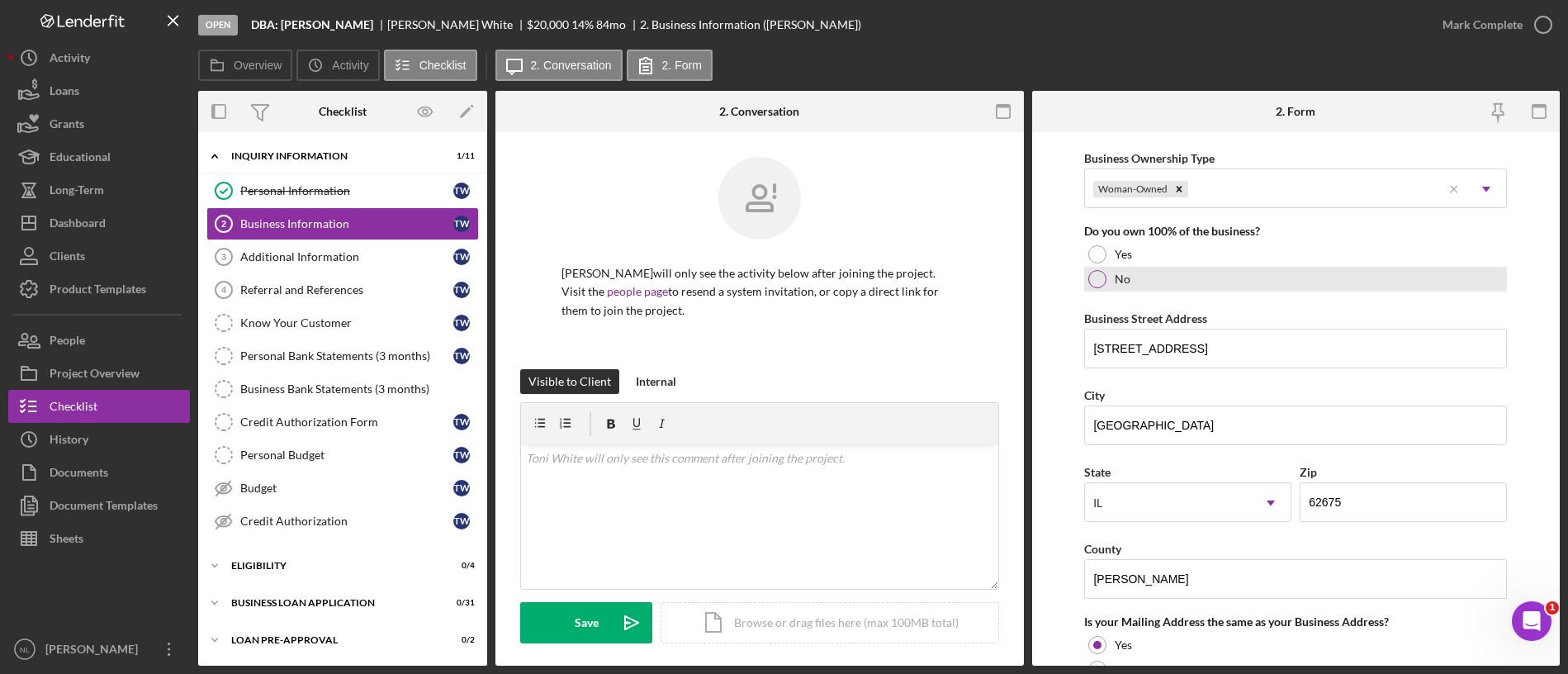
click at [1117, 273] on label "No" at bounding box center [1122, 280] width 16 height 13
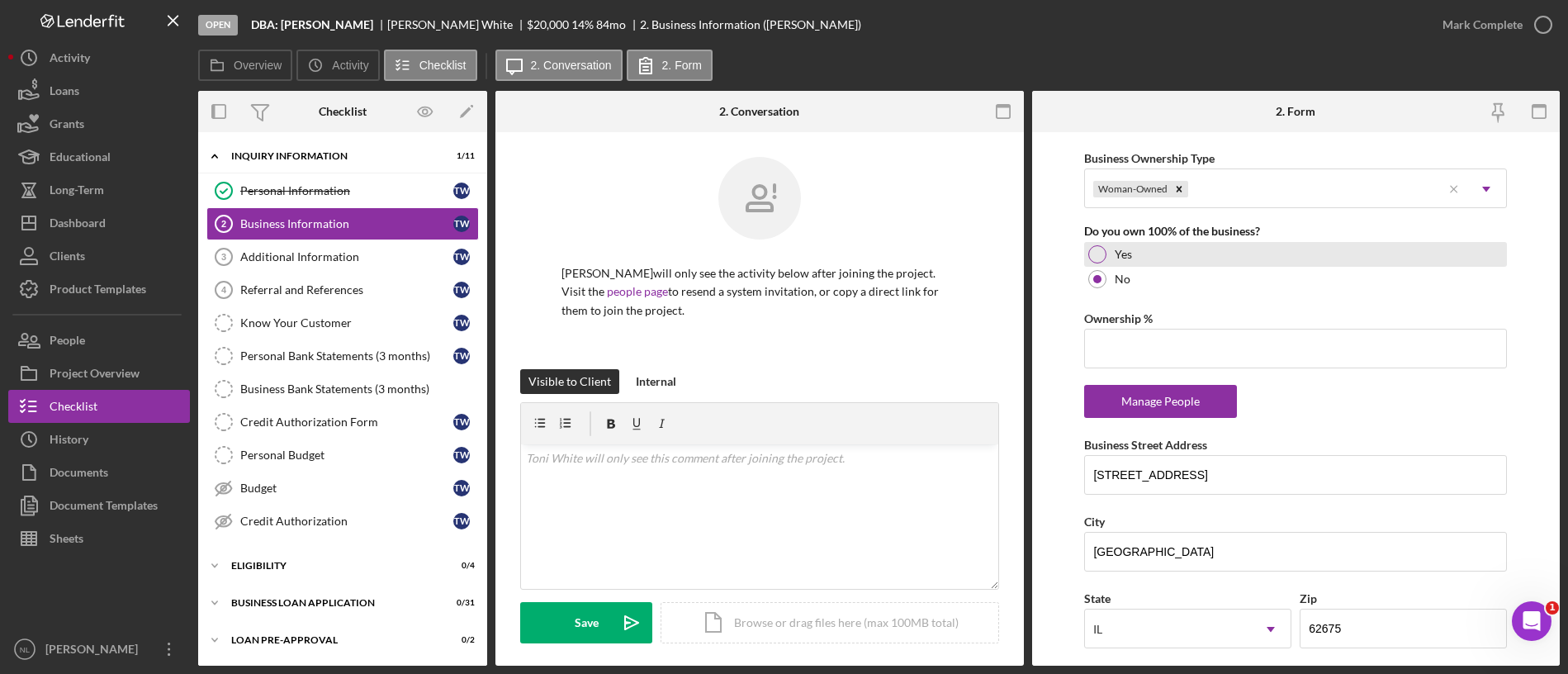
click at [1113, 261] on div "Yes" at bounding box center [1295, 254] width 422 height 25
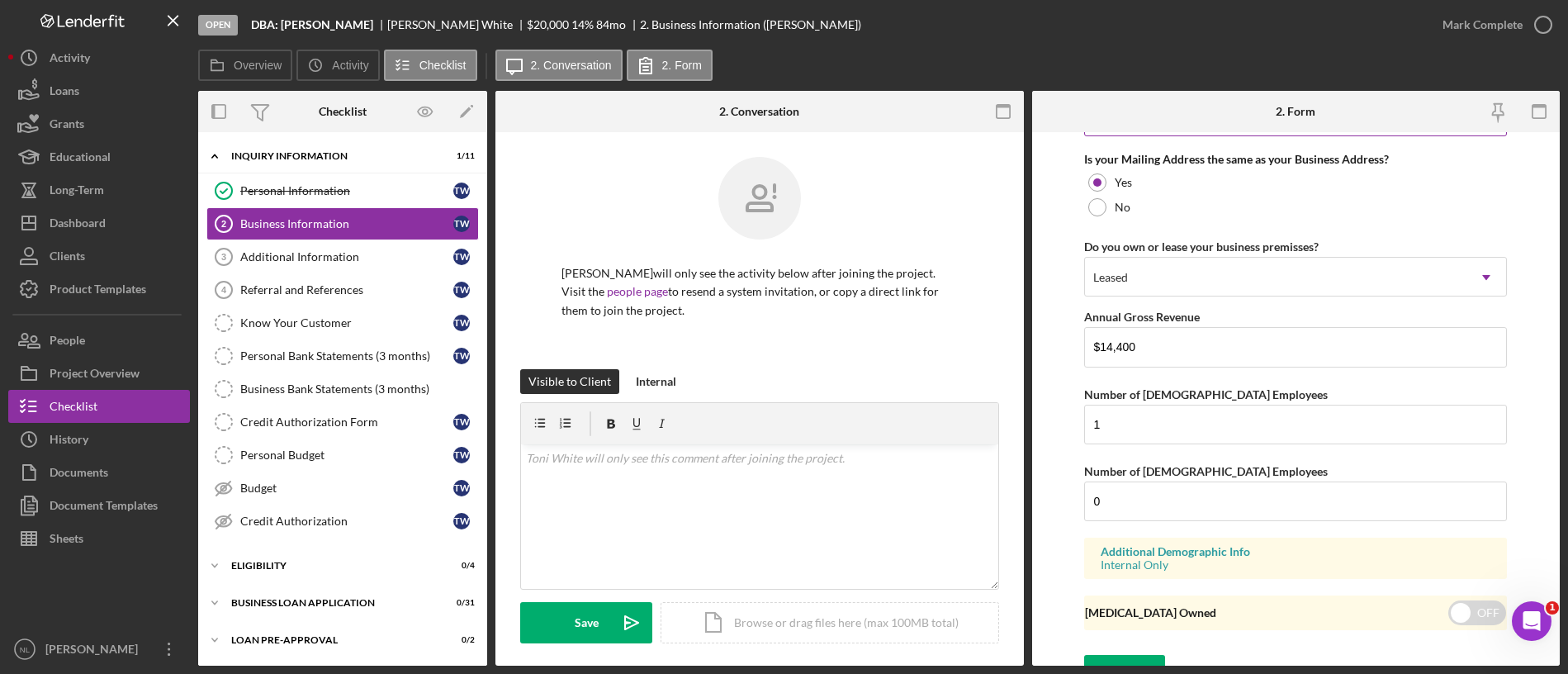
scroll to position [1300, 0]
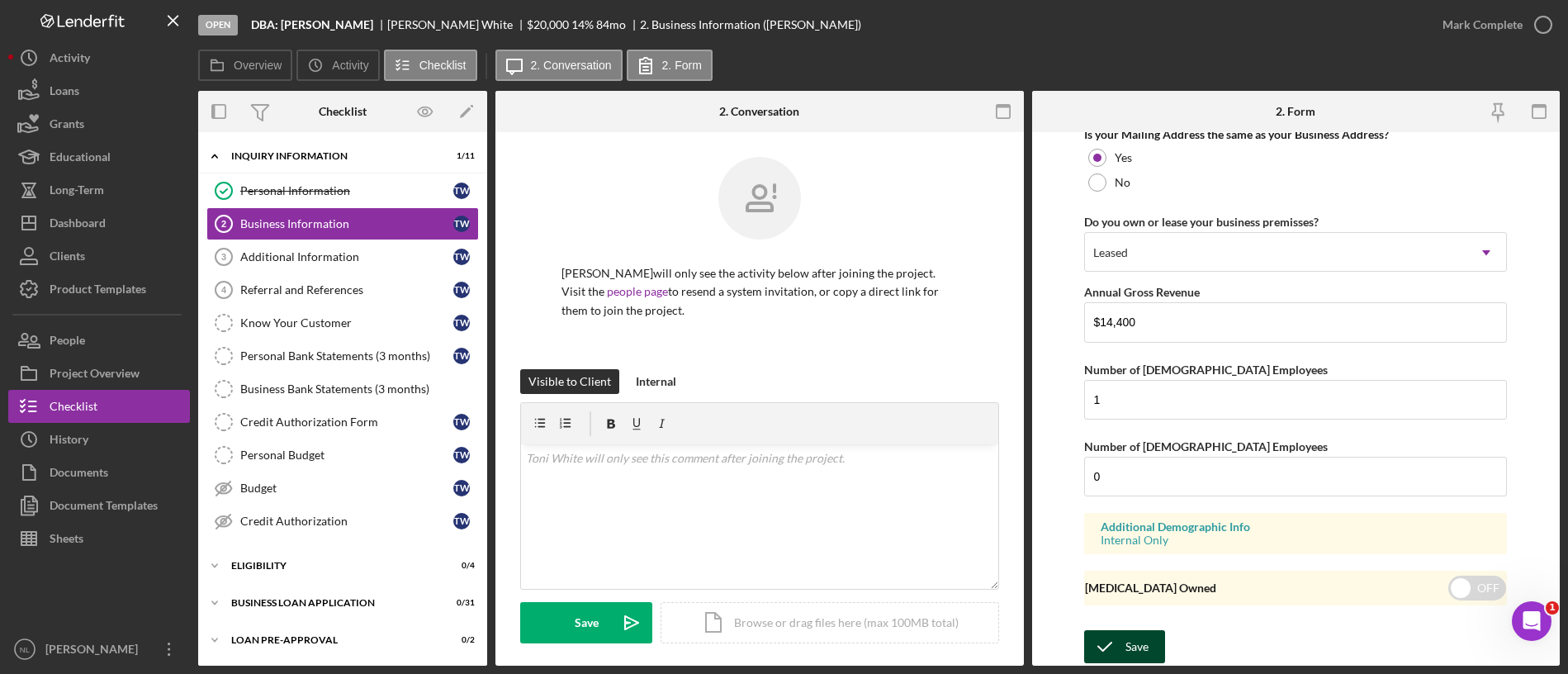
click at [1126, 561] on div "Save" at bounding box center [1136, 646] width 23 height 33
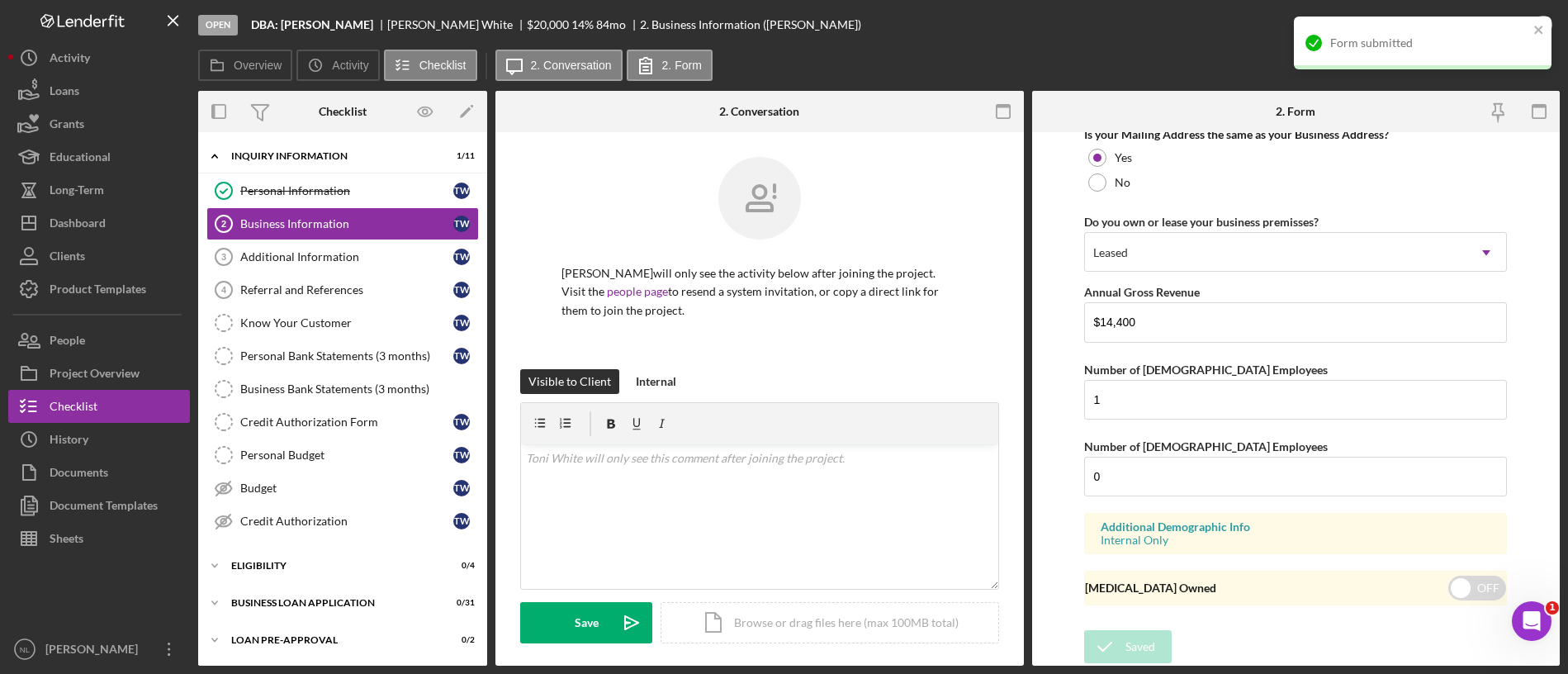
click at [1305, 20] on div "Form submitted" at bounding box center [1422, 43] width 258 height 53
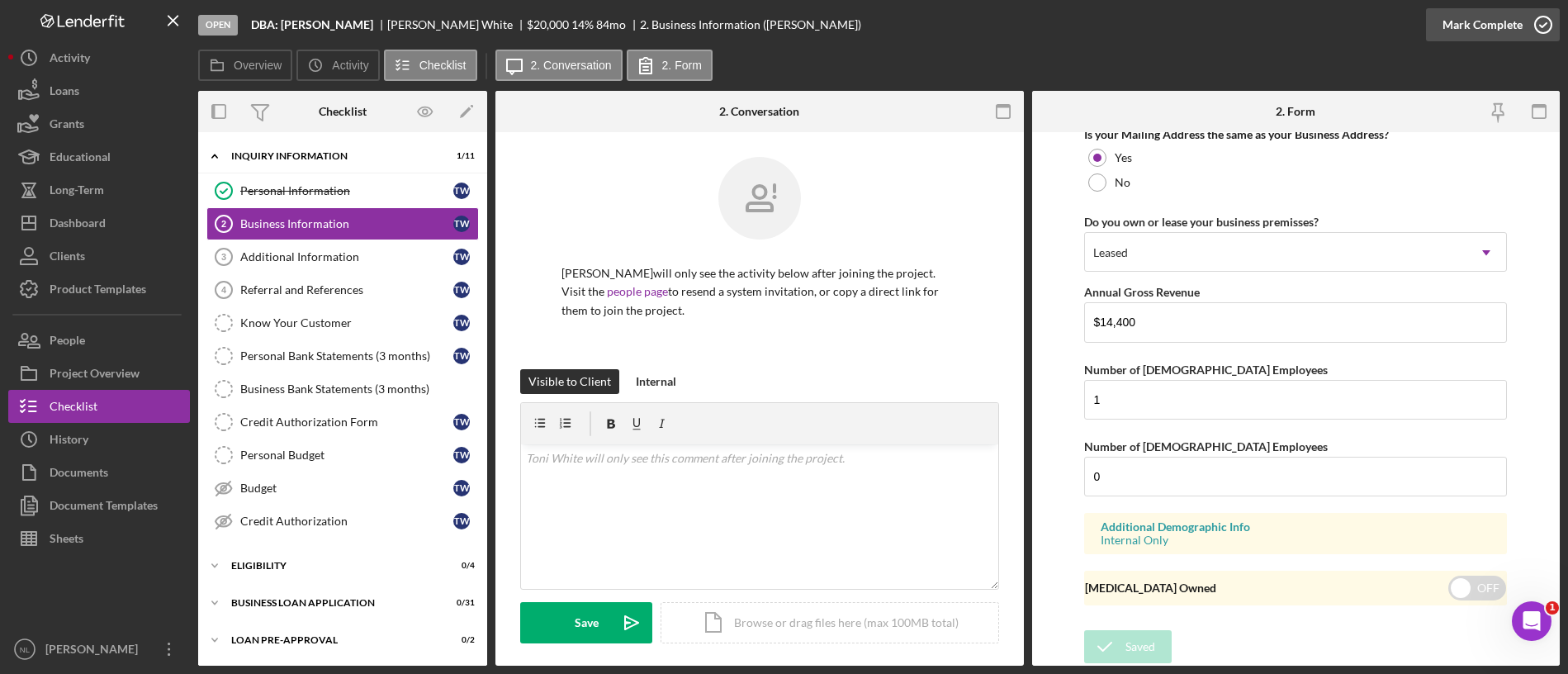
click at [1305, 34] on div "Mark Complete" at bounding box center [1482, 24] width 80 height 33
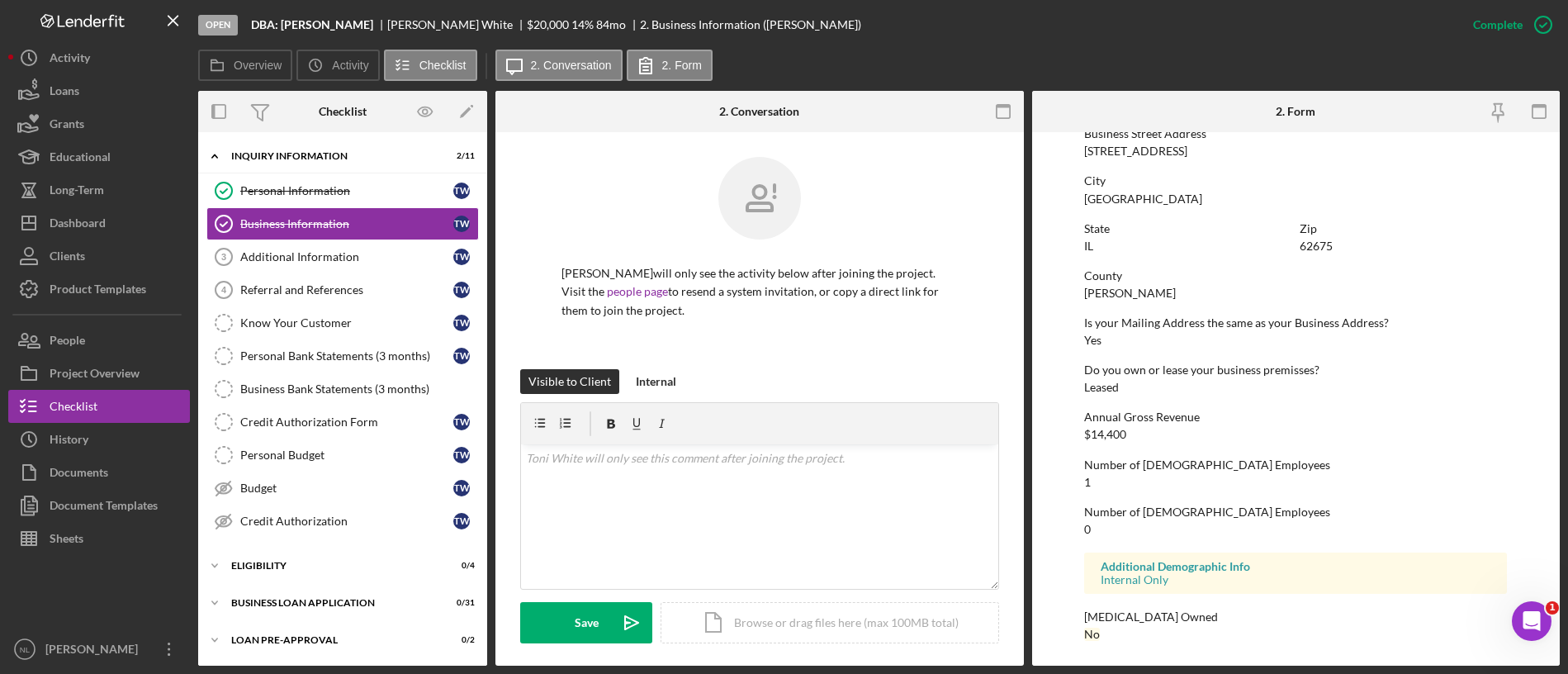
scroll to position [712, 0]
click at [409, 273] on link "Referral and References 4 Referral and References T W" at bounding box center [343, 289] width 273 height 33
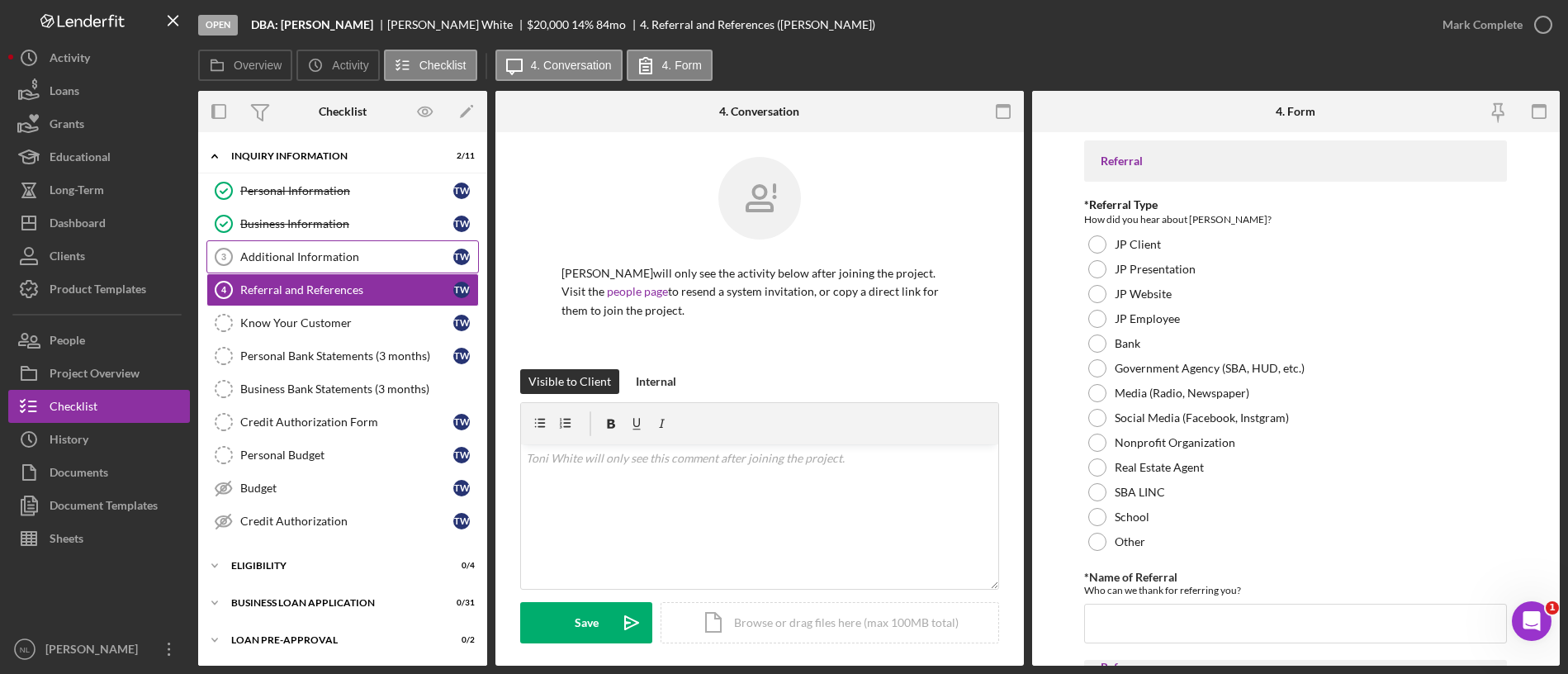
click at [394, 262] on div "Additional Information" at bounding box center [347, 257] width 213 height 13
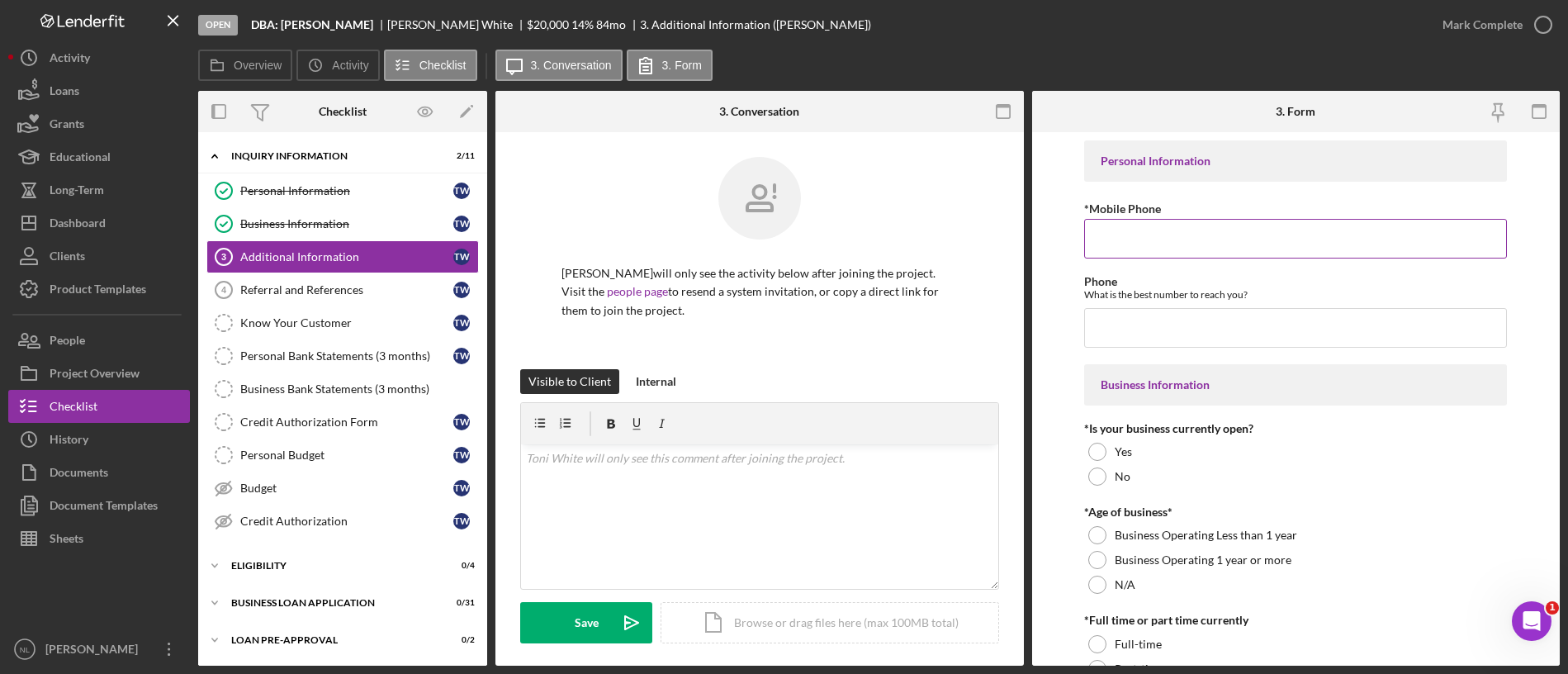
click at [1117, 234] on input "*Mobile Phone" at bounding box center [1295, 238] width 422 height 39
paste input "[PHONE_NUMBER]"
type input "[PHONE_NUMBER]"
click at [1170, 344] on input "Phone" at bounding box center [1295, 328] width 422 height 39
paste input "[PHONE_NUMBER]"
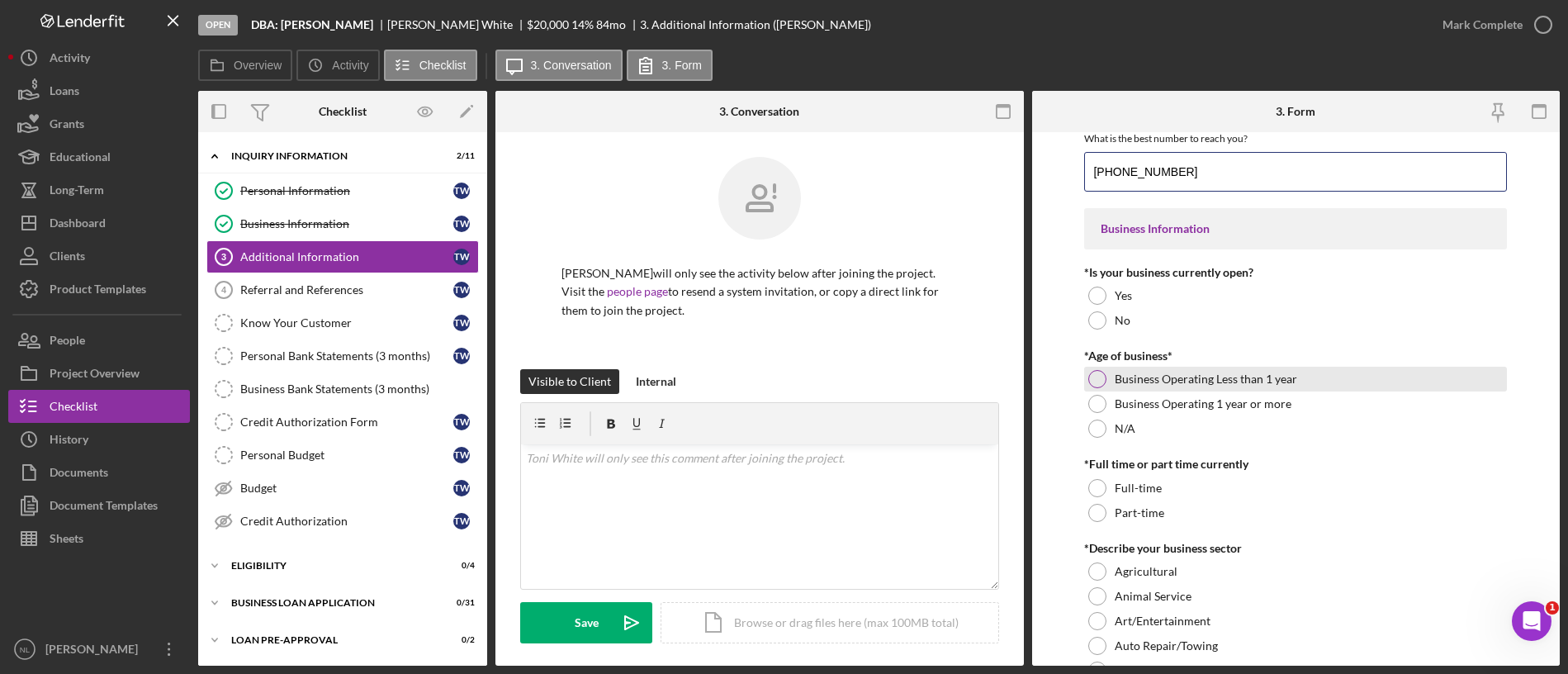
scroll to position [160, 0]
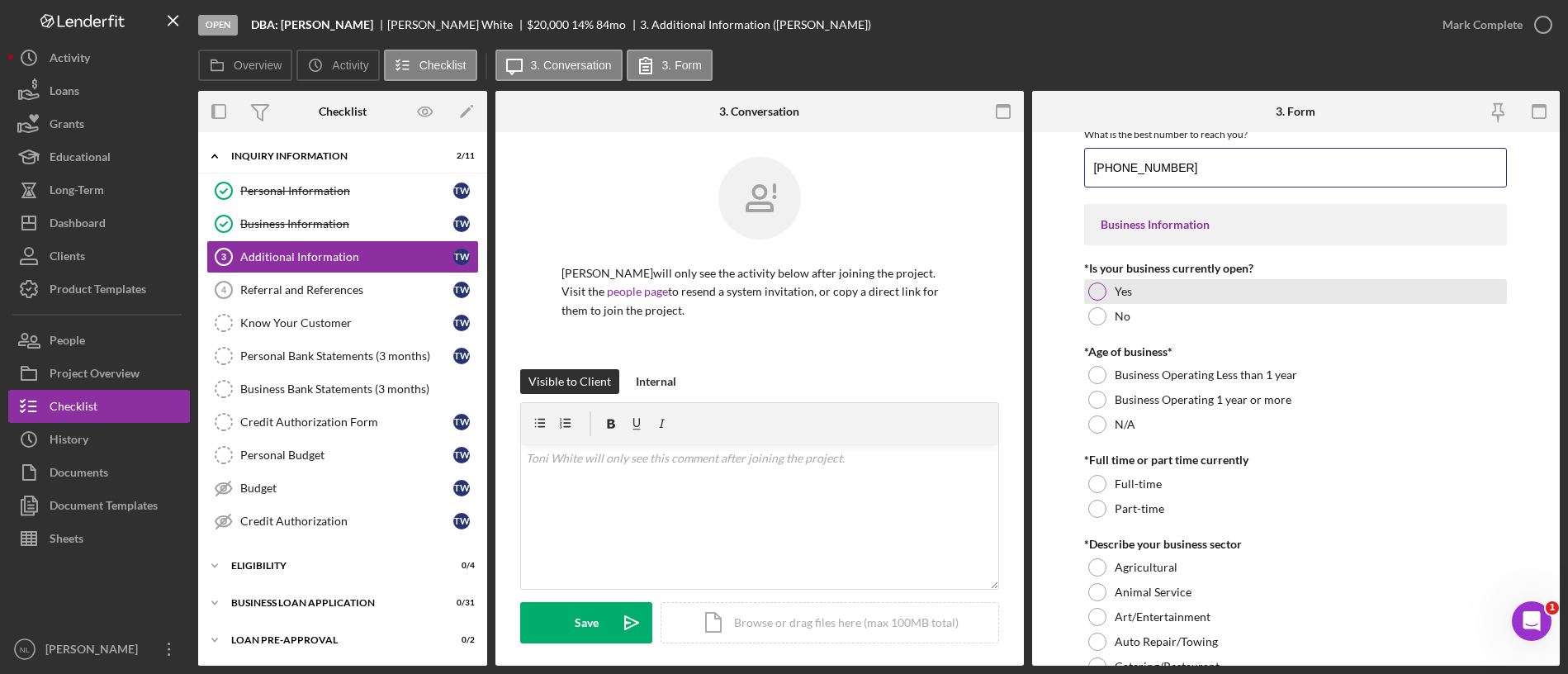
type input "[PHONE_NUMBER]"
click at [1120, 280] on div "Yes" at bounding box center [1295, 292] width 422 height 25
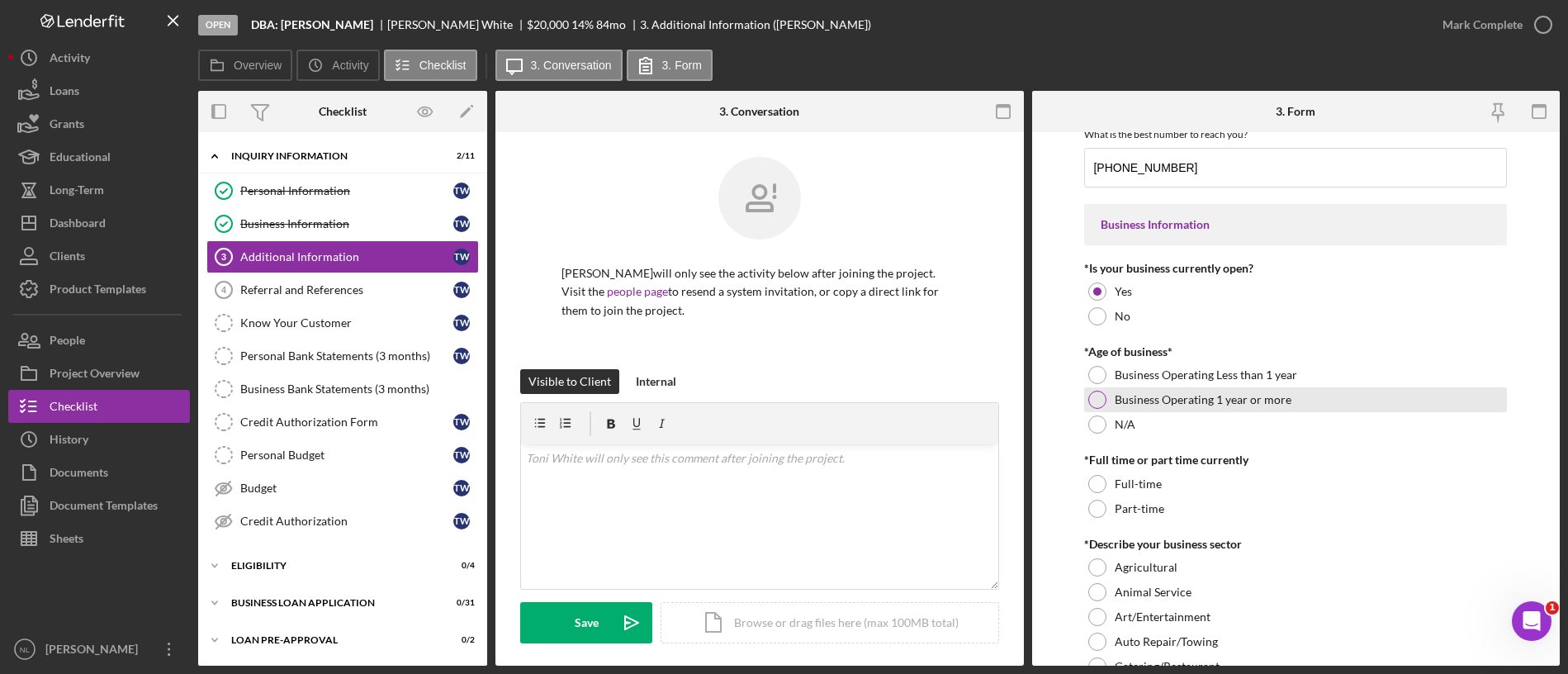
click at [1109, 406] on div "Business Operating 1 year or more" at bounding box center [1295, 399] width 422 height 25
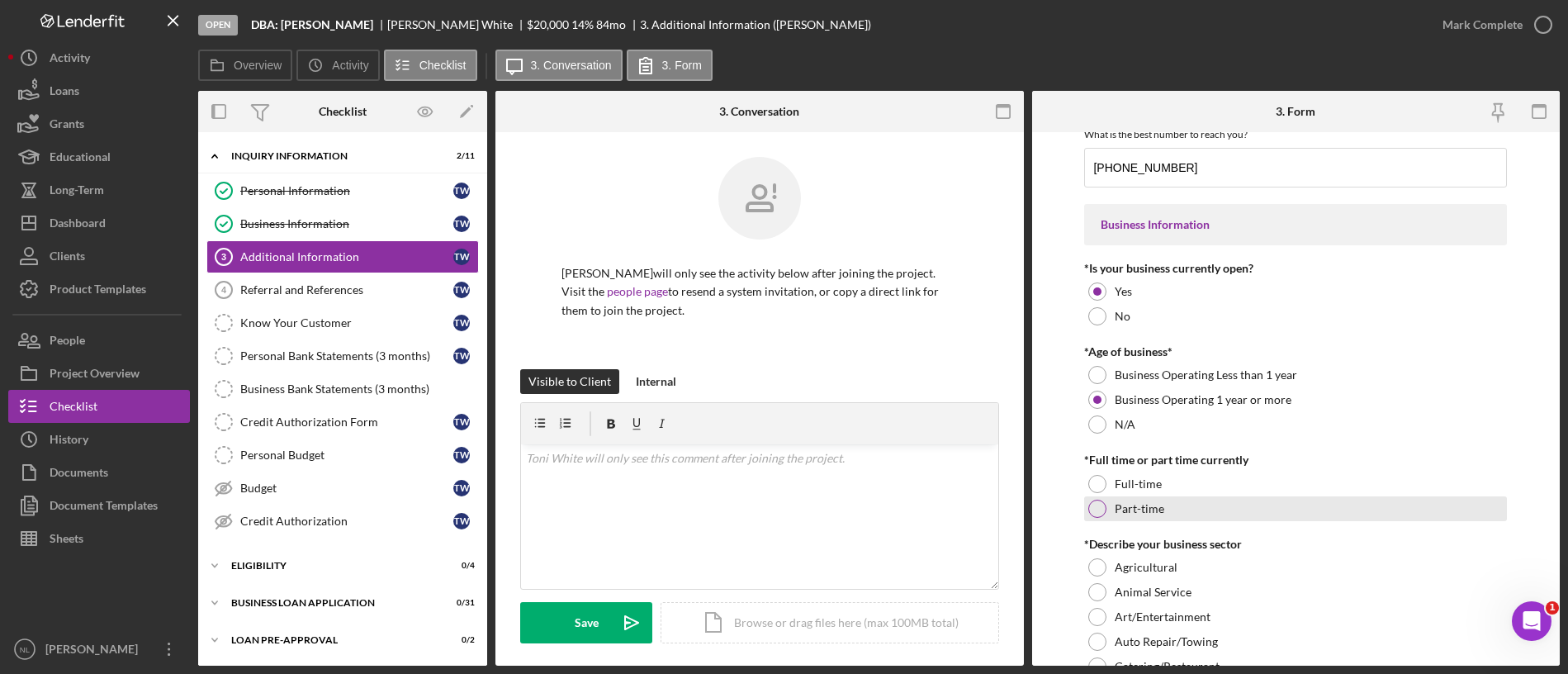
click at [1105, 507] on div at bounding box center [1096, 509] width 18 height 18
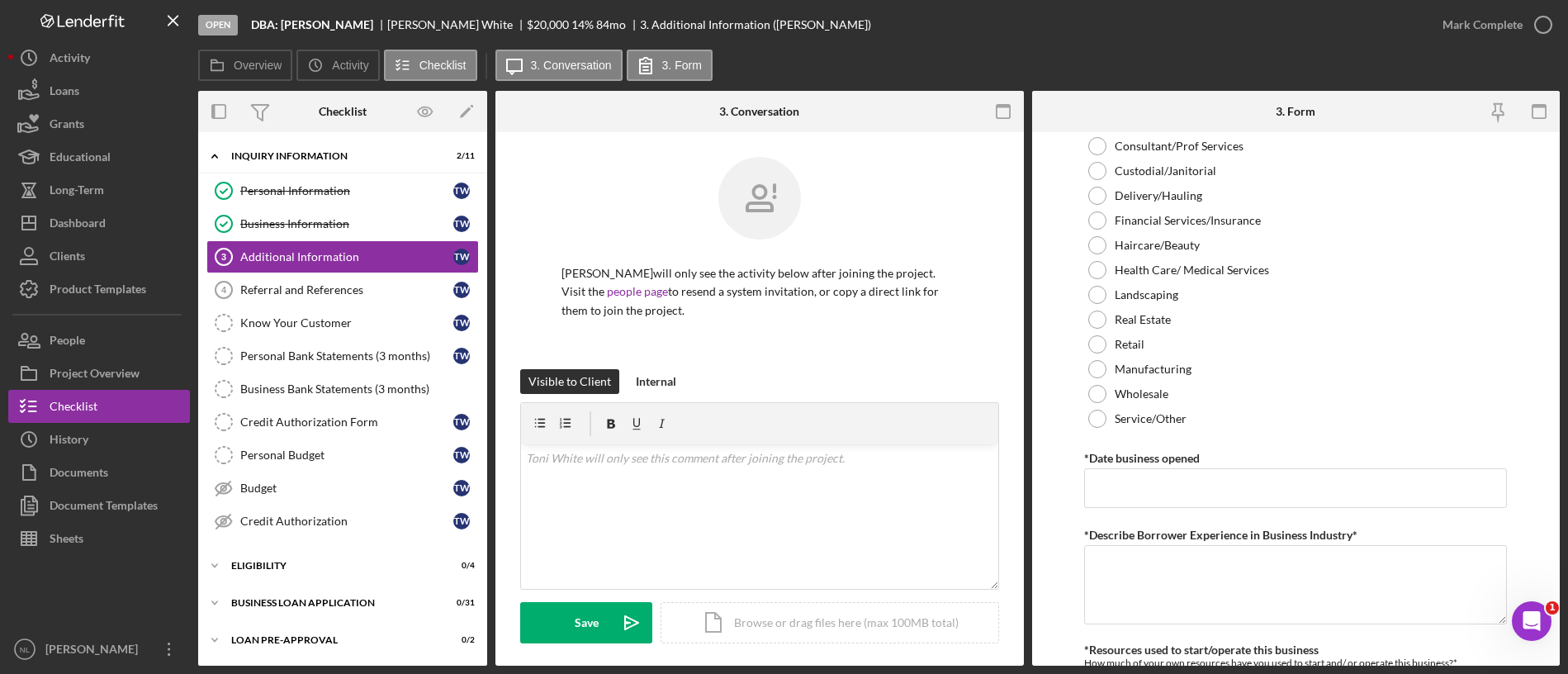
scroll to position [788, 0]
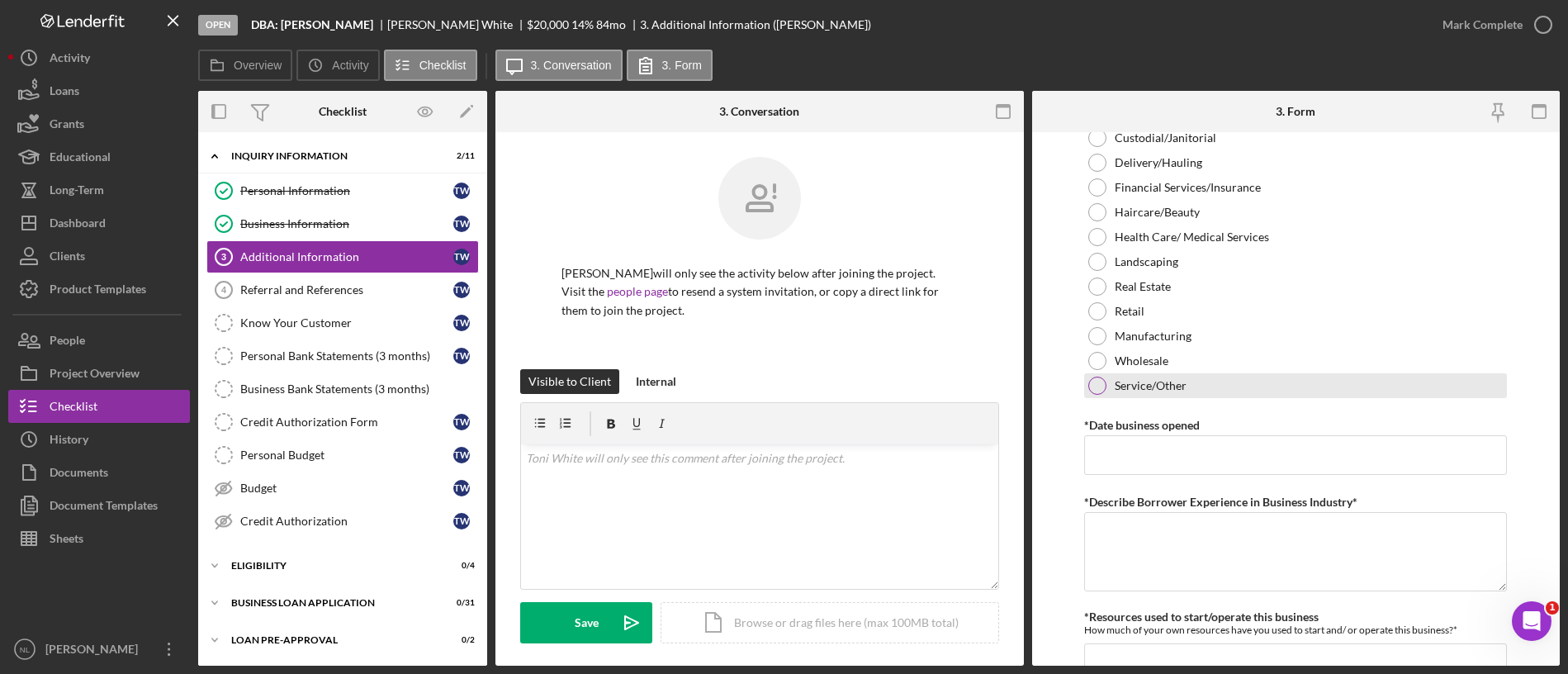
click at [1092, 381] on div at bounding box center [1096, 385] width 18 height 18
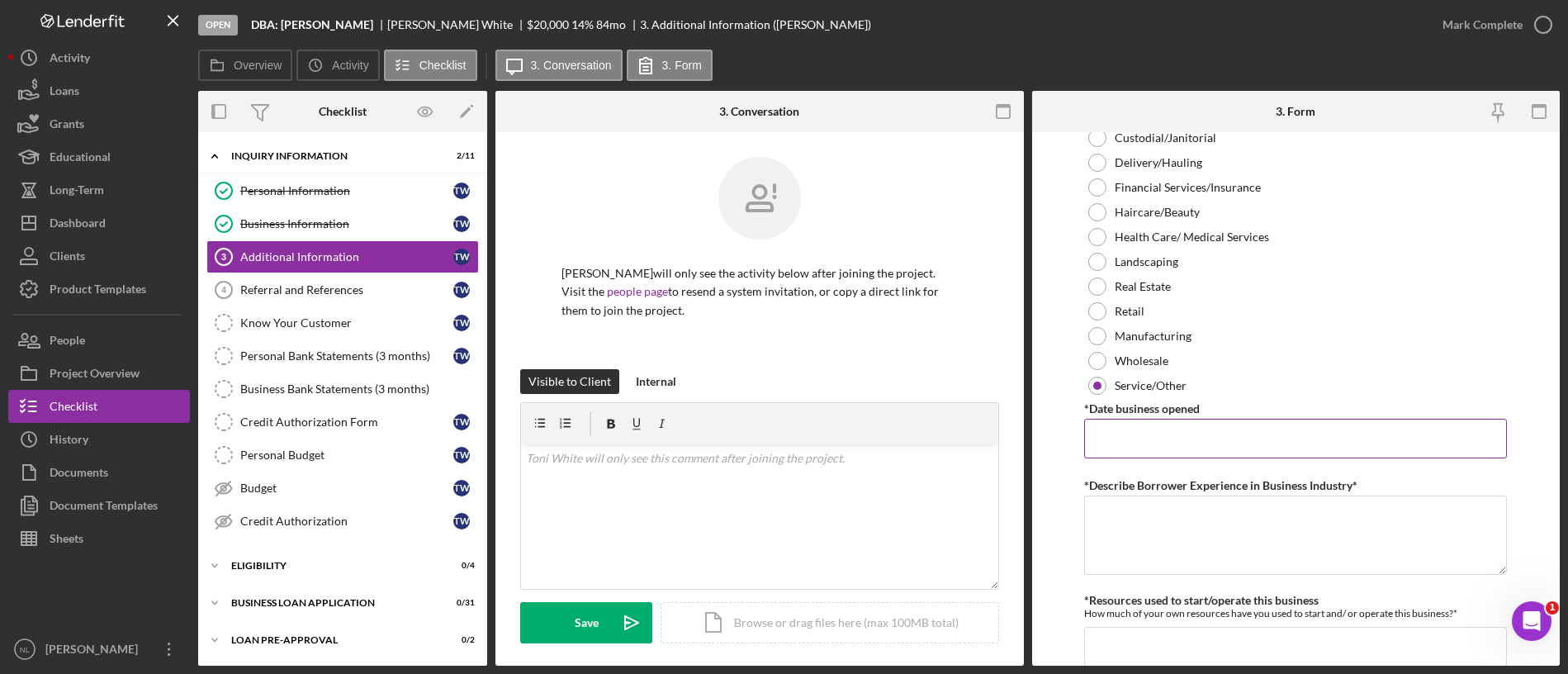
click at [1137, 435] on input "*Date business opened" at bounding box center [1295, 438] width 422 height 39
paste input "[DATE]"
type input "[DATE]"
click at [1107, 509] on textarea "*Describe Borrower Experience in Business Industry*" at bounding box center [1295, 535] width 422 height 79
paste textarea "Business opened [DATE]"
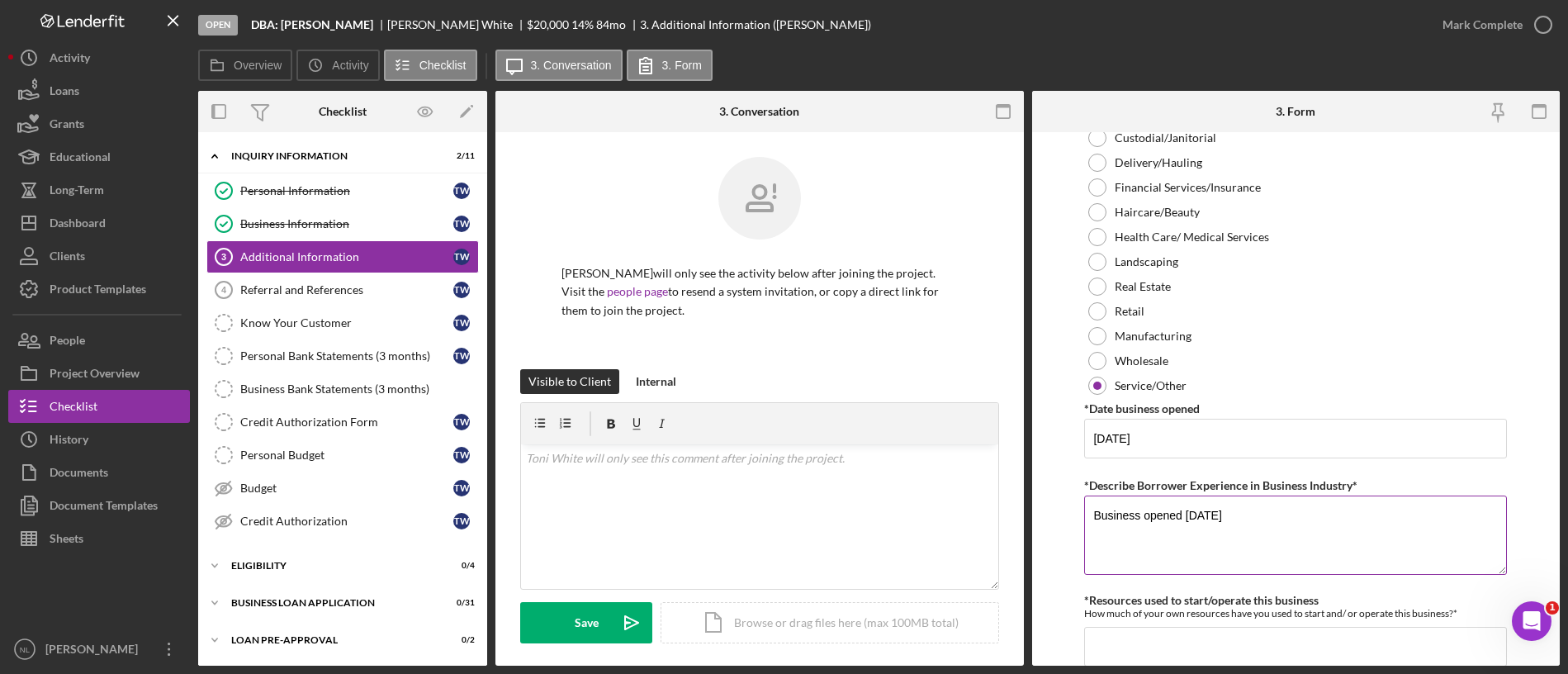
scroll to position [986, 0]
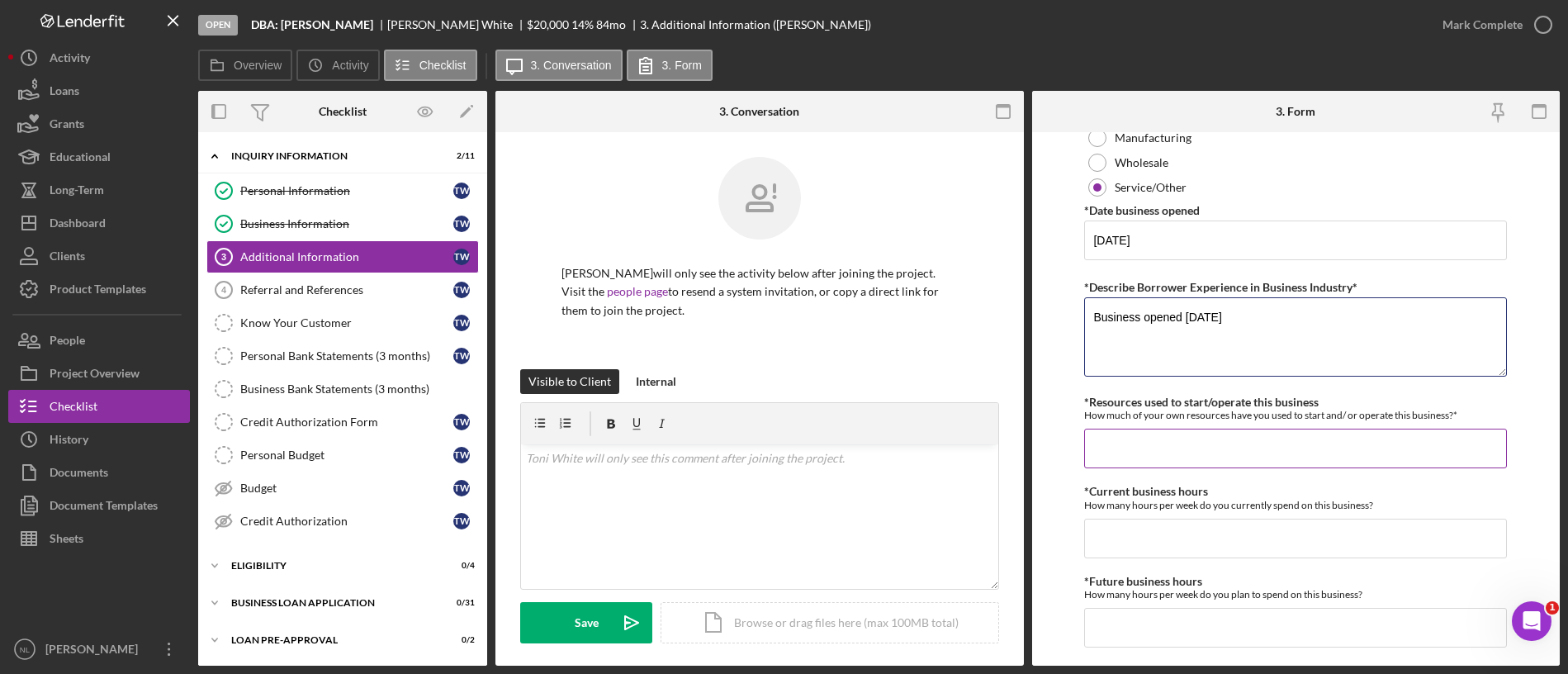
type textarea "Business opened [DATE]"
click at [1141, 451] on input "*Resources used to start/operate this business" at bounding box center [1295, 449] width 422 height 39
type input "$2,000"
click at [1208, 542] on input "*Current business hours" at bounding box center [1295, 538] width 422 height 39
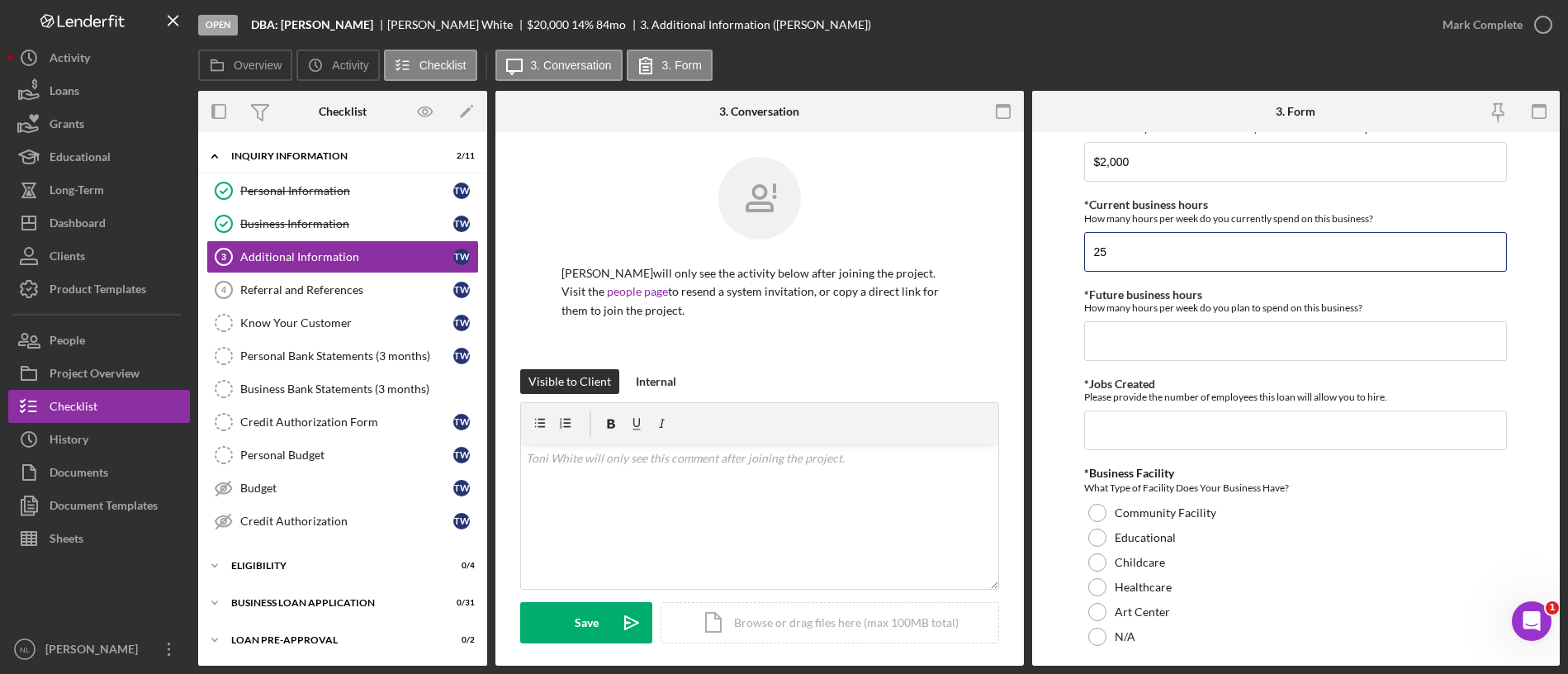
scroll to position [1276, 0]
type input "25"
click at [1127, 450] on div "Personal Information *Mobile Phone (217) 993-4811 Phone What is the best number…" at bounding box center [1295, 50] width 422 height 2372
click at [1124, 446] on input "*Jobs Created" at bounding box center [1295, 427] width 422 height 39
click at [1124, 445] on input "*Jobs Created" at bounding box center [1295, 427] width 422 height 39
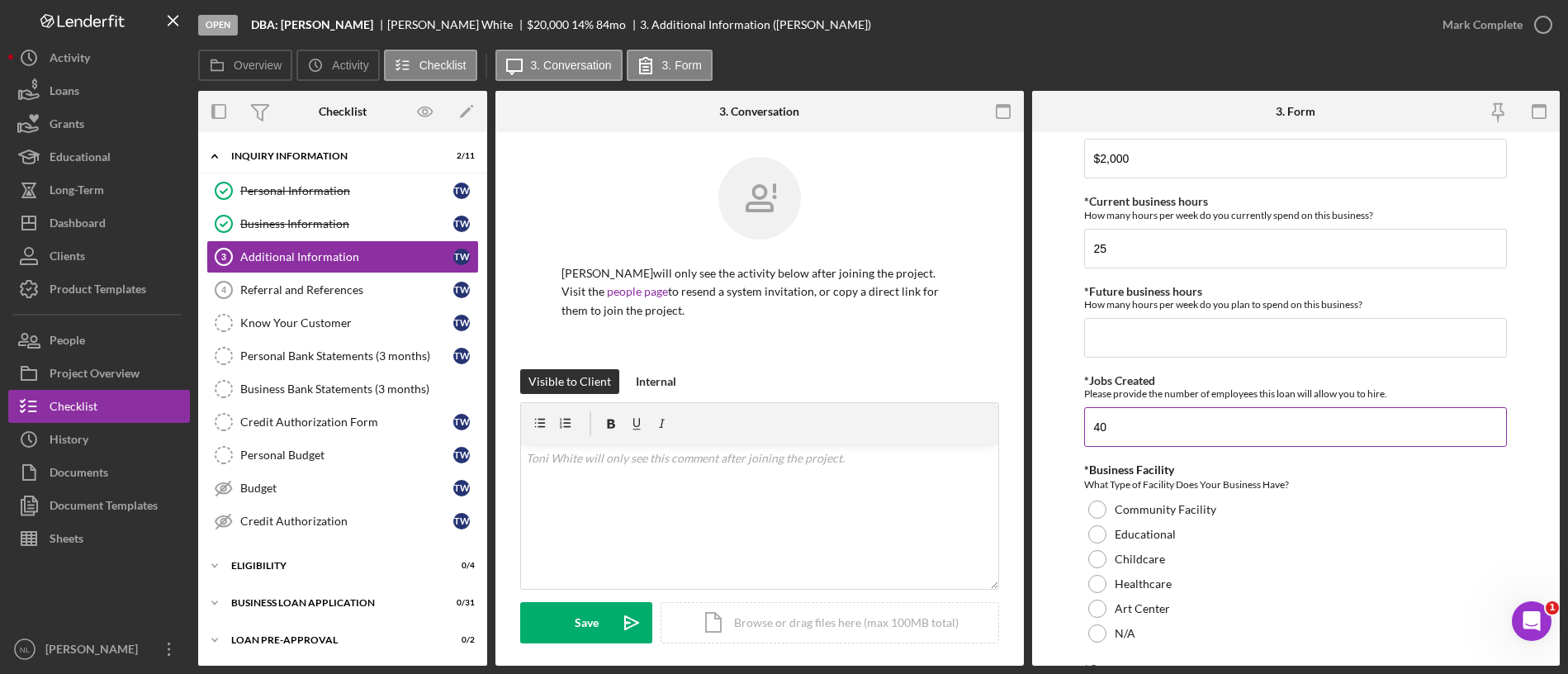
scroll to position [1499, 0]
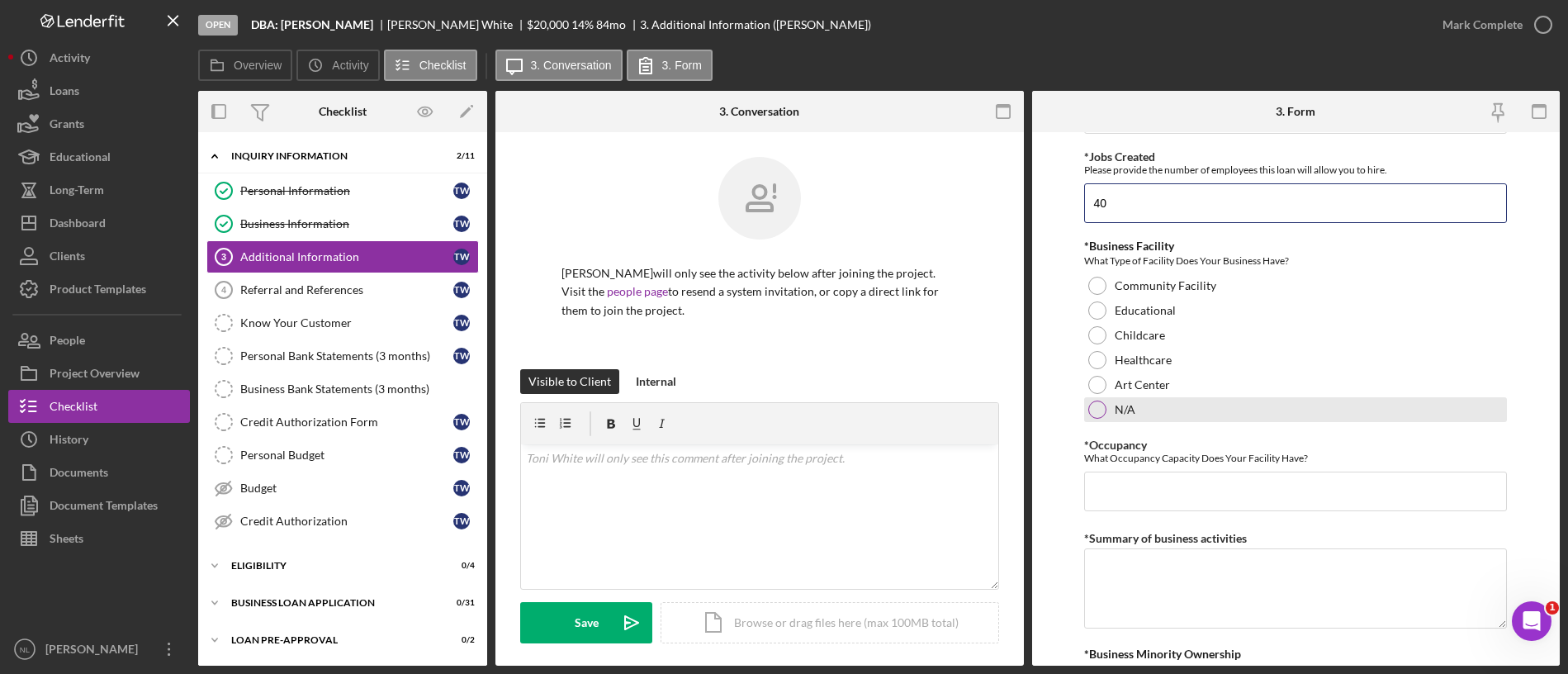
type input "40"
click at [1102, 399] on div "N/A" at bounding box center [1295, 409] width 422 height 25
click at [1118, 493] on input "*Occupancy" at bounding box center [1295, 491] width 422 height 39
type input "5"
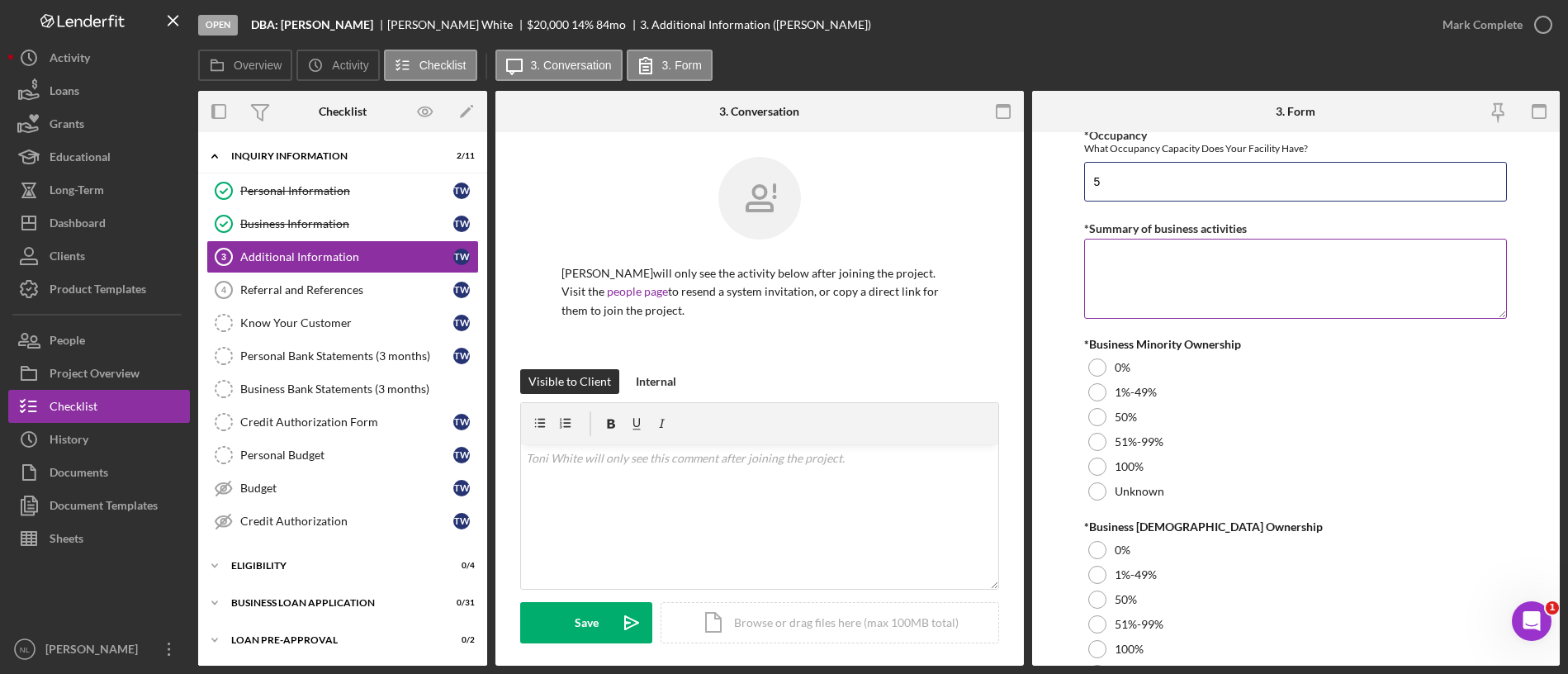
scroll to position [1833, 0]
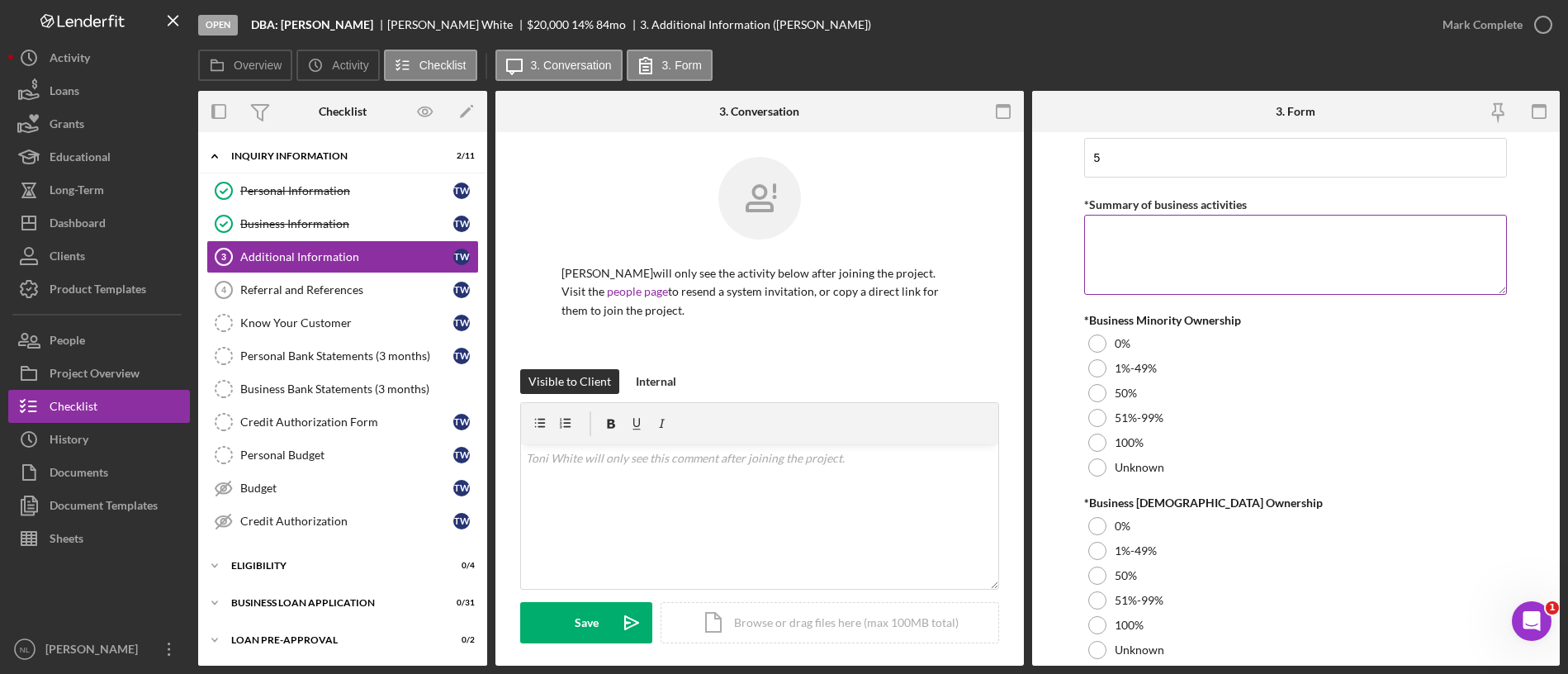
click at [1116, 271] on textarea "*Summary of business activities" at bounding box center [1295, 254] width 422 height 79
paste textarea "I work from a privately owned"
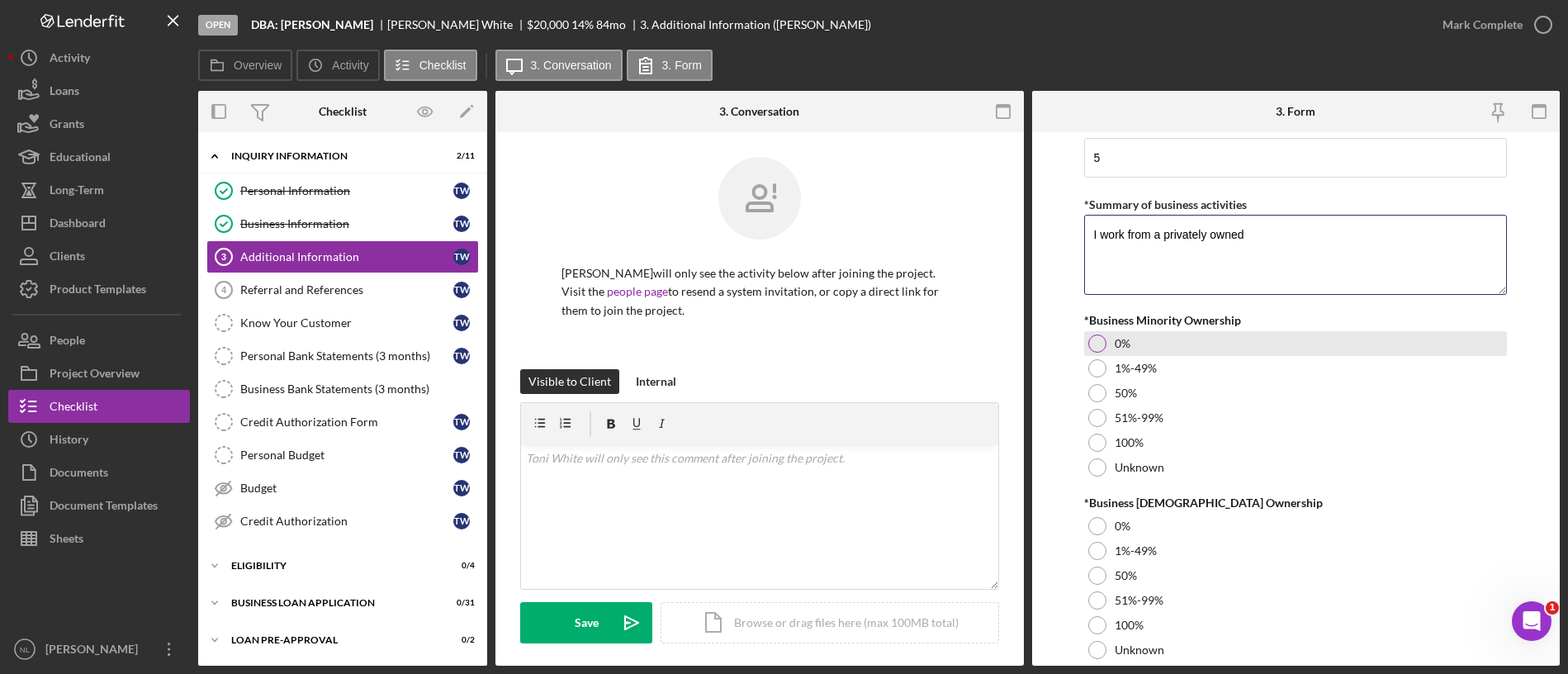
type textarea "I work from a privately owned"
click at [1107, 343] on div "0%" at bounding box center [1295, 343] width 422 height 25
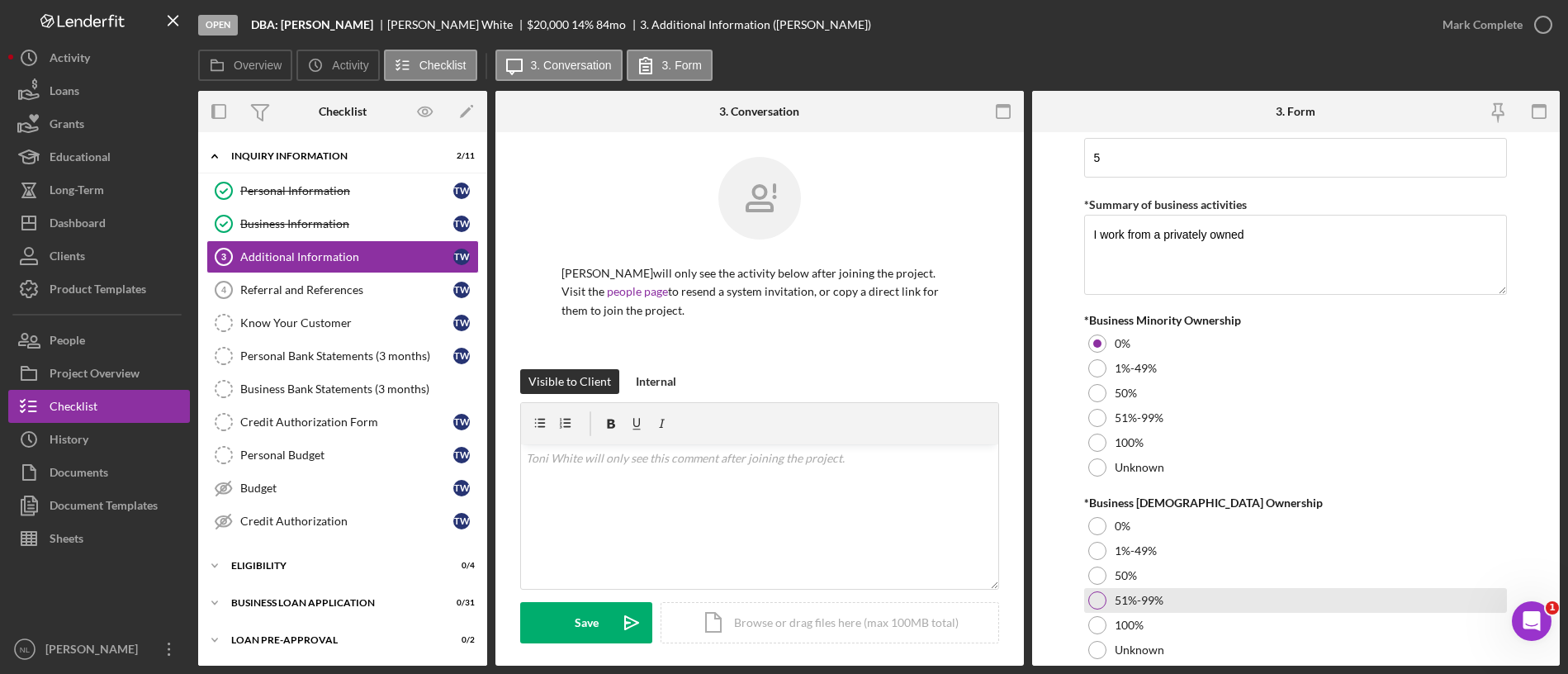
scroll to position [1890, 0]
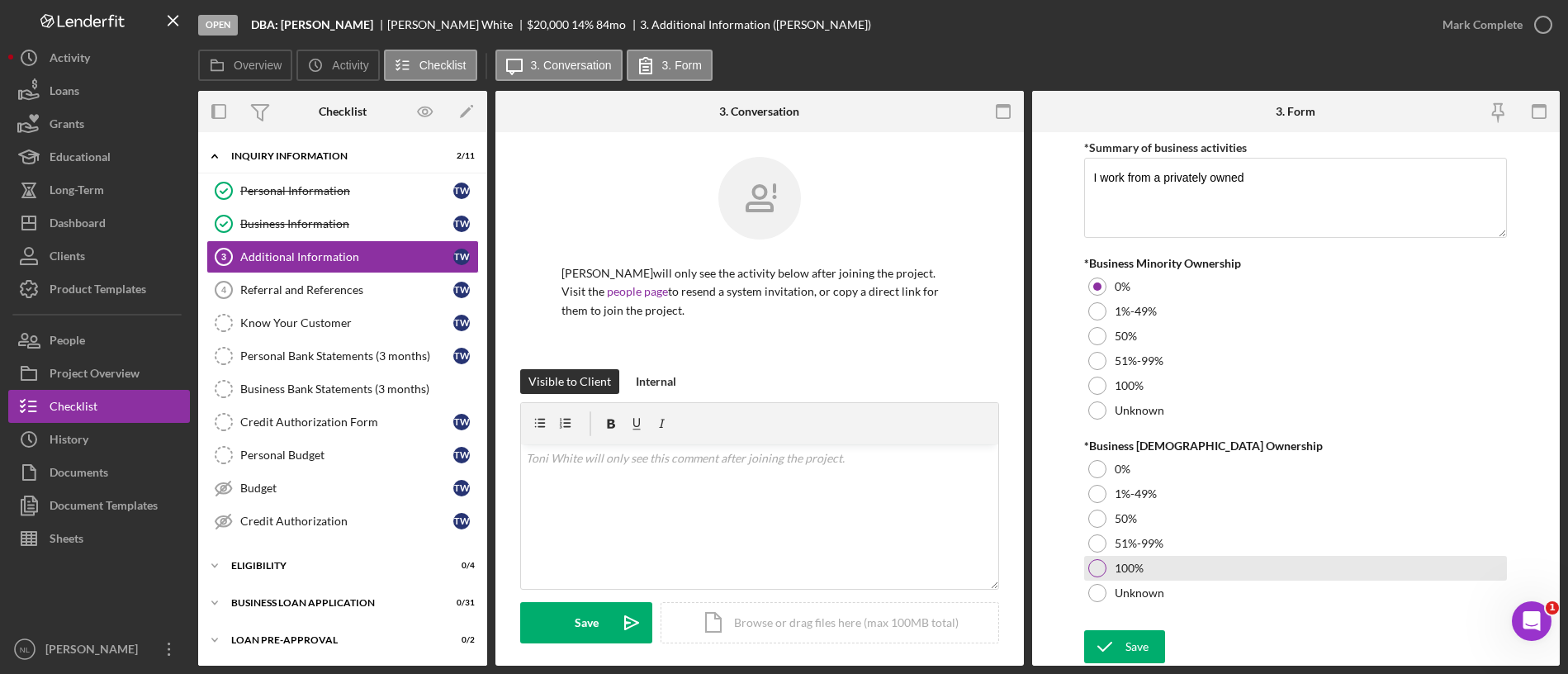
click at [1119, 561] on label "100%" at bounding box center [1129, 568] width 29 height 13
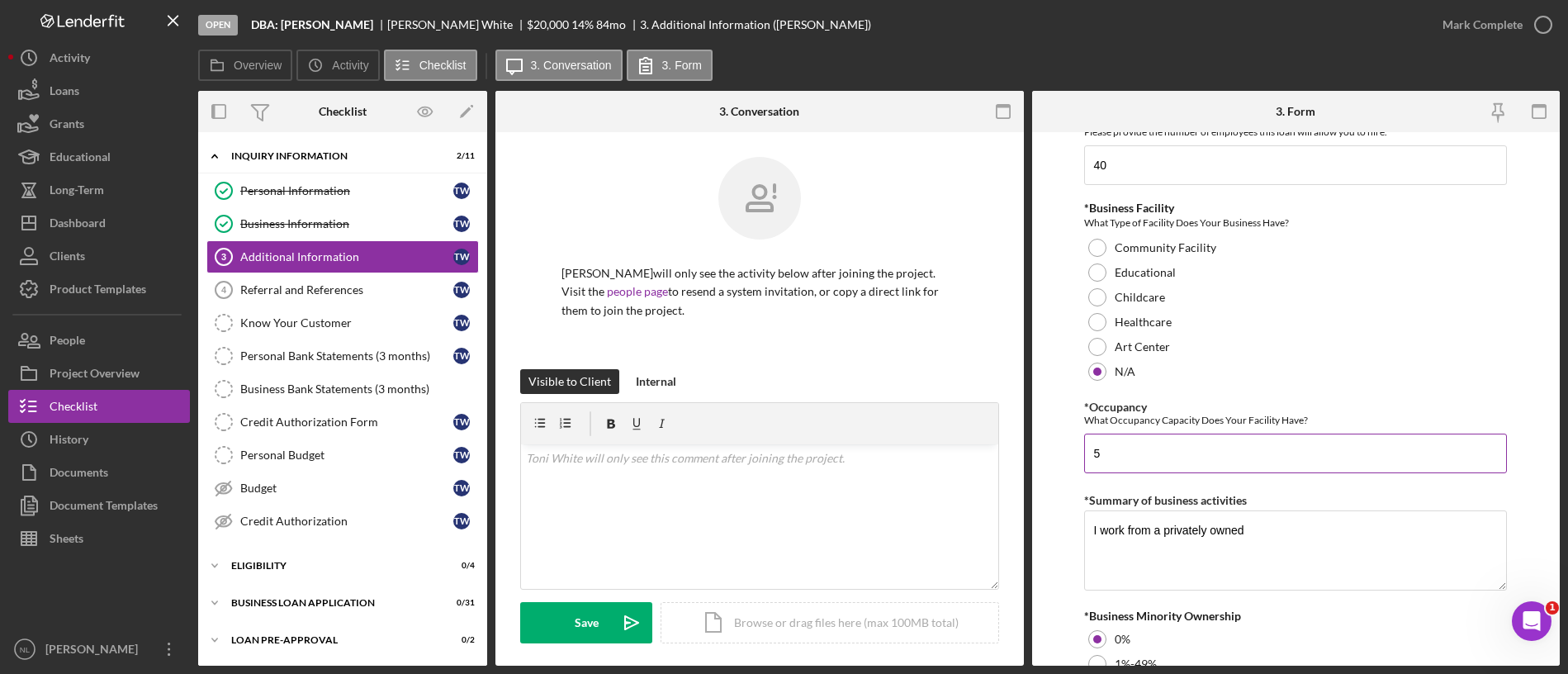
scroll to position [1400, 0]
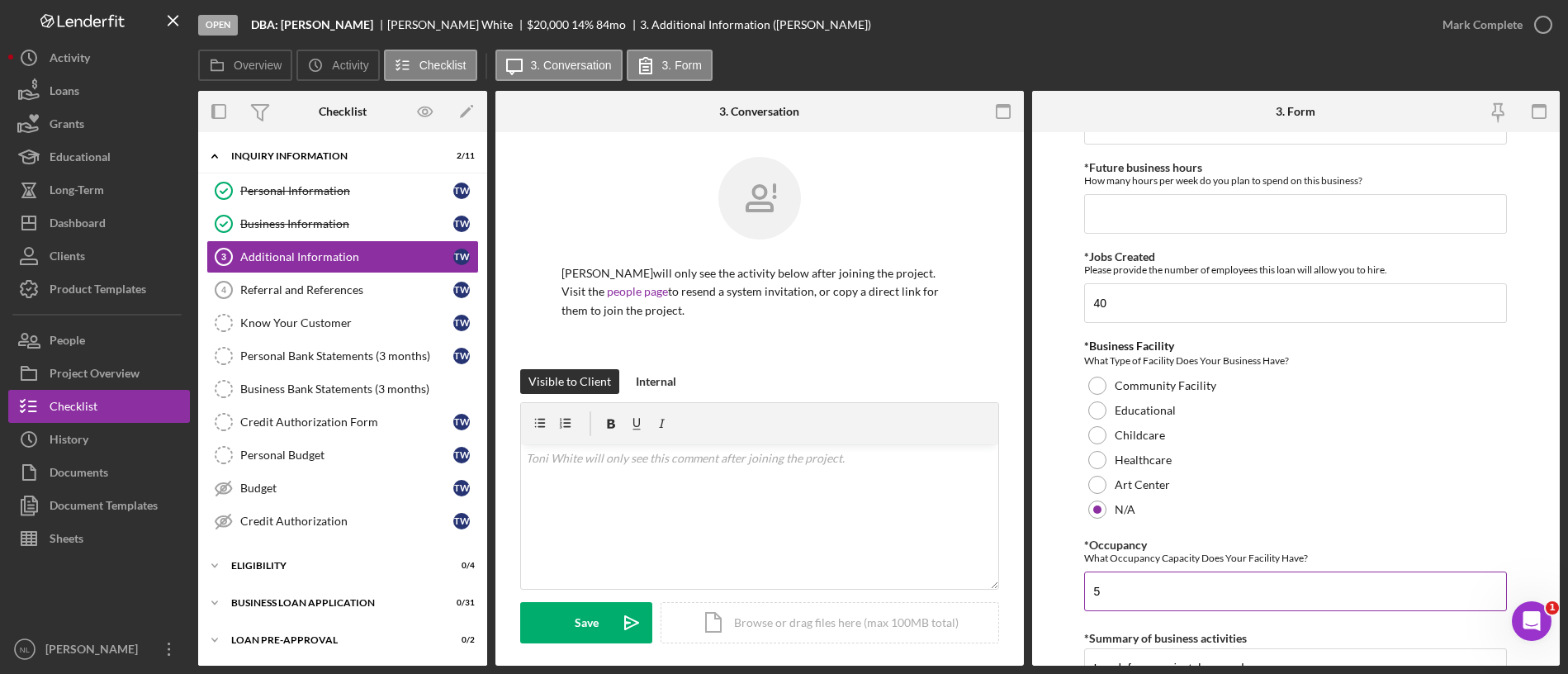
click at [1191, 561] on input "5" at bounding box center [1295, 591] width 422 height 39
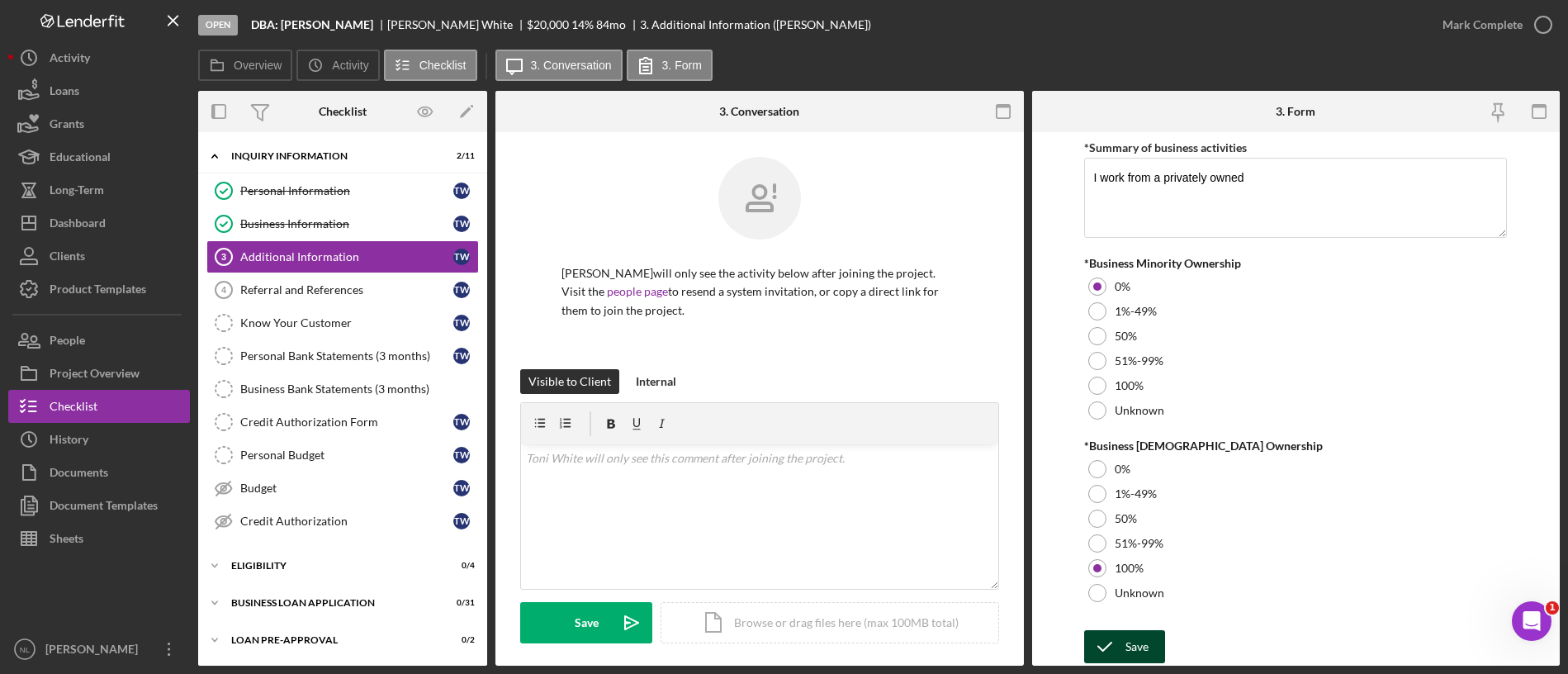
type input "11"
click at [1129, 561] on div "Save" at bounding box center [1136, 646] width 23 height 33
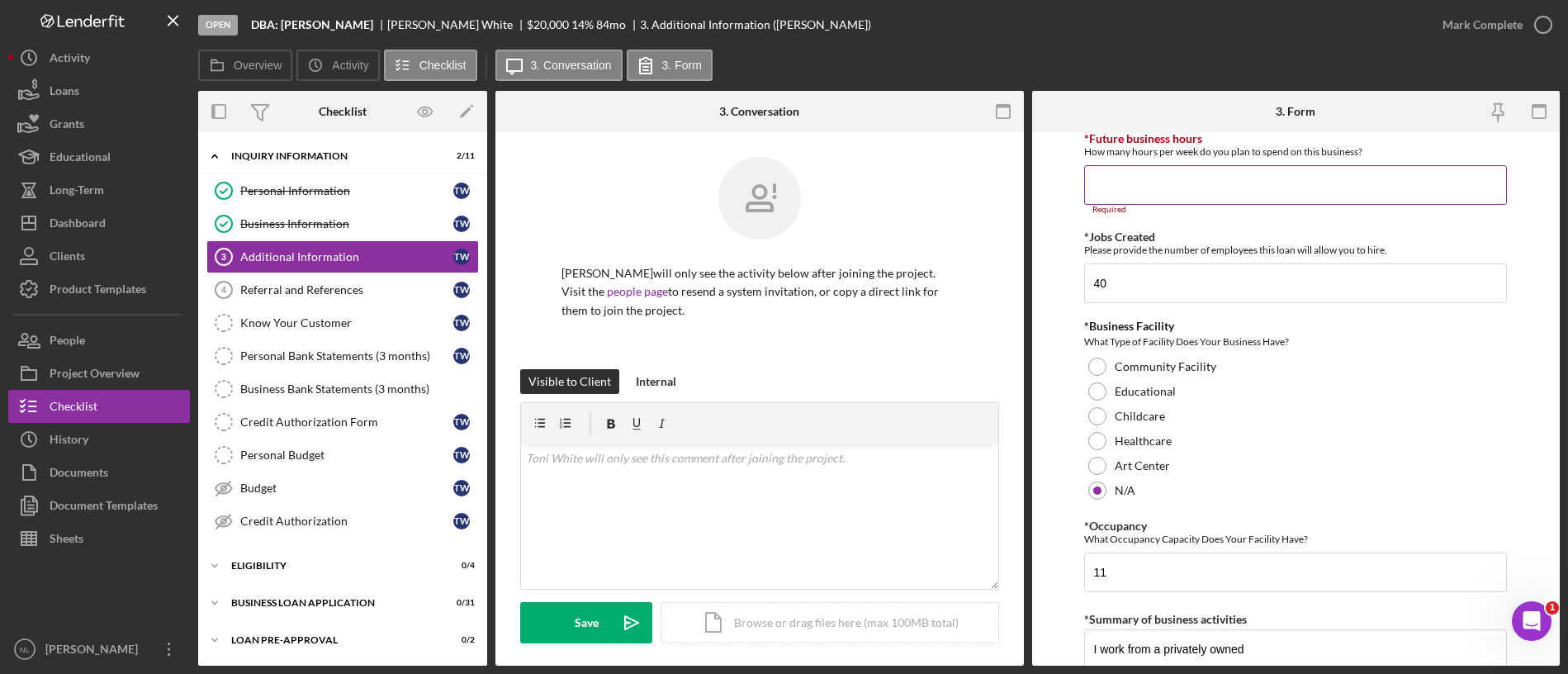
click at [1272, 176] on input "*Future business hours" at bounding box center [1295, 185] width 422 height 39
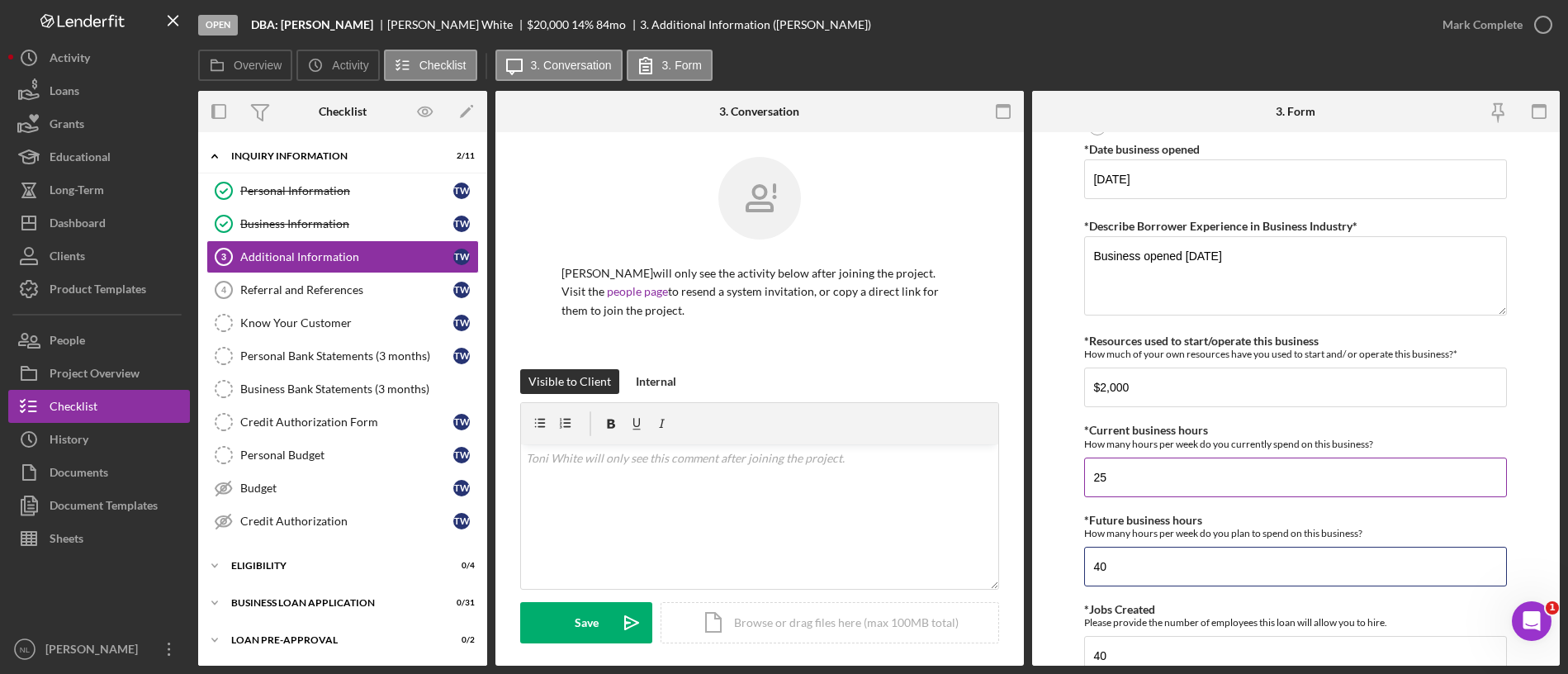
scroll to position [1890, 0]
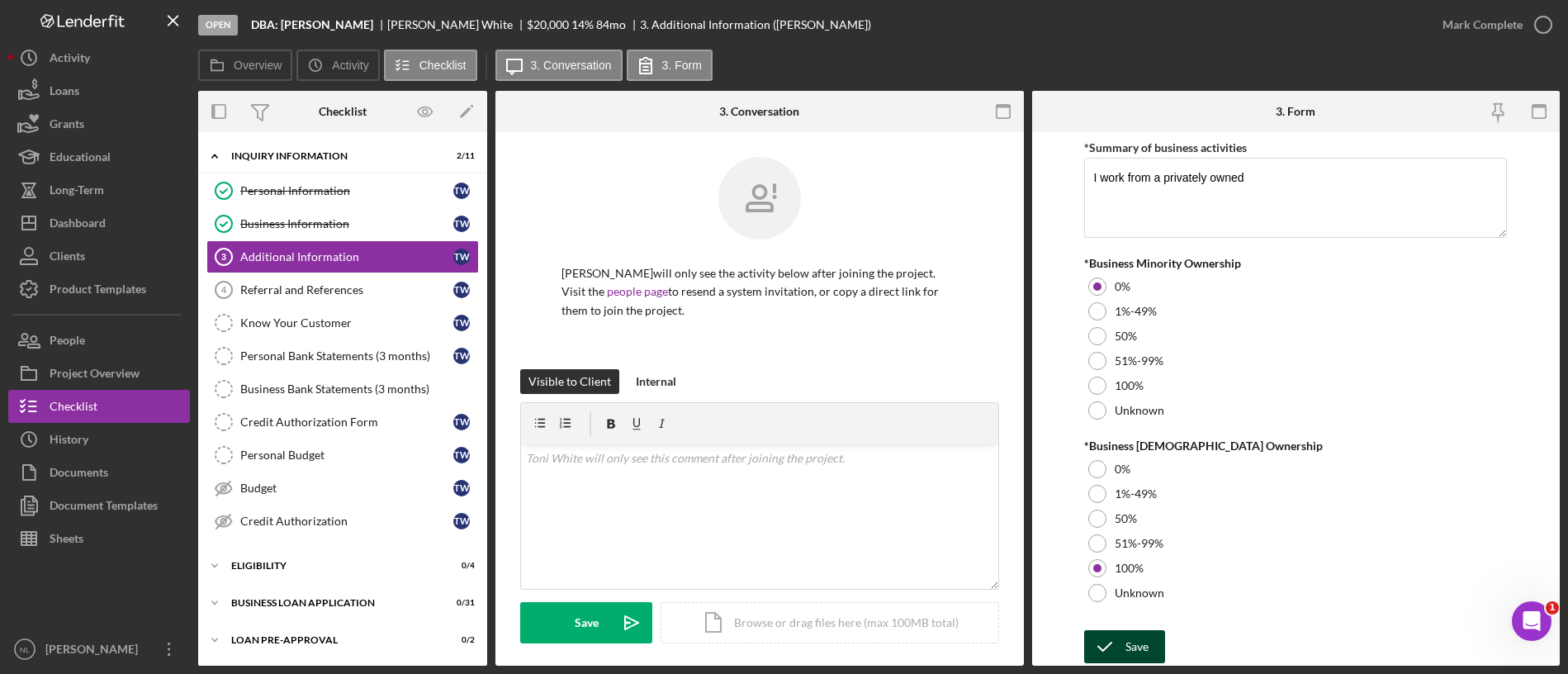
type input "40"
click at [1128, 561] on div "Save" at bounding box center [1136, 646] width 23 height 33
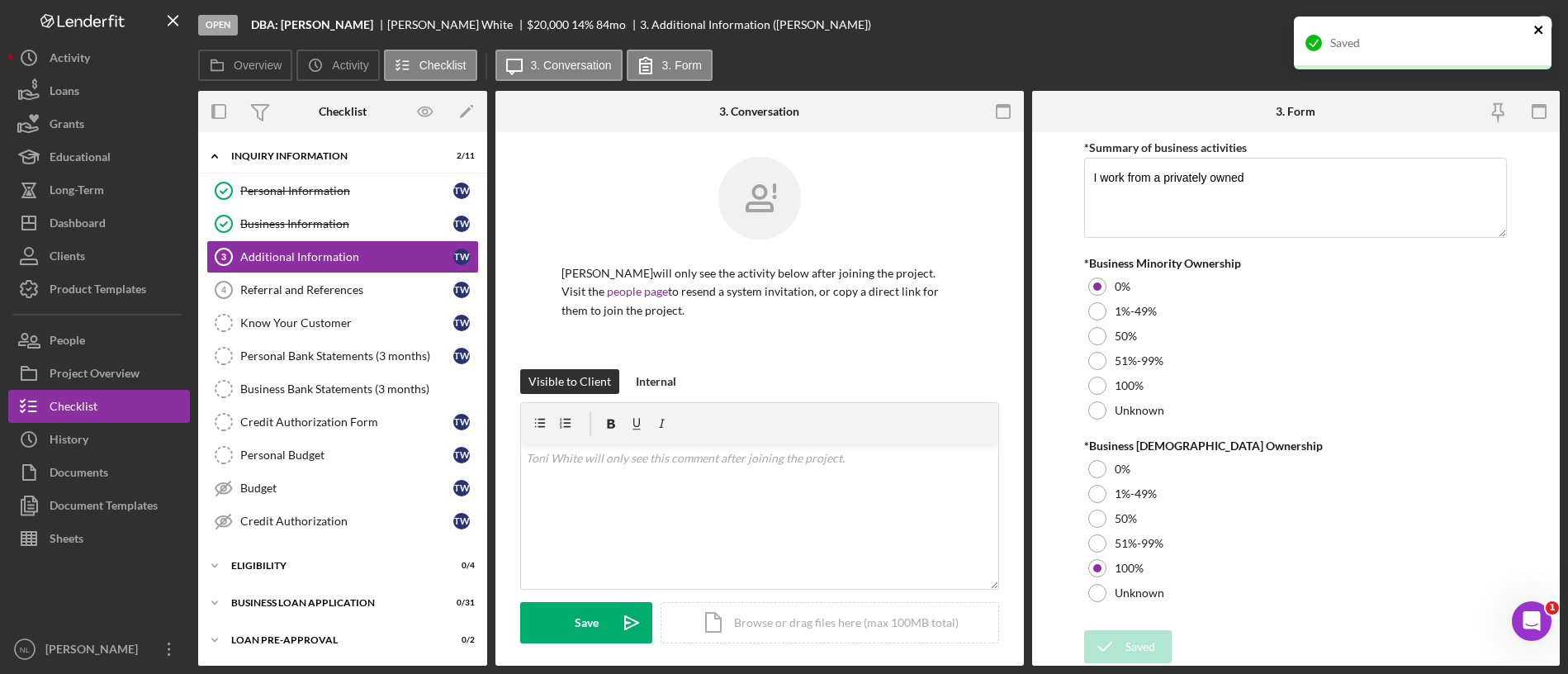
click at [1305, 33] on icon "close" at bounding box center [1539, 30] width 11 height 13
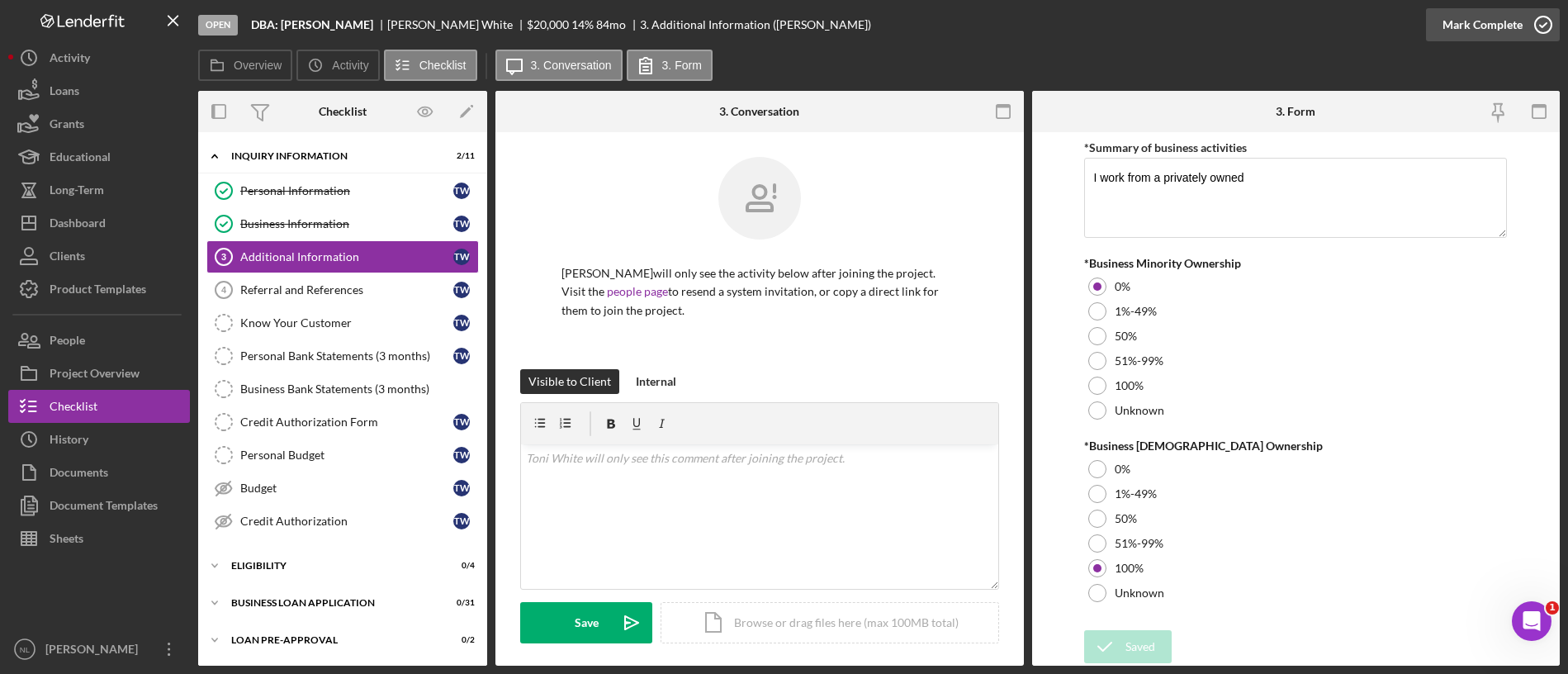
click at [1305, 33] on icon "button" at bounding box center [1543, 24] width 41 height 41
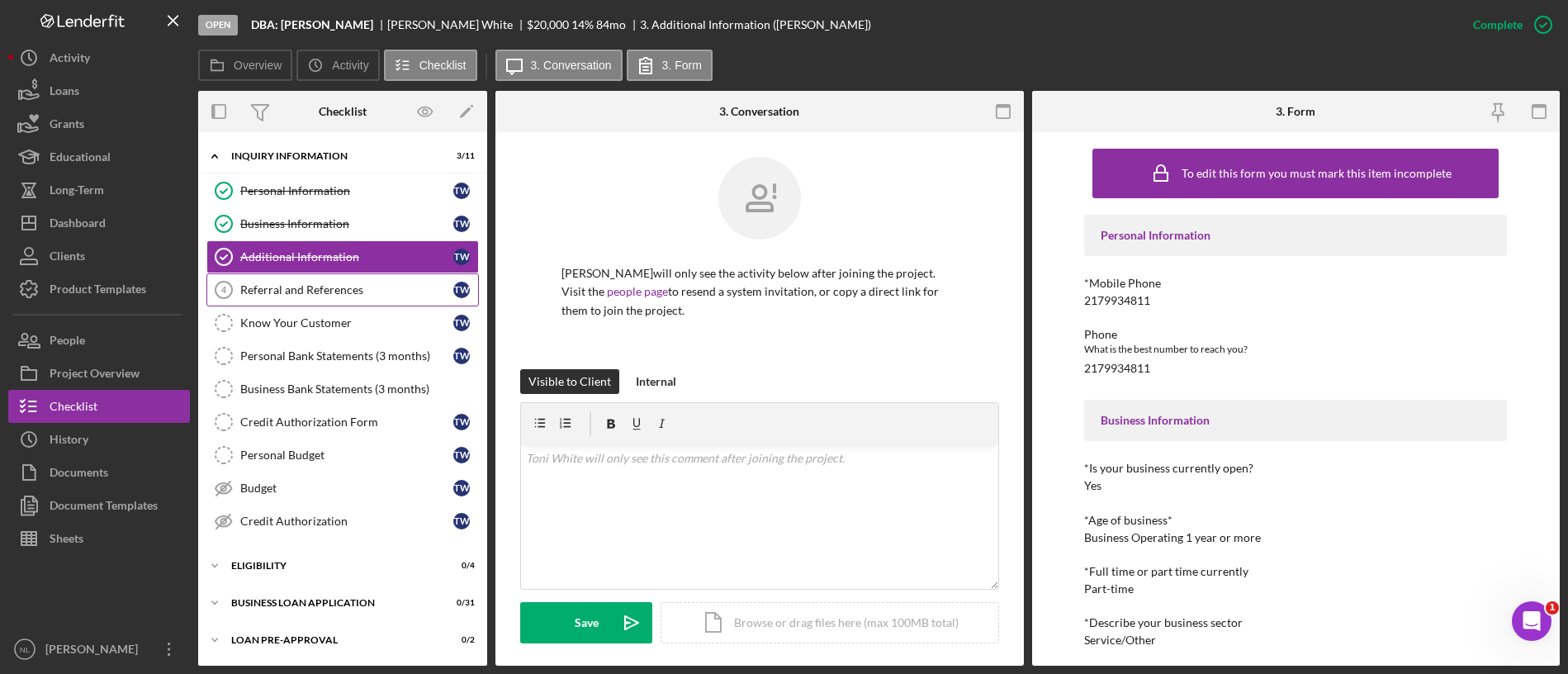
click at [310, 275] on link "Referral and References 4 Referral and References T W" at bounding box center [343, 289] width 273 height 33
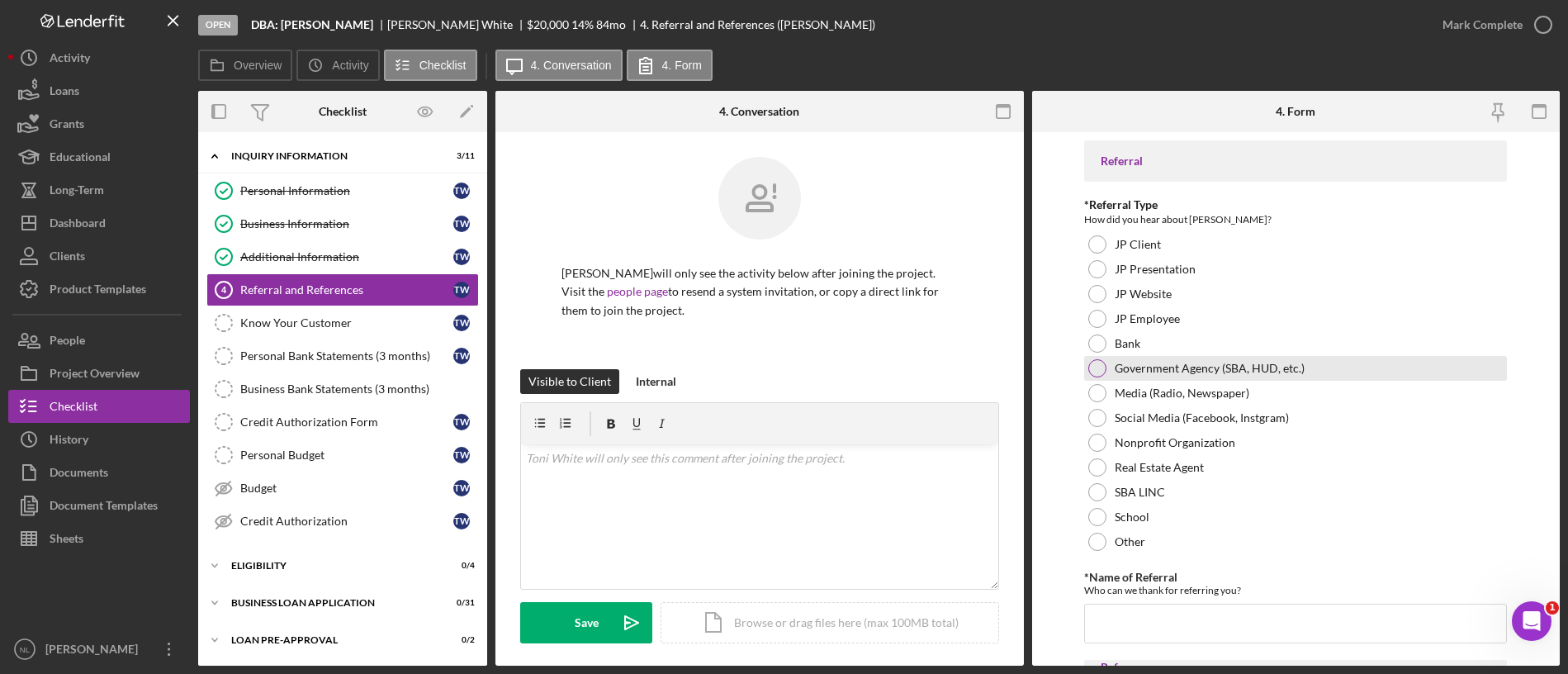
click at [1103, 373] on div at bounding box center [1096, 367] width 18 height 18
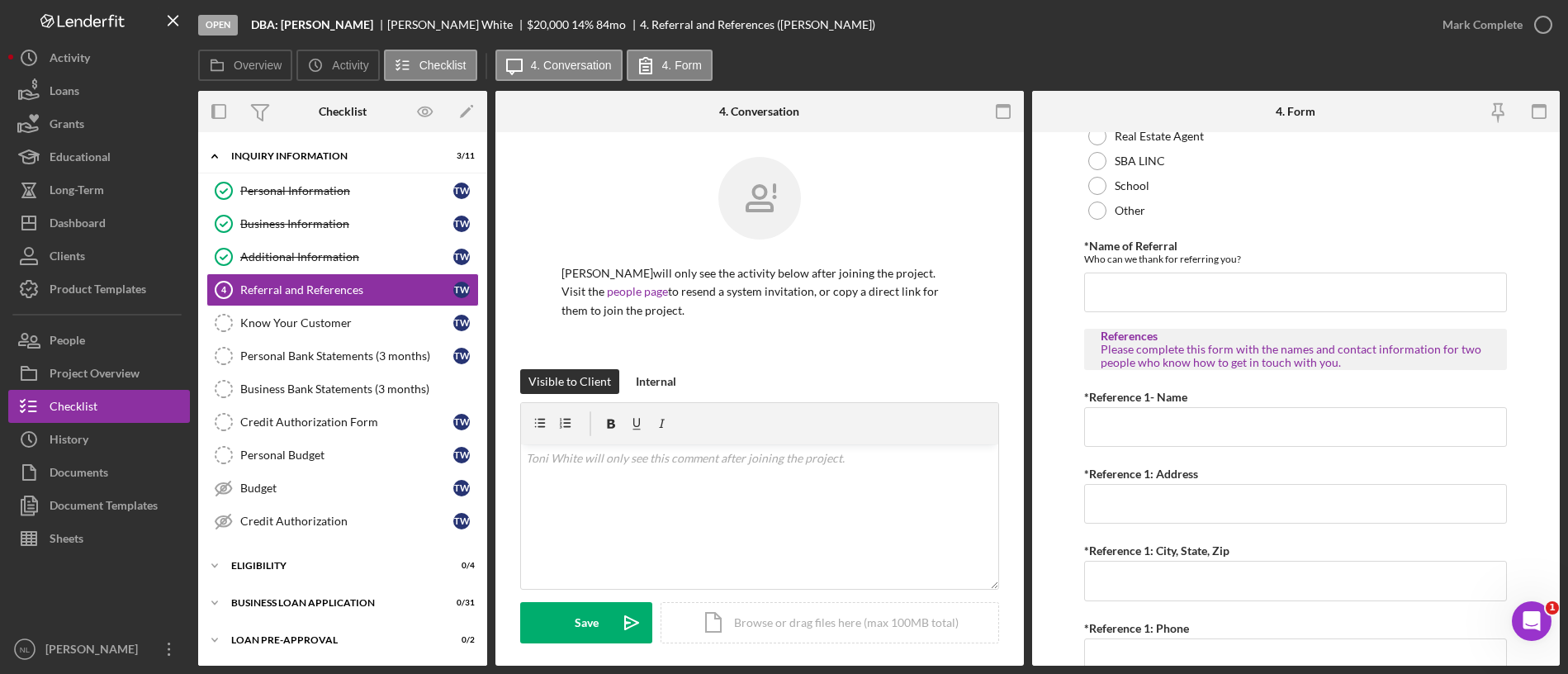
scroll to position [344, 0]
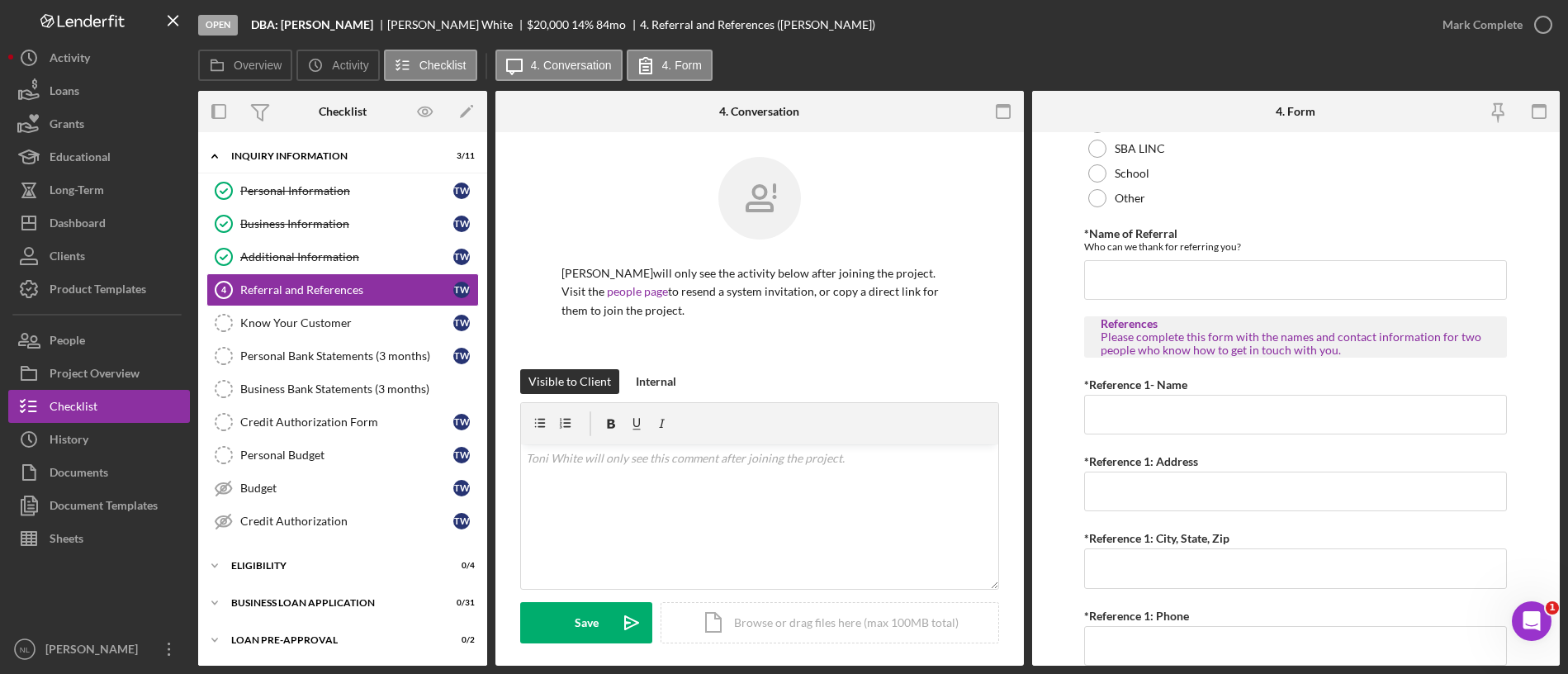
click at [1080, 262] on form "Referral *Referral Type How did you hear about Justine PETERSEN? JP Client JP P…" at bounding box center [1295, 398] width 528 height 534
click at [1101, 276] on input "*Name of Referral" at bounding box center [1295, 280] width 422 height 39
paste input "Government Agency (SBA, HUD, etc.)"
drag, startPoint x: 1304, startPoint y: 278, endPoint x: 1061, endPoint y: 295, distance: 243.6
click at [1061, 295] on form "Referral *Referral Type How did you hear about Justine PETERSEN? JP Client JP P…" at bounding box center [1295, 398] width 528 height 534
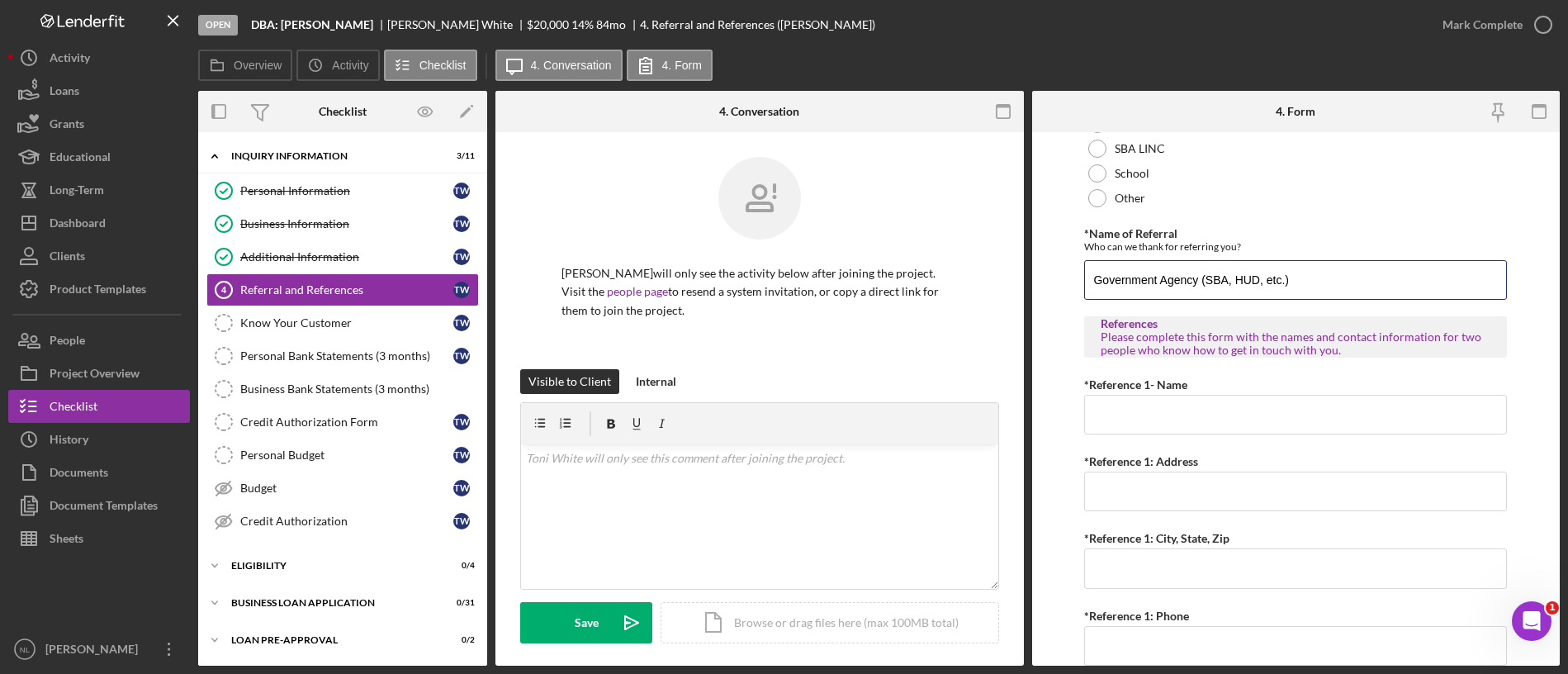
type input "Government Agency (SBA, HUD, etc.)"
drag, startPoint x: 1061, startPoint y: 295, endPoint x: 1039, endPoint y: 281, distance: 26.1
click at [1039, 281] on form "Referral *Referral Type How did you hear about Justine PETERSEN? JP Client JP P…" at bounding box center [1295, 398] width 528 height 534
click at [1168, 273] on input "Government Agency (SBA, HUD, etc.)" at bounding box center [1295, 280] width 422 height 39
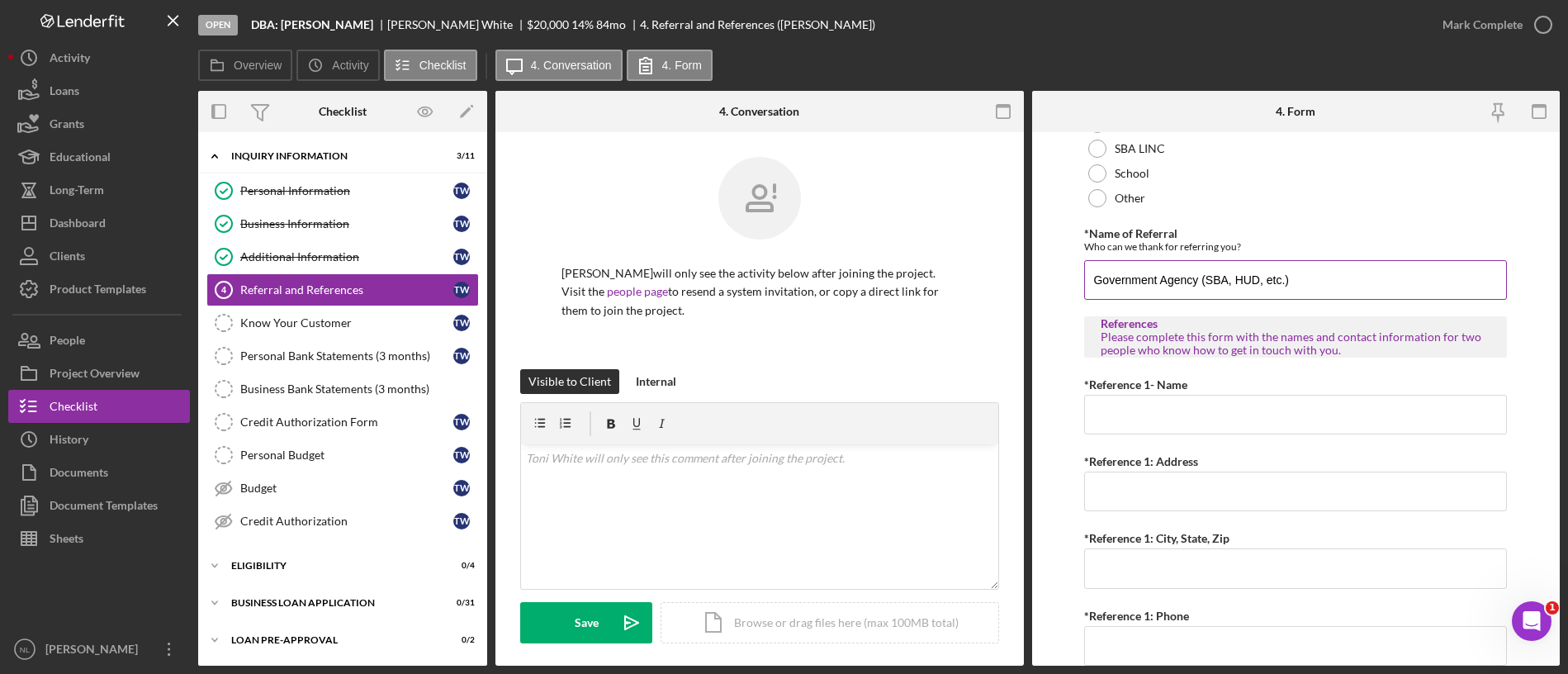
click at [1168, 273] on input "Government Agency (SBA, HUD, etc.)" at bounding box center [1295, 280] width 422 height 39
type input "SBDC"
click at [1134, 411] on input "*Reference 1- Name" at bounding box center [1295, 414] width 422 height 39
type input "[PERSON_NAME]"
click at [1129, 492] on input "*Reference 1: Address" at bounding box center [1295, 491] width 422 height 39
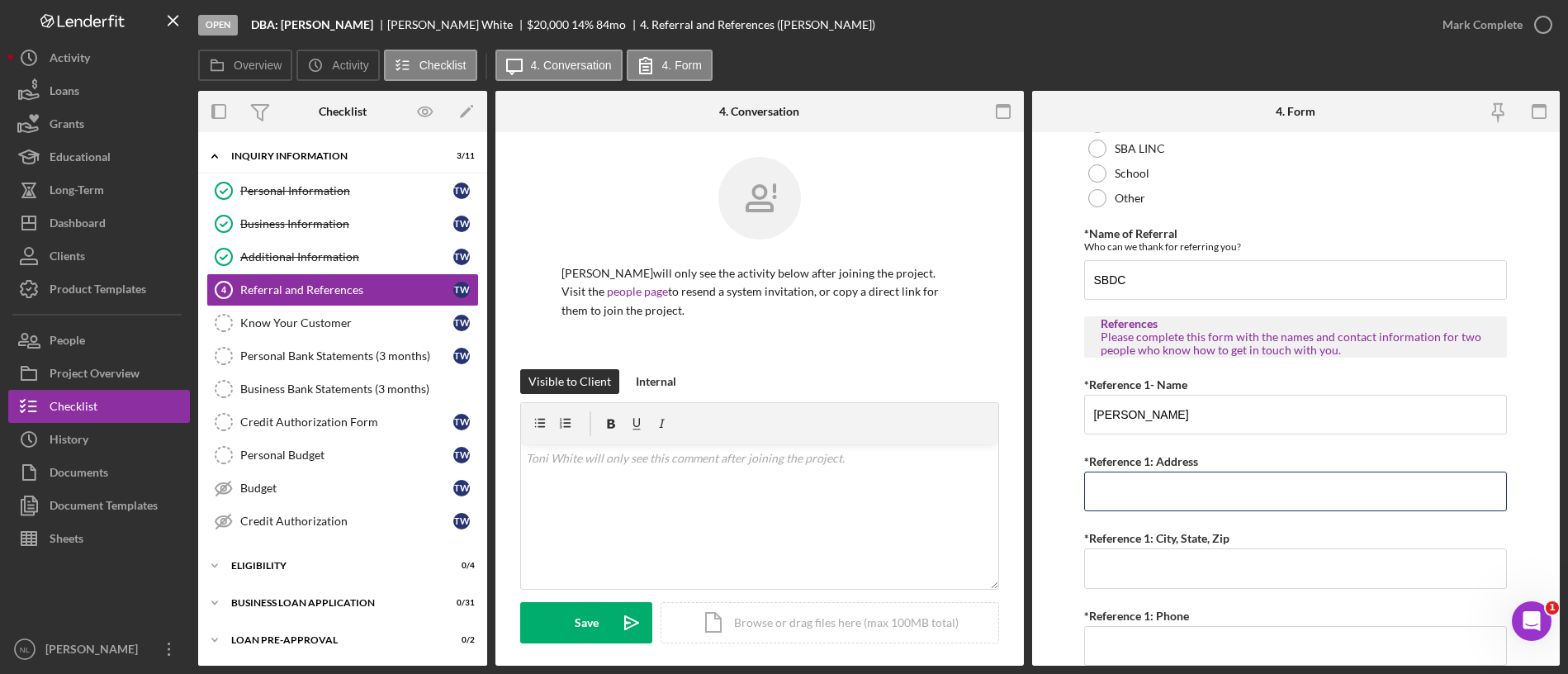
scroll to position [436, 0]
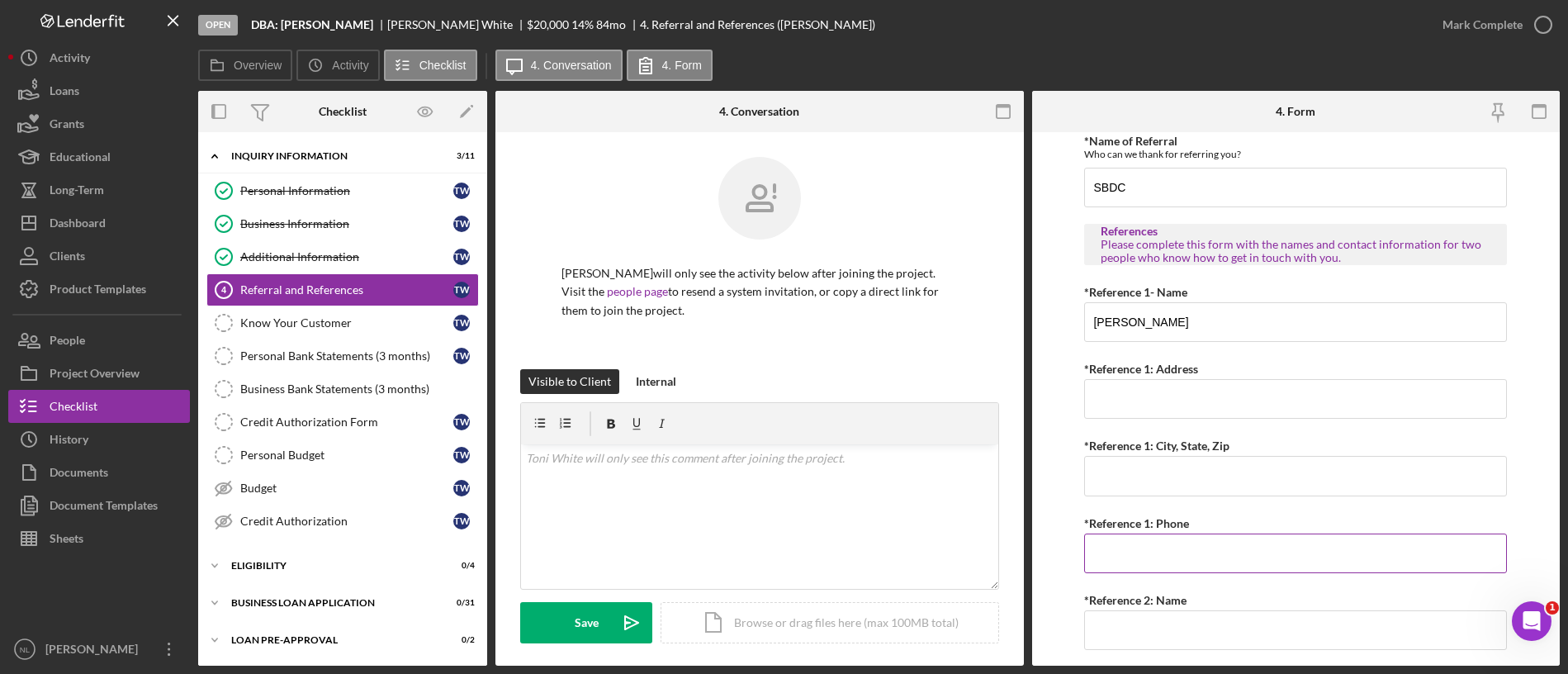
click at [1127, 542] on input "*Reference 1: Phone" at bounding box center [1295, 553] width 422 height 39
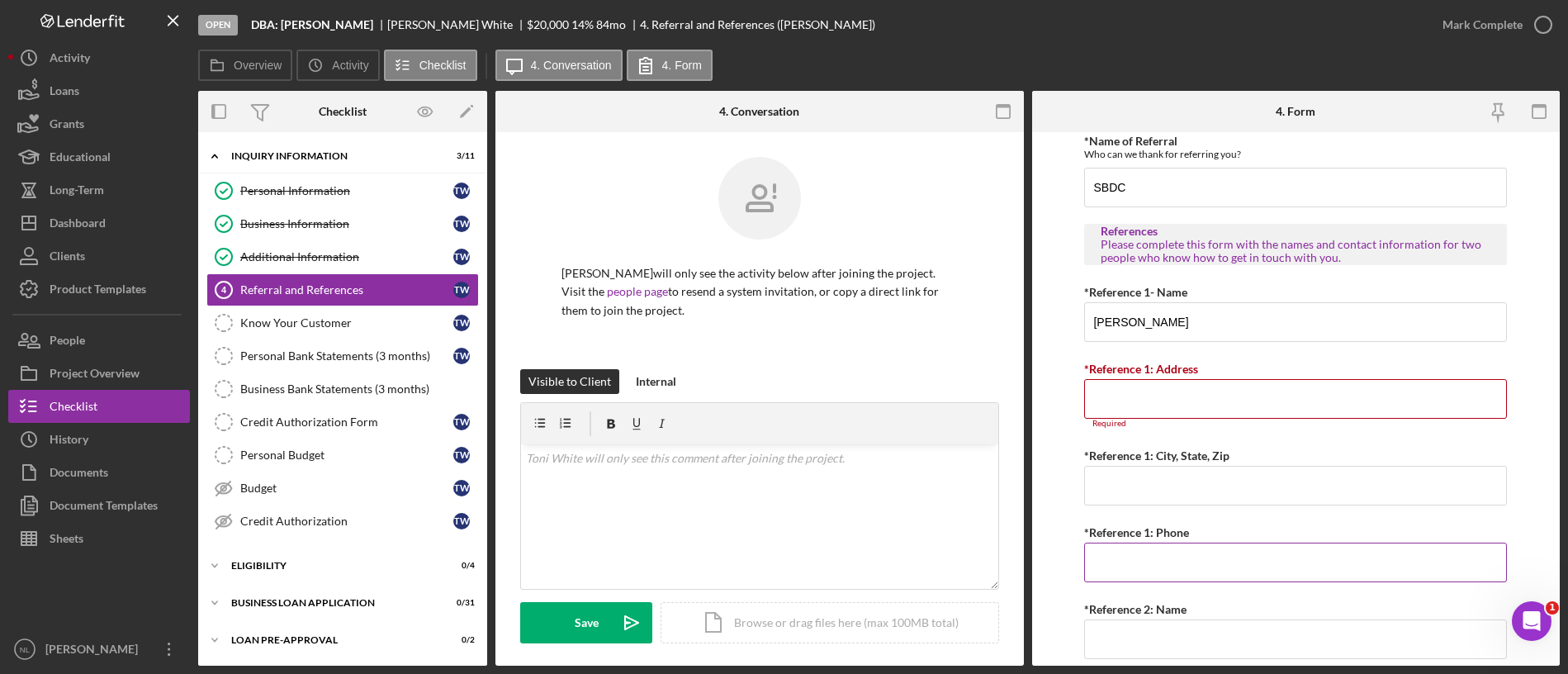
paste input "(217) 522-2772"
type input "(217) 522-2772"
click at [1111, 396] on input "*Reference 1: Address" at bounding box center [1295, 399] width 422 height 39
paste input "[STREET_ADDRESS]"
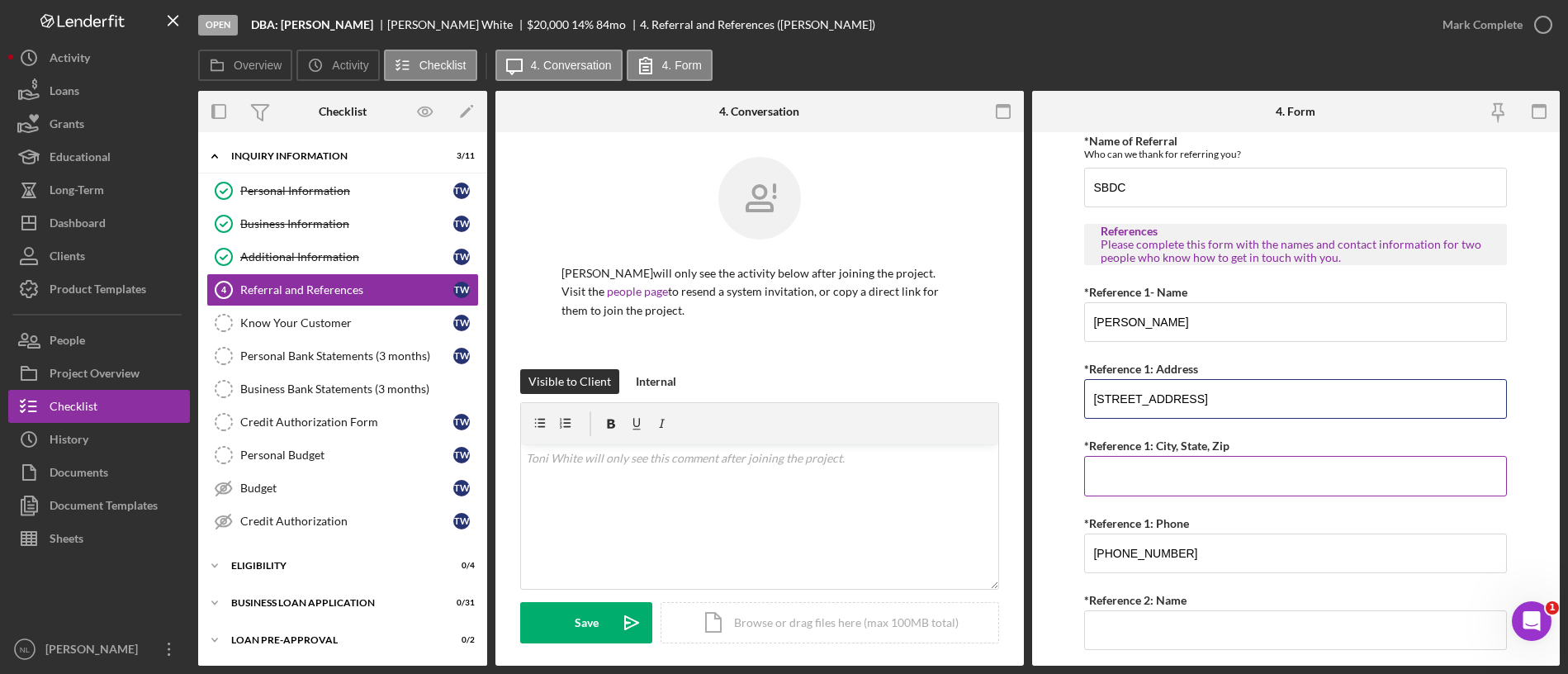
type input "[STREET_ADDRESS]"
click at [1147, 465] on input "*Reference 1: City, State, Zip" at bounding box center [1295, 476] width 422 height 39
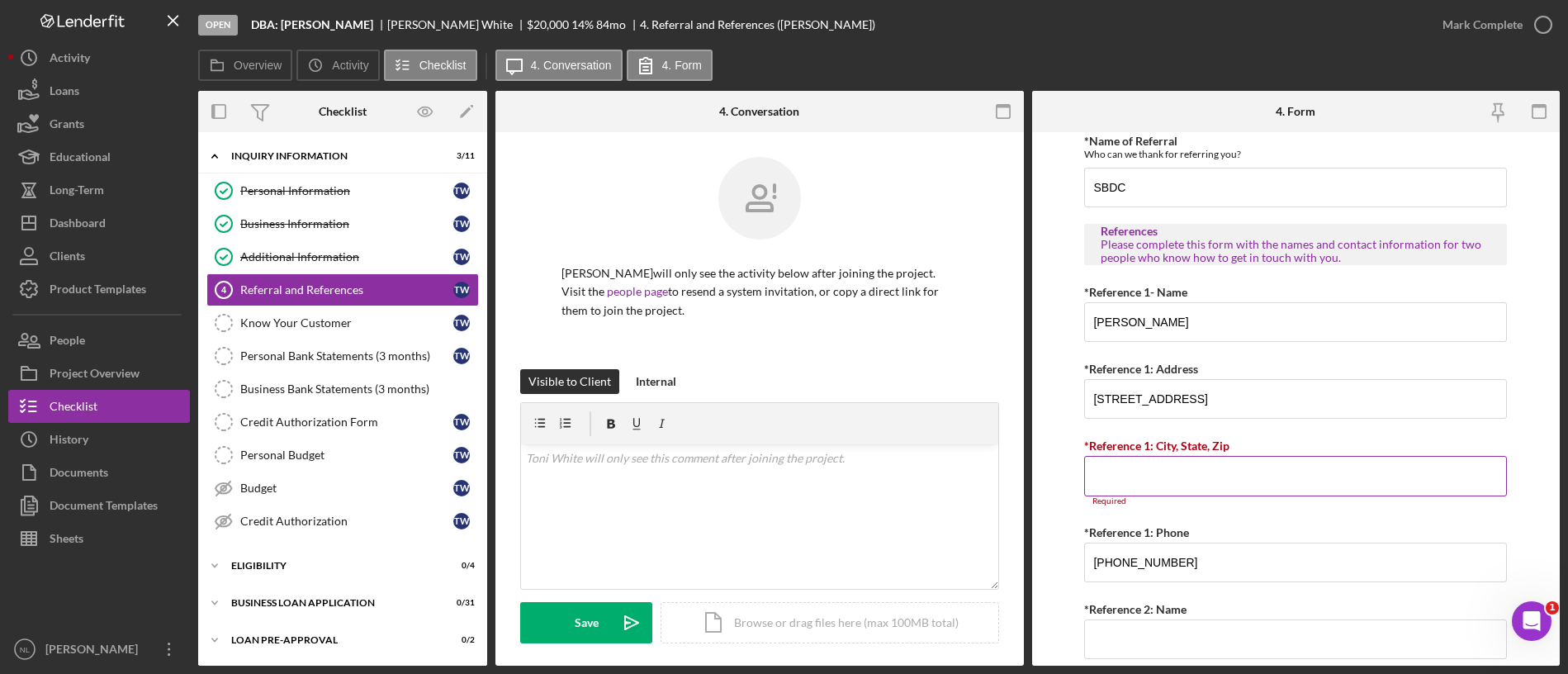
click at [1115, 471] on input "*Reference 1: City, State, Zip" at bounding box center [1295, 476] width 422 height 39
paste input "[GEOGRAPHIC_DATA]"
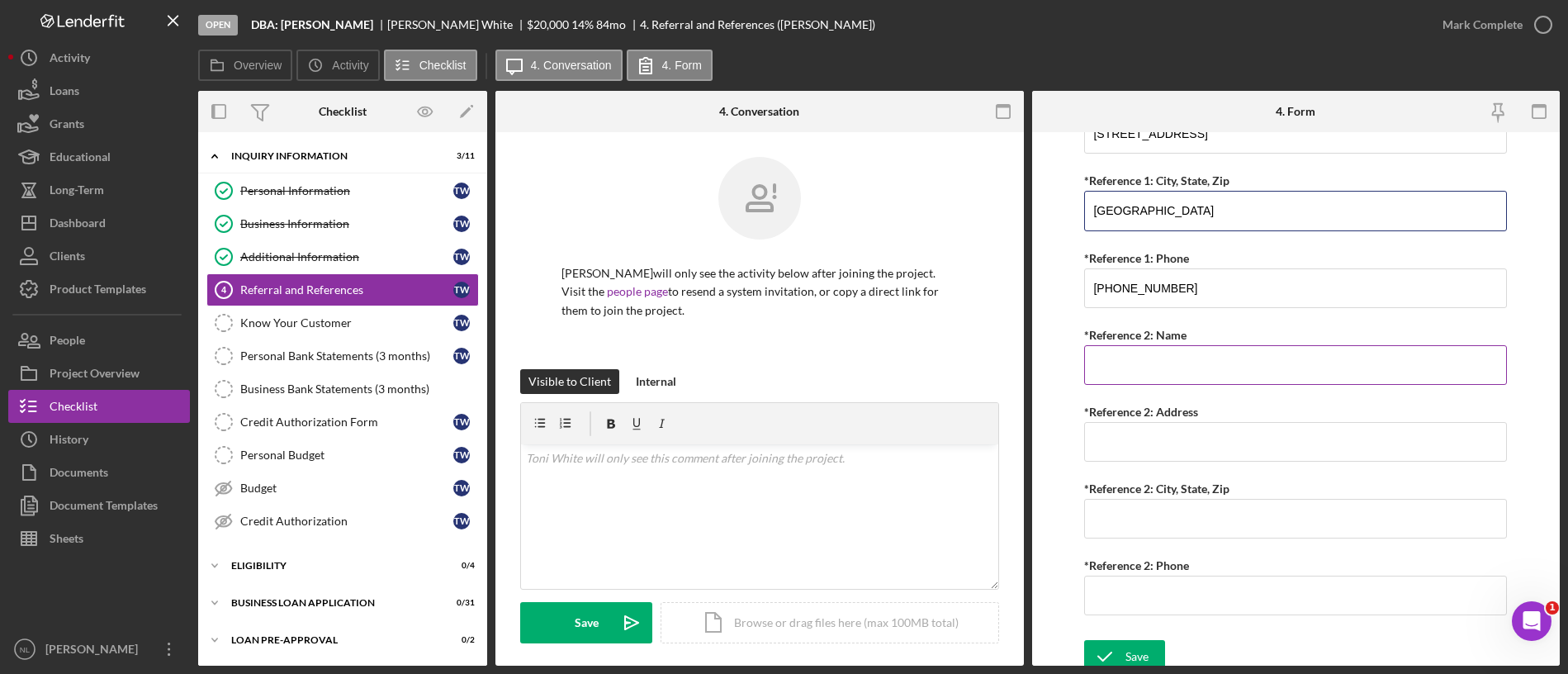
scroll to position [703, 0]
type input "[GEOGRAPHIC_DATA]"
click at [1104, 351] on input "*Reference 2: Name" at bounding box center [1295, 364] width 422 height 39
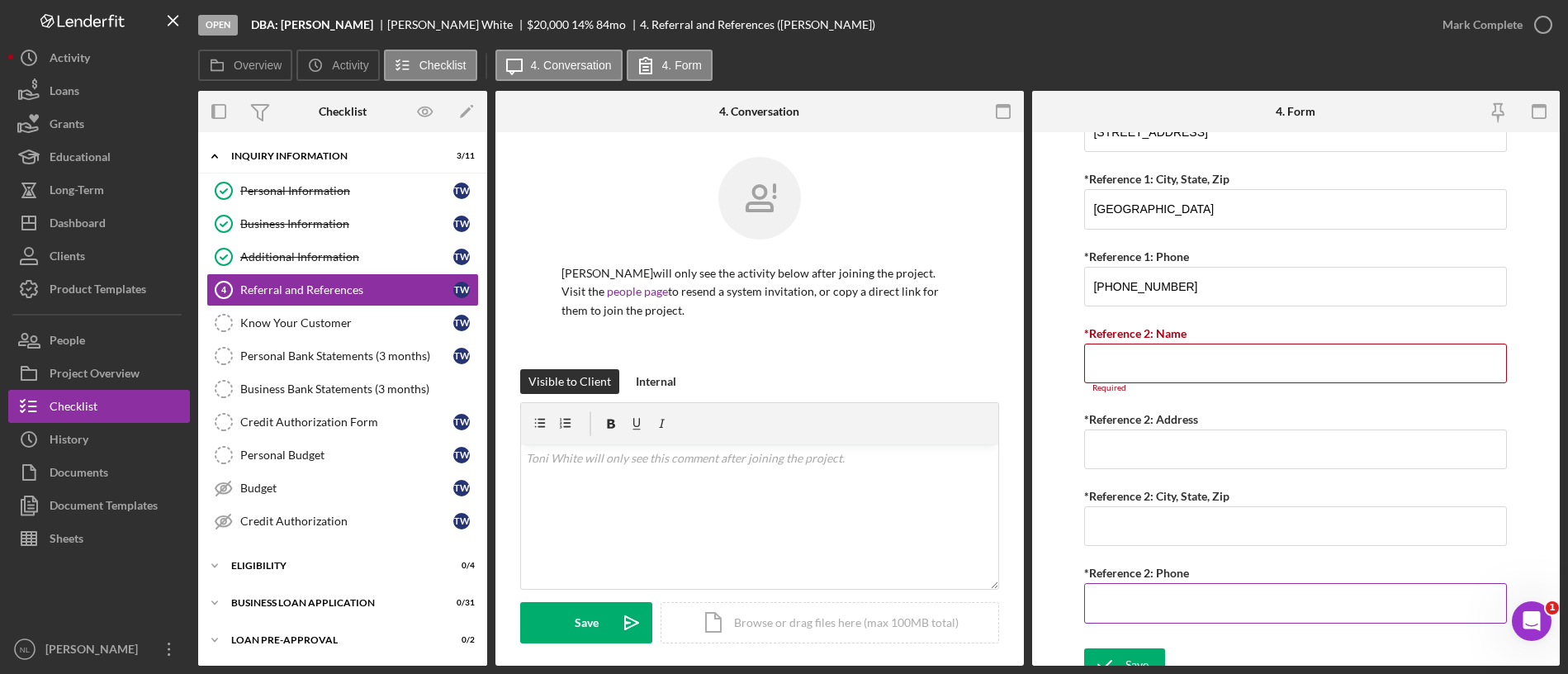
click at [1137, 561] on input "*Reference 2: Phone" at bounding box center [1295, 603] width 422 height 39
paste input "(217) 720-5970"
type input "(217) 720-5970"
click at [1143, 397] on div "Referral *Referral Type How did you hear about Justine PETERSEN? JP Client JP P…" at bounding box center [1295, 38] width 422 height 1202
click at [1137, 386] on div "Required" at bounding box center [1295, 388] width 422 height 10
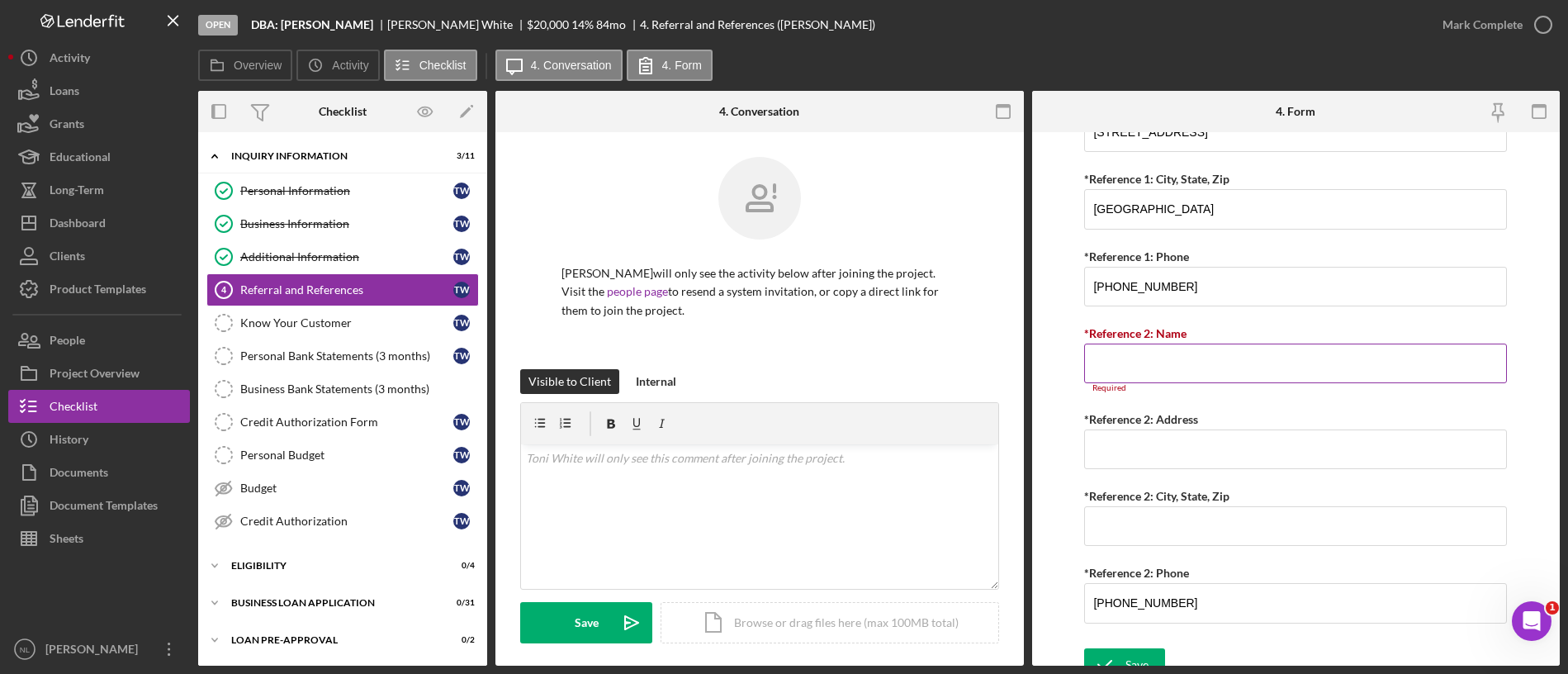
click at [1134, 376] on input "*Reference 2: Name" at bounding box center [1295, 364] width 422 height 39
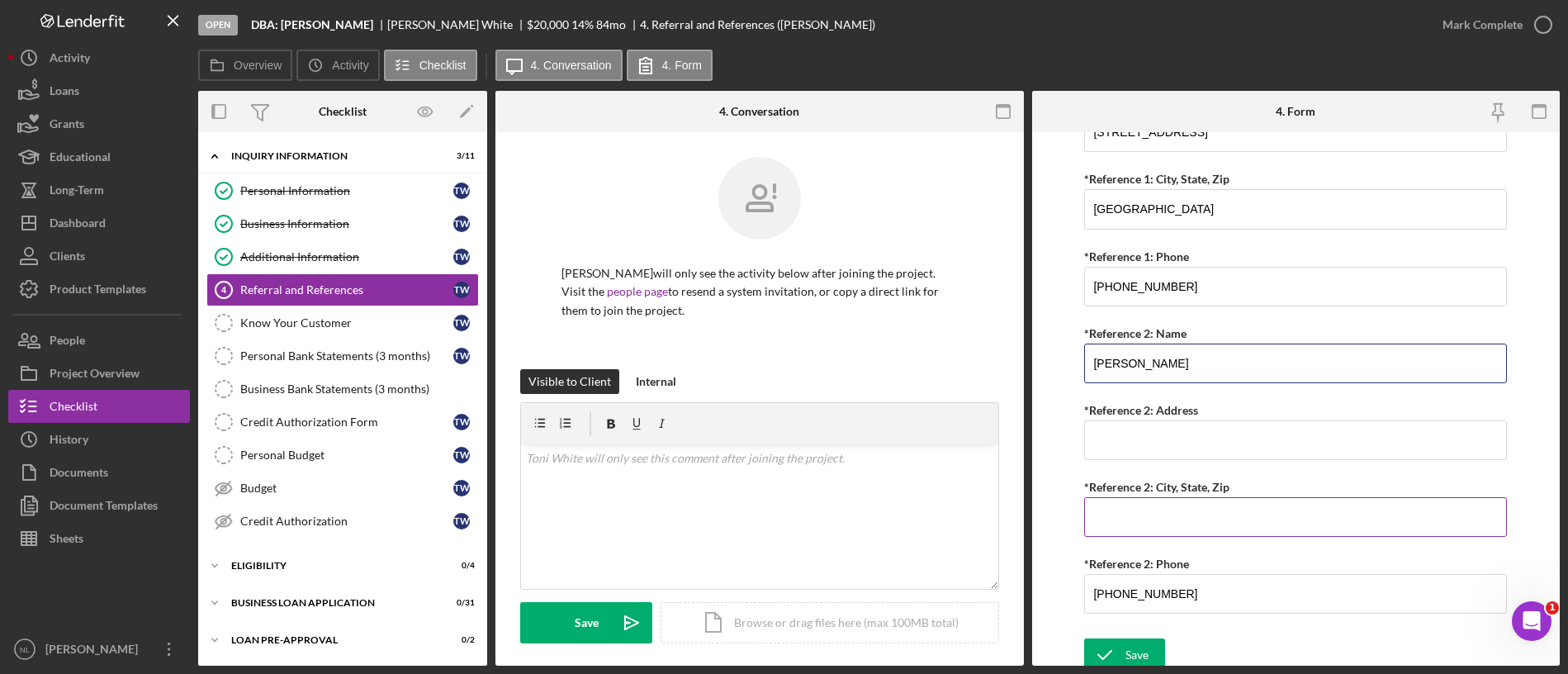
type input "[PERSON_NAME]"
click at [1116, 530] on input "*Reference 2: City, State, Zip" at bounding box center [1295, 517] width 422 height 39
paste input "[GEOGRAPHIC_DATA], IL 62704"
type input "[GEOGRAPHIC_DATA], IL 62704"
click at [1113, 431] on input "*Reference 2: Address" at bounding box center [1295, 440] width 422 height 39
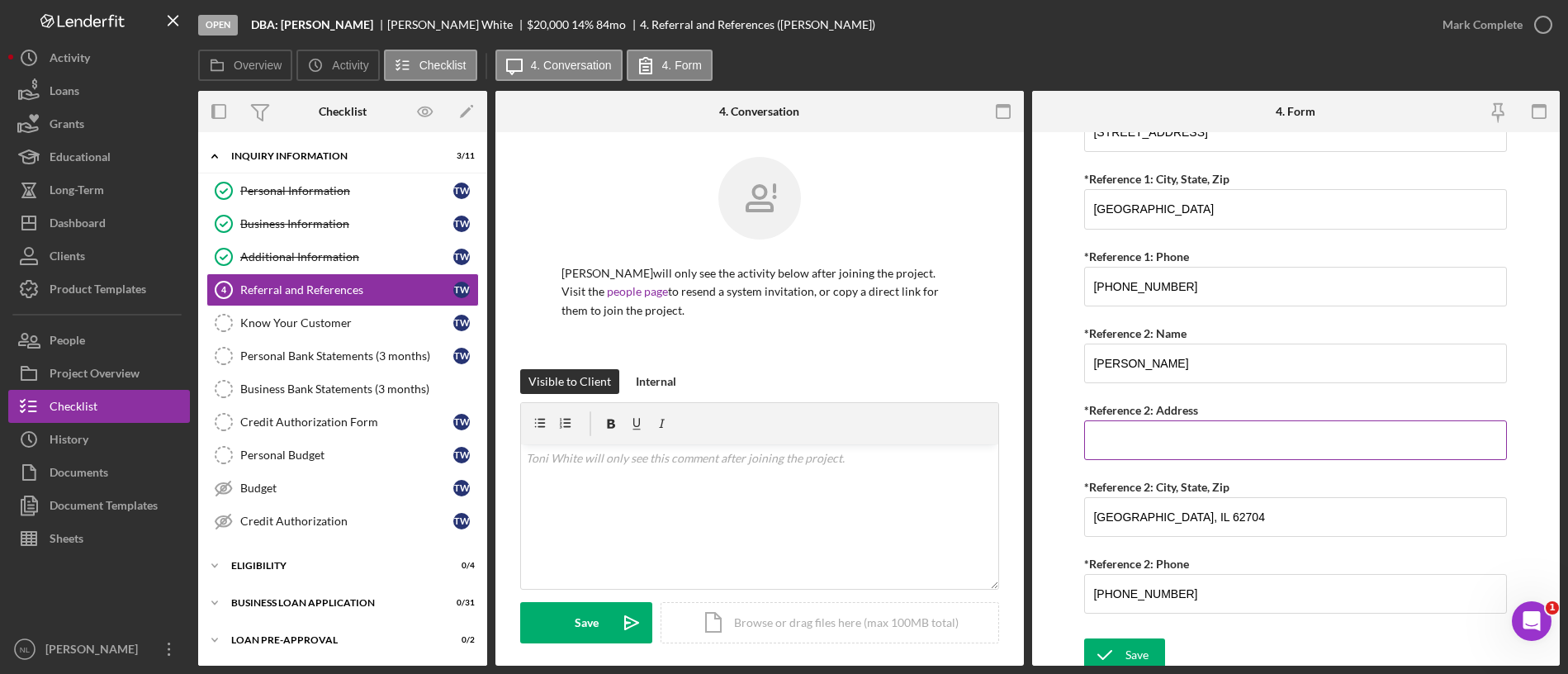
paste input "1517 S [PERSON_NAME]"
type input "1517 S [PERSON_NAME]"
click at [1147, 561] on div "Save" at bounding box center [1136, 654] width 23 height 33
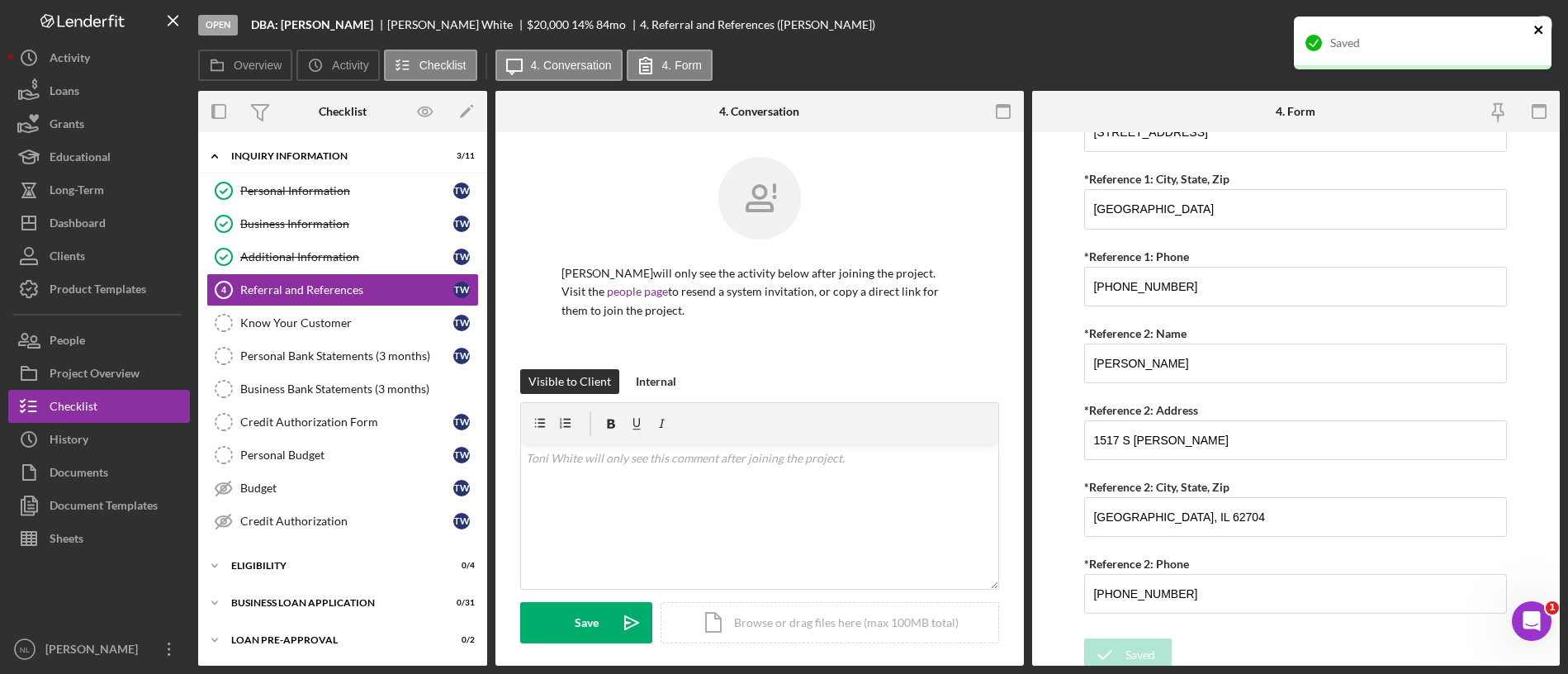
click at [1305, 29] on icon "close" at bounding box center [1538, 29] width 8 height 8
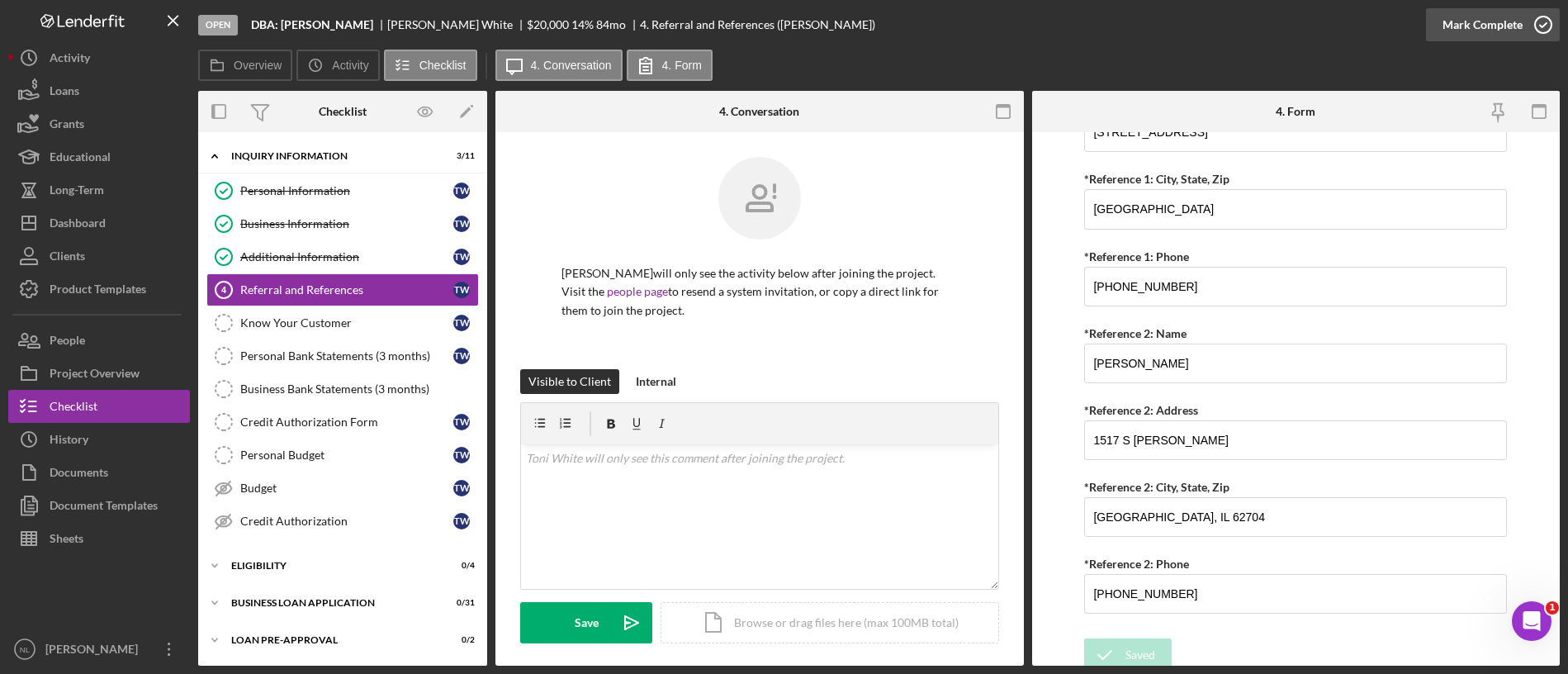
click at [1305, 33] on div "Mark Complete" at bounding box center [1482, 24] width 80 height 33
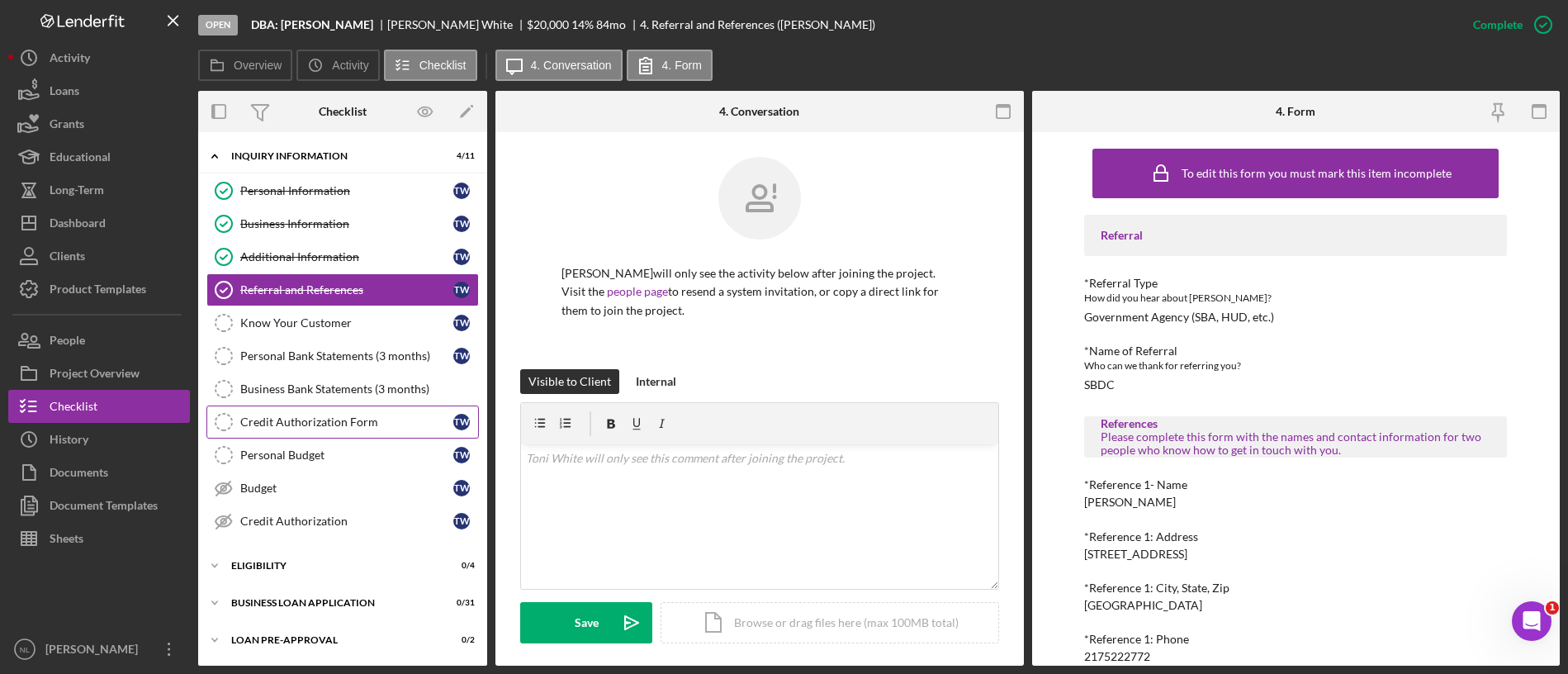
click at [387, 419] on div "Credit Authorization Form" at bounding box center [347, 422] width 213 height 13
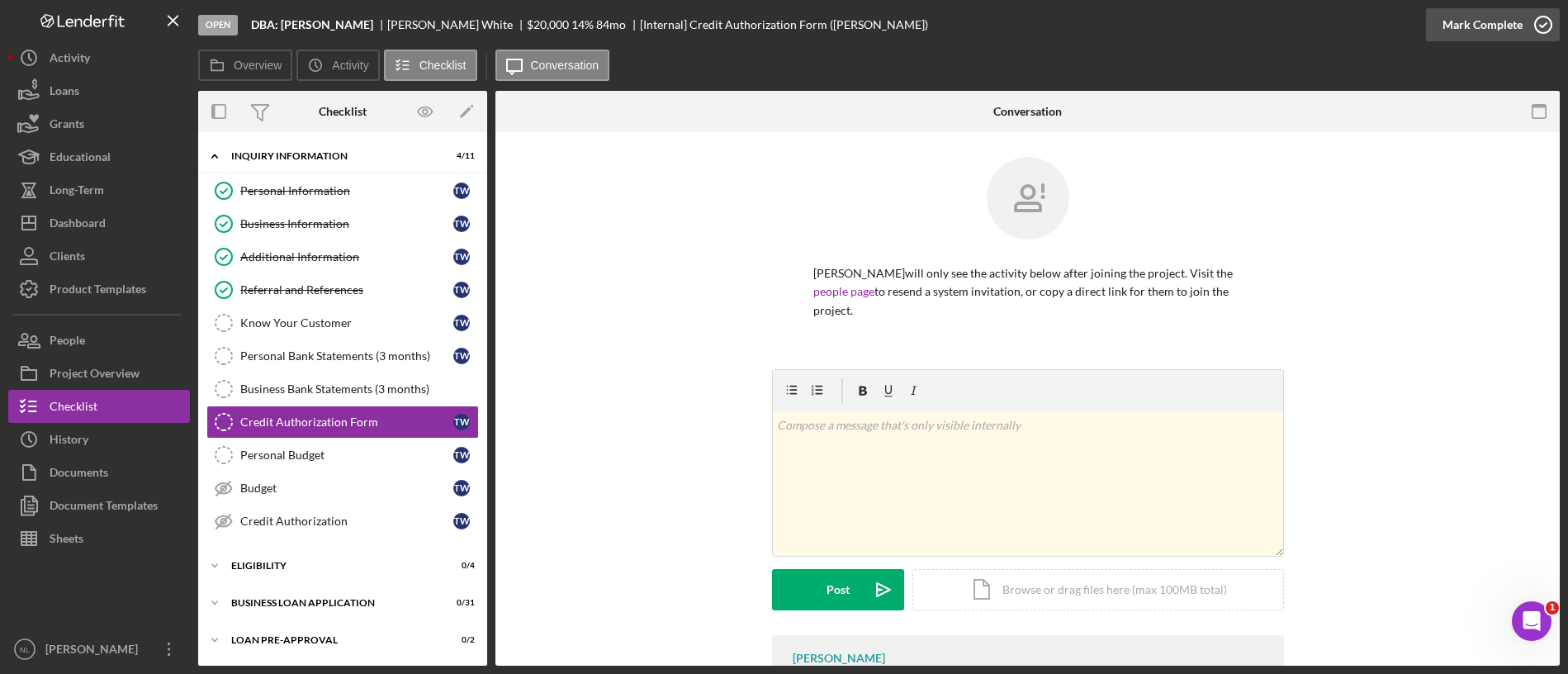
click at [1305, 22] on div "Mark Complete" at bounding box center [1482, 24] width 80 height 33
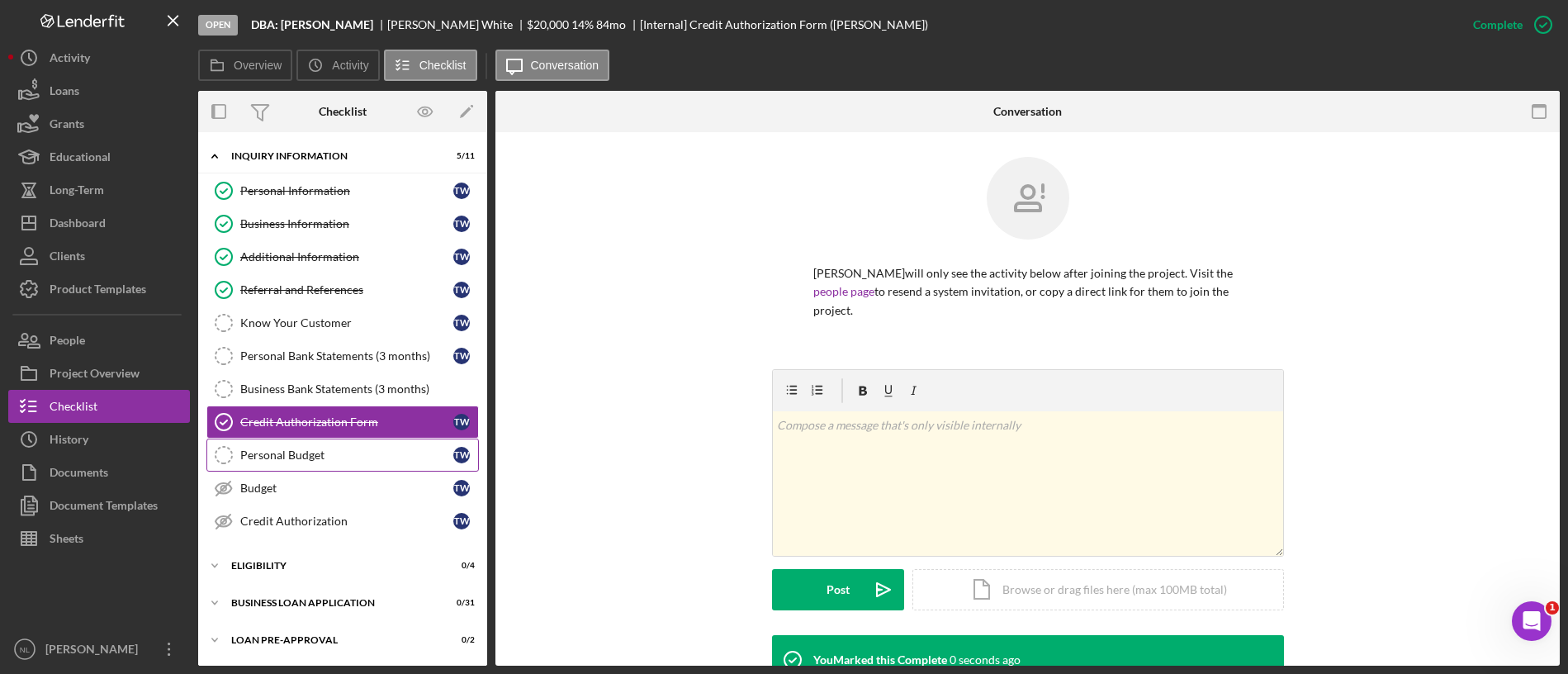
click at [321, 458] on div "Personal Budget" at bounding box center [347, 455] width 213 height 13
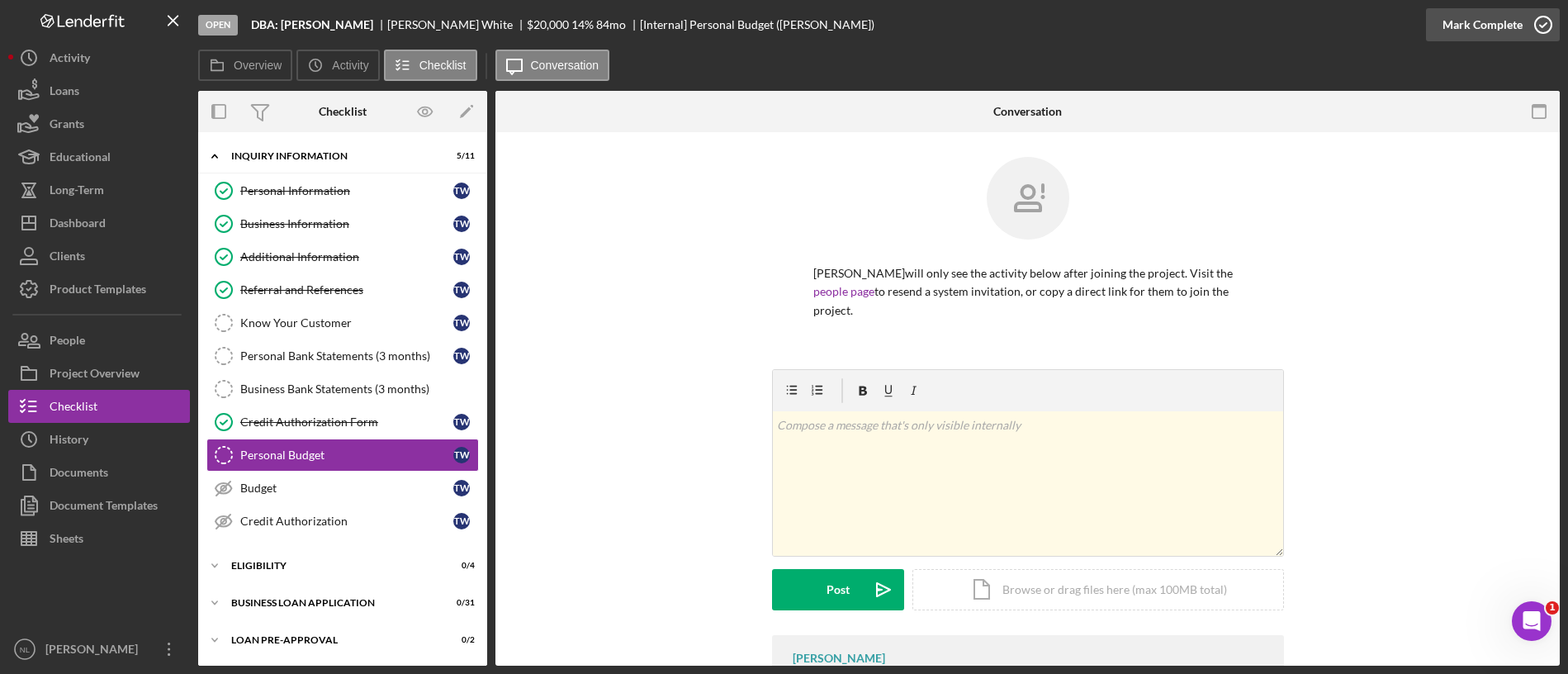
click at [1305, 35] on div "Mark Complete" at bounding box center [1482, 24] width 80 height 33
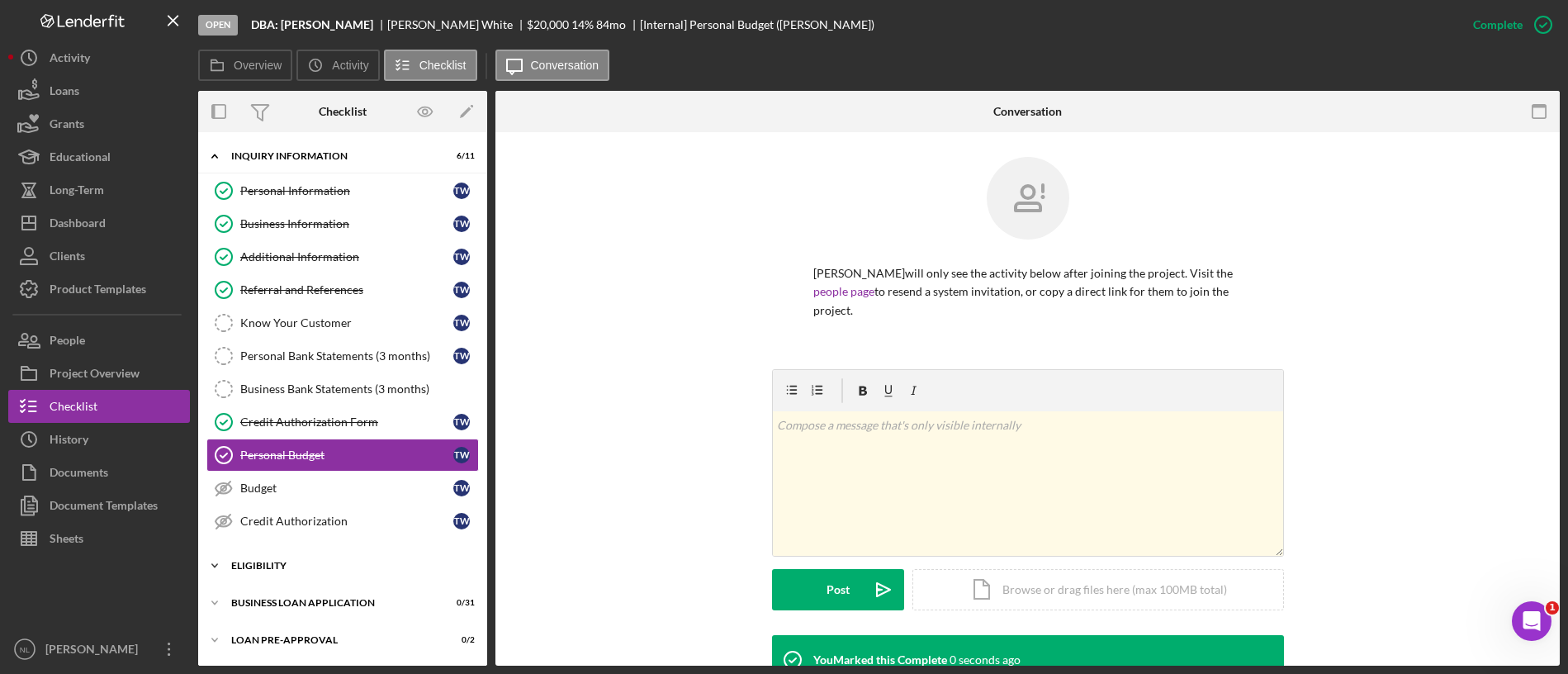
click at [322, 561] on div "ELIGIBILITY" at bounding box center [349, 566] width 235 height 10
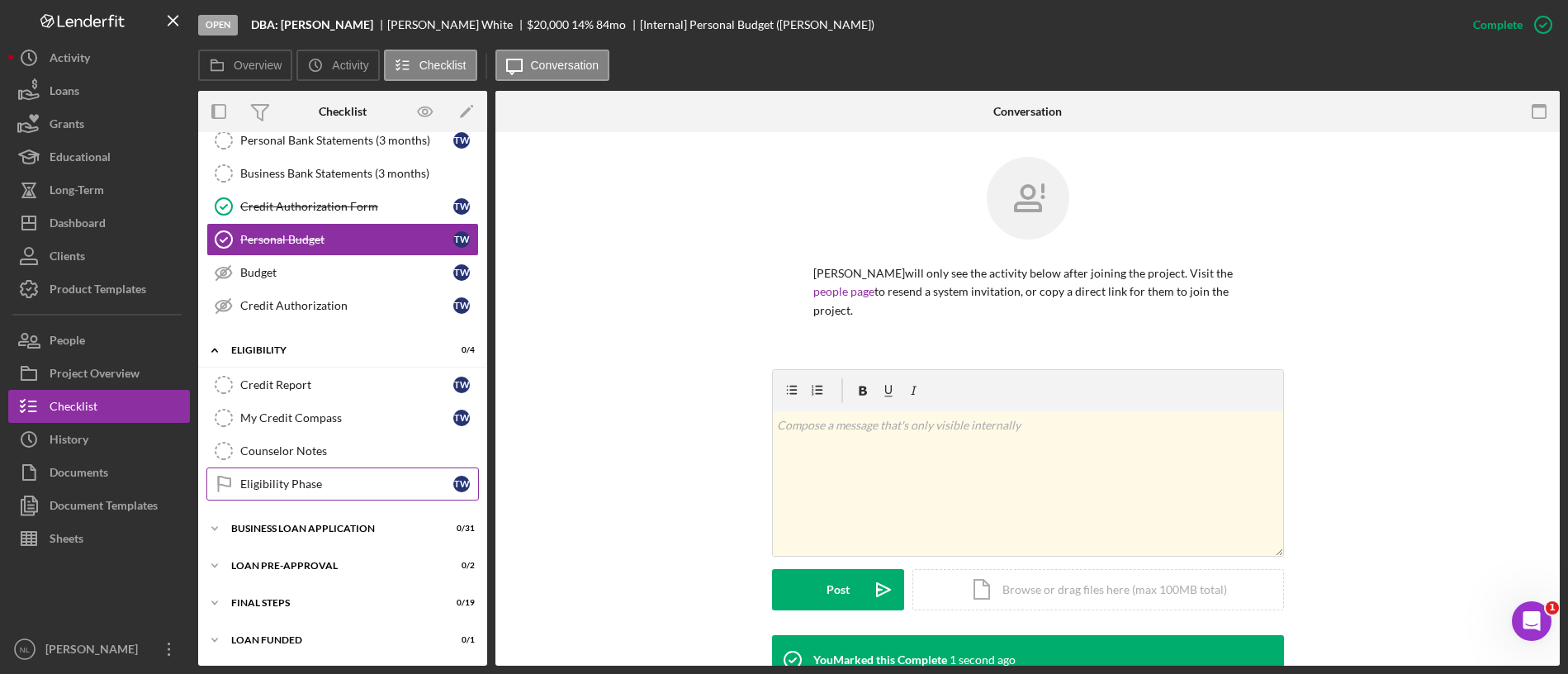
click at [341, 495] on link "Eligibility Phase Eligibility Phase T W" at bounding box center [343, 483] width 273 height 33
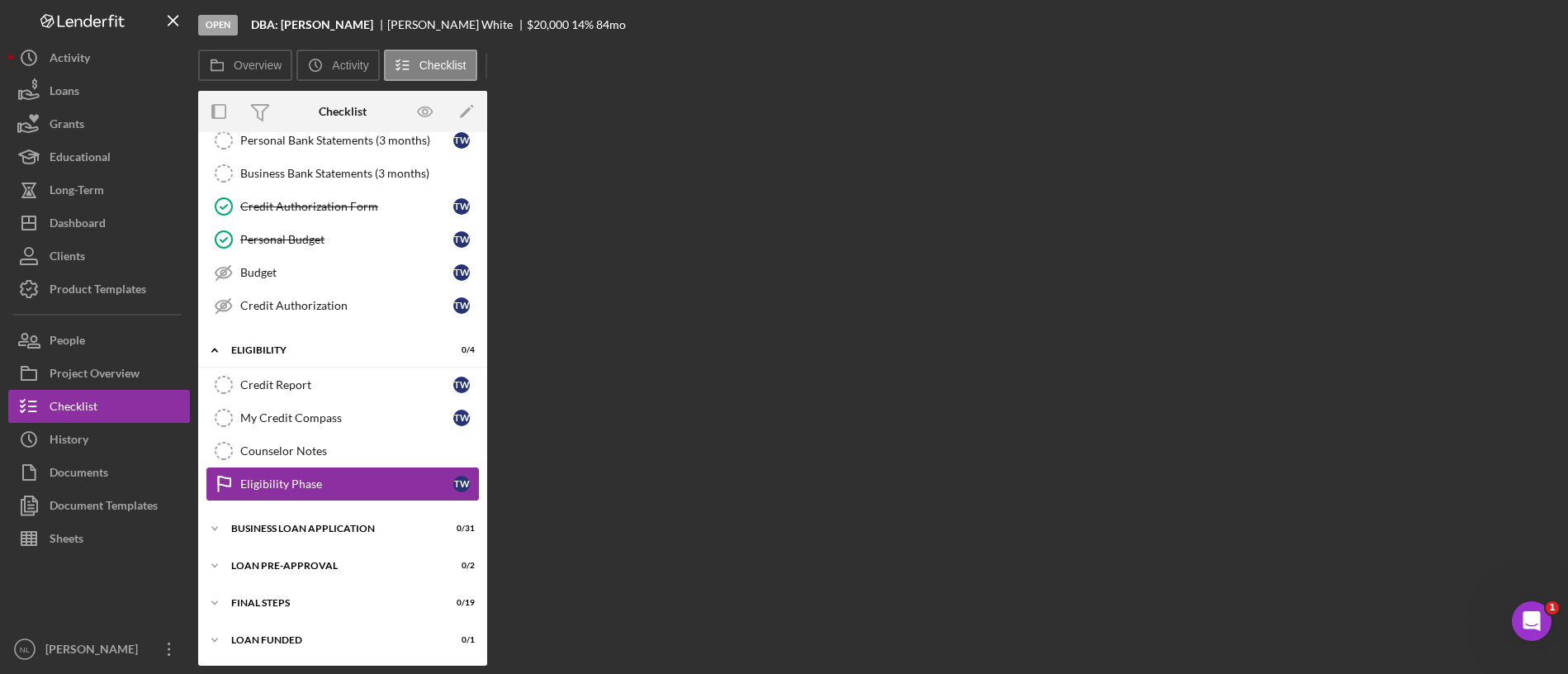
scroll to position [216, 0]
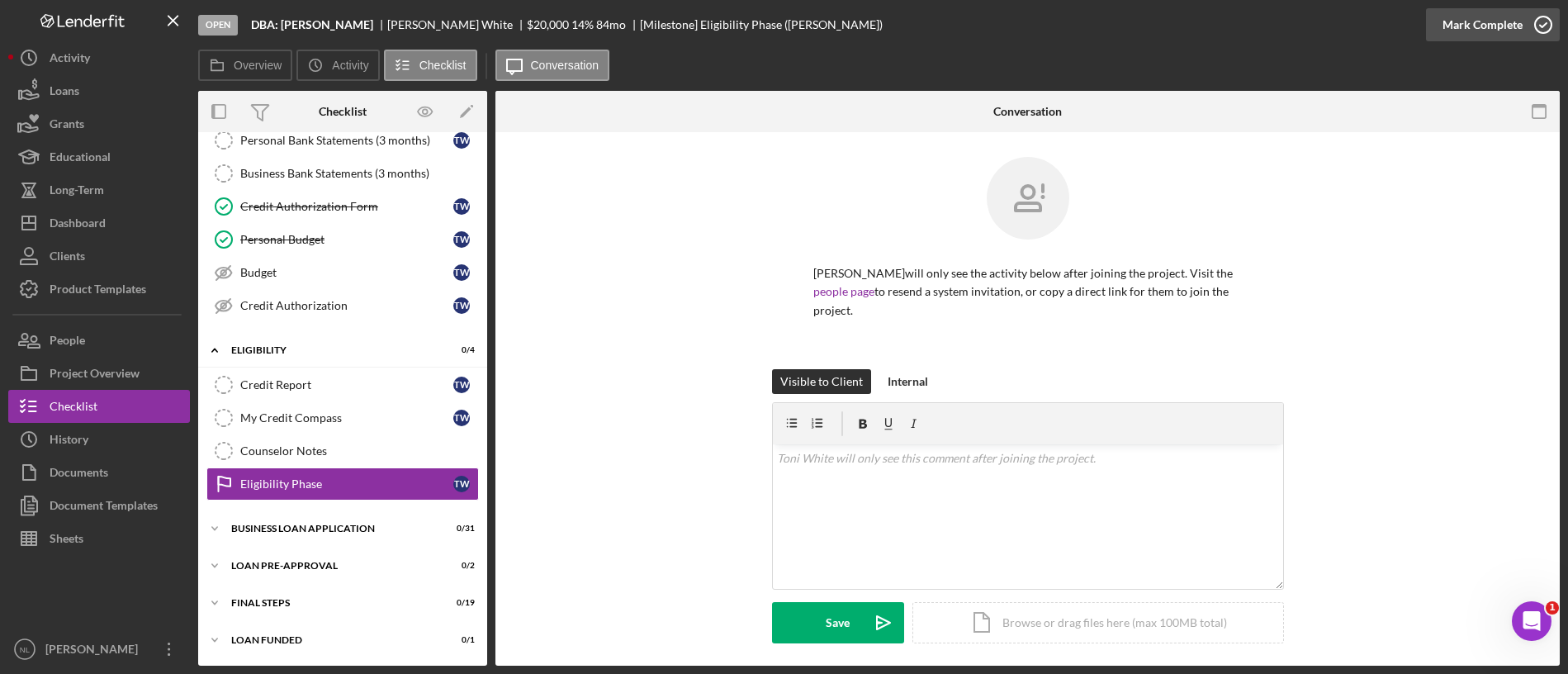
click at [1305, 22] on div "Mark Complete" at bounding box center [1482, 24] width 80 height 33
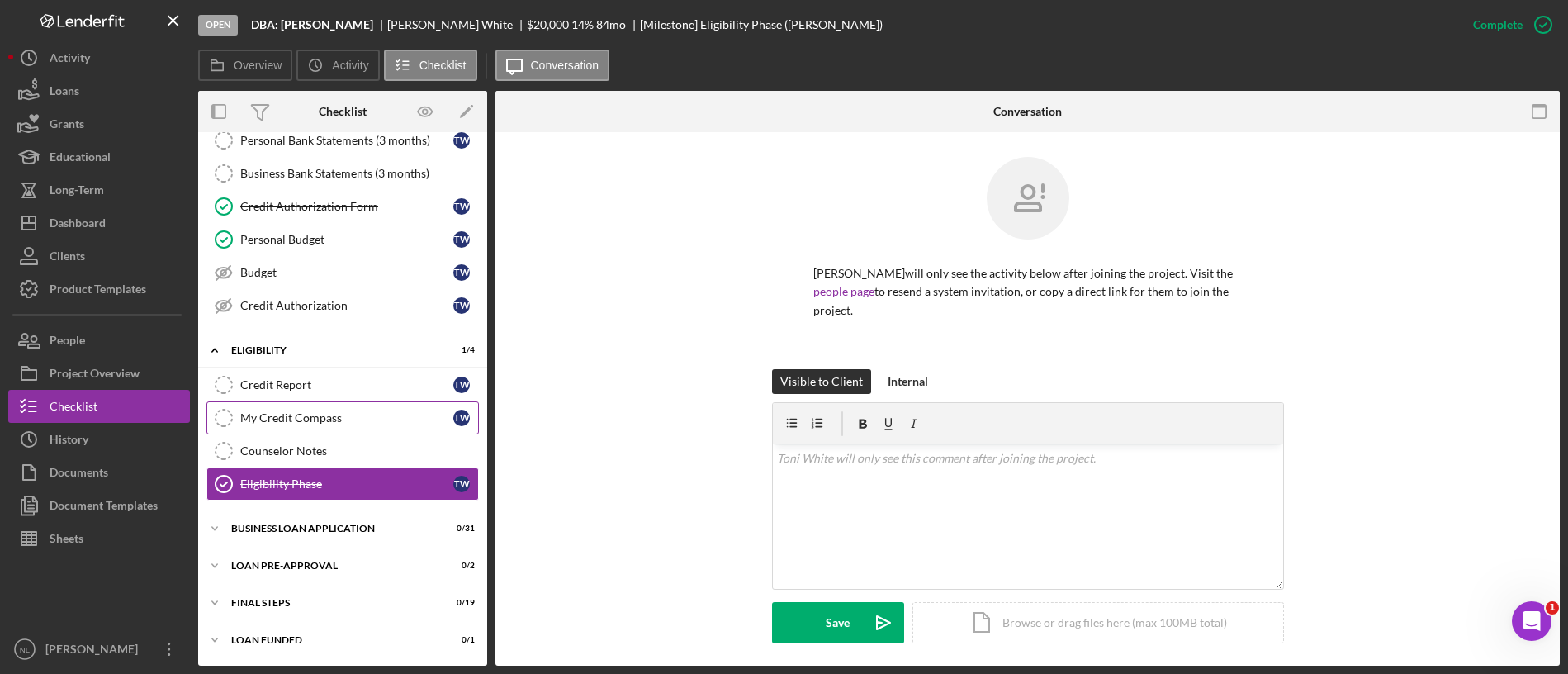
click at [361, 430] on link "My Credit Compass My Credit Compass T W" at bounding box center [343, 417] width 273 height 33
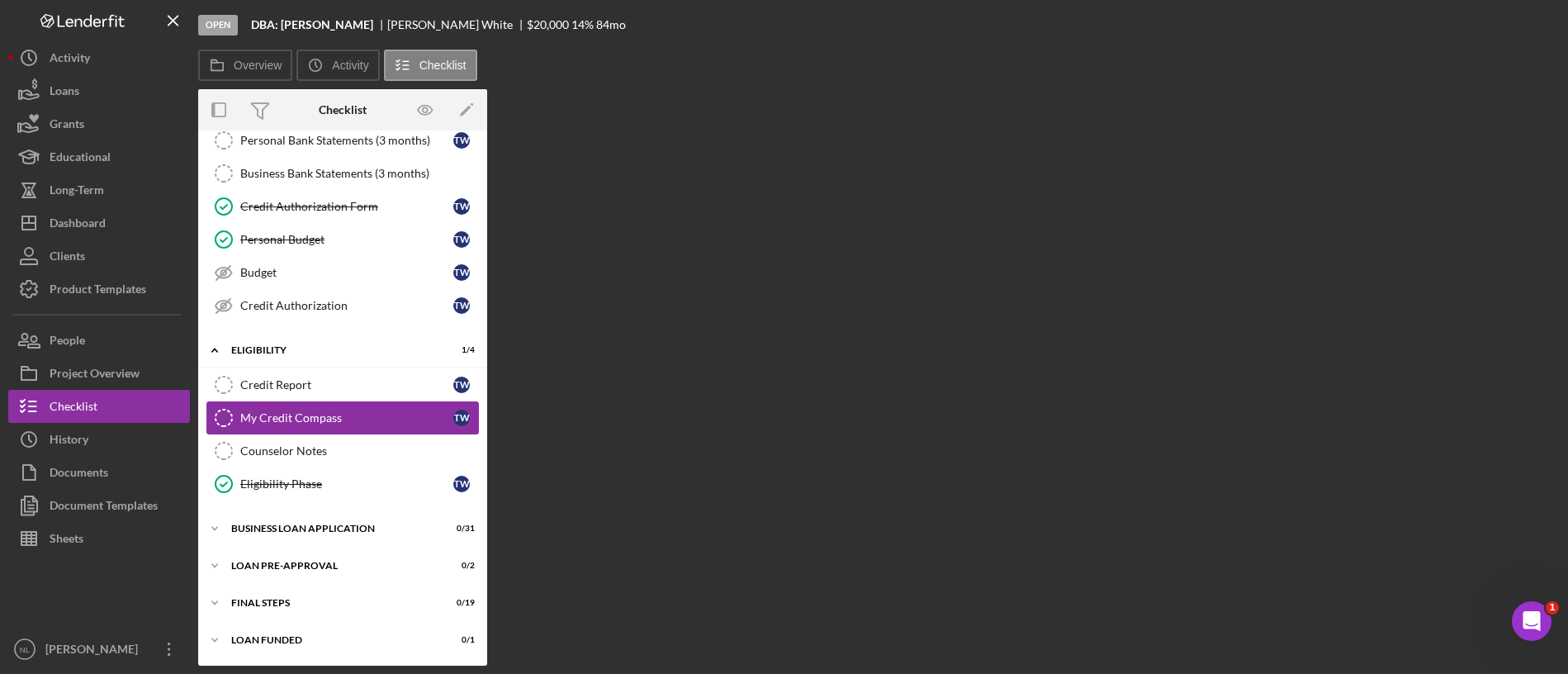
scroll to position [216, 0]
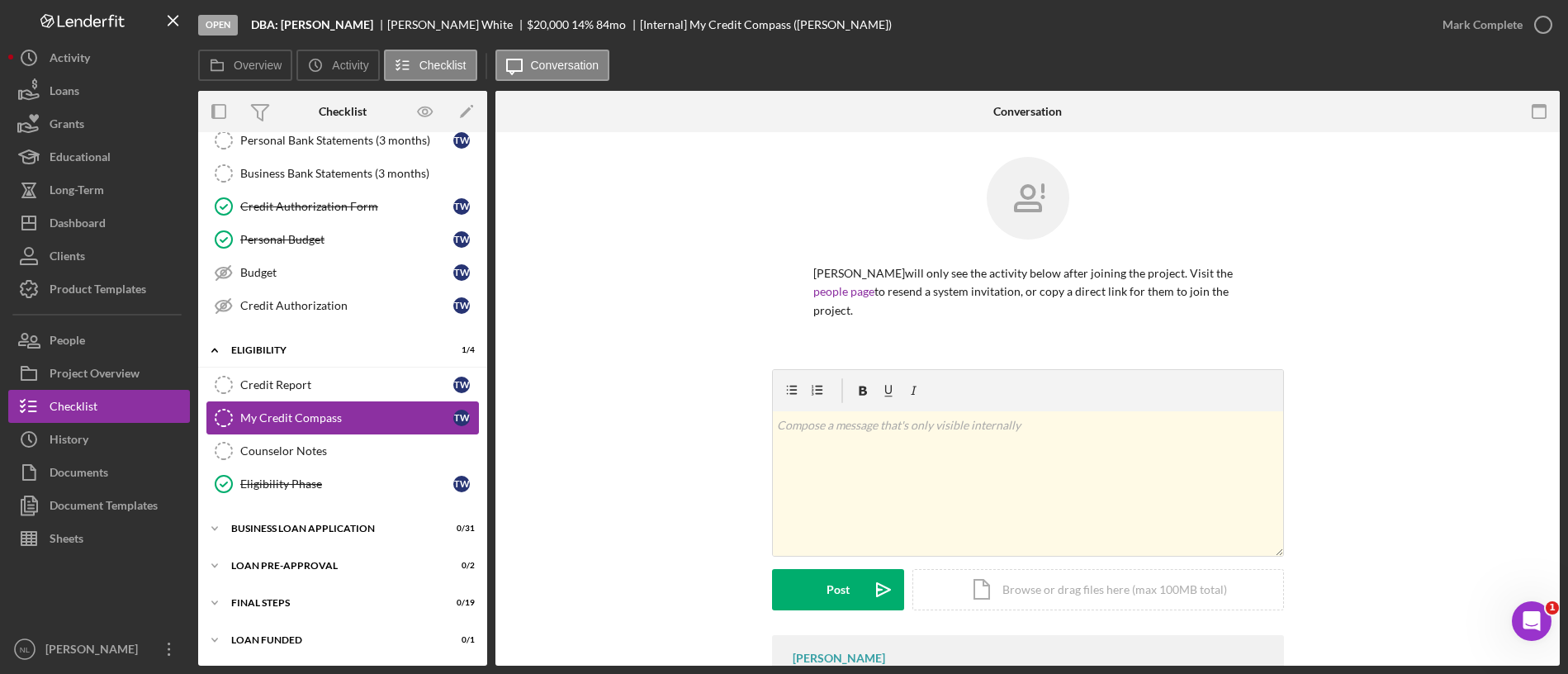
click at [361, 430] on link "My Credit Compass My Credit Compass T W" at bounding box center [343, 417] width 273 height 33
click at [346, 453] on div "Counselor Notes" at bounding box center [359, 451] width 237 height 13
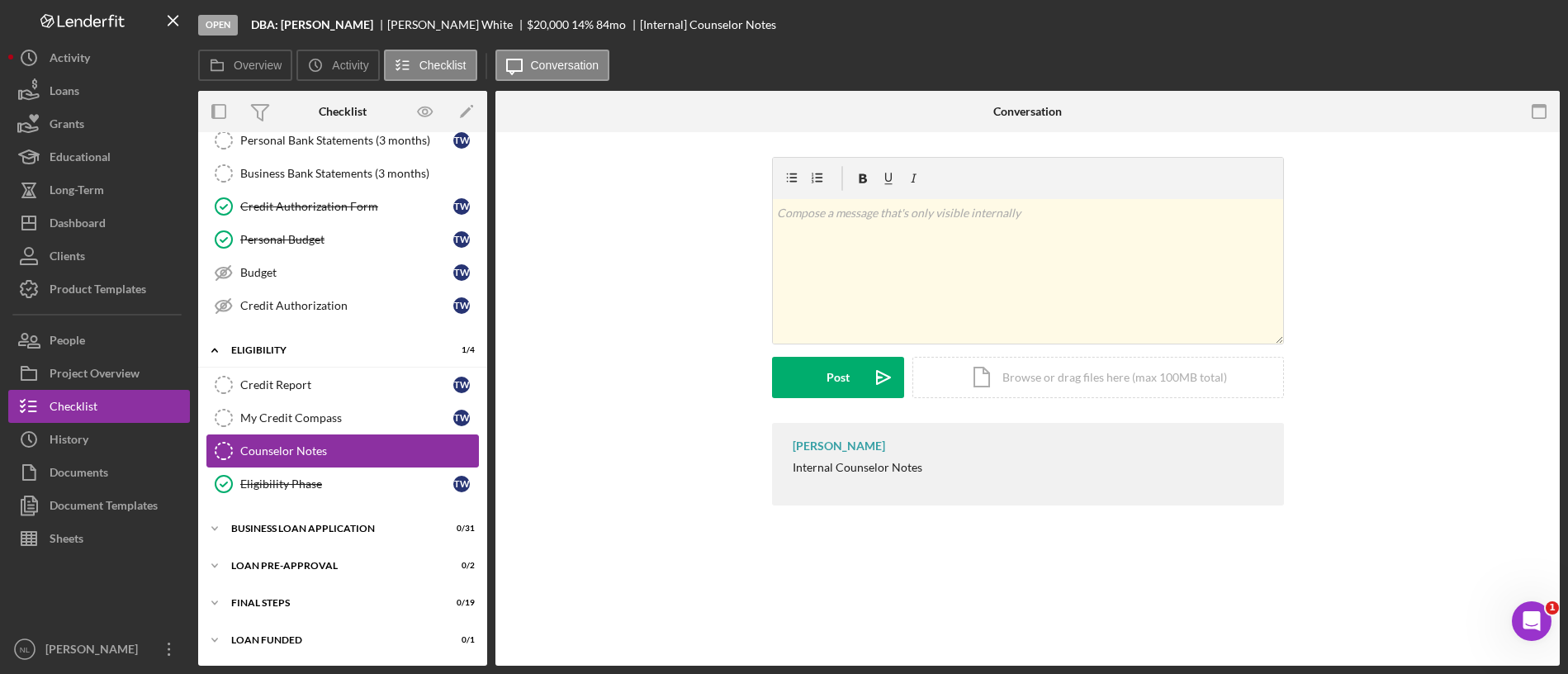
scroll to position [216, 0]
click at [1305, 32] on div "Mark Complete" at bounding box center [1482, 24] width 80 height 33
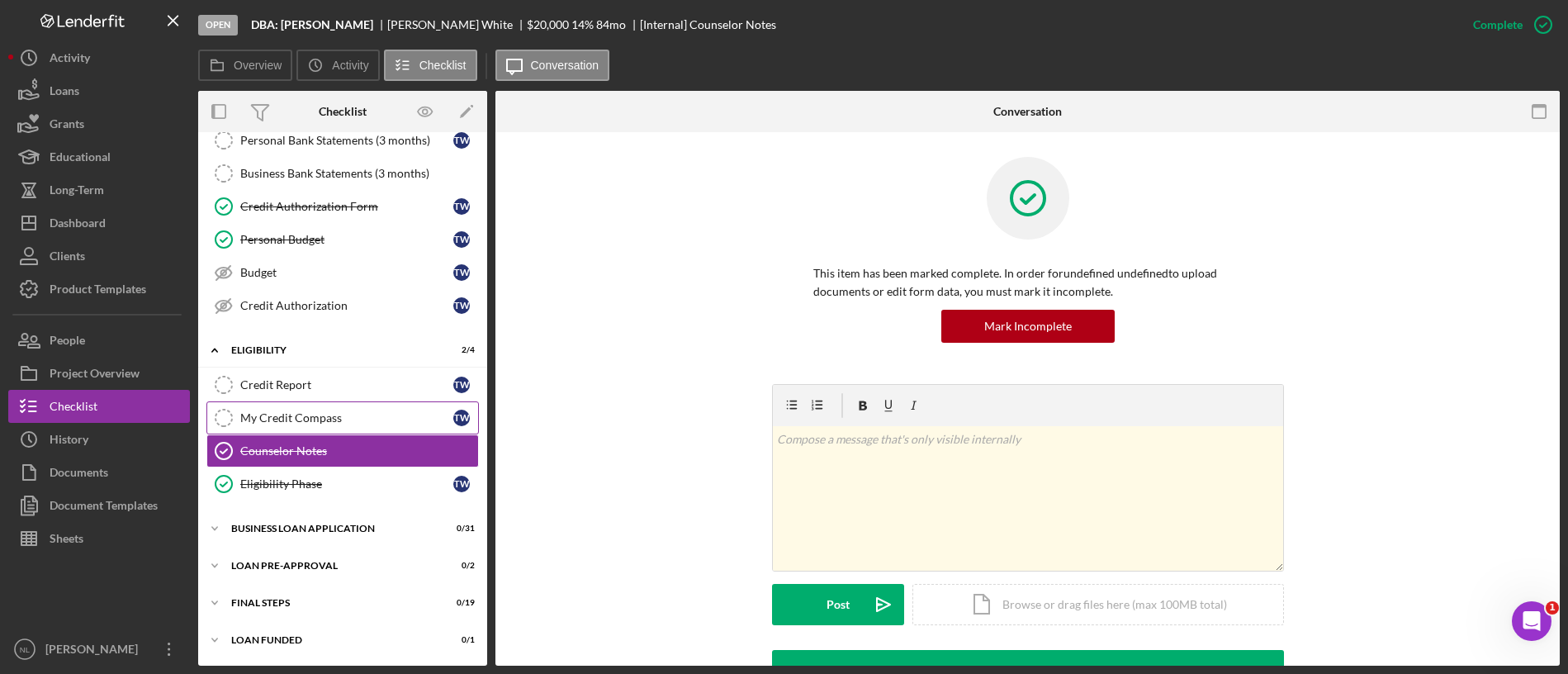
click at [397, 422] on div "My Credit Compass" at bounding box center [347, 418] width 213 height 13
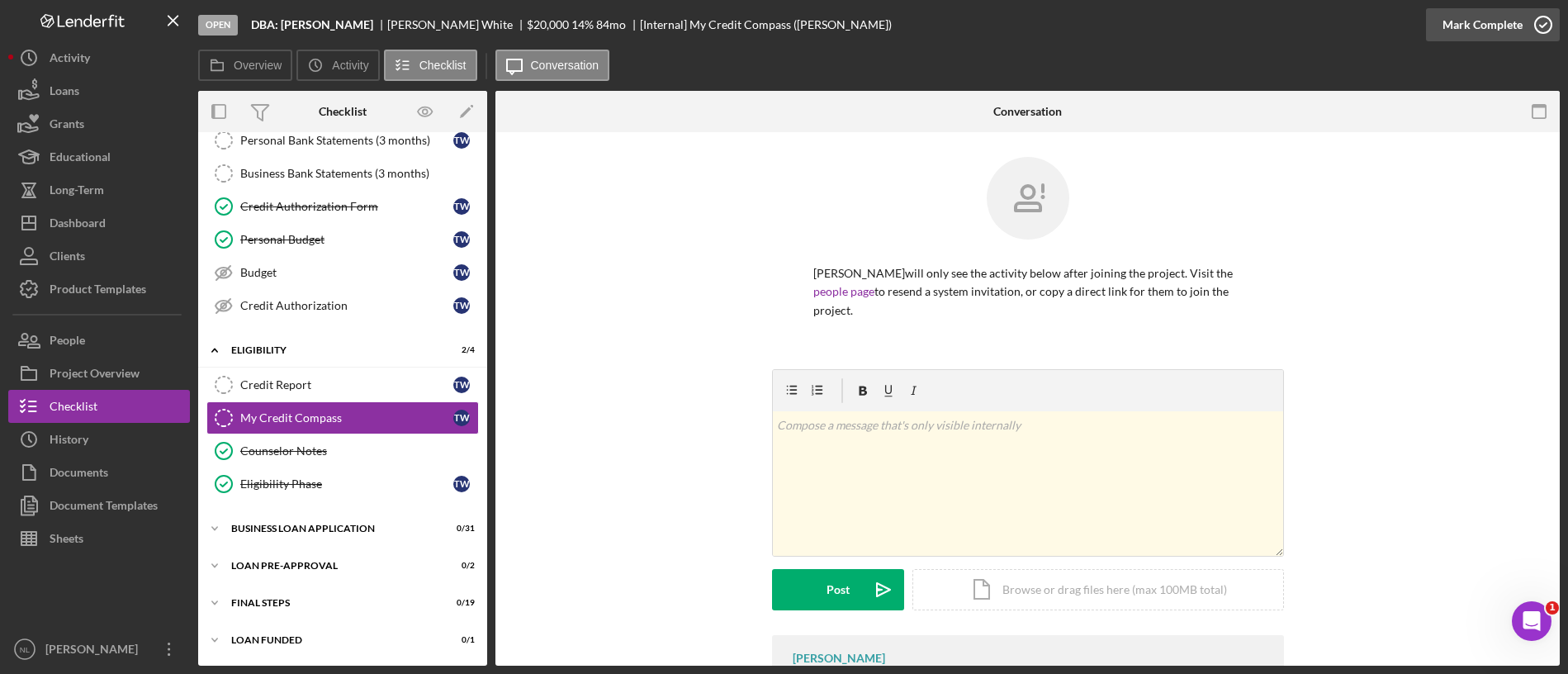
click at [1305, 17] on icon "button" at bounding box center [1543, 24] width 41 height 41
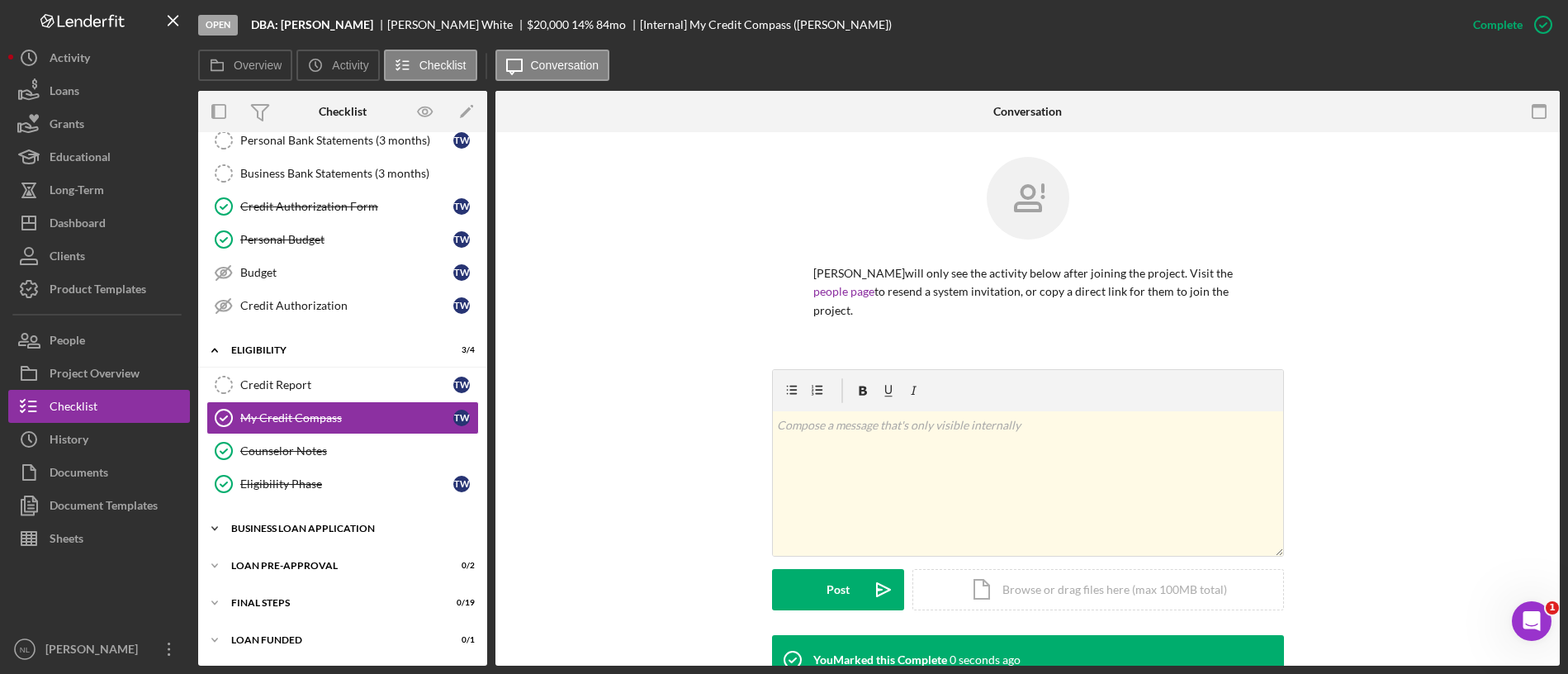
click at [365, 531] on div "BUSINESS LOAN APPLICATION" at bounding box center [349, 528] width 235 height 10
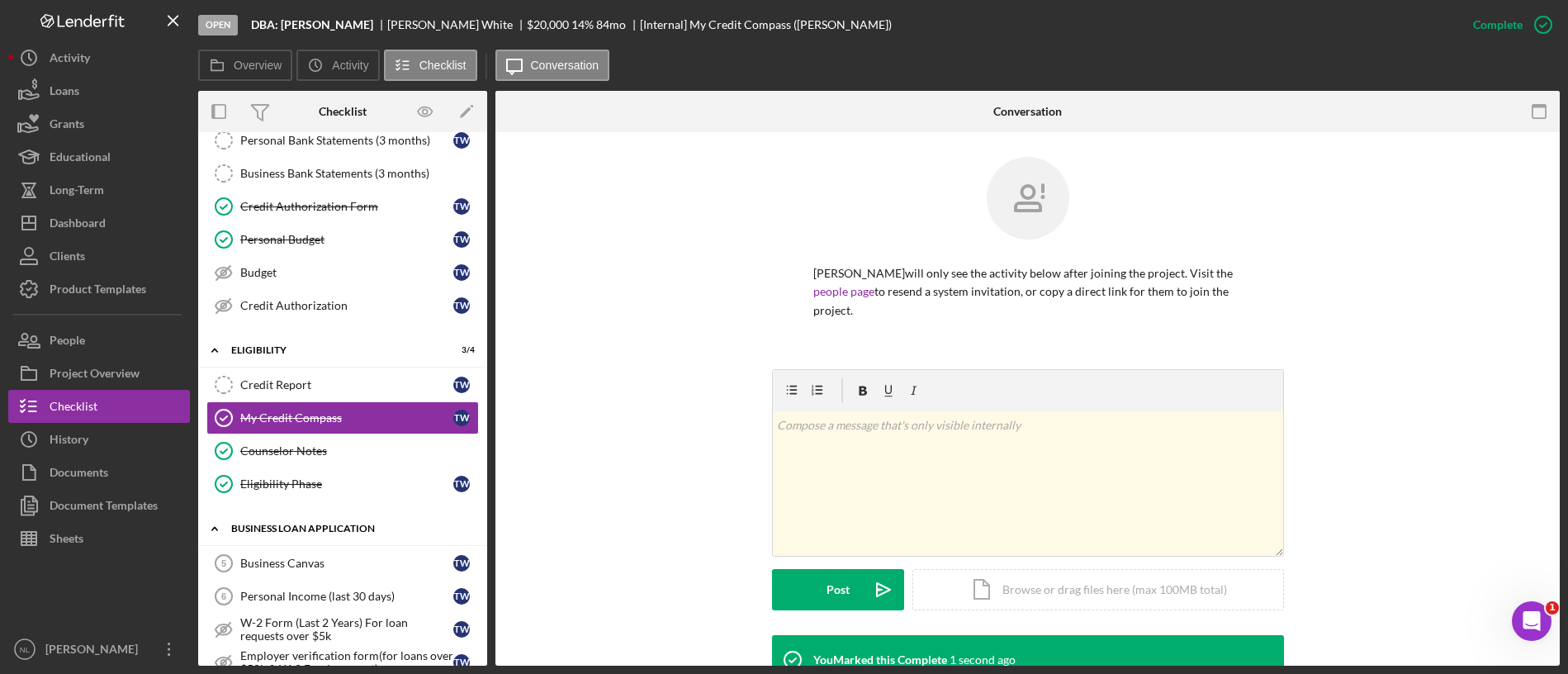
scroll to position [450, 0]
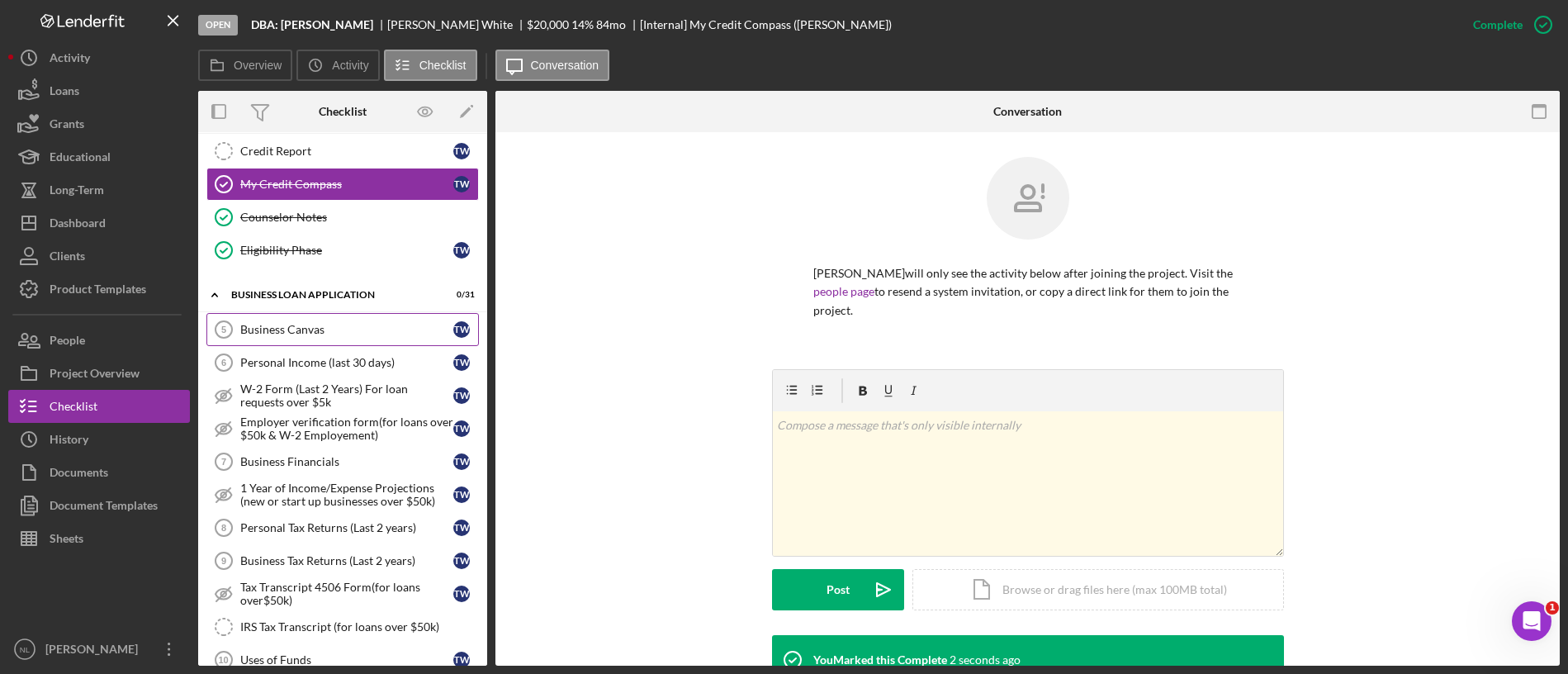
click at [270, 337] on link "Business Canvas 5 Business Canvas T W" at bounding box center [343, 329] width 273 height 33
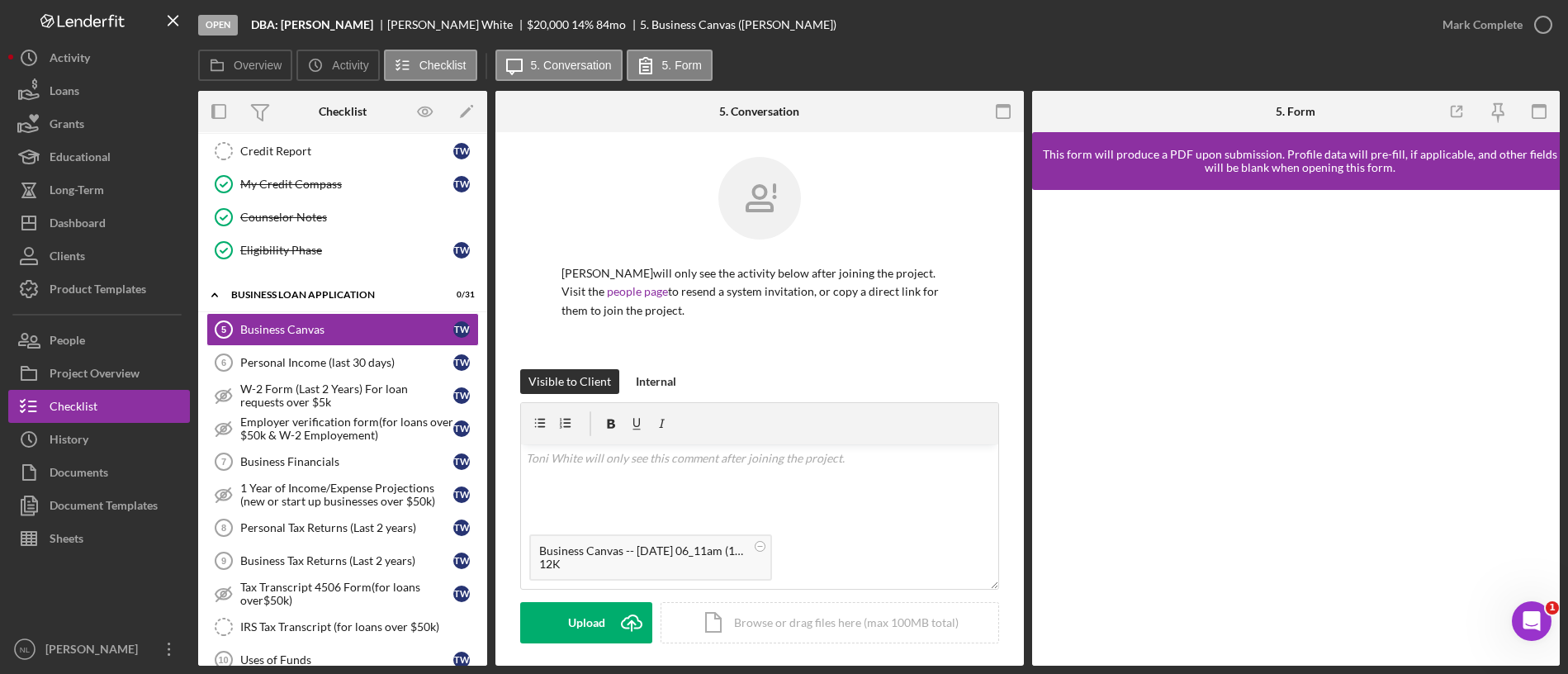
click at [669, 364] on div "Toni White will only see the activity below after joining the project. Visit th…" at bounding box center [760, 263] width 478 height 212
click at [655, 380] on div "Internal" at bounding box center [655, 381] width 40 height 25
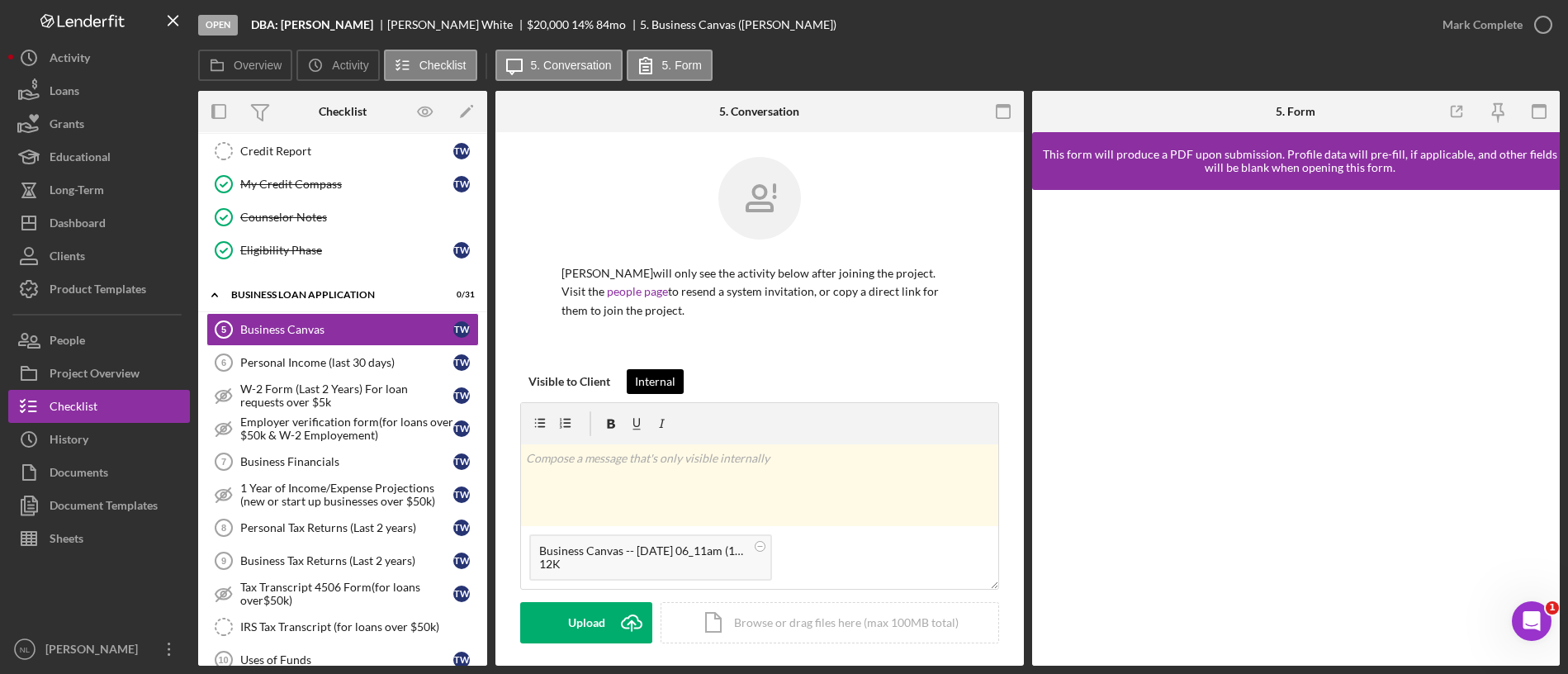
scroll to position [138, 0]
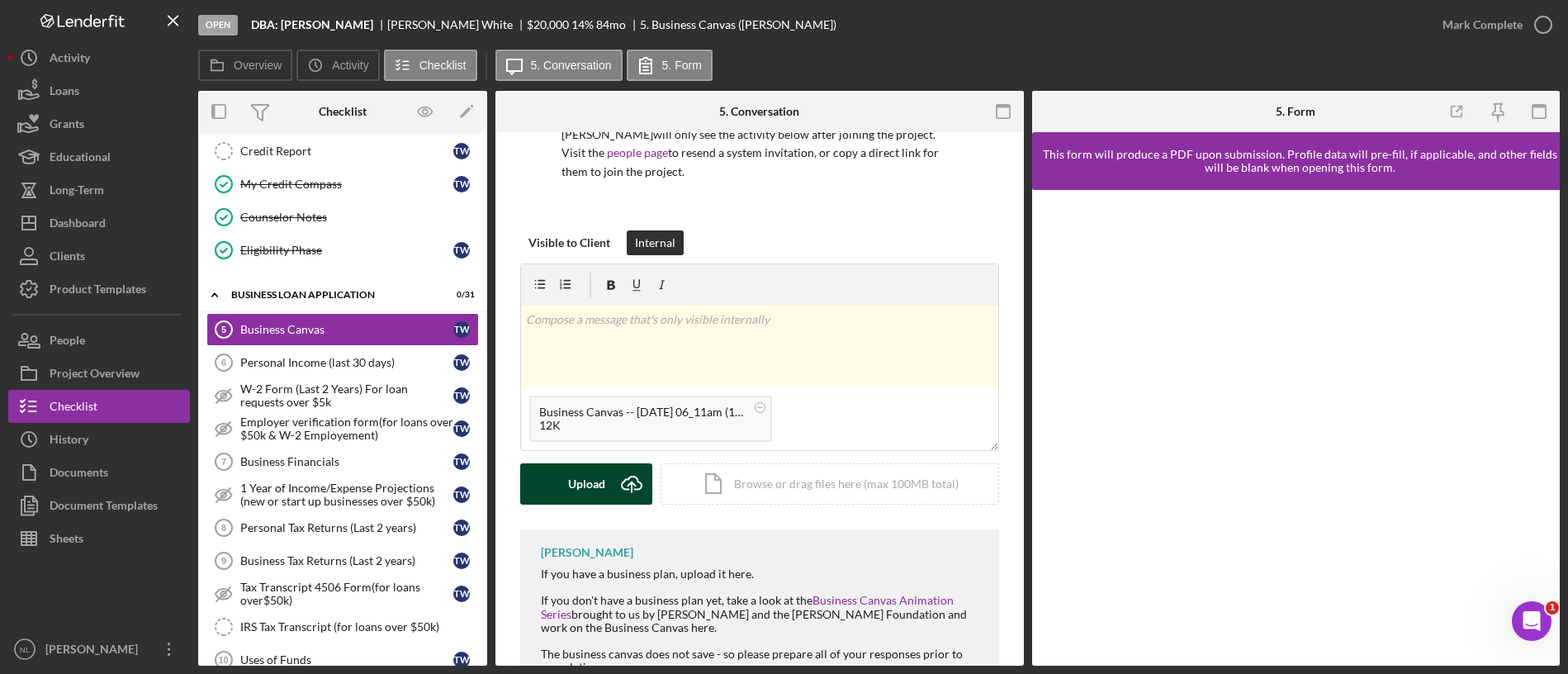
click at [610, 469] on button "Upload Icon/Upload" at bounding box center [586, 484] width 132 height 41
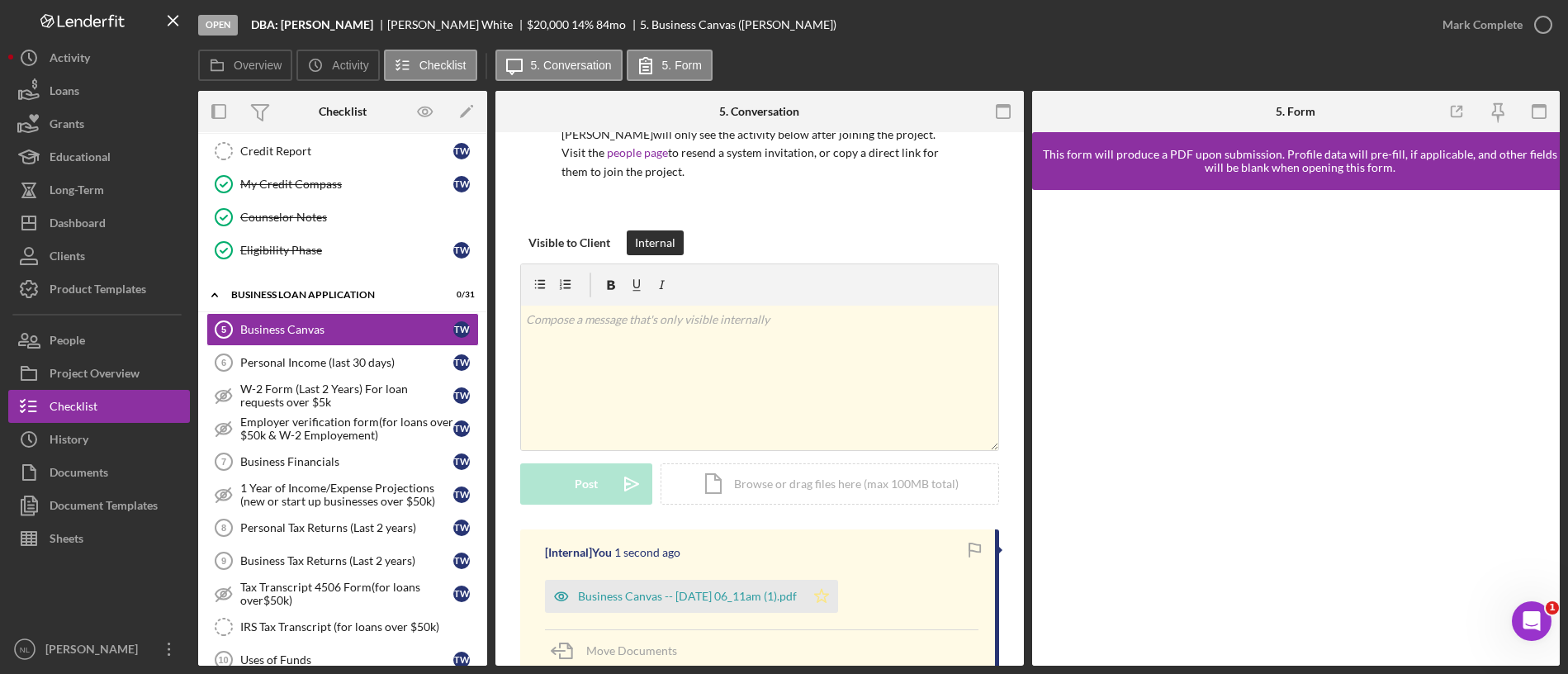
click at [838, 561] on icon "Icon/Star" at bounding box center [820, 595] width 33 height 33
click at [1305, 27] on div "Mark Complete" at bounding box center [1482, 24] width 80 height 33
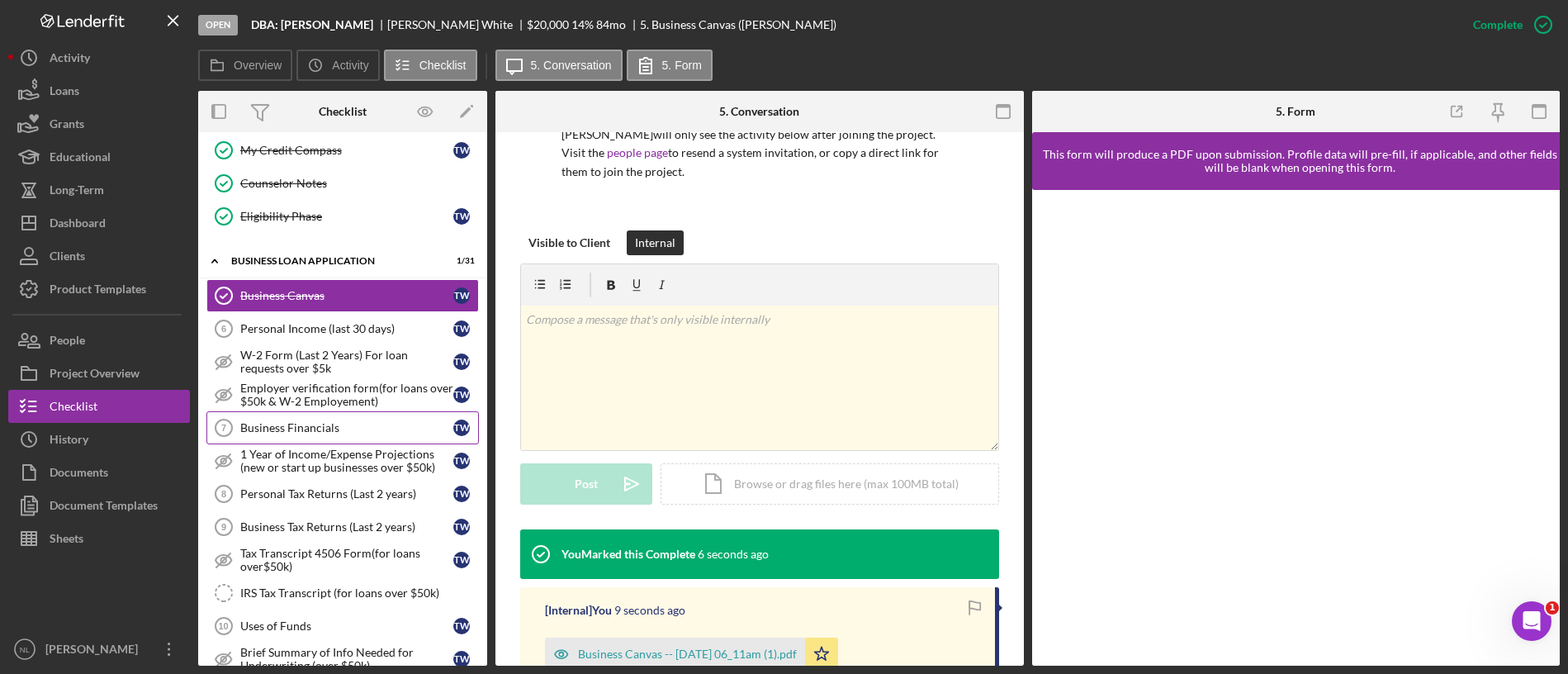
scroll to position [506, 0]
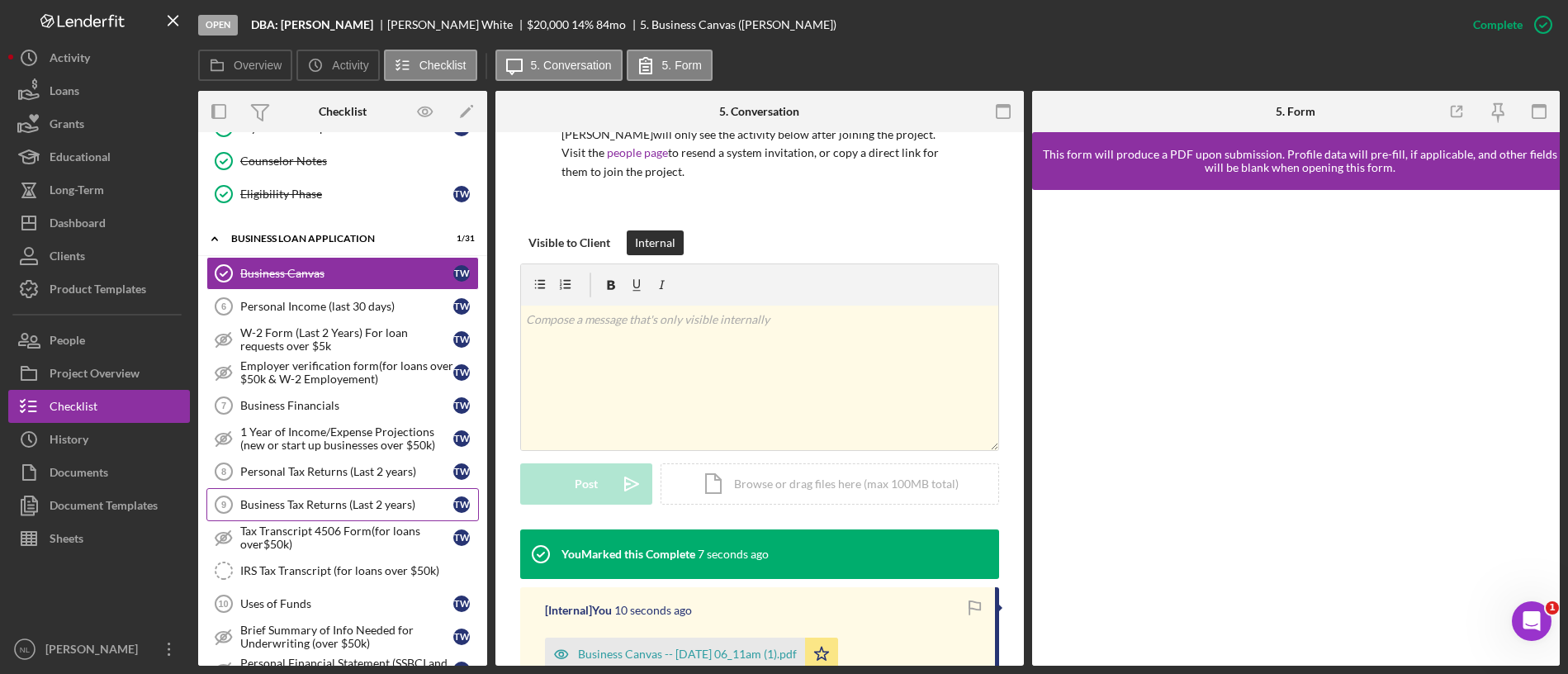
click at [341, 493] on link "Business Tax Returns (Last 2 years) 9 Business Tax Returns (Last 2 years) T W" at bounding box center [343, 504] width 273 height 33
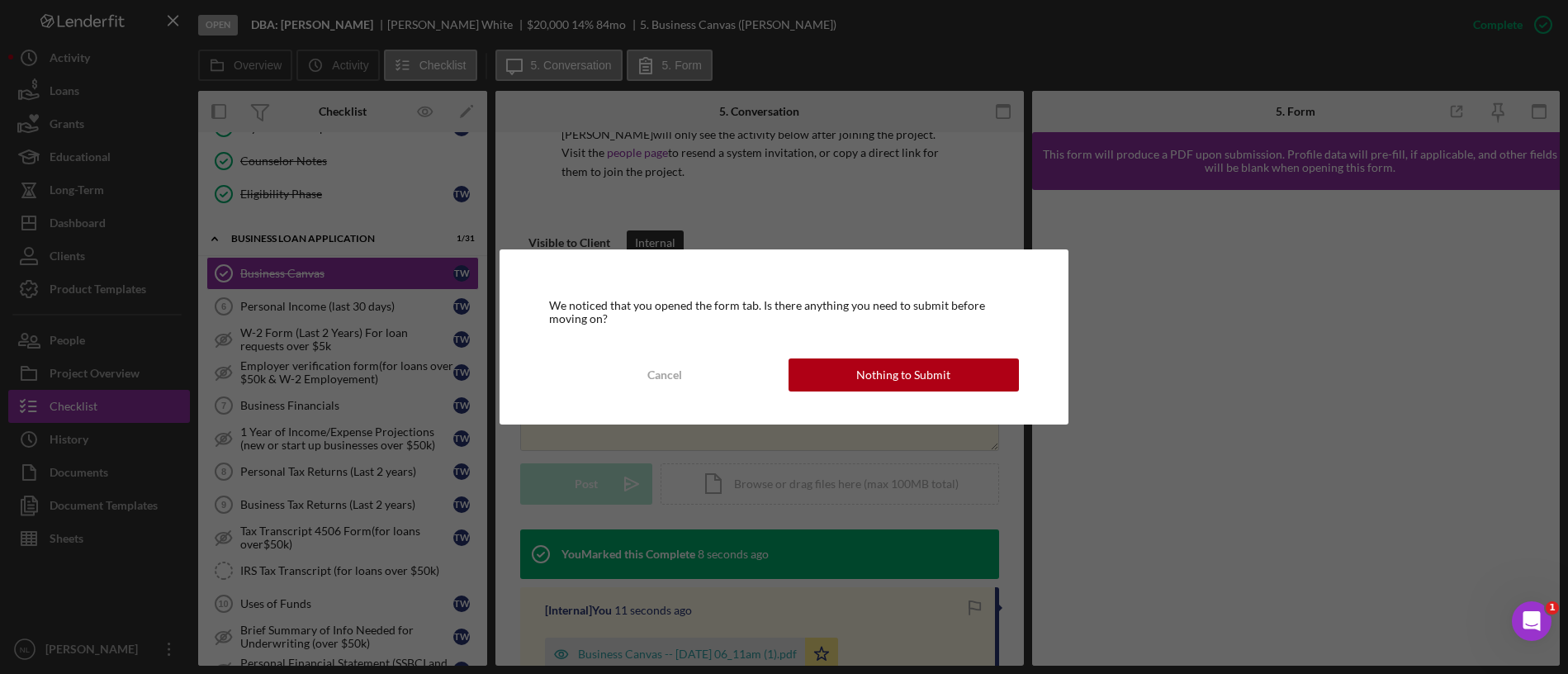
click at [886, 356] on div "We noticed that you opened the form tab. Is there anything you need to submit b…" at bounding box center [785, 337] width 570 height 175
click at [890, 366] on div "Nothing to Submit" at bounding box center [903, 374] width 94 height 33
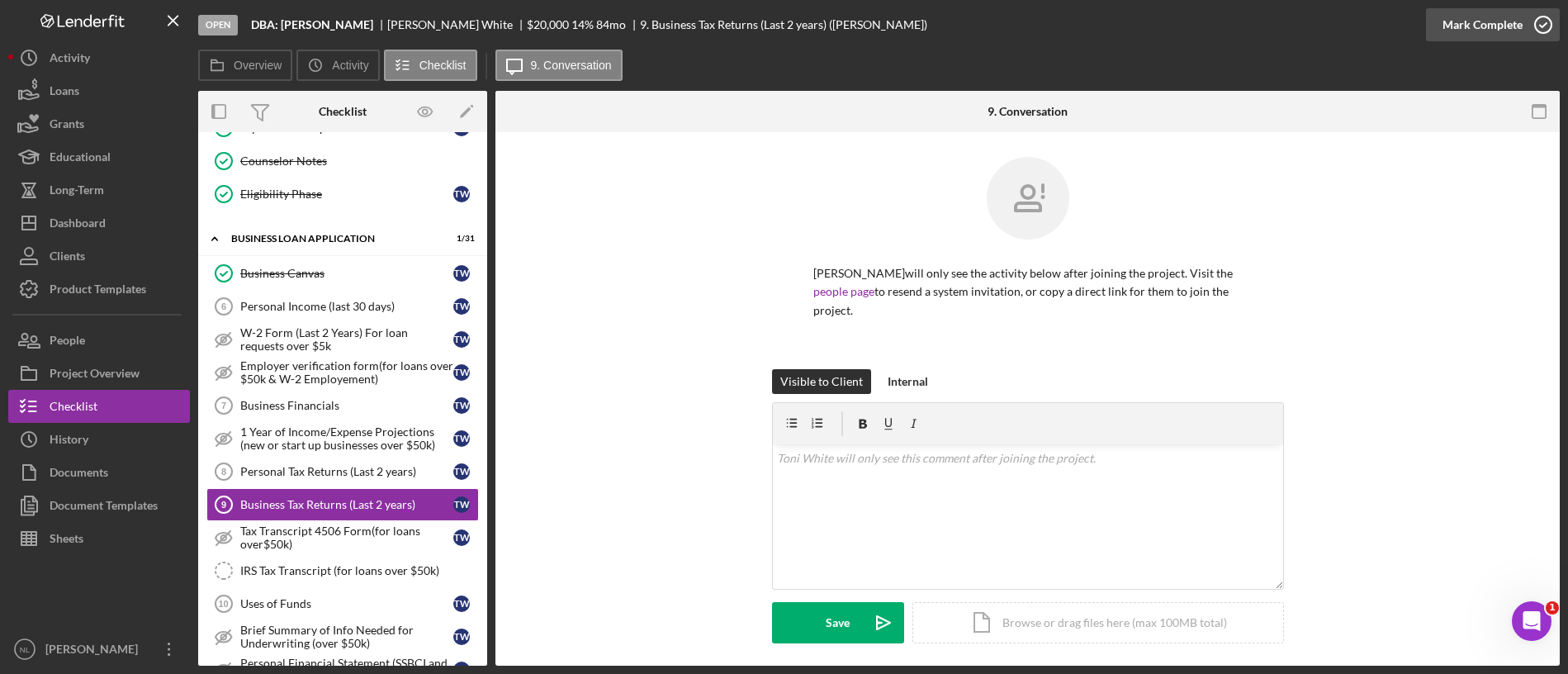
click at [1305, 24] on div "Mark Complete" at bounding box center [1482, 24] width 80 height 33
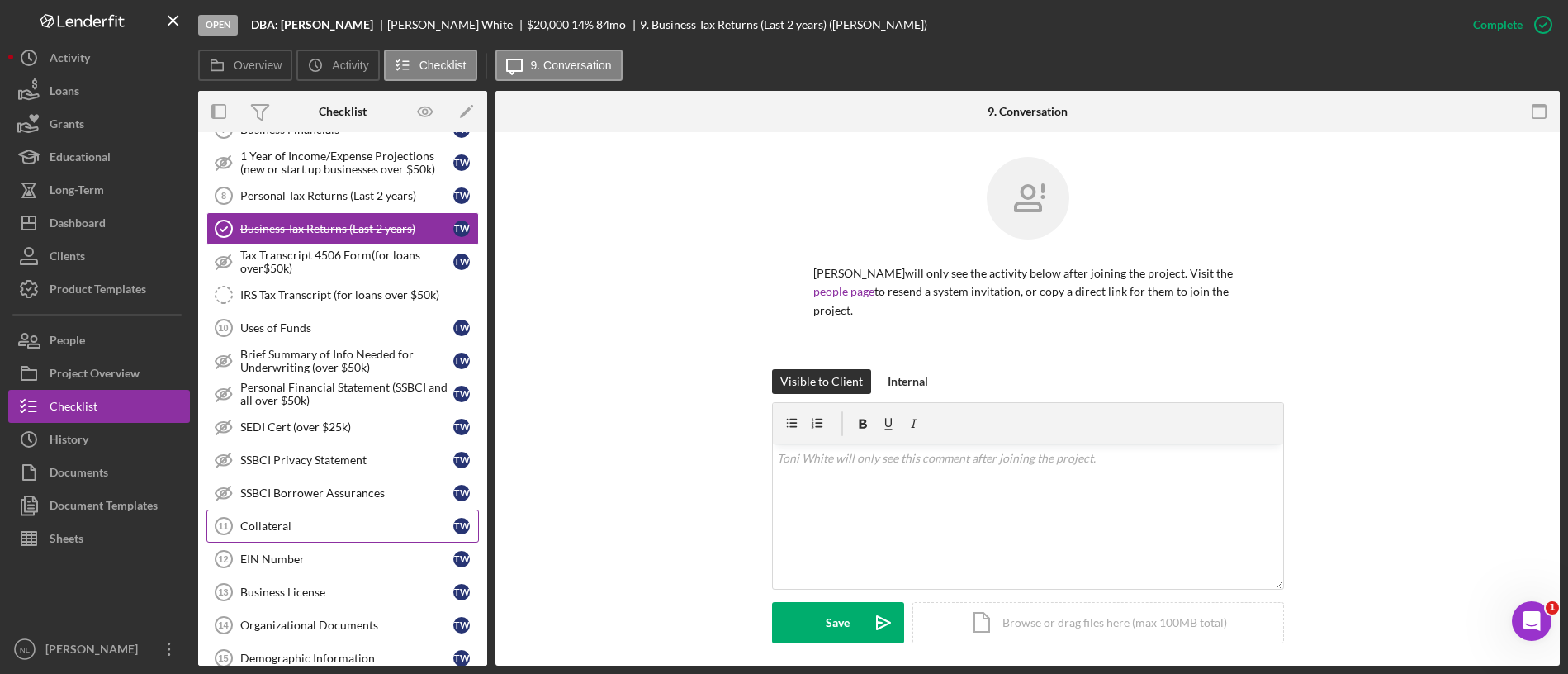
click at [336, 534] on link "Collateral 11 Collateral T W" at bounding box center [343, 525] width 273 height 33
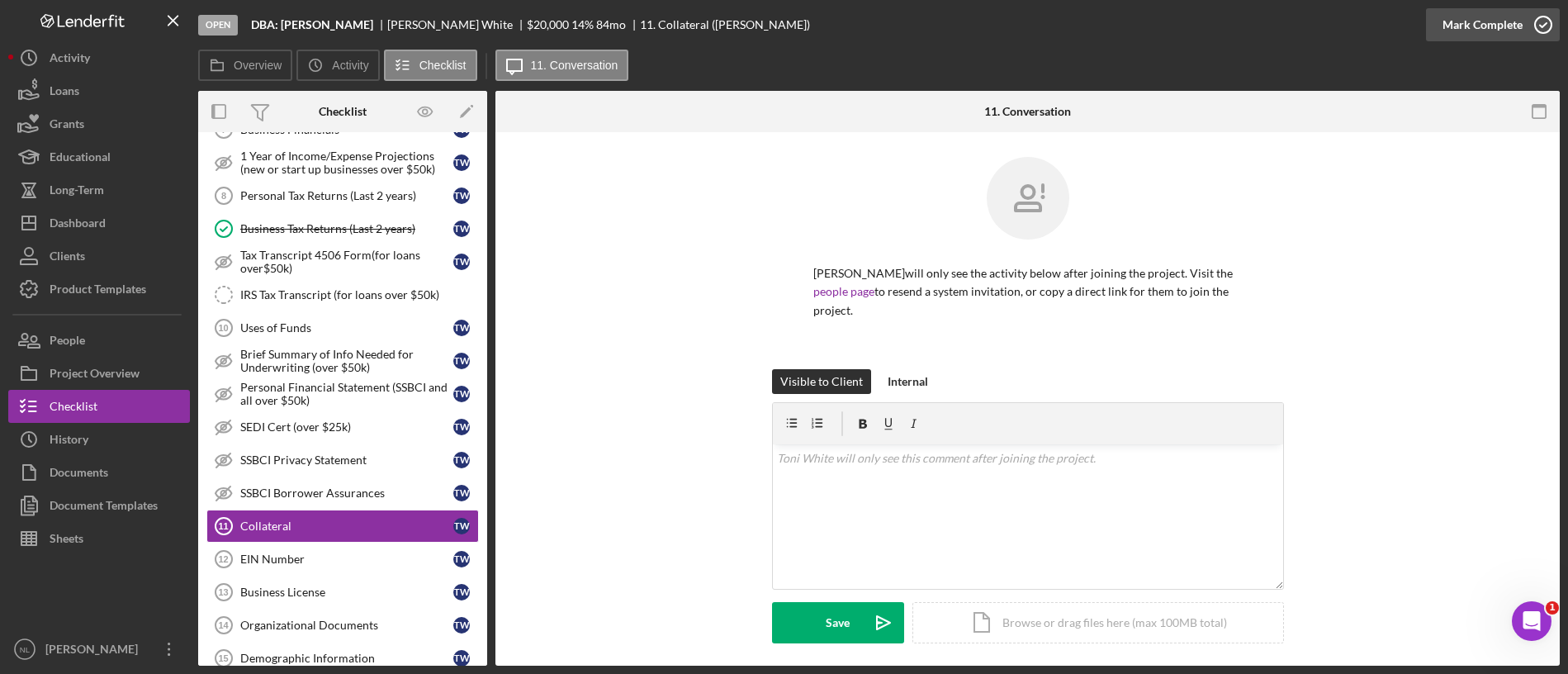
click at [1305, 27] on div "Mark Complete" at bounding box center [1482, 24] width 80 height 33
click at [336, 561] on link "EIN Number 12 EIN Number T W" at bounding box center [343, 558] width 273 height 33
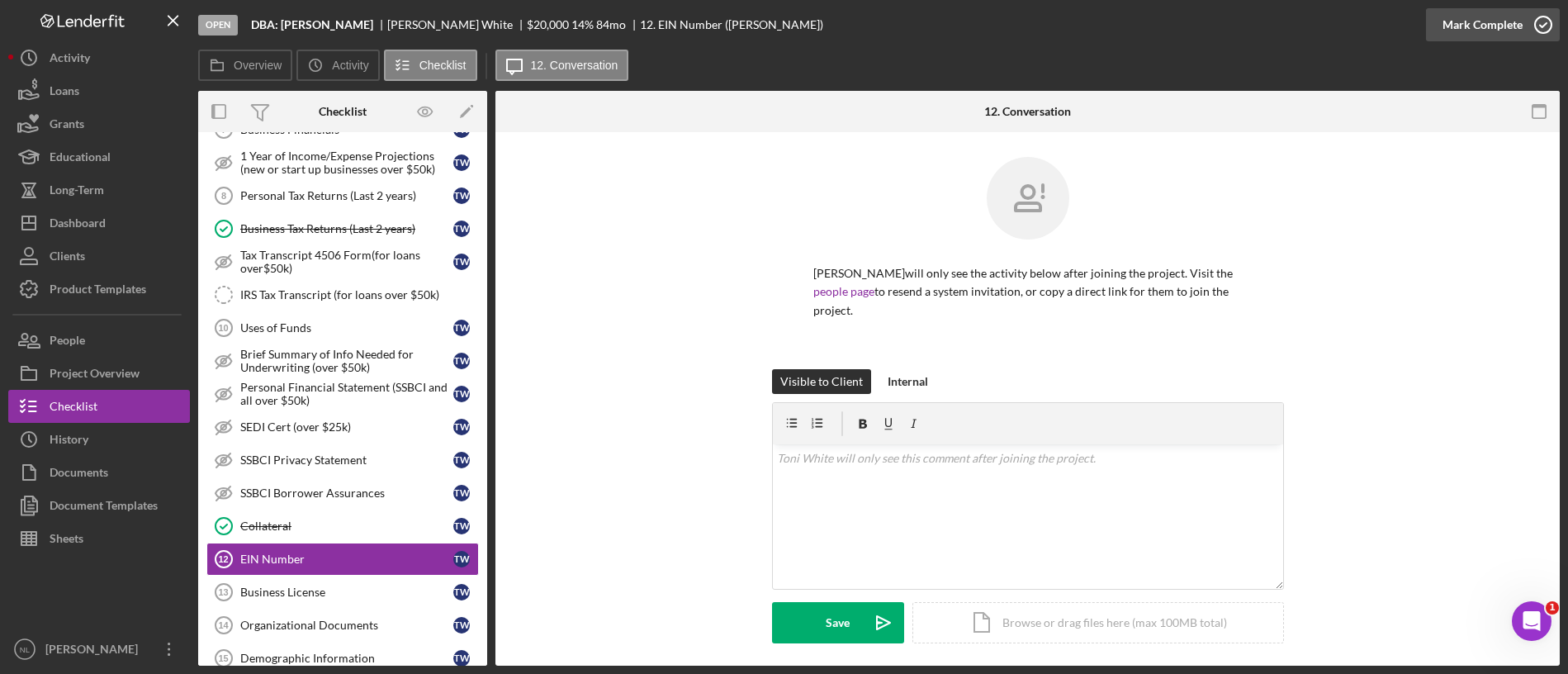
click at [1305, 36] on icon "button" at bounding box center [1543, 24] width 41 height 41
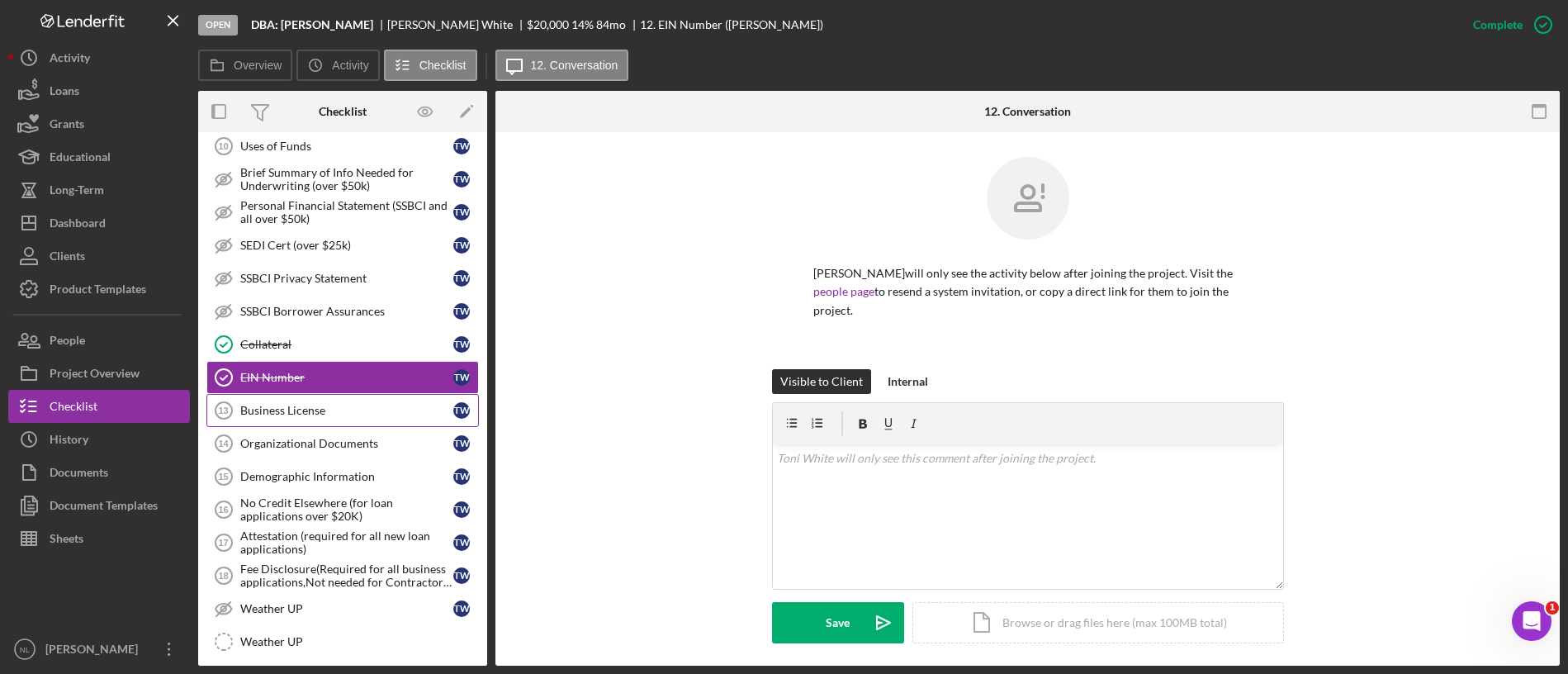
scroll to position [966, 0]
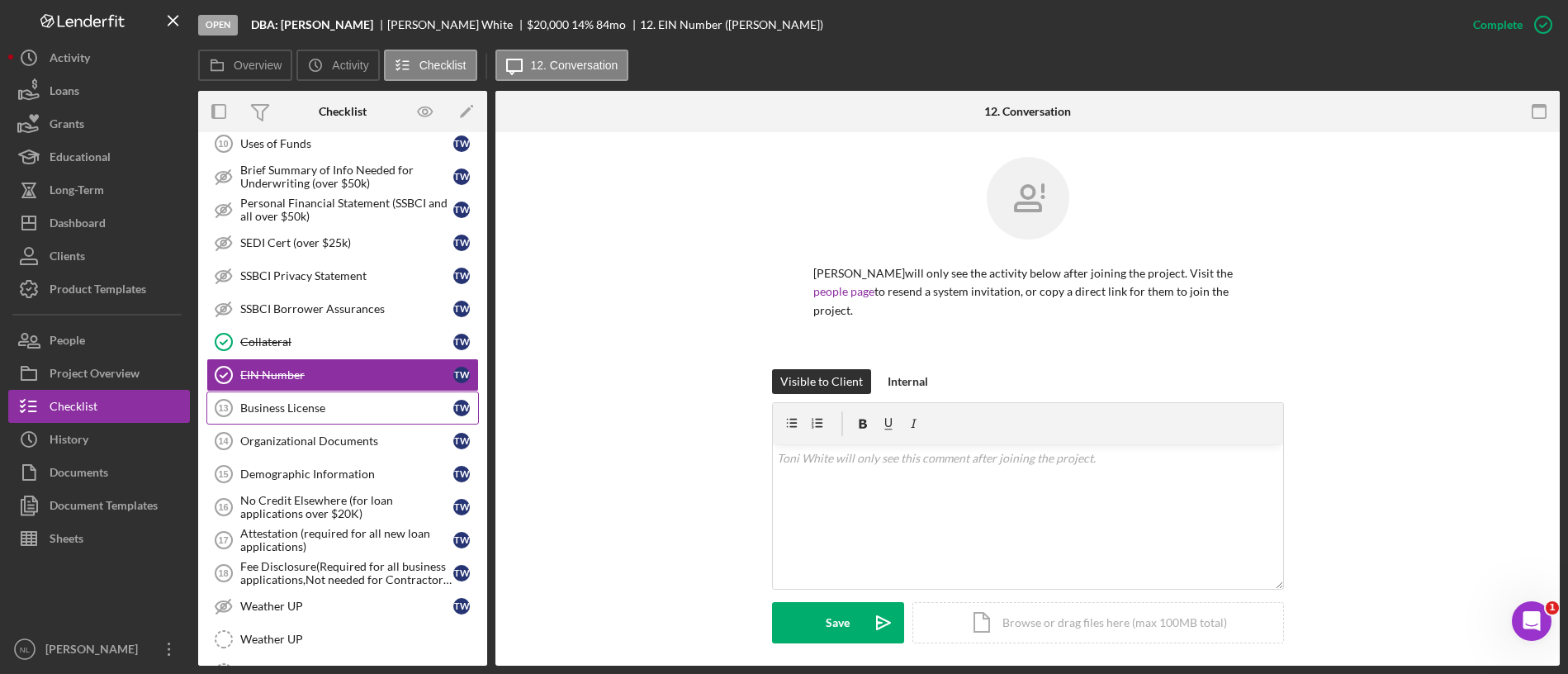
click at [292, 407] on div "Business License" at bounding box center [347, 408] width 213 height 13
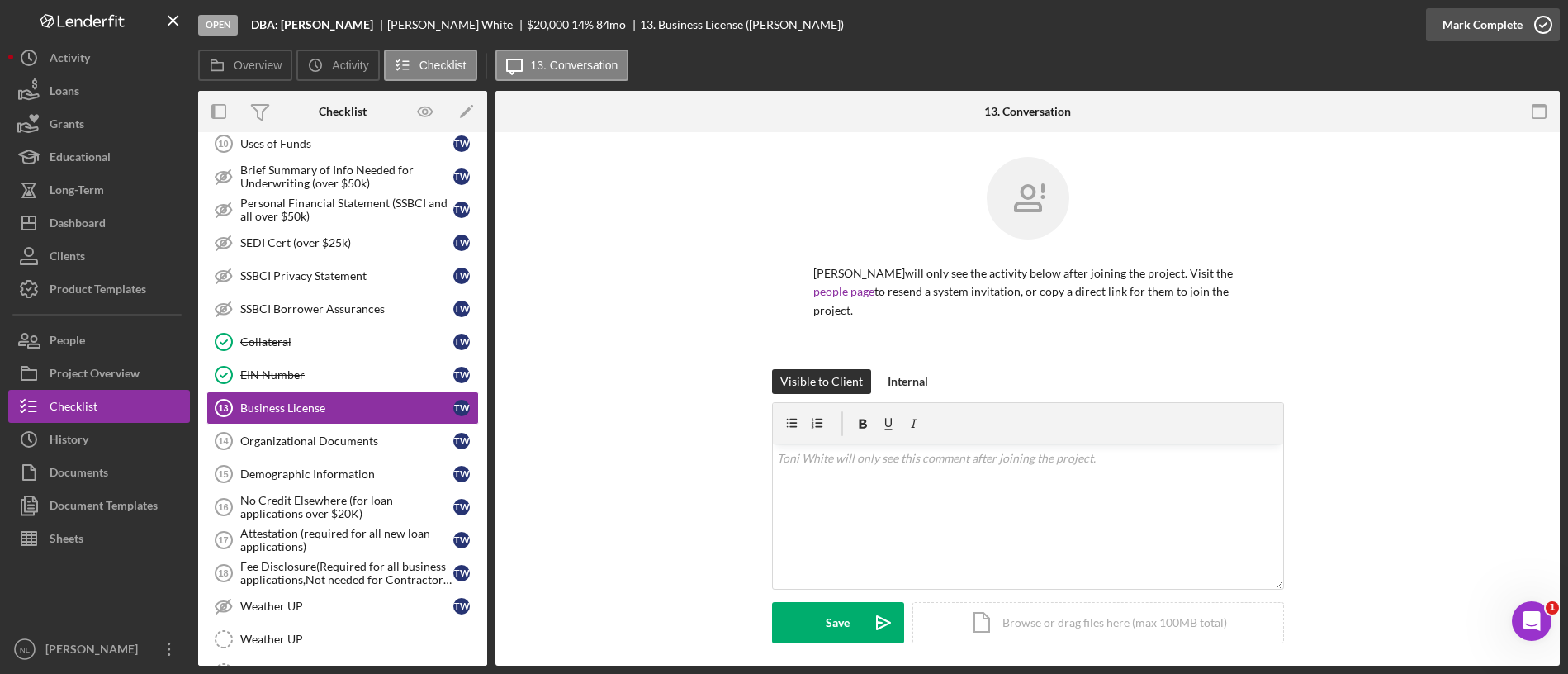
click at [1305, 20] on div "Mark Complete" at bounding box center [1482, 24] width 80 height 33
click at [349, 436] on div "Organizational Documents" at bounding box center [347, 441] width 213 height 13
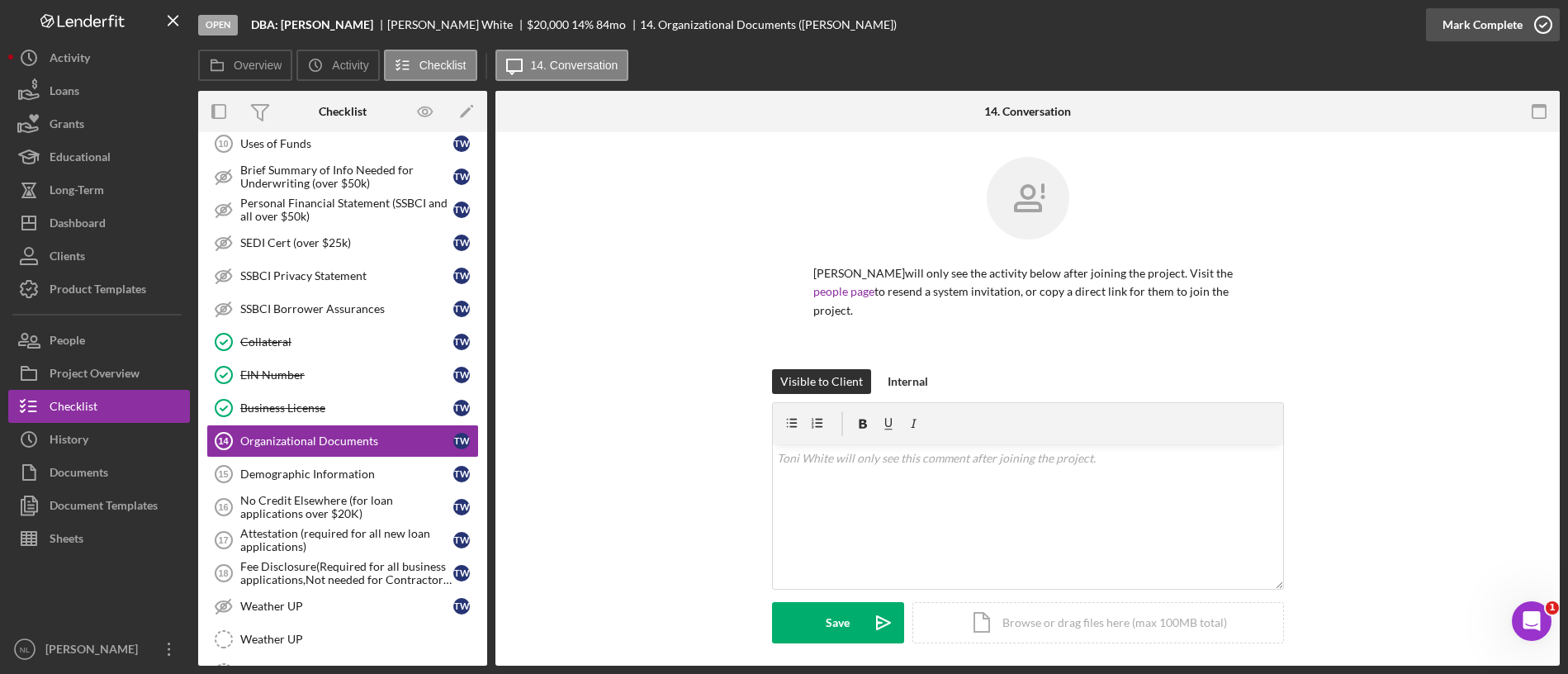
click at [1305, 31] on div "Mark Complete" at bounding box center [1482, 24] width 80 height 33
click at [353, 511] on div "No Credit Elsewhere (for loan applications over $20K)" at bounding box center [347, 507] width 213 height 26
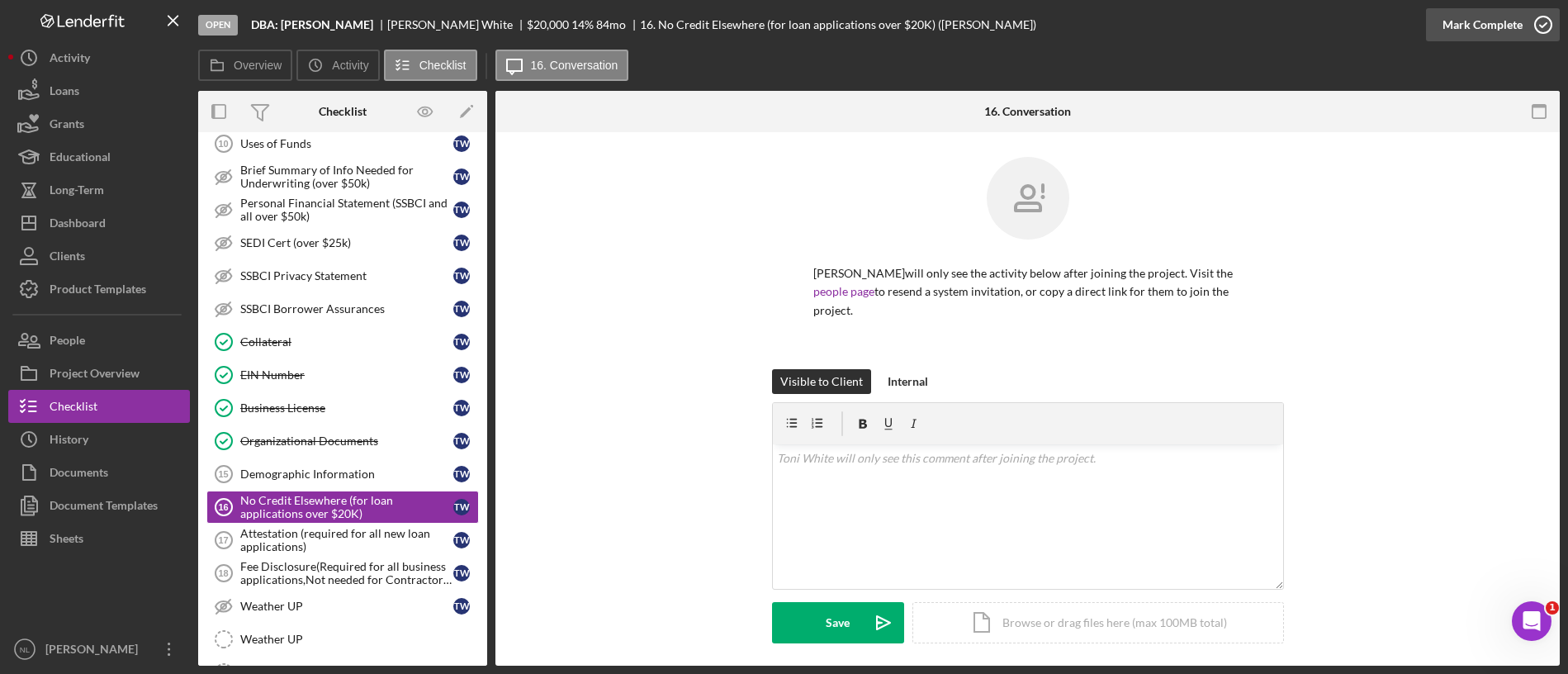
click at [1305, 30] on div "Mark Complete" at bounding box center [1482, 24] width 80 height 33
click at [308, 556] on link "Fee Disclosure(Required for all business applications,Not needed for Contractor…" at bounding box center [343, 572] width 273 height 33
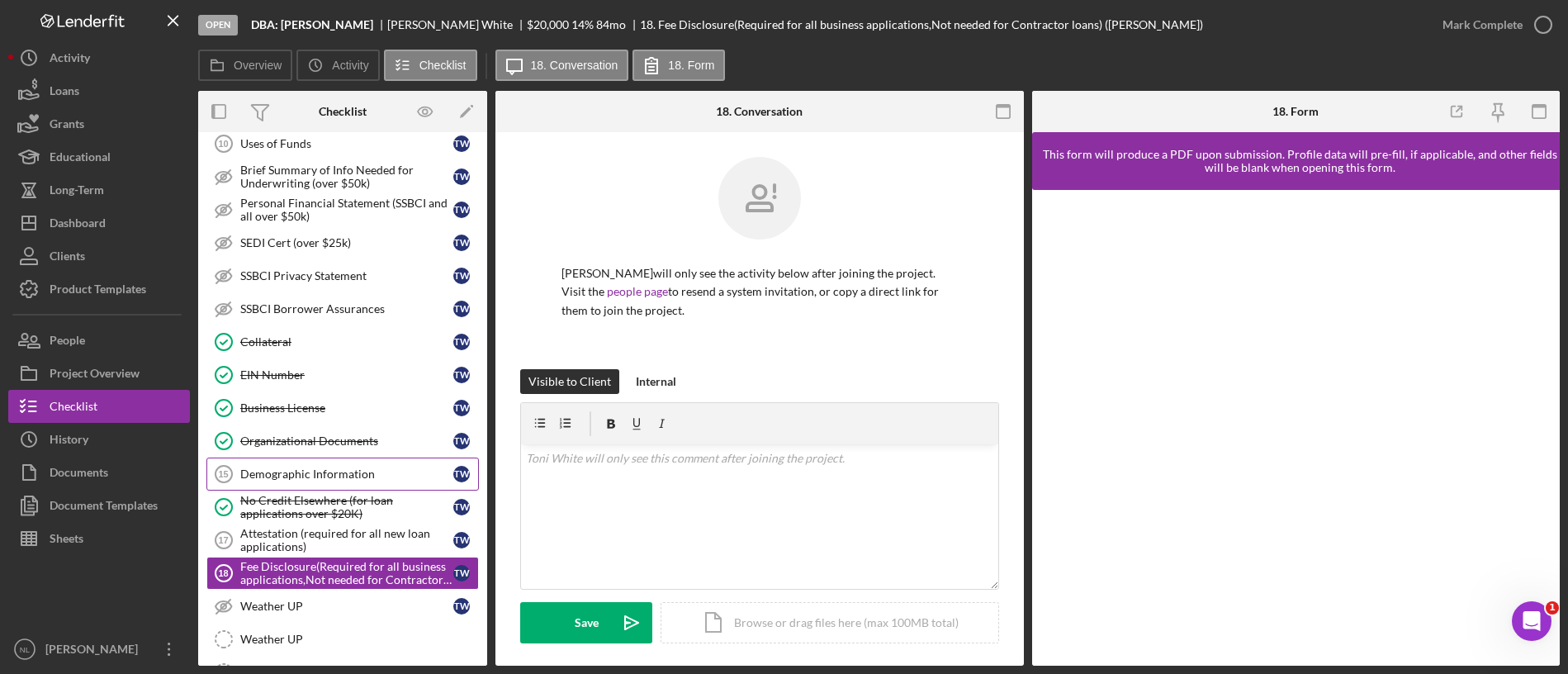
click at [293, 467] on div "Demographic Information" at bounding box center [347, 474] width 213 height 13
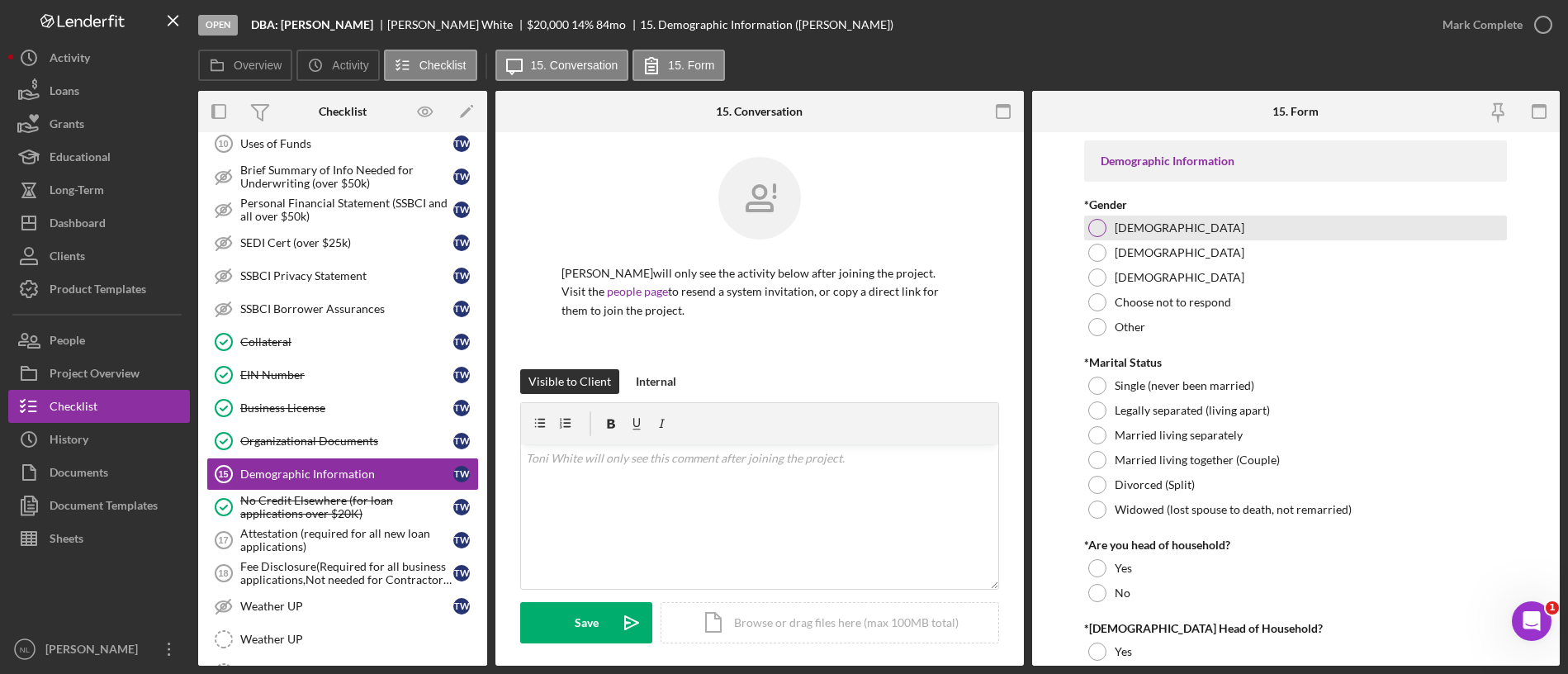
click at [1110, 234] on div "[DEMOGRAPHIC_DATA]" at bounding box center [1295, 228] width 422 height 25
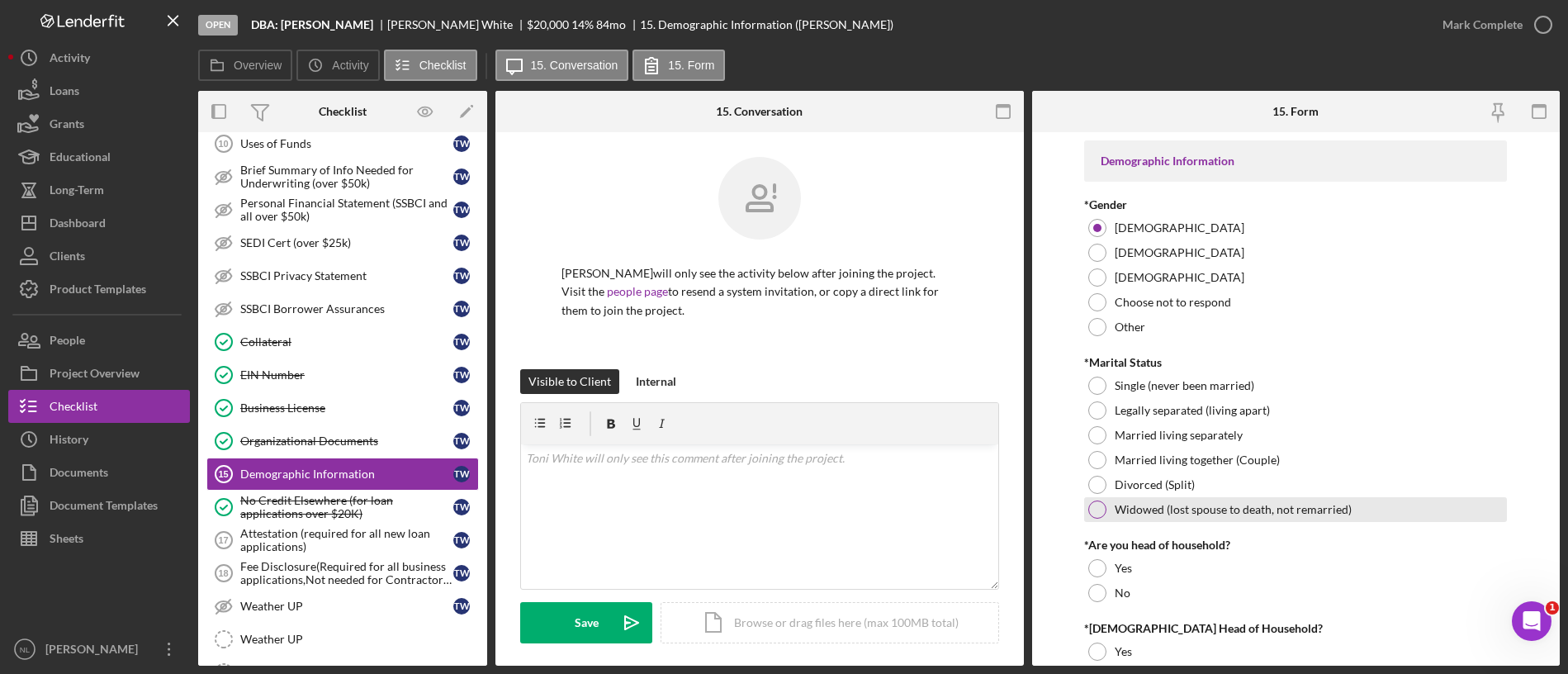
click at [1099, 500] on div at bounding box center [1096, 509] width 18 height 18
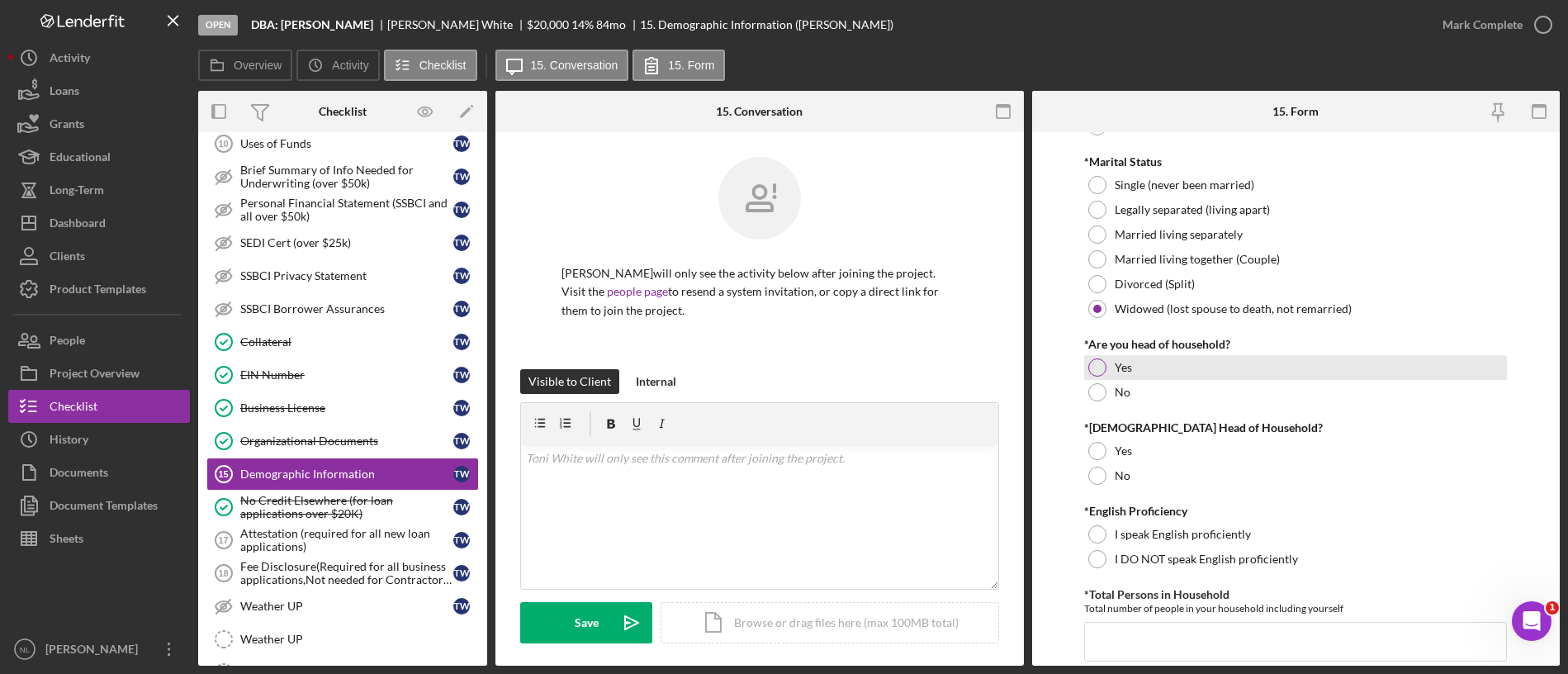
click at [1098, 372] on div at bounding box center [1096, 366] width 18 height 18
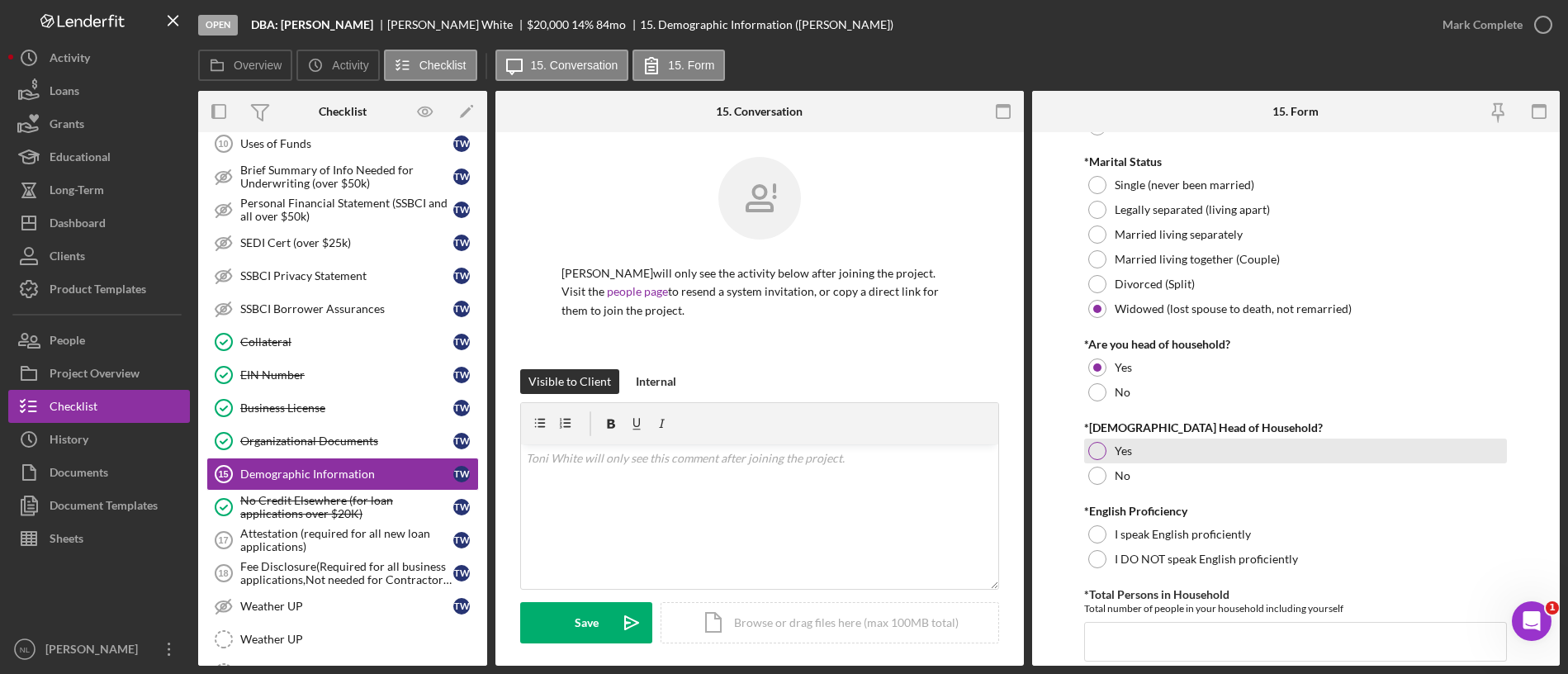
click at [1111, 451] on div "Yes" at bounding box center [1295, 451] width 422 height 25
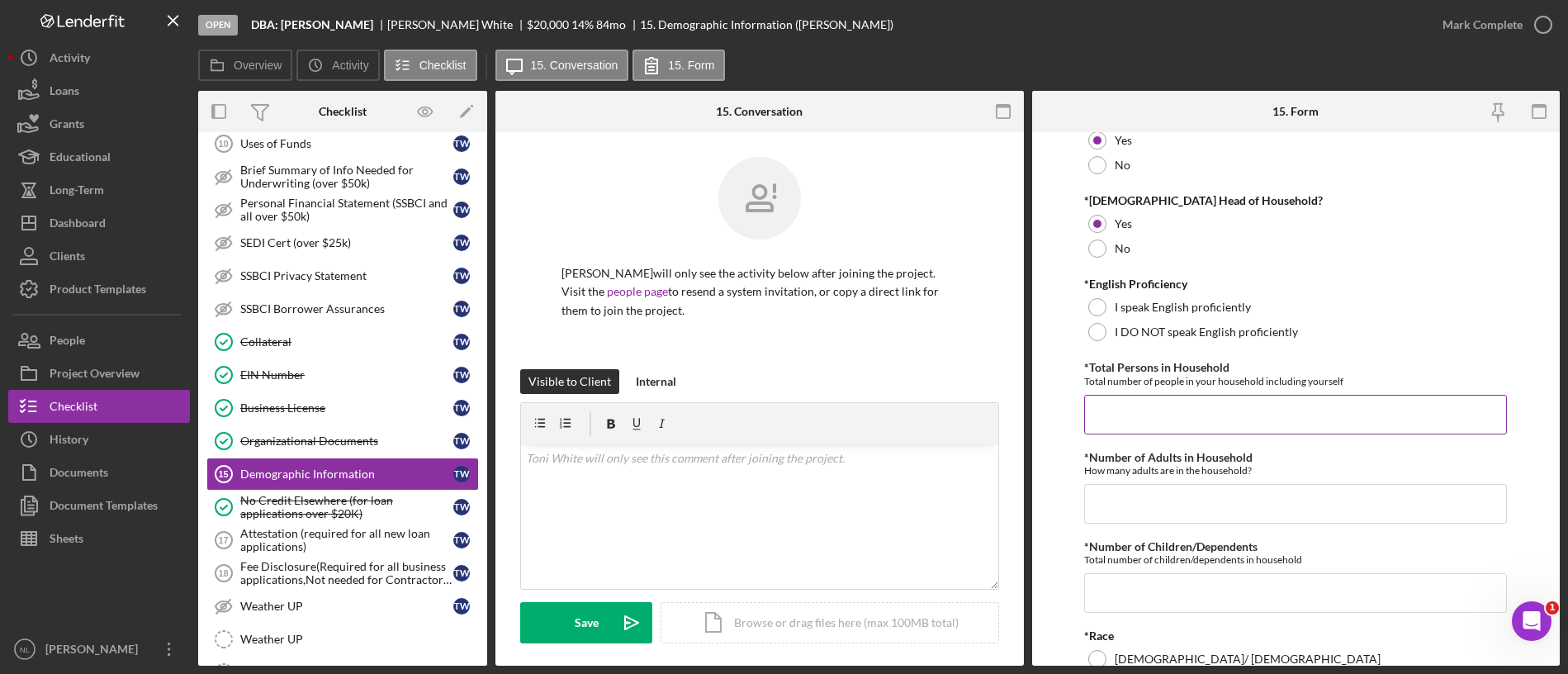
scroll to position [429, 0]
click at [1097, 304] on div at bounding box center [1096, 306] width 18 height 18
click at [1151, 417] on input "*Total Persons in Household" at bounding box center [1295, 413] width 422 height 39
type input "1"
click at [1137, 496] on input "*Number of Adults in Household" at bounding box center [1295, 503] width 422 height 39
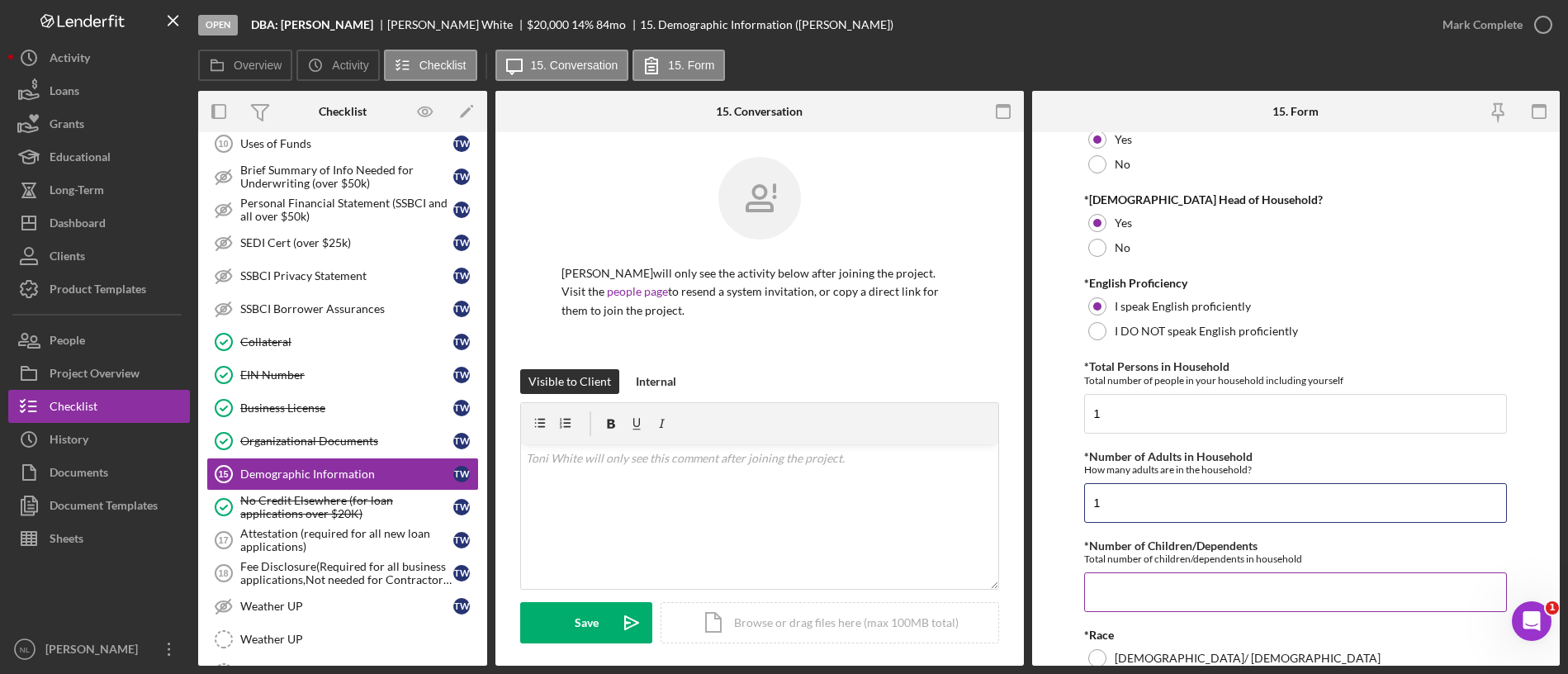
type input "1"
click at [1115, 561] on input "*Number of Children/Dependents" at bounding box center [1295, 592] width 422 height 39
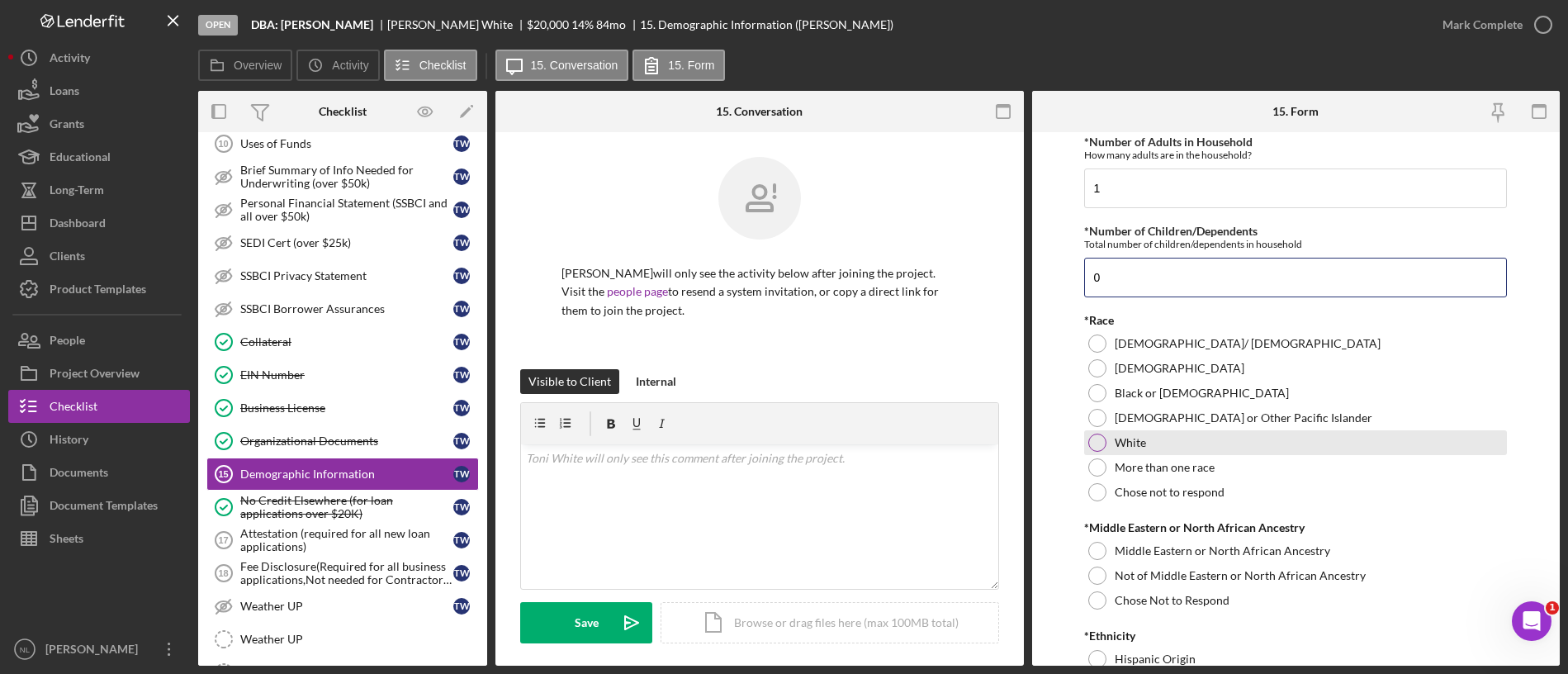
type input "0"
click at [1106, 436] on div "White" at bounding box center [1295, 442] width 422 height 25
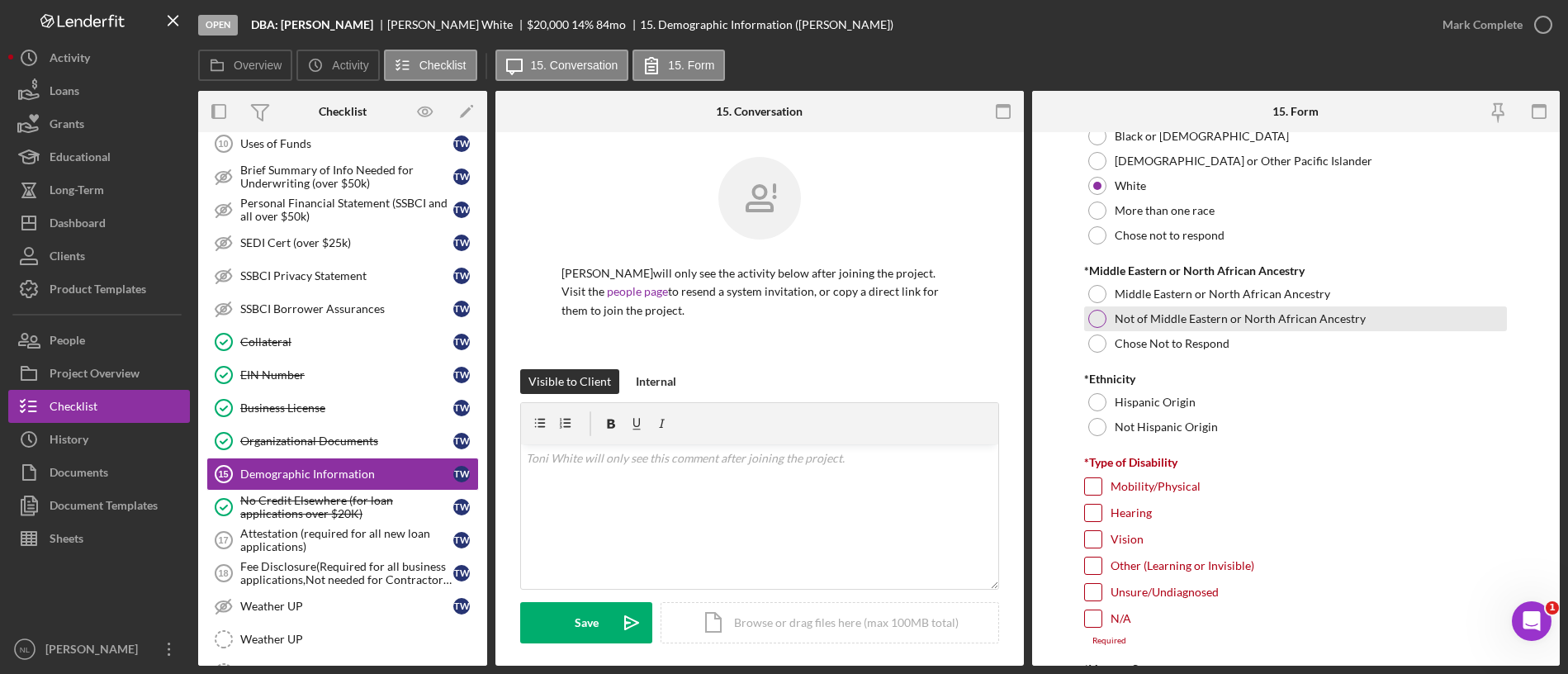
click at [1120, 319] on label "Not of Middle Eastern or North African Ancestry" at bounding box center [1240, 319] width 251 height 13
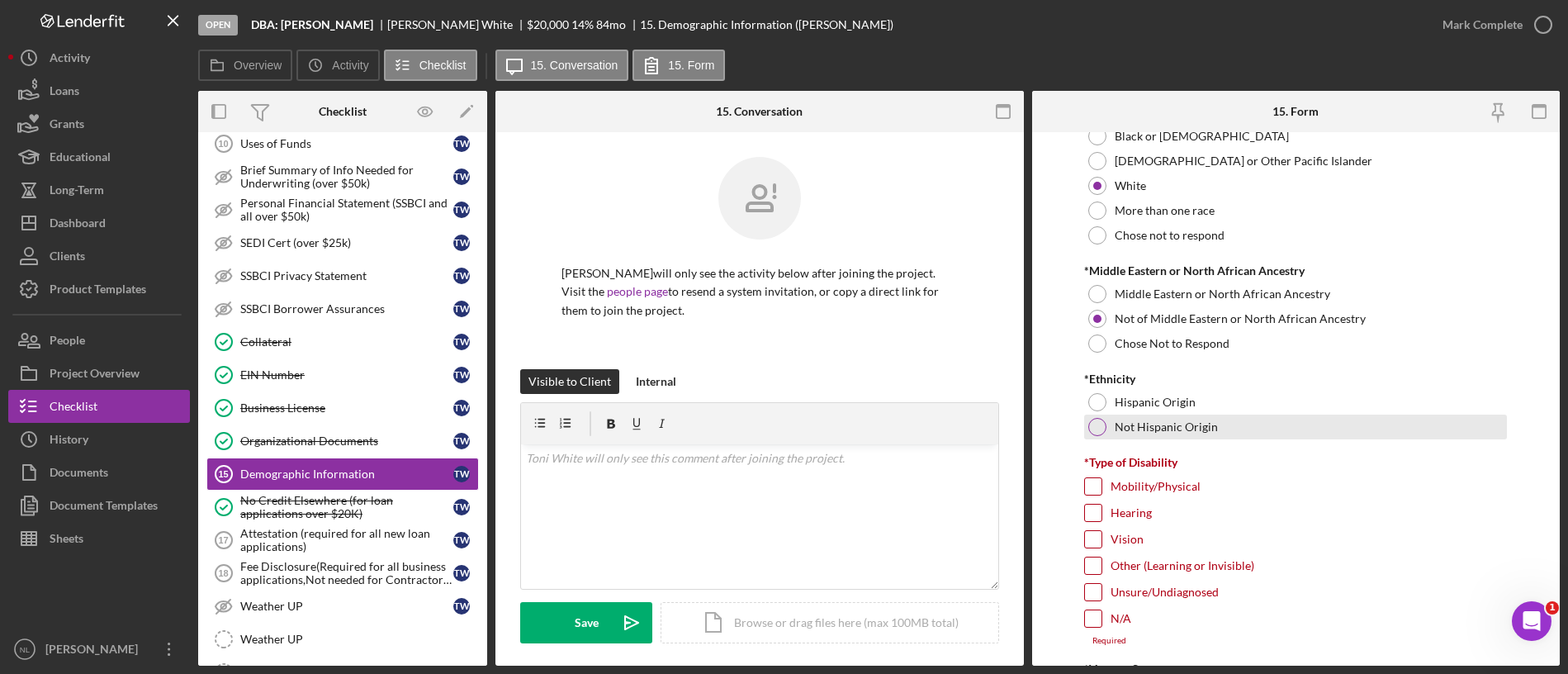
click at [1111, 421] on div "Not Hispanic Origin" at bounding box center [1295, 427] width 422 height 25
click at [1097, 485] on input "Mobility/Physical" at bounding box center [1093, 487] width 17 height 17
checkbox input "true"
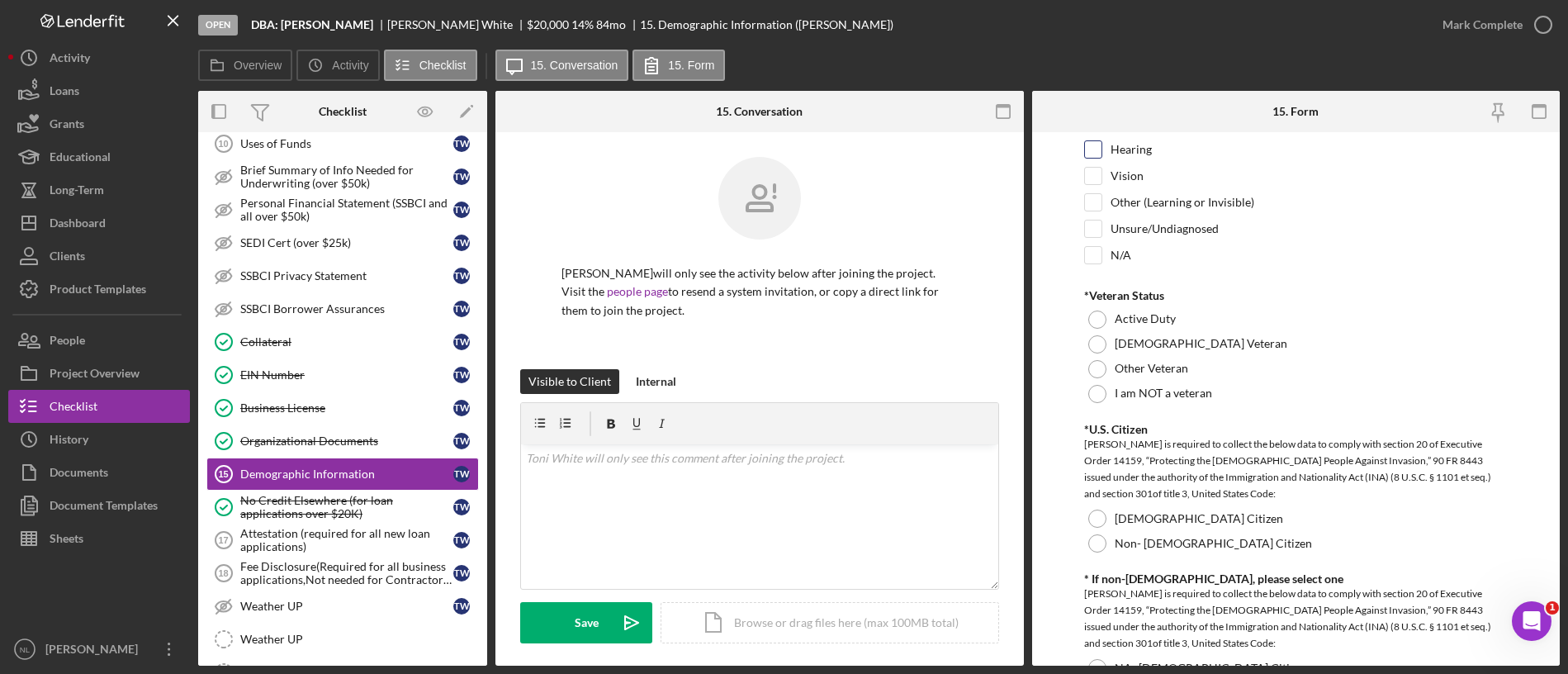
scroll to position [1366, 0]
click at [1095, 394] on div at bounding box center [1096, 391] width 18 height 18
click at [1106, 514] on div "US Citizen" at bounding box center [1295, 516] width 422 height 25
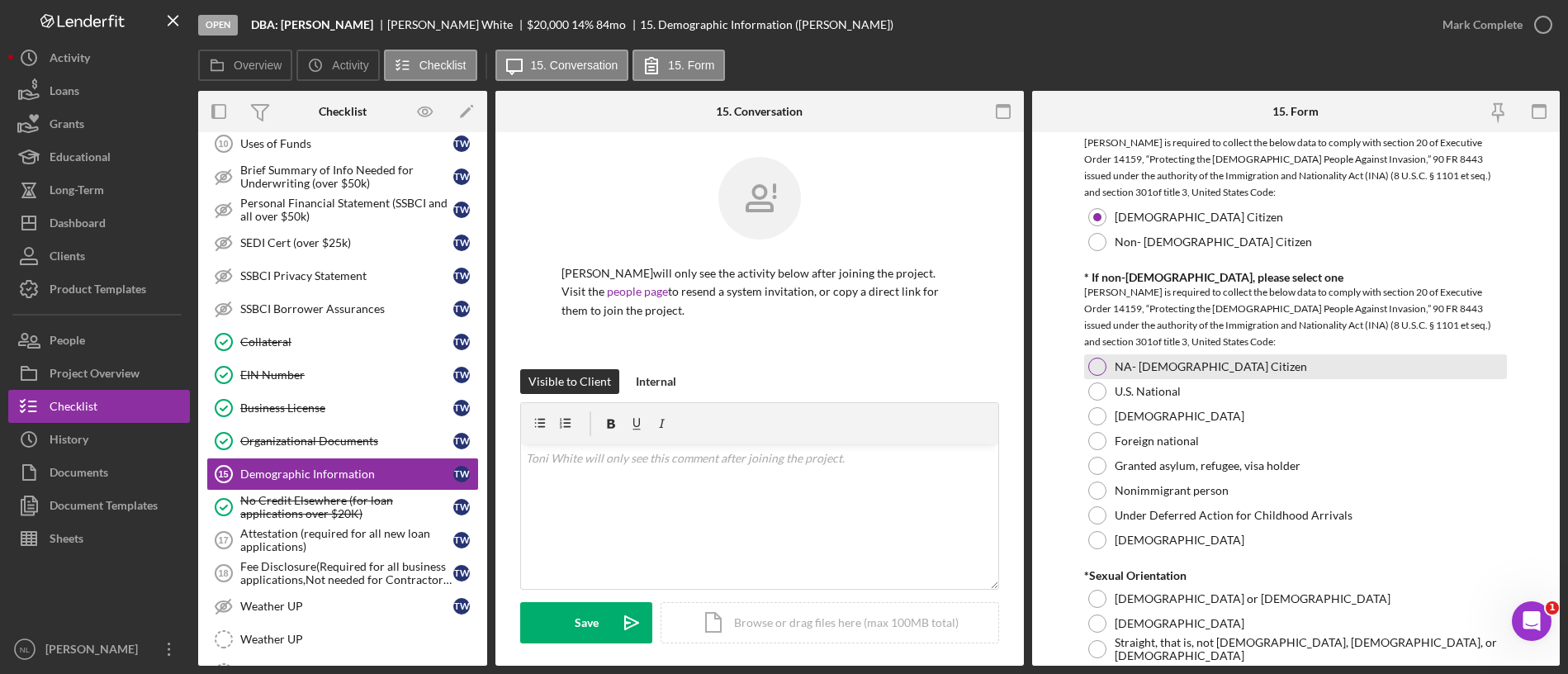
click at [1098, 366] on div at bounding box center [1096, 366] width 18 height 18
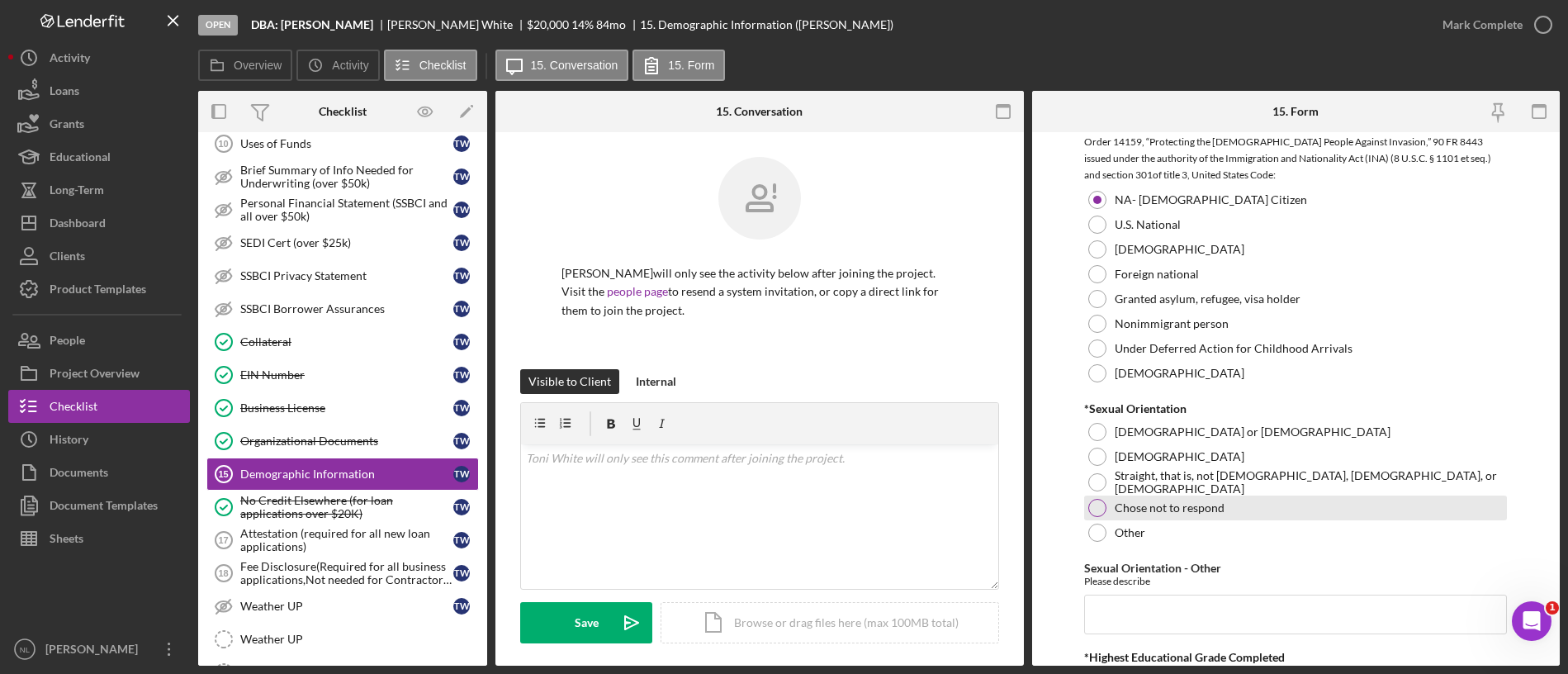
click at [1115, 501] on label "Chose not to respond" at bounding box center [1170, 508] width 110 height 13
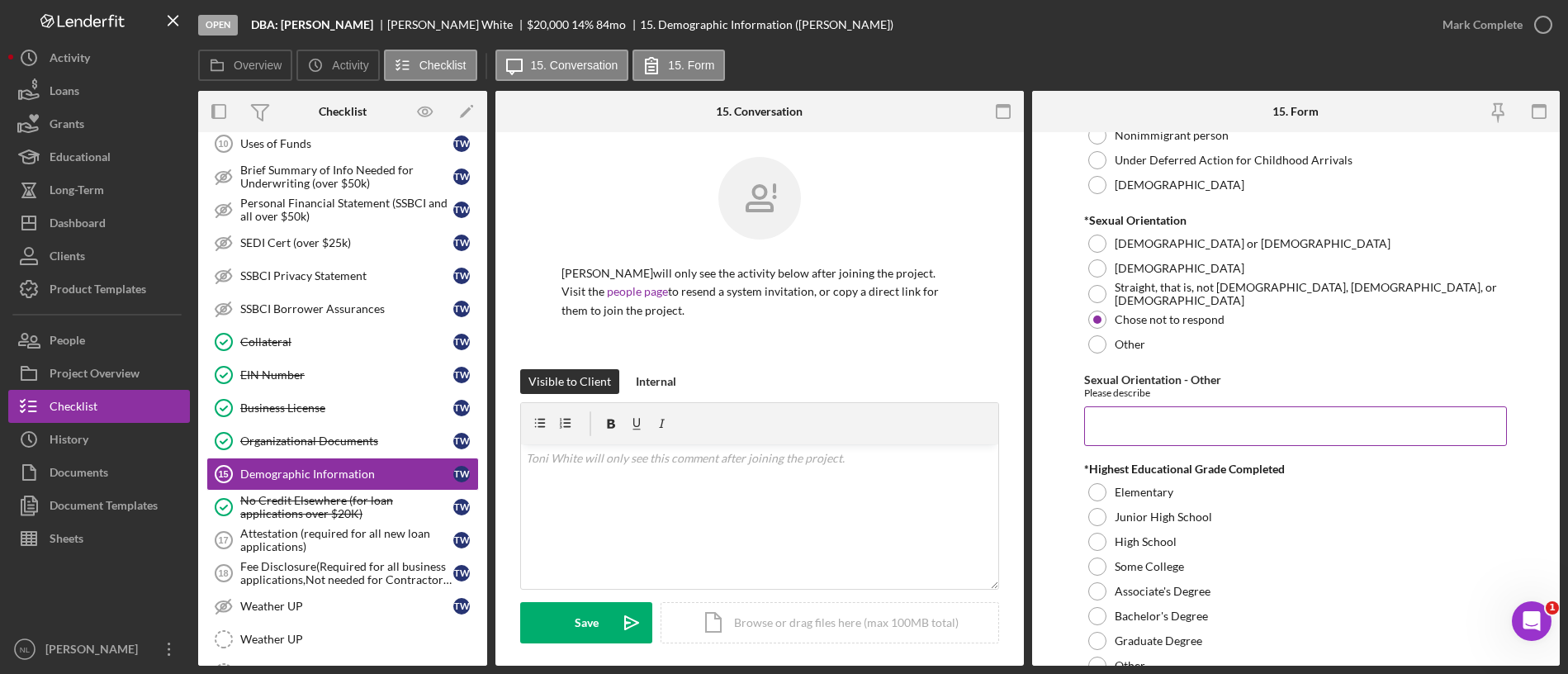
click at [1121, 441] on input "Sexual Orientation - Other" at bounding box center [1295, 426] width 422 height 39
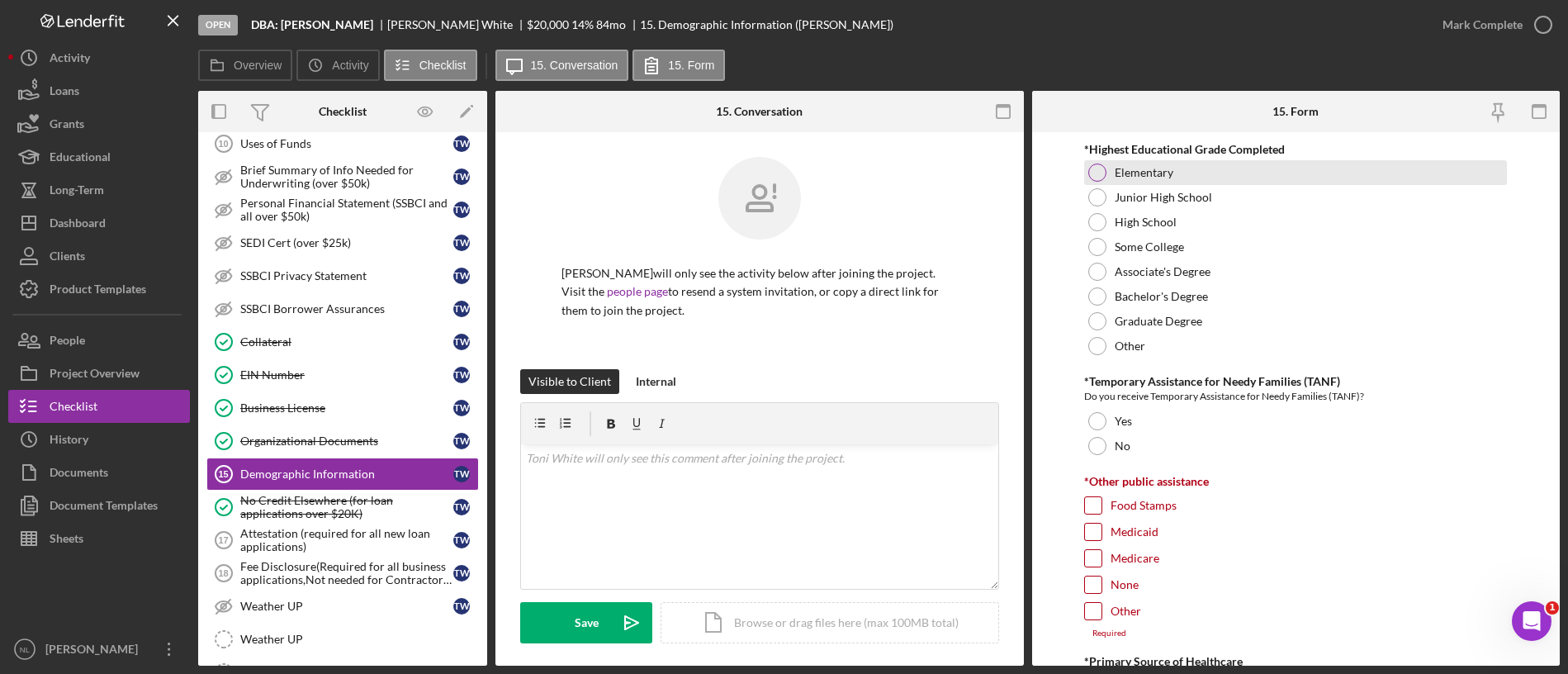
scroll to position [2407, 0]
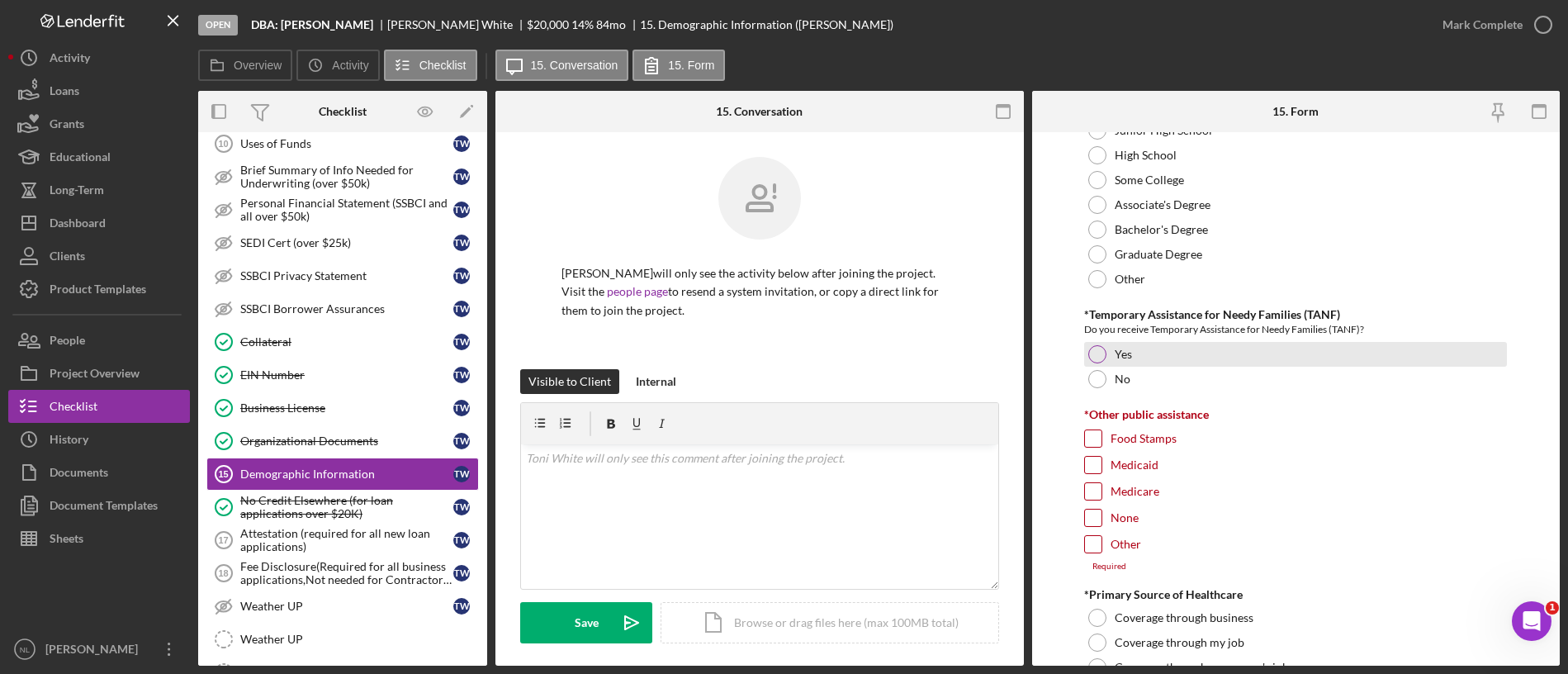
click at [1102, 352] on div at bounding box center [1096, 353] width 18 height 18
click at [1098, 435] on input "Food Stamps" at bounding box center [1093, 438] width 17 height 17
checkbox input "true"
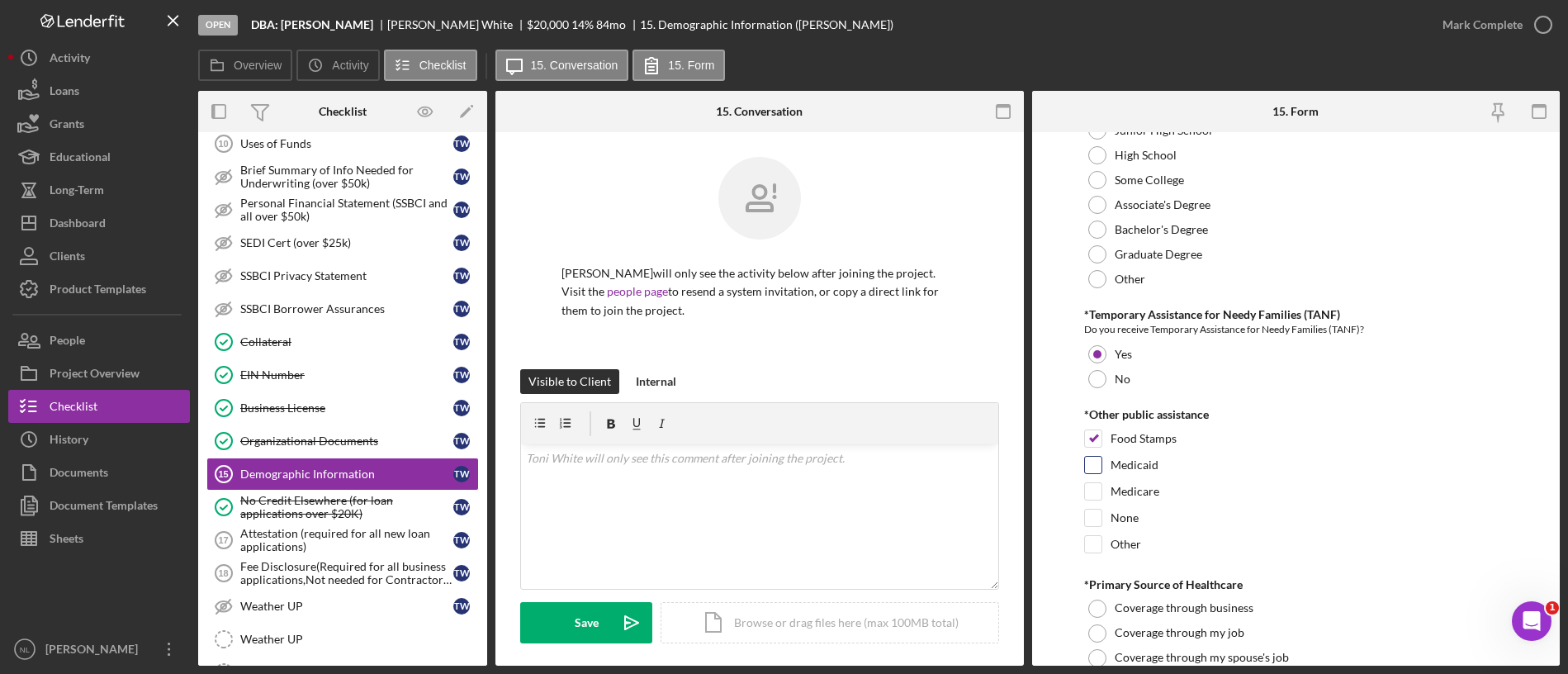
click at [1095, 457] on input "Medicaid" at bounding box center [1093, 466] width 17 height 17
checkbox input "true"
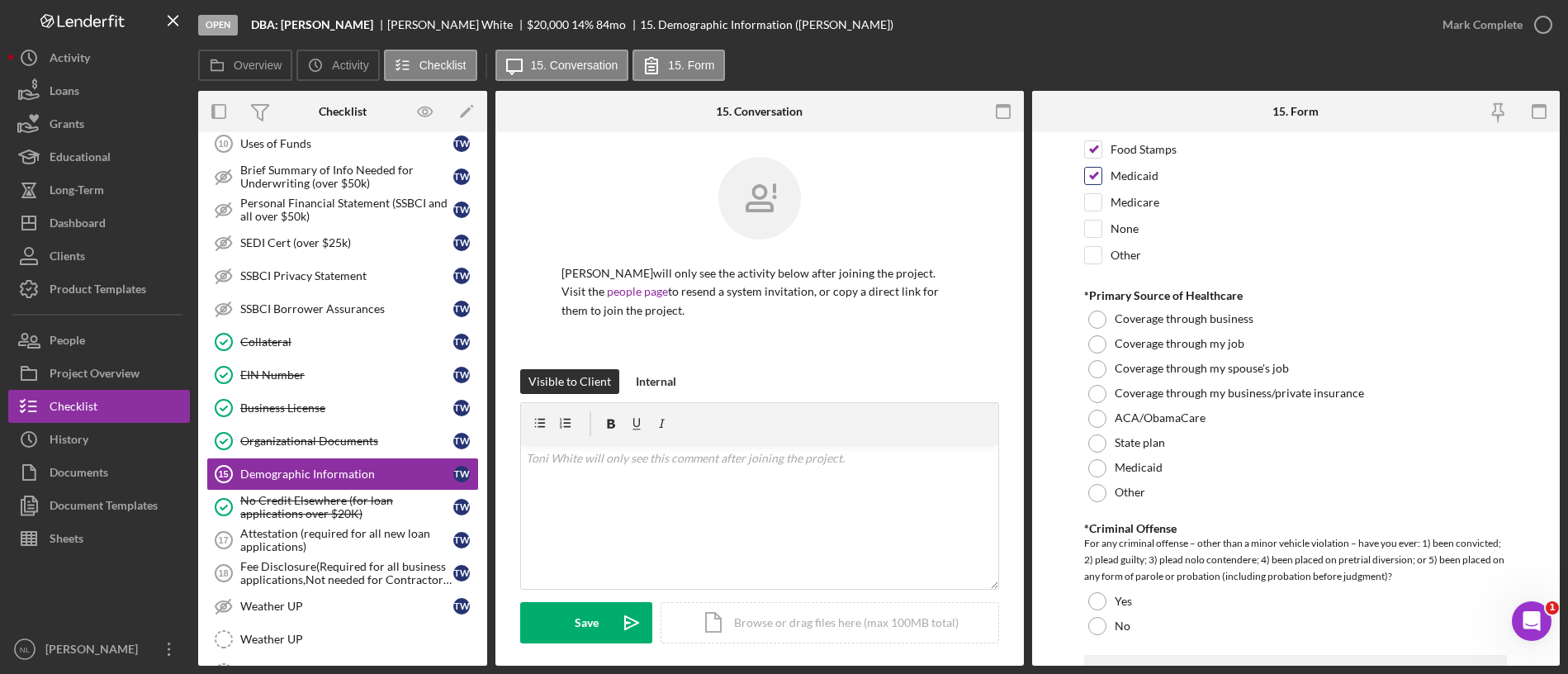
scroll to position [2757, 0]
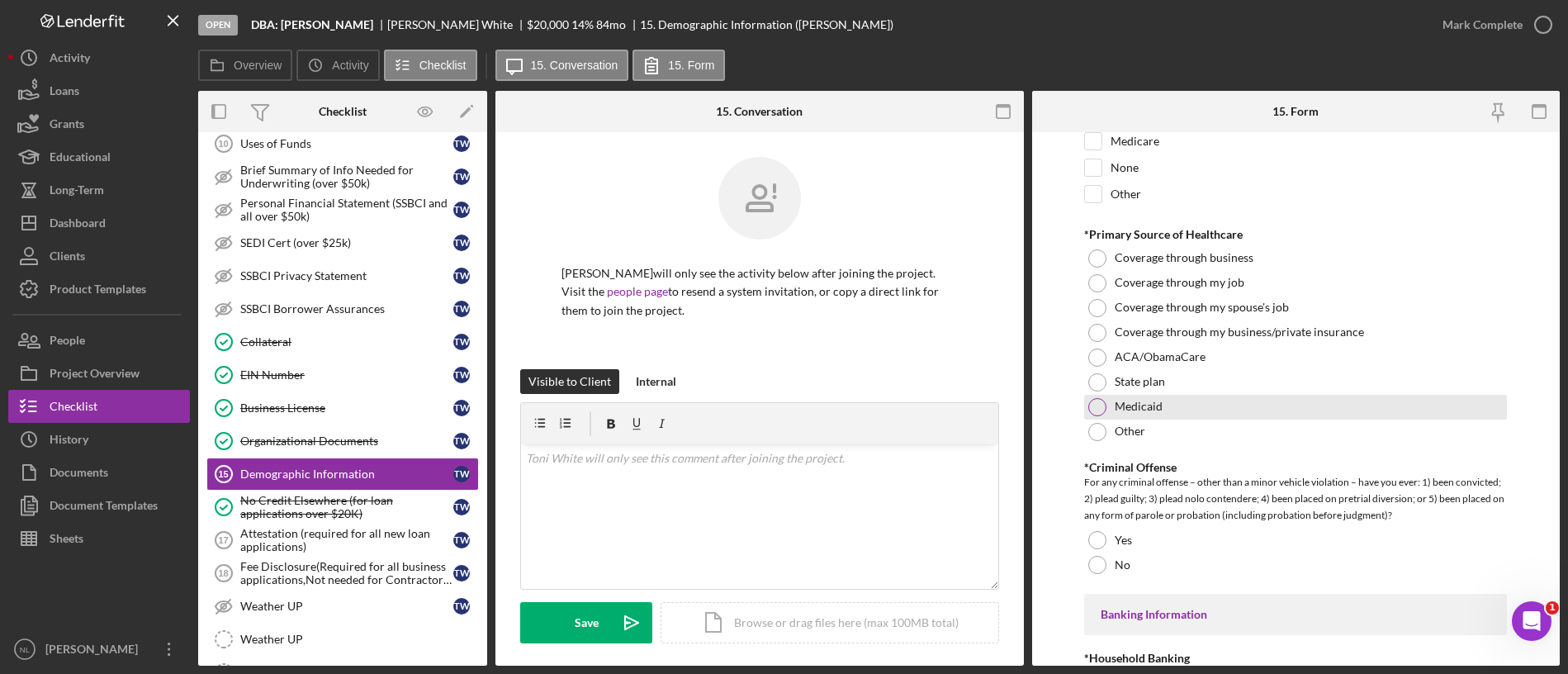
click at [1109, 402] on div "Medicaid" at bounding box center [1295, 407] width 422 height 25
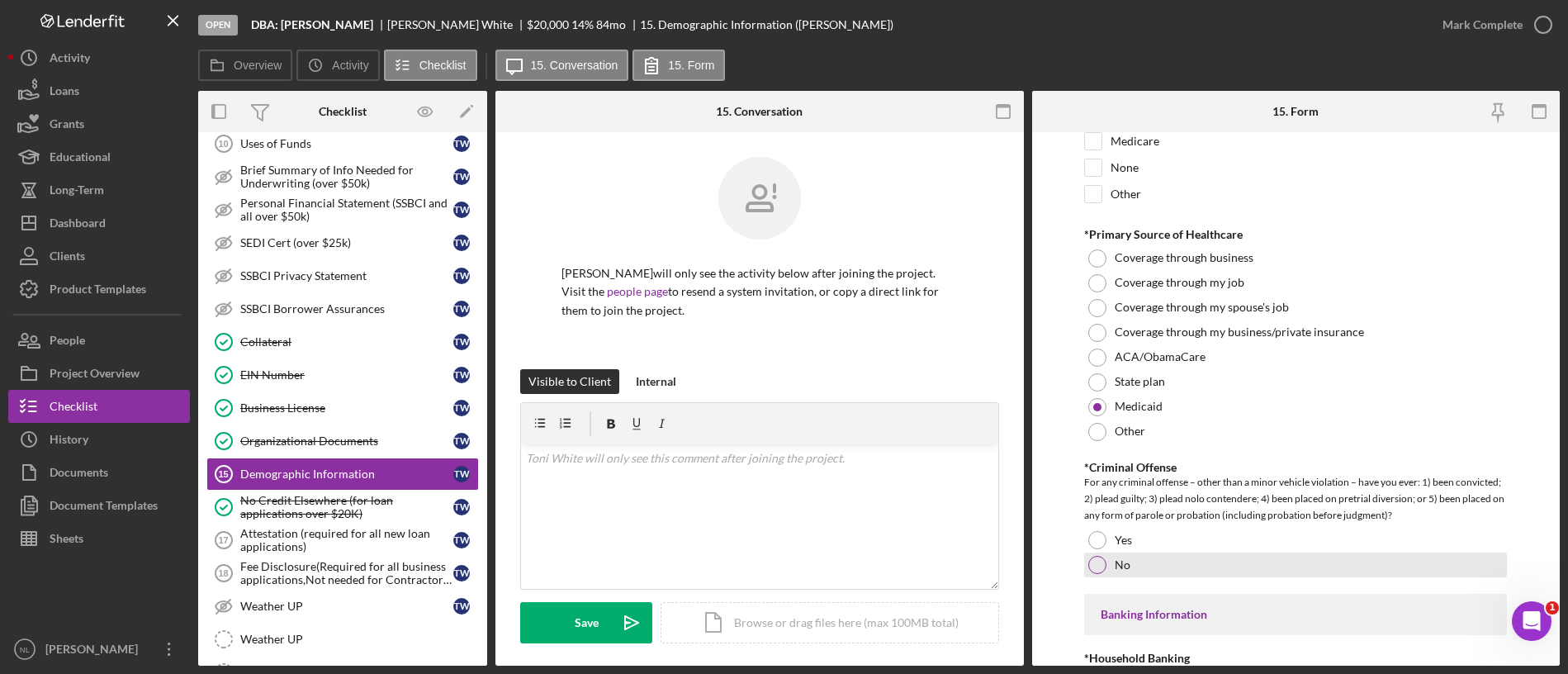
click at [1105, 561] on div at bounding box center [1096, 565] width 18 height 18
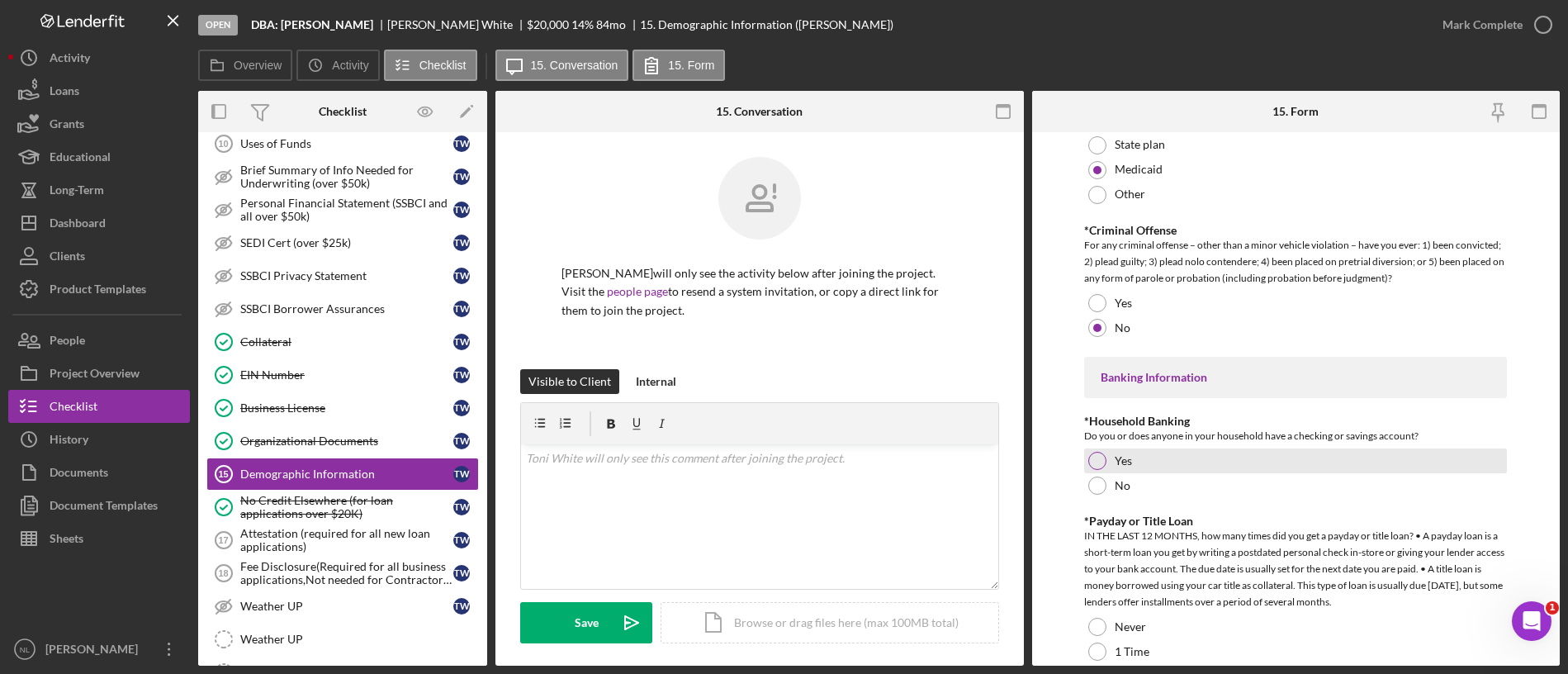
click at [1105, 451] on div "Yes" at bounding box center [1295, 461] width 422 height 25
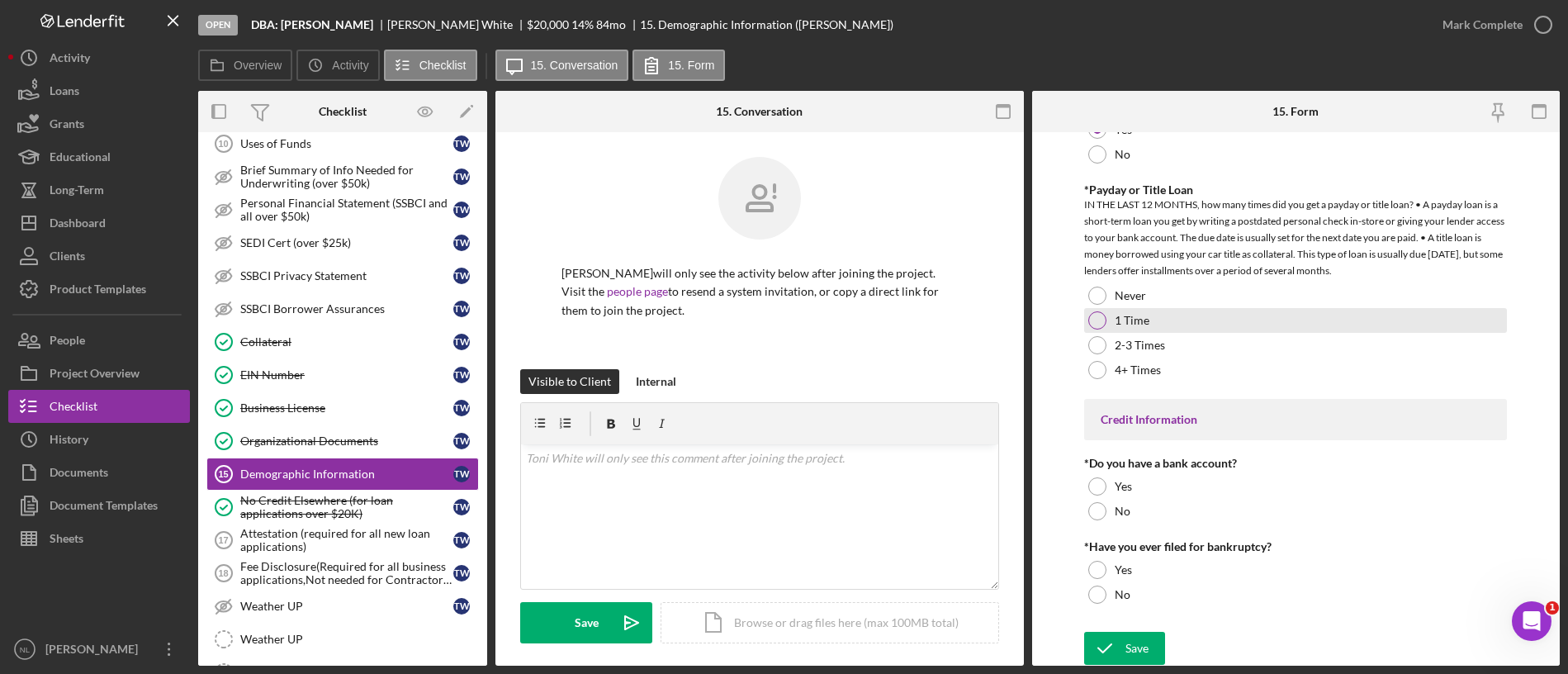
click at [1095, 318] on div at bounding box center [1096, 320] width 18 height 18
click at [1120, 480] on label "Yes" at bounding box center [1123, 486] width 18 height 13
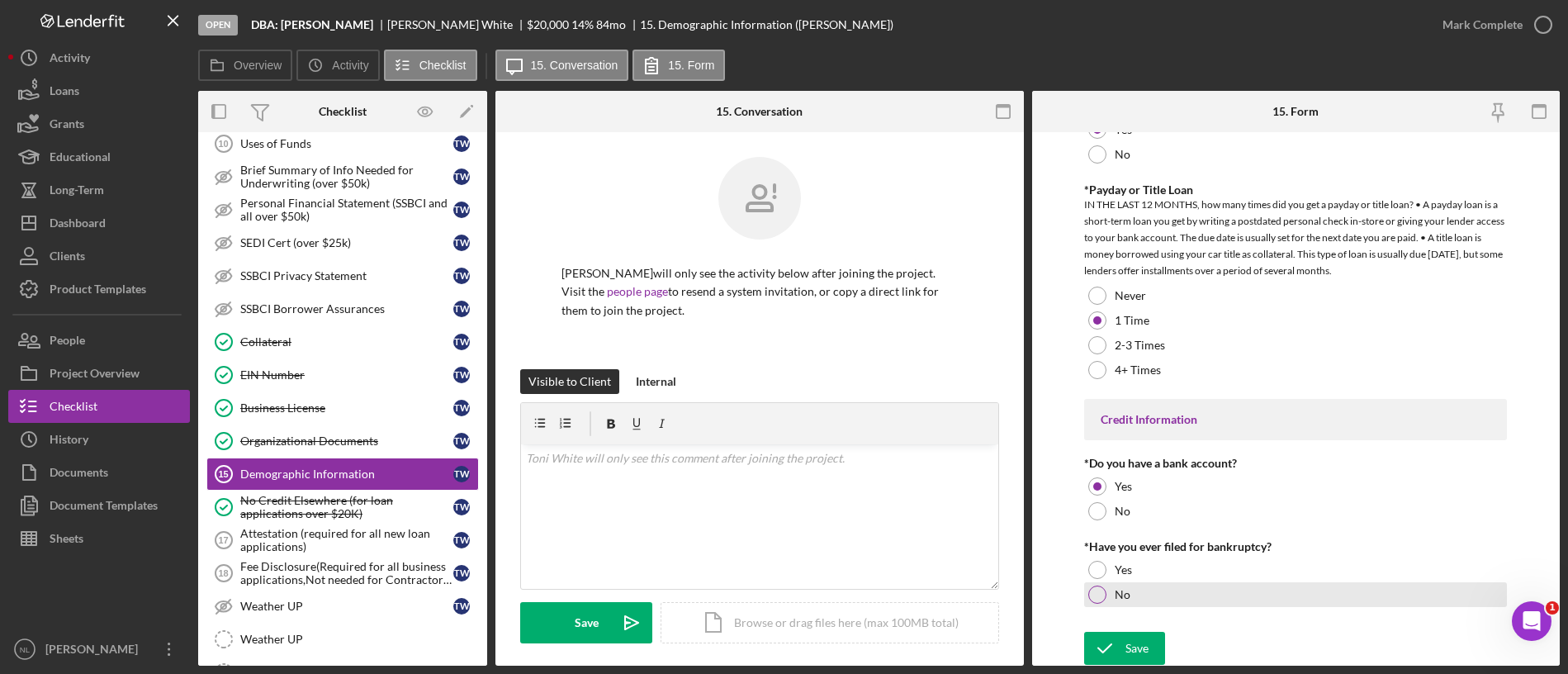
click at [1101, 561] on div at bounding box center [1096, 594] width 18 height 18
click at [1115, 561] on label "Yes" at bounding box center [1123, 570] width 18 height 13
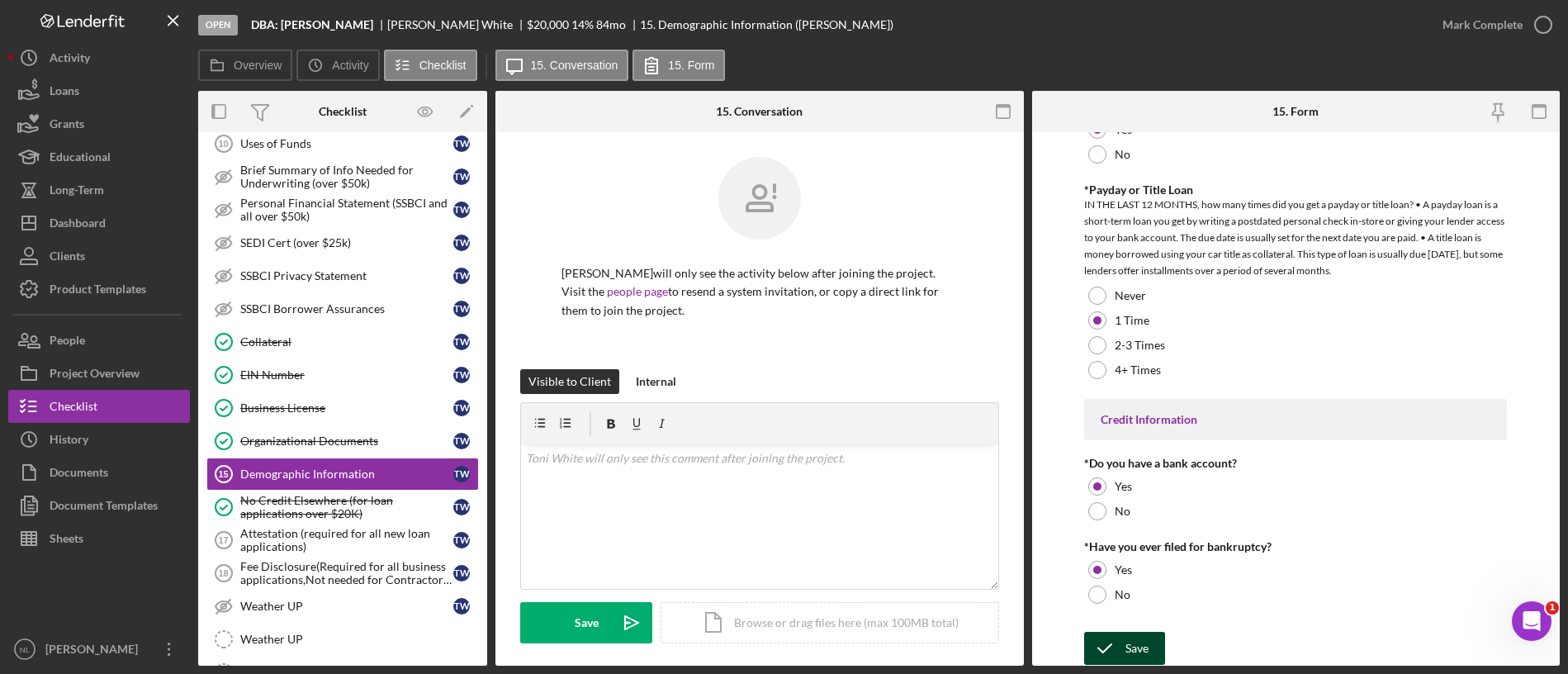
click at [1129, 561] on div "Save" at bounding box center [1136, 648] width 23 height 33
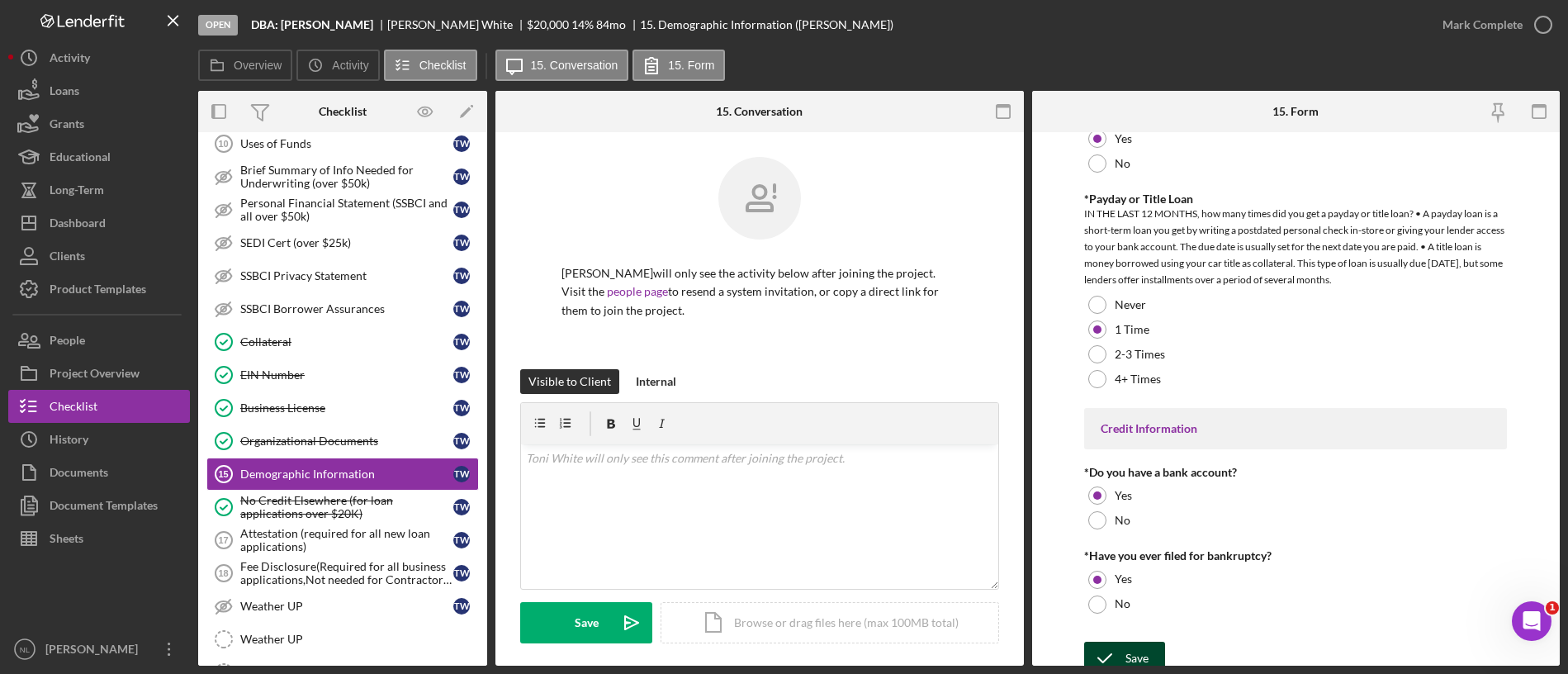
scroll to position [3334, 0]
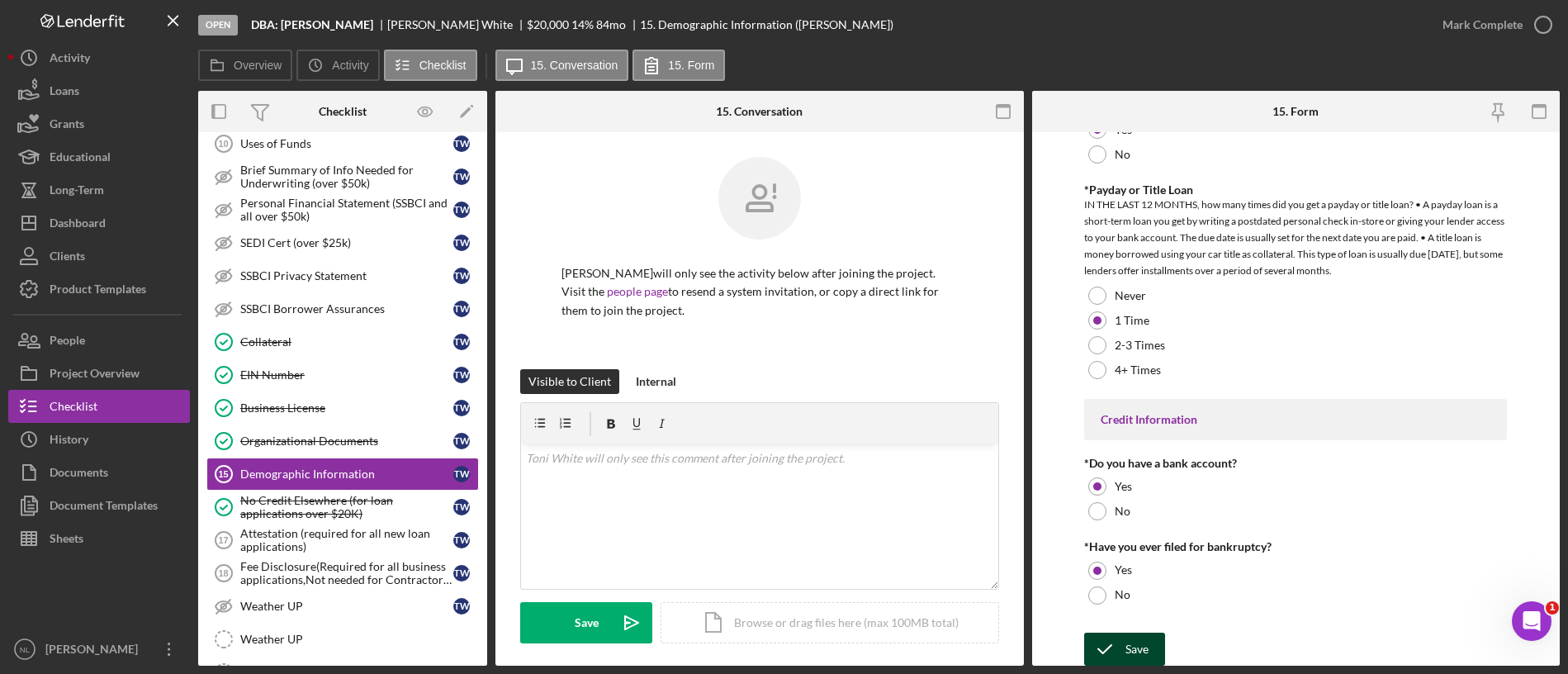
click at [1110, 561] on icon "submit" at bounding box center [1105, 649] width 41 height 41
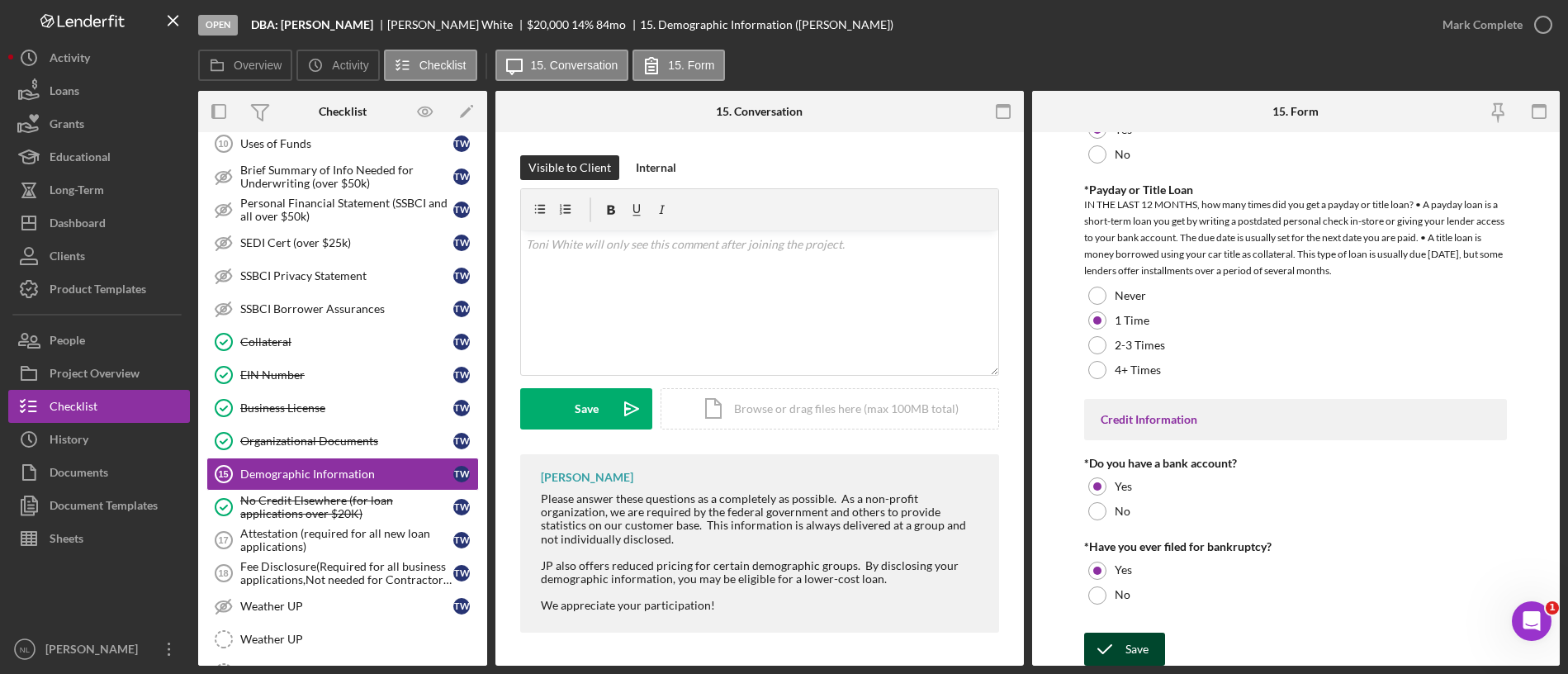
click at [1109, 561] on icon "submit" at bounding box center [1105, 649] width 41 height 41
click at [1305, 16] on icon "button" at bounding box center [1543, 24] width 41 height 41
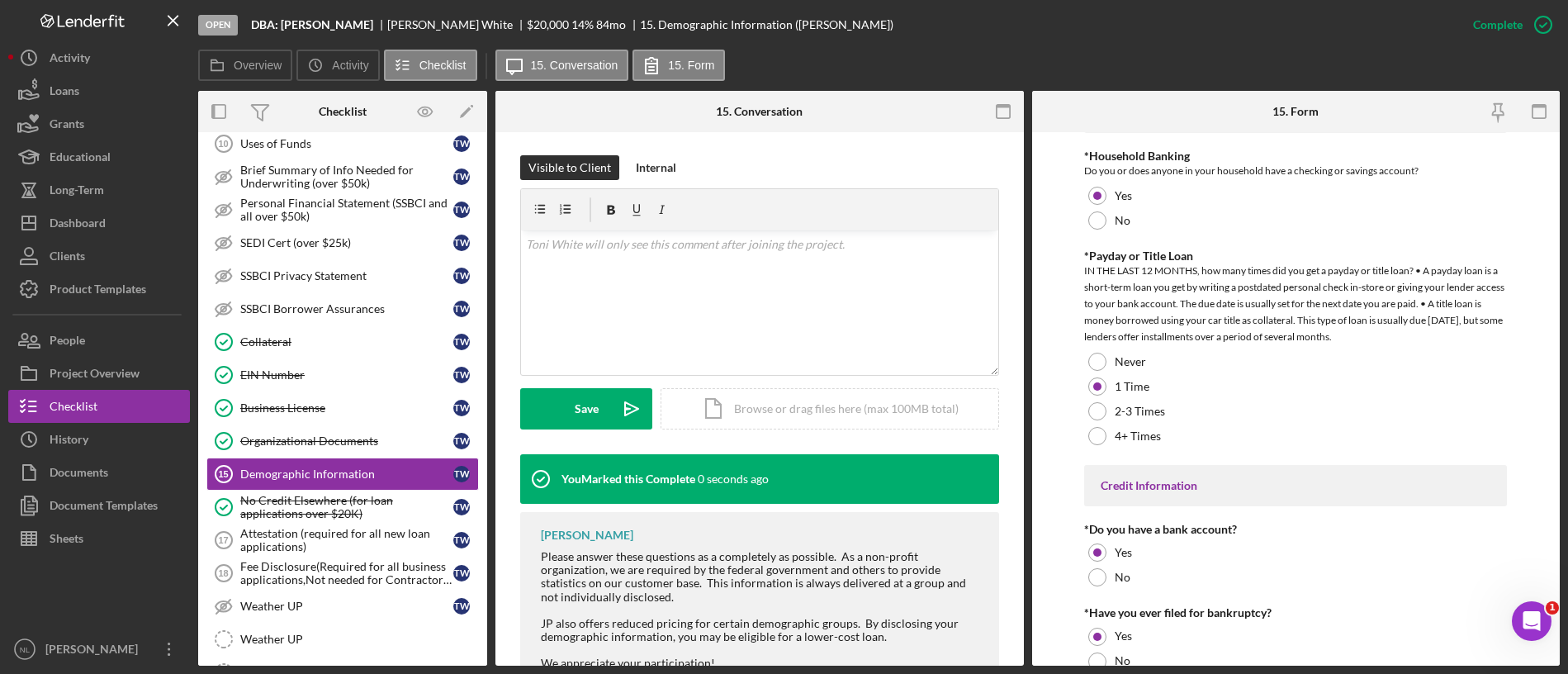
scroll to position [3400, 0]
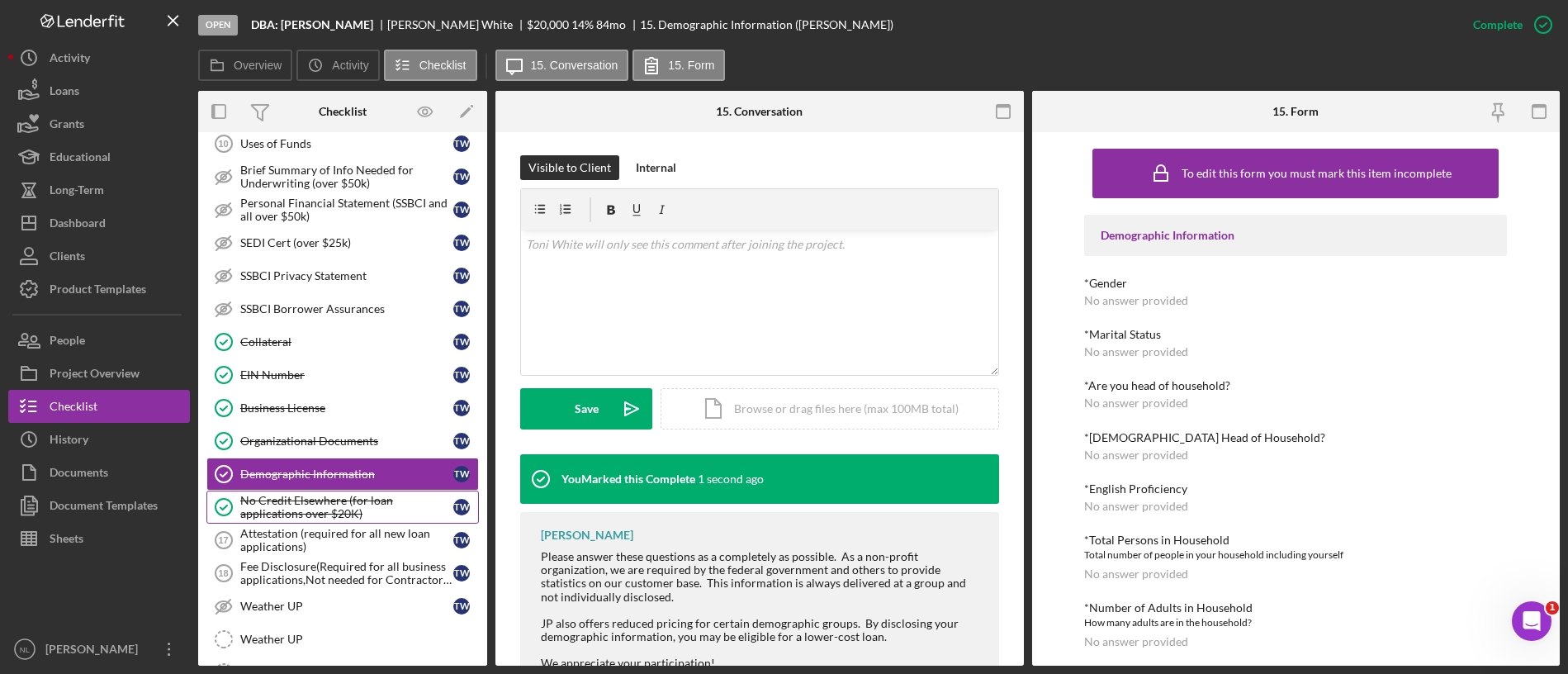
click at [303, 509] on div "No Credit Elsewhere (for loan applications over $20K)" at bounding box center [347, 507] width 213 height 26
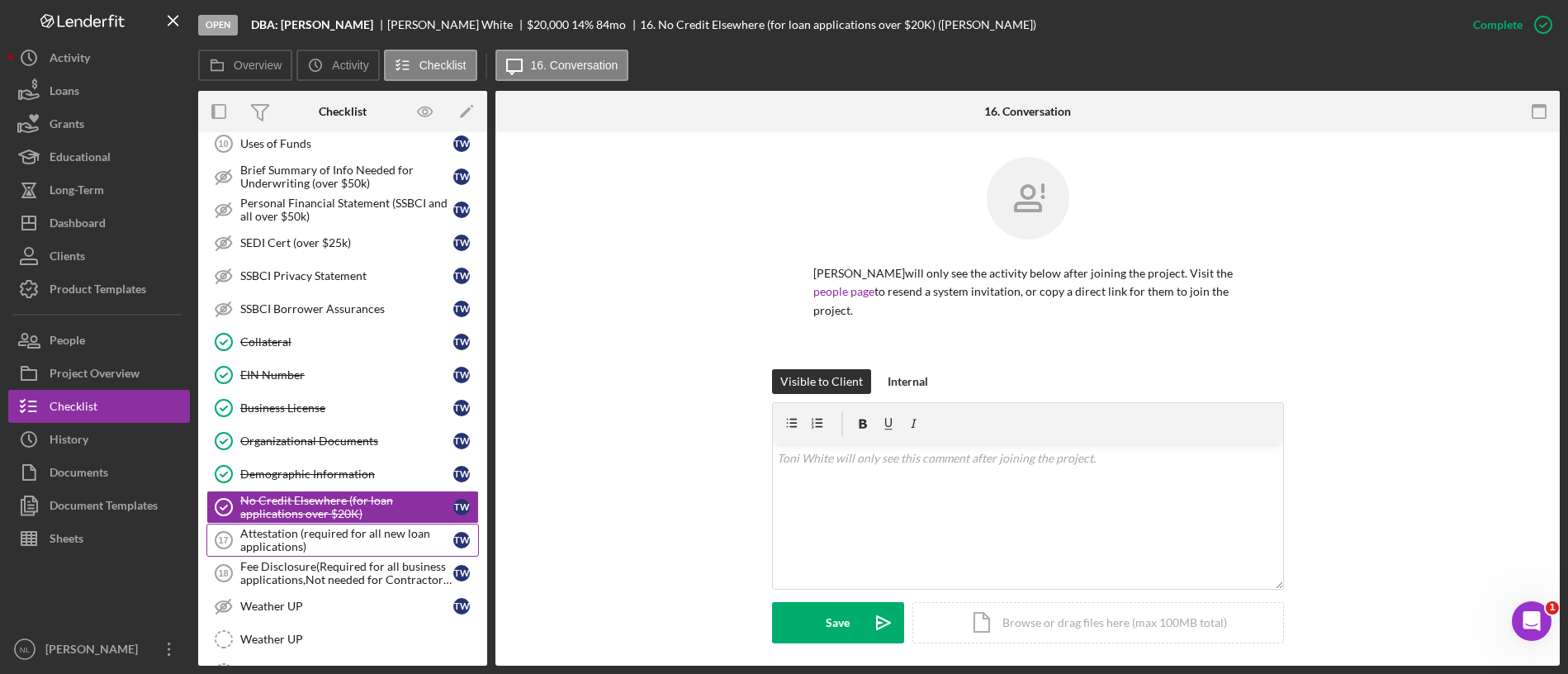
click at [308, 538] on div "Attestation (required for all new loan applications)" at bounding box center [347, 540] width 213 height 26
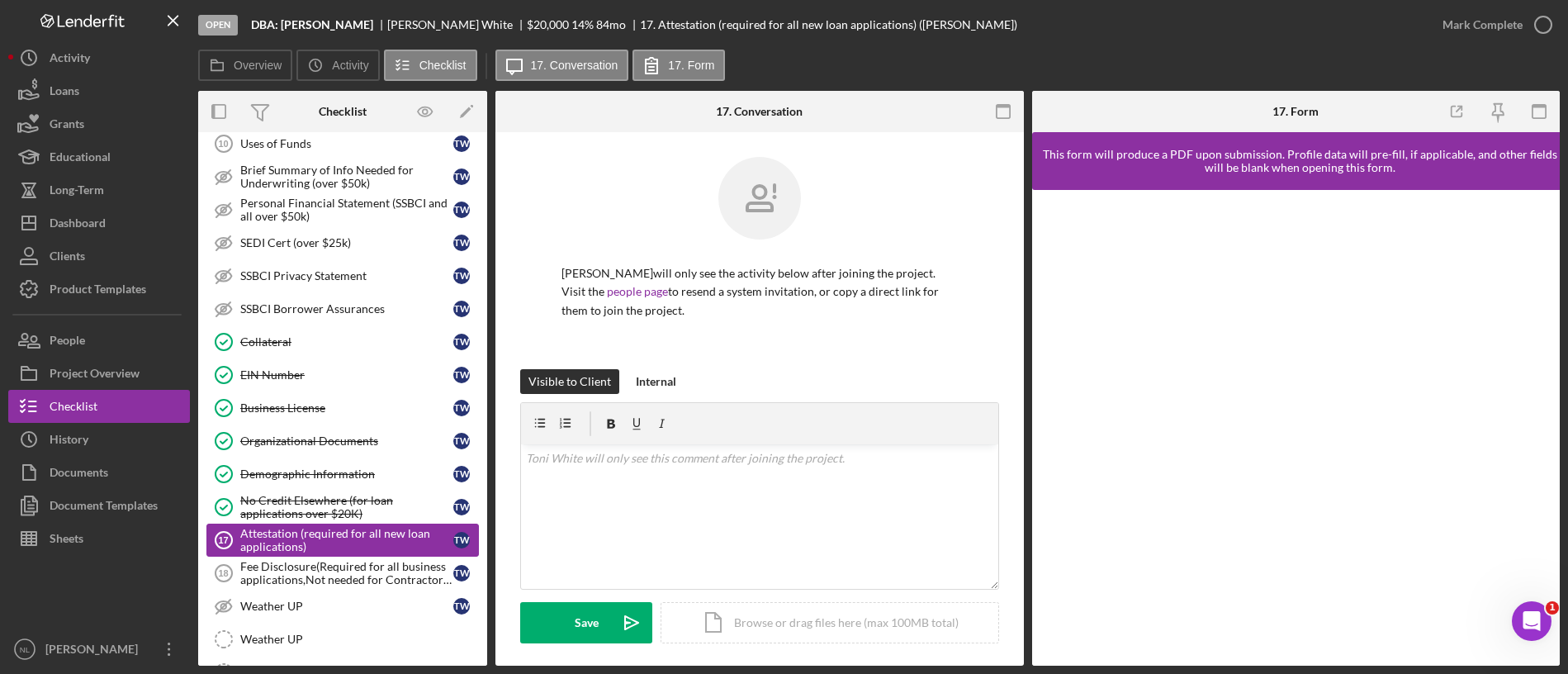
scroll to position [1249, 0]
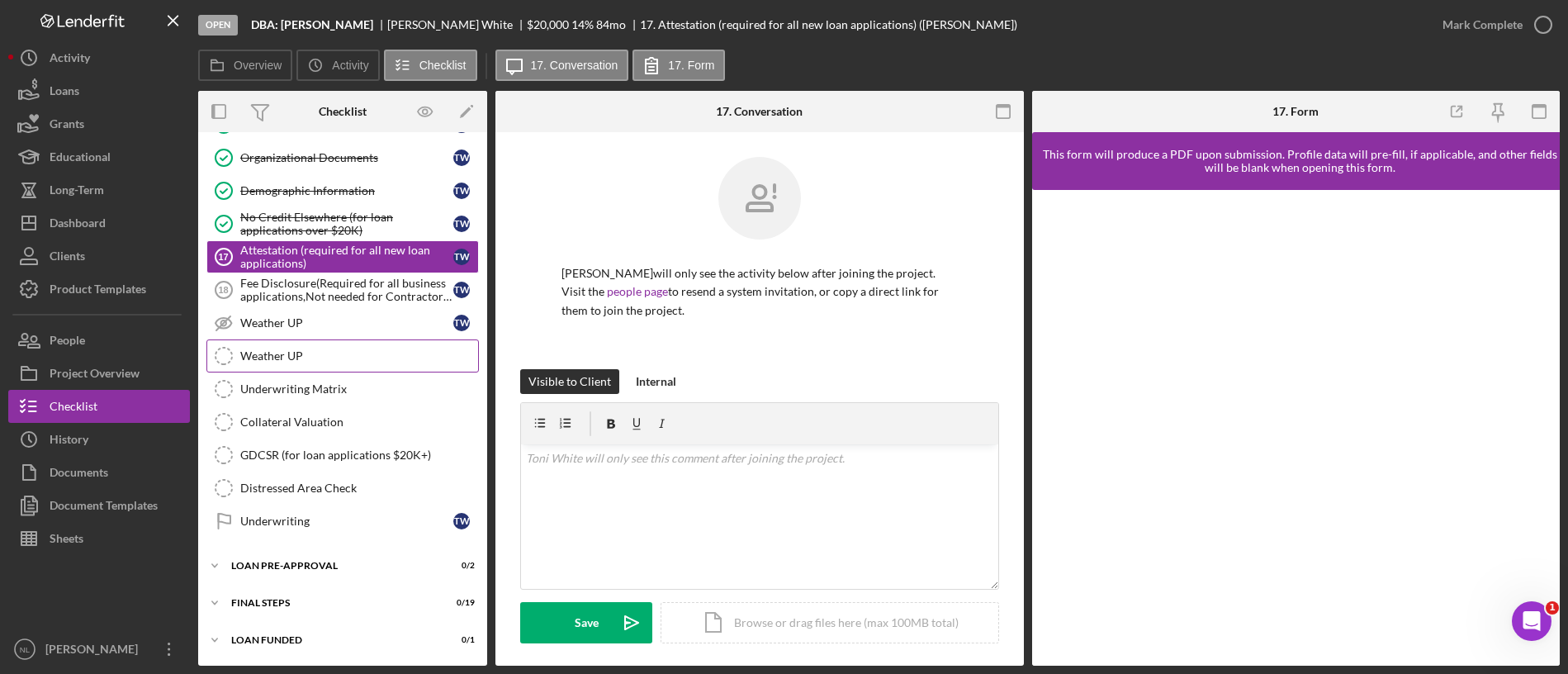
click at [303, 344] on link "Weather UP Weather UP" at bounding box center [343, 355] width 273 height 33
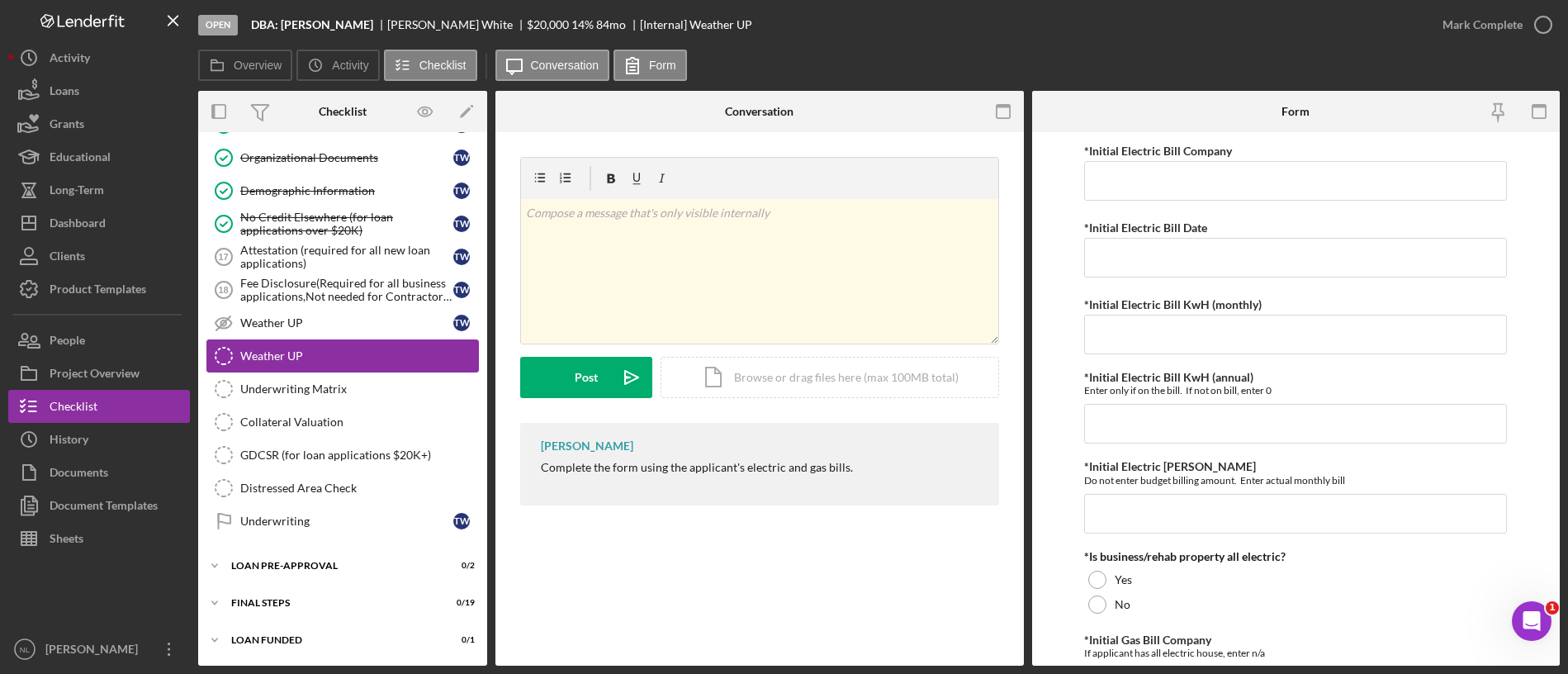
scroll to position [1249, 0]
click at [1305, 4] on div "Mark Complete" at bounding box center [1492, 24] width 134 height 50
click at [1305, 10] on div "Mark Complete" at bounding box center [1482, 24] width 80 height 33
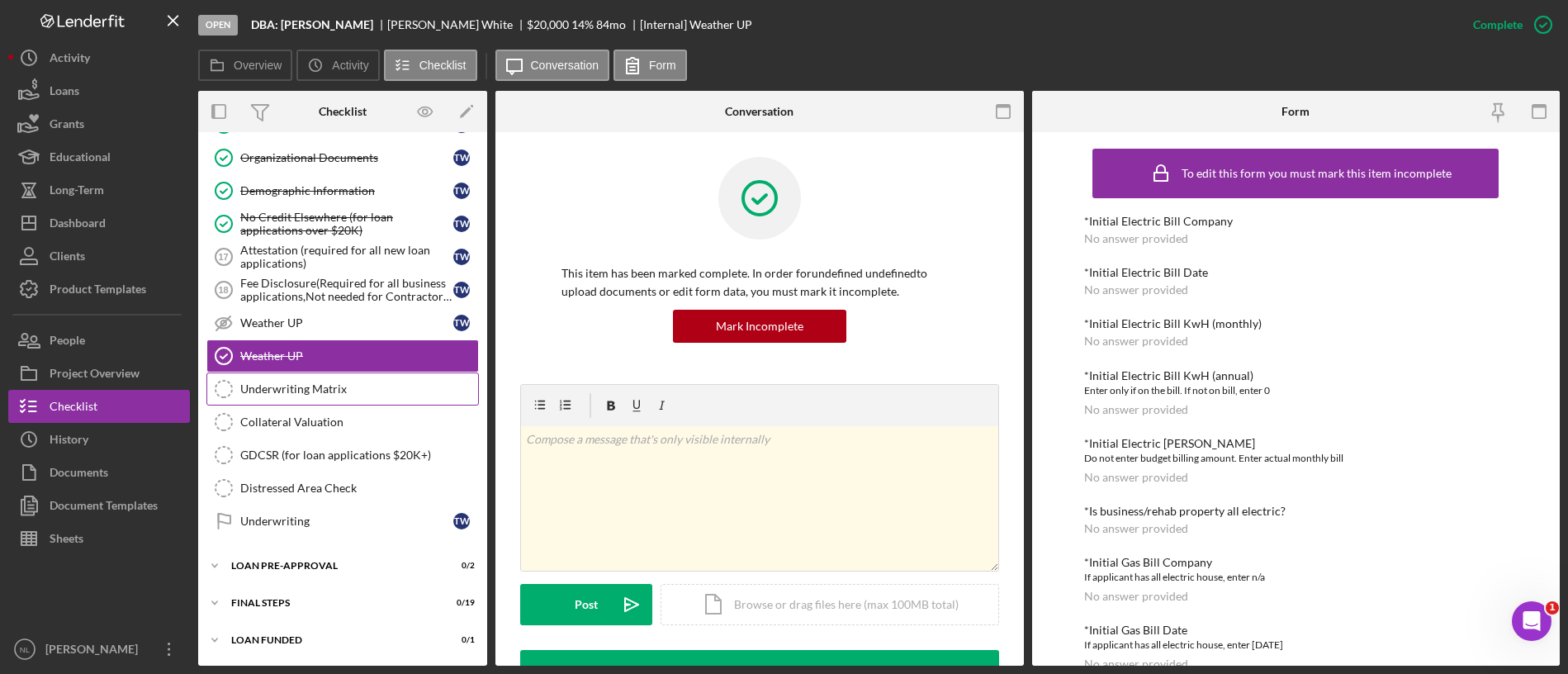
click at [407, 398] on link "Underwriting Matrix Underwriting Matrix" at bounding box center [343, 388] width 273 height 33
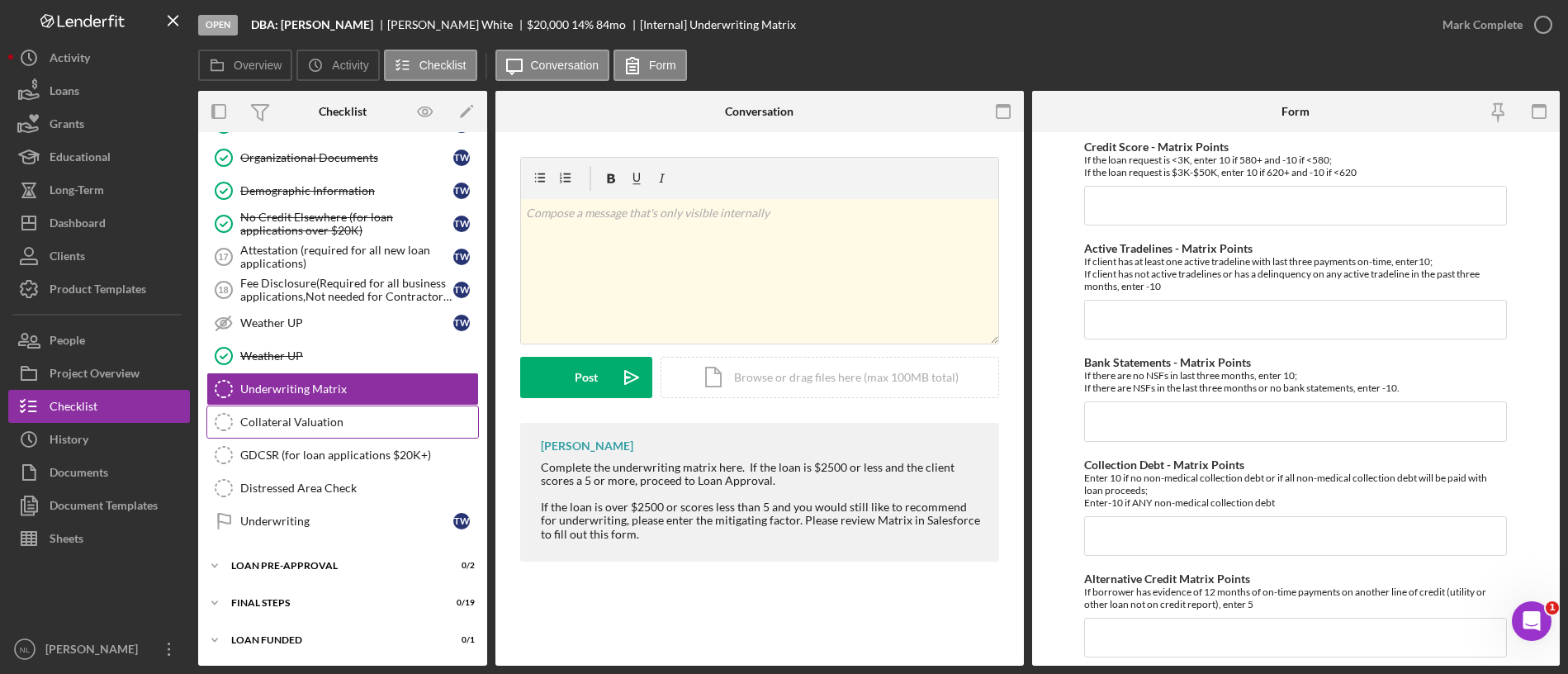
click at [393, 426] on div "Collateral Valuation" at bounding box center [359, 422] width 237 height 13
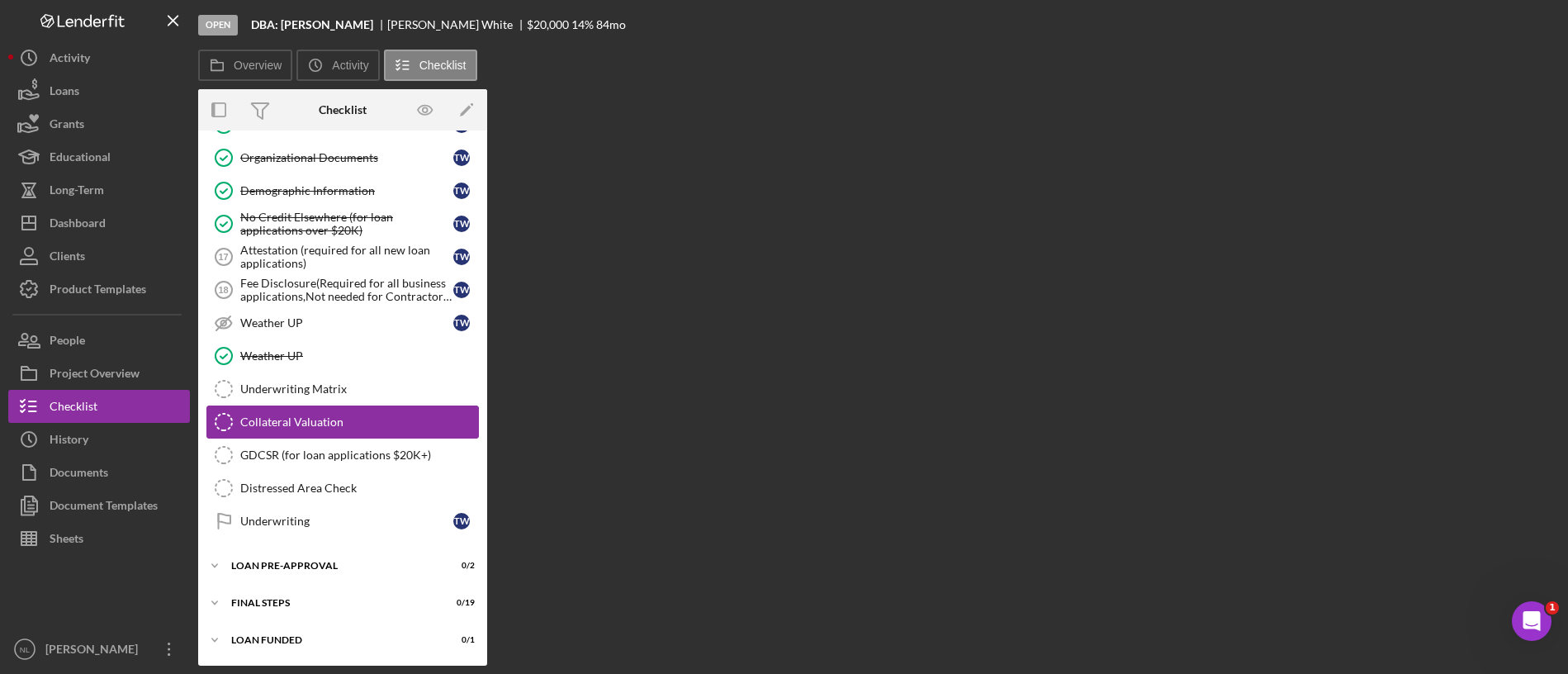
scroll to position [1249, 0]
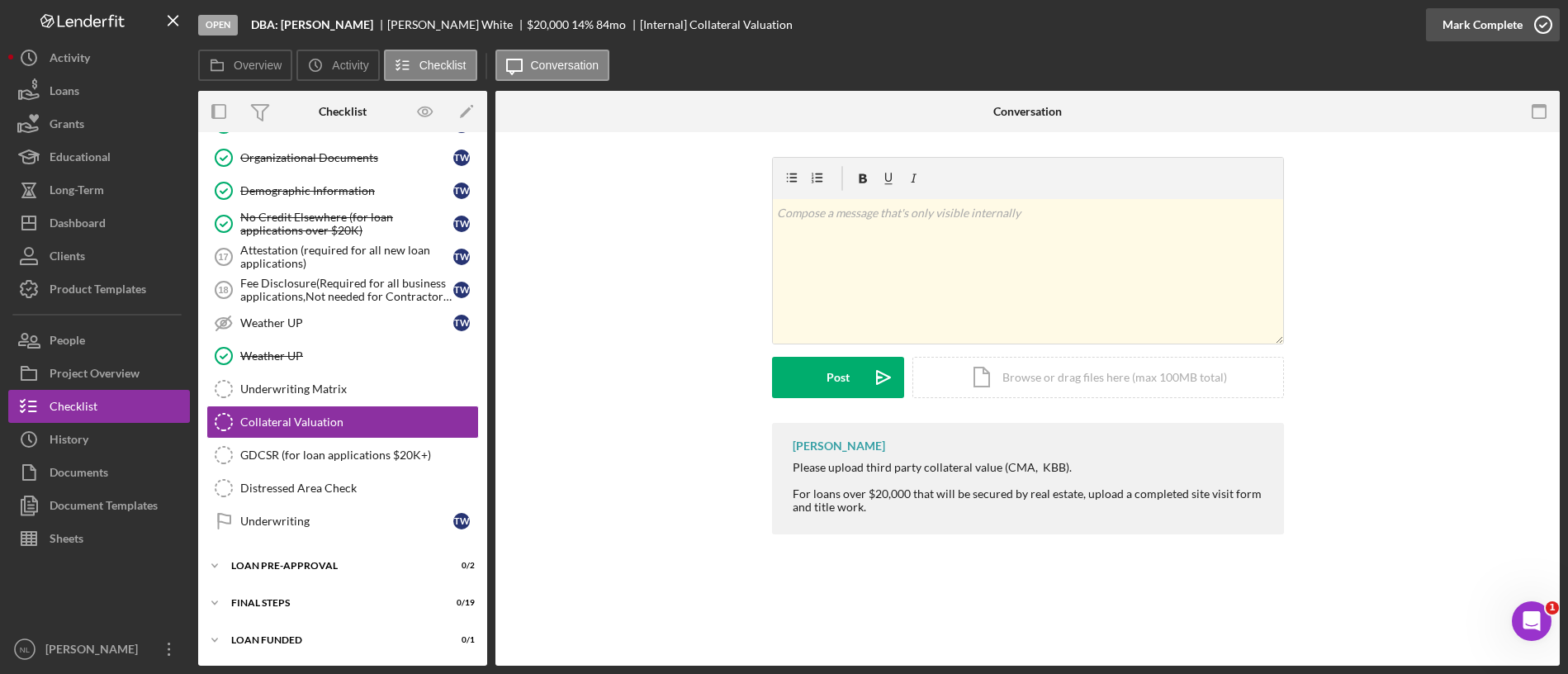
click at [1305, 27] on div "Mark Complete" at bounding box center [1482, 24] width 80 height 33
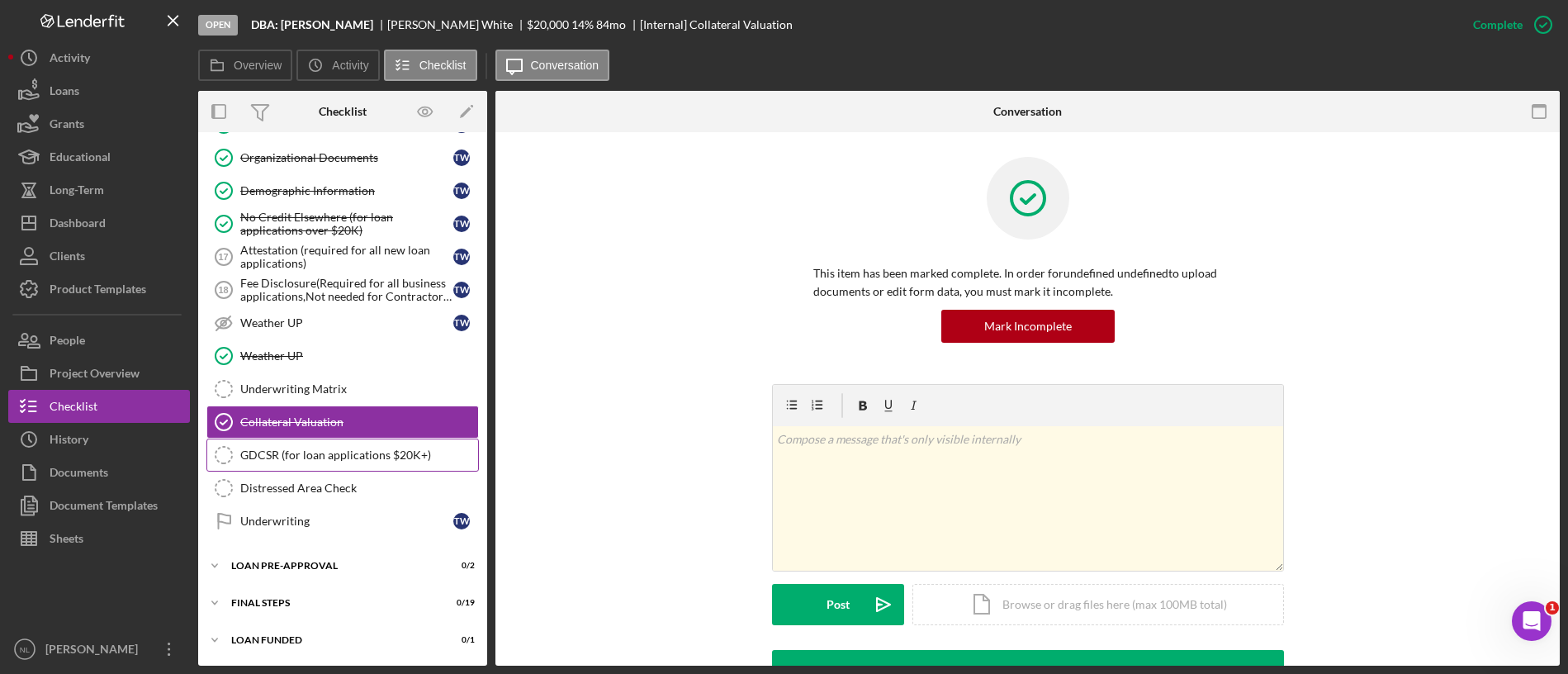
click at [407, 451] on div "GDCSR (for loan applications $20K+)" at bounding box center [359, 455] width 237 height 13
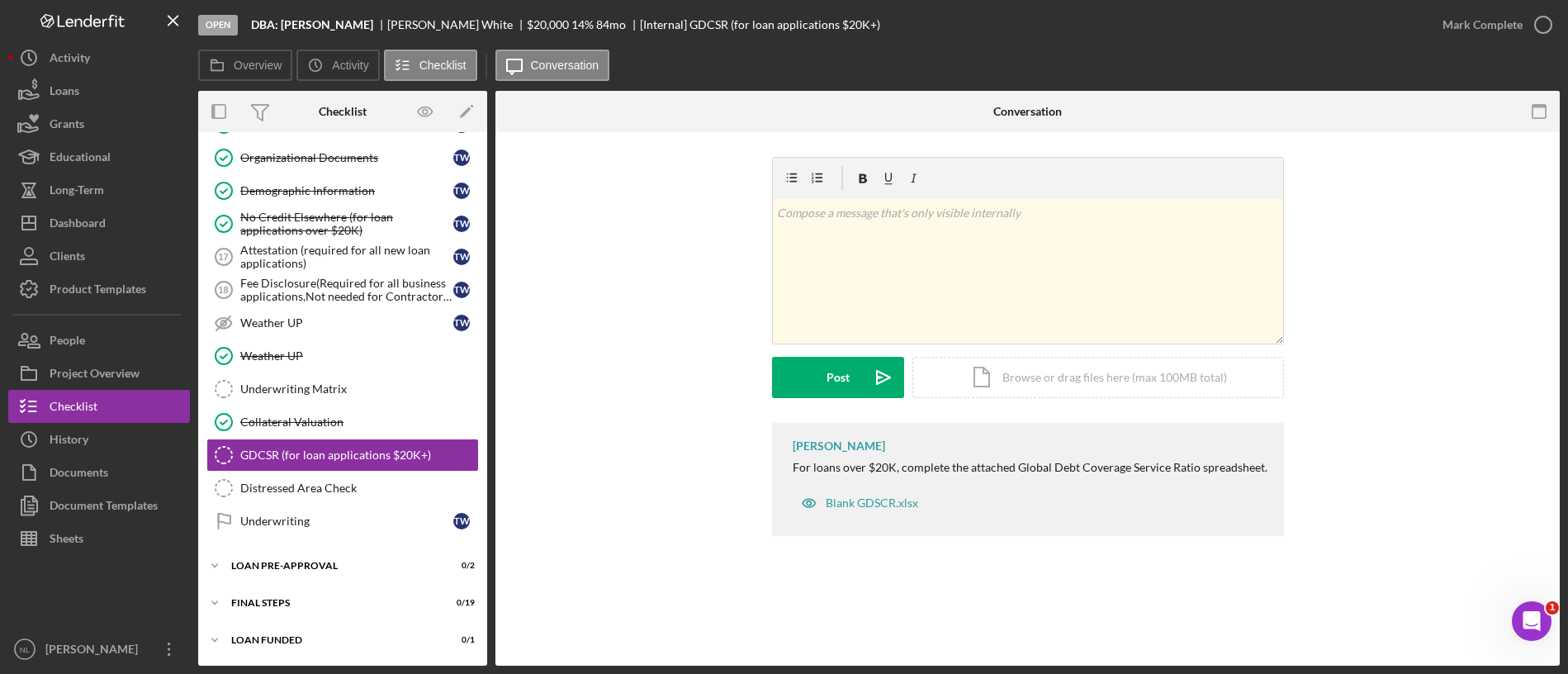
click at [1305, 44] on div "Mark Complete" at bounding box center [1492, 24] width 134 height 50
click at [1305, 38] on div "Mark Complete" at bounding box center [1482, 24] width 80 height 33
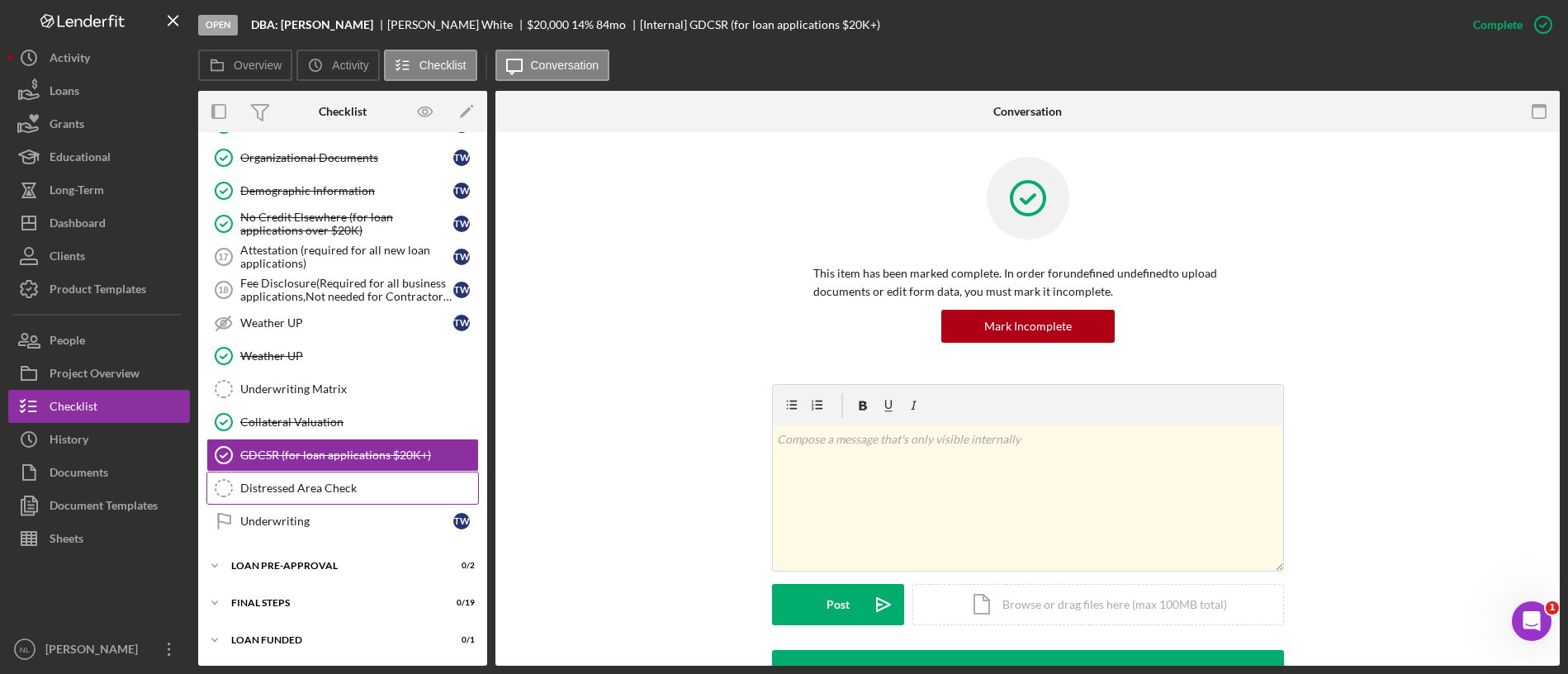
click at [365, 494] on div "Distressed Area Check" at bounding box center [359, 488] width 237 height 13
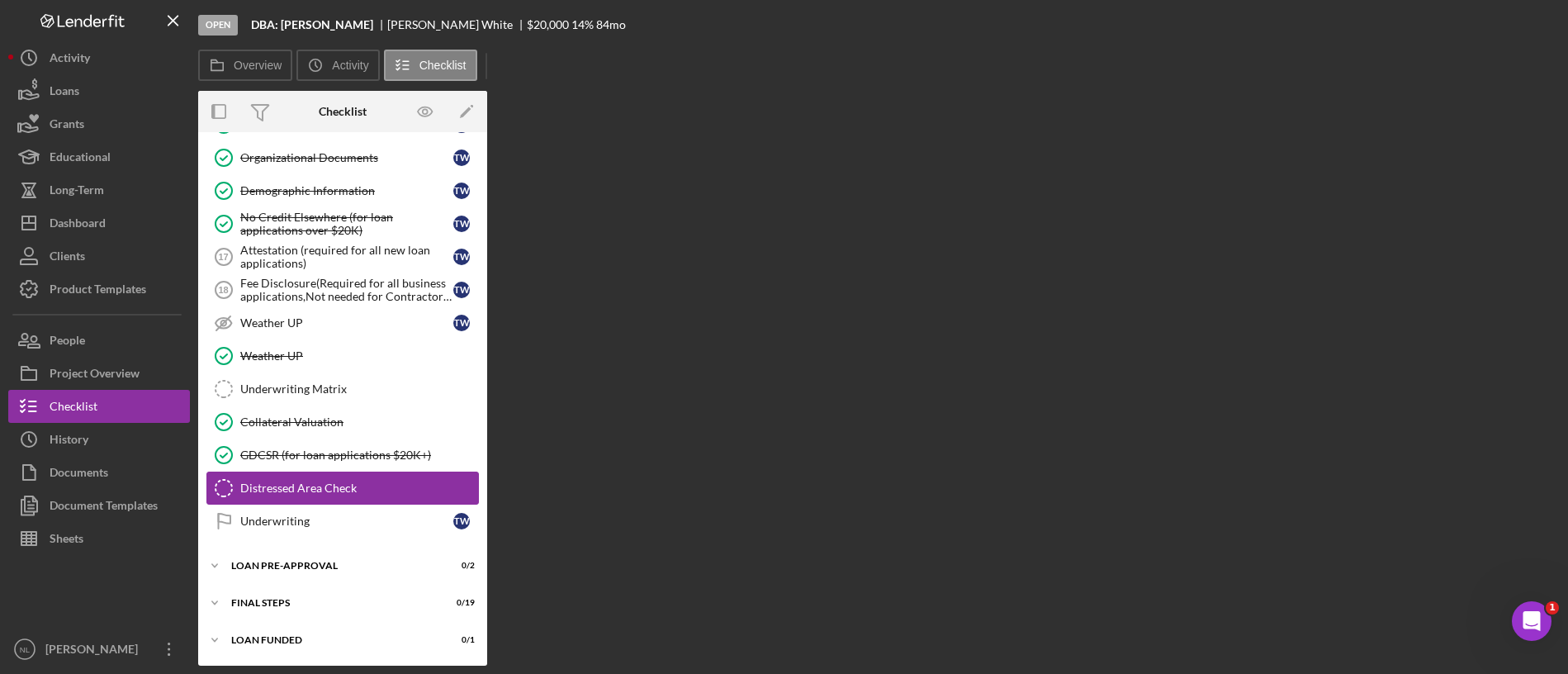
scroll to position [1249, 0]
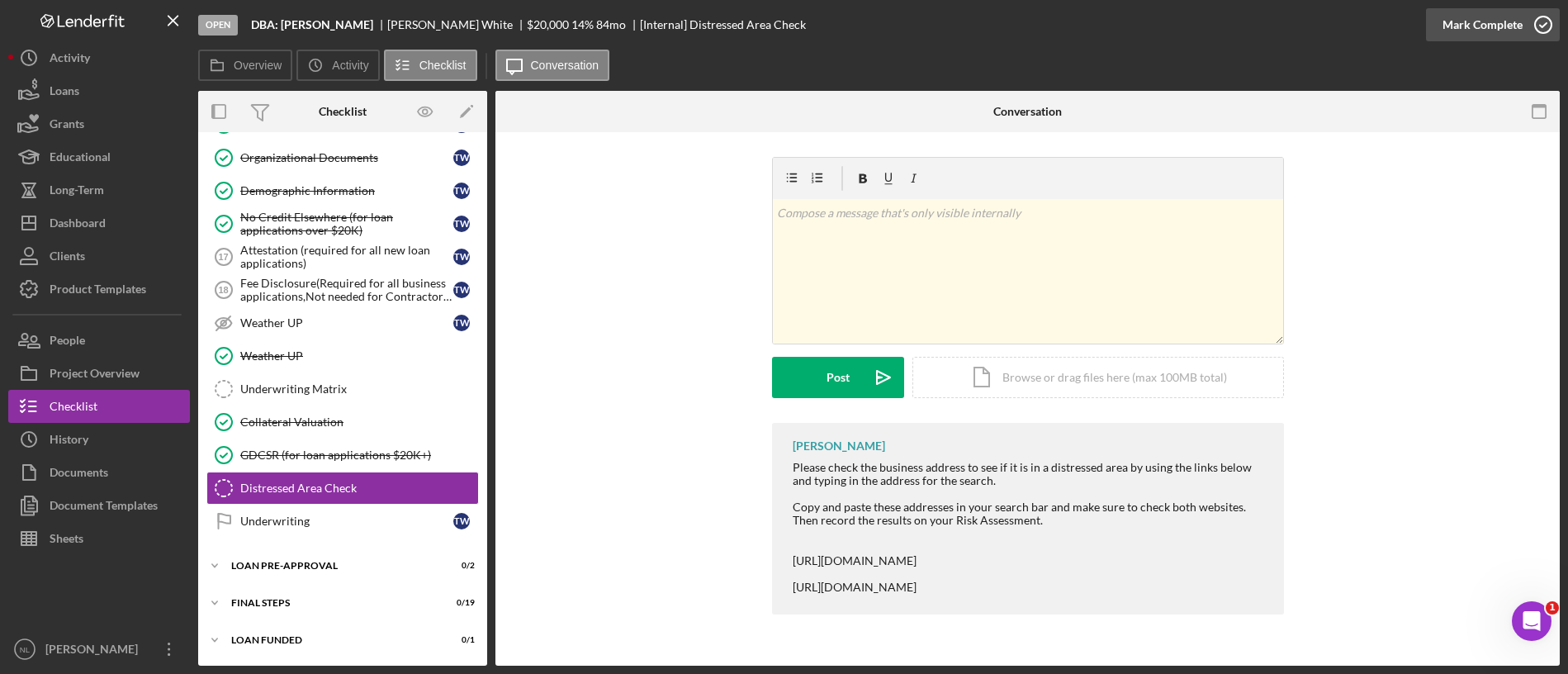
click at [1305, 34] on div "Mark Complete" at bounding box center [1482, 24] width 80 height 33
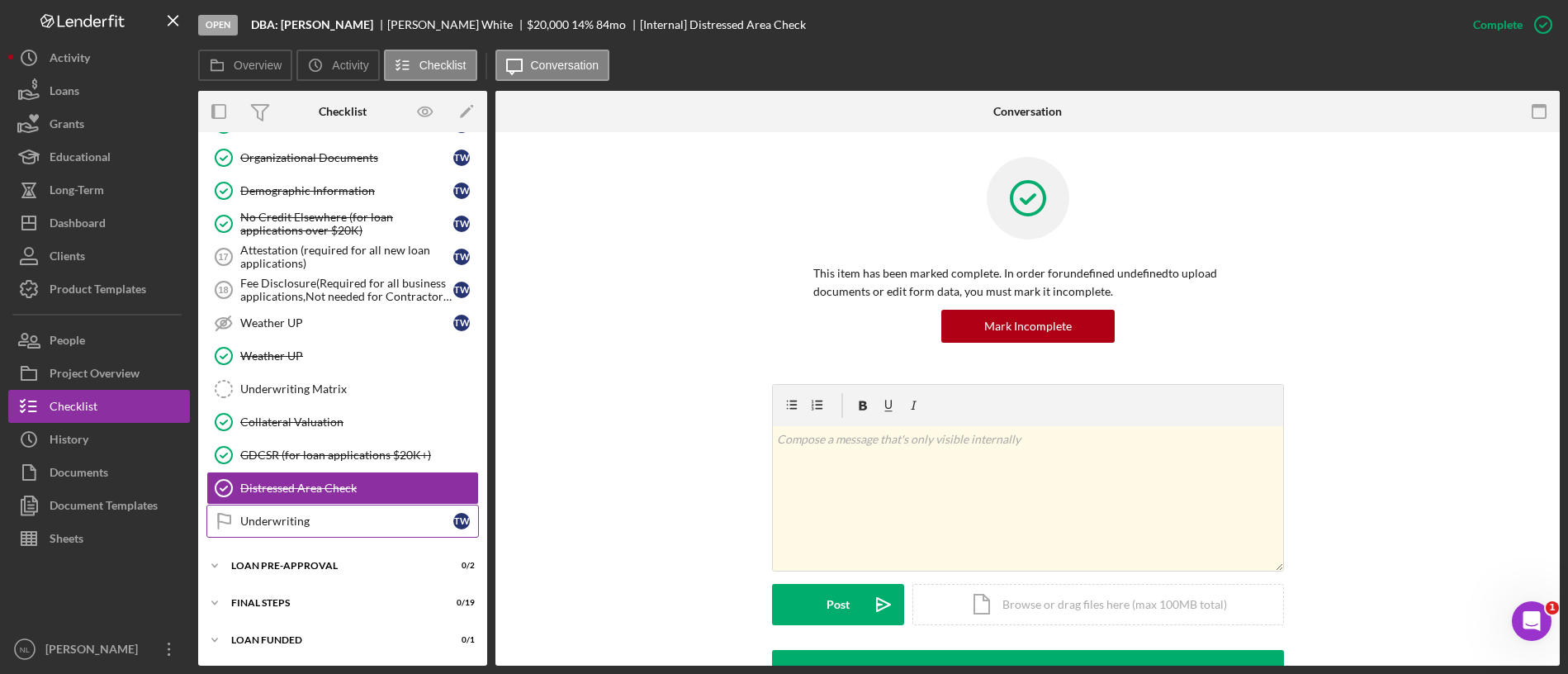
click at [307, 506] on link "Underwriting Underwriting T W" at bounding box center [343, 521] width 273 height 33
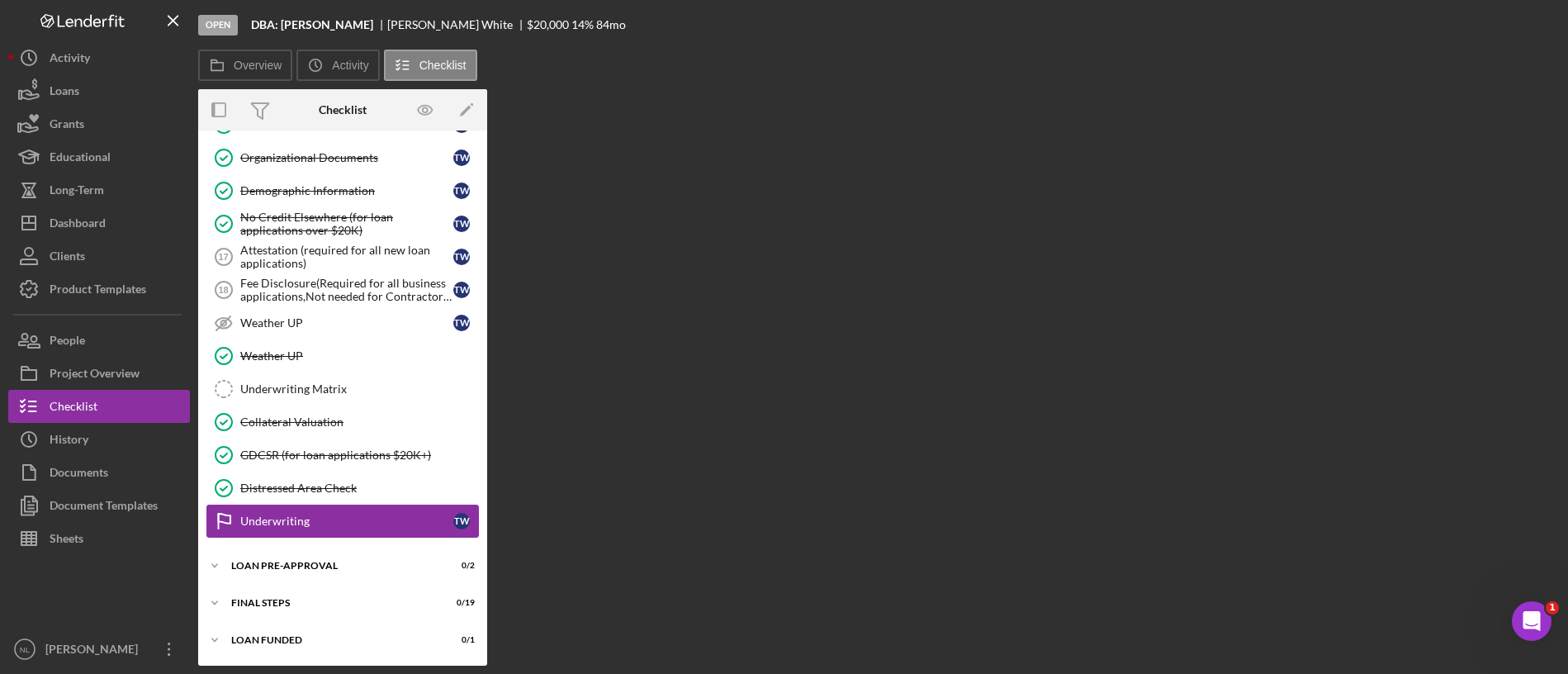
scroll to position [1249, 0]
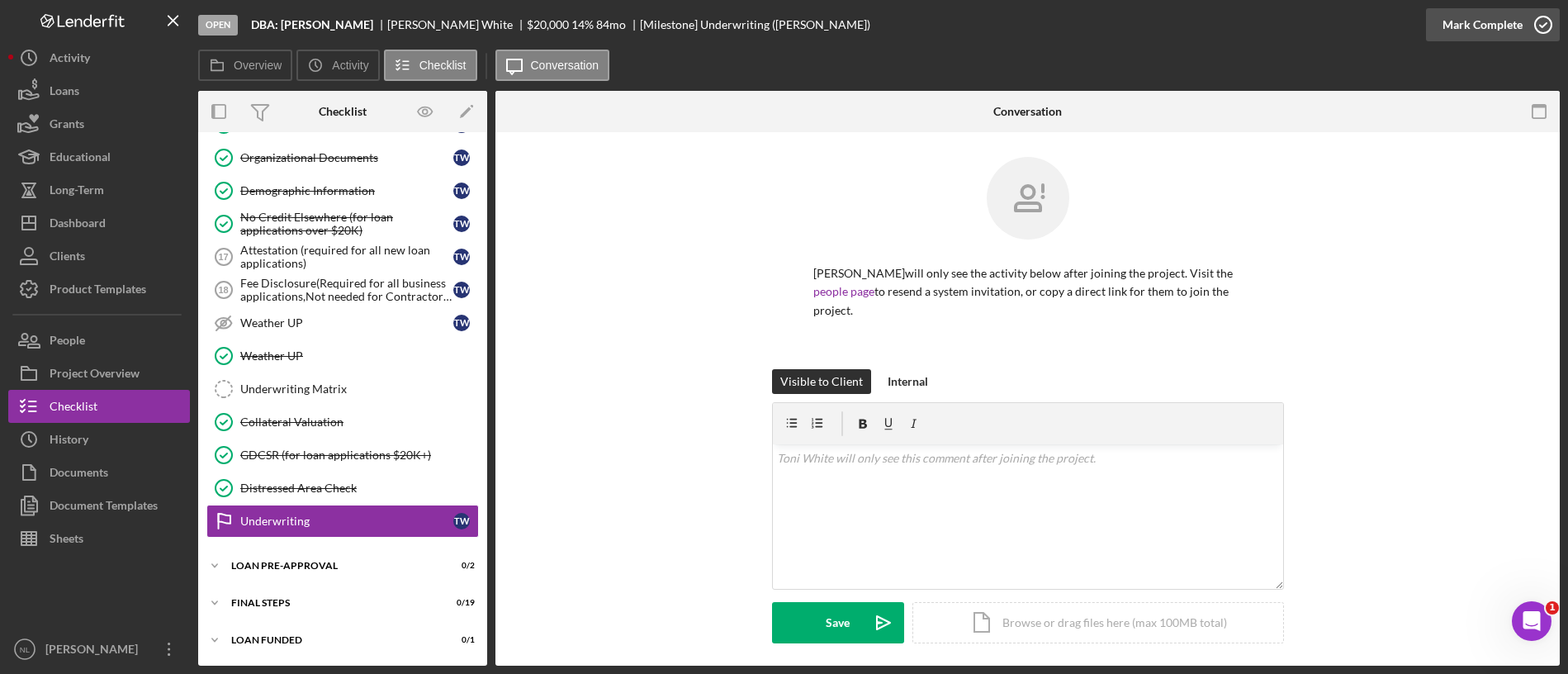
click at [1305, 25] on div "Mark Complete" at bounding box center [1482, 24] width 80 height 33
click at [337, 561] on div "LOAN PRE-APPROVAL" at bounding box center [349, 566] width 235 height 10
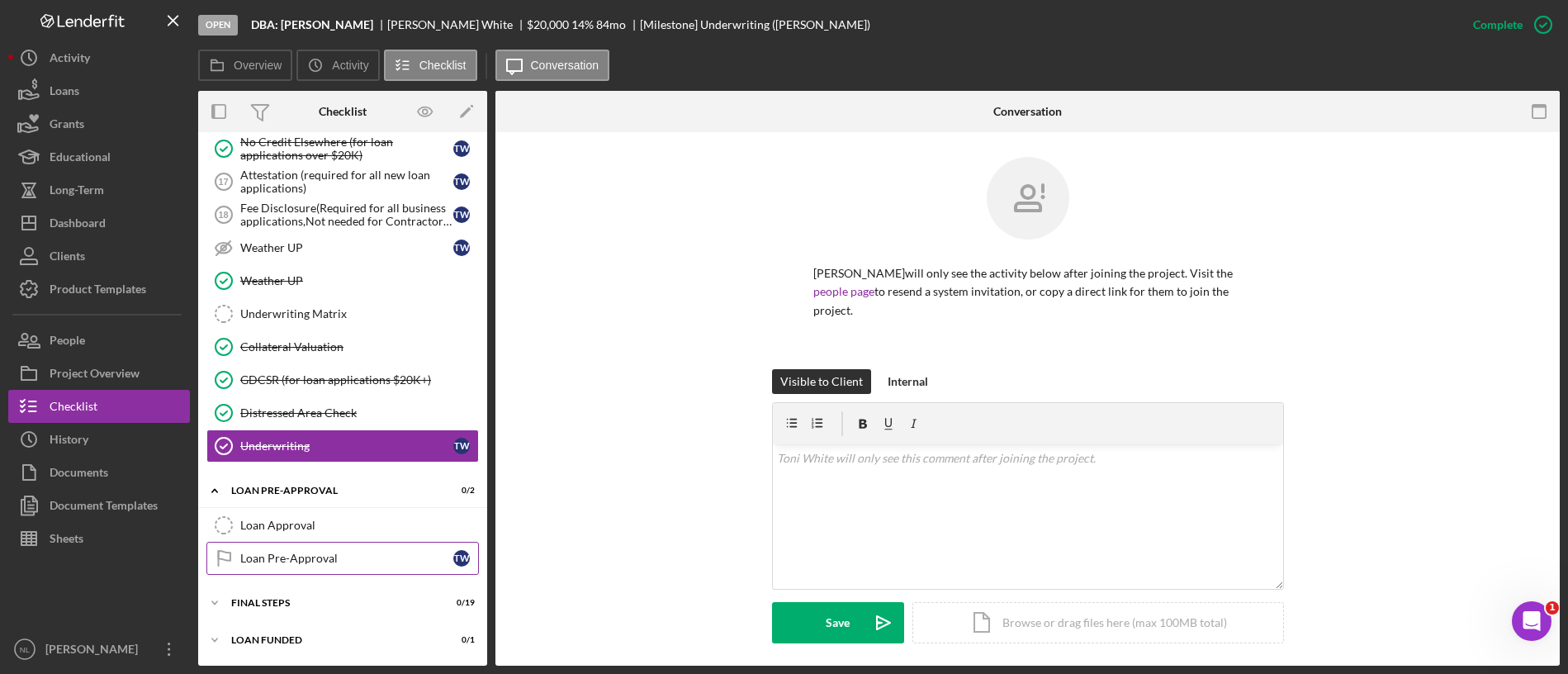
click at [338, 555] on div "Loan Pre-Approval" at bounding box center [347, 558] width 213 height 13
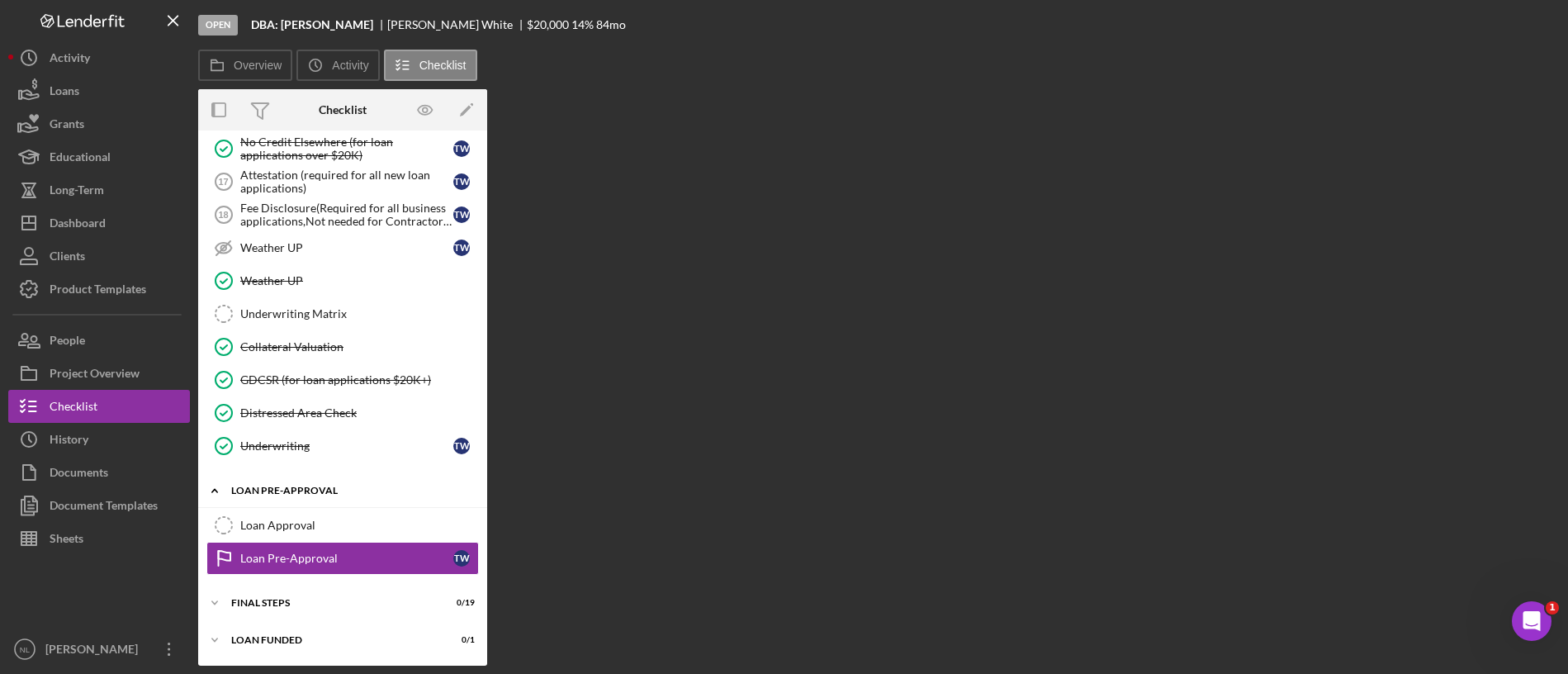
scroll to position [1324, 0]
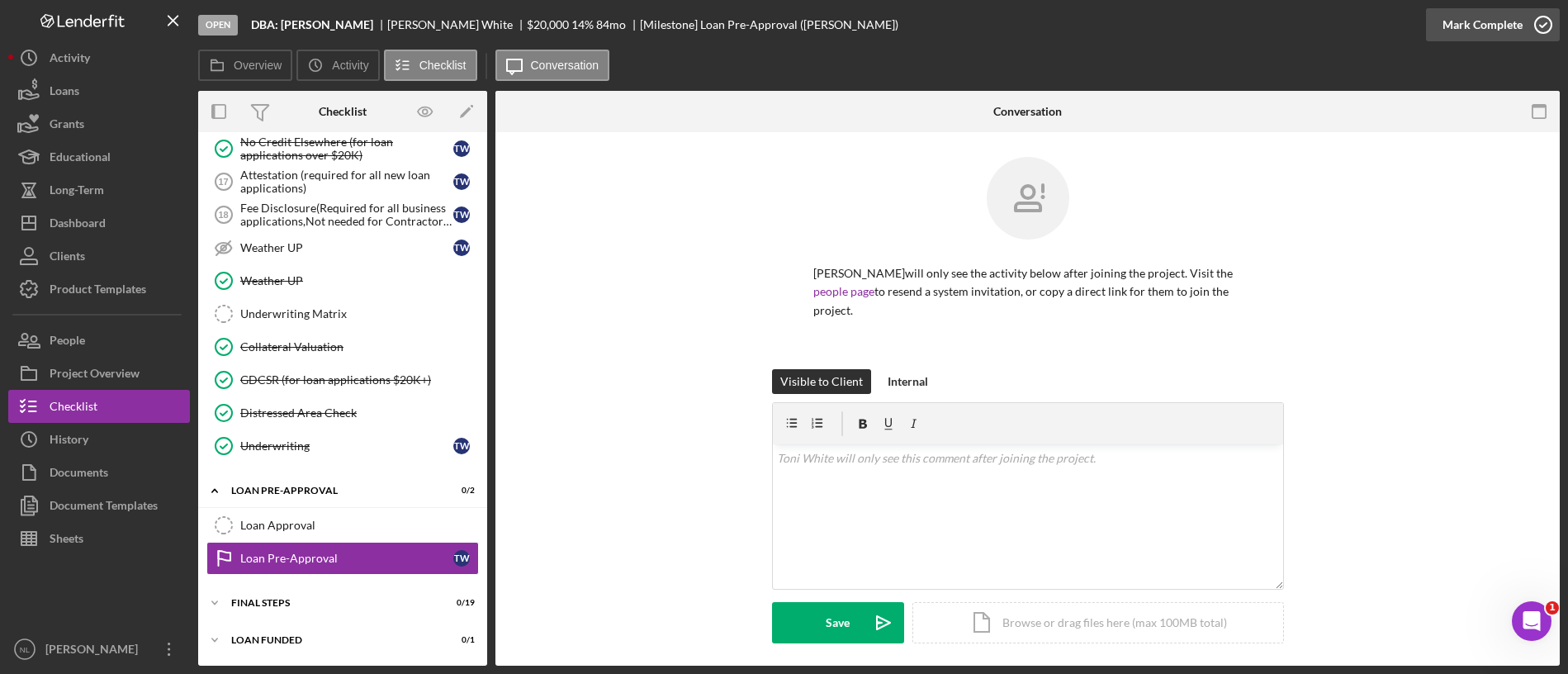
click at [1305, 34] on div "Mark Complete" at bounding box center [1482, 24] width 80 height 33
click at [266, 561] on div "Icon/Expander FINAL STEPS 0 / 19" at bounding box center [342, 602] width 289 height 33
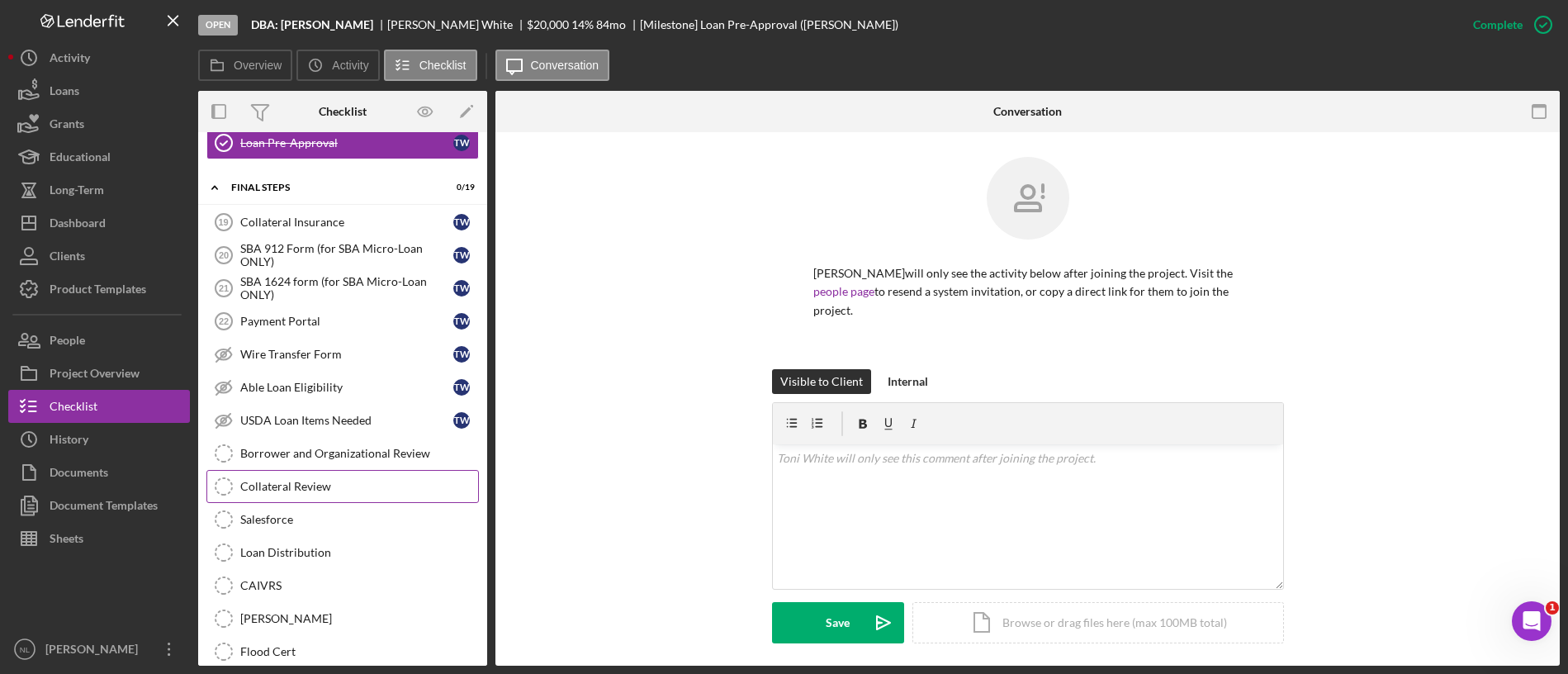
scroll to position [1727, 0]
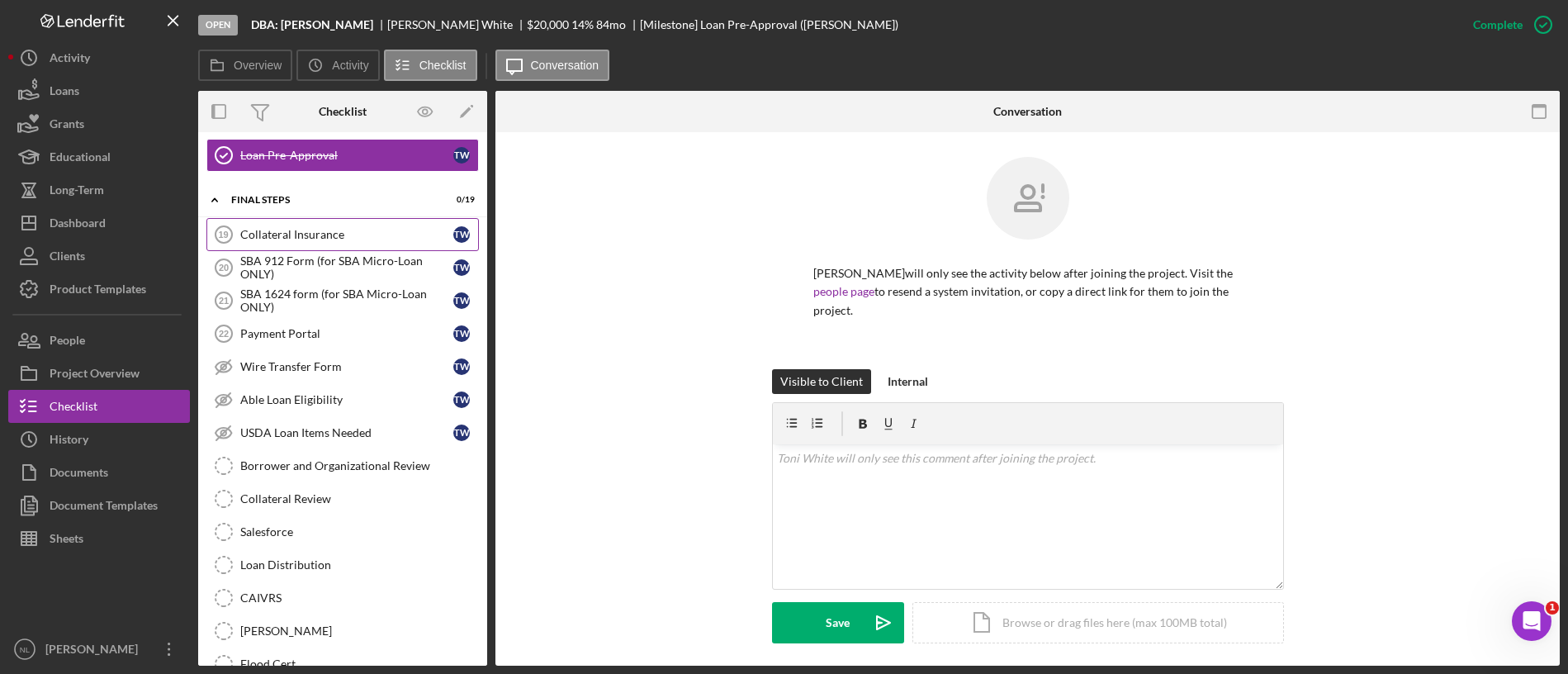
click at [355, 224] on link "Collateral Insurance 19 Collateral Insurance T W" at bounding box center [343, 234] width 273 height 33
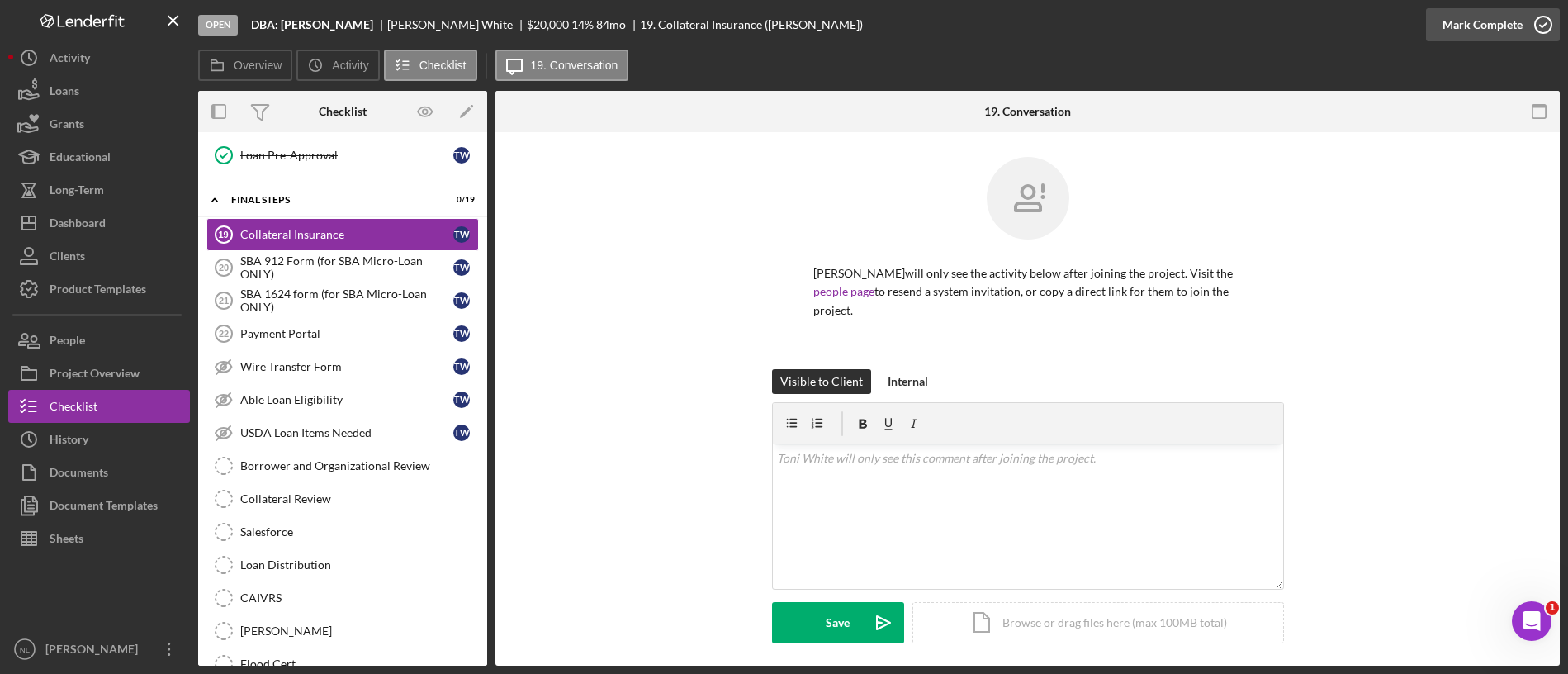
click at [1305, 24] on div "Mark Complete" at bounding box center [1482, 24] width 80 height 33
click at [271, 247] on link "Collateral Insurance Collateral Insurance T W" at bounding box center [343, 234] width 273 height 33
click at [381, 258] on div "SBA 912 Form (for SBA Micro-Loan ONLY)" at bounding box center [347, 267] width 213 height 26
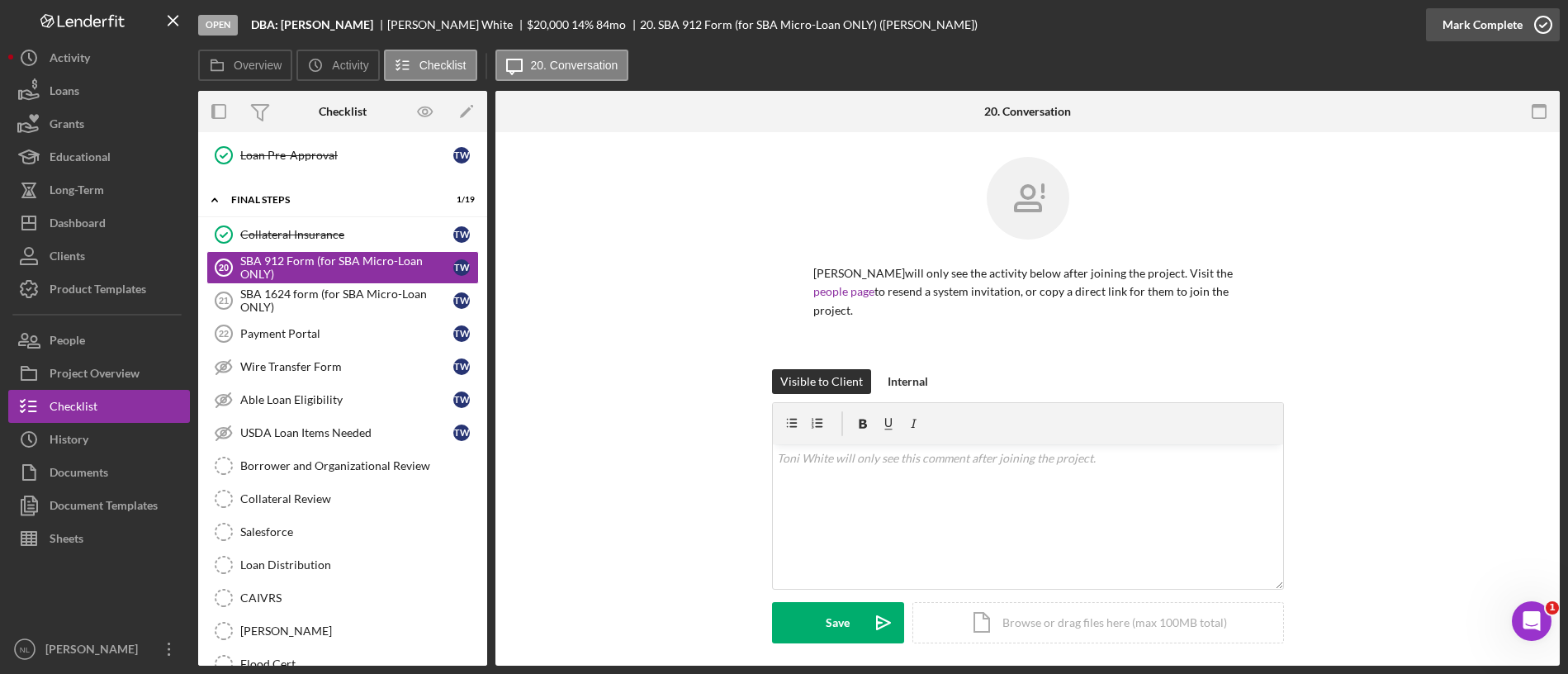
click at [1305, 26] on div "Mark Complete" at bounding box center [1482, 24] width 80 height 33
click at [376, 302] on div "SBA 1624 form (for SBA Micro-Loan ONLY)" at bounding box center [347, 300] width 213 height 26
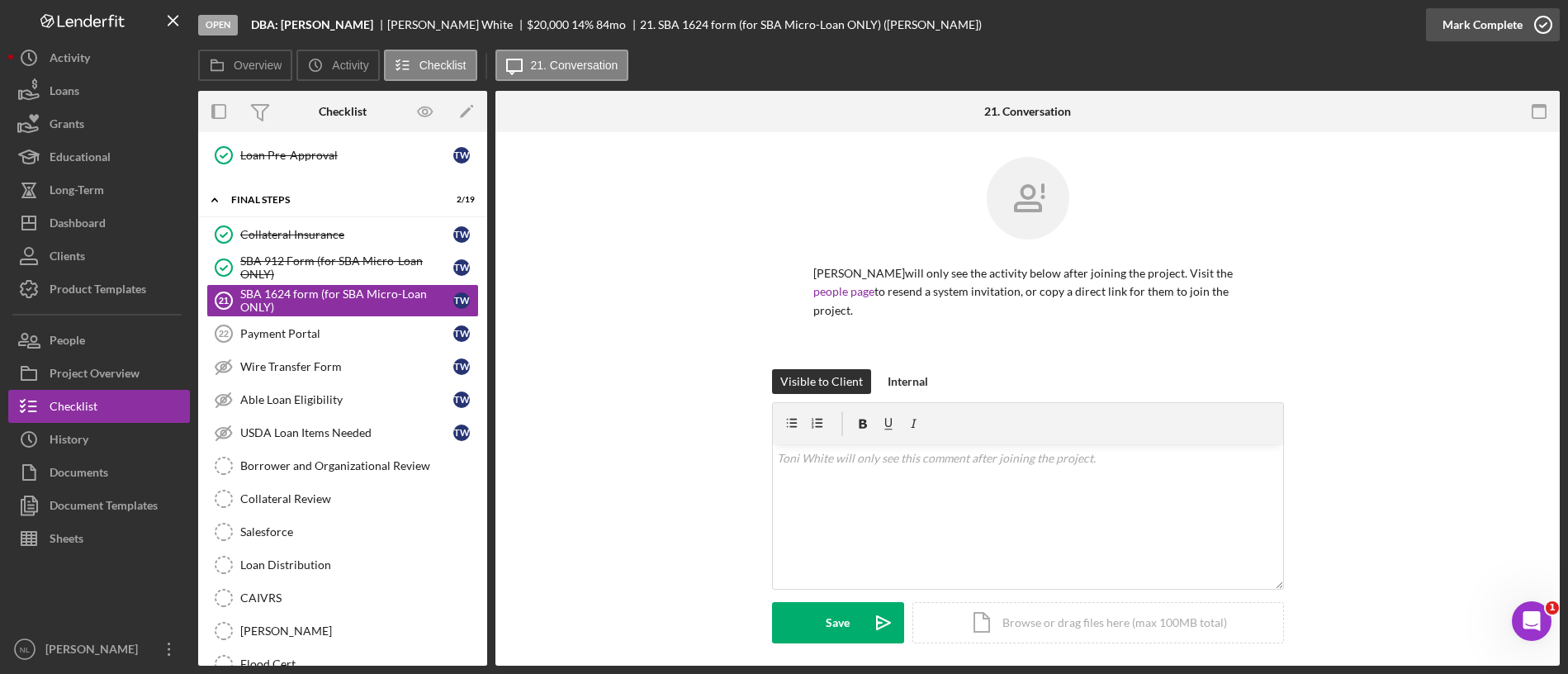
click at [1305, 17] on div "Mark Complete" at bounding box center [1482, 24] width 80 height 33
click at [465, 121] on icon "Icon/Edit" at bounding box center [467, 112] width 37 height 37
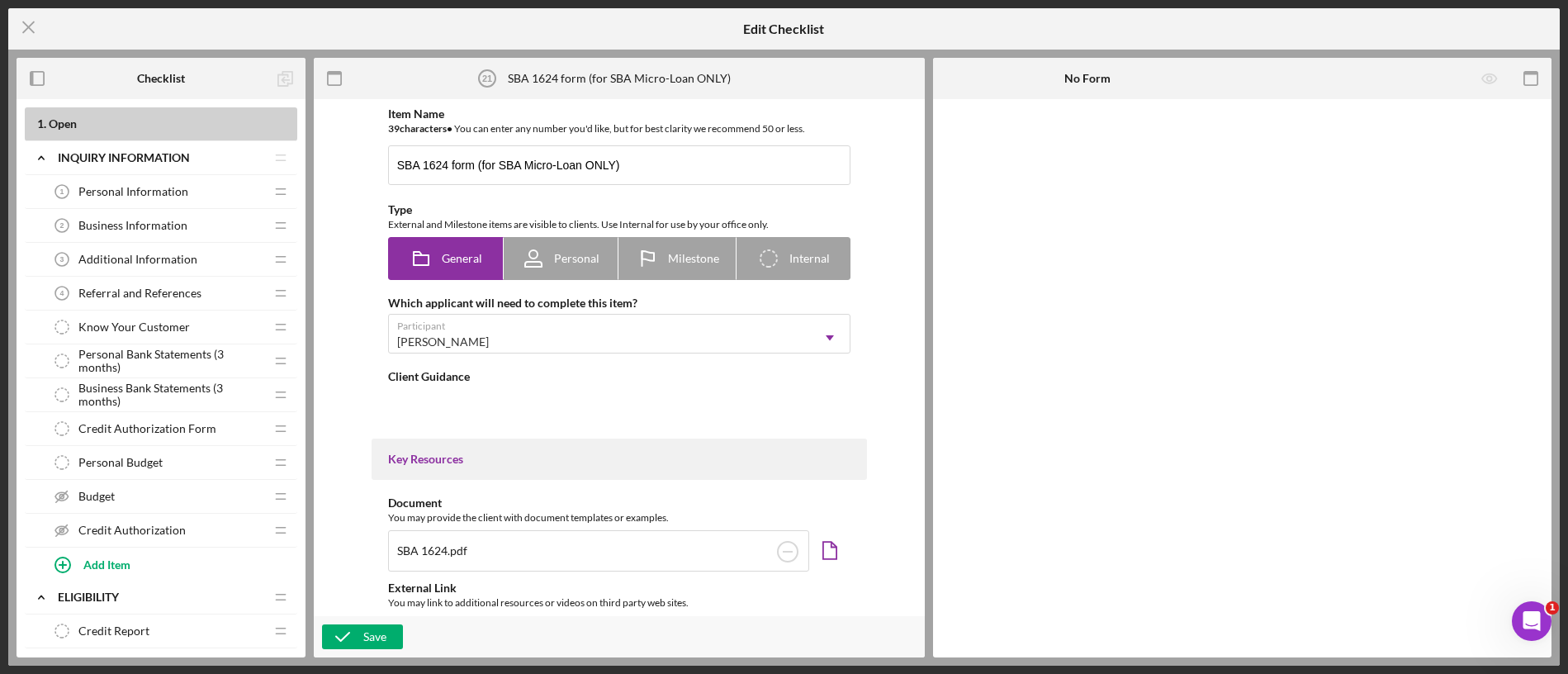
type textarea "<div>Please complete the attached SBA 1624 form for the business entity.</div>"
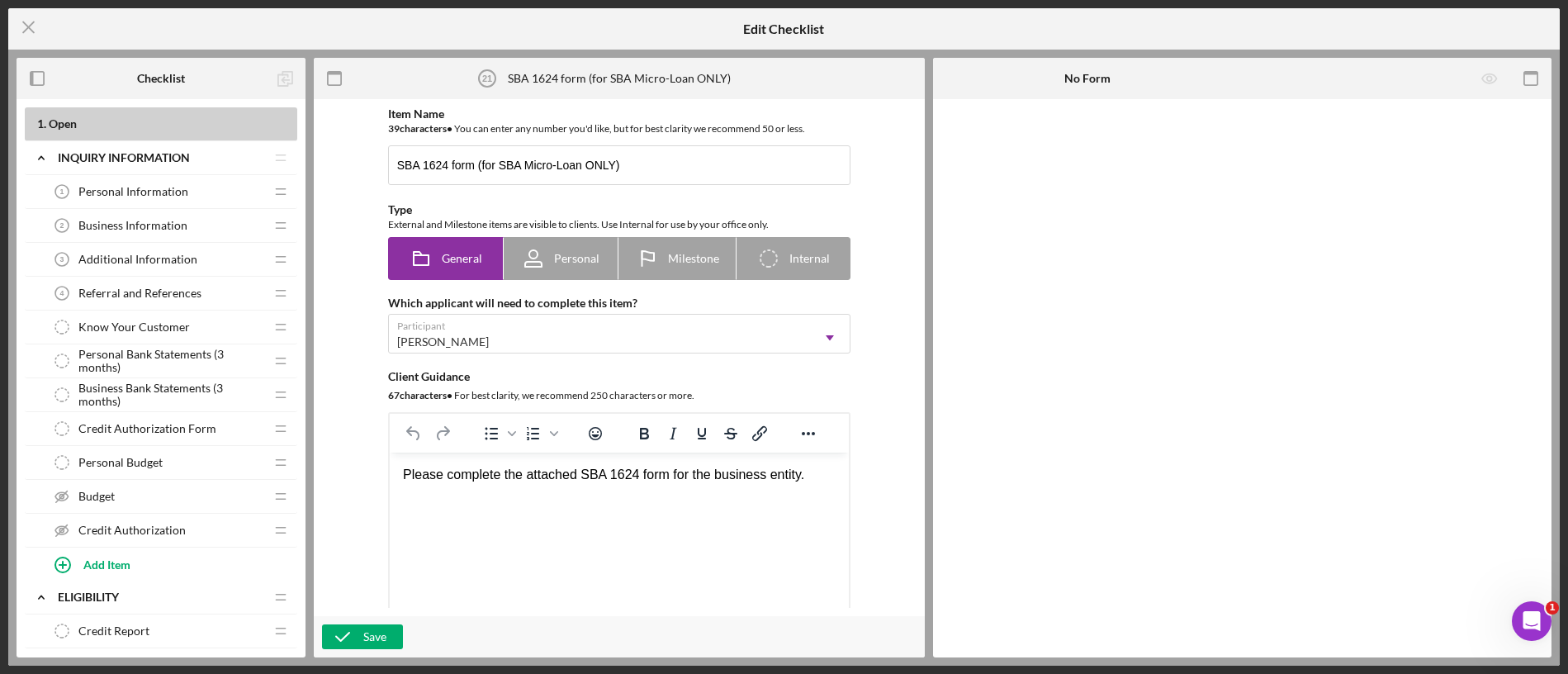
drag, startPoint x: 152, startPoint y: 294, endPoint x: 128, endPoint y: 225, distance: 73.1
drag, startPoint x: 145, startPoint y: 305, endPoint x: 88, endPoint y: 185, distance: 132.8
click at [138, 212] on div "Business Information 2 Business Information" at bounding box center [155, 225] width 219 height 33
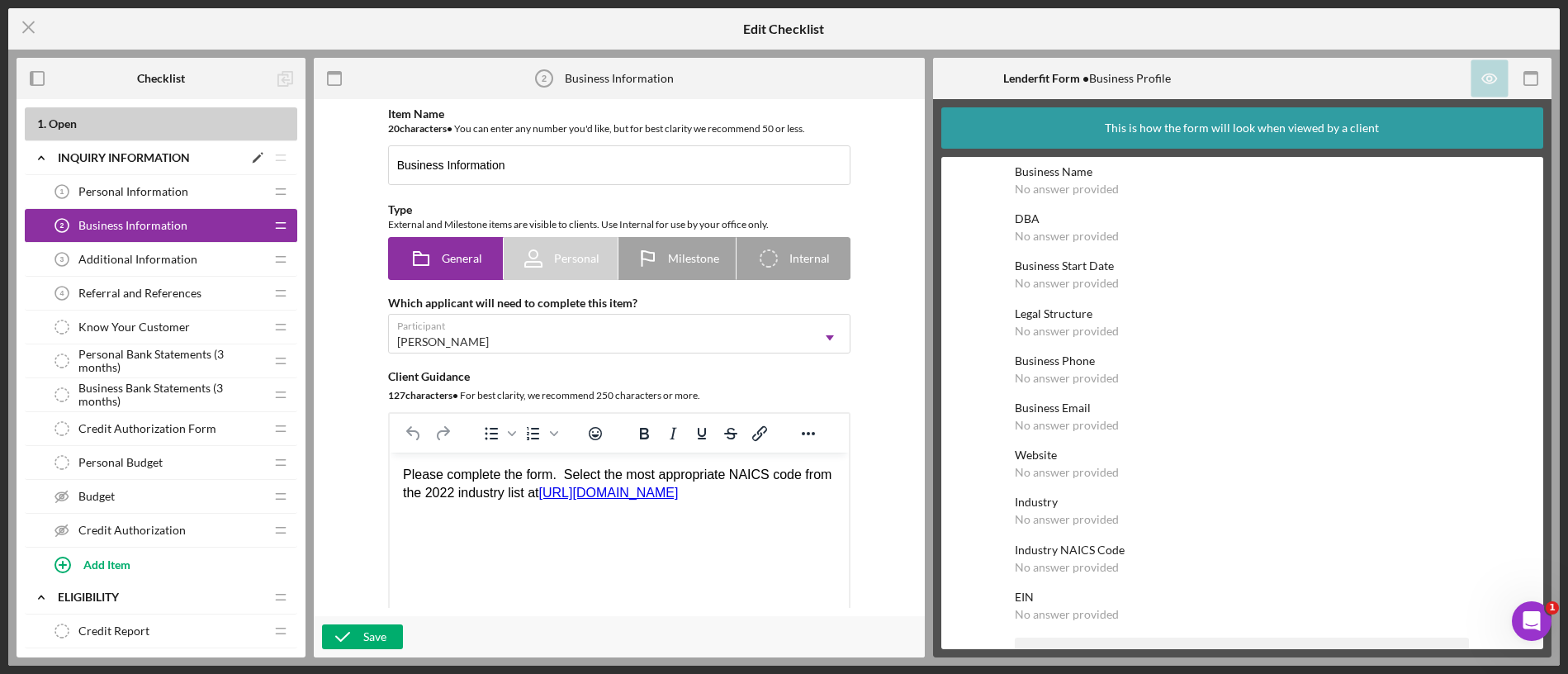
drag, startPoint x: 146, startPoint y: 219, endPoint x: 142, endPoint y: 169, distance: 50.2
click at [22, 12] on icon "Icon/Menu Close" at bounding box center [29, 27] width 41 height 41
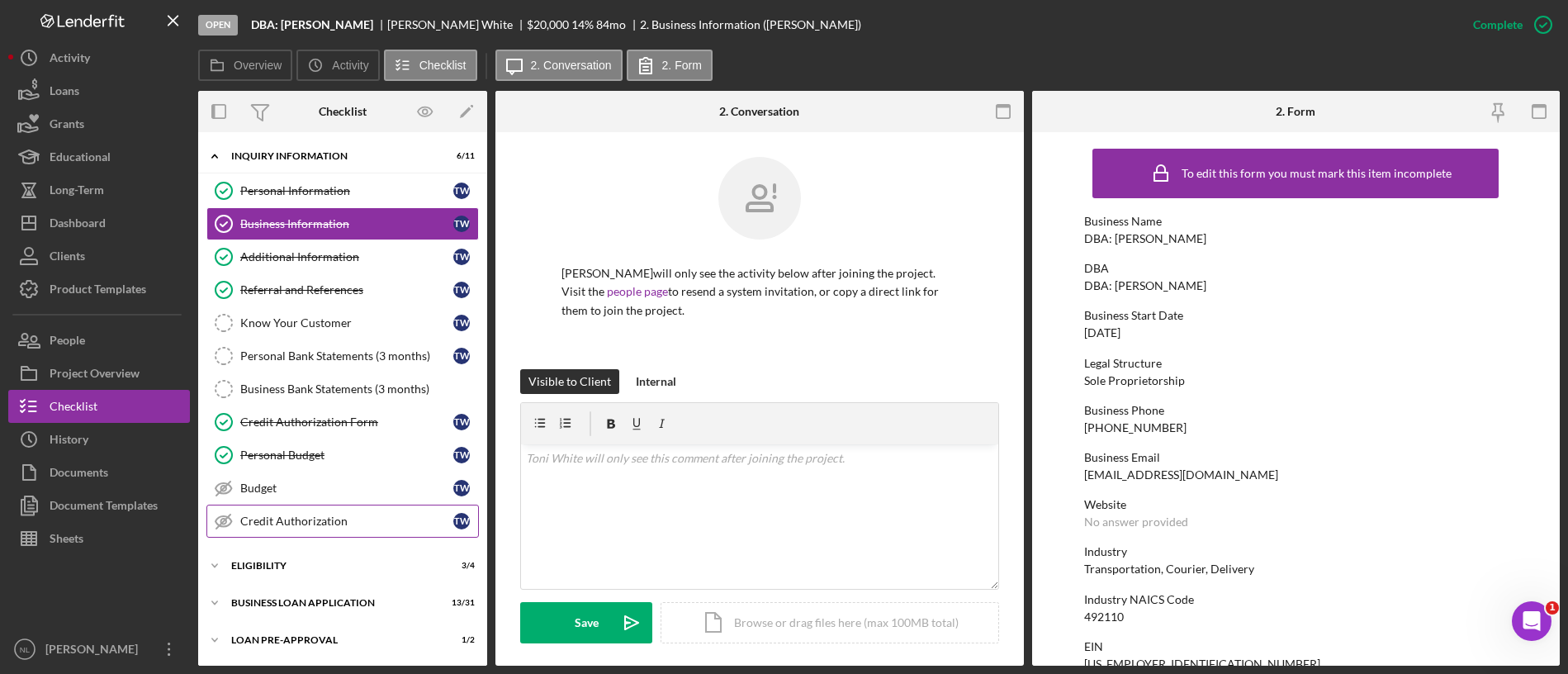
scroll to position [75, 0]
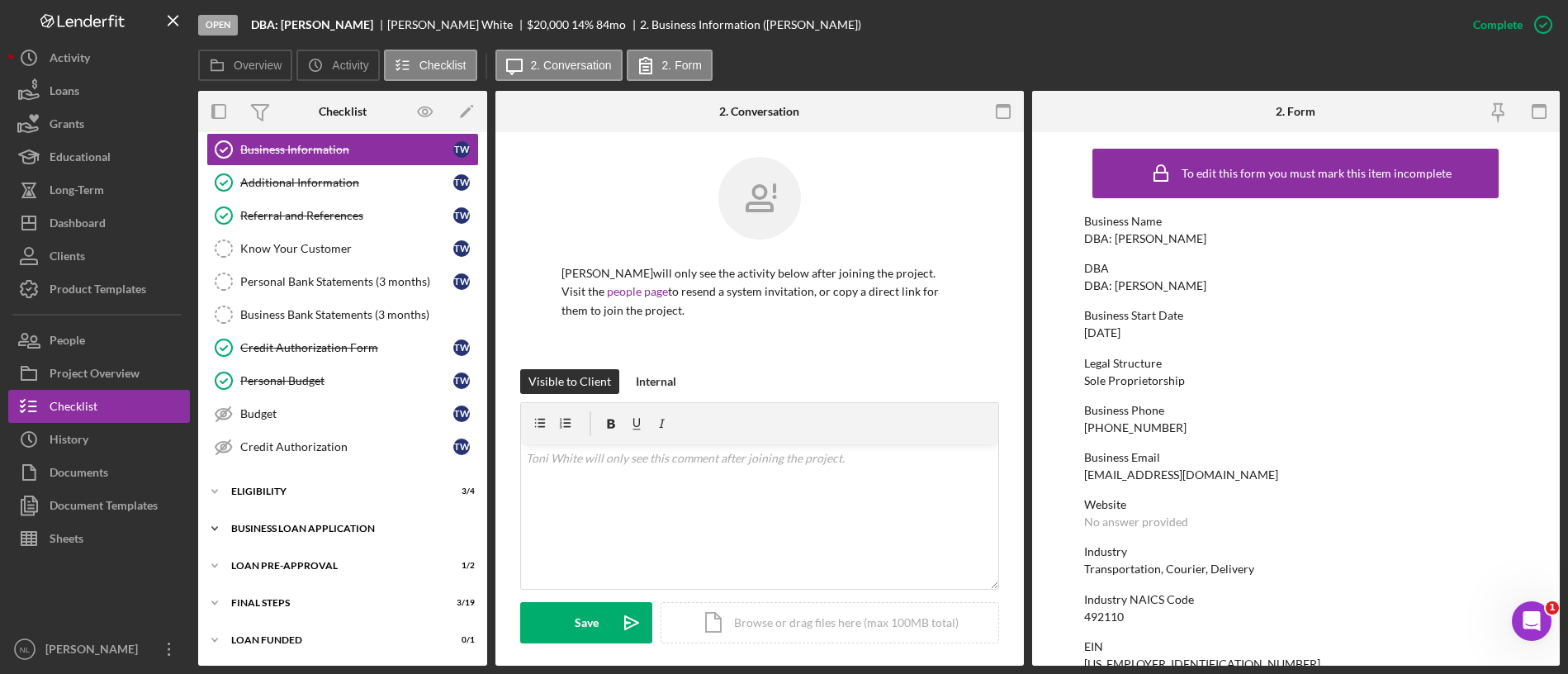
click at [305, 531] on div "BUSINESS LOAN APPLICATION" at bounding box center [349, 528] width 235 height 10
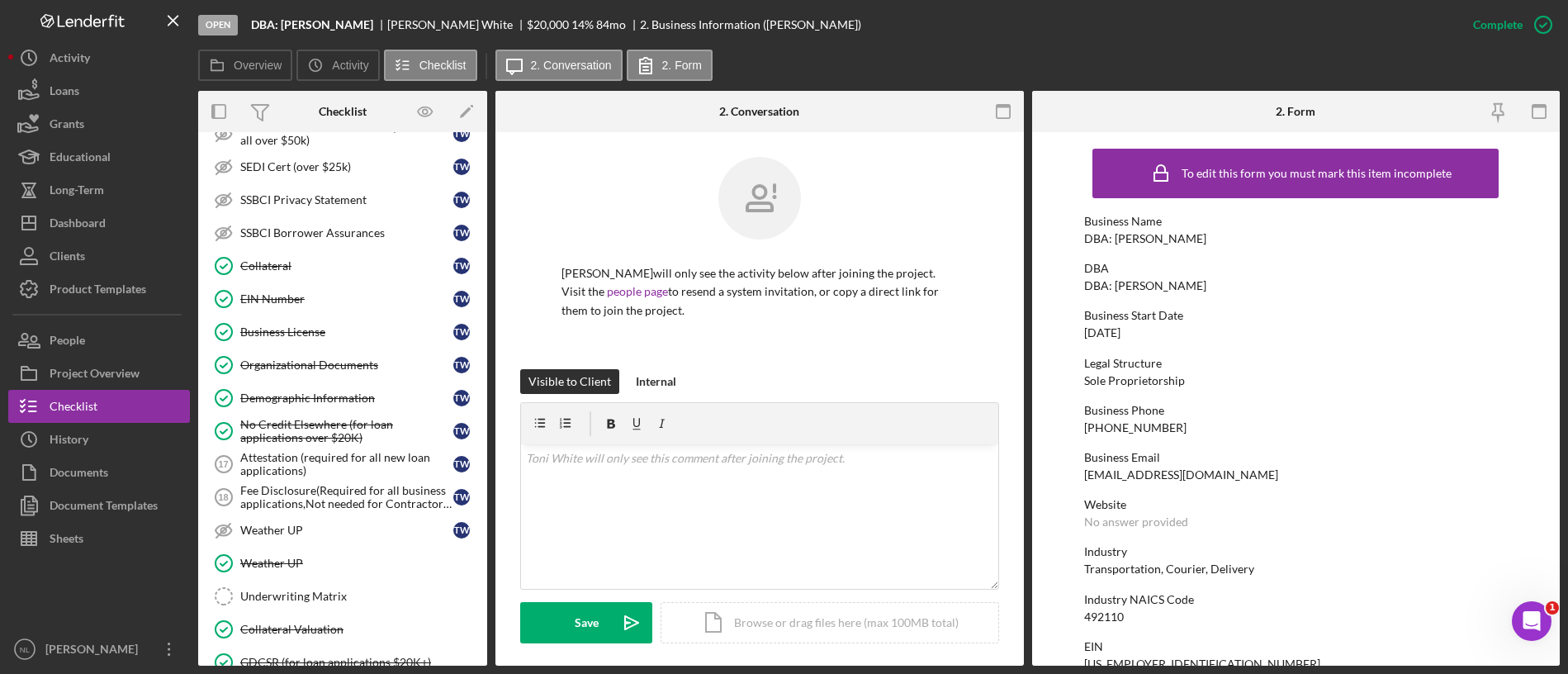
scroll to position [1108, 0]
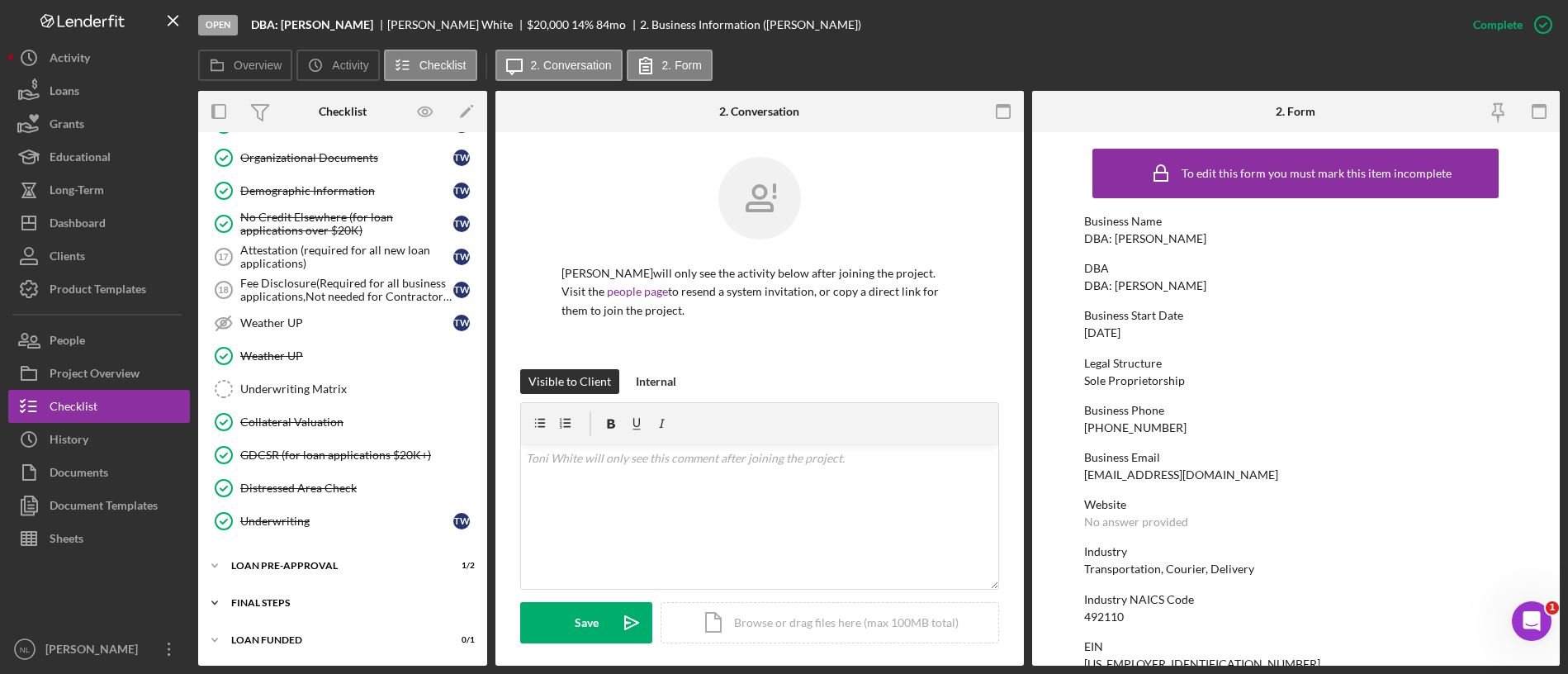
click at [327, 561] on div "FINAL STEPS" at bounding box center [349, 603] width 235 height 10
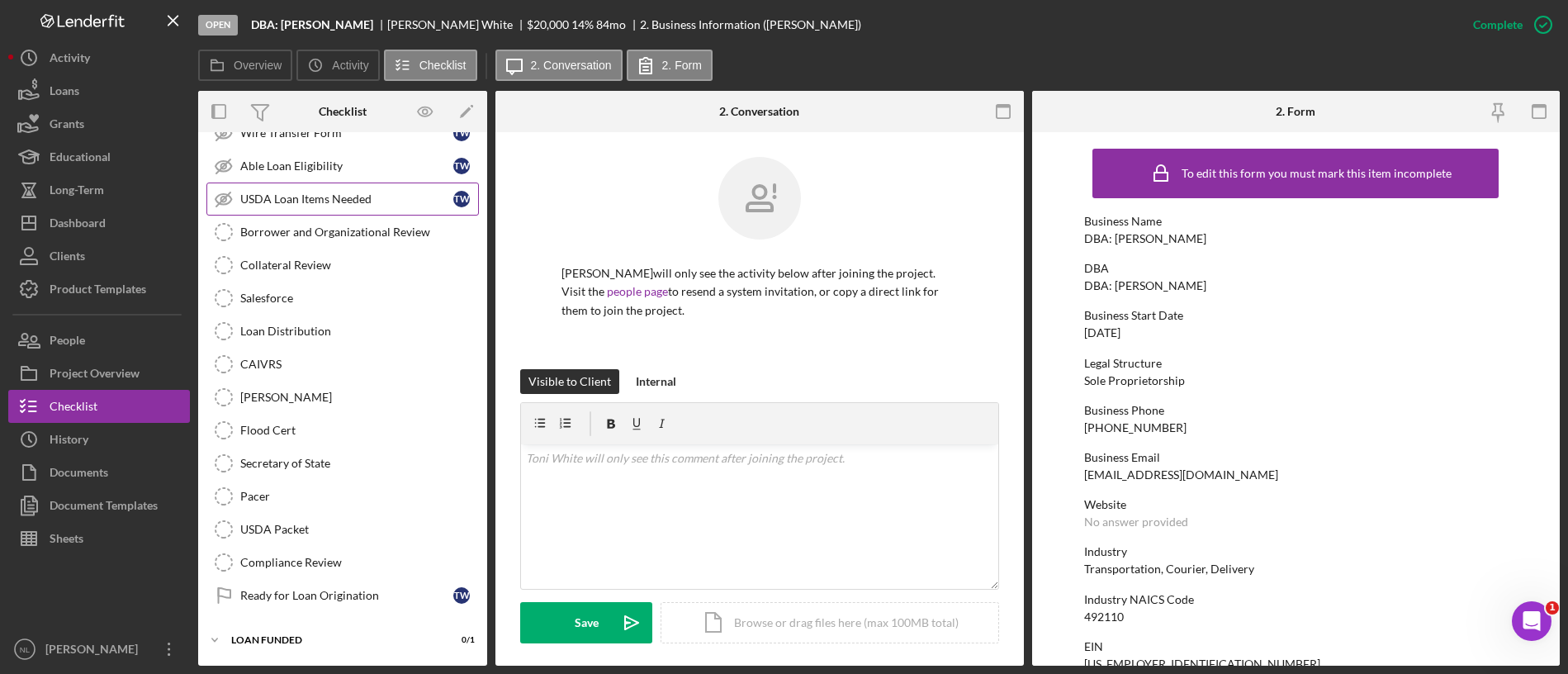
scroll to position [1577, 0]
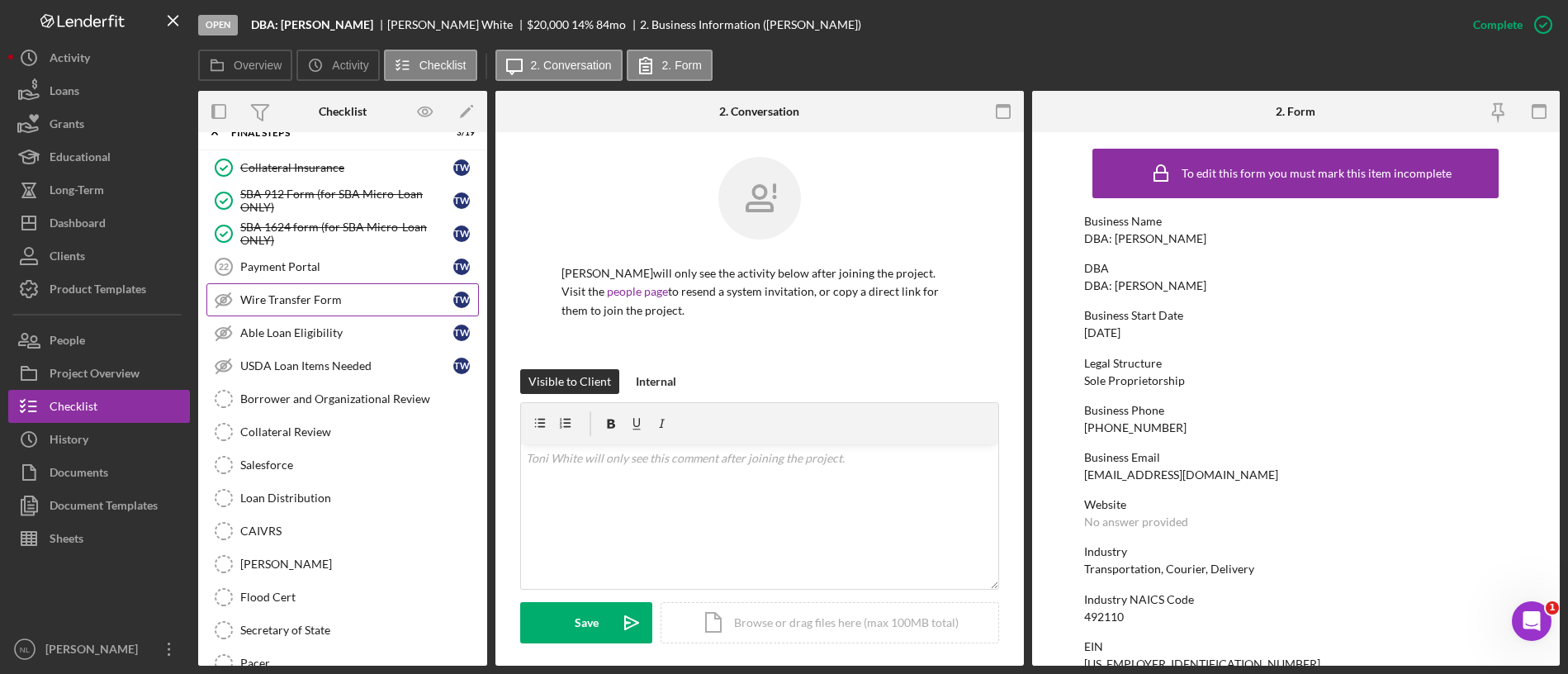
click at [320, 307] on link "Wire Transfer Form Wire Transfer Form T W" at bounding box center [343, 299] width 273 height 33
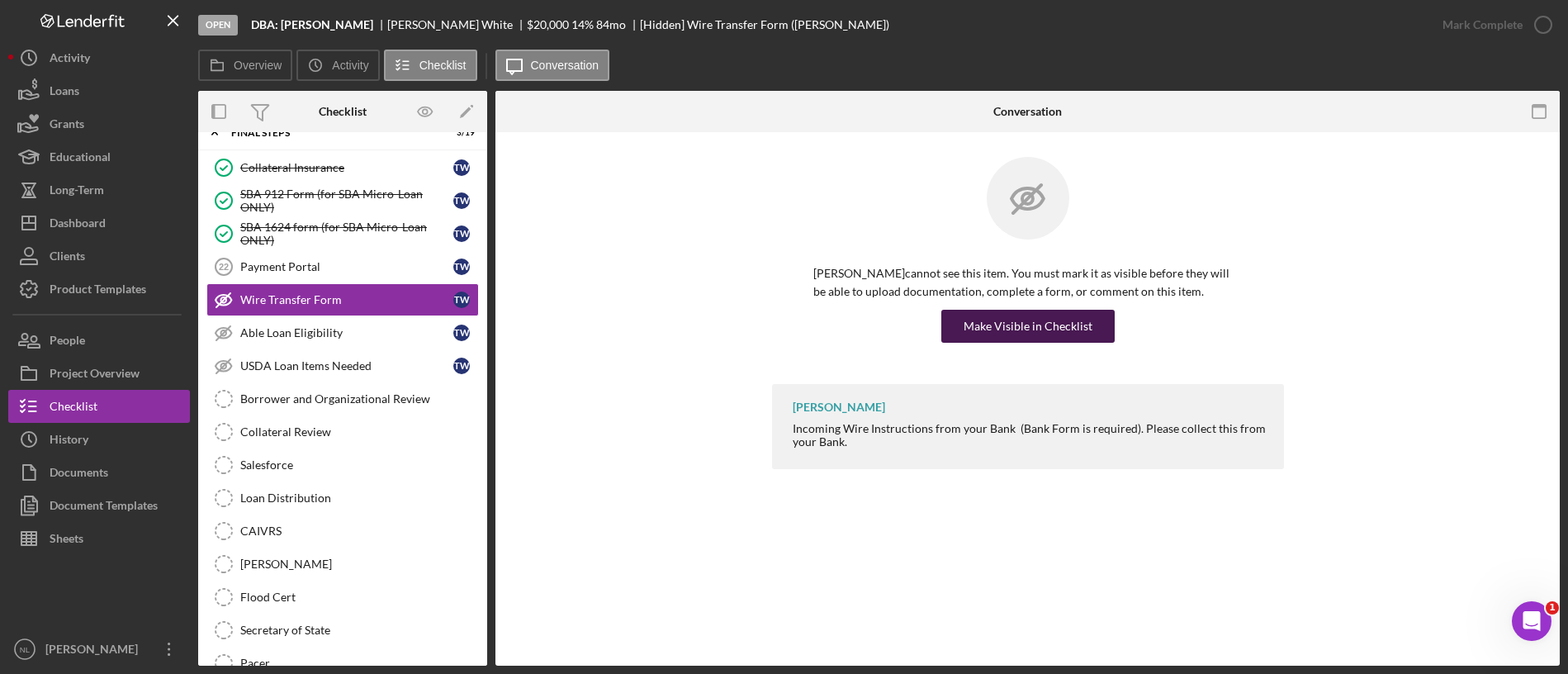
click at [963, 323] on button "Make Visible in Checklist" at bounding box center [1028, 325] width 174 height 33
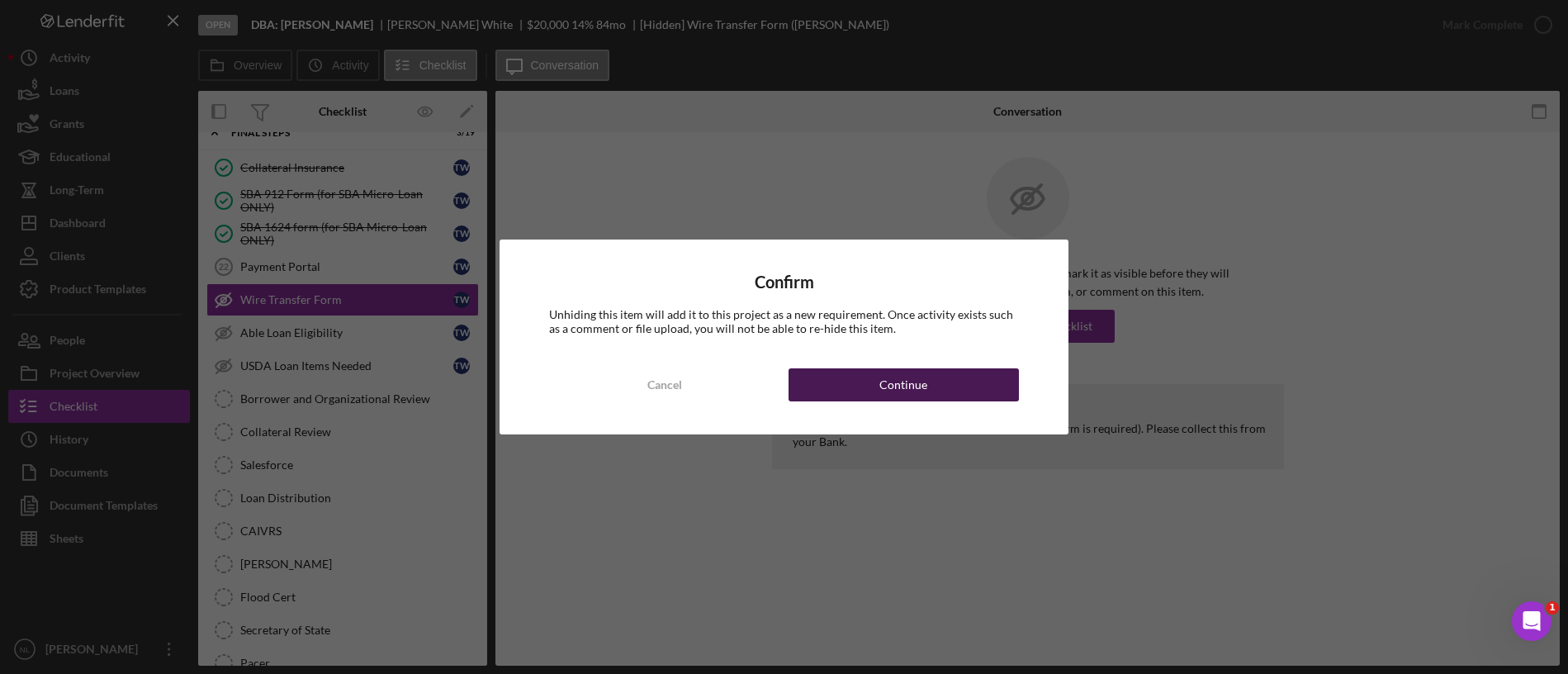
click at [878, 394] on button "Continue" at bounding box center [904, 384] width 231 height 33
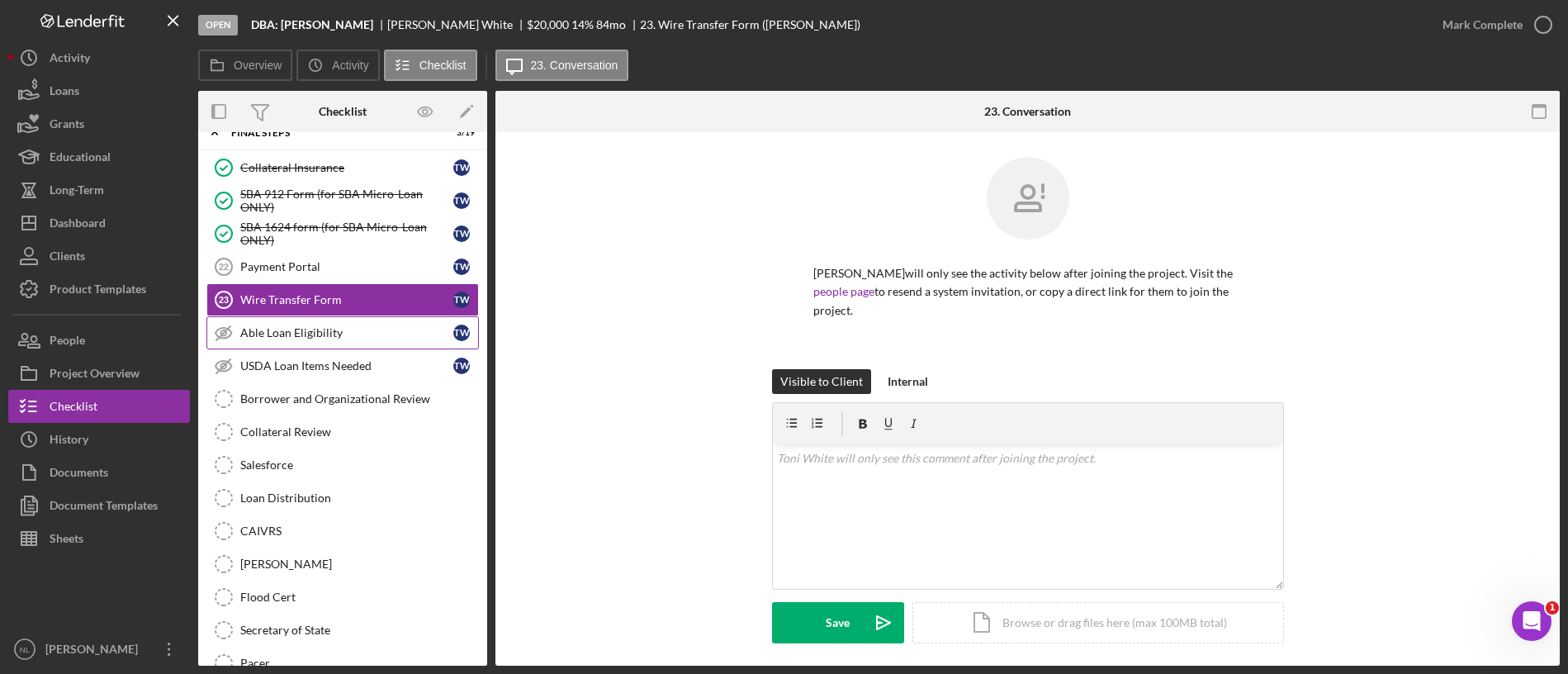
click at [344, 344] on link "Able Loan Eligibility Able Loan Eligibility T W" at bounding box center [343, 332] width 273 height 33
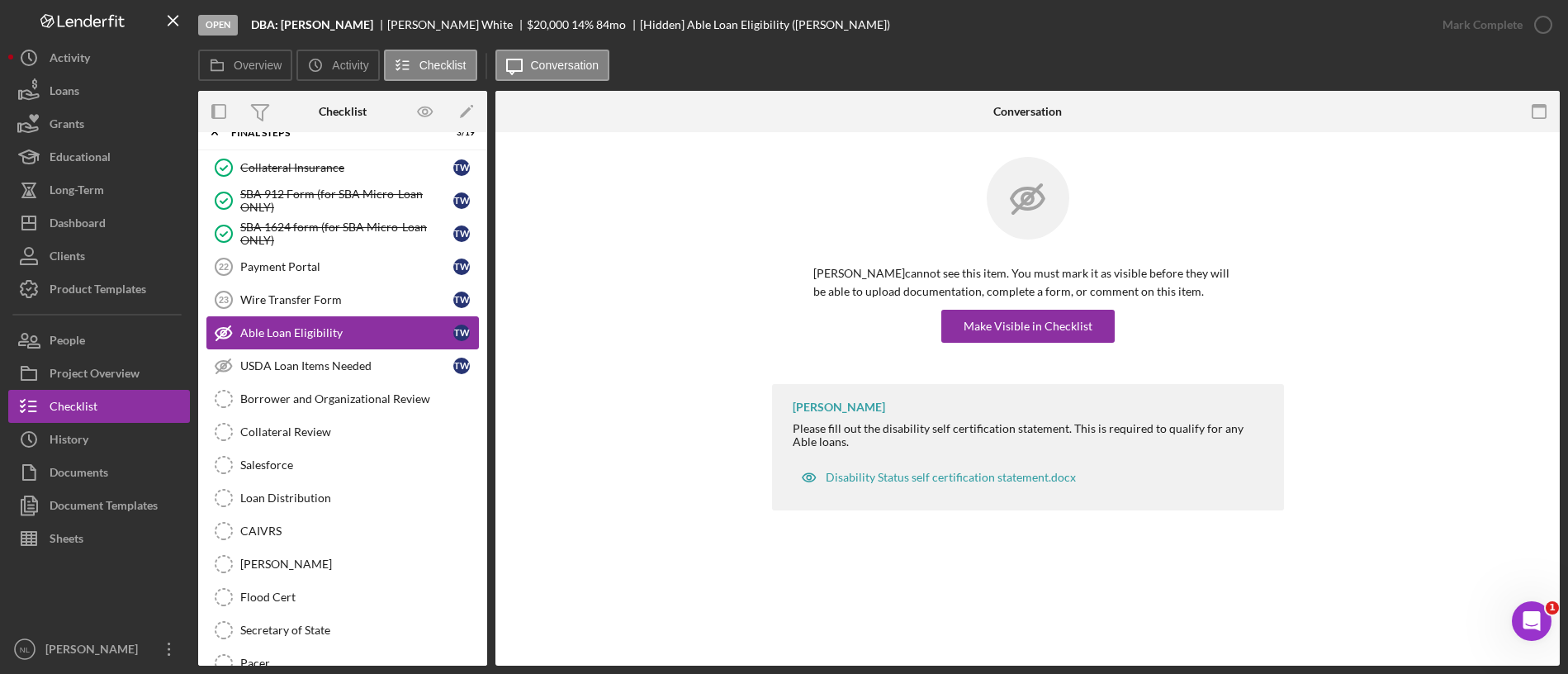
click at [334, 319] on link "Able Loan Eligibility Able Loan Eligibility T W" at bounding box center [343, 332] width 273 height 33
click at [322, 301] on div "Wire Transfer Form" at bounding box center [347, 300] width 213 height 13
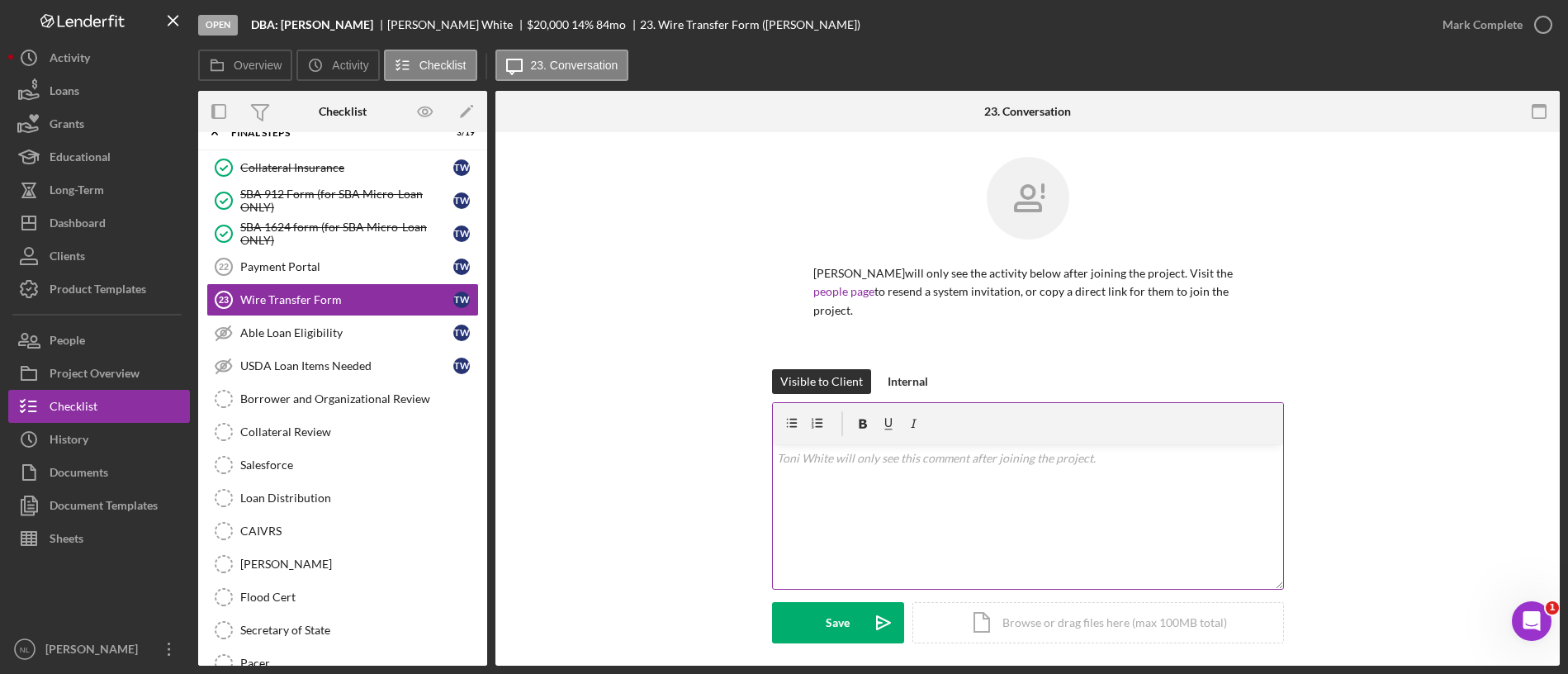
click at [819, 477] on div "v Color teal Color pink Remove color Add row above Add row below Add column bef…" at bounding box center [1028, 516] width 510 height 145
click at [811, 450] on p "Plesse upload wiring instructions from your bank here." at bounding box center [1027, 458] width 501 height 18
click at [1067, 450] on p "Please upload wiring instructions from your bank here." at bounding box center [1027, 458] width 501 height 18
click at [862, 561] on icon "Icon/icon-invite-send" at bounding box center [883, 623] width 41 height 41
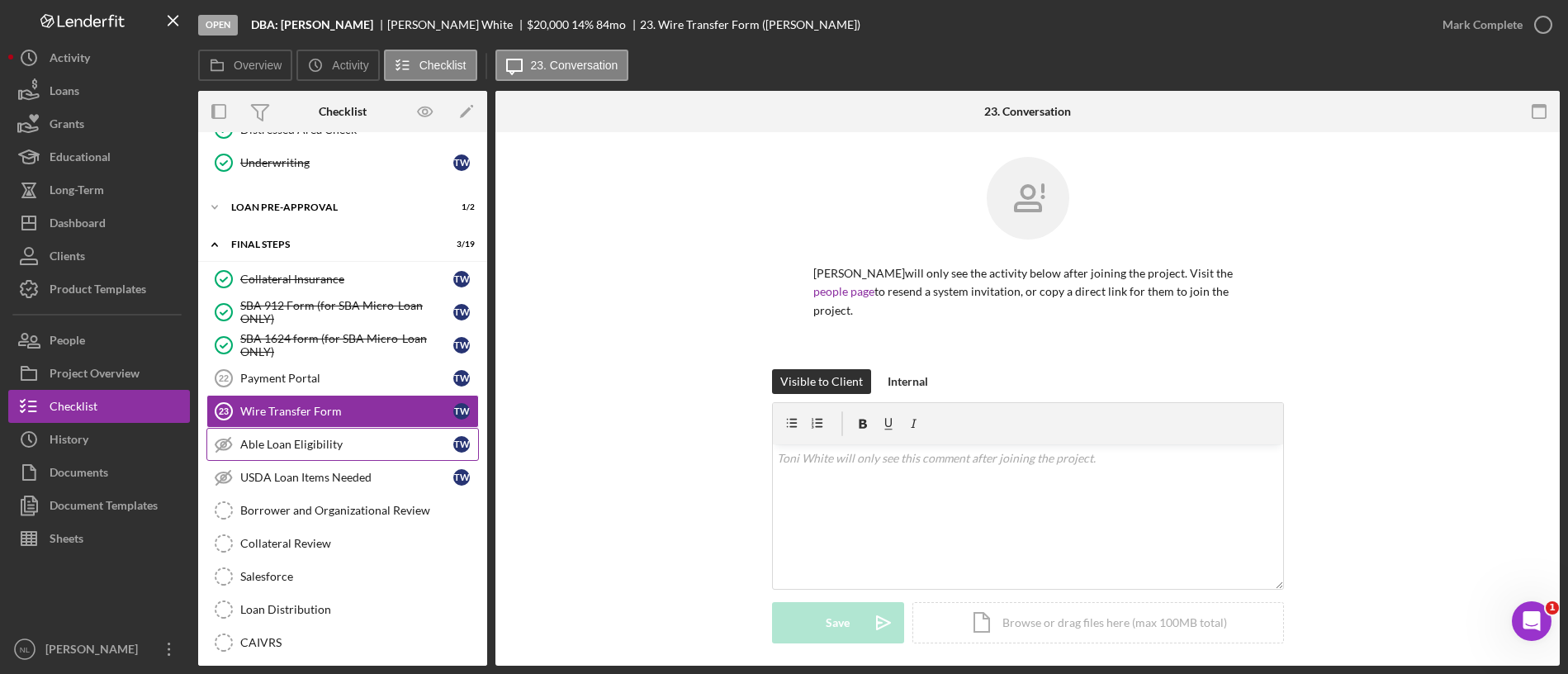
scroll to position [1464, 0]
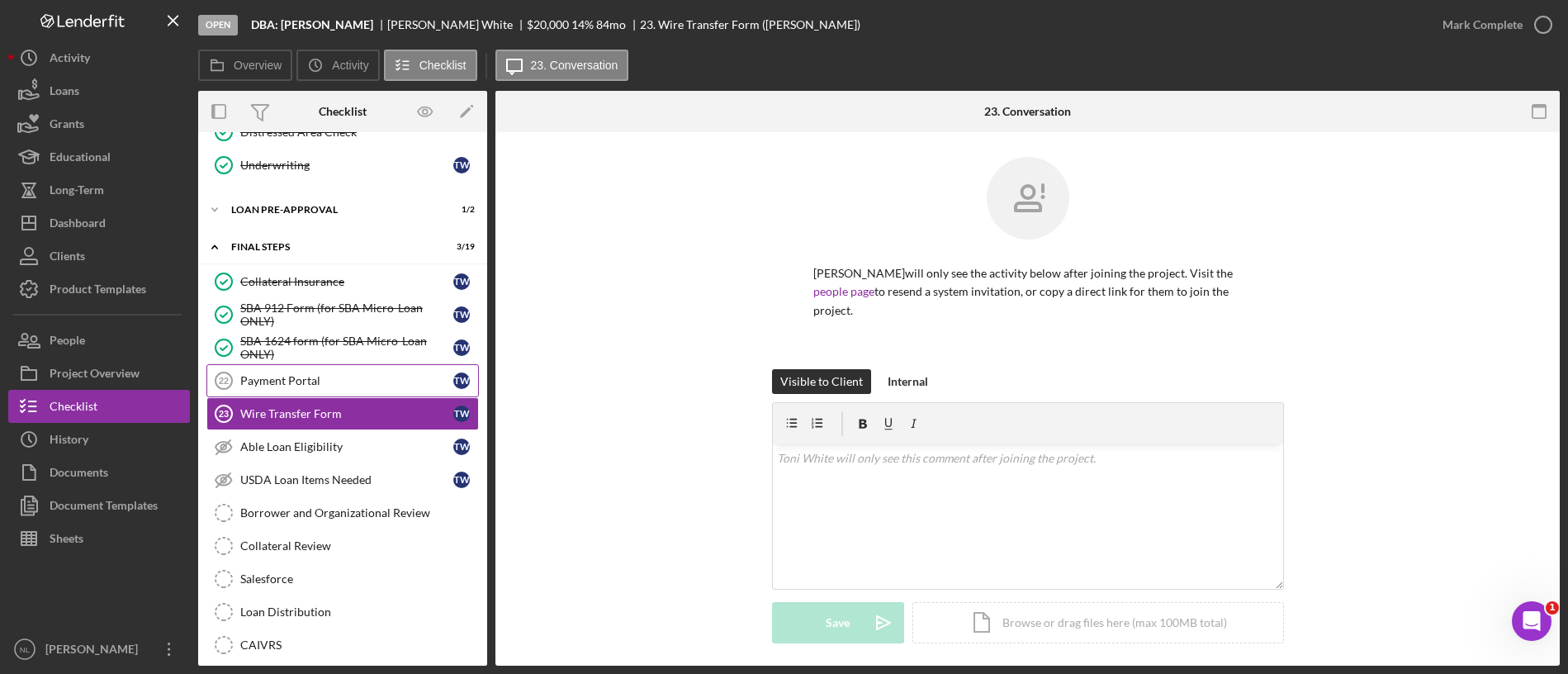
click at [321, 381] on div "Payment Portal" at bounding box center [347, 380] width 213 height 13
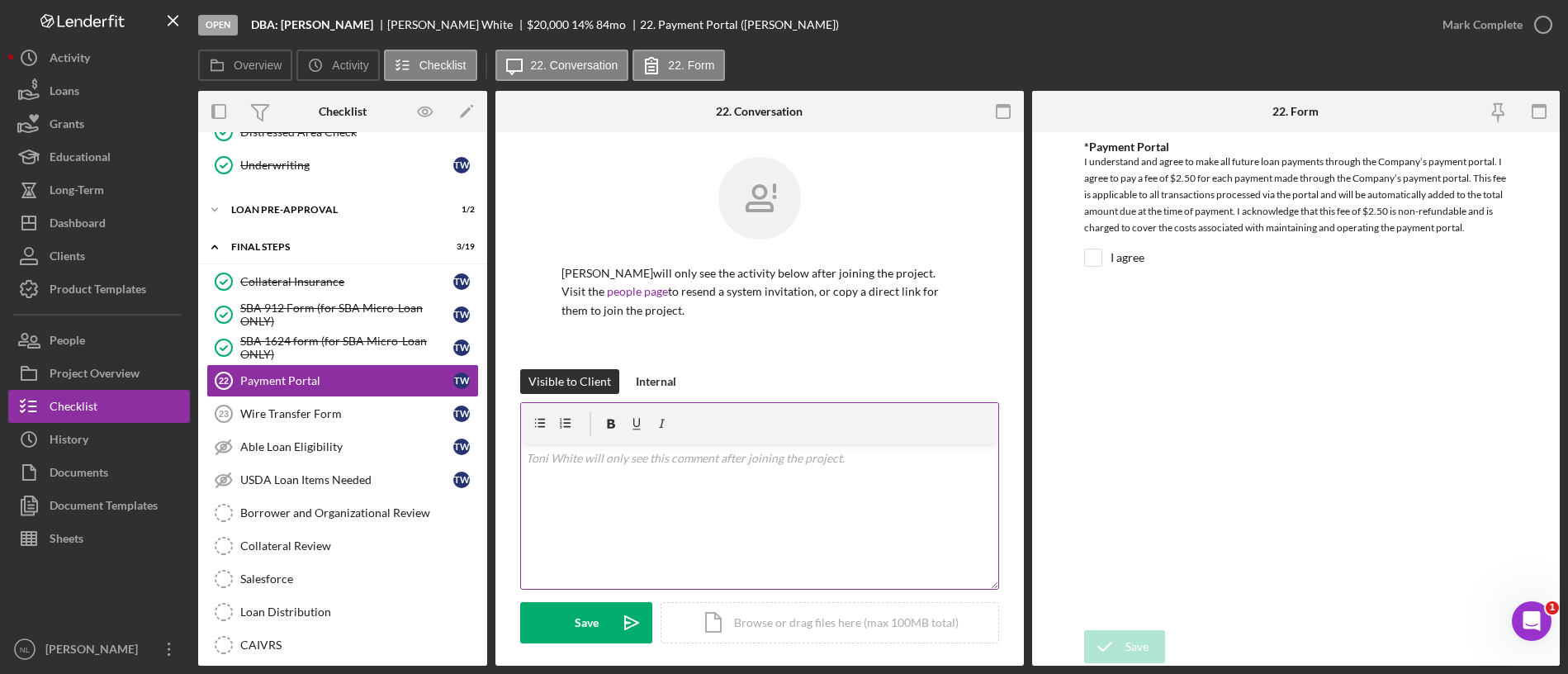
click at [830, 505] on div "v Color teal Color pink Remove color Add row above Add row below Add column bef…" at bounding box center [759, 516] width 478 height 145
click at [611, 561] on icon "Icon/icon-invite-send" at bounding box center [632, 623] width 41 height 41
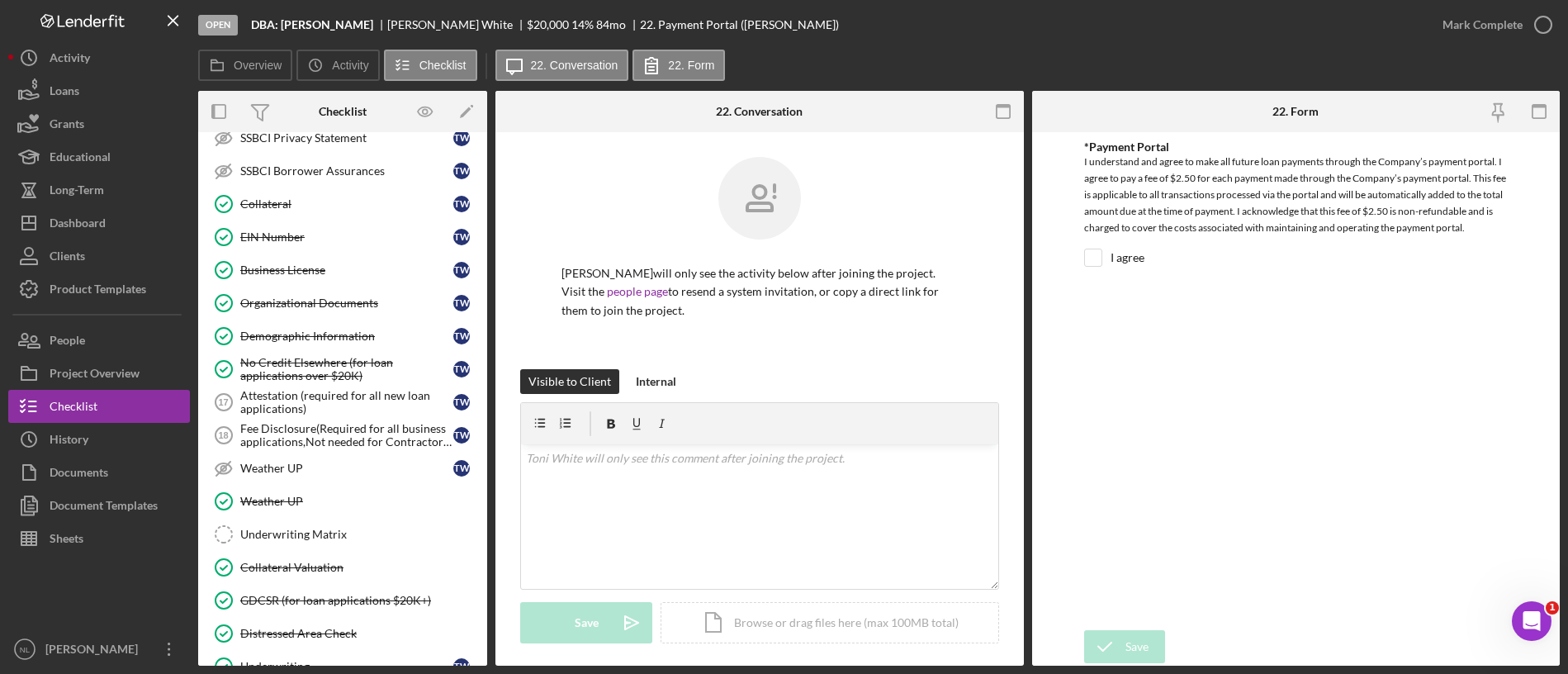
scroll to position [926, 0]
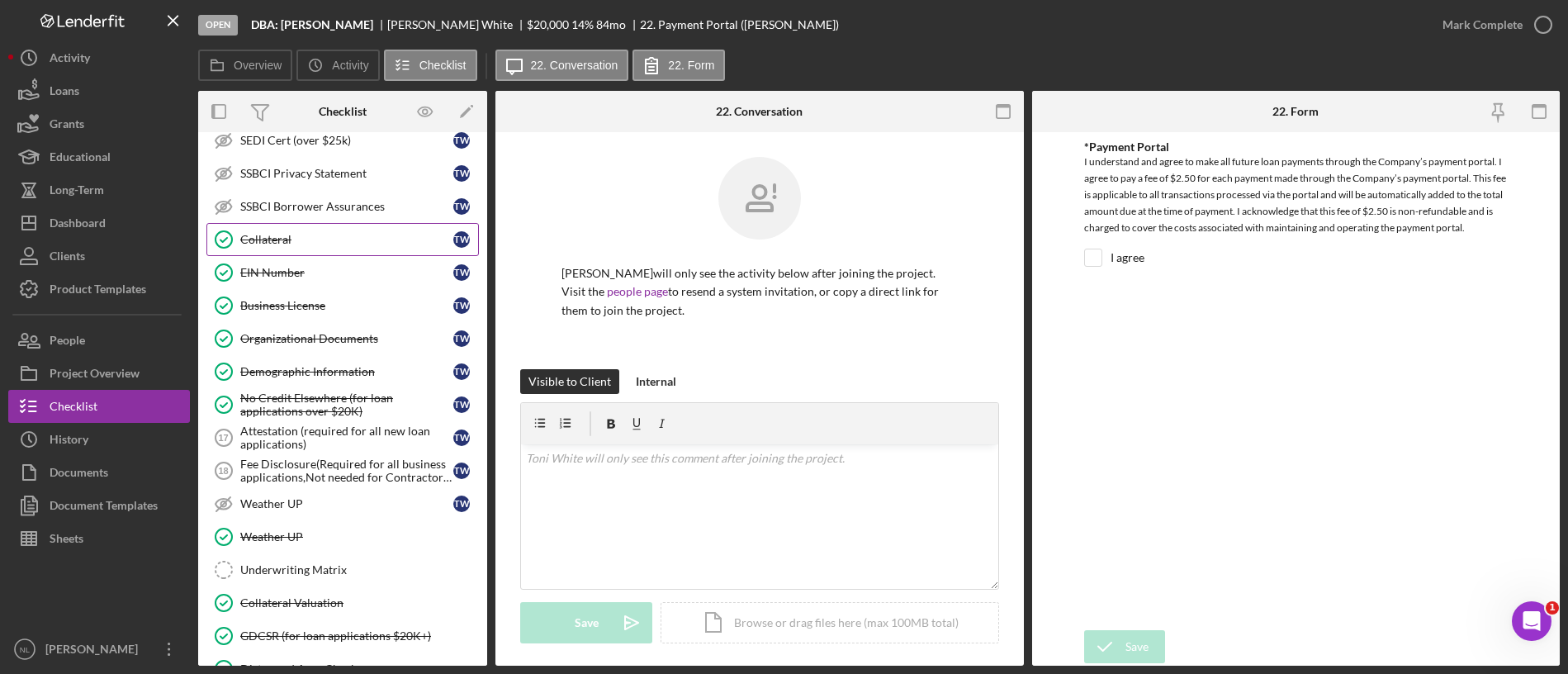
click at [347, 239] on div "Collateral" at bounding box center [347, 239] width 213 height 13
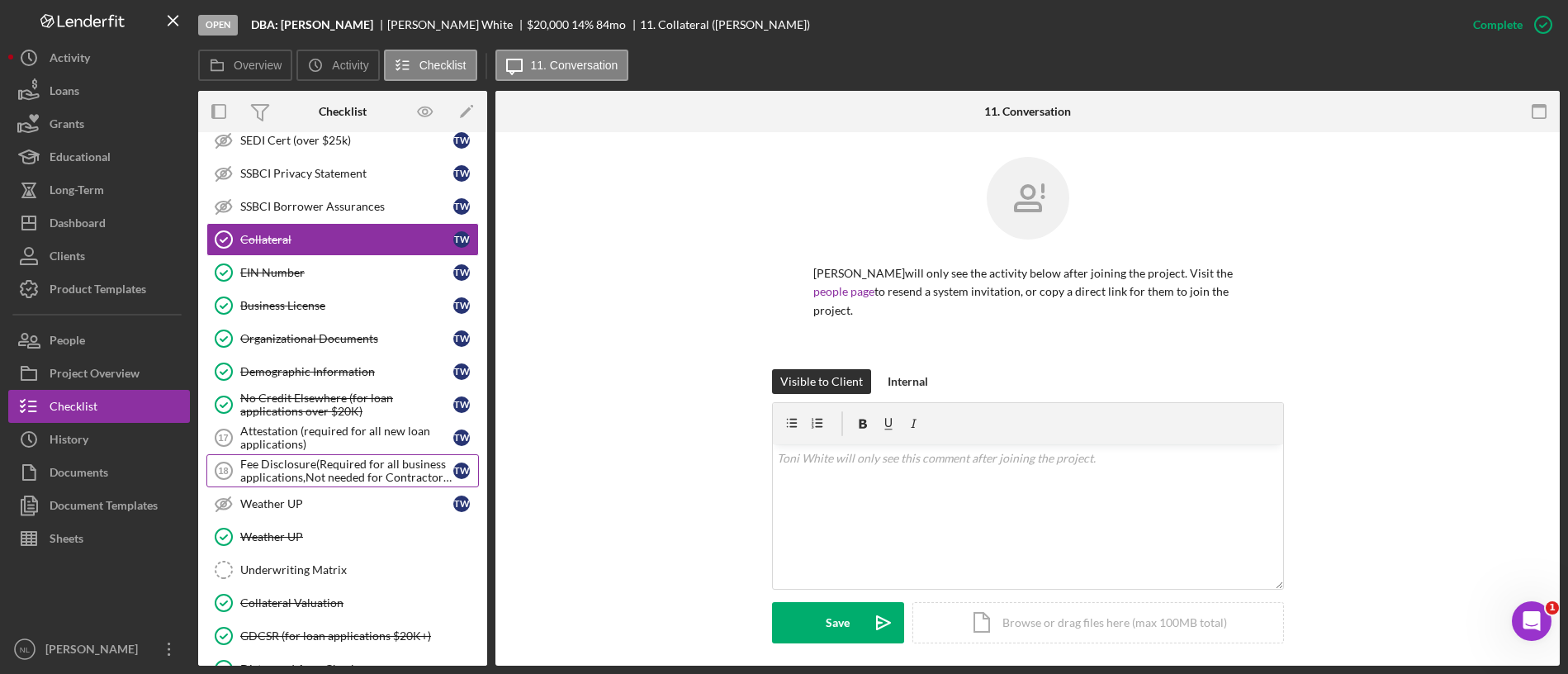
click at [344, 479] on div "Fee Disclosure(Required for all business applications,Not needed for Contractor…" at bounding box center [347, 470] width 213 height 26
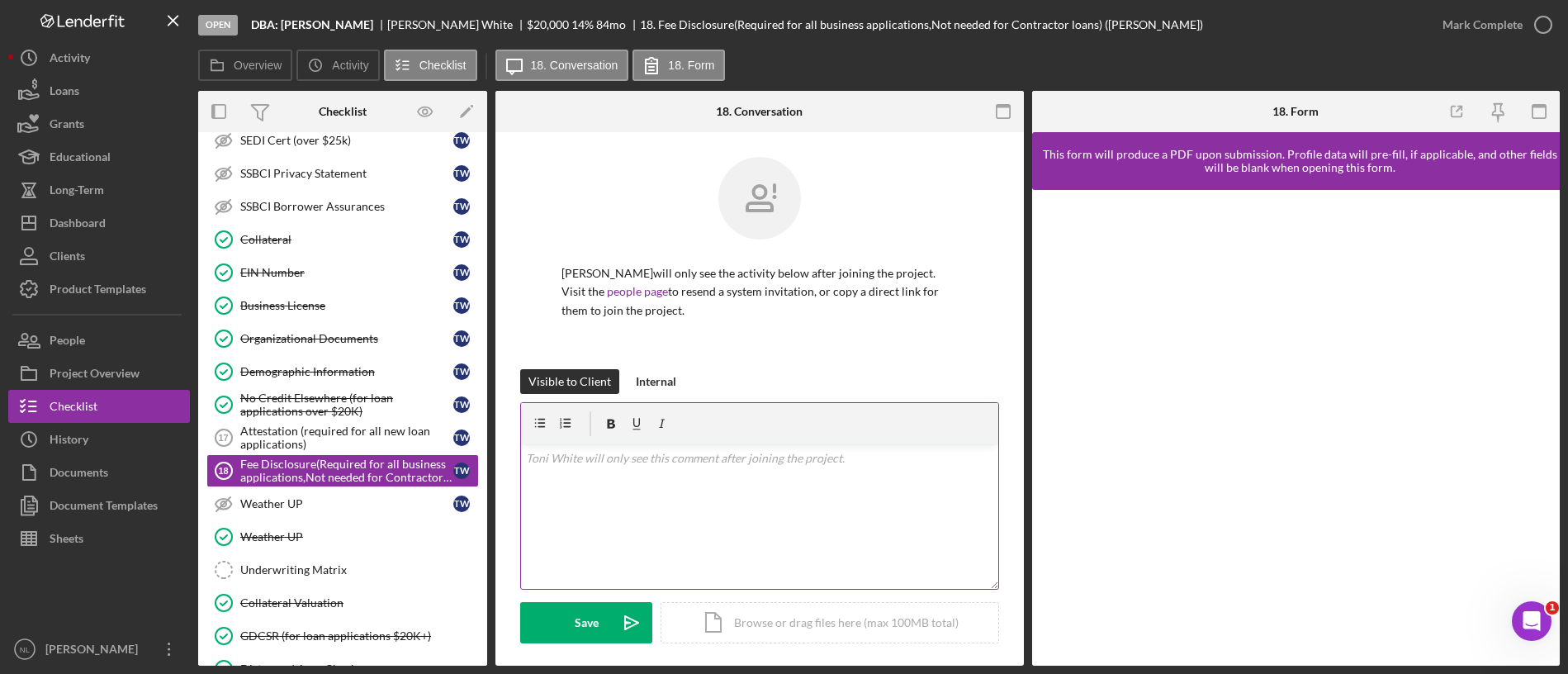
click at [767, 487] on div "v Color teal Color pink Remove color Add row above Add row below Add column bef…" at bounding box center [759, 516] width 478 height 145
click at [568, 465] on p "Please complete this section" at bounding box center [760, 458] width 467 height 18
copy p "Please complete this section"
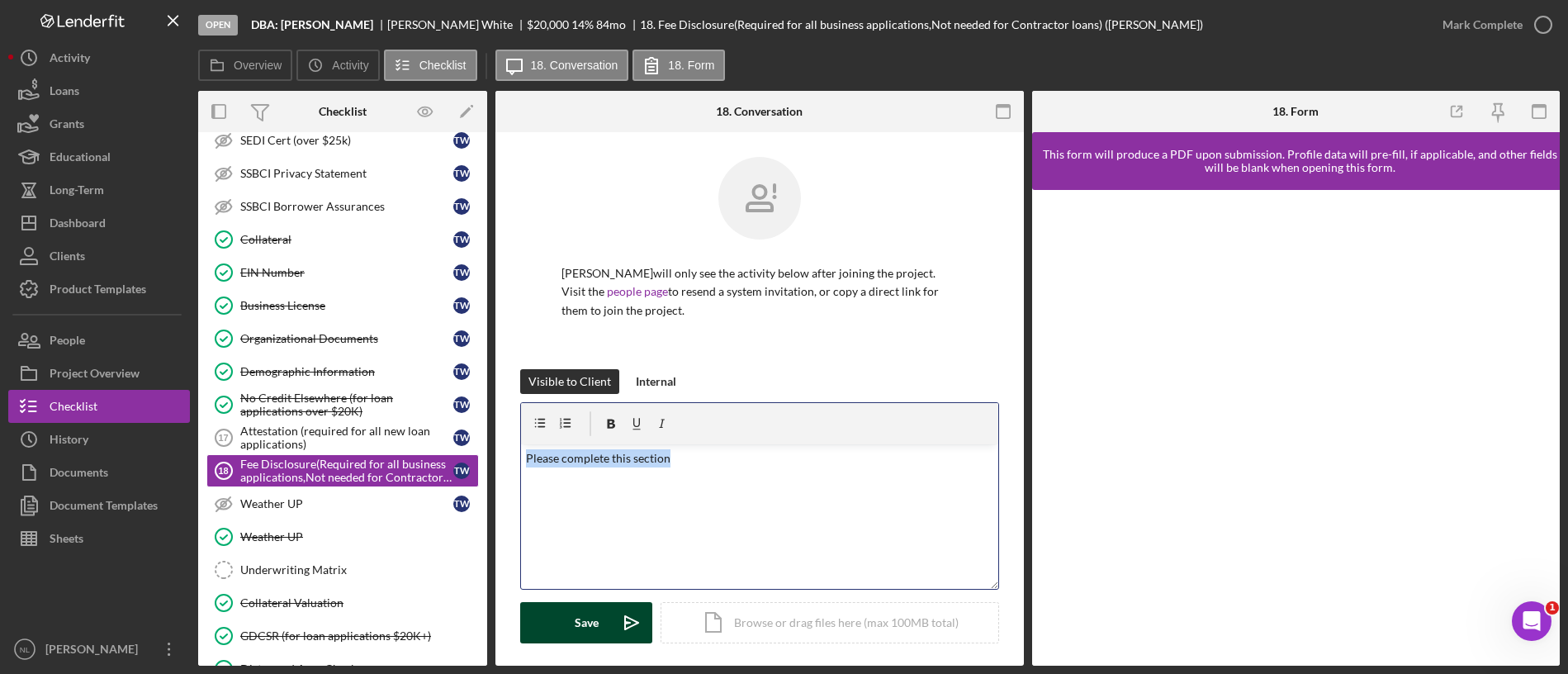
click at [595, 561] on div "Save" at bounding box center [587, 623] width 24 height 41
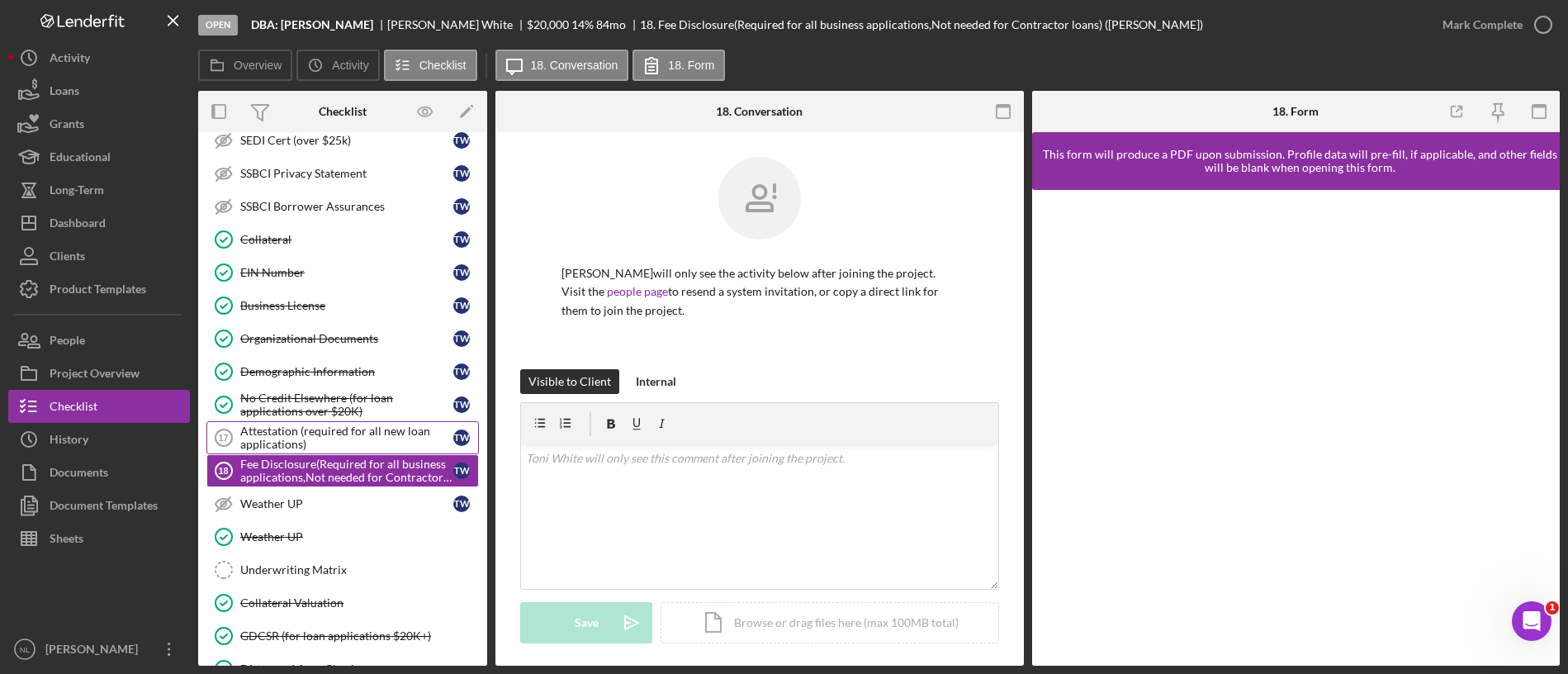
click at [336, 432] on div "Attestation (required for all new loan applications)" at bounding box center [347, 437] width 213 height 26
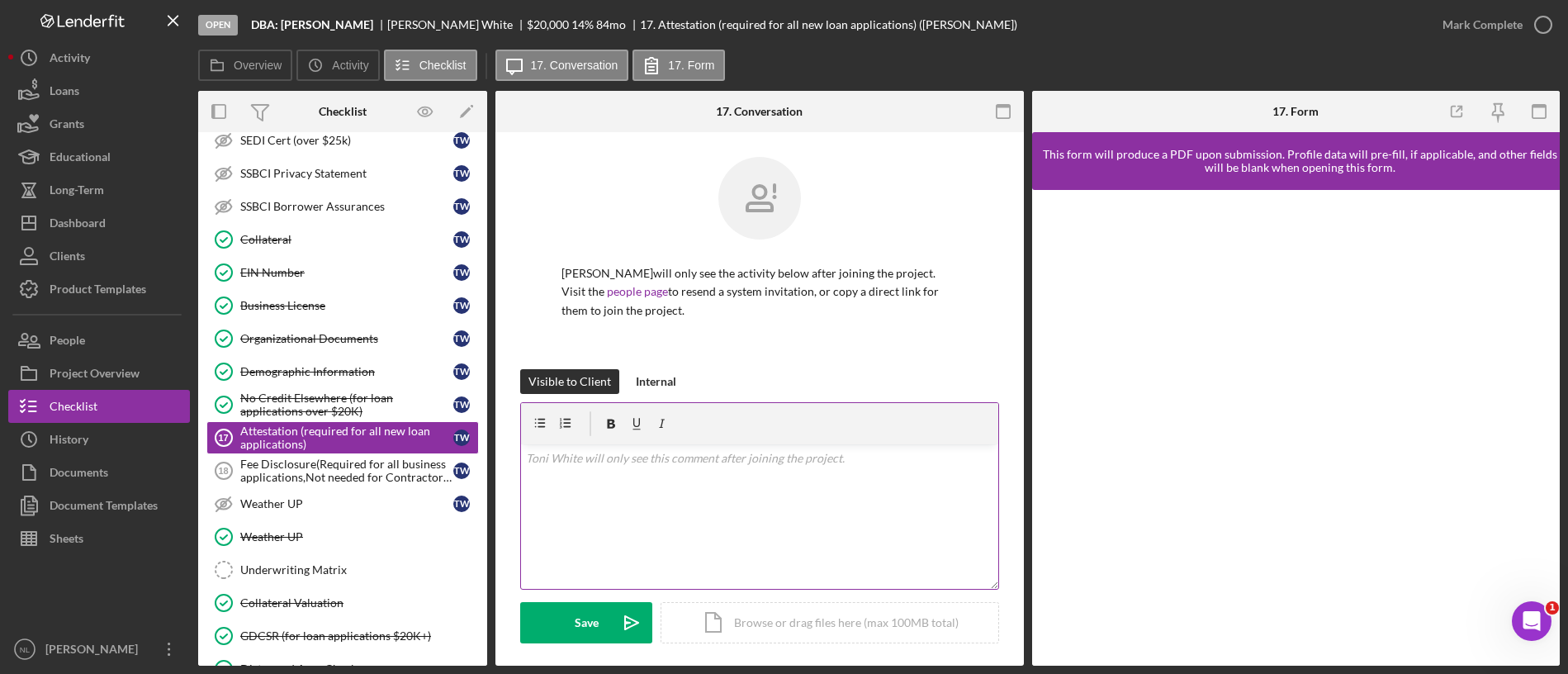
click at [563, 492] on div "v Color teal Color pink Remove color Add row above Add row below Add column bef…" at bounding box center [759, 516] width 478 height 145
click at [620, 561] on icon "Icon/icon-invite-send" at bounding box center [632, 623] width 41 height 41
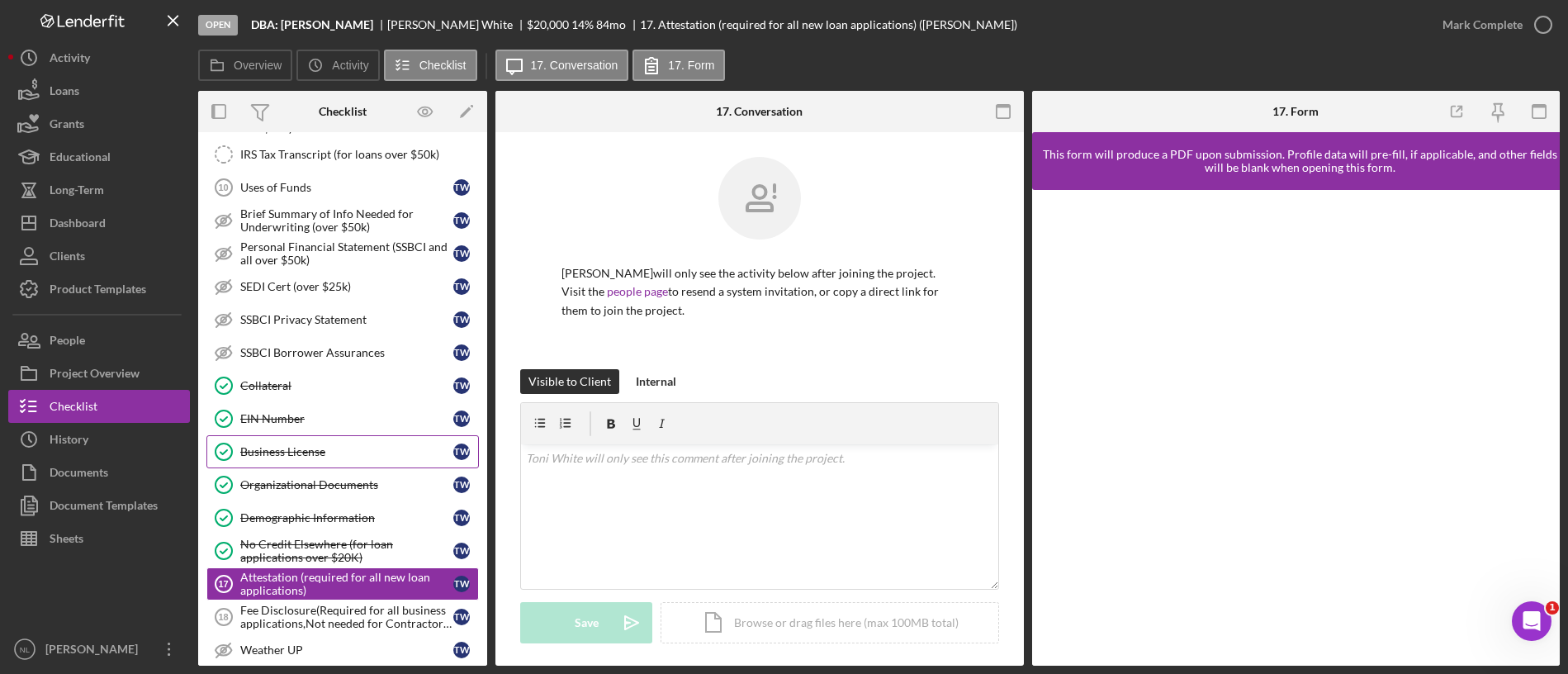
scroll to position [599, 0]
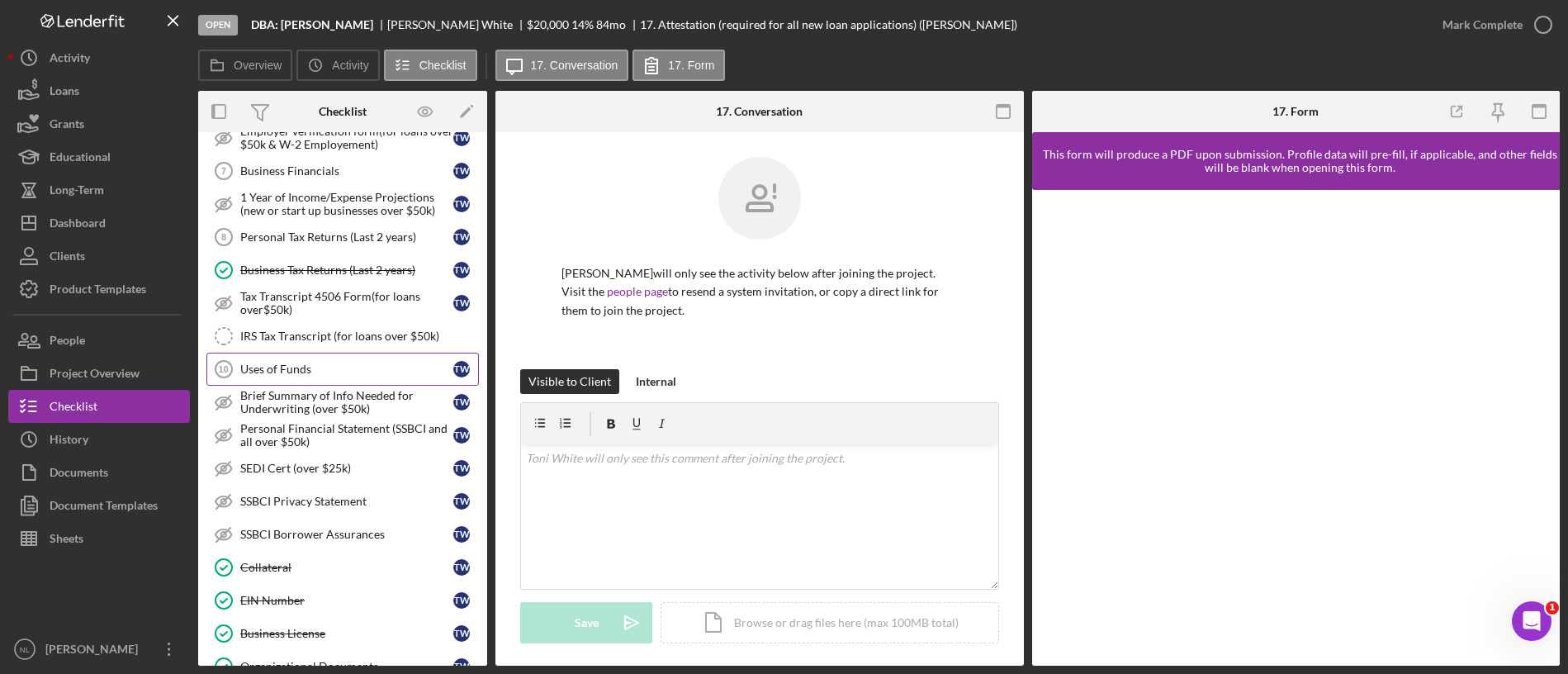
click at [339, 384] on link "Uses of Funds 10 Uses of Funds T W" at bounding box center [343, 368] width 273 height 33
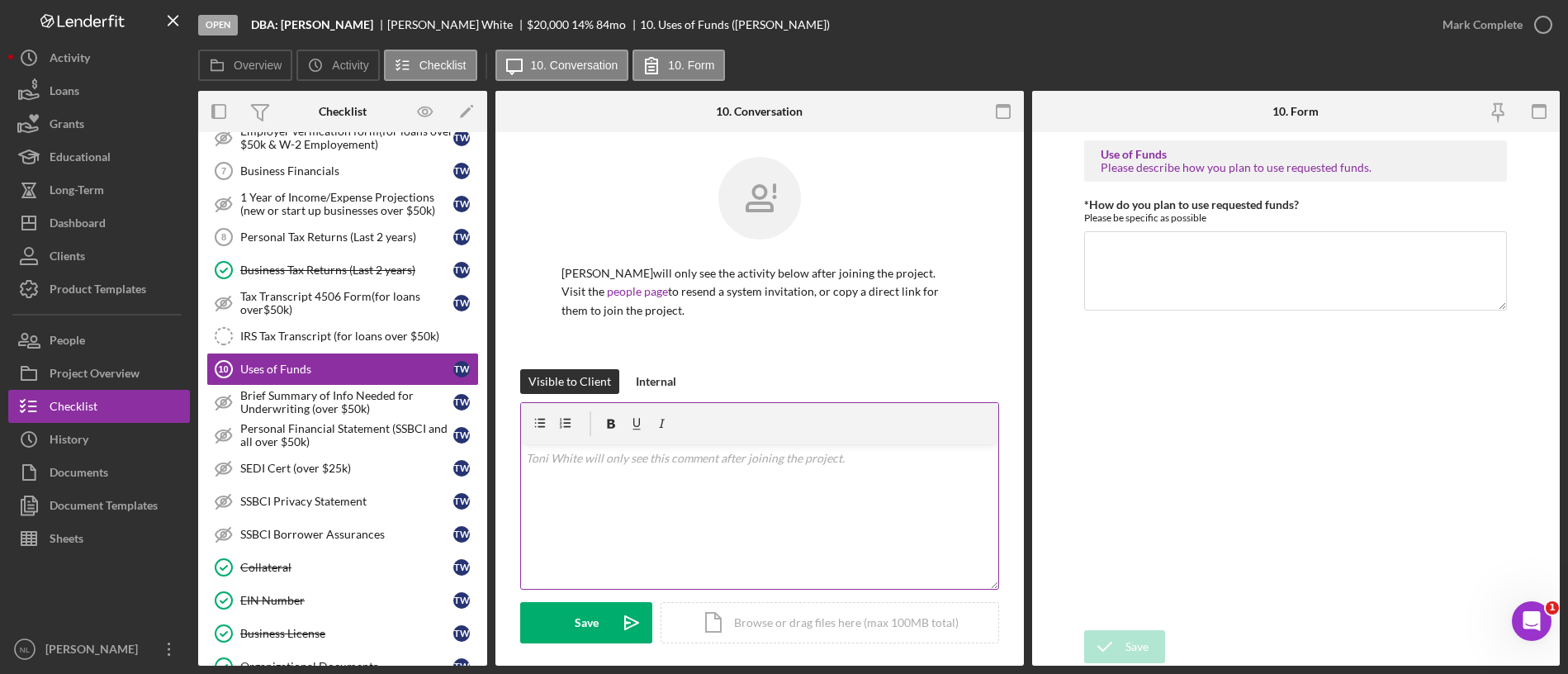
click at [639, 483] on div "v Color teal Color pink Remove color Add row above Add row below Add column bef…" at bounding box center [759, 516] width 478 height 145
click at [587, 561] on div "Save" at bounding box center [587, 623] width 24 height 41
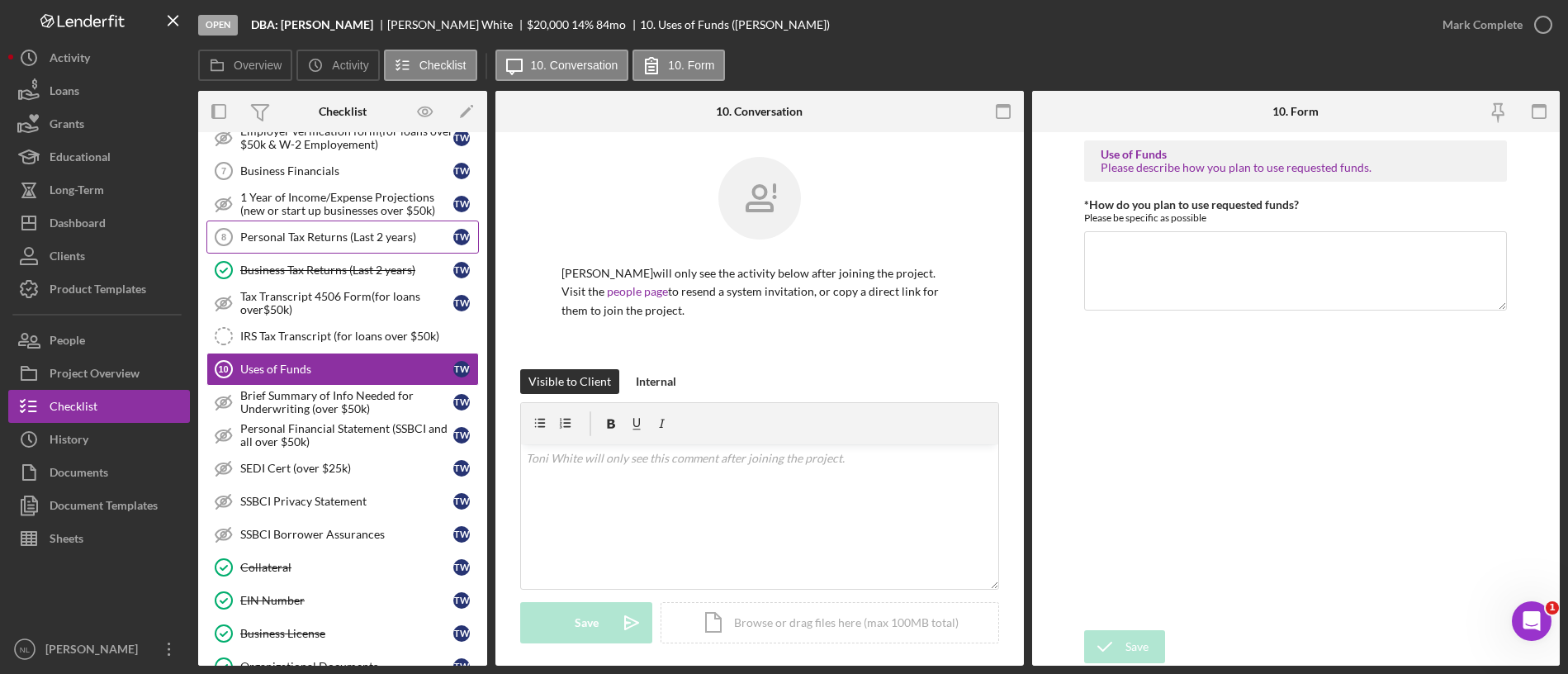
click at [348, 239] on div "Personal Tax Returns (Last 2 years)" at bounding box center [347, 237] width 213 height 13
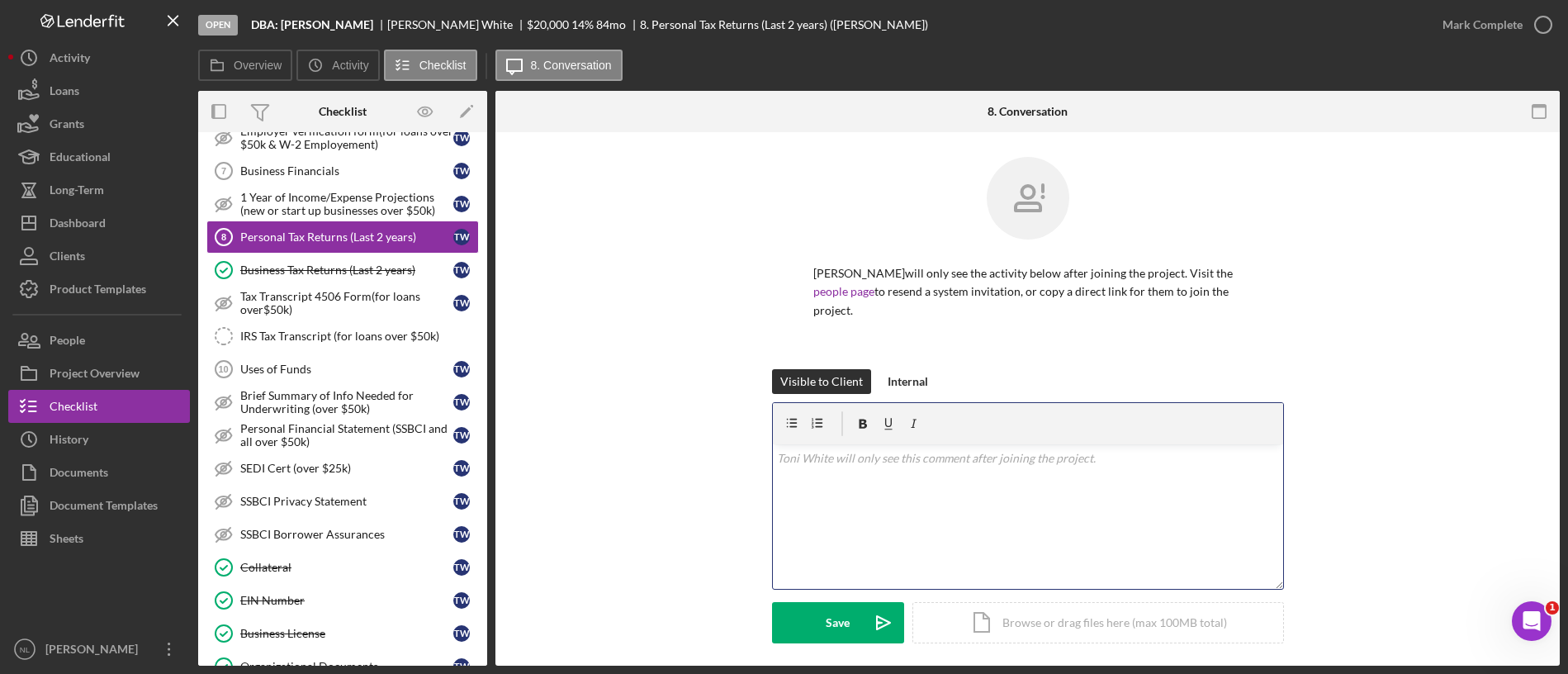
click at [807, 450] on p at bounding box center [1027, 458] width 501 height 18
click at [807, 561] on button "Save Icon/icon-invite-send" at bounding box center [837, 623] width 132 height 41
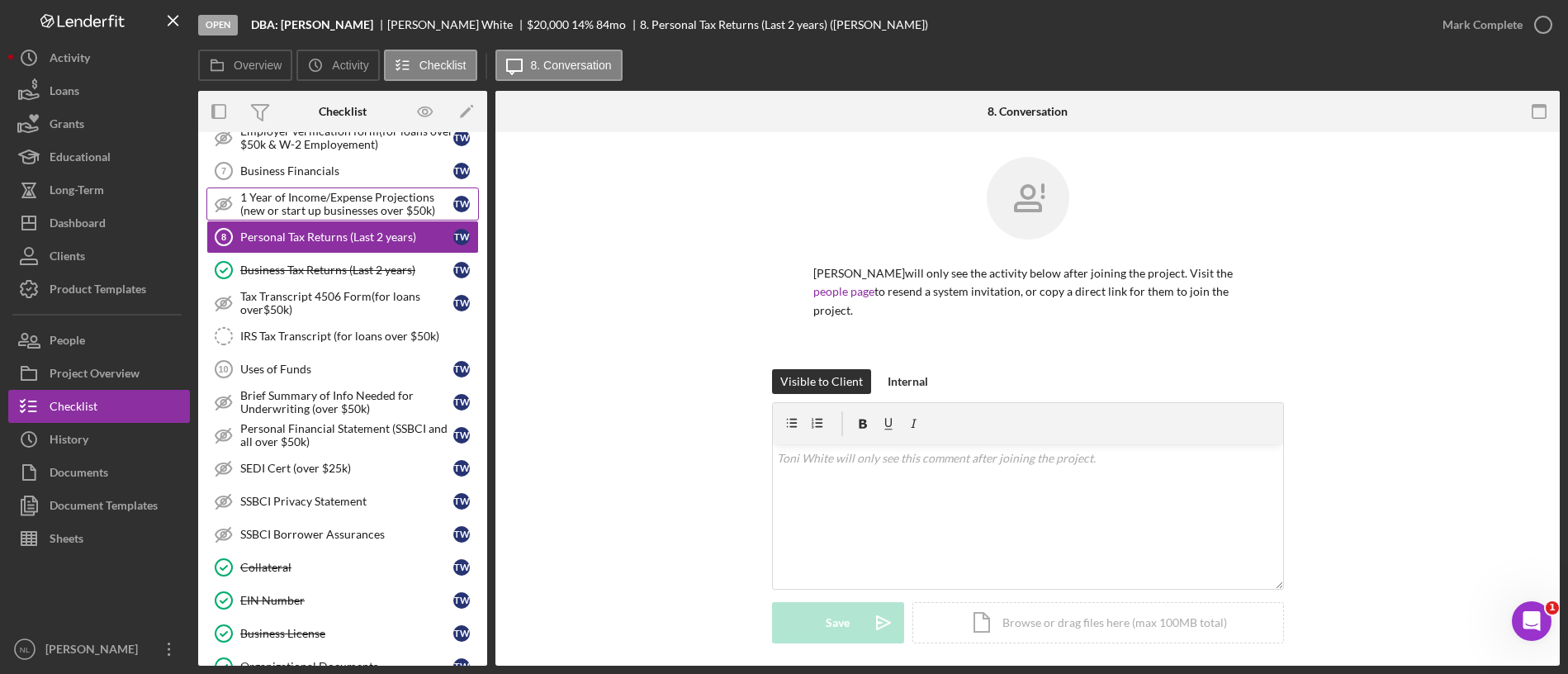
scroll to position [436, 0]
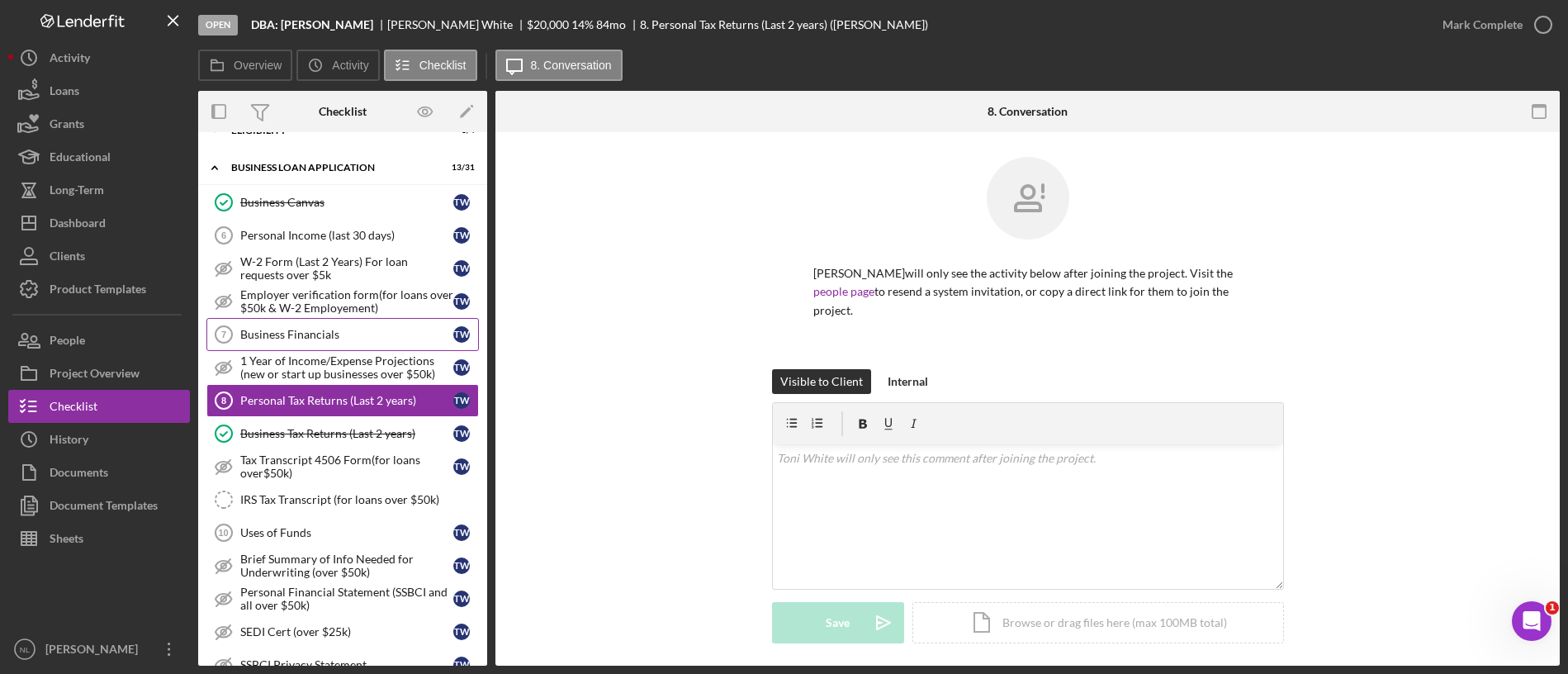
click at [368, 342] on link "Business Financials 7 Business Financials T W" at bounding box center [343, 334] width 273 height 33
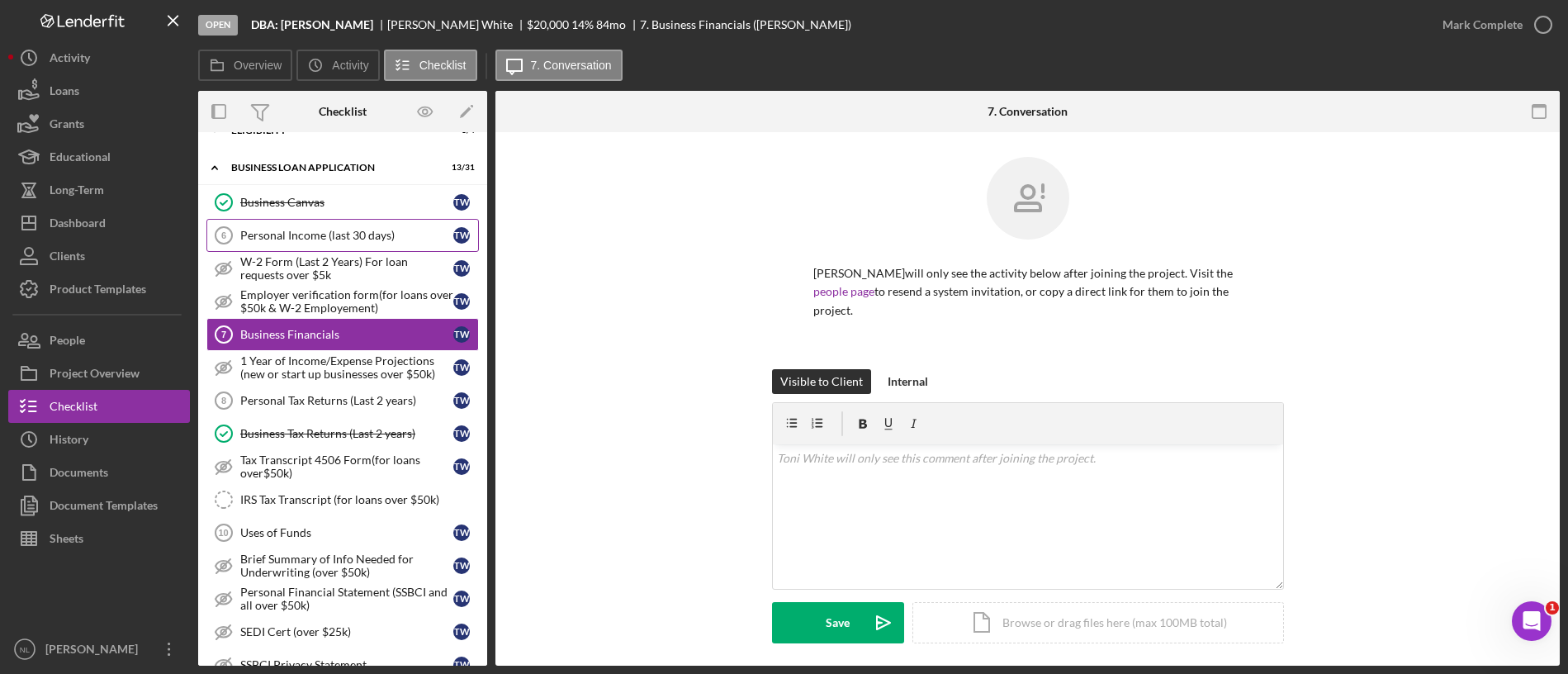
click at [331, 229] on div "Personal Income (last 30 days)" at bounding box center [347, 236] width 213 height 13
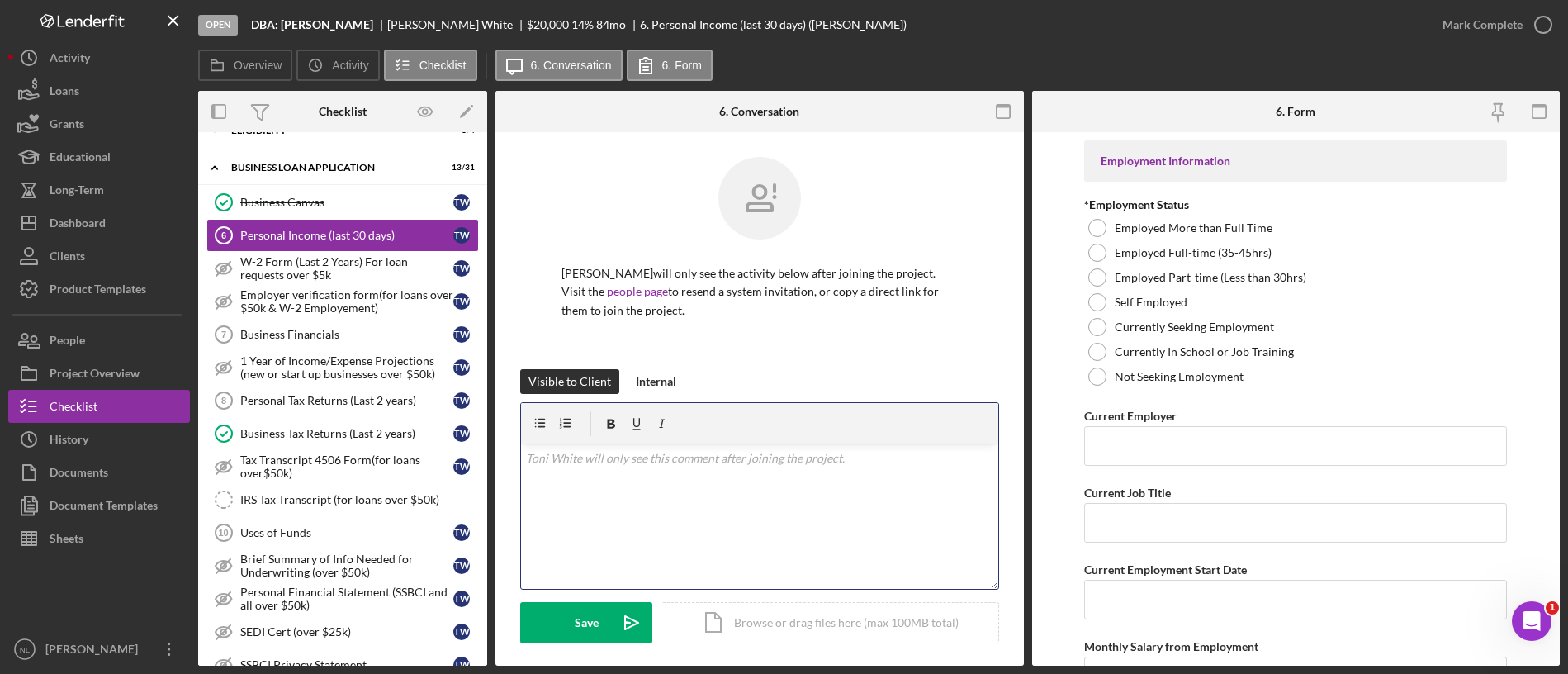
click at [860, 496] on div "v Color teal Color pink Remove color Add row above Add row below Add column bef…" at bounding box center [759, 516] width 478 height 145
click at [585, 561] on div "Save" at bounding box center [587, 623] width 24 height 41
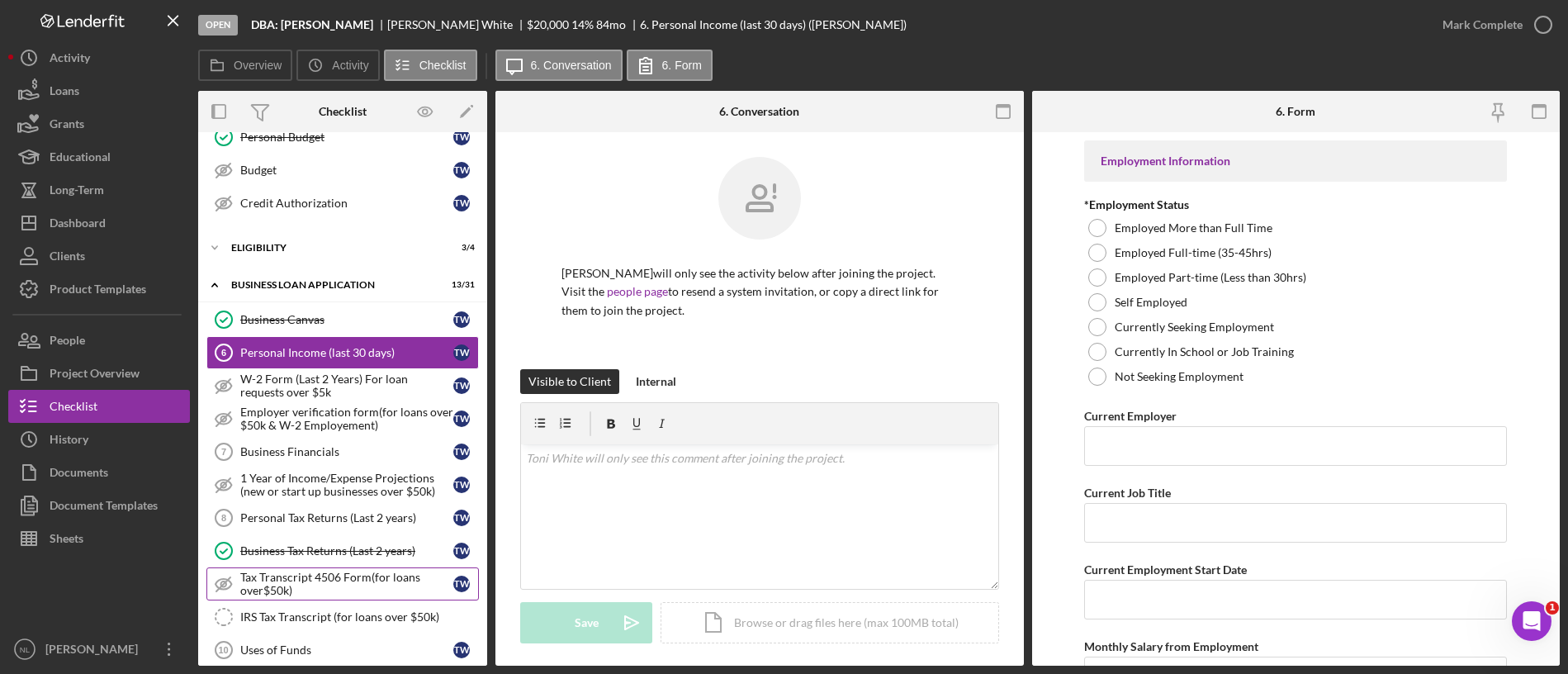
scroll to position [360, 0]
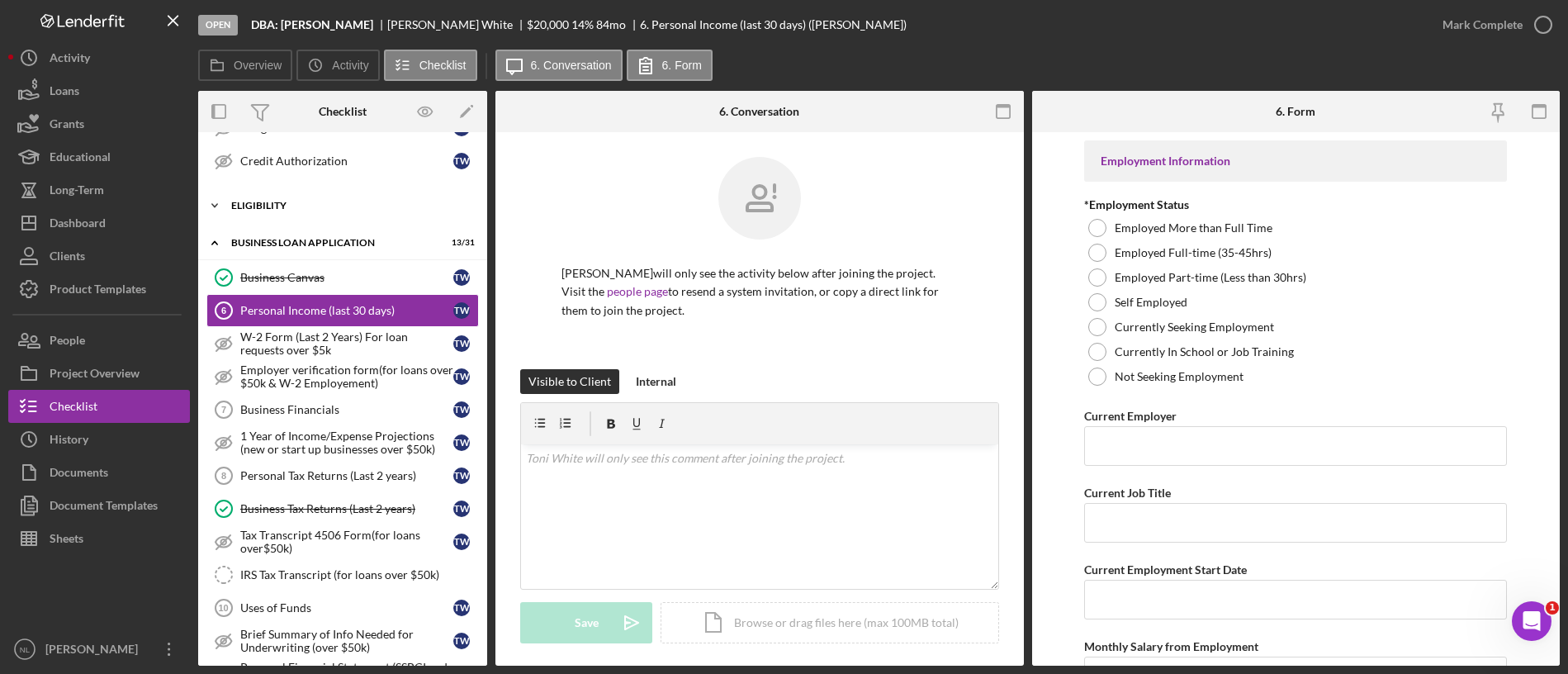
click at [320, 215] on div "Icon/Expander ELIGIBILITY 3 / 4" at bounding box center [342, 205] width 289 height 33
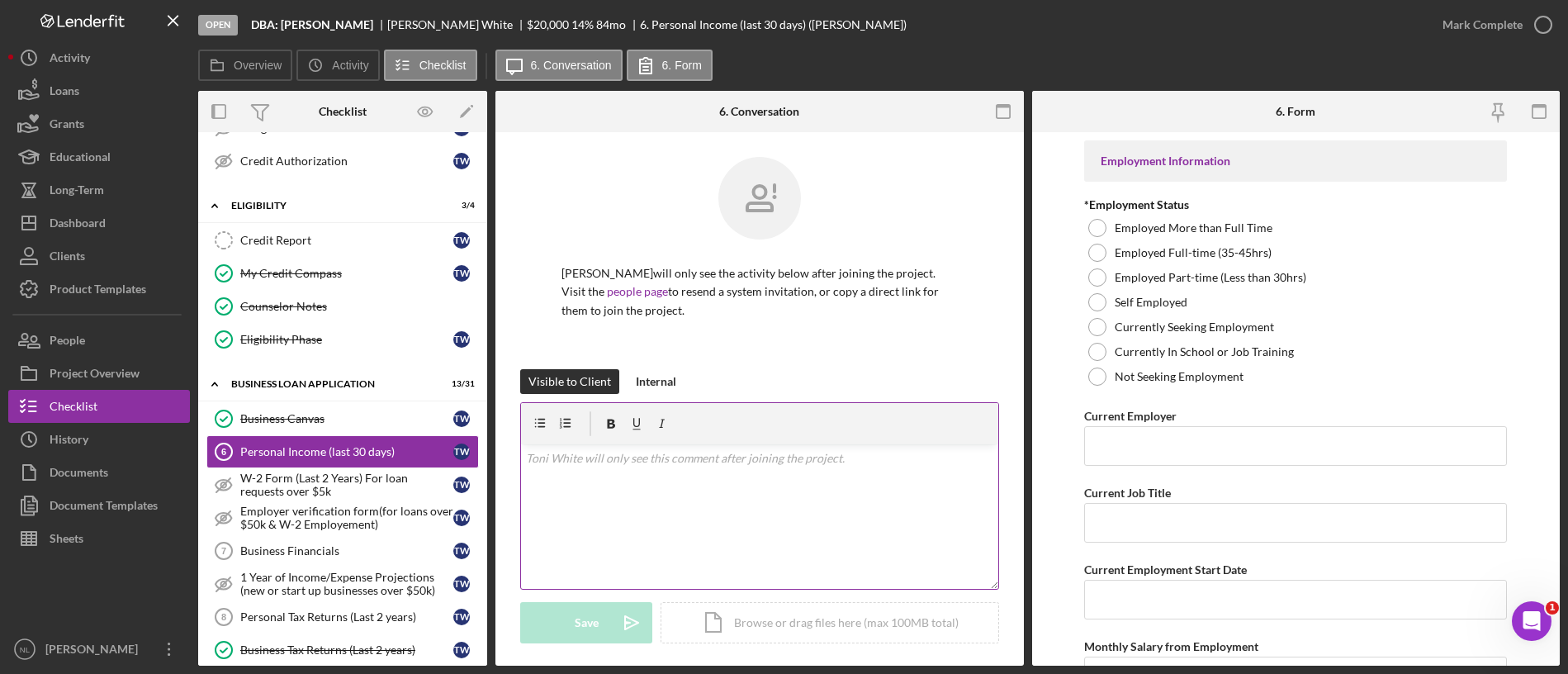
scroll to position [181, 0]
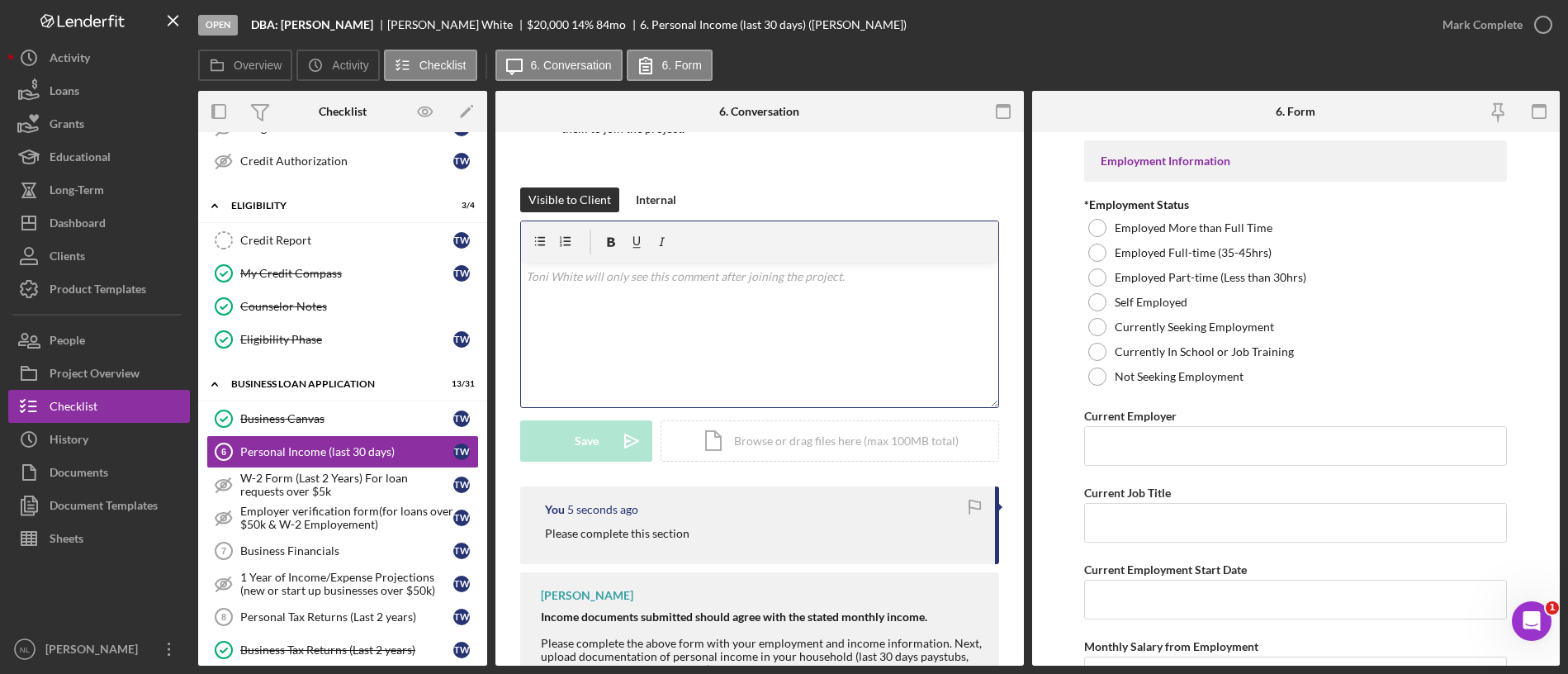
click at [631, 372] on div "v Color teal Color pink Remove color Add row above Add row below Add column bef…" at bounding box center [759, 335] width 478 height 145
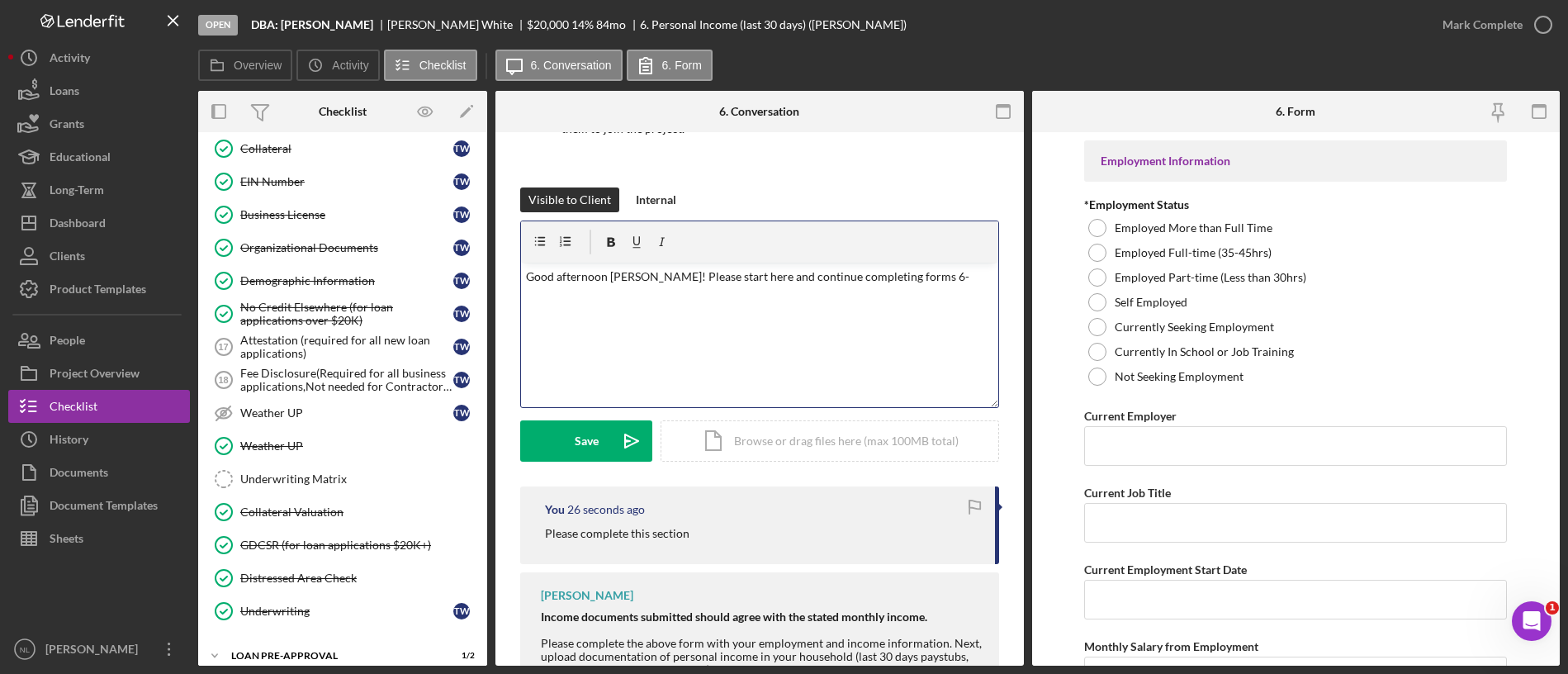
scroll to position [1454, 0]
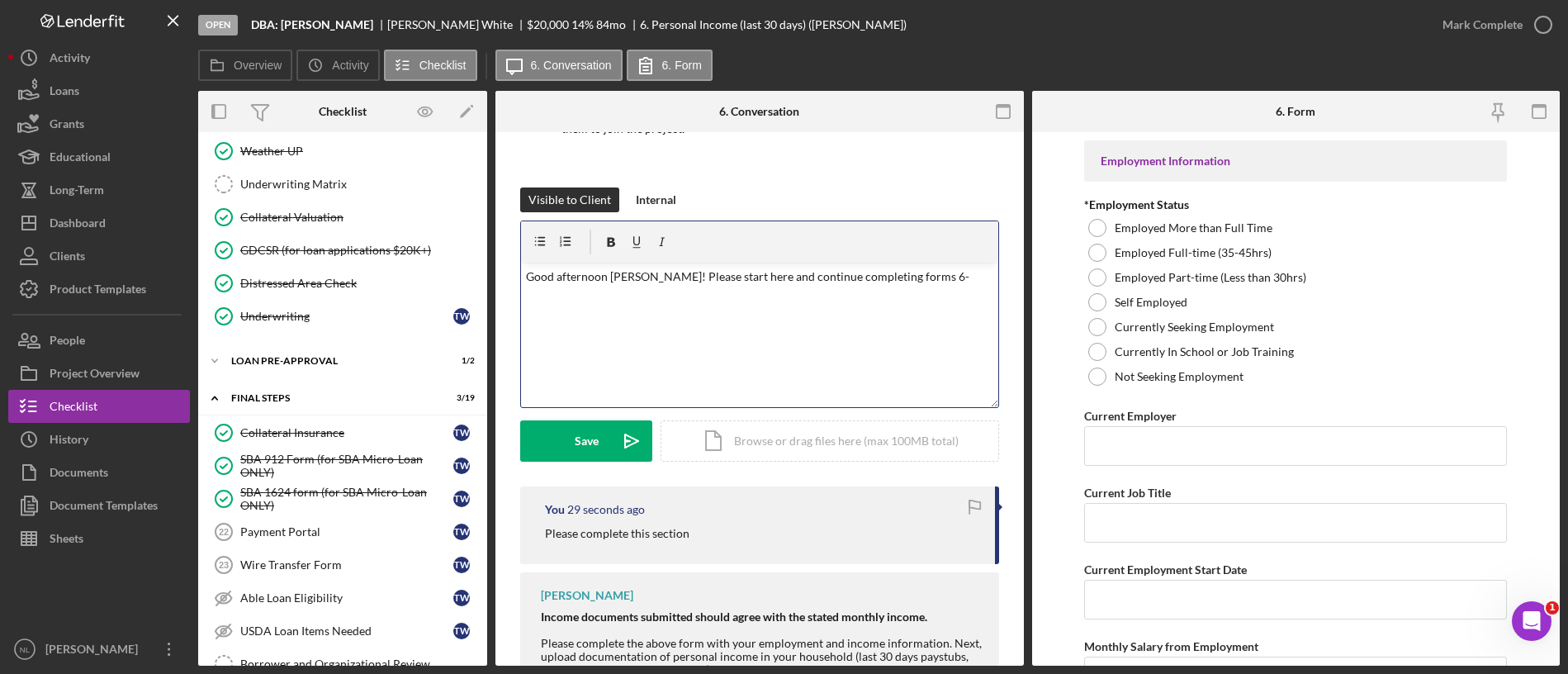
click at [961, 264] on div "v Color teal Color pink Remove color Add row above Add row below Add column bef…" at bounding box center [759, 335] width 478 height 145
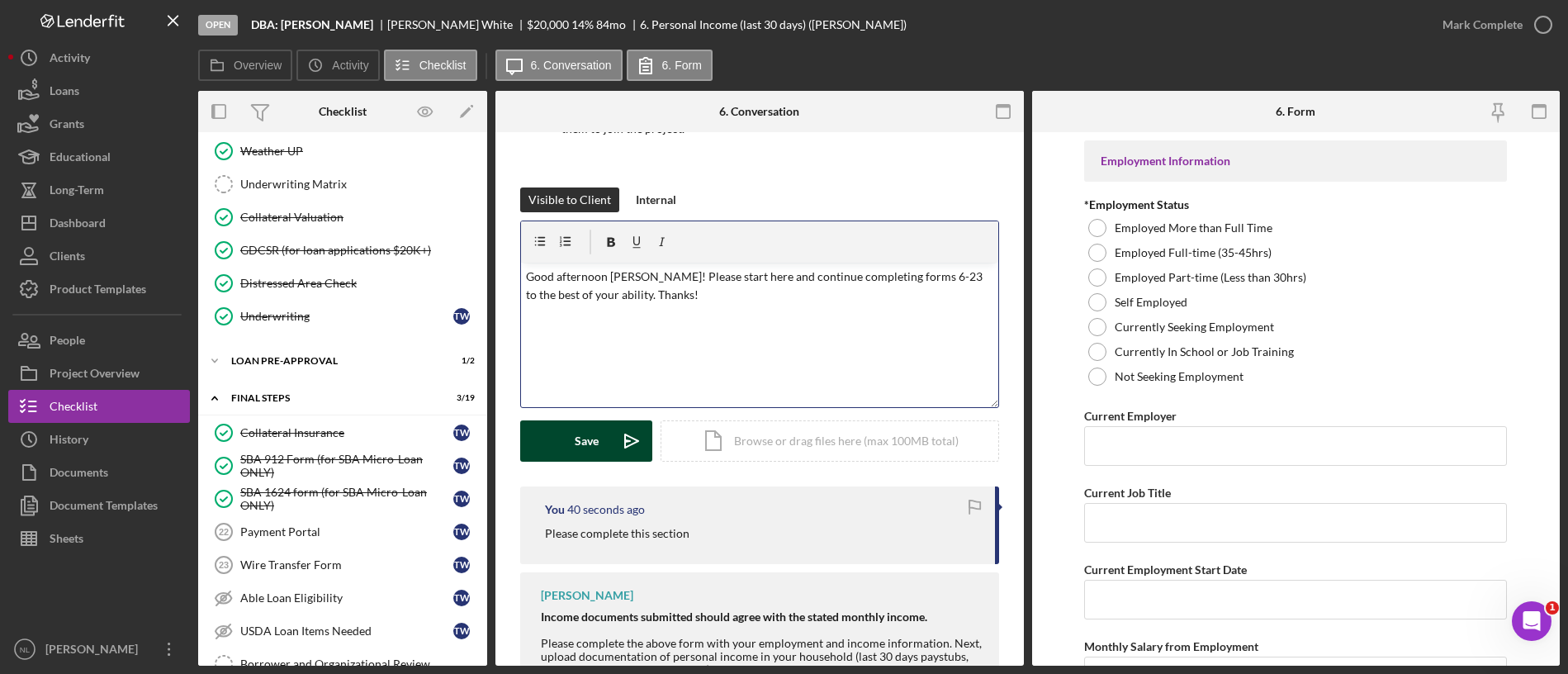
click at [621, 427] on icon "Icon/icon-invite-send" at bounding box center [632, 441] width 41 height 41
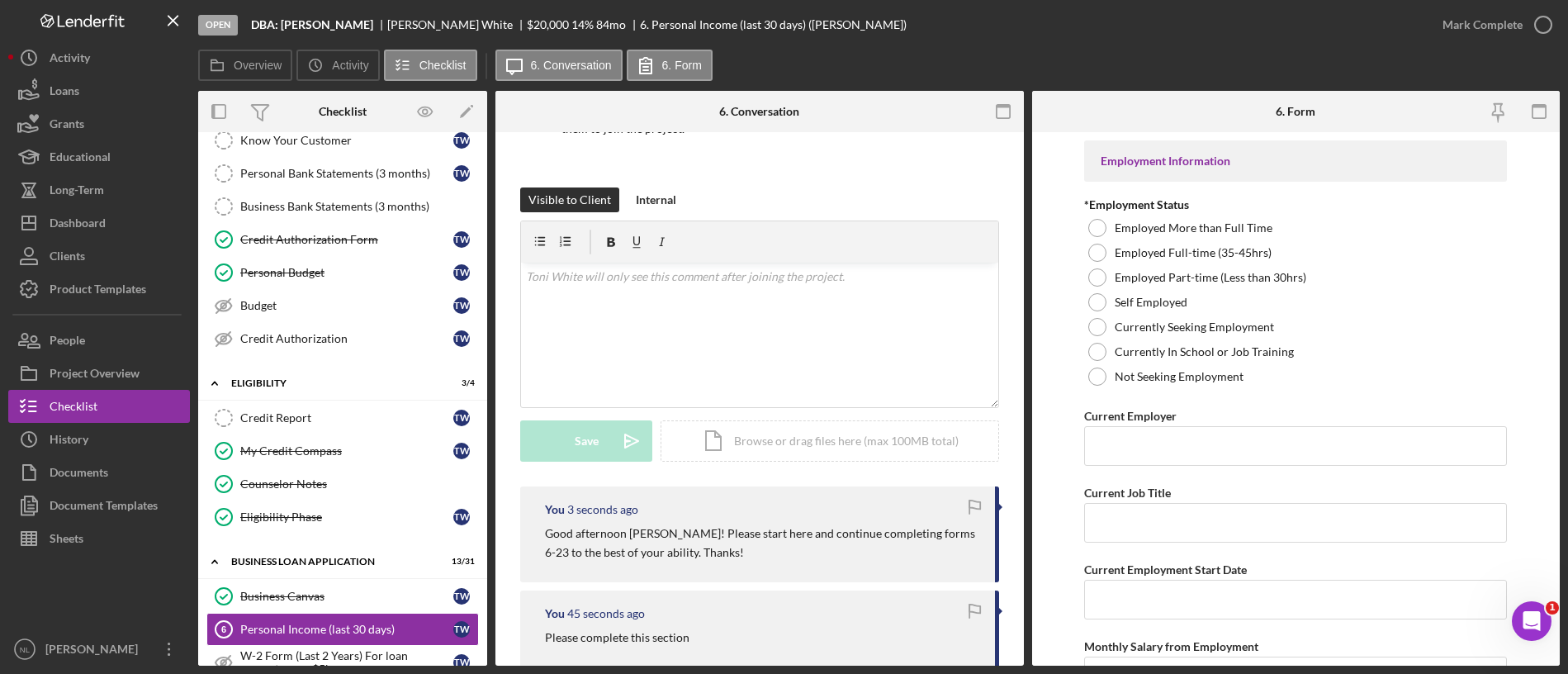
scroll to position [0, 0]
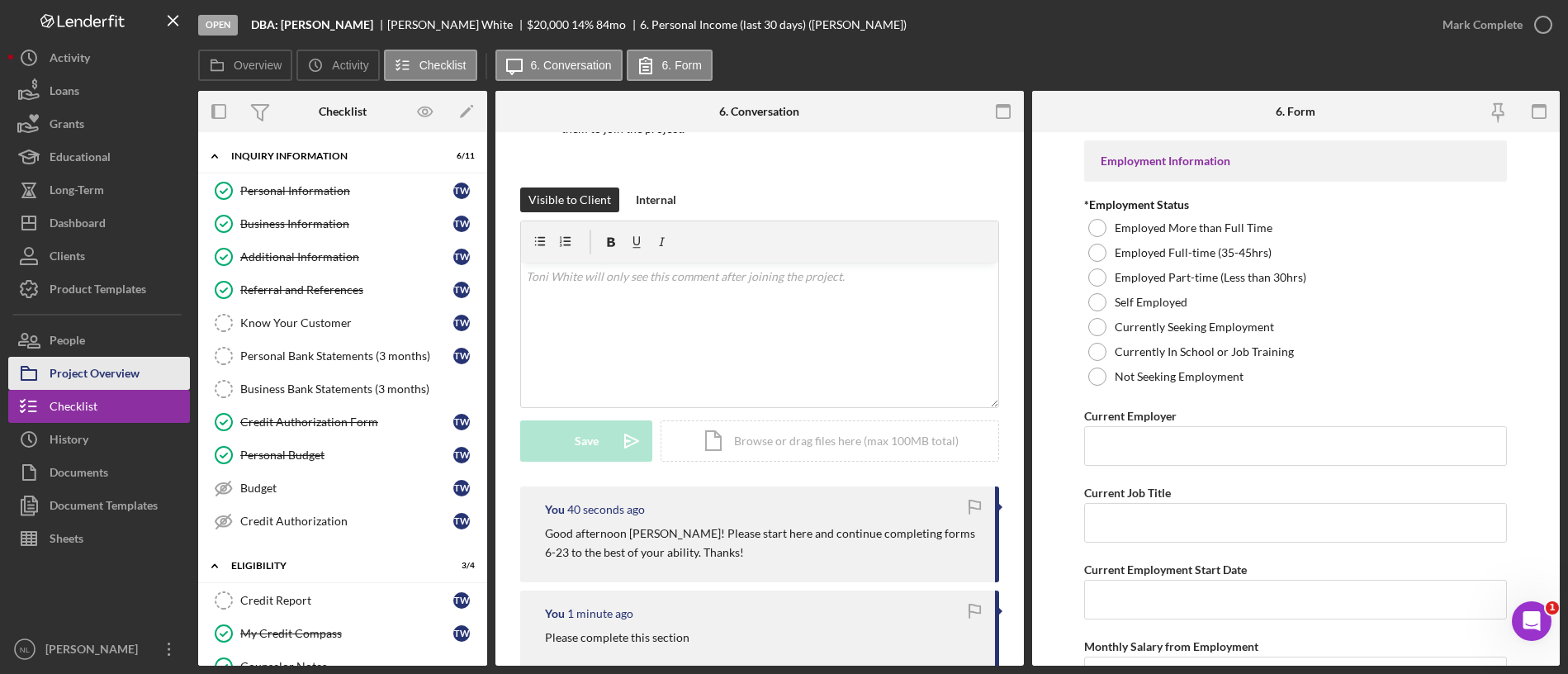
click at [124, 358] on div "Project Overview" at bounding box center [94, 376] width 90 height 37
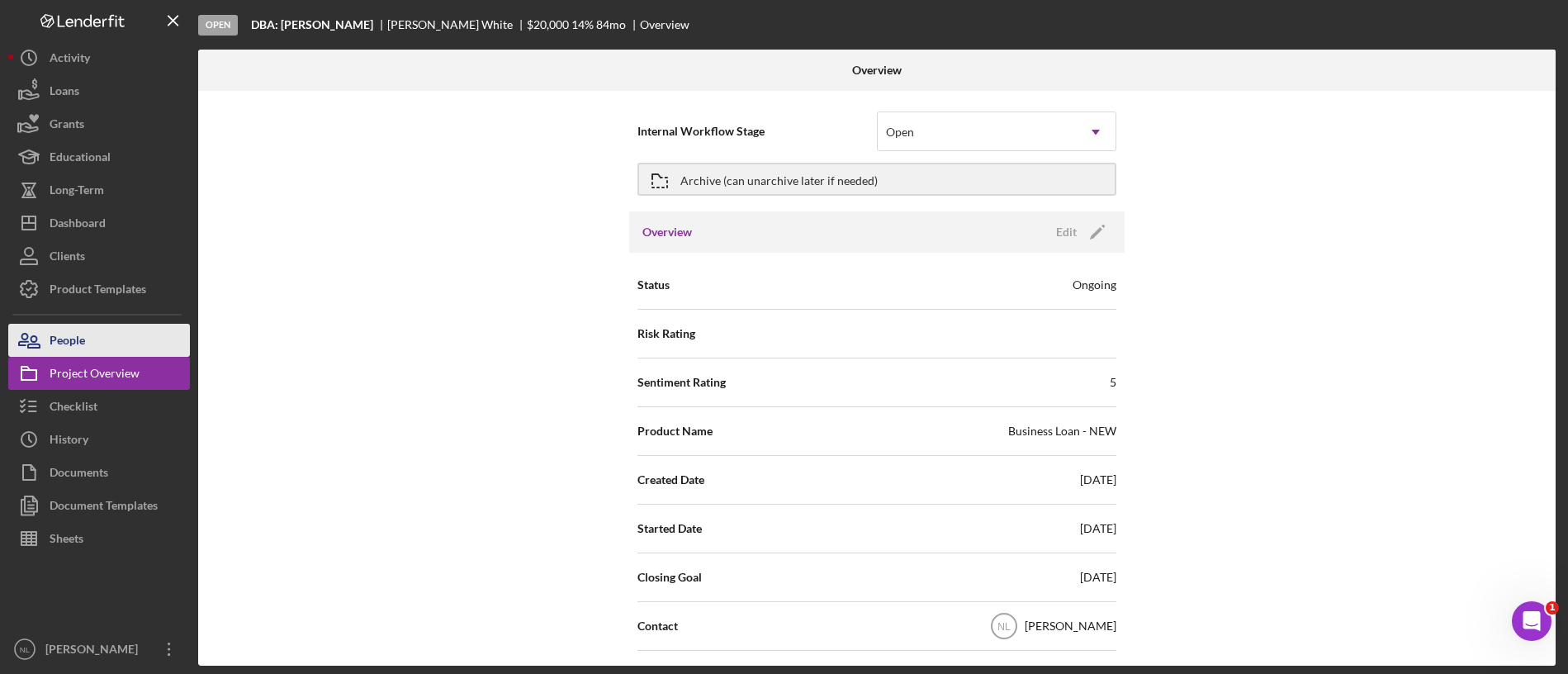
click at [121, 342] on button "People" at bounding box center [99, 339] width 181 height 33
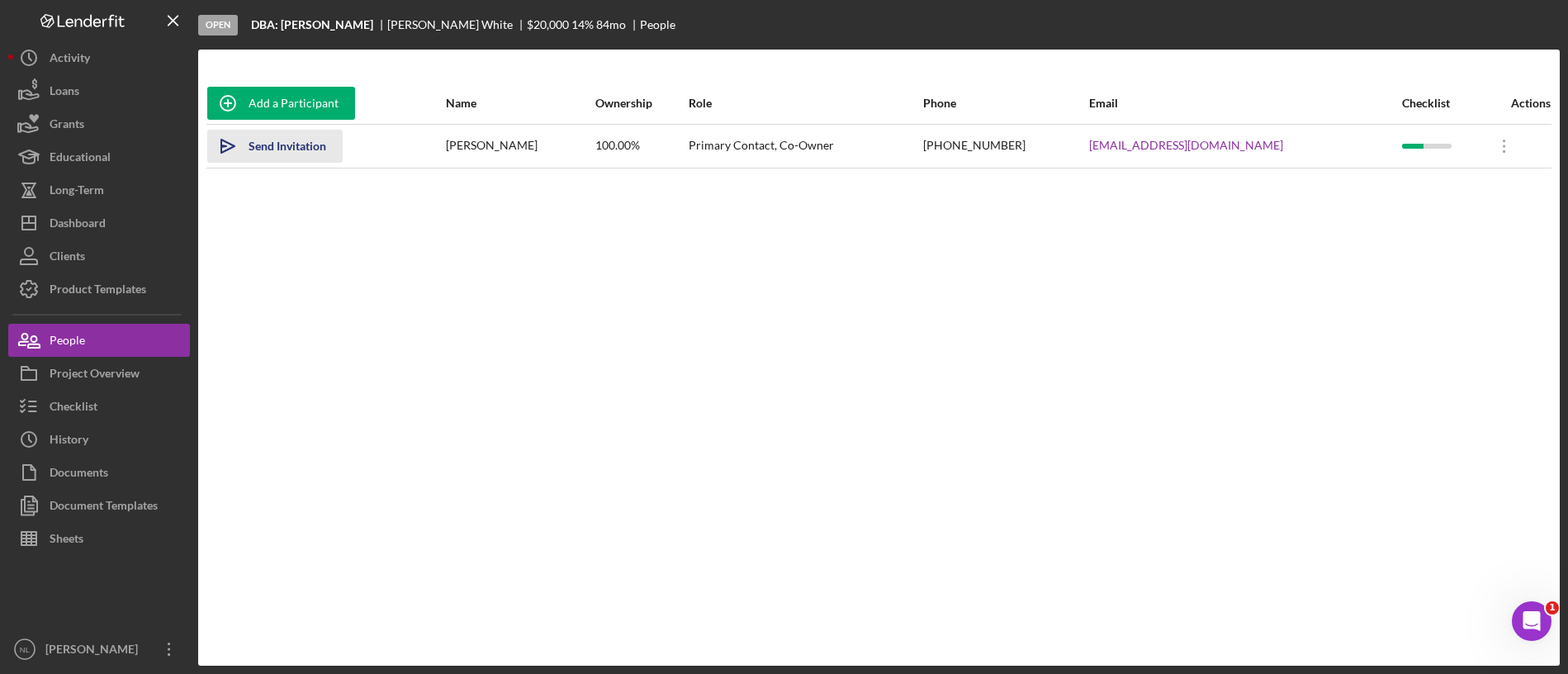
click at [314, 153] on div "Send Invitation" at bounding box center [287, 146] width 78 height 33
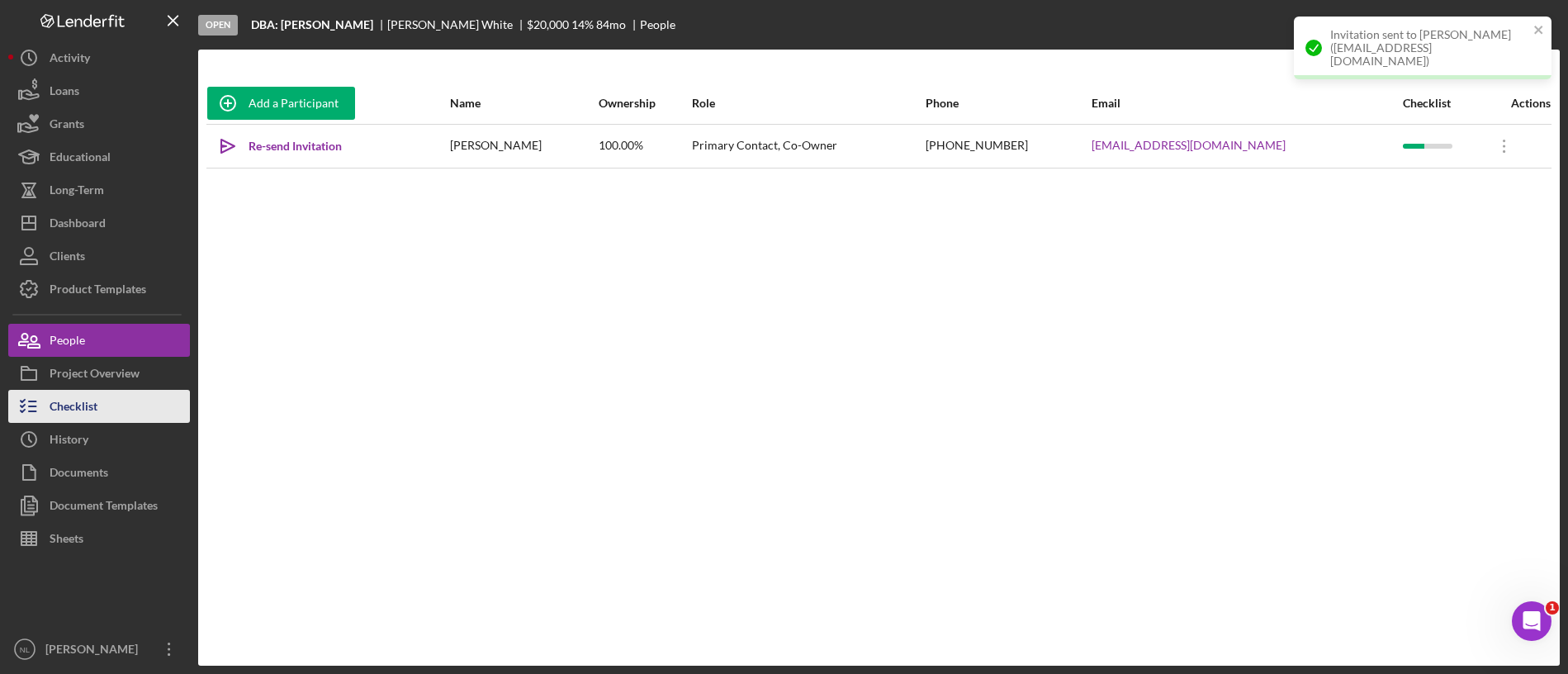
click at [151, 408] on button "Checklist" at bounding box center [99, 406] width 181 height 33
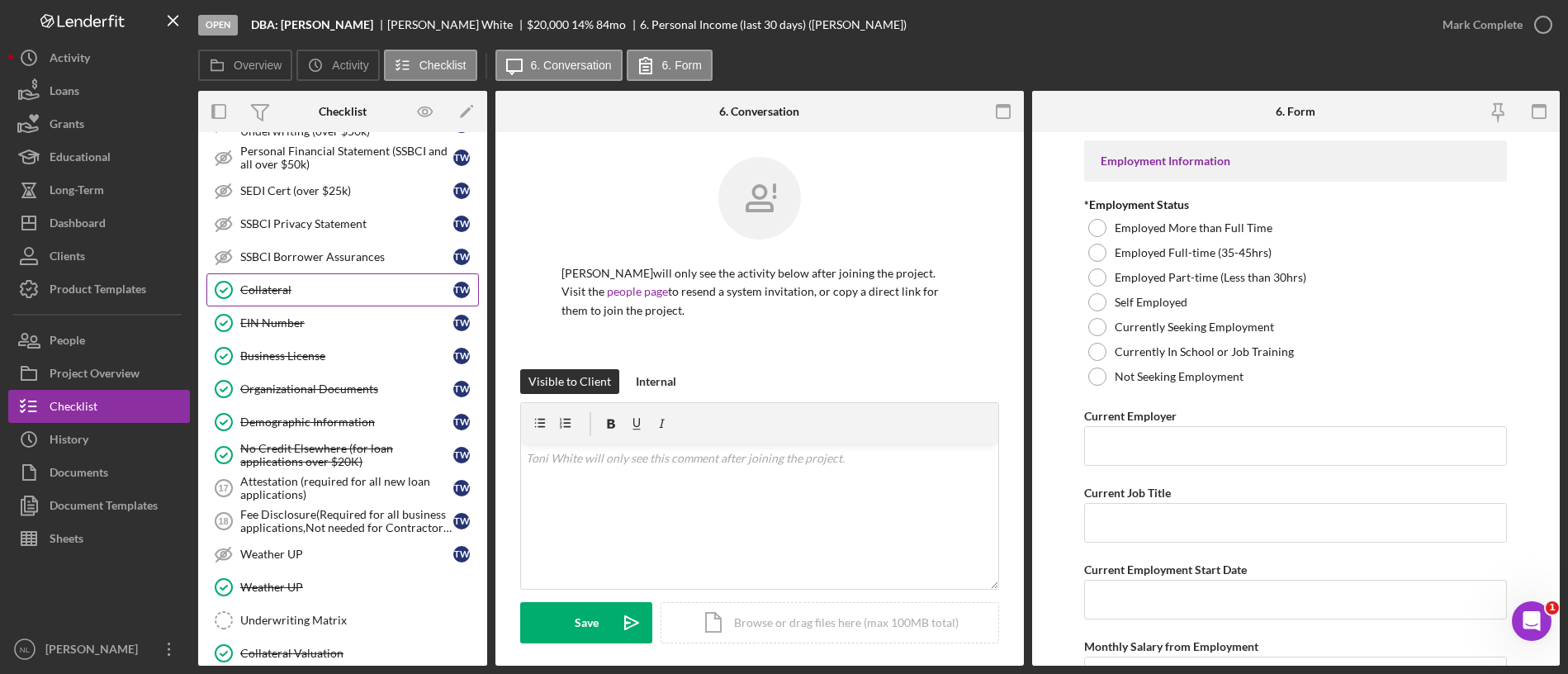
scroll to position [261, 0]
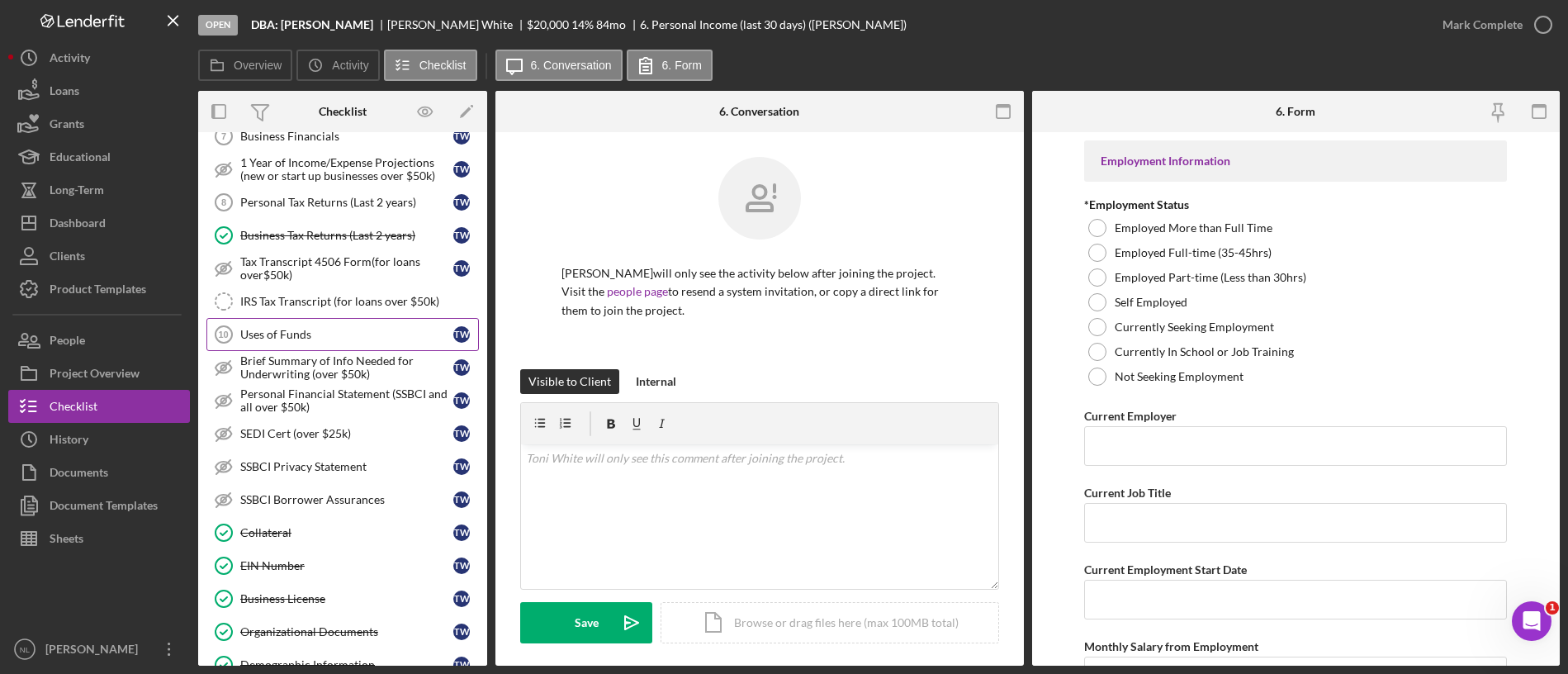
click at [339, 335] on div "Uses of Funds" at bounding box center [347, 335] width 213 height 13
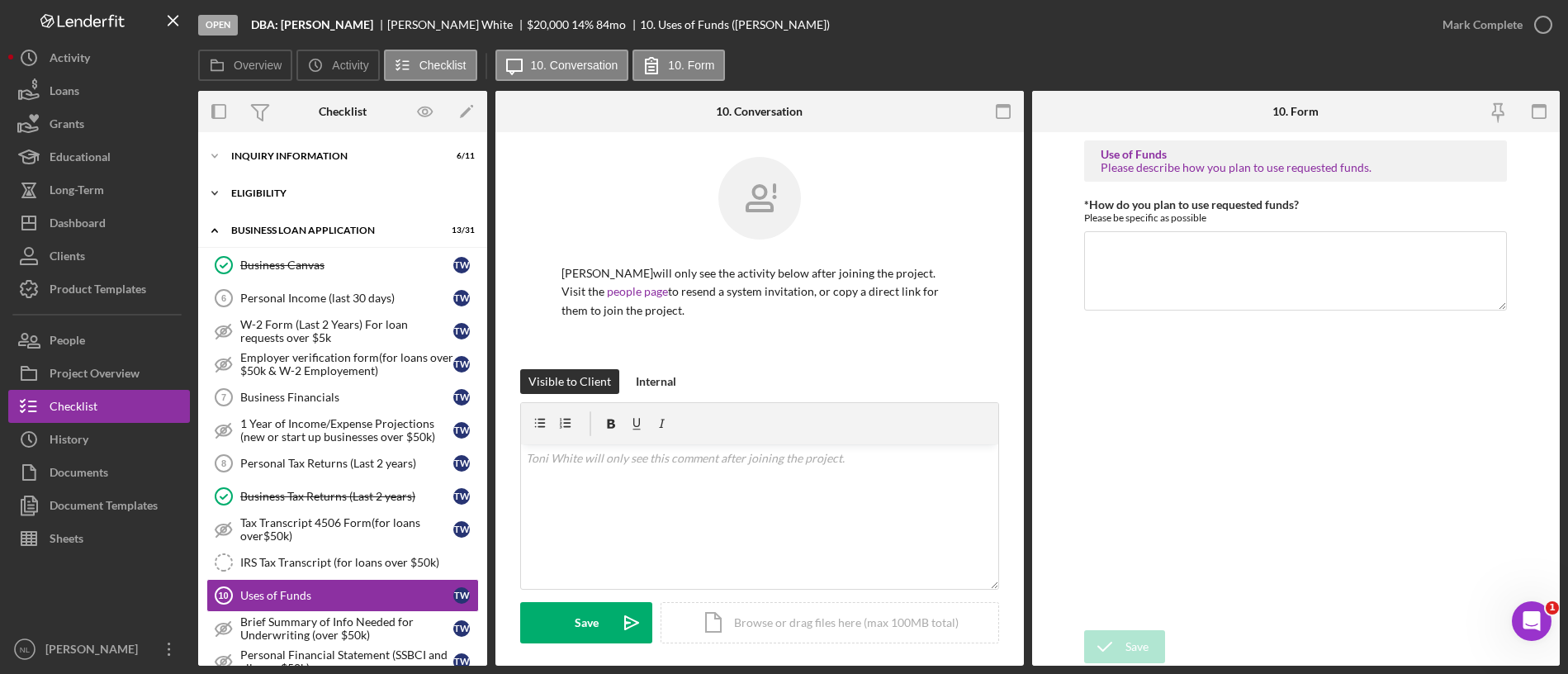
click at [274, 177] on div "Icon/Expander ELIGIBILITY 3 / 4" at bounding box center [342, 193] width 289 height 33
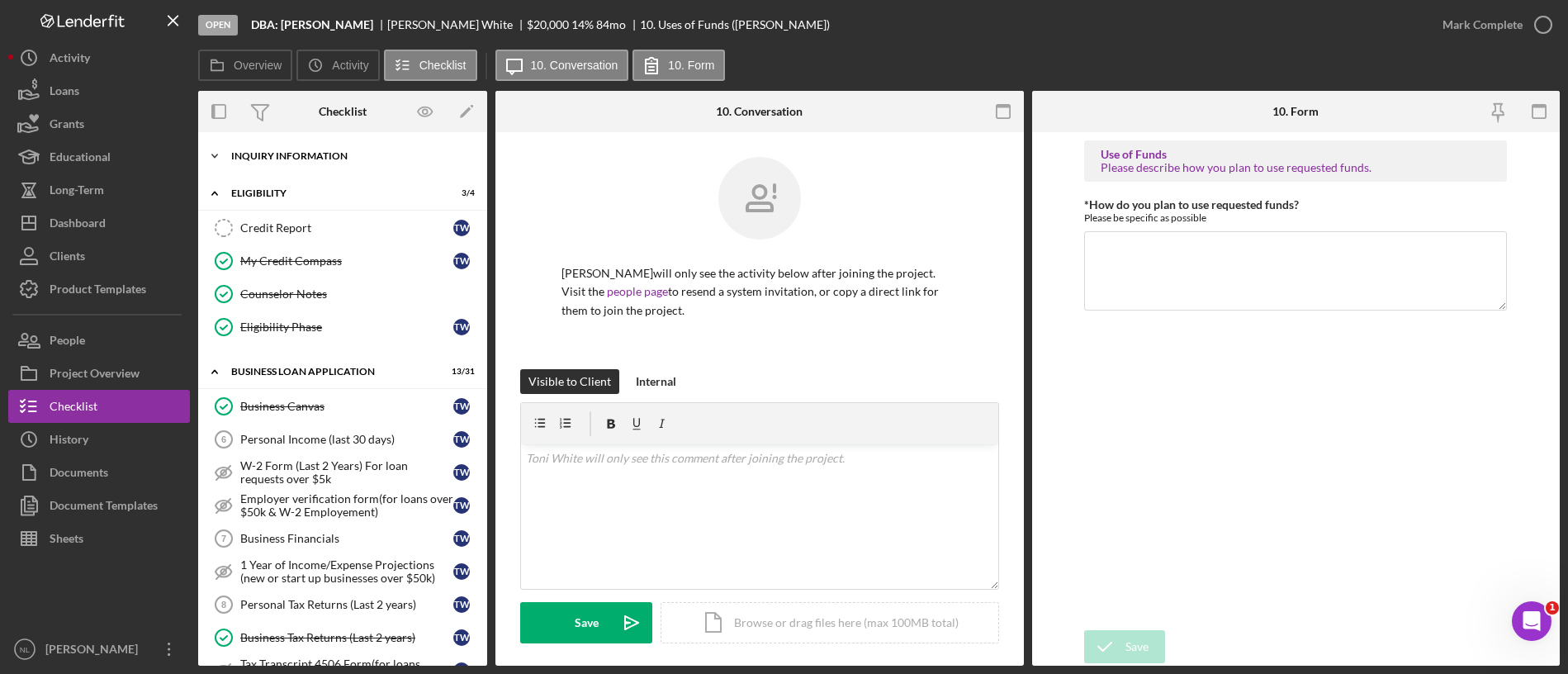
click at [271, 166] on div "Icon/Expander INQUIRY INFORMATION 6 / 11" at bounding box center [342, 155] width 289 height 33
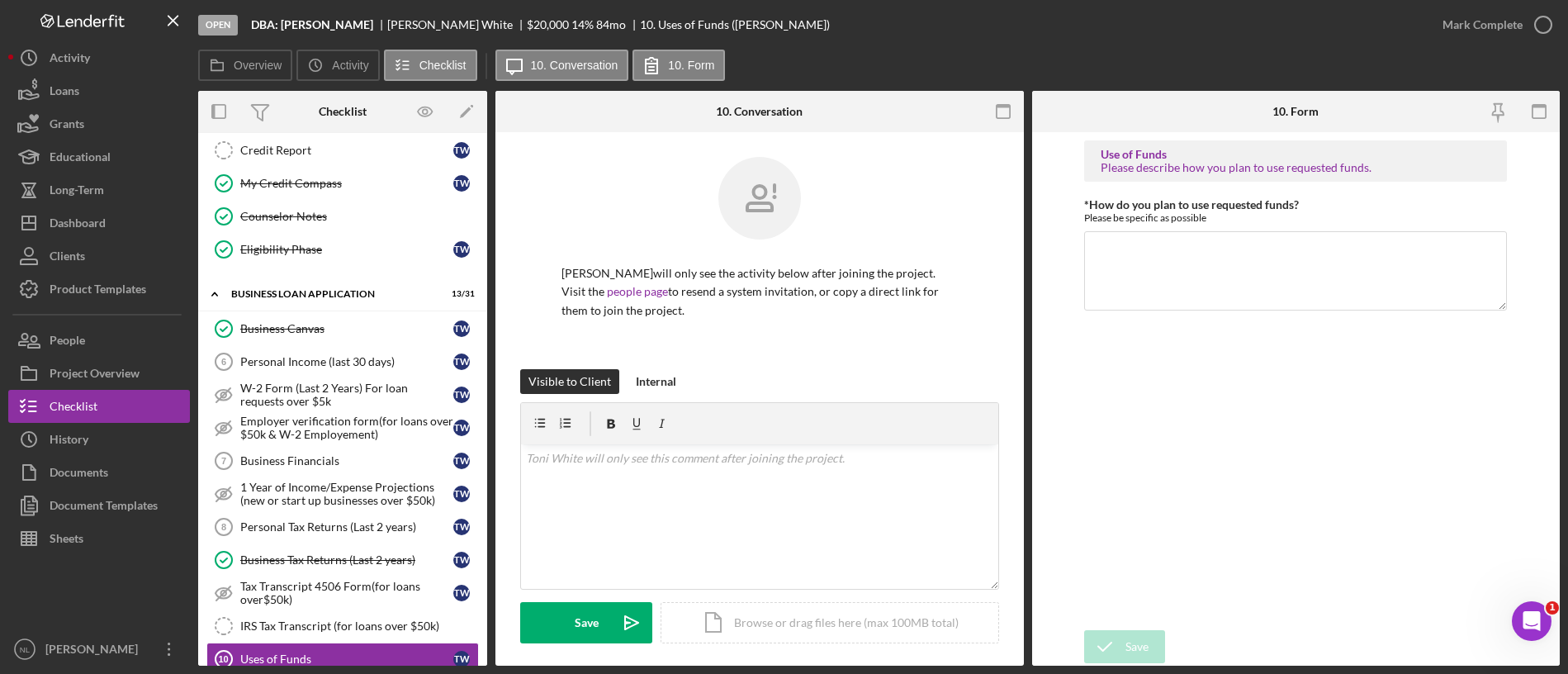
scroll to position [458, 0]
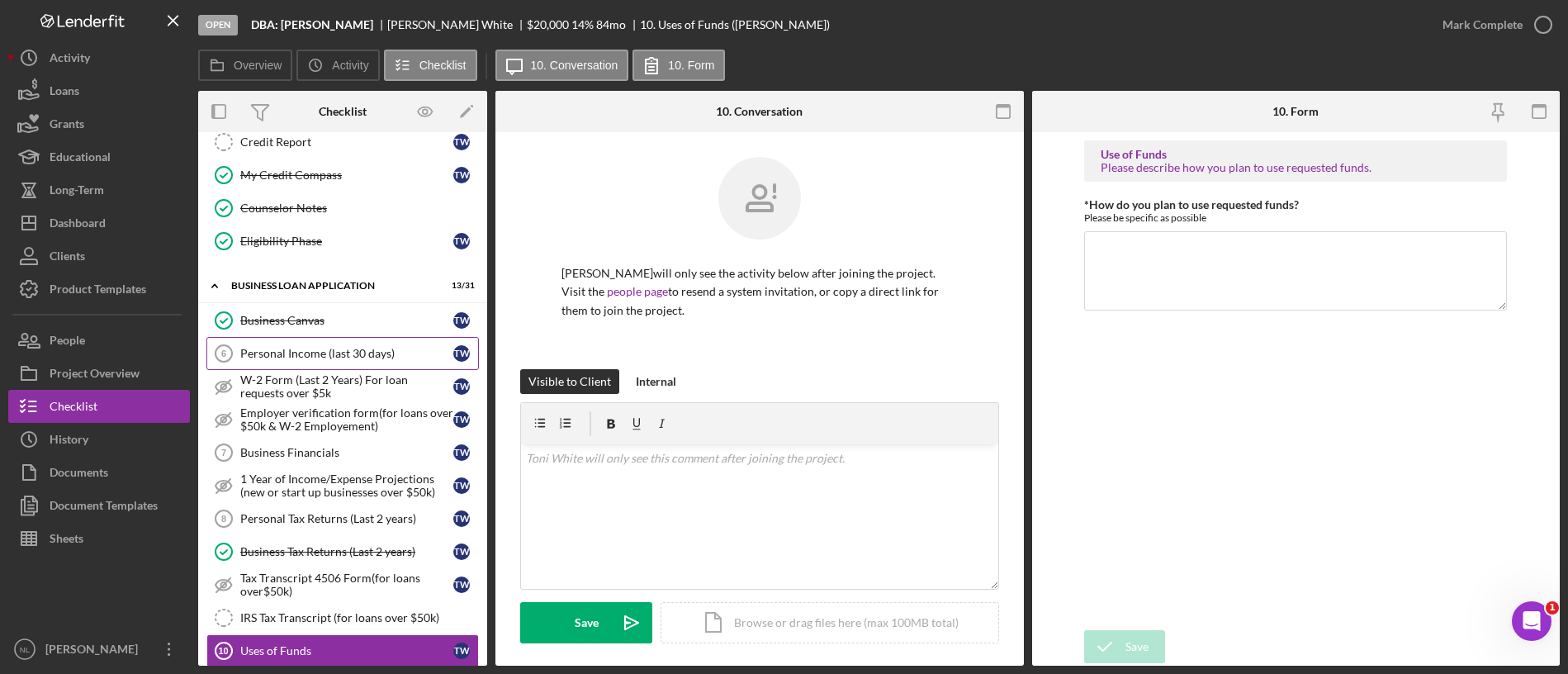
click at [359, 349] on div "Personal Income (last 30 days)" at bounding box center [347, 353] width 213 height 13
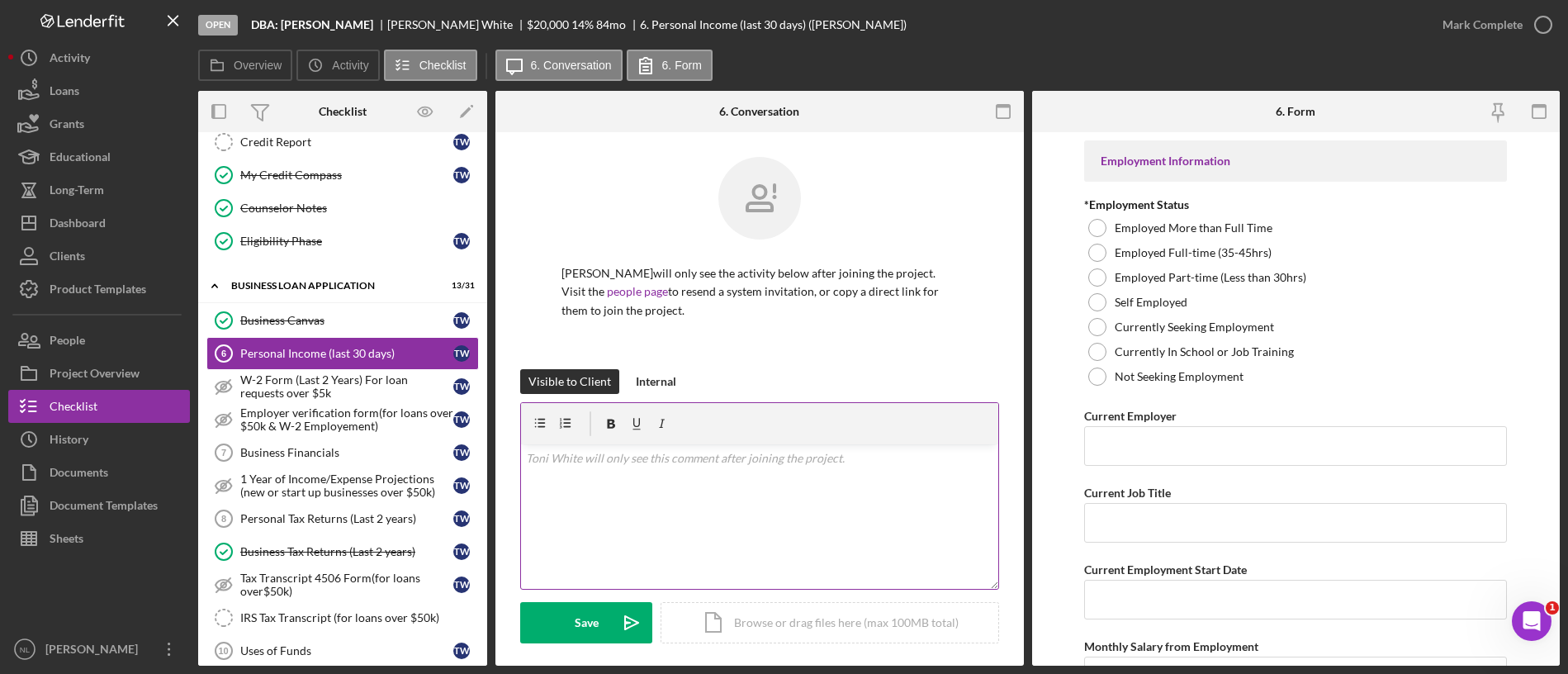
click at [720, 538] on div "v Color teal Color pink Remove color Add row above Add row below Add column bef…" at bounding box center [759, 516] width 478 height 145
click at [649, 394] on div "Internal" at bounding box center [655, 381] width 40 height 25
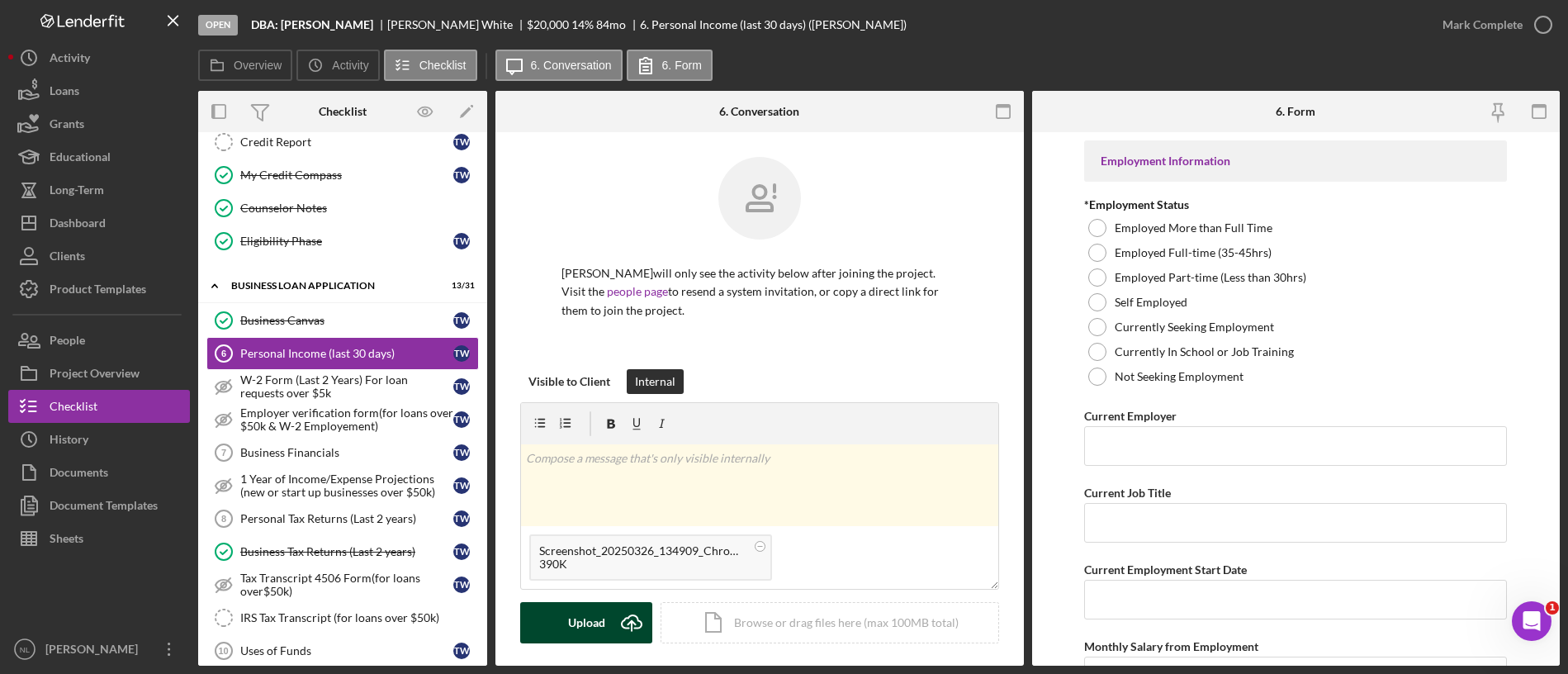
click at [615, 561] on icon "Icon/Upload" at bounding box center [632, 623] width 41 height 41
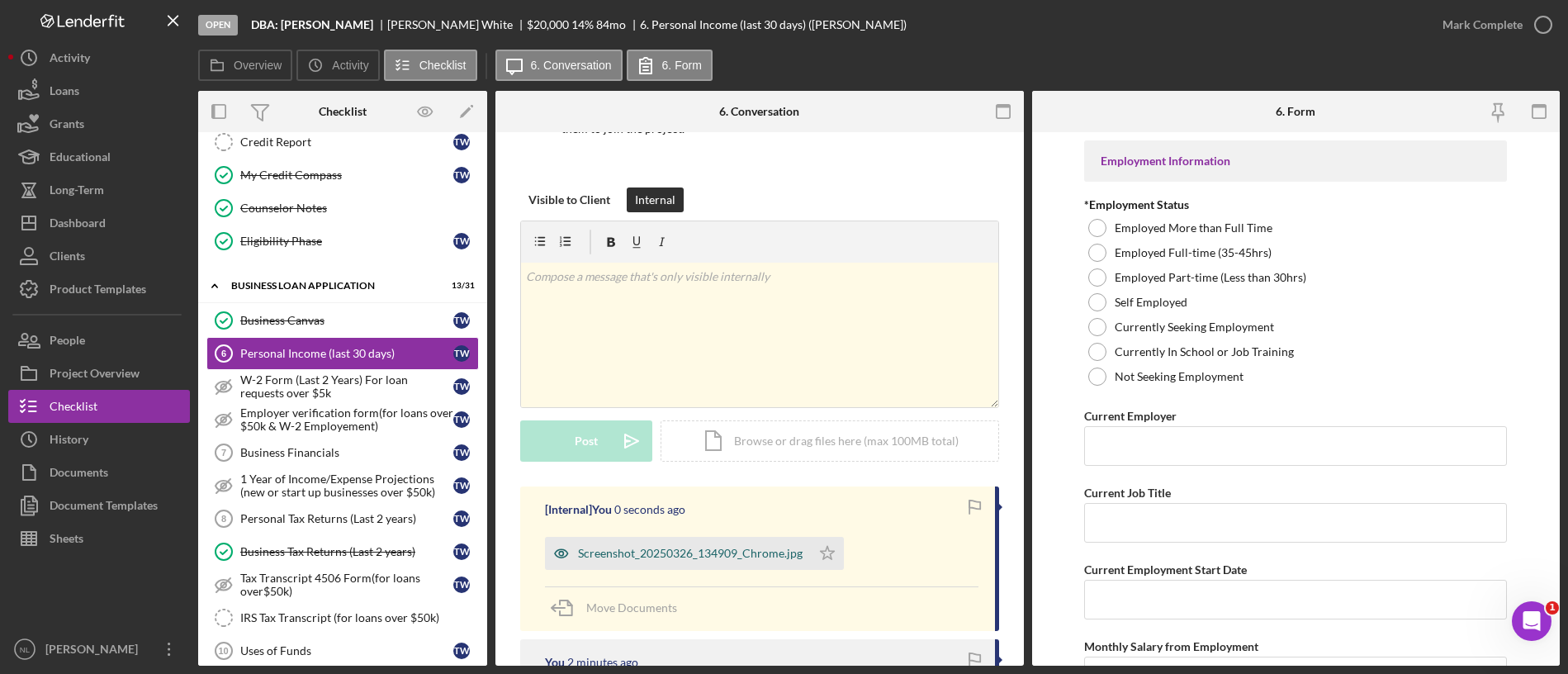
click at [710, 545] on div "Screenshot_20250326_134909_Chrome.jpg" at bounding box center [677, 552] width 265 height 33
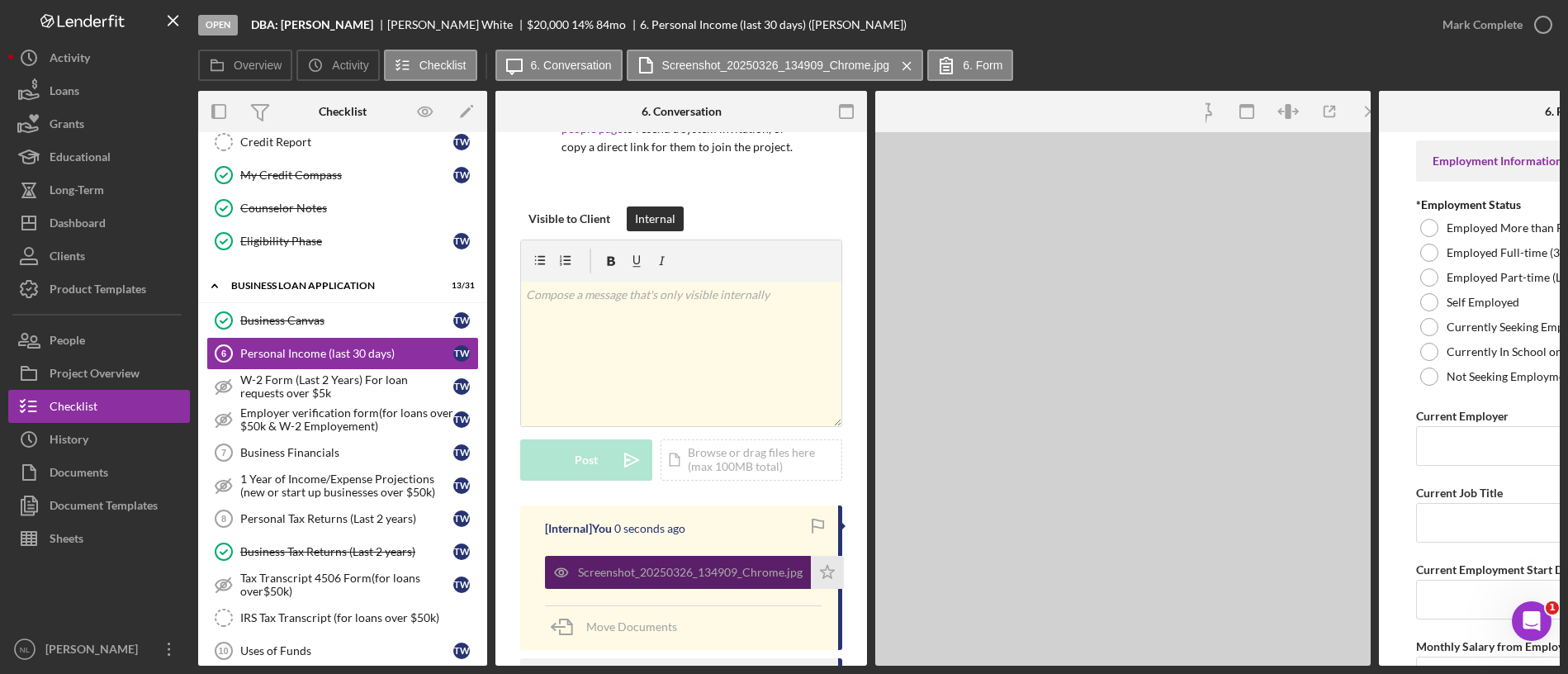
scroll to position [201, 0]
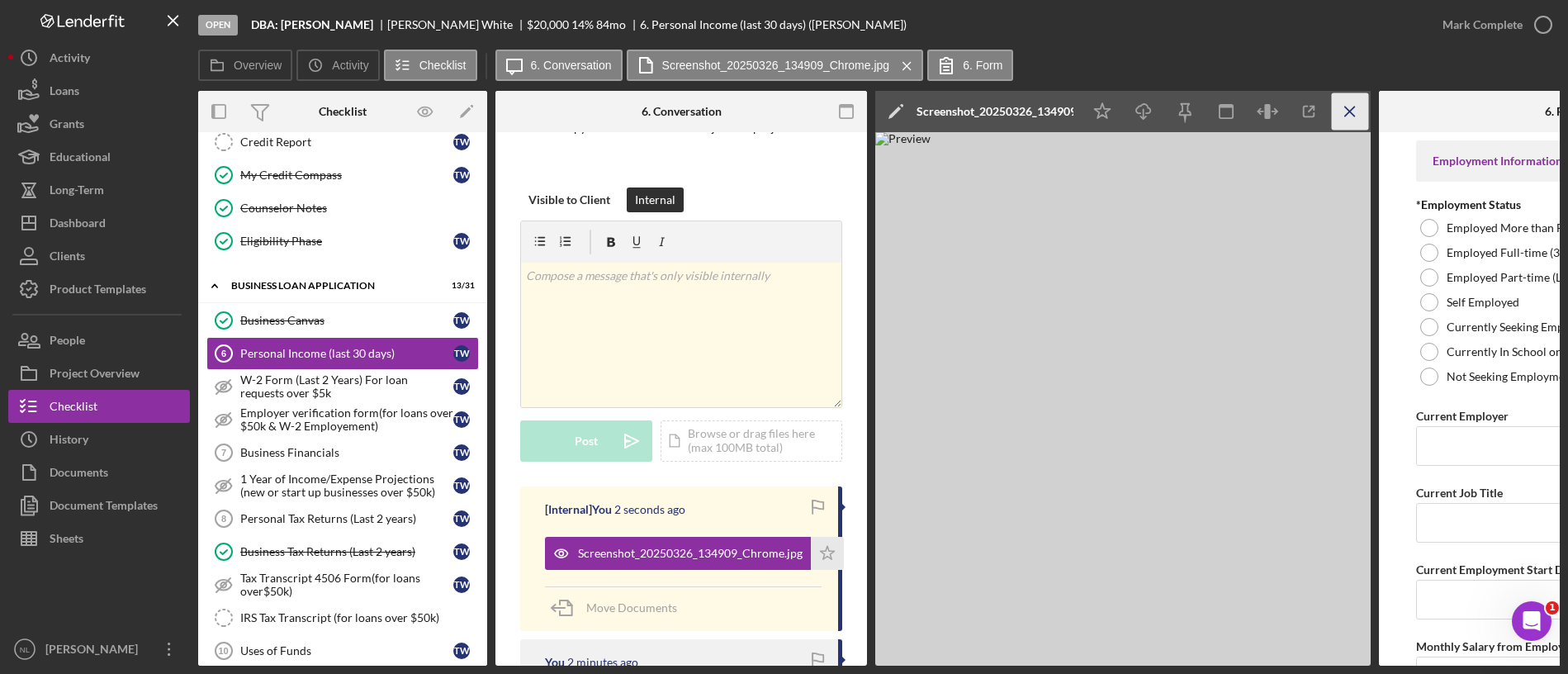
click at [1305, 116] on icon "Icon/Menu Close" at bounding box center [1350, 112] width 37 height 37
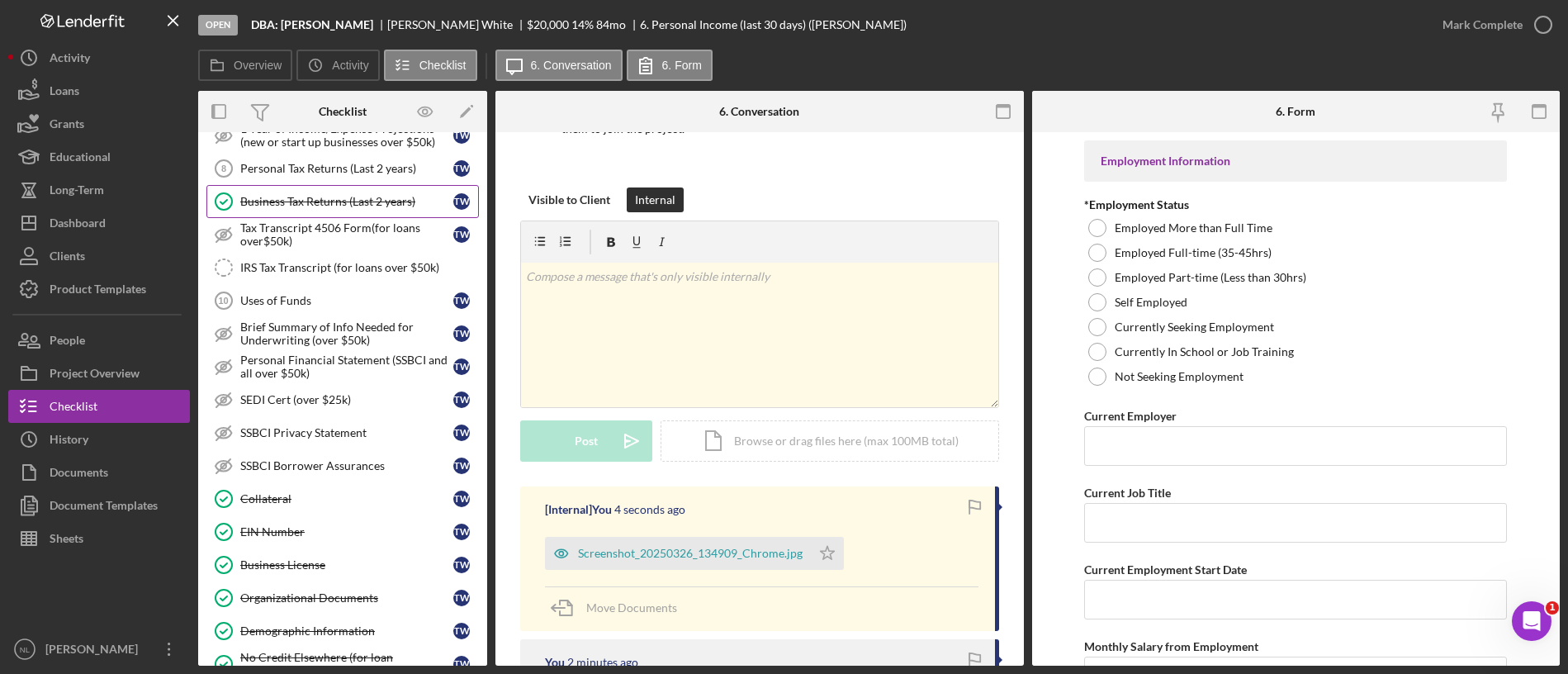
scroll to position [1249, 0]
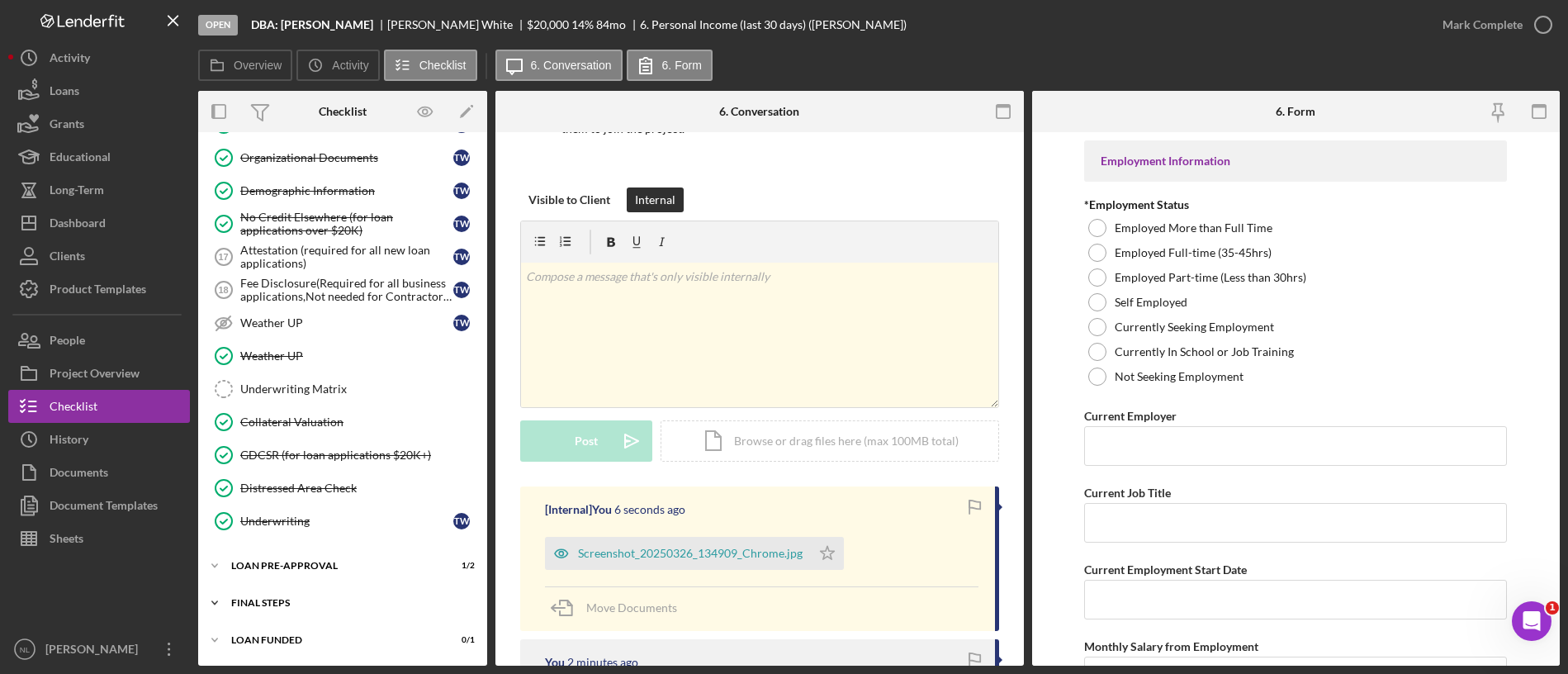
click at [366, 561] on div "Icon/Expander FINAL STEPS 3 / 19" at bounding box center [342, 602] width 289 height 33
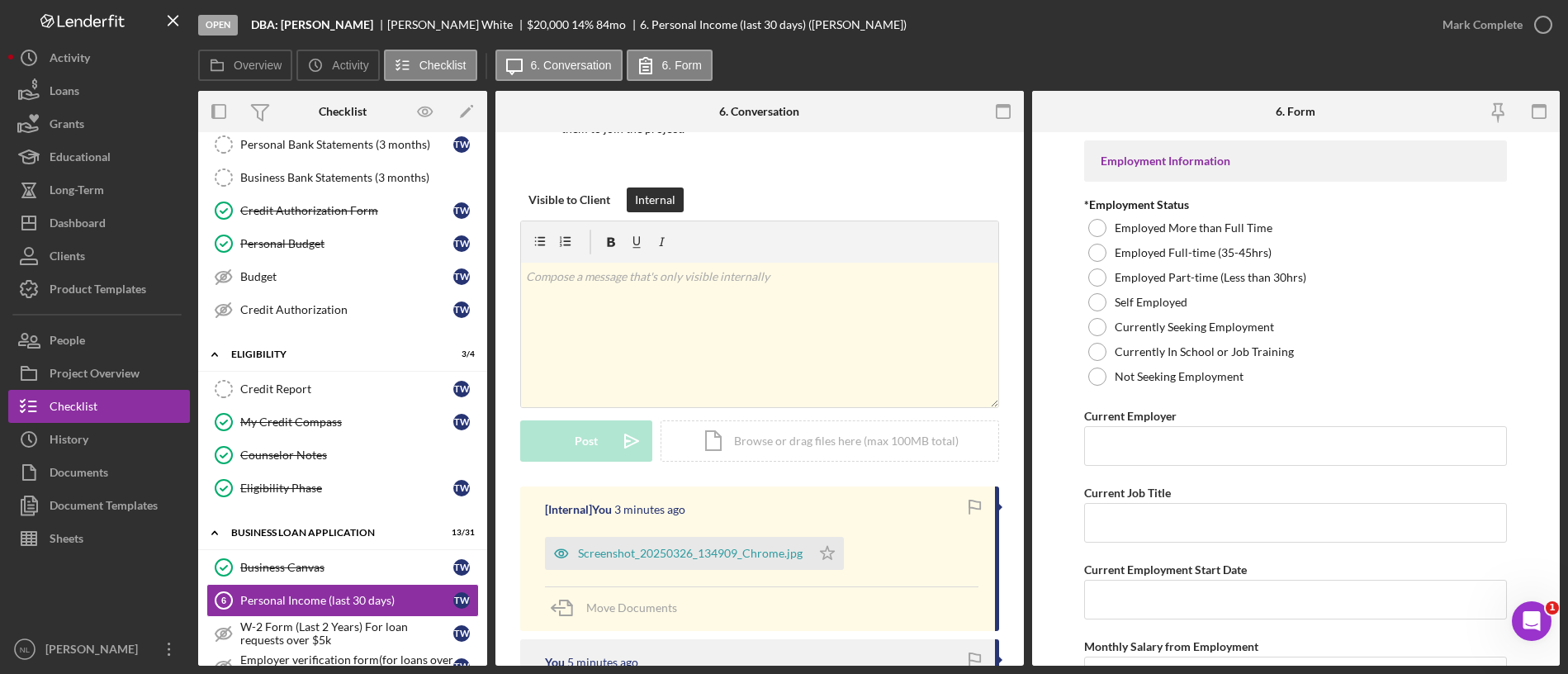
scroll to position [0, 0]
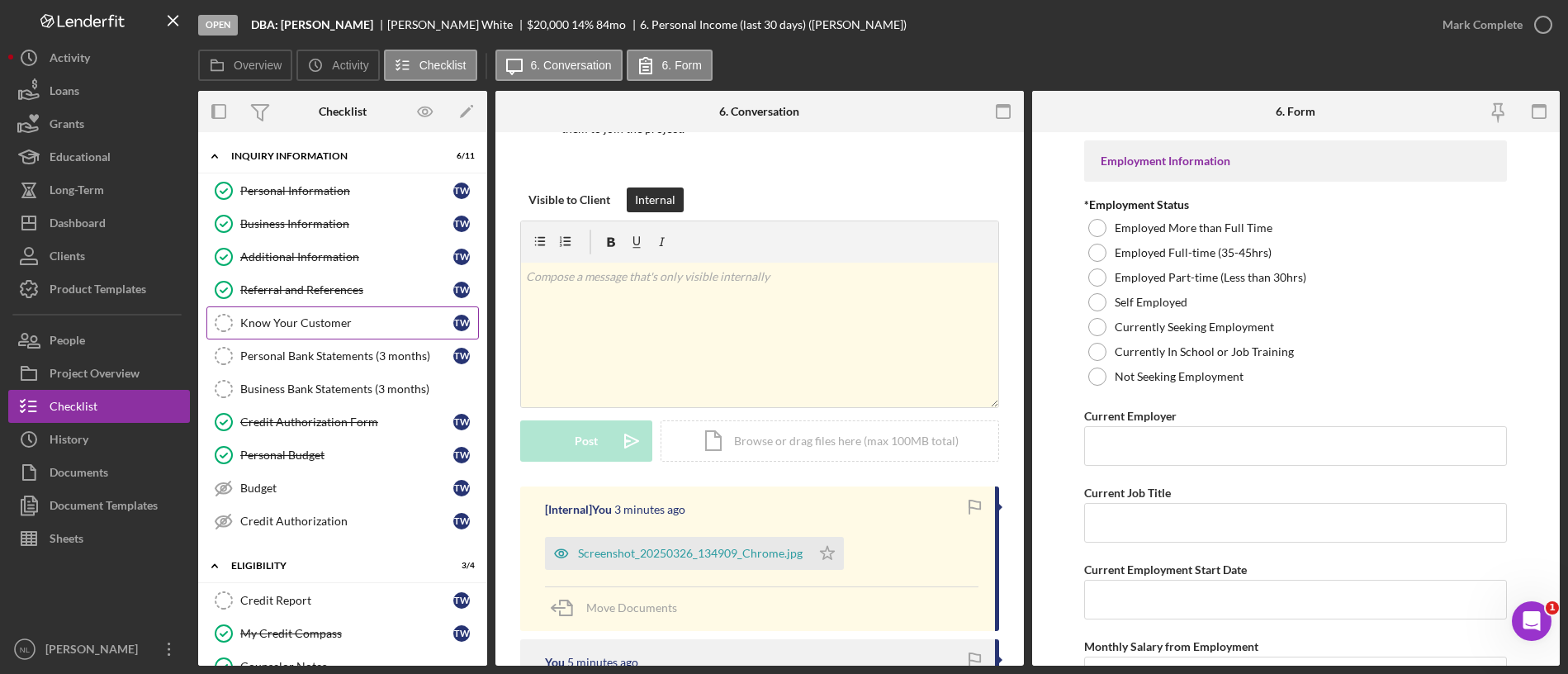
click at [337, 316] on div "Know Your Customer" at bounding box center [347, 323] width 213 height 13
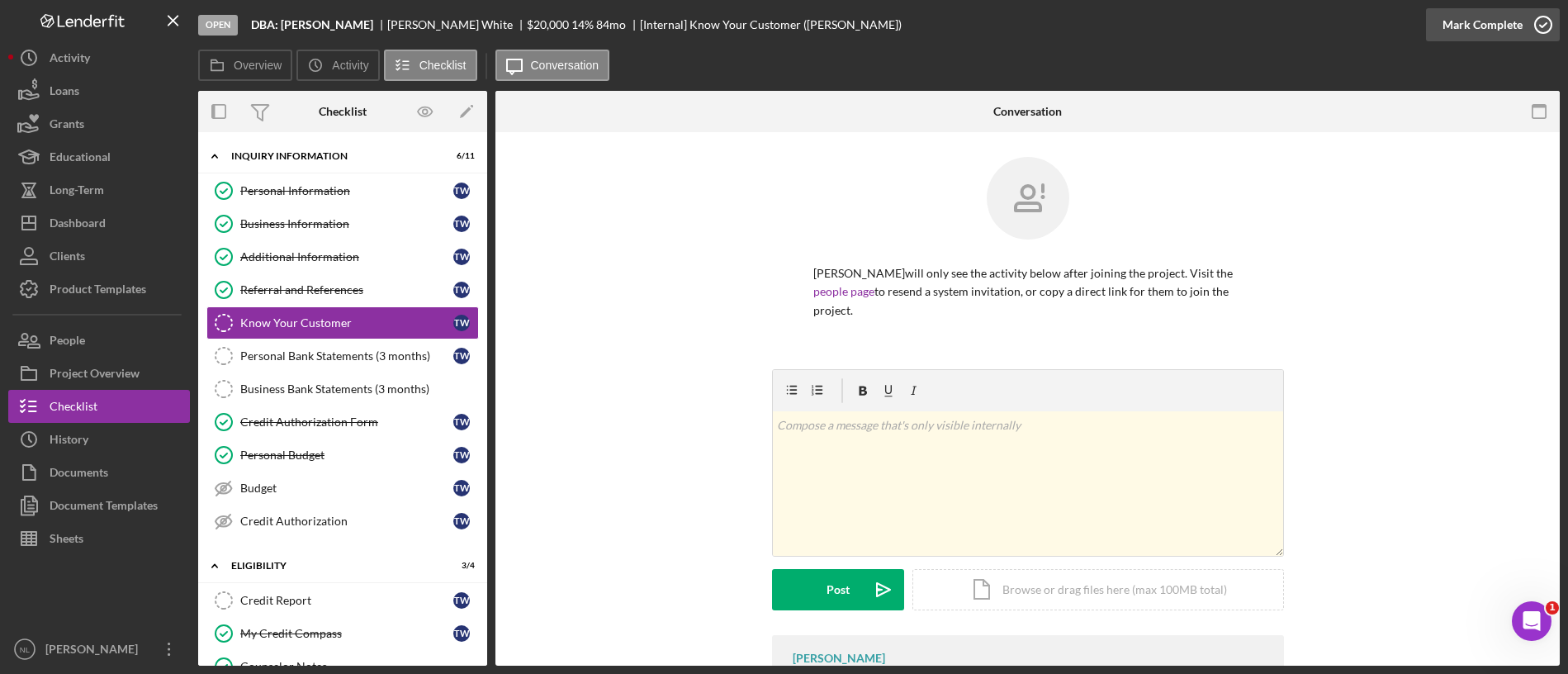
click at [1305, 29] on div "Mark Complete" at bounding box center [1482, 24] width 80 height 33
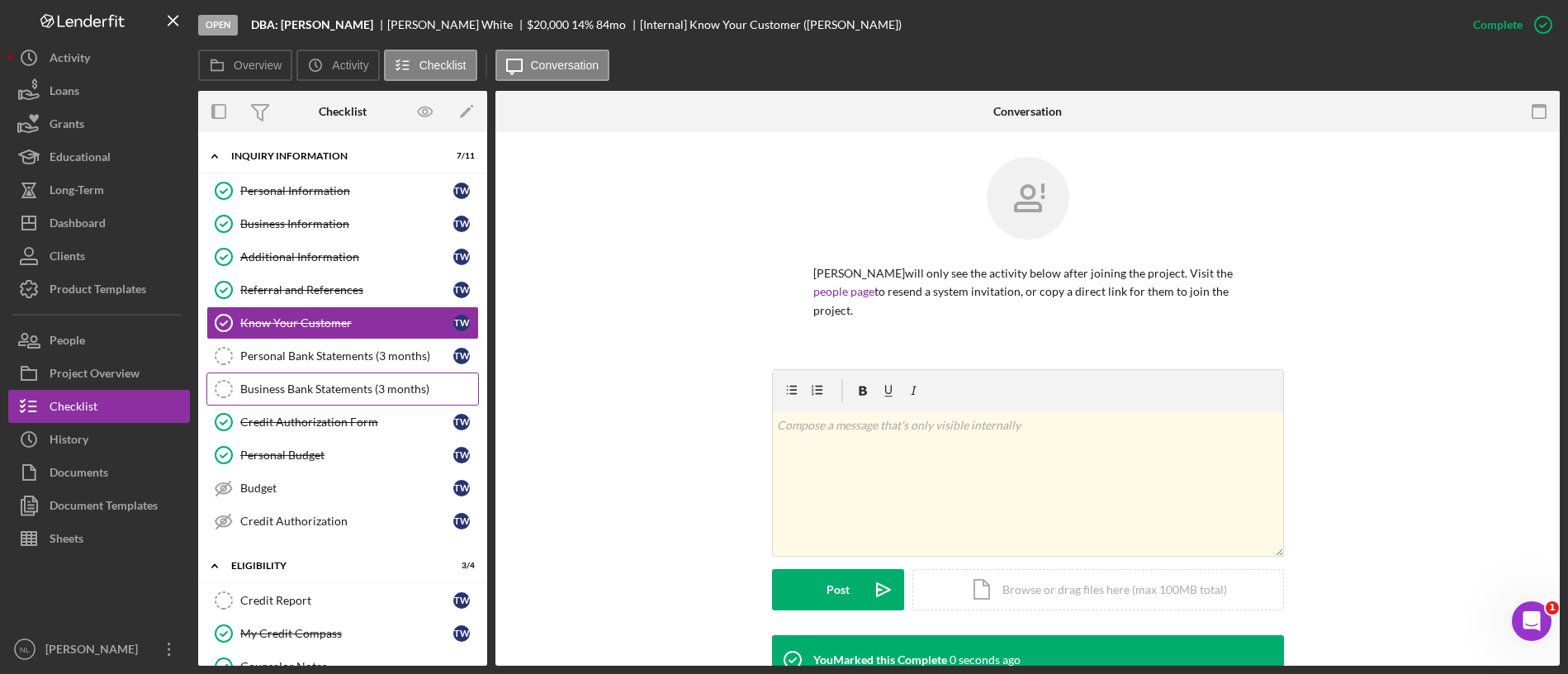
click at [326, 372] on link "Business Bank Statements (3 months) Business Bank Statements (3 months)" at bounding box center [343, 388] width 273 height 33
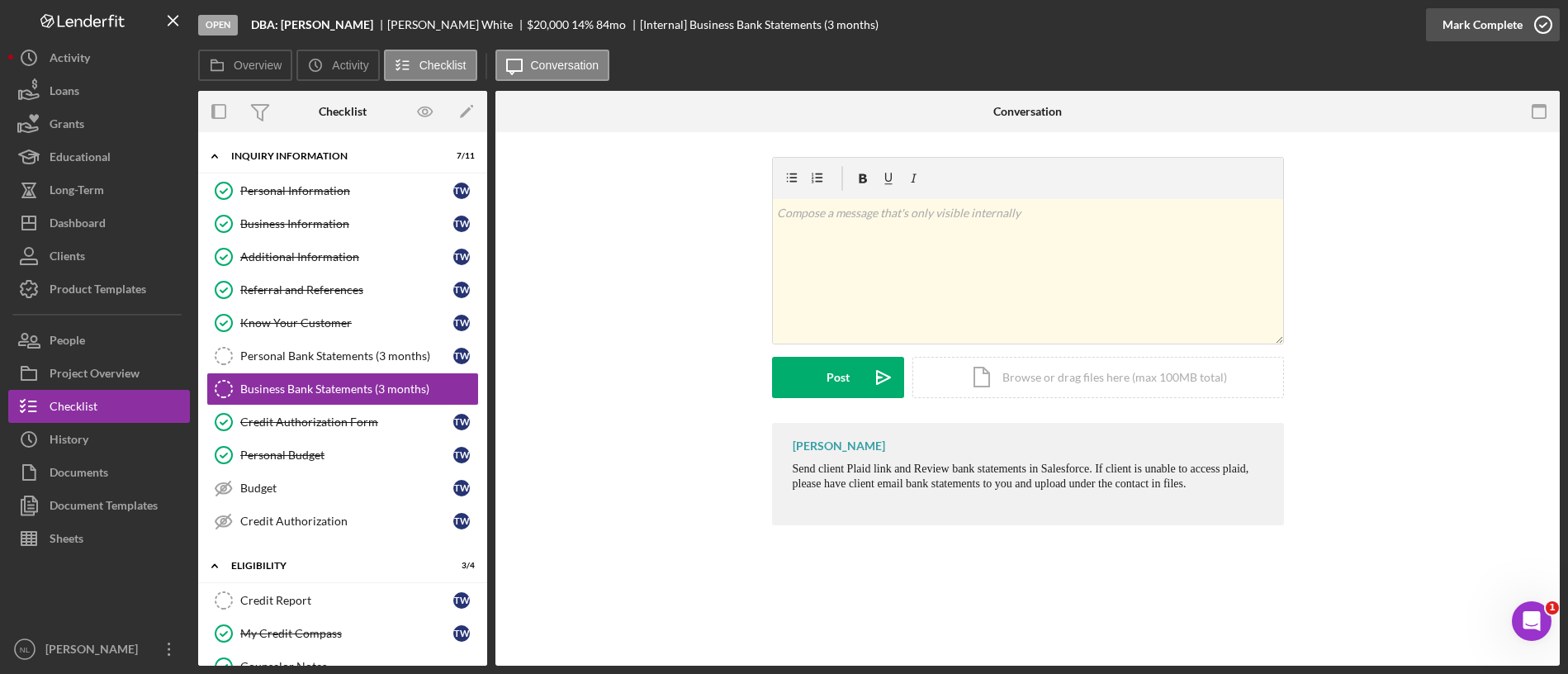
click at [1305, 15] on div "Mark Complete" at bounding box center [1482, 24] width 80 height 33
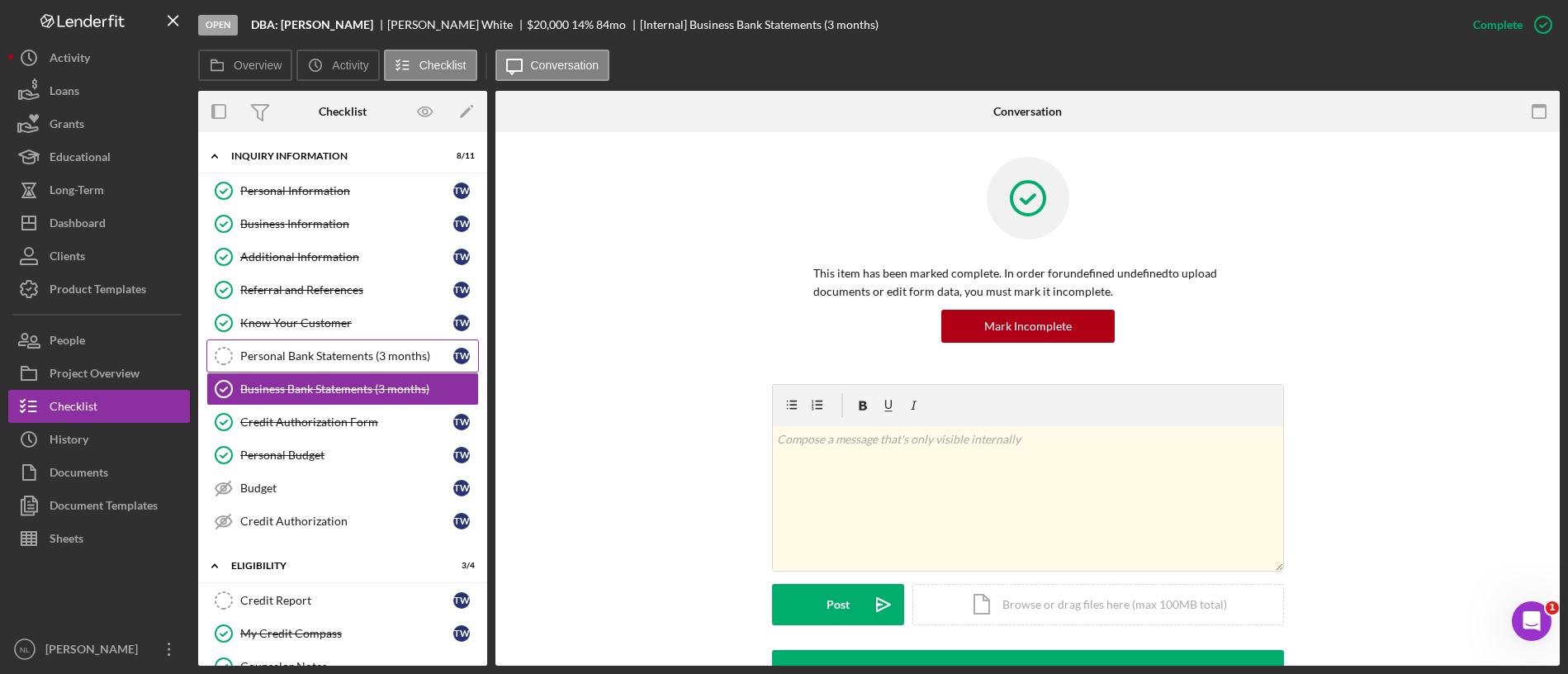
click at [309, 366] on link "Personal Bank Statements (3 months) Personal Bank Statements (3 months) T W" at bounding box center [343, 355] width 273 height 33
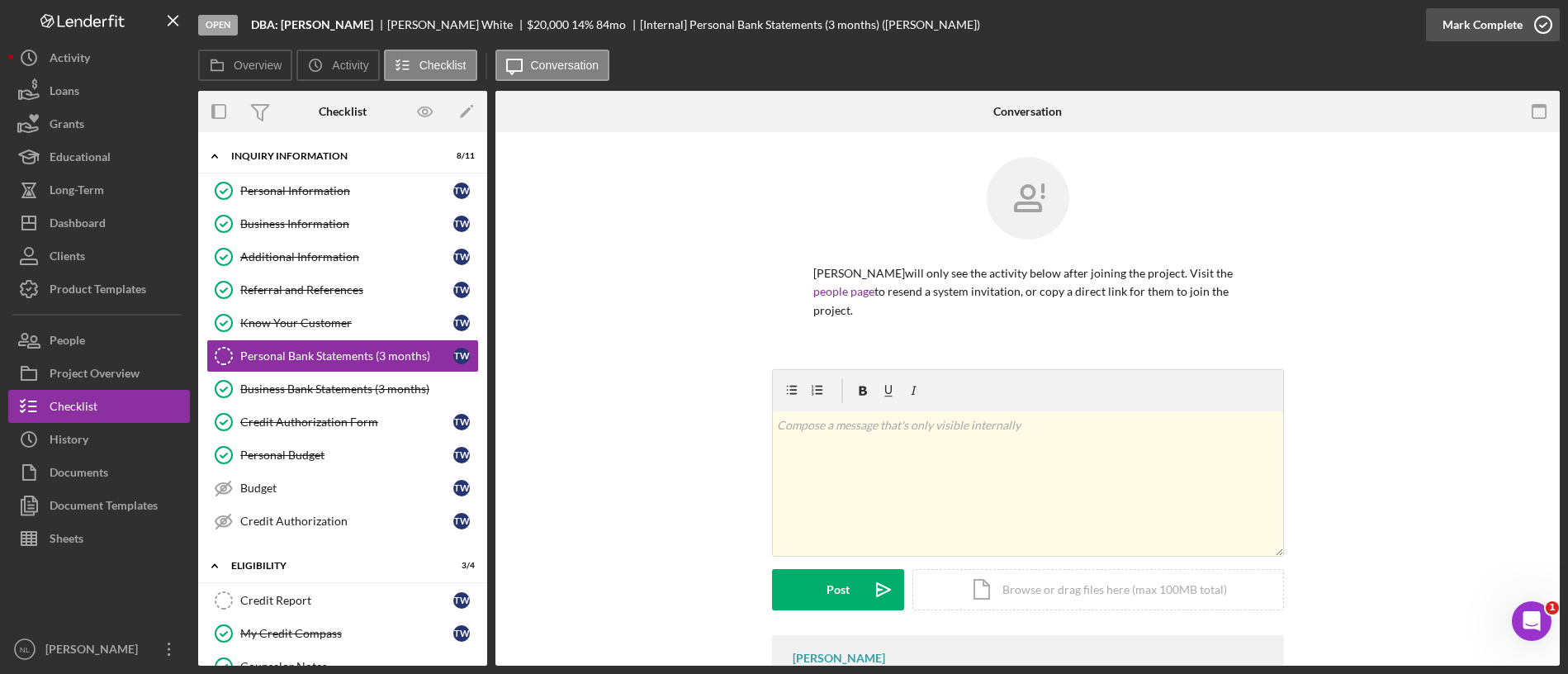
click at [1305, 20] on div "Mark Complete" at bounding box center [1482, 24] width 80 height 33
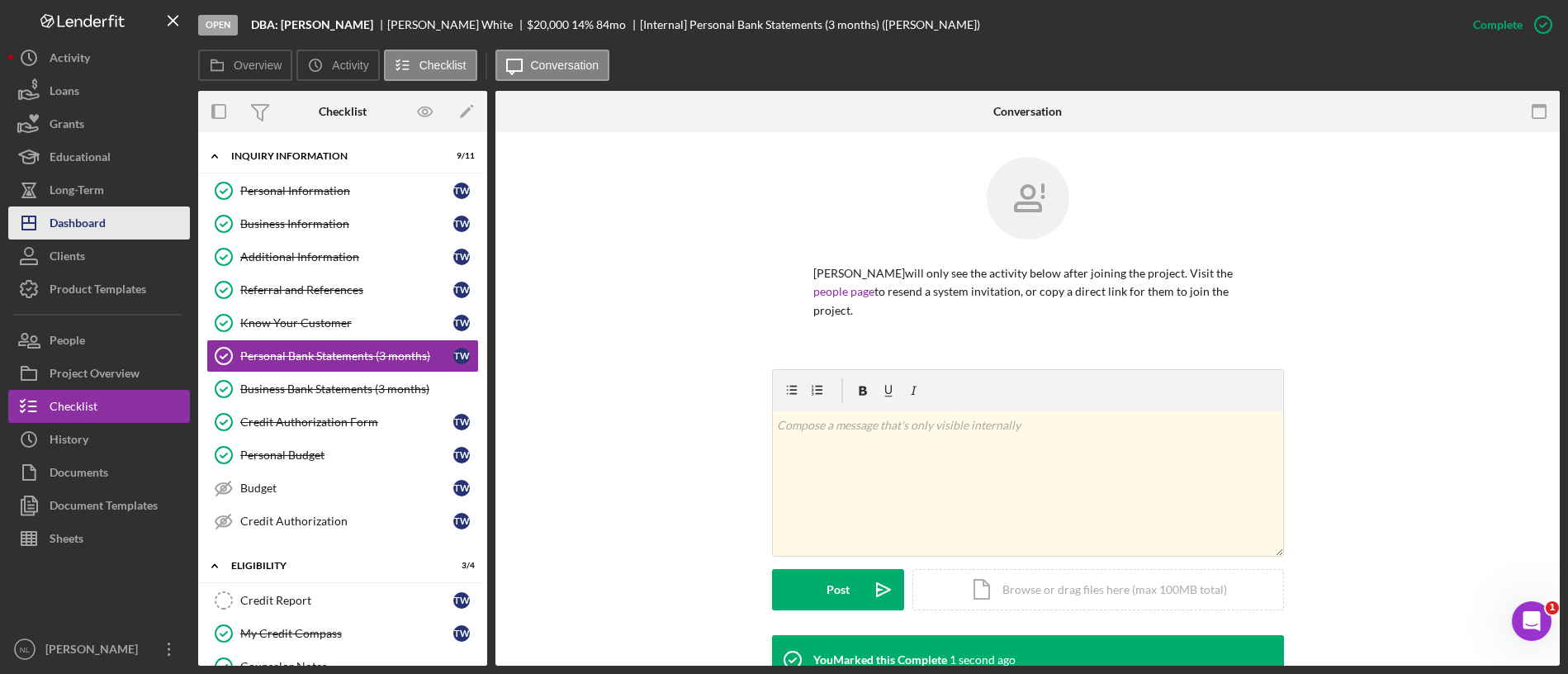
click at [109, 225] on button "Icon/Dashboard Dashboard" at bounding box center [99, 222] width 181 height 33
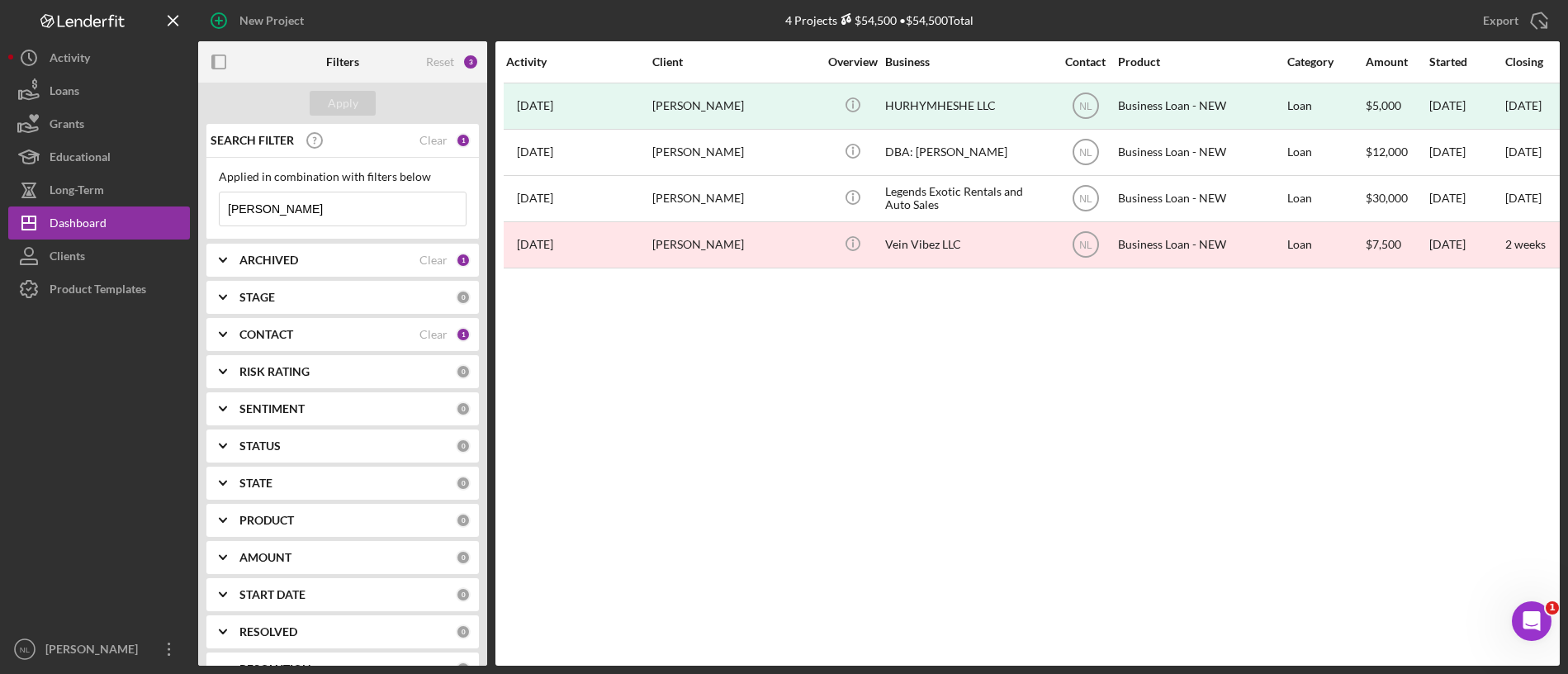
click at [254, 267] on div "ARCHIVED Clear 1" at bounding box center [354, 260] width 231 height 33
click at [230, 348] on input "Archived" at bounding box center [228, 354] width 17 height 17
checkbox input "false"
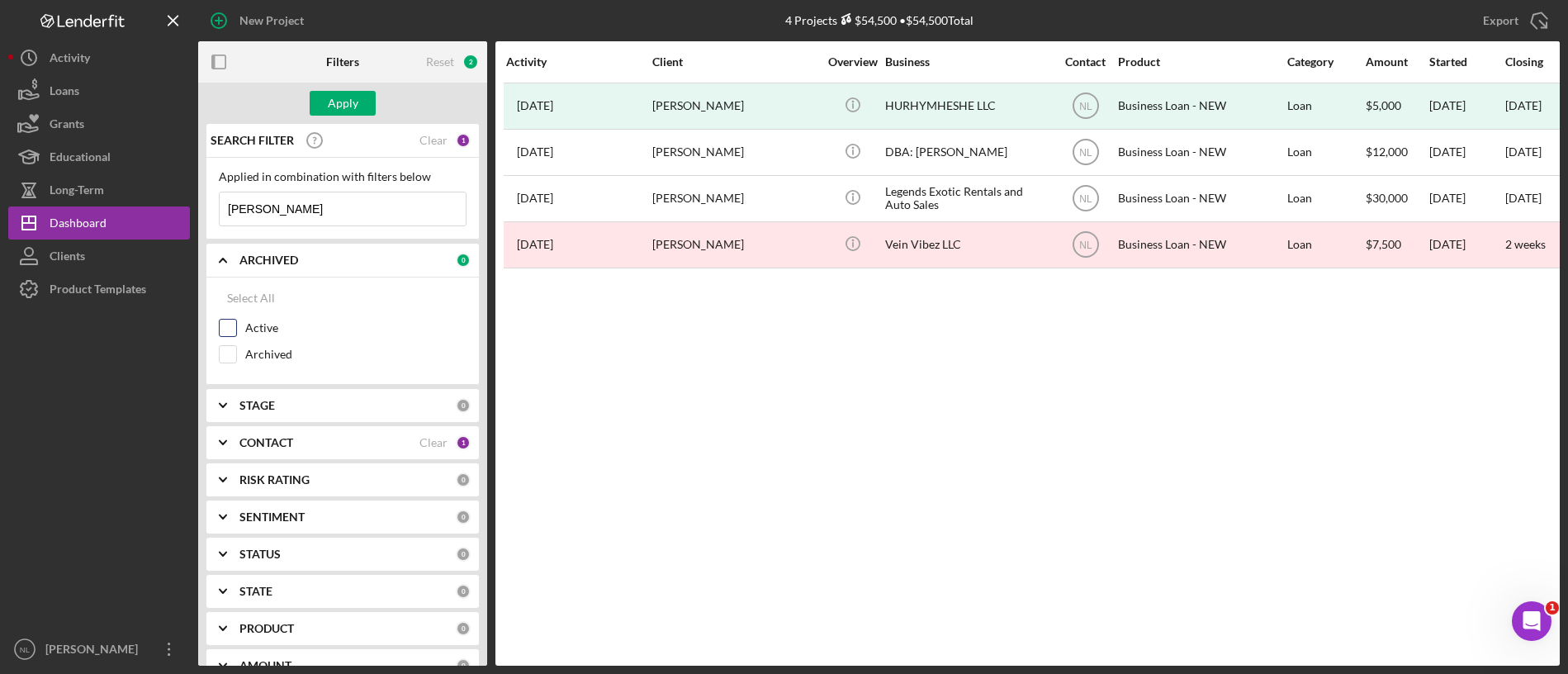
click at [223, 323] on input "Active" at bounding box center [228, 328] width 17 height 17
checkbox input "true"
click at [241, 436] on icon "Icon/Expander" at bounding box center [222, 442] width 41 height 41
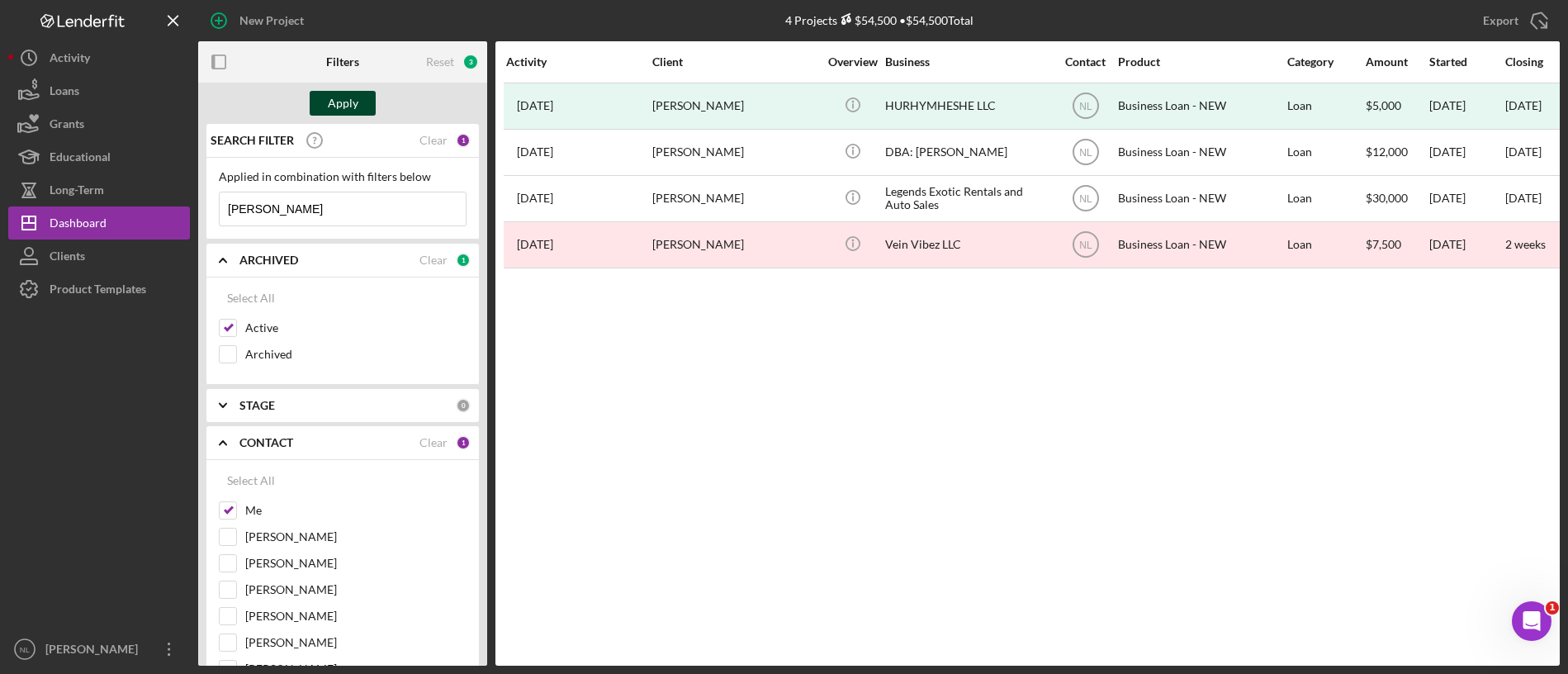
click at [339, 107] on div "Apply" at bounding box center [343, 103] width 31 height 25
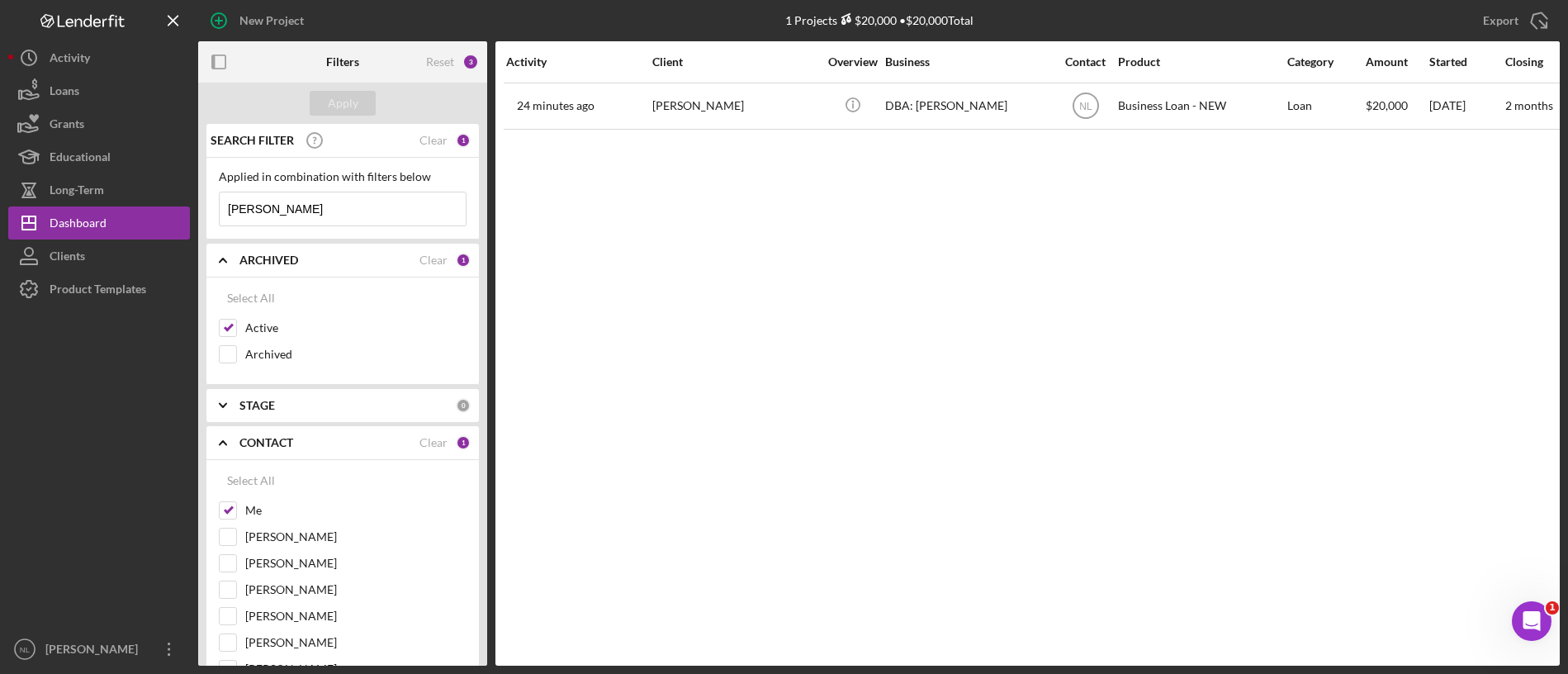
click at [296, 216] on input "[PERSON_NAME]" at bounding box center [342, 208] width 246 height 33
click at [349, 106] on div "Apply" at bounding box center [343, 103] width 31 height 25
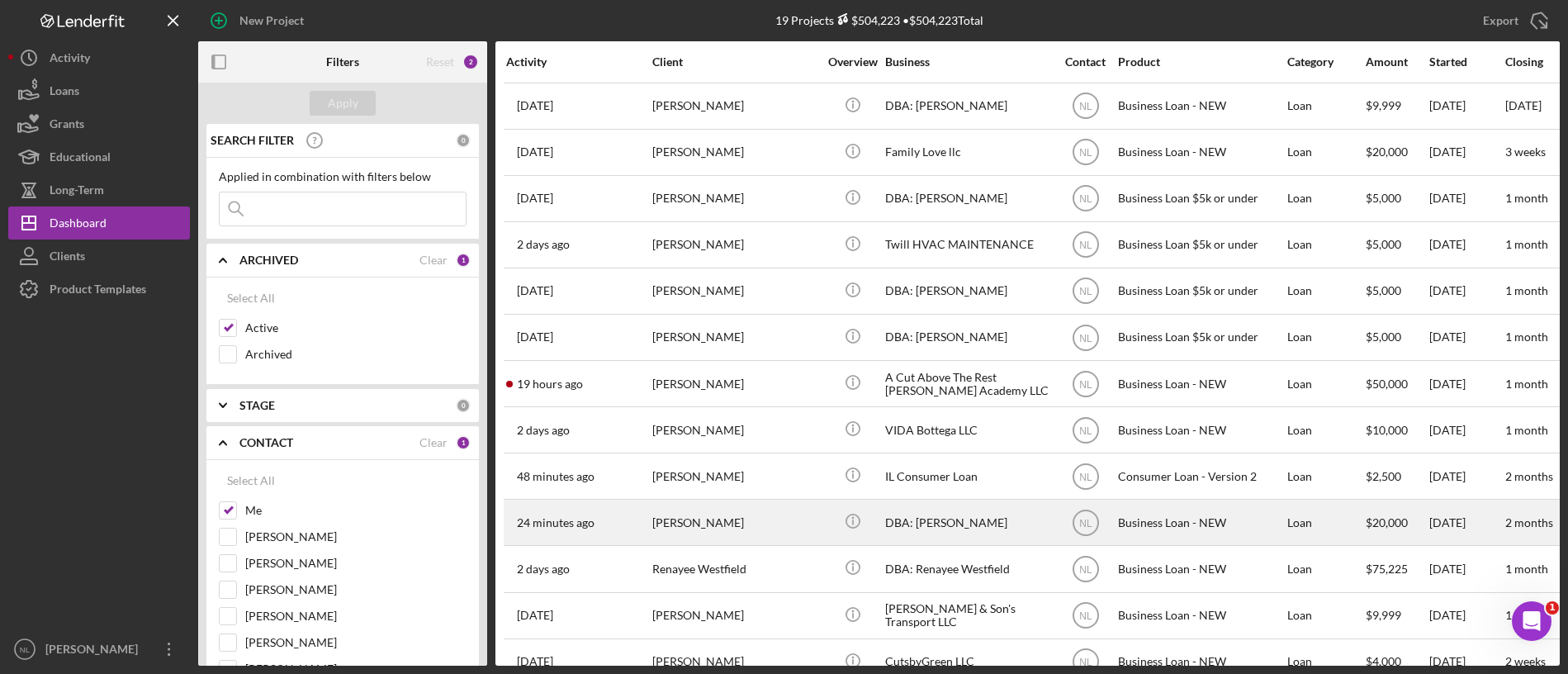
click at [671, 510] on div "[PERSON_NAME]" at bounding box center [734, 522] width 165 height 44
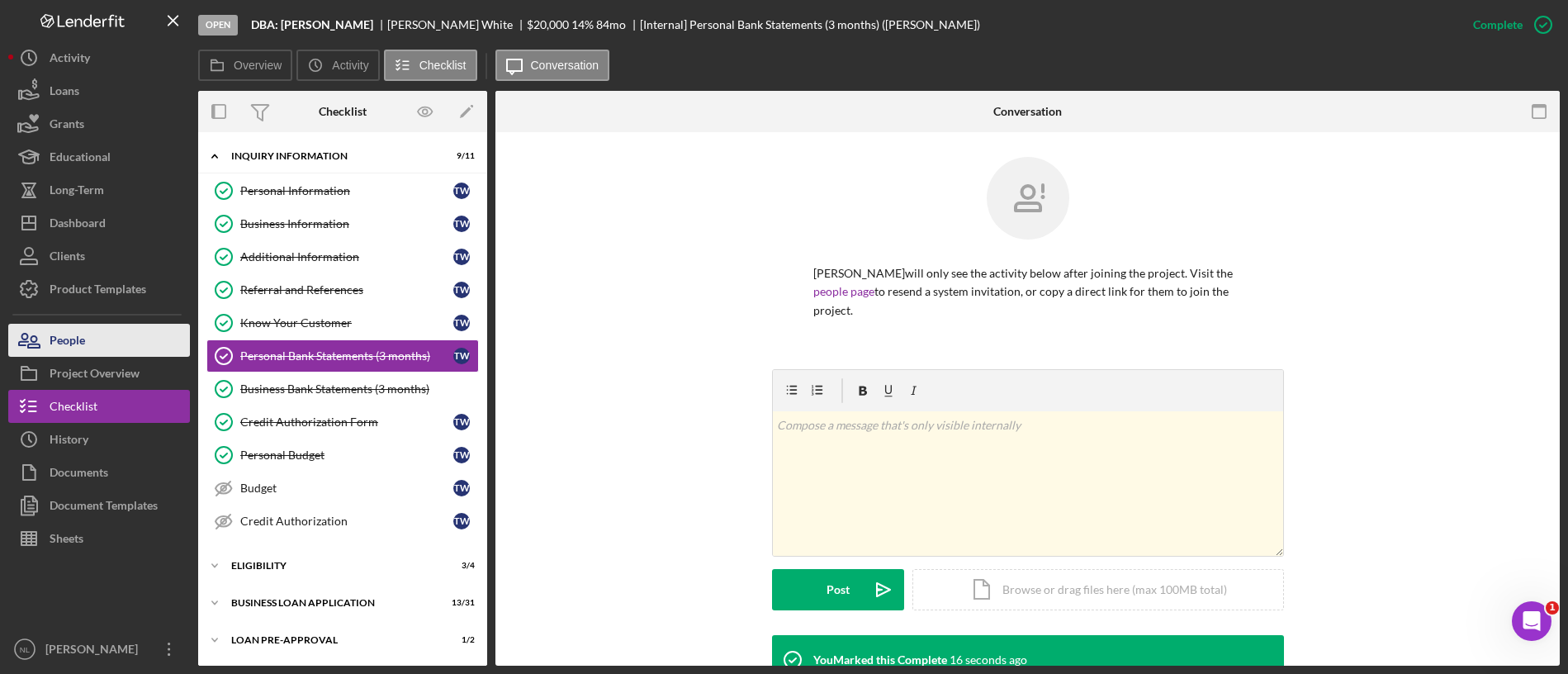
click at [127, 337] on button "People" at bounding box center [99, 339] width 181 height 33
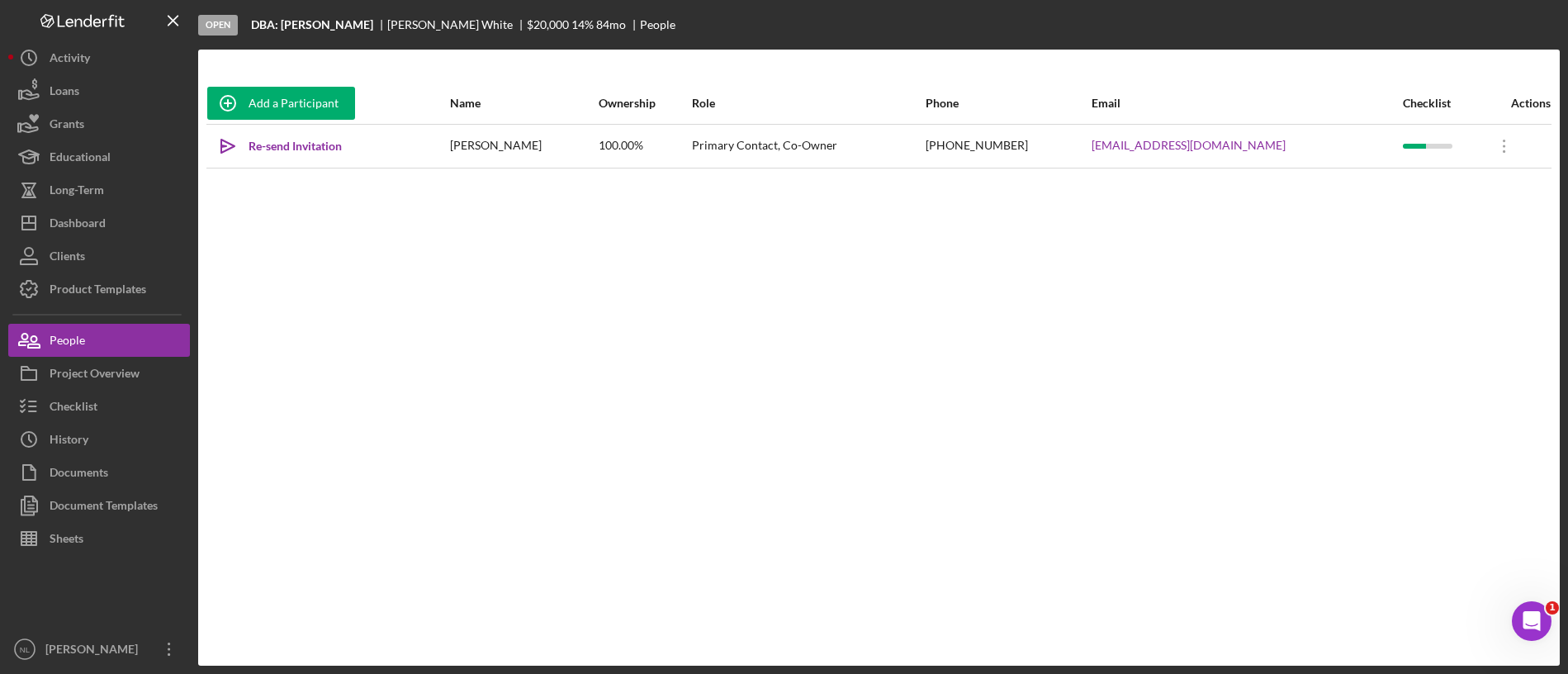
click at [515, 460] on div "Add a Participant Name Ownership Role Phone Email Checklist Actions Icon/icon-i…" at bounding box center [878, 357] width 1361 height 550
click at [135, 404] on button "Checklist" at bounding box center [99, 406] width 181 height 33
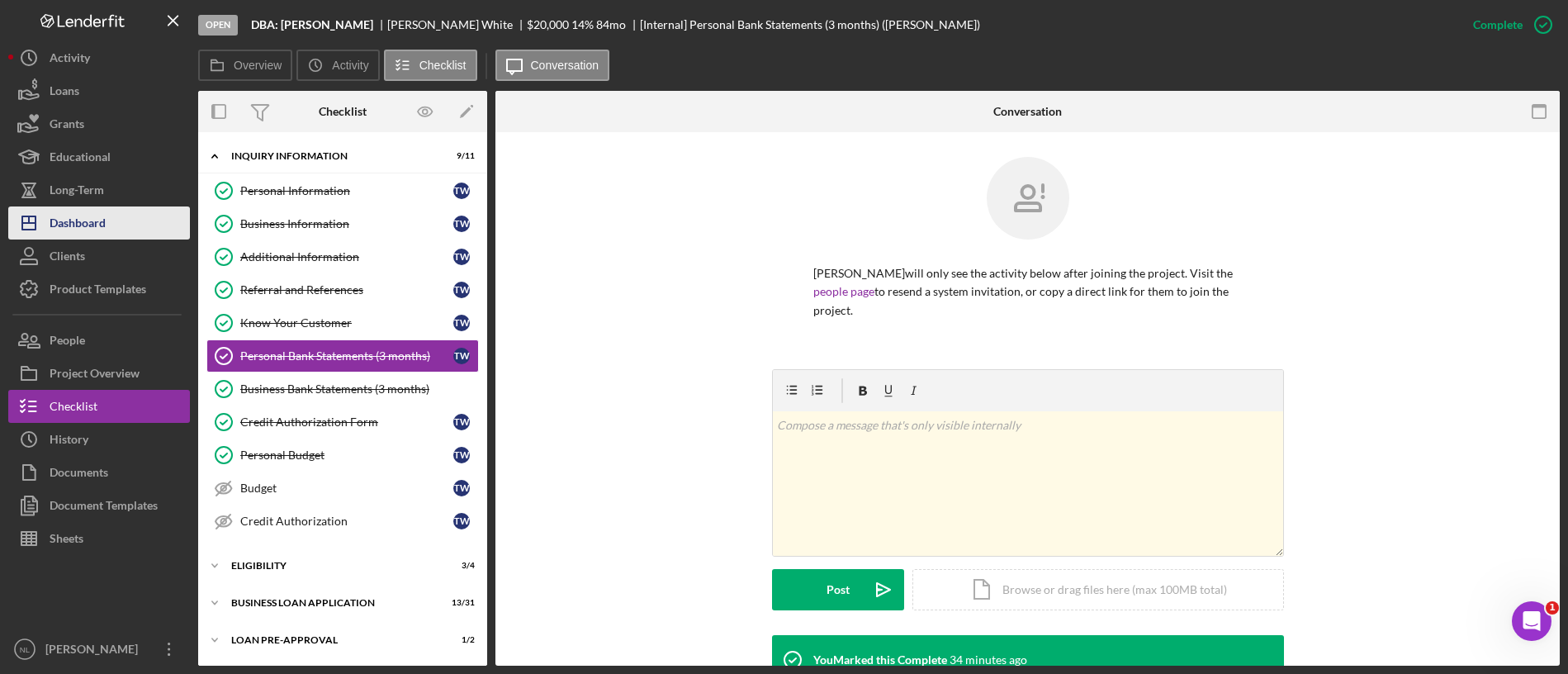
click at [106, 212] on div "Dashboard" at bounding box center [78, 225] width 56 height 37
